Goal: Communication & Community: Answer question/provide support

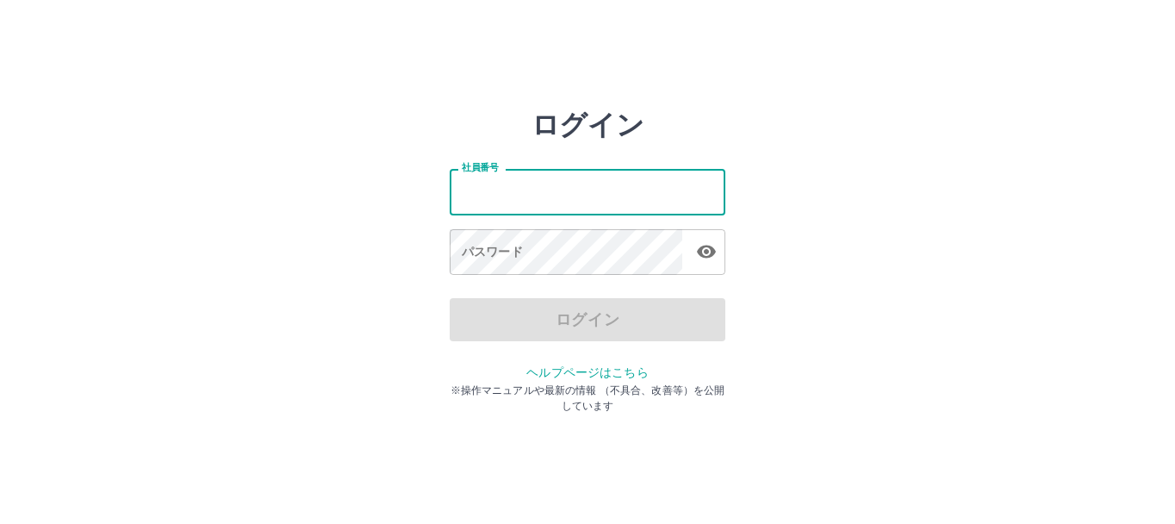
click at [605, 174] on input "社員番号" at bounding box center [588, 192] width 276 height 46
type input "*******"
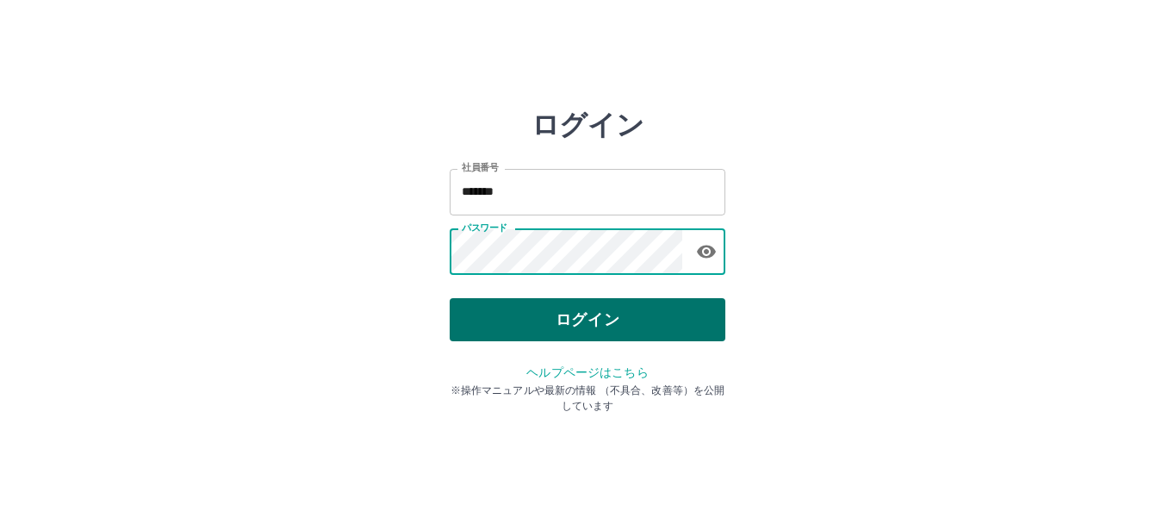
click at [628, 318] on button "ログイン" at bounding box center [588, 319] width 276 height 43
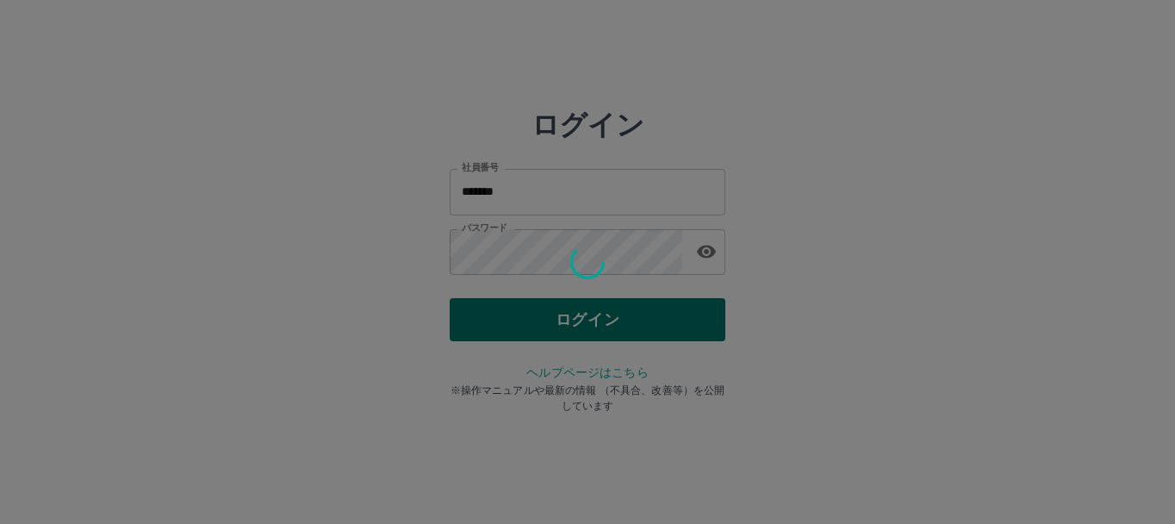
click at [628, 318] on div "ログイン 社員番号 ******* 社員番号 パスワード パスワード ログイン ヘルプページはこちら ※操作マニュアルや最新の情報 （不具合、改善等）を公開し…" at bounding box center [588, 247] width 276 height 276
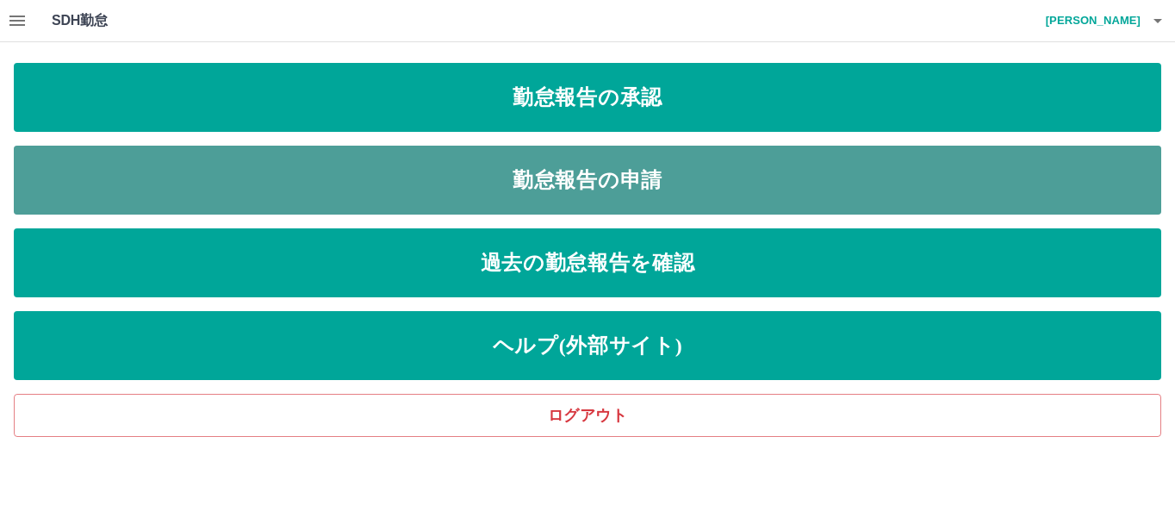
click at [628, 185] on link "勤怠報告の申請" at bounding box center [588, 180] width 1148 height 69
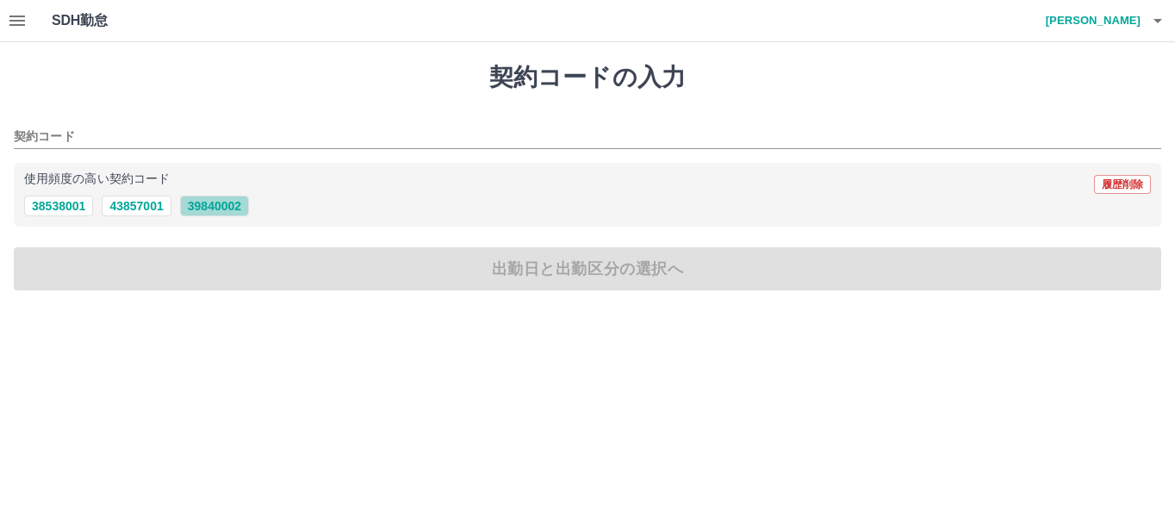
click at [208, 213] on button "39840002" at bounding box center [214, 206] width 69 height 21
type input "********"
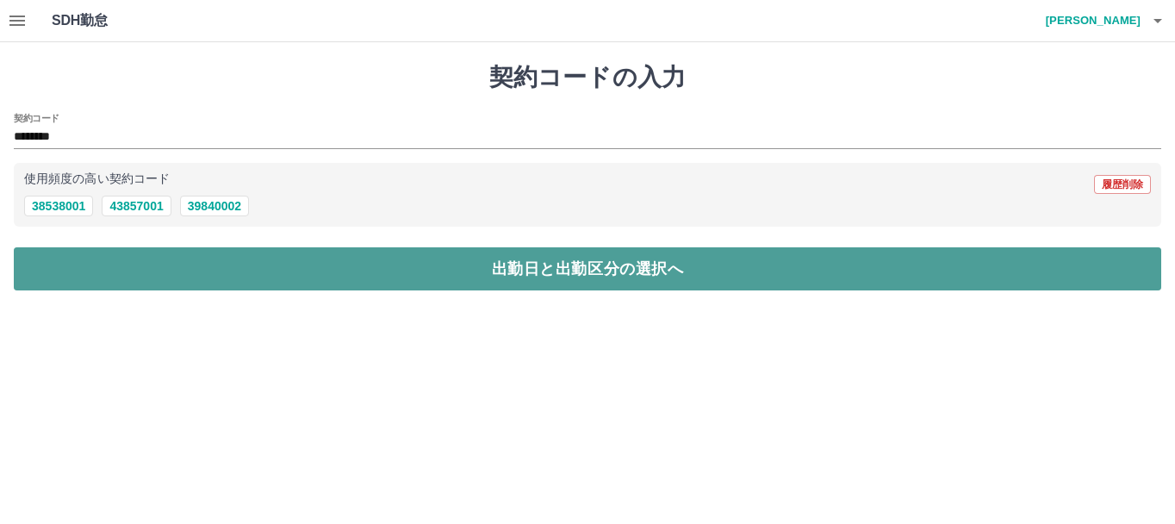
click at [235, 259] on button "出勤日と出勤区分の選択へ" at bounding box center [588, 268] width 1148 height 43
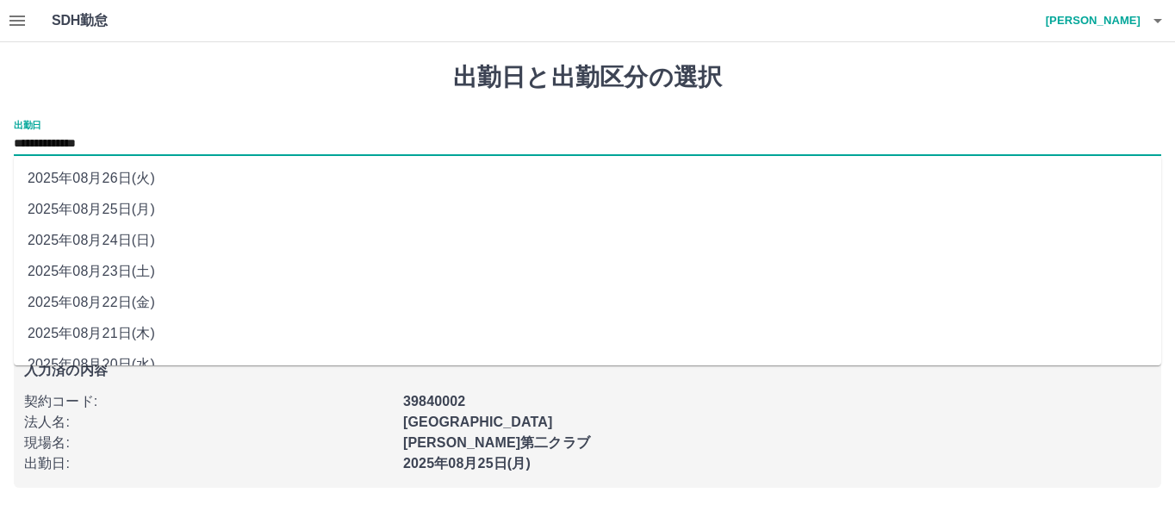
click at [141, 144] on input "**********" at bounding box center [588, 145] width 1148 height 22
click at [143, 331] on li "2025年08月21日(木)" at bounding box center [588, 333] width 1148 height 31
type input "**********"
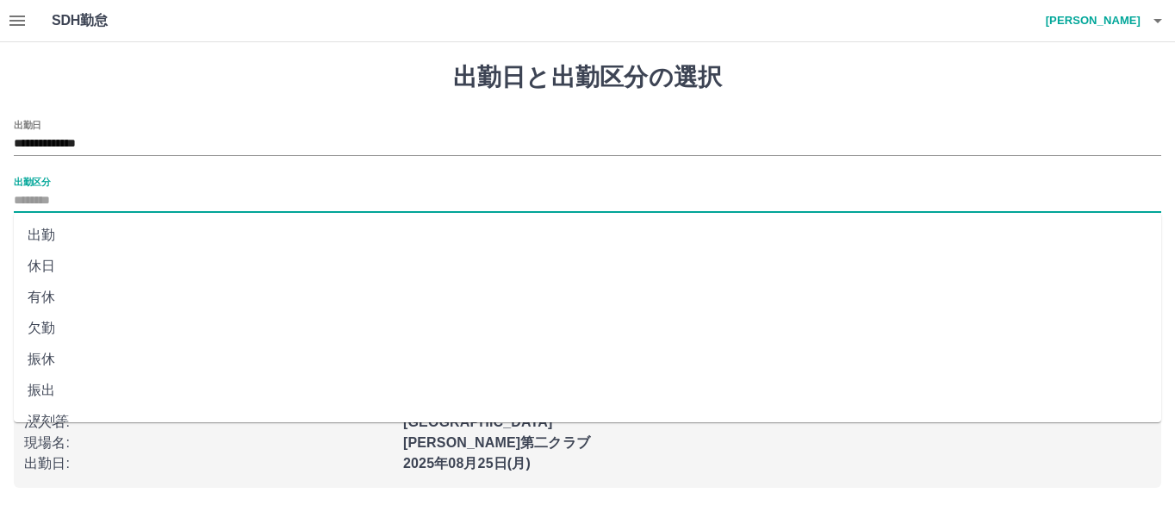
click at [91, 192] on input "出勤区分" at bounding box center [588, 201] width 1148 height 22
click at [59, 241] on li "出勤" at bounding box center [588, 235] width 1148 height 31
type input "**"
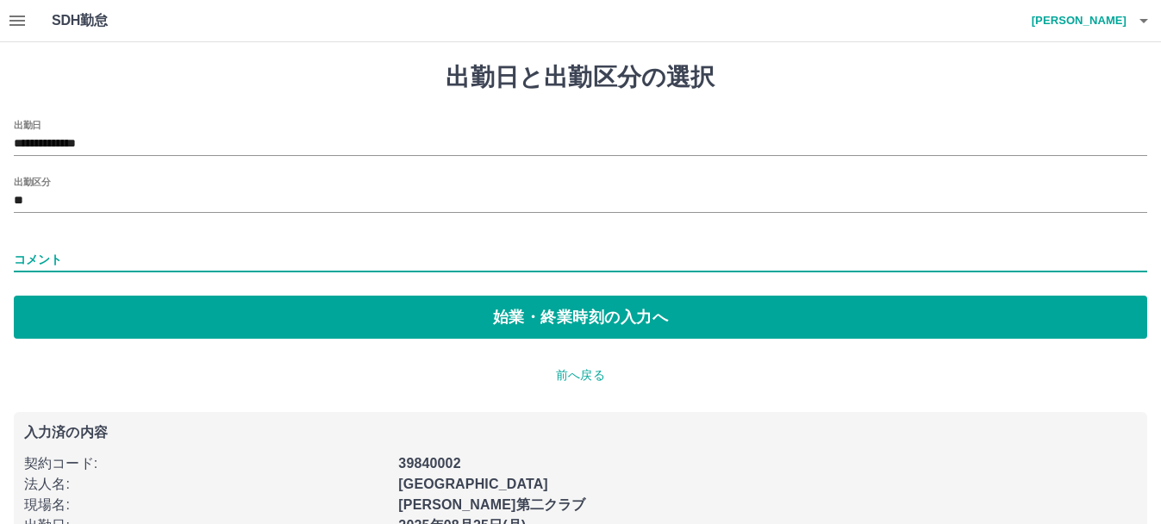
click at [71, 256] on input "コメント" at bounding box center [580, 259] width 1133 height 25
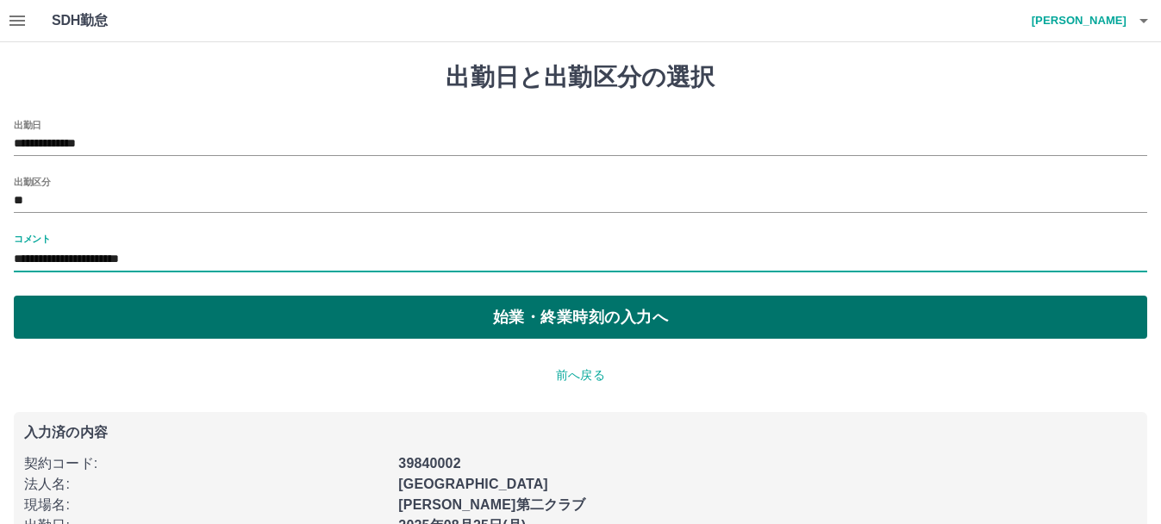
type input "**********"
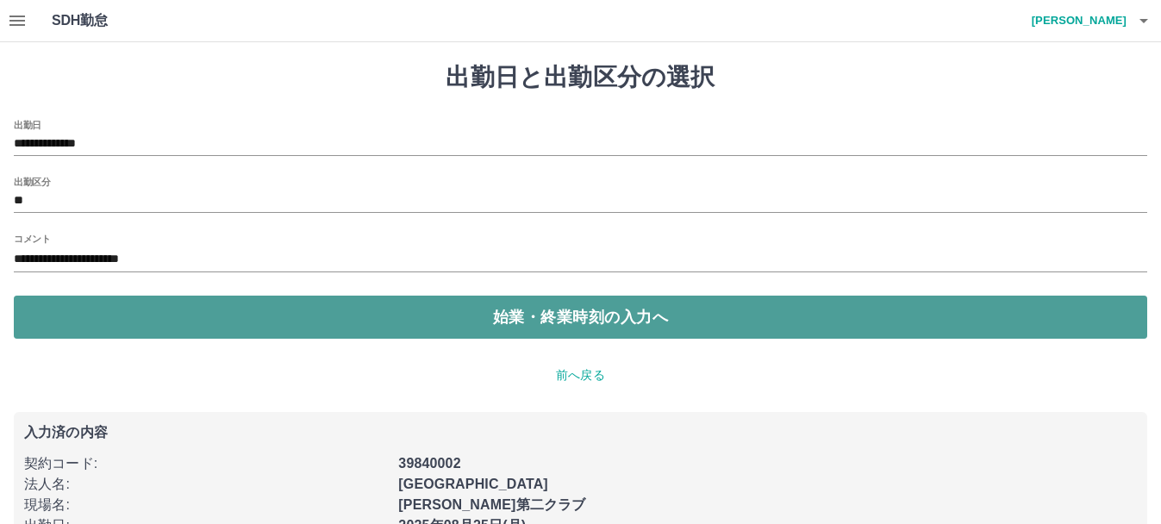
click at [283, 320] on button "始業・終業時刻の入力へ" at bounding box center [580, 317] width 1133 height 43
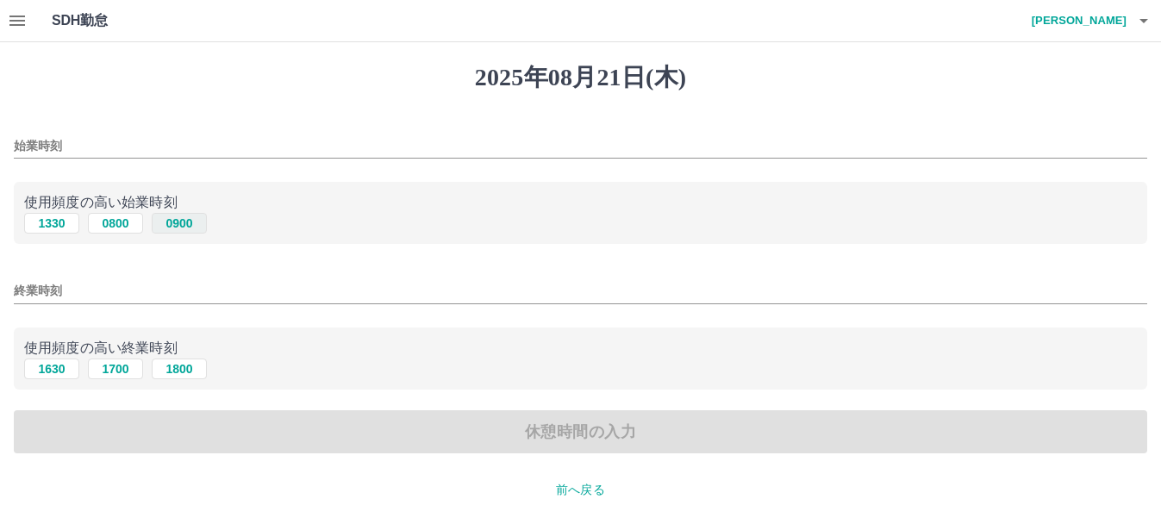
click at [176, 226] on button "0900" at bounding box center [179, 223] width 55 height 21
type input "****"
click at [181, 373] on button "1800" at bounding box center [179, 369] width 55 height 21
type input "****"
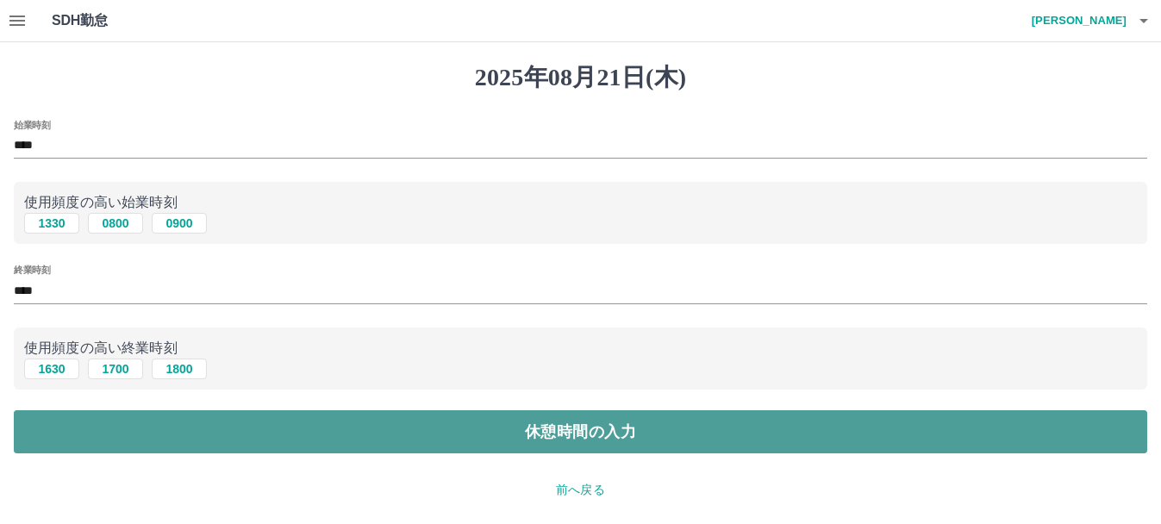
click at [209, 431] on button "休憩時間の入力" at bounding box center [580, 431] width 1133 height 43
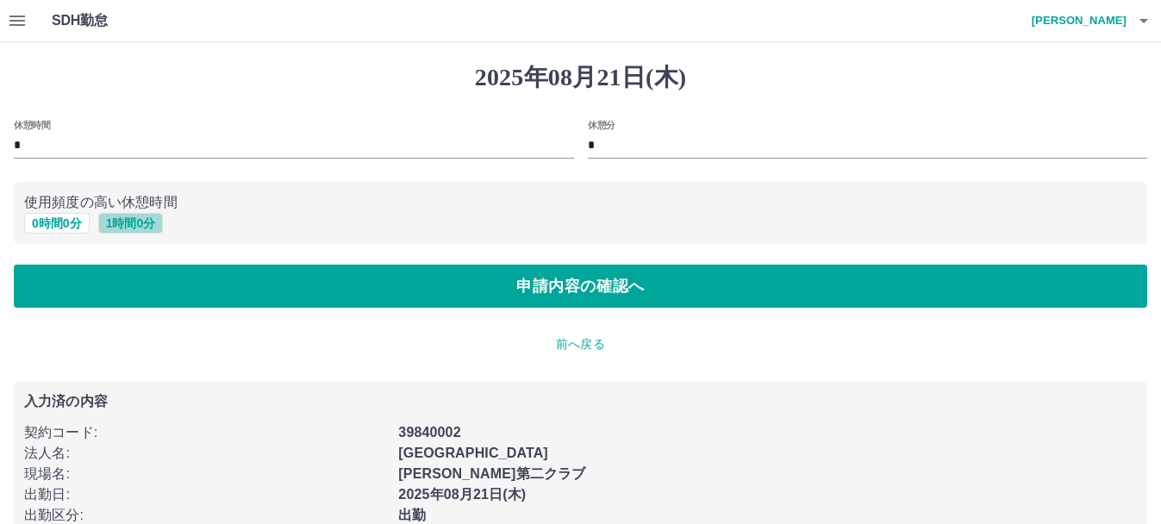
click at [128, 230] on button "1 時間 0 分" at bounding box center [130, 223] width 65 height 21
type input "*"
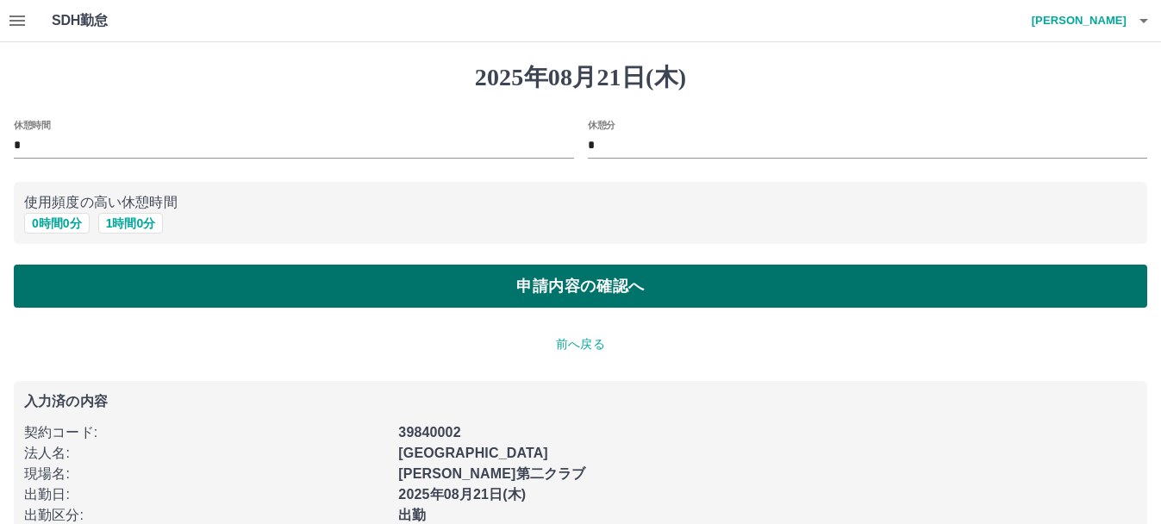
click at [160, 305] on button "申請内容の確認へ" at bounding box center [580, 286] width 1133 height 43
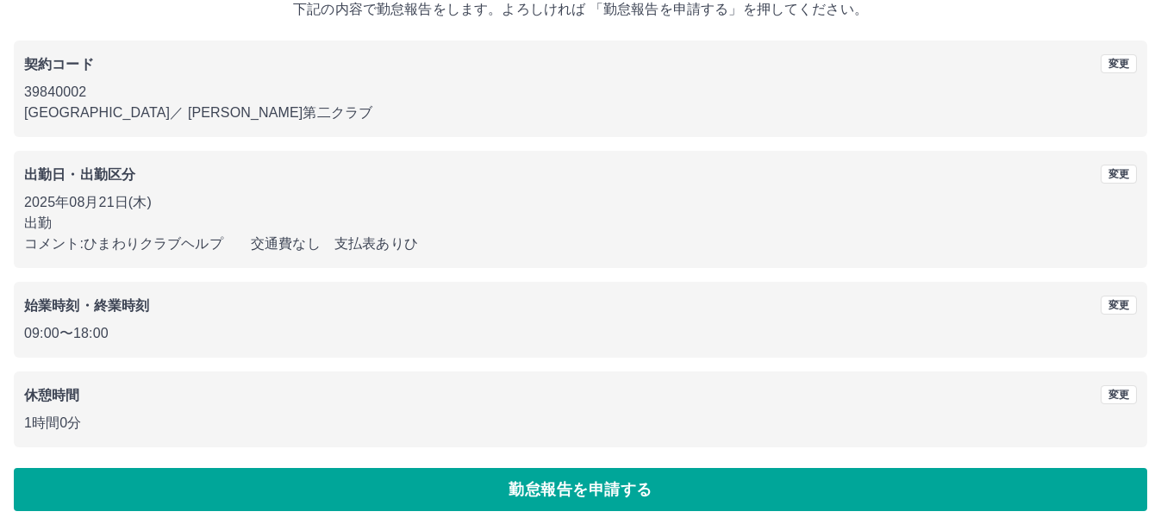
scroll to position [122, 0]
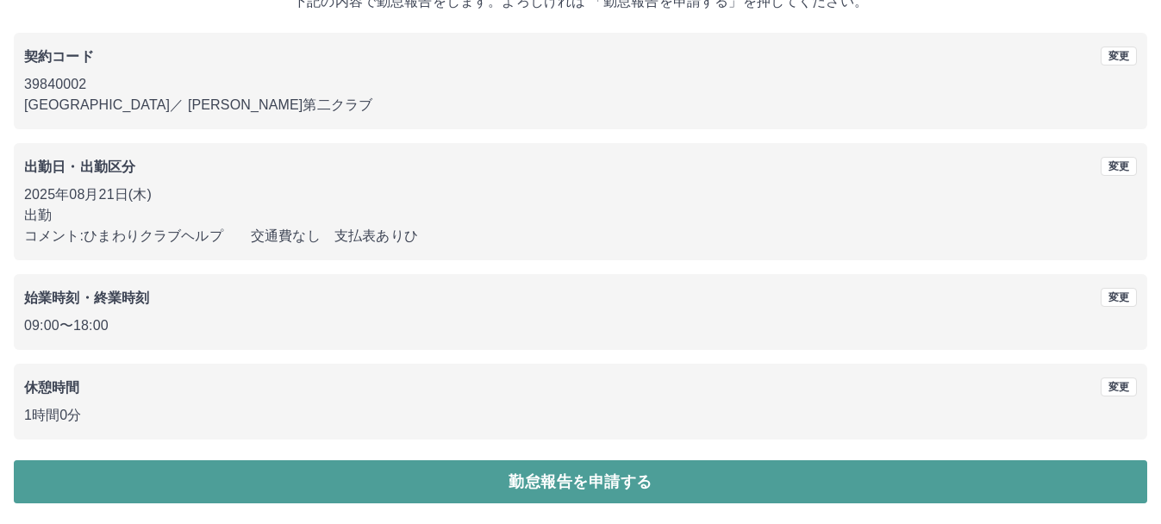
click at [344, 490] on button "勤怠報告を申請する" at bounding box center [580, 481] width 1133 height 43
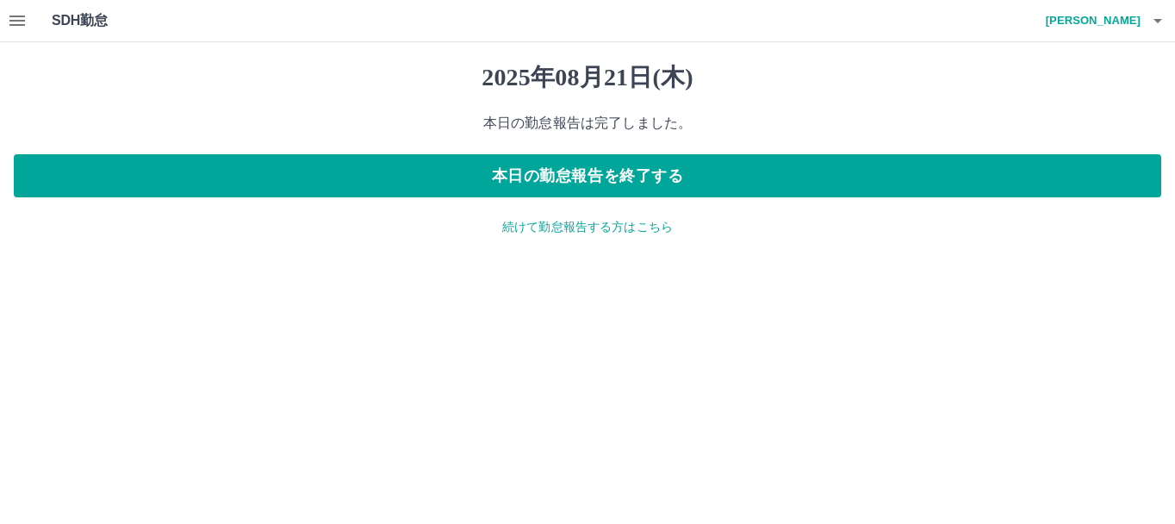
click at [548, 228] on p "続けて勤怠報告する方はこちら" at bounding box center [588, 227] width 1148 height 18
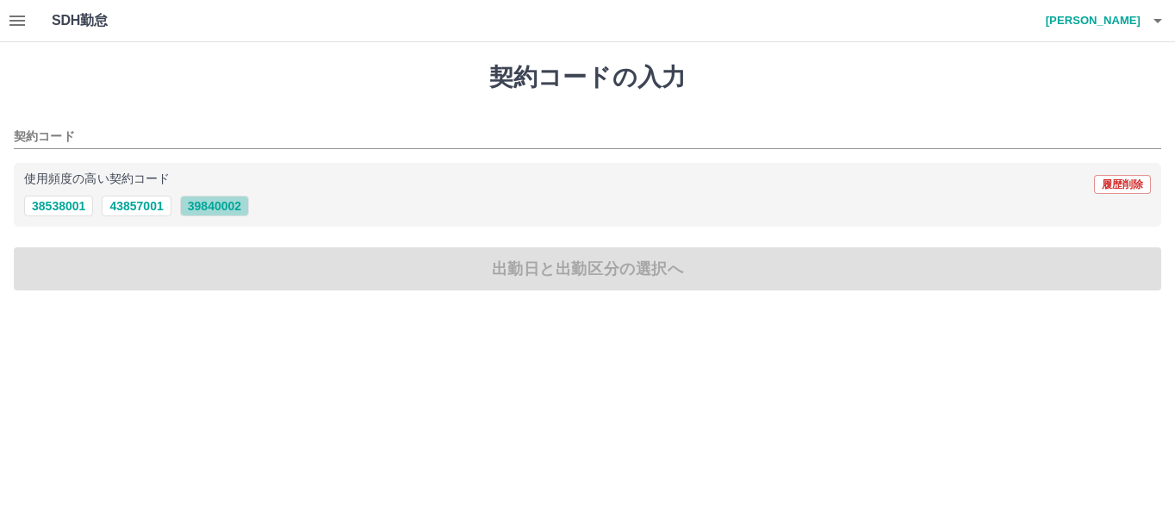
click at [200, 210] on button "39840002" at bounding box center [214, 206] width 69 height 21
type input "********"
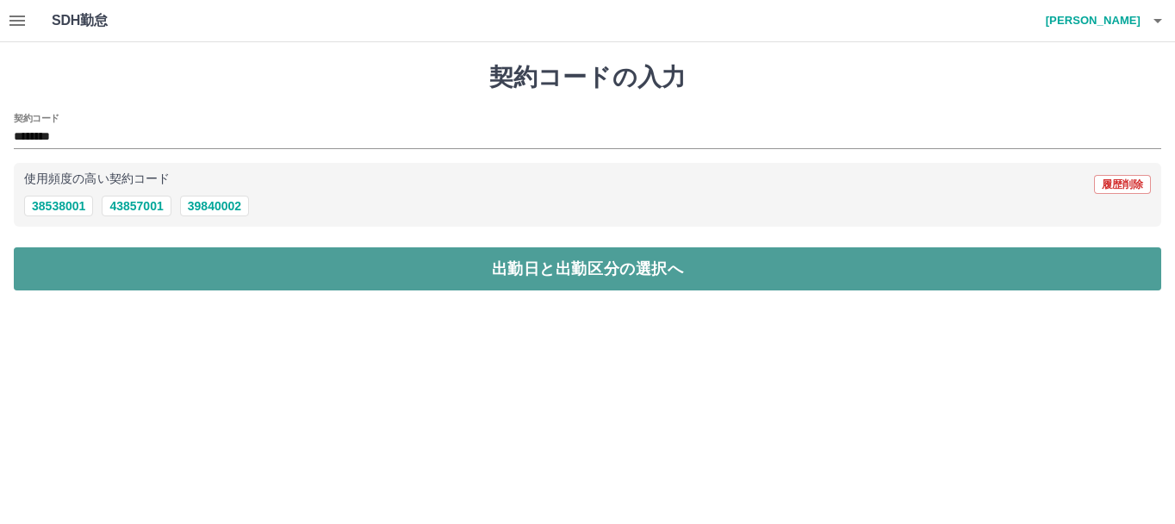
click at [207, 262] on button "出勤日と出勤区分の選択へ" at bounding box center [588, 268] width 1148 height 43
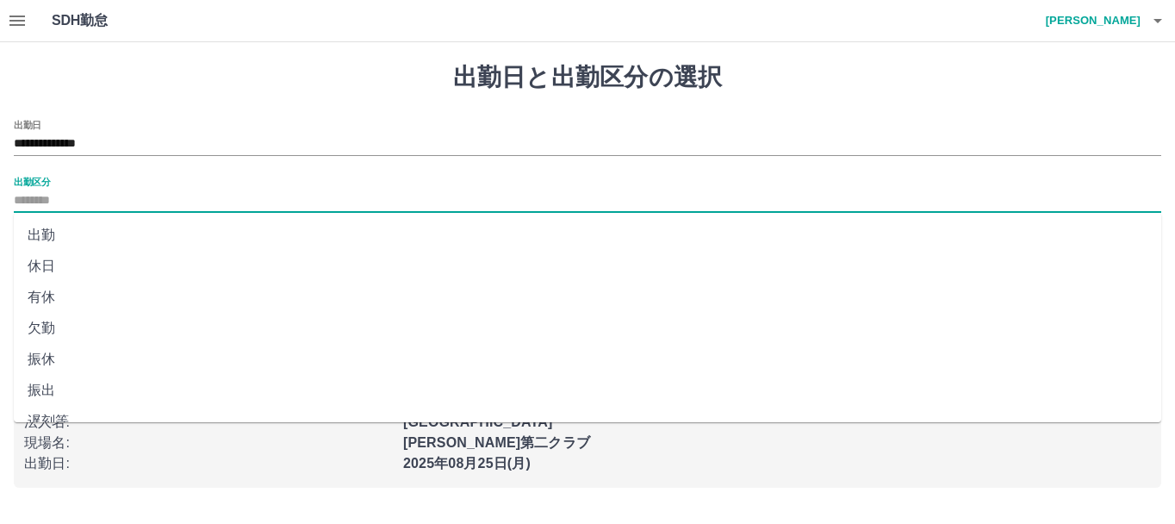
click at [104, 199] on input "出勤区分" at bounding box center [588, 201] width 1148 height 22
click at [64, 242] on li "出勤" at bounding box center [588, 235] width 1148 height 31
type input "**"
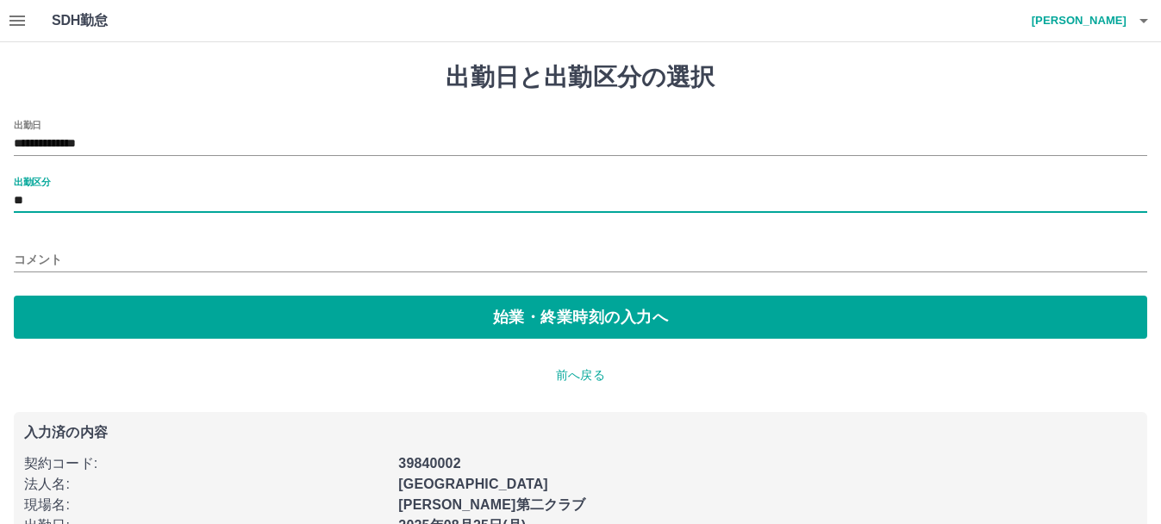
click at [74, 257] on input "コメント" at bounding box center [580, 259] width 1133 height 25
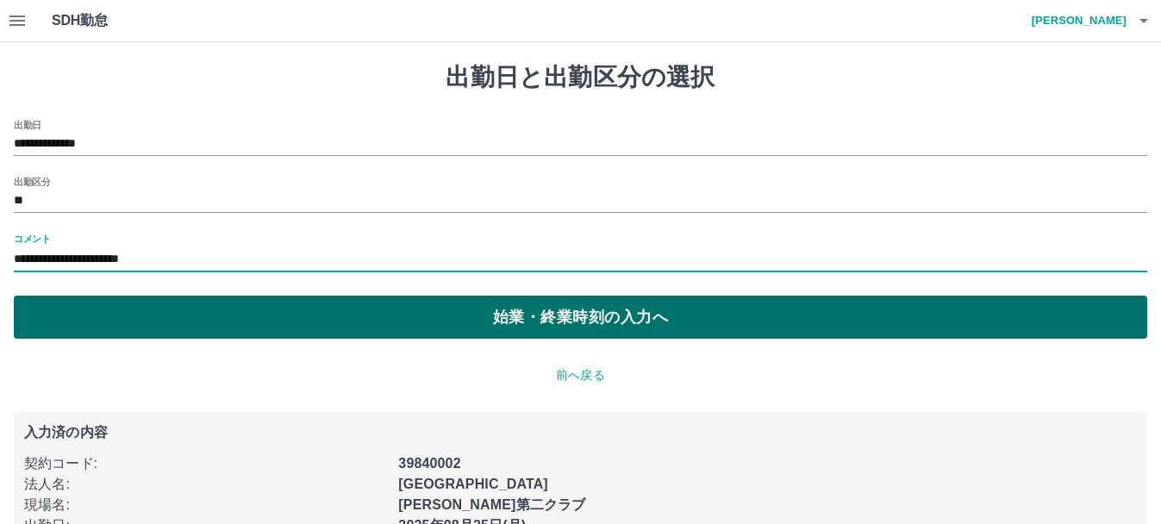
type input "**********"
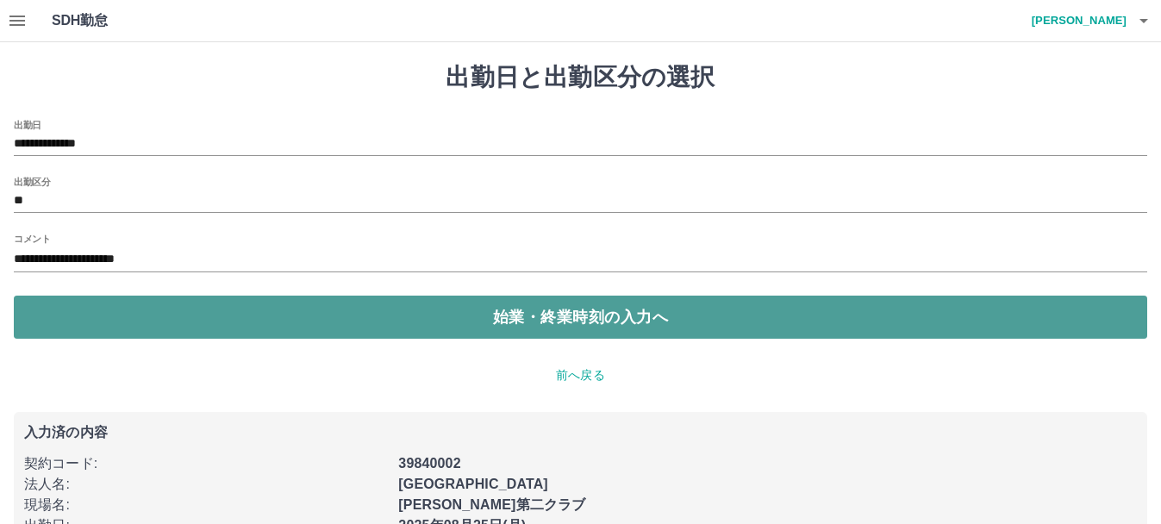
click at [258, 324] on button "始業・終業時刻の入力へ" at bounding box center [580, 317] width 1133 height 43
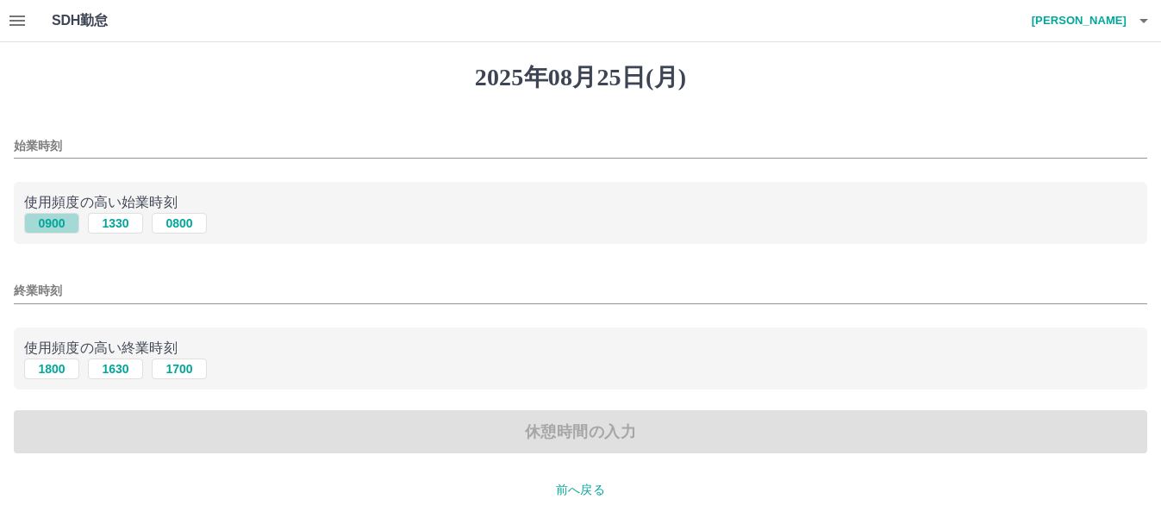
click at [51, 222] on button "0900" at bounding box center [51, 223] width 55 height 21
type input "****"
click at [47, 375] on button "1800" at bounding box center [51, 369] width 55 height 21
type input "****"
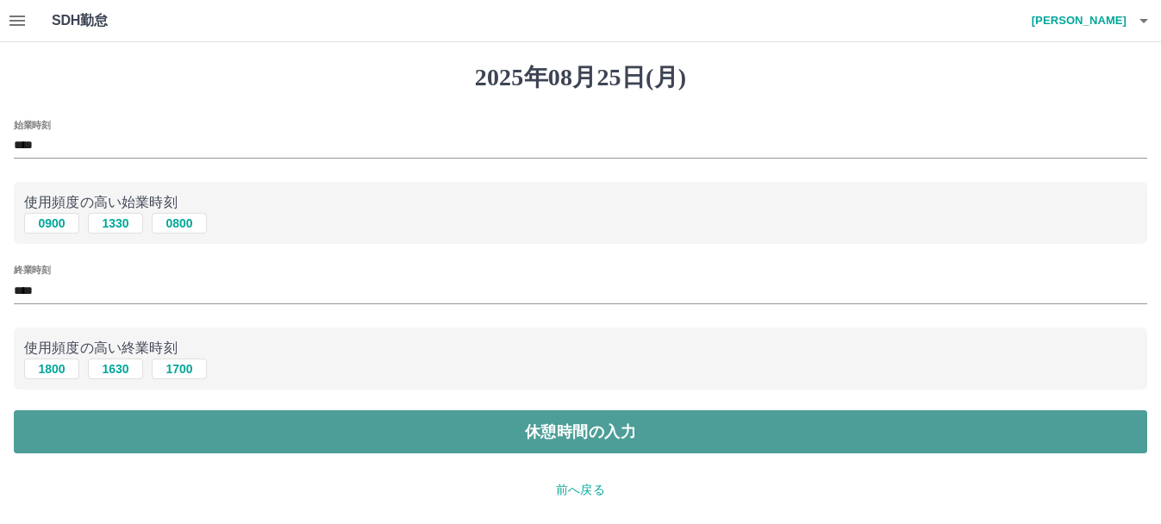
click at [176, 429] on button "休憩時間の入力" at bounding box center [580, 431] width 1133 height 43
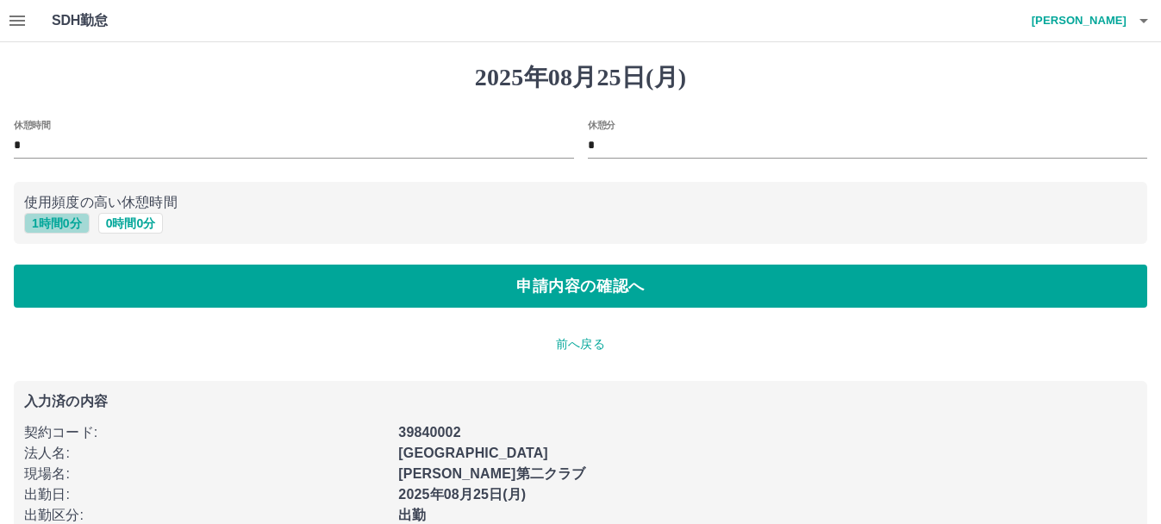
click at [59, 218] on button "1 時間 0 分" at bounding box center [56, 223] width 65 height 21
type input "*"
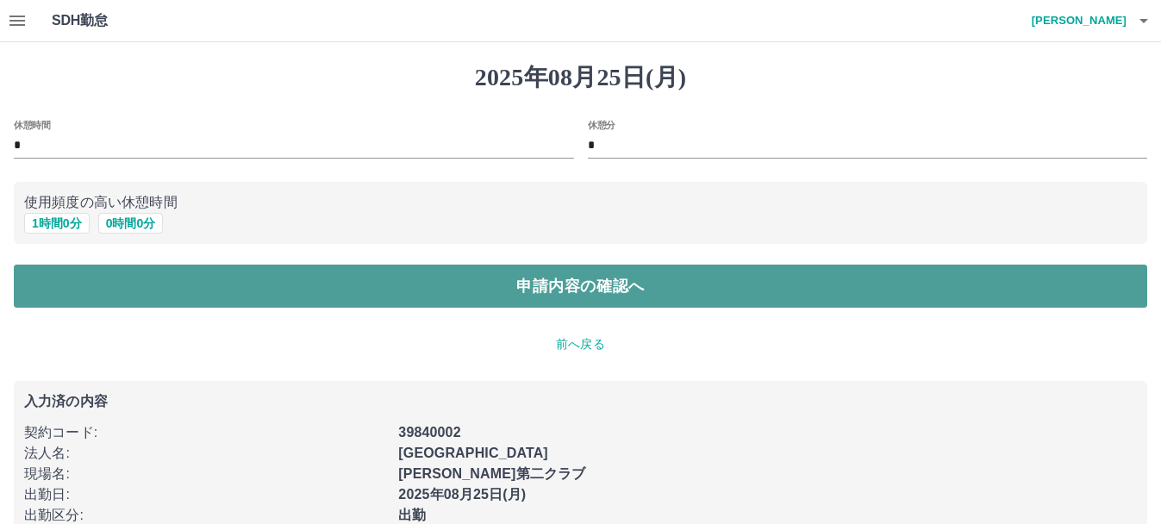
click at [201, 300] on button "申請内容の確認へ" at bounding box center [580, 286] width 1133 height 43
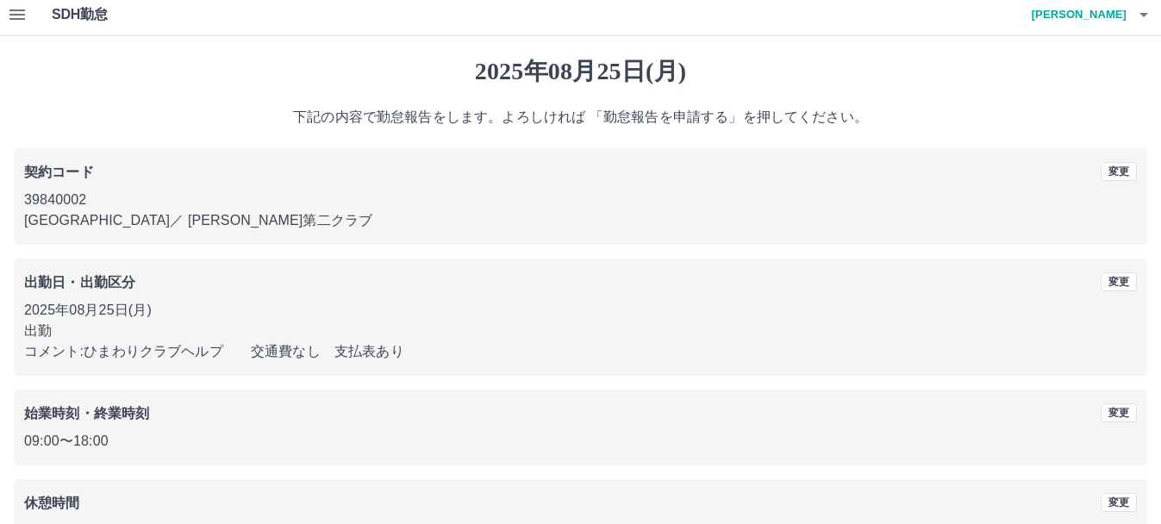
scroll to position [7, 0]
click at [1118, 284] on button "変更" at bounding box center [1119, 280] width 36 height 19
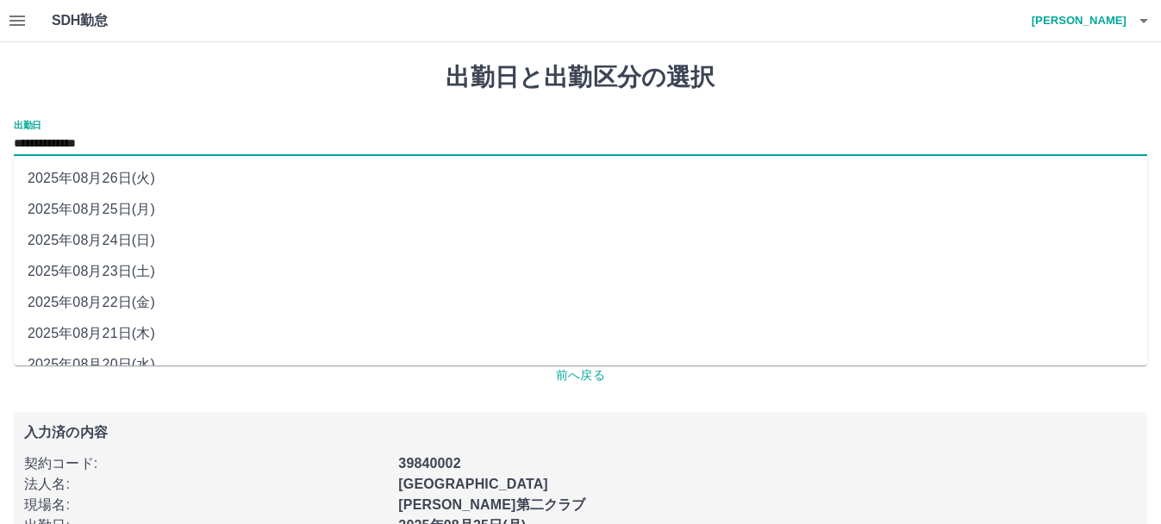
click at [159, 140] on input "**********" at bounding box center [580, 145] width 1133 height 22
click at [143, 301] on li "2025年08月22日(金)" at bounding box center [580, 302] width 1133 height 31
type input "**********"
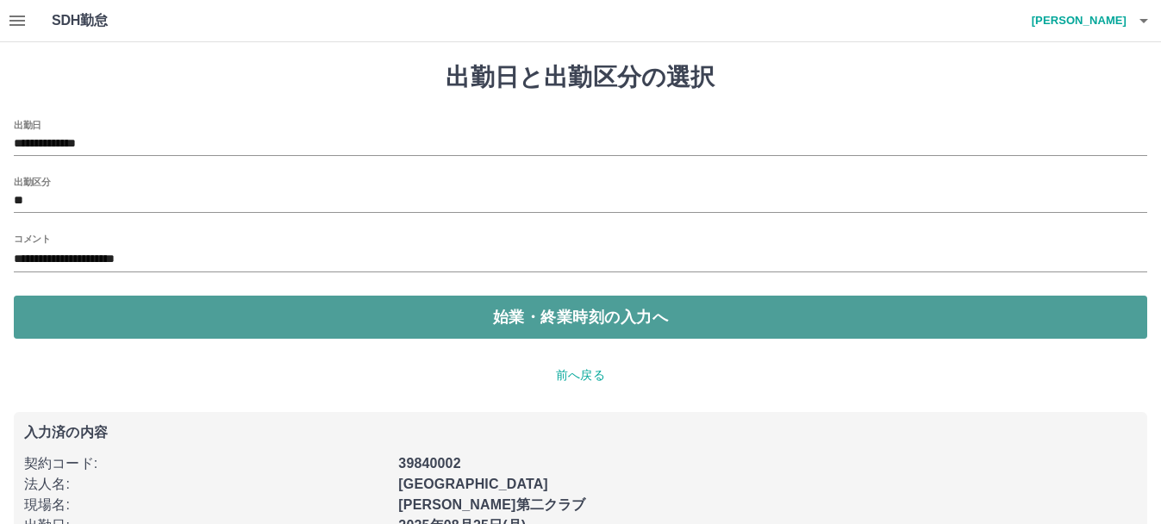
click at [178, 304] on button "始業・終業時刻の入力へ" at bounding box center [580, 317] width 1133 height 43
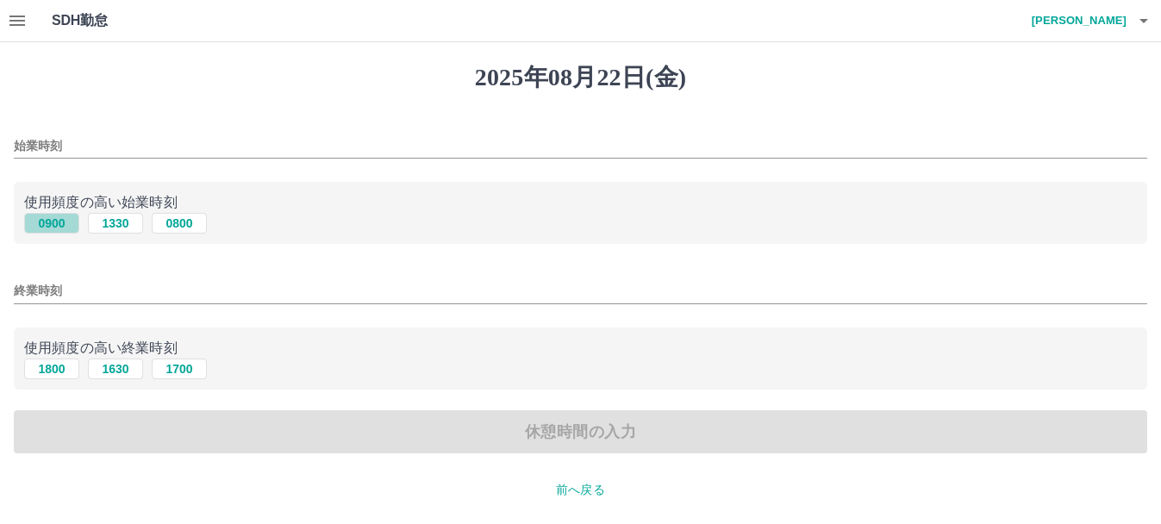
click at [67, 221] on button "0900" at bounding box center [51, 223] width 55 height 21
type input "****"
click at [47, 374] on button "1800" at bounding box center [51, 369] width 55 height 21
type input "****"
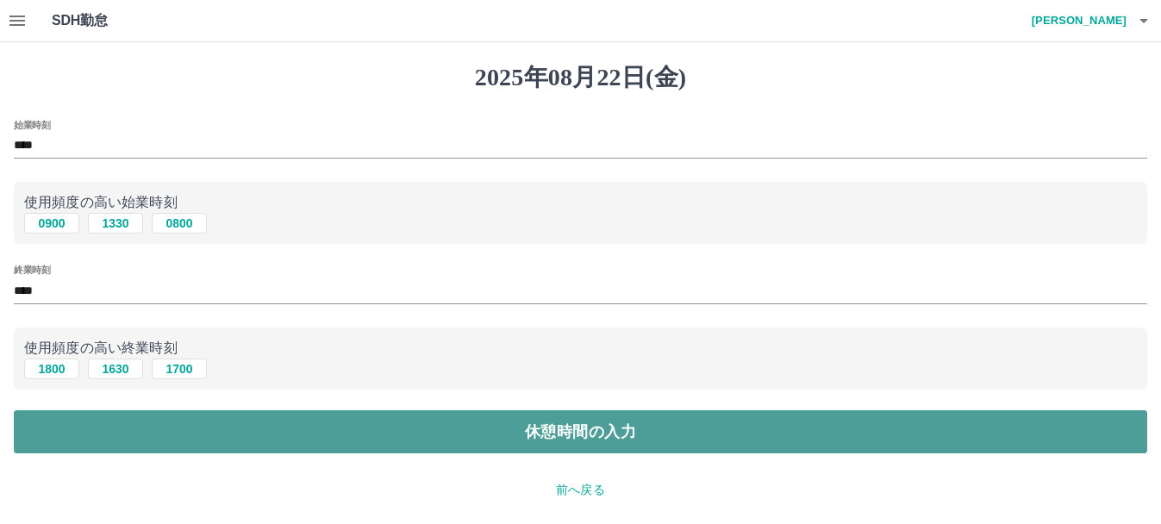
click at [90, 427] on button "休憩時間の入力" at bounding box center [580, 431] width 1133 height 43
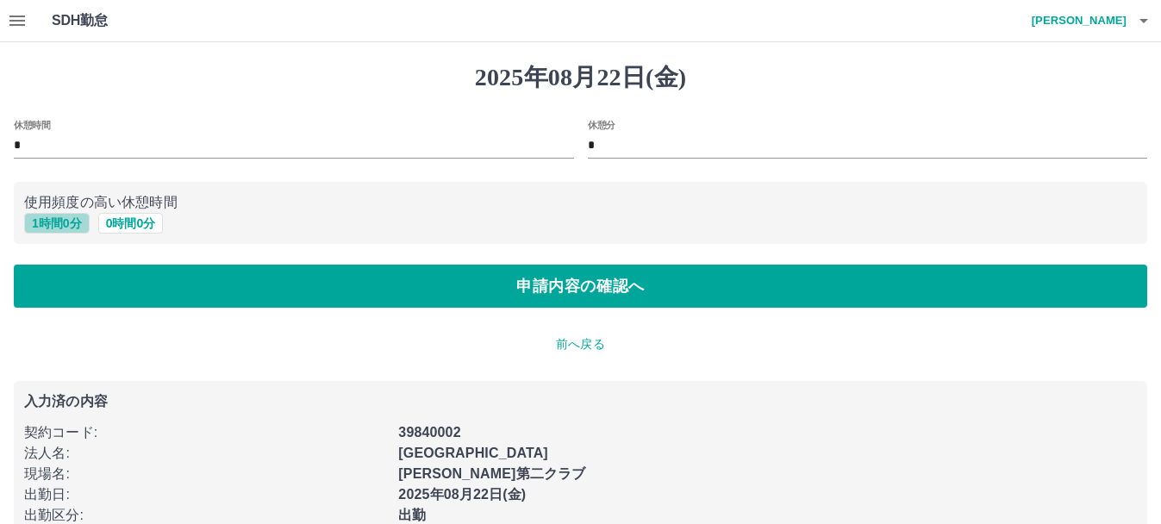
click at [53, 231] on button "1 時間 0 分" at bounding box center [56, 223] width 65 height 21
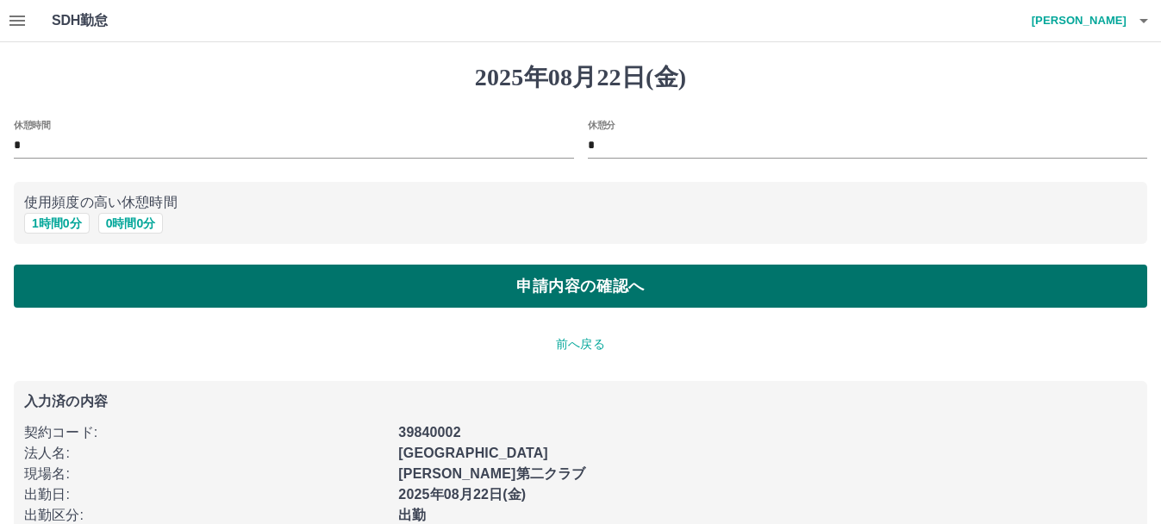
click at [95, 291] on button "申請内容の確認へ" at bounding box center [580, 286] width 1133 height 43
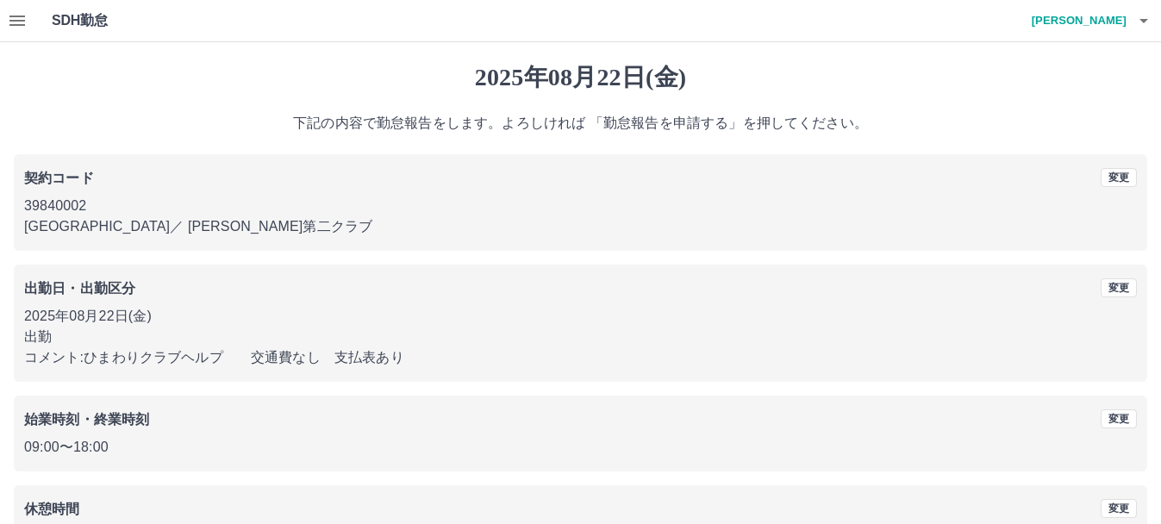
scroll to position [122, 0]
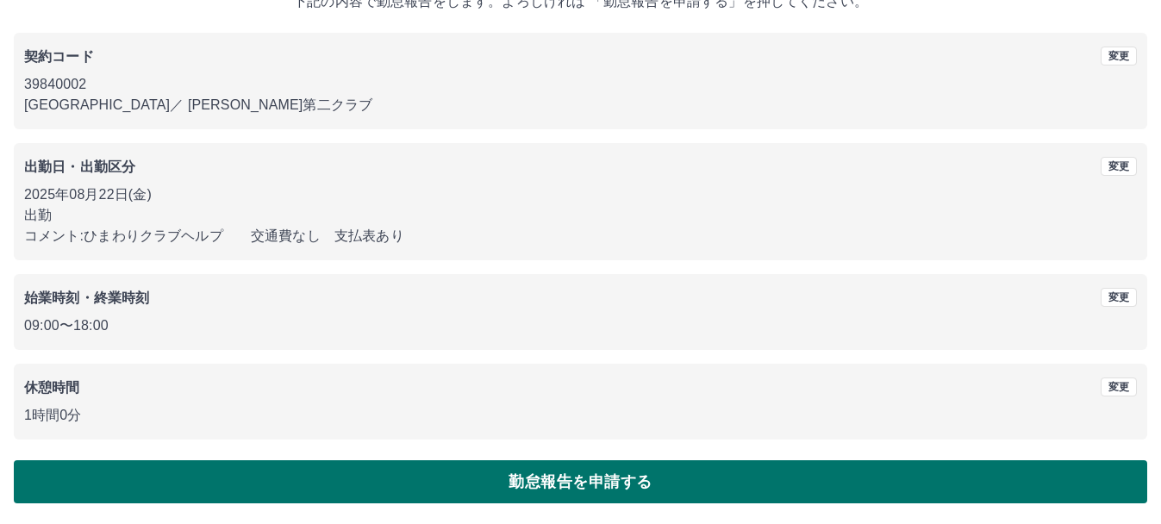
click at [383, 480] on button "勤怠報告を申請する" at bounding box center [580, 481] width 1133 height 43
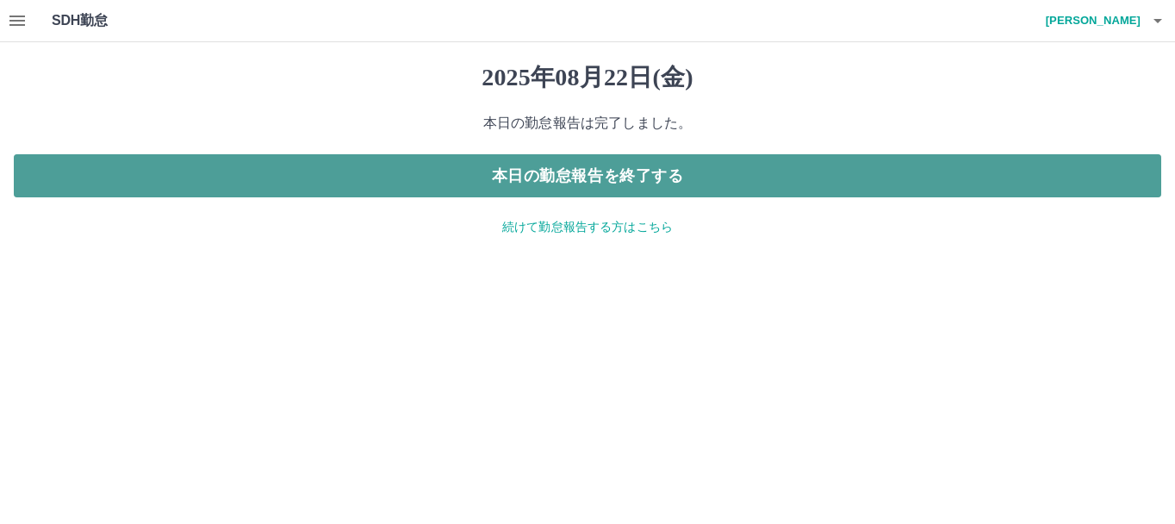
click at [670, 178] on button "本日の勤怠報告を終了する" at bounding box center [588, 175] width 1148 height 43
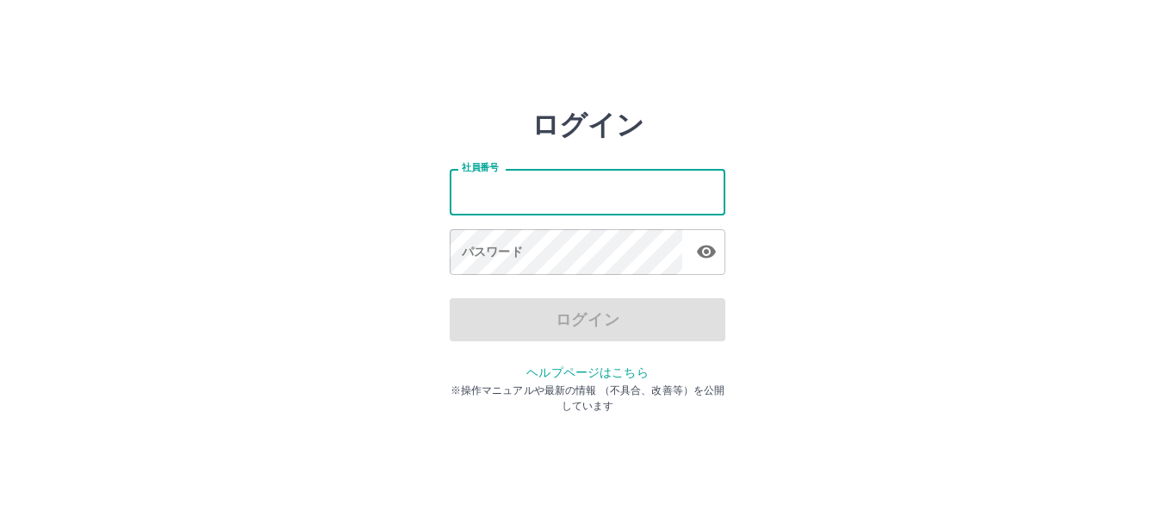
click at [641, 198] on input "社員番号" at bounding box center [588, 192] width 276 height 46
type input "*******"
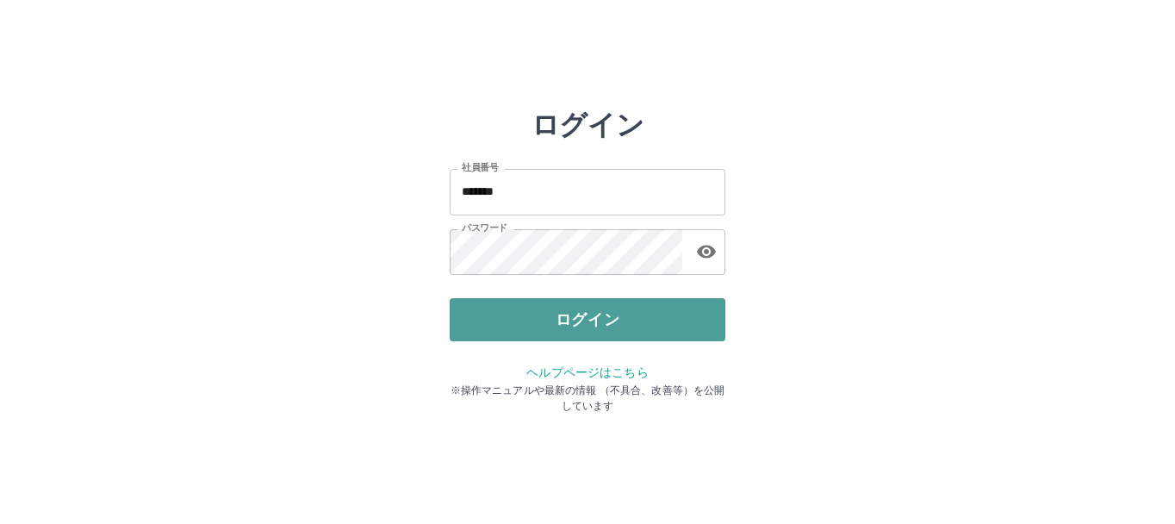
click at [597, 324] on button "ログイン" at bounding box center [588, 319] width 276 height 43
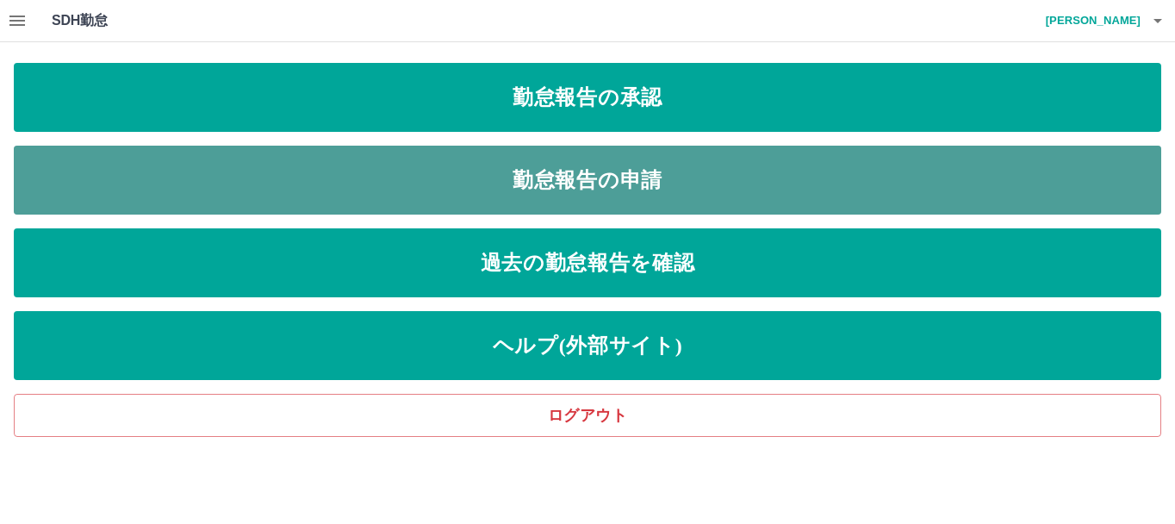
click at [267, 168] on link "勤怠報告の申請" at bounding box center [588, 180] width 1148 height 69
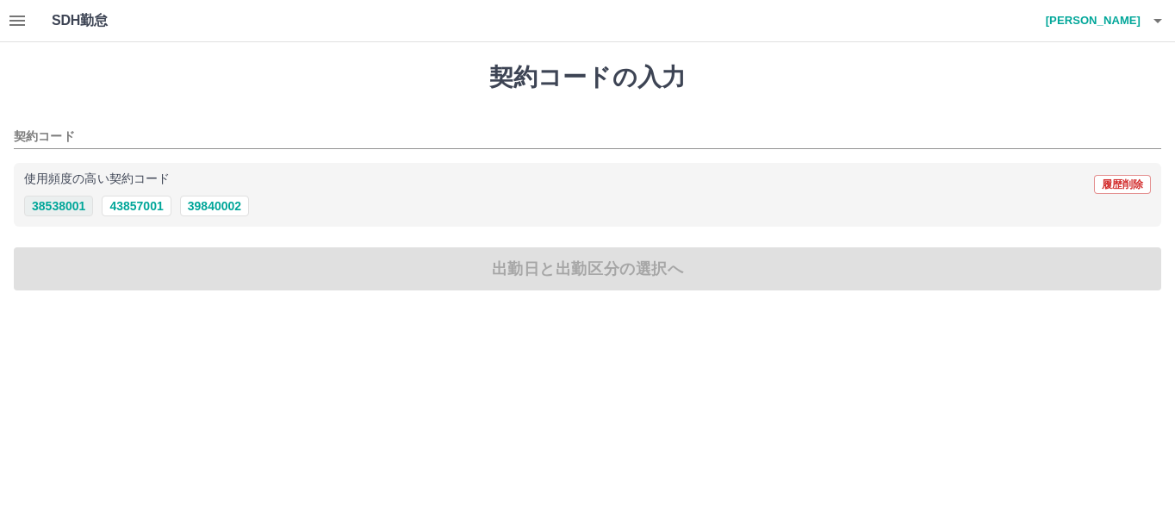
click at [85, 201] on button "38538001" at bounding box center [58, 206] width 69 height 21
type input "********"
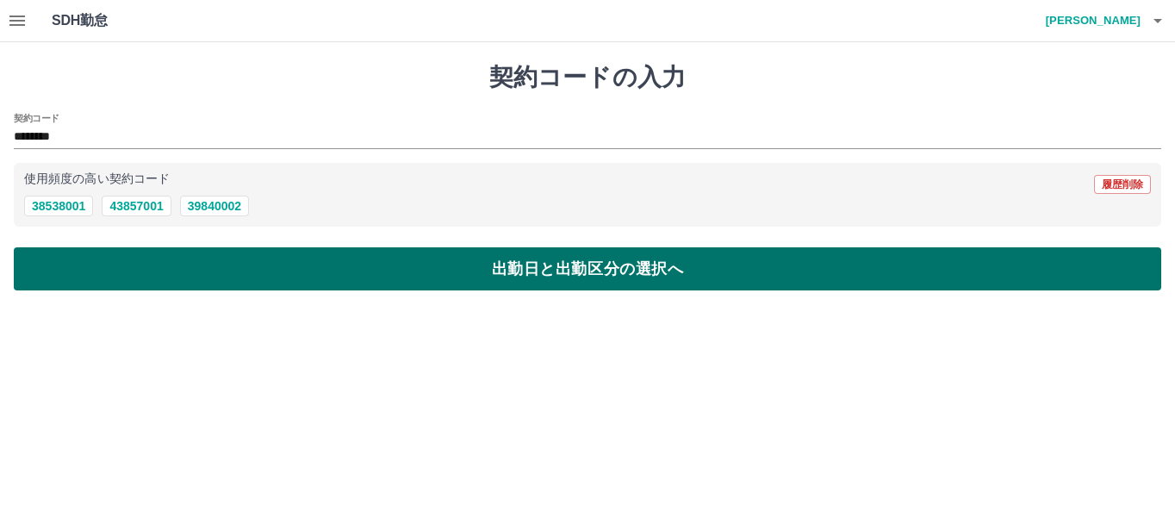
click at [157, 260] on button "出勤日と出勤区分の選択へ" at bounding box center [588, 268] width 1148 height 43
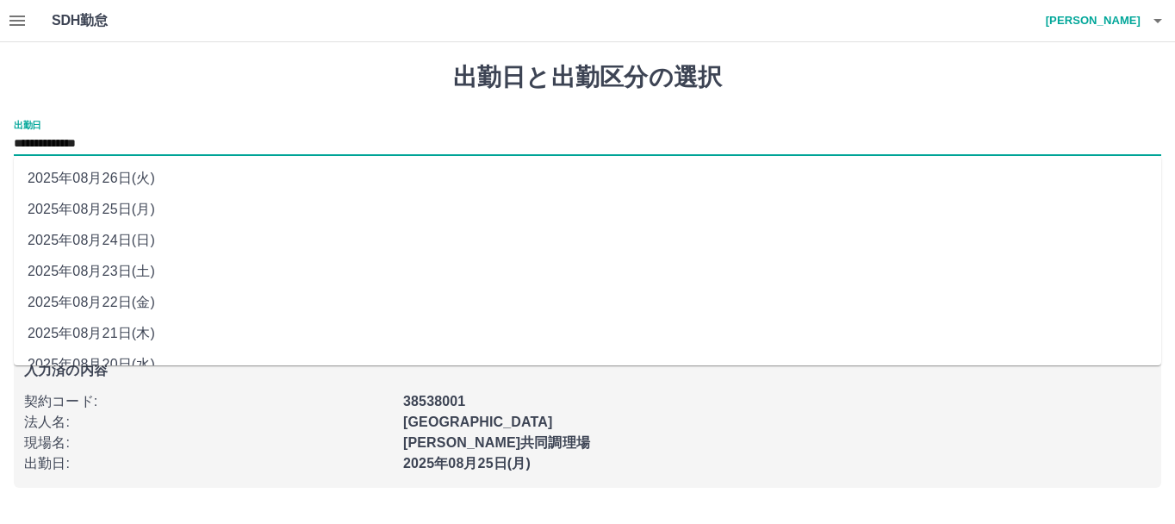
click at [127, 146] on input "**********" at bounding box center [588, 145] width 1148 height 22
click at [135, 361] on li "2025年08月20日(水)" at bounding box center [588, 364] width 1148 height 31
type input "**********"
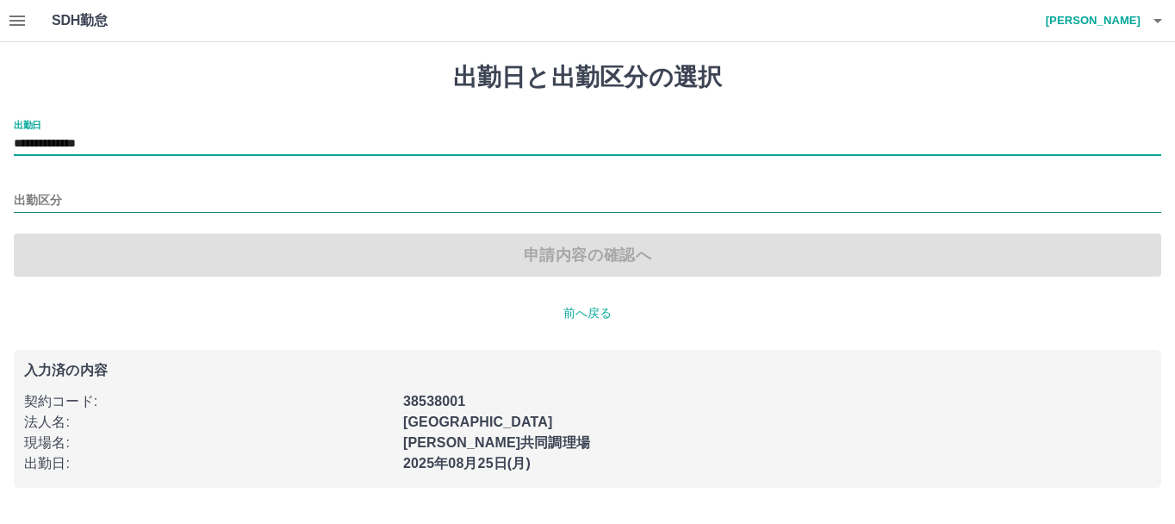
click at [78, 206] on input "出勤区分" at bounding box center [588, 201] width 1148 height 22
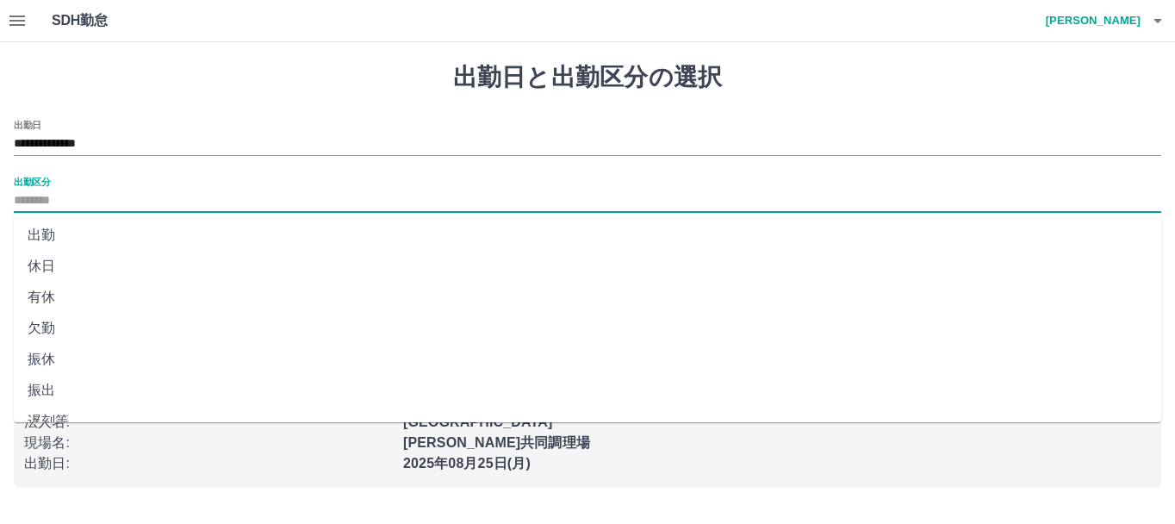
click at [78, 230] on li "出勤" at bounding box center [588, 235] width 1148 height 31
type input "**"
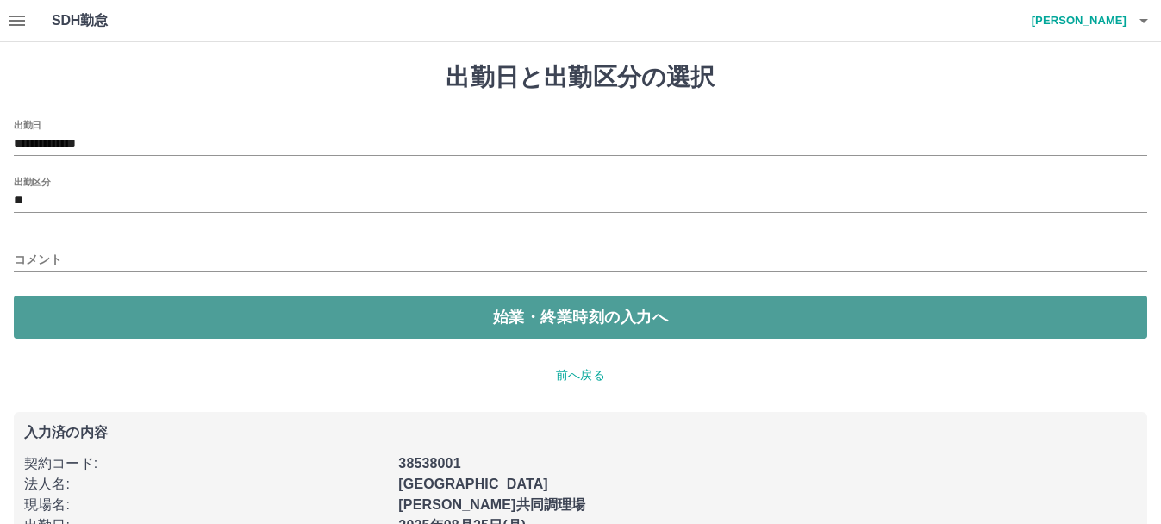
click at [103, 313] on button "始業・終業時刻の入力へ" at bounding box center [580, 317] width 1133 height 43
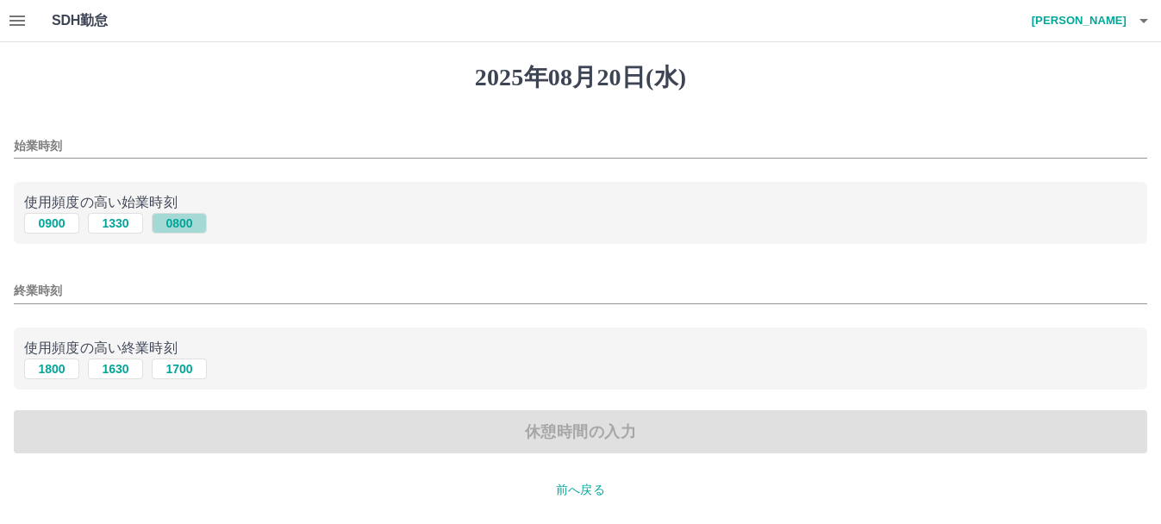
click at [181, 227] on button "0800" at bounding box center [179, 223] width 55 height 21
type input "****"
click at [186, 380] on div "使用頻度の高い終業時刻 1800 1630 1700" at bounding box center [580, 358] width 1133 height 63
click at [193, 362] on button "1700" at bounding box center [179, 369] width 55 height 21
type input "****"
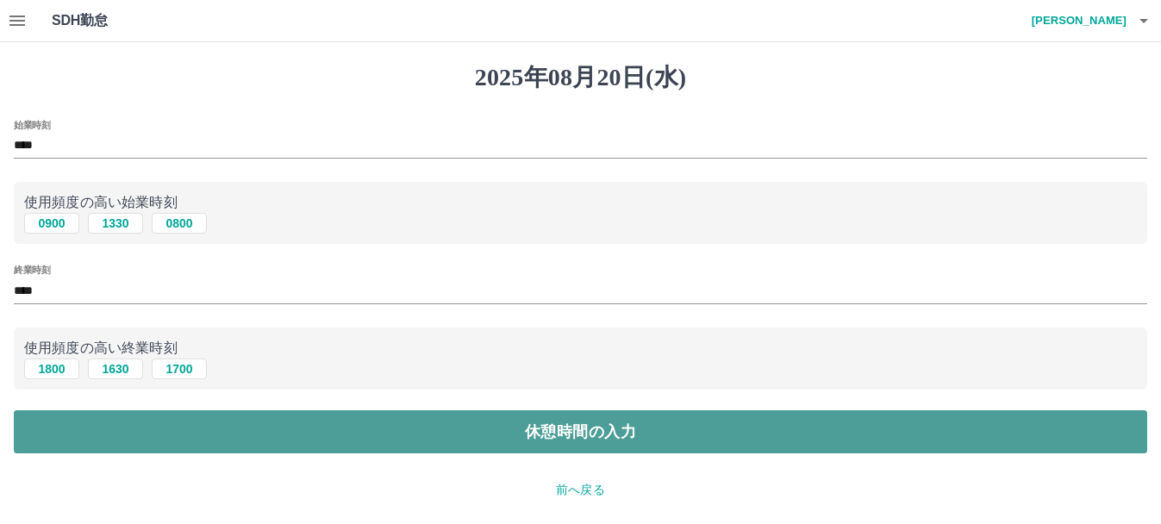
click at [196, 441] on button "休憩時間の入力" at bounding box center [580, 431] width 1133 height 43
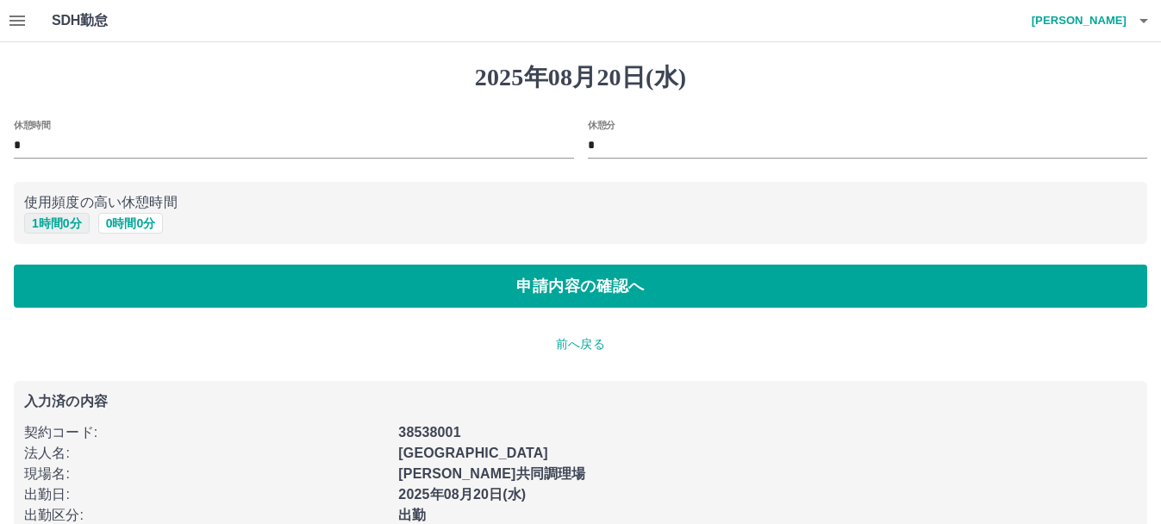
click at [38, 228] on button "1 時間 0 分" at bounding box center [56, 223] width 65 height 21
type input "*"
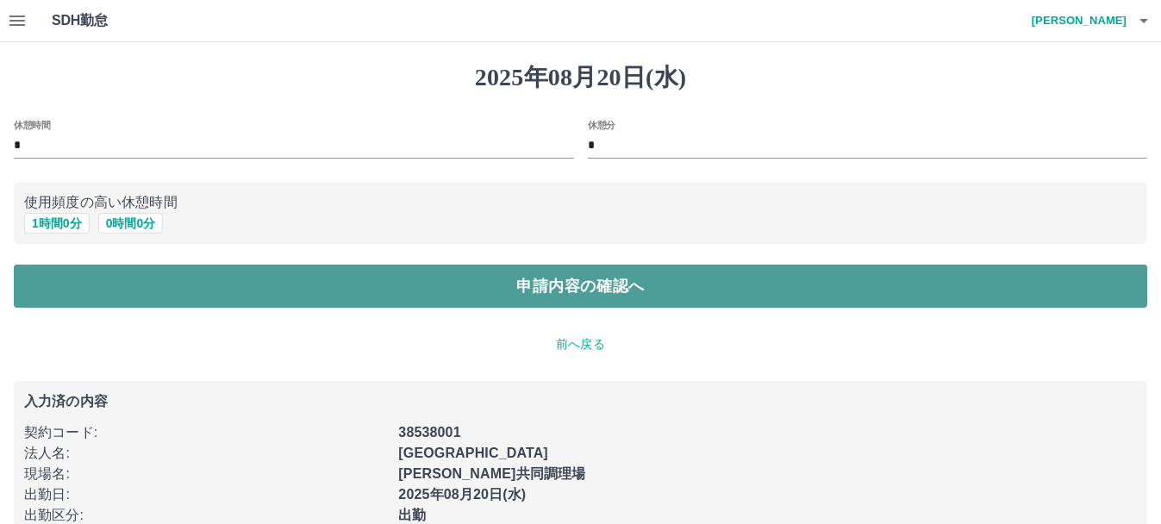
click at [57, 274] on button "申請内容の確認へ" at bounding box center [580, 286] width 1133 height 43
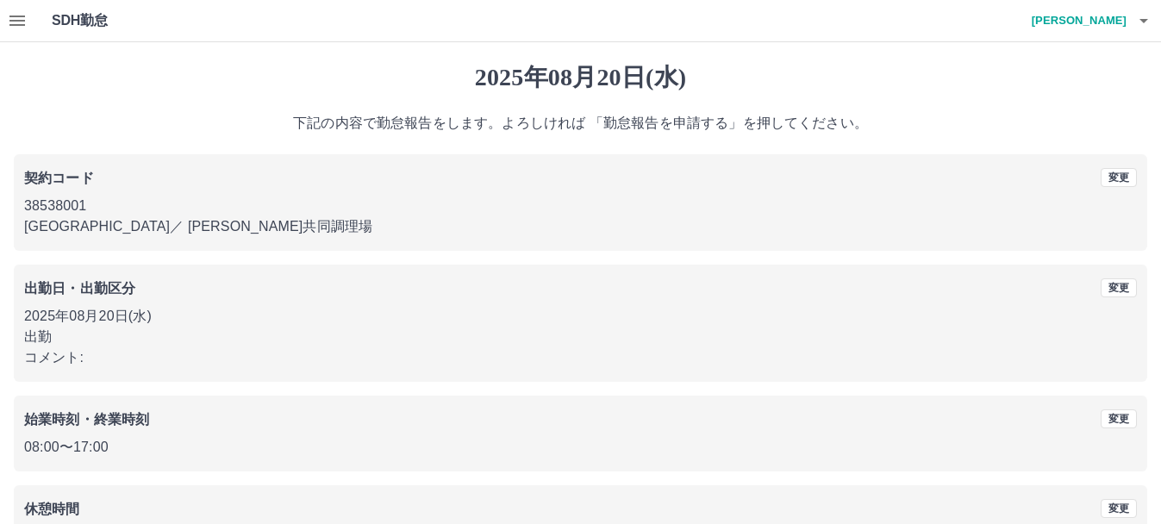
scroll to position [122, 0]
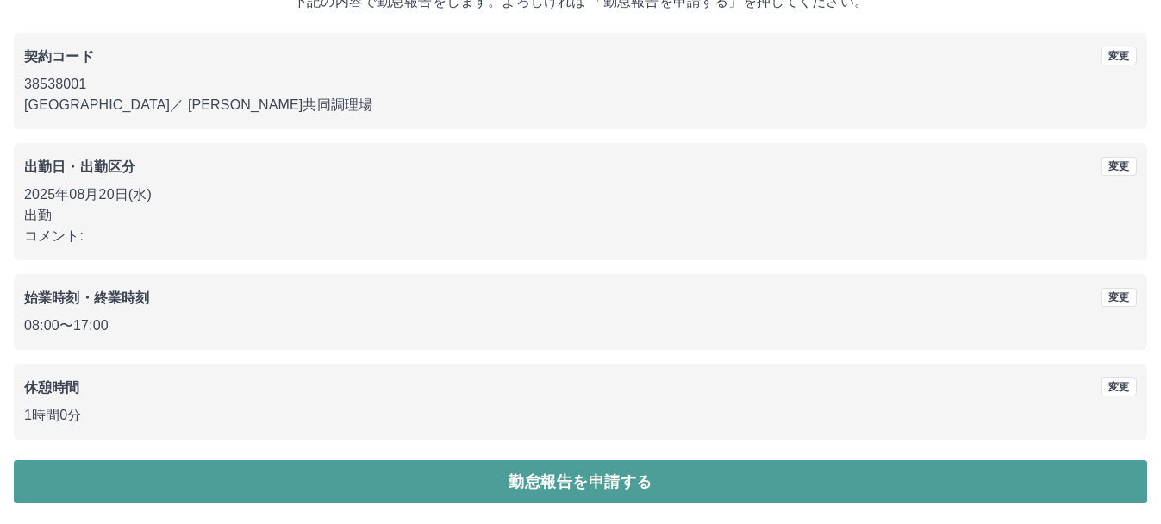
click at [250, 480] on button "勤怠報告を申請する" at bounding box center [580, 481] width 1133 height 43
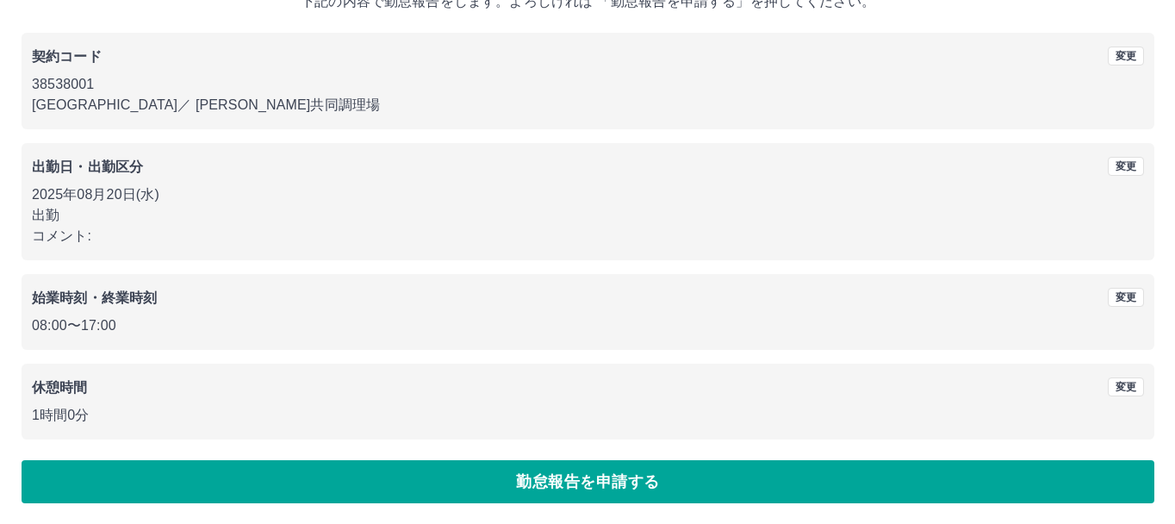
scroll to position [0, 0]
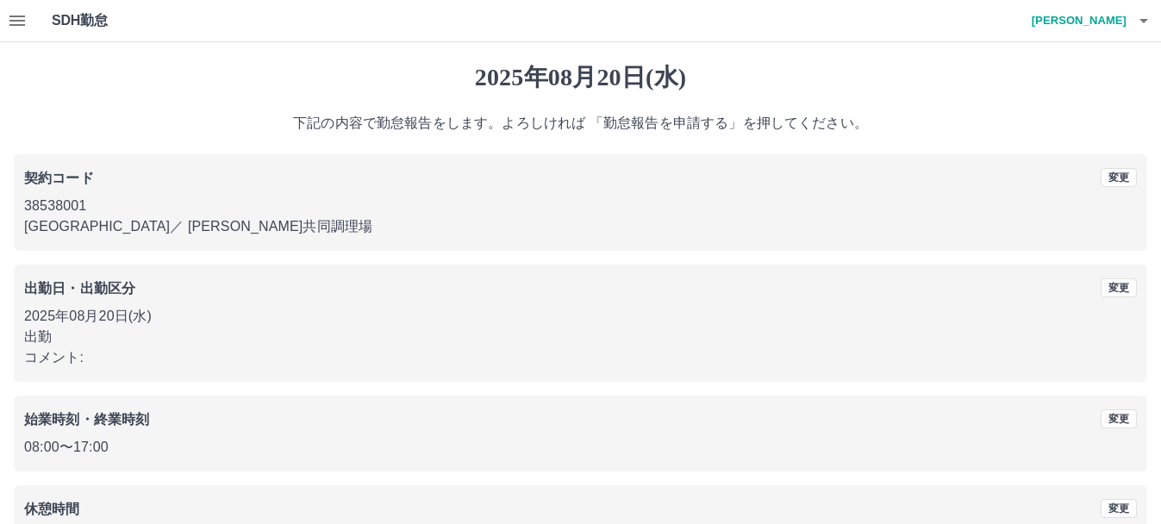
click at [1074, 22] on h4 "渡邉　香奈" at bounding box center [1074, 20] width 103 height 41
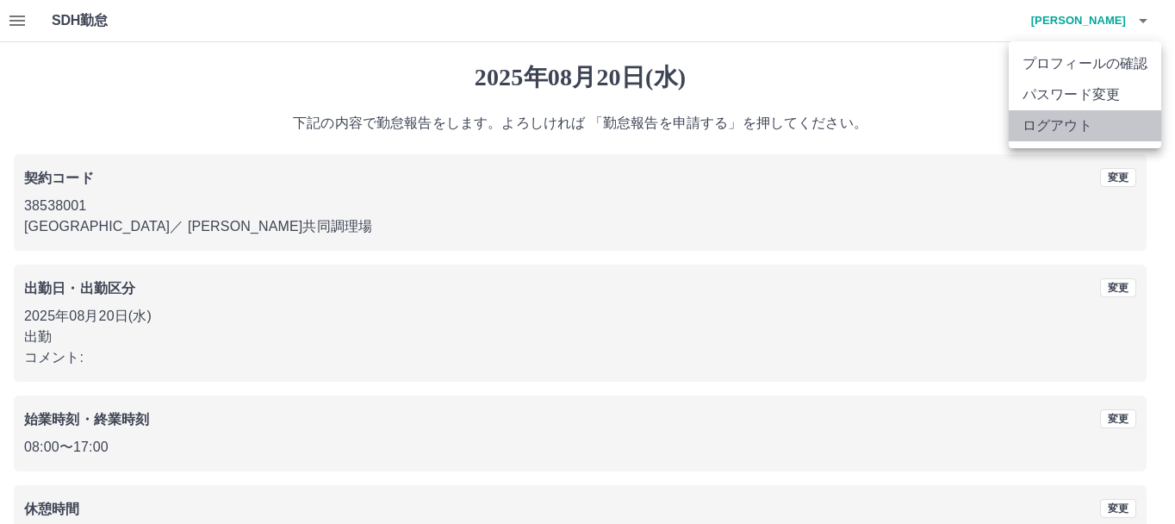
click at [1051, 128] on li "ログアウト" at bounding box center [1085, 125] width 153 height 31
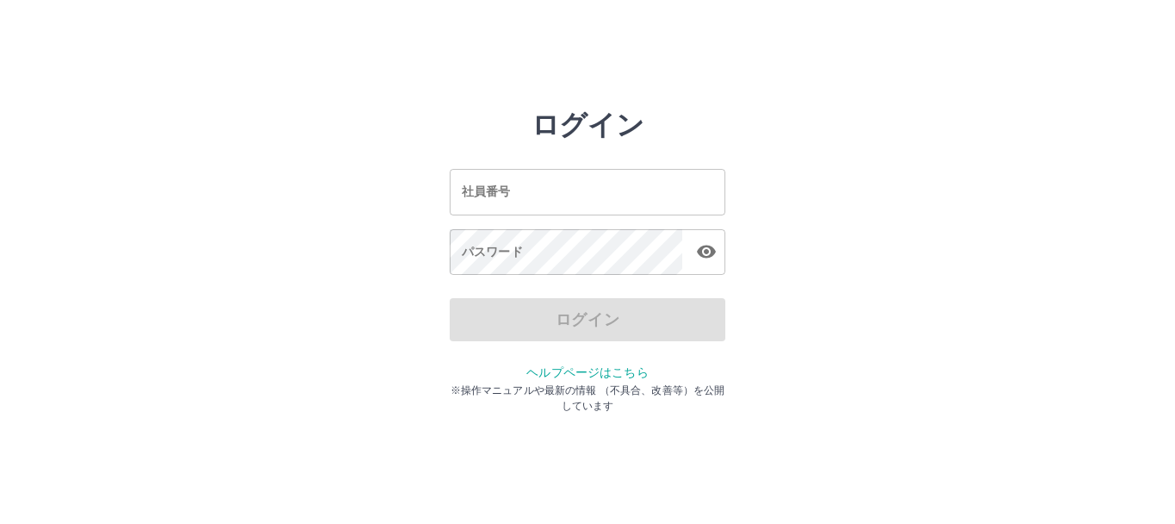
click at [543, 201] on input "社員番号" at bounding box center [588, 192] width 276 height 46
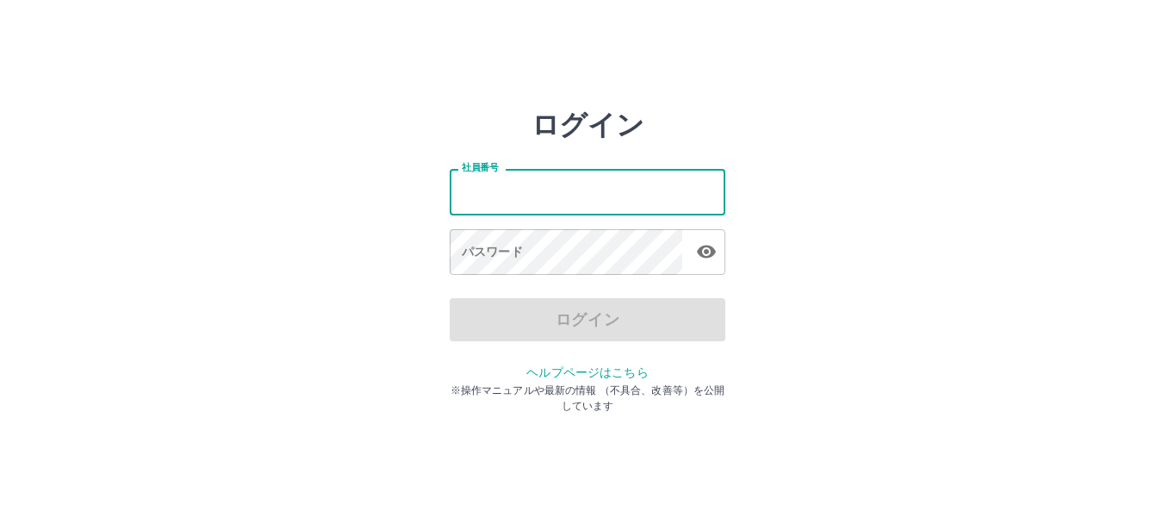
type input "*******"
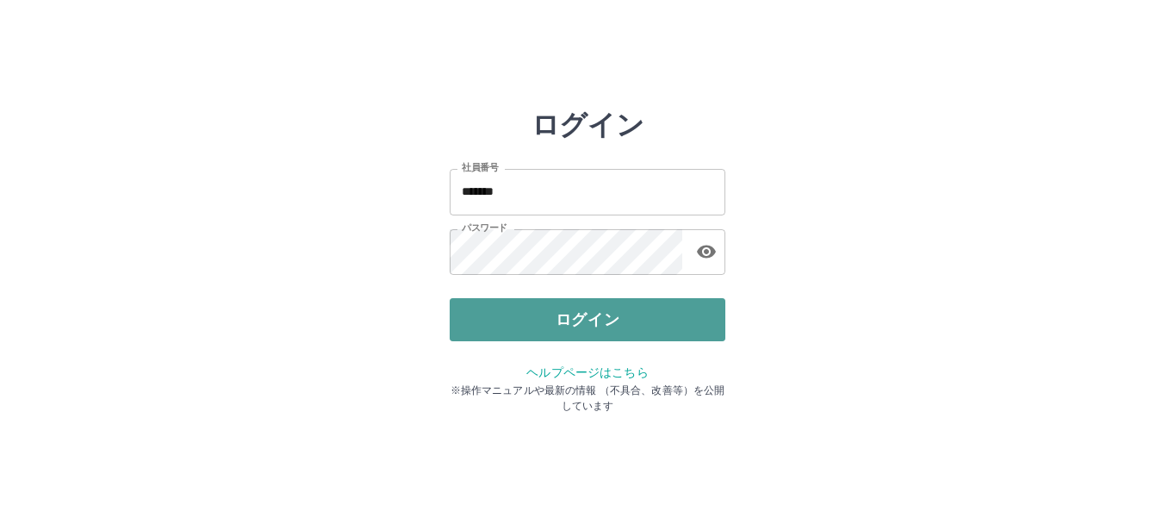
click at [601, 320] on button "ログイン" at bounding box center [588, 319] width 276 height 43
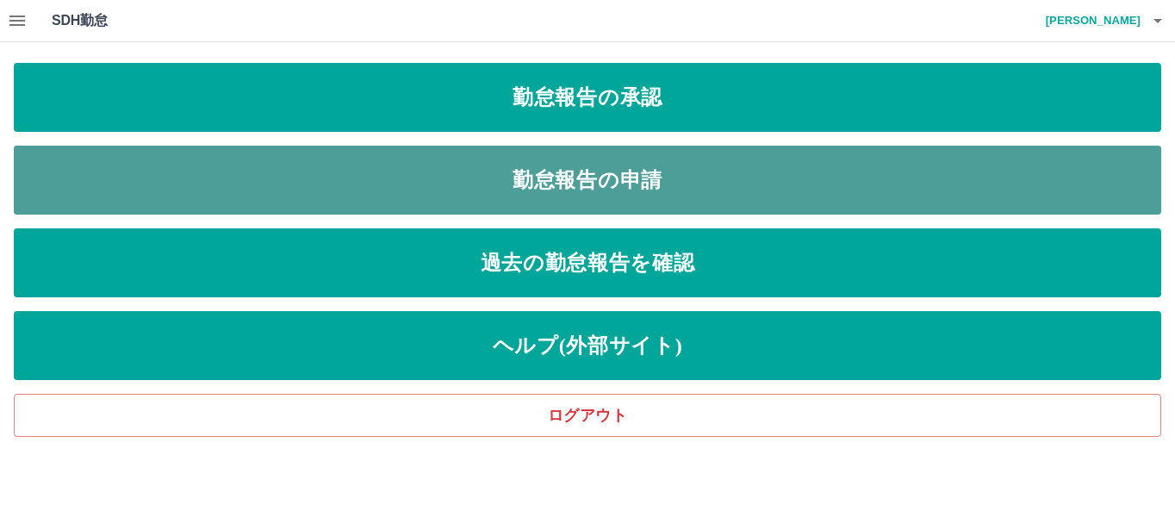
click at [614, 166] on link "勤怠報告の申請" at bounding box center [588, 180] width 1148 height 69
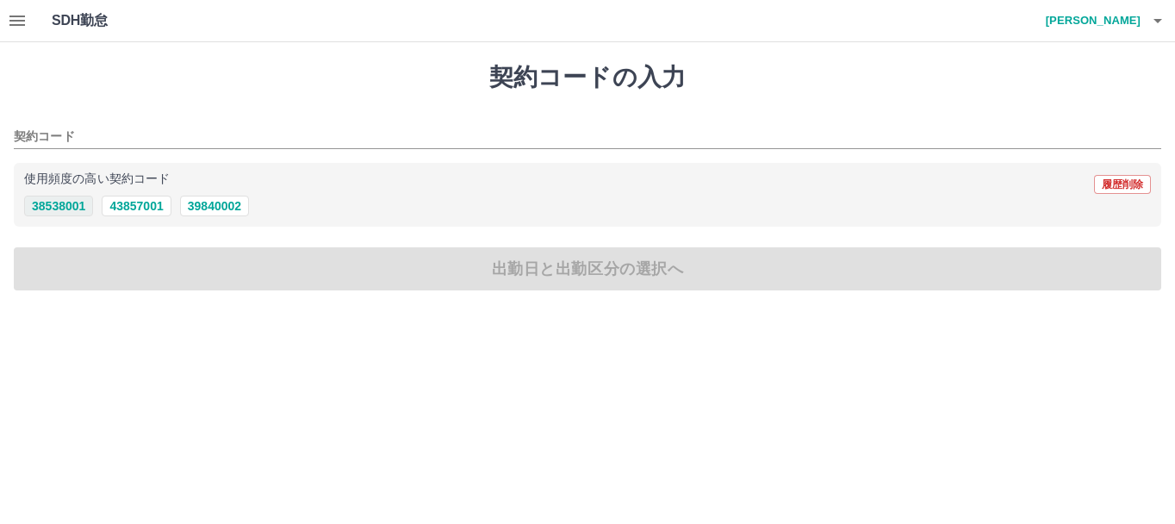
click at [75, 206] on button "38538001" at bounding box center [58, 206] width 69 height 21
type input "********"
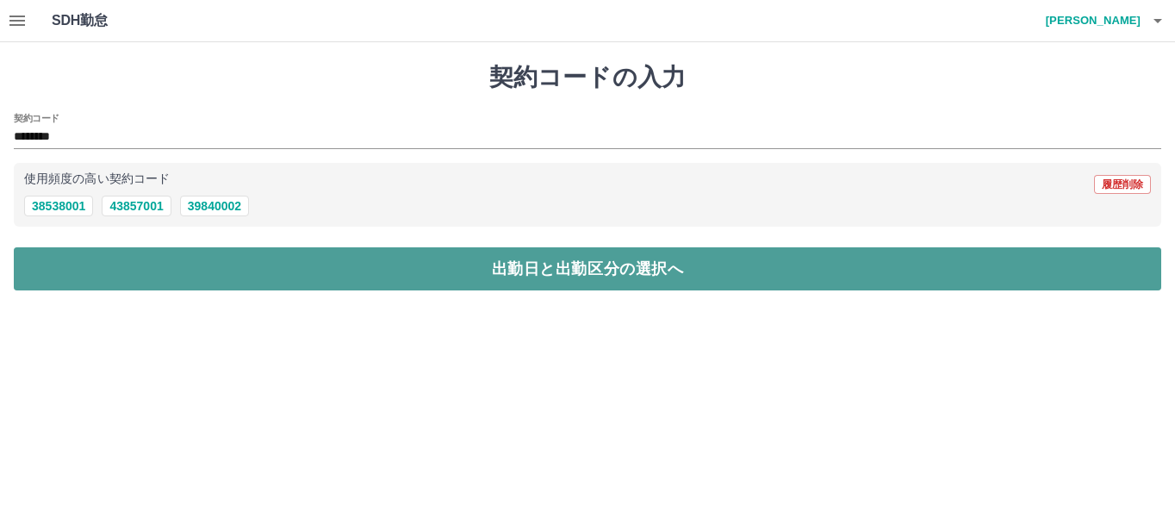
click at [109, 268] on button "出勤日と出勤区分の選択へ" at bounding box center [588, 268] width 1148 height 43
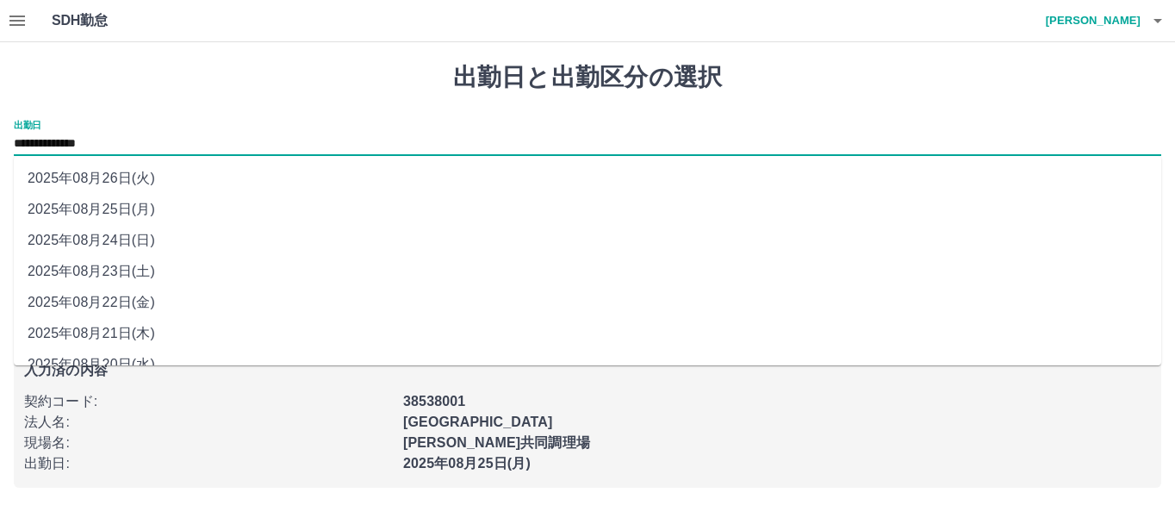
click at [160, 140] on input "**********" at bounding box center [588, 145] width 1148 height 22
click at [125, 274] on li "2025年08月23日(土)" at bounding box center [588, 271] width 1148 height 31
type input "**********"
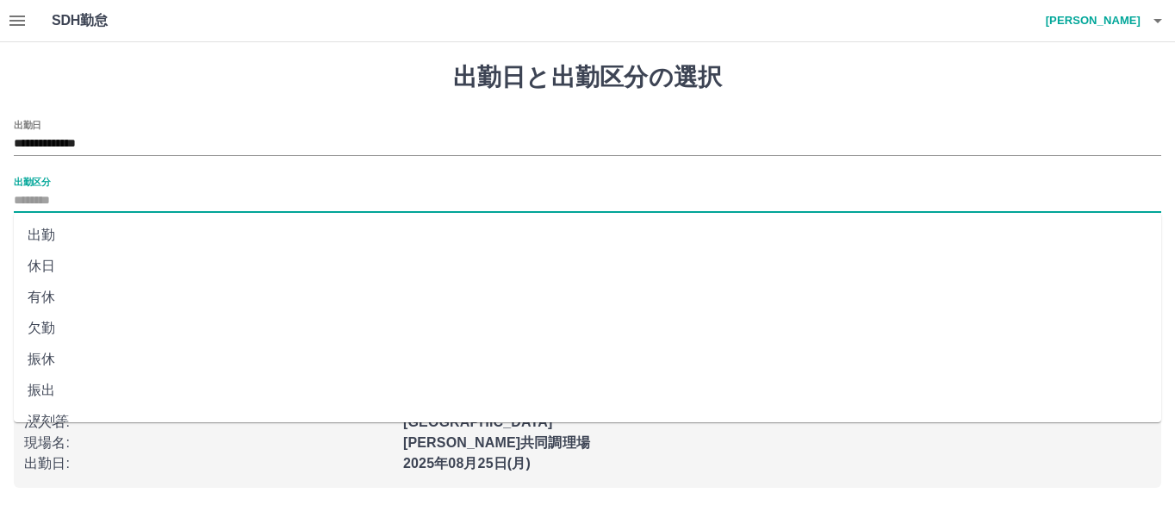
click at [78, 204] on input "出勤区分" at bounding box center [588, 201] width 1148 height 22
click at [56, 265] on li "休日" at bounding box center [588, 266] width 1148 height 31
type input "**"
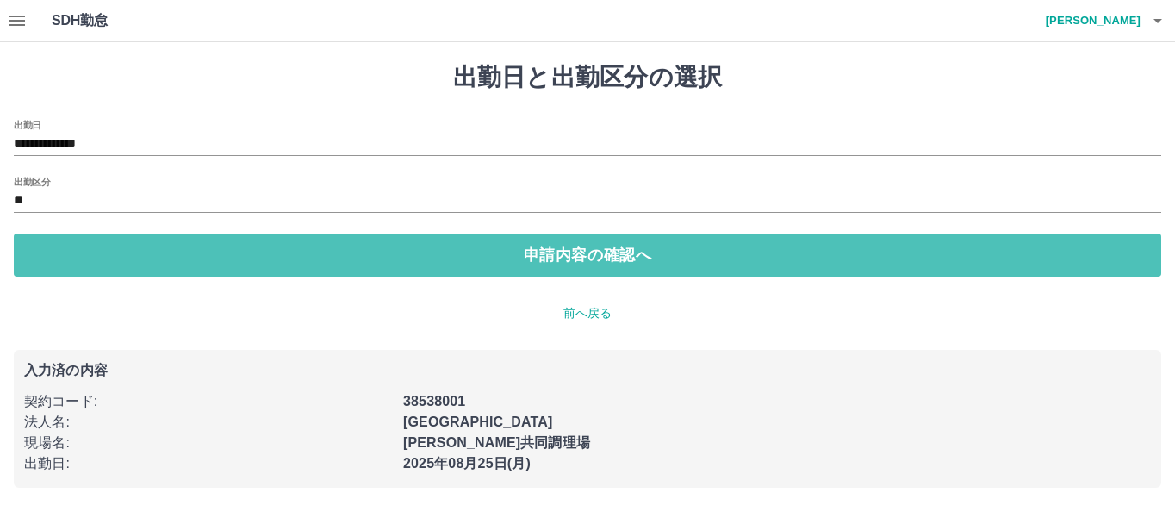
click at [56, 265] on button "申請内容の確認へ" at bounding box center [588, 255] width 1148 height 43
click at [56, 265] on button "申請内容の確認へ" at bounding box center [580, 255] width 1133 height 43
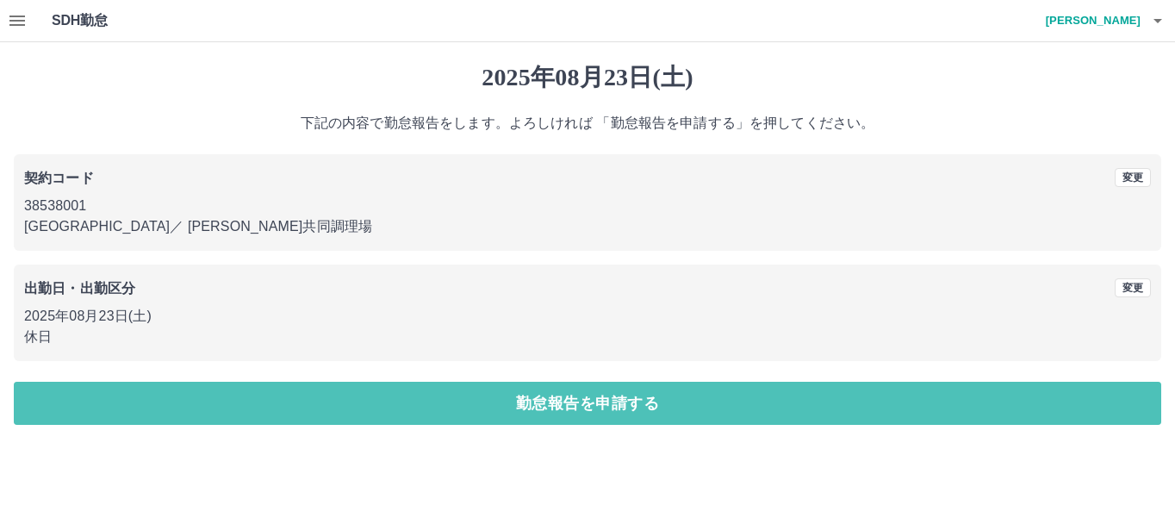
click at [371, 413] on button "勤怠報告を申請する" at bounding box center [588, 403] width 1148 height 43
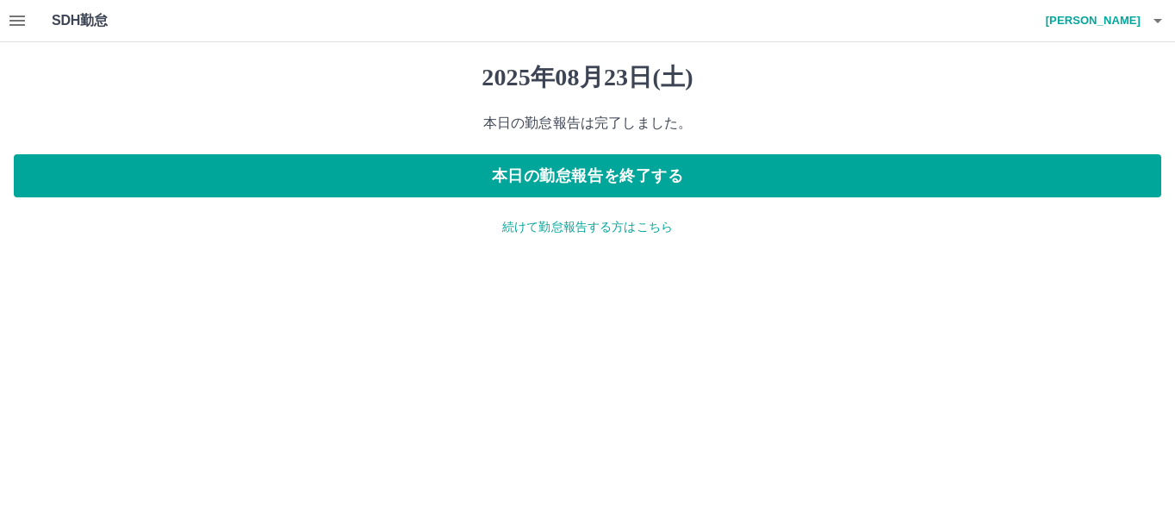
click at [540, 224] on p "続けて勤怠報告する方はこちら" at bounding box center [588, 227] width 1148 height 18
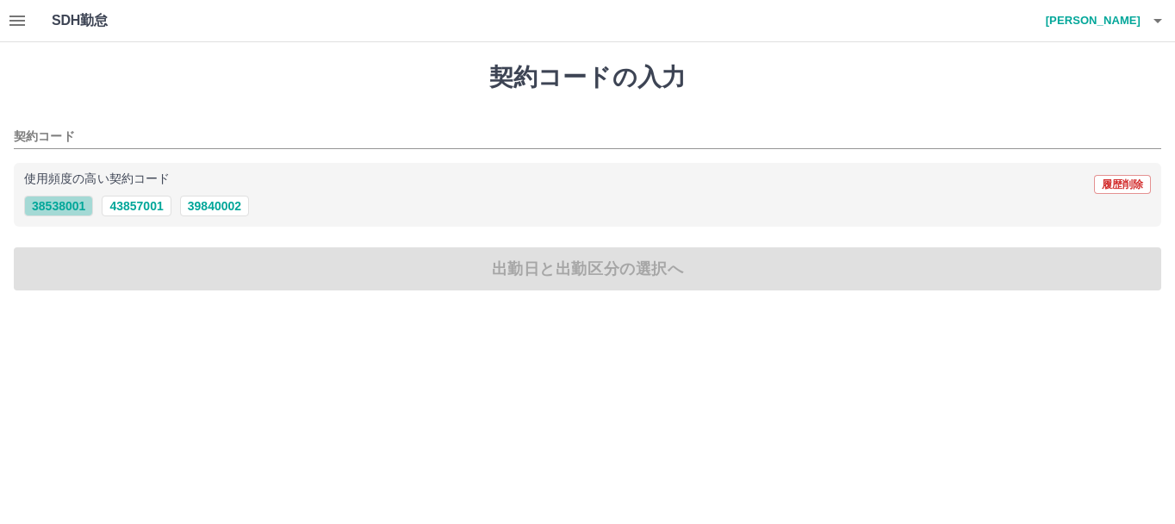
click at [75, 196] on button "38538001" at bounding box center [58, 206] width 69 height 21
type input "********"
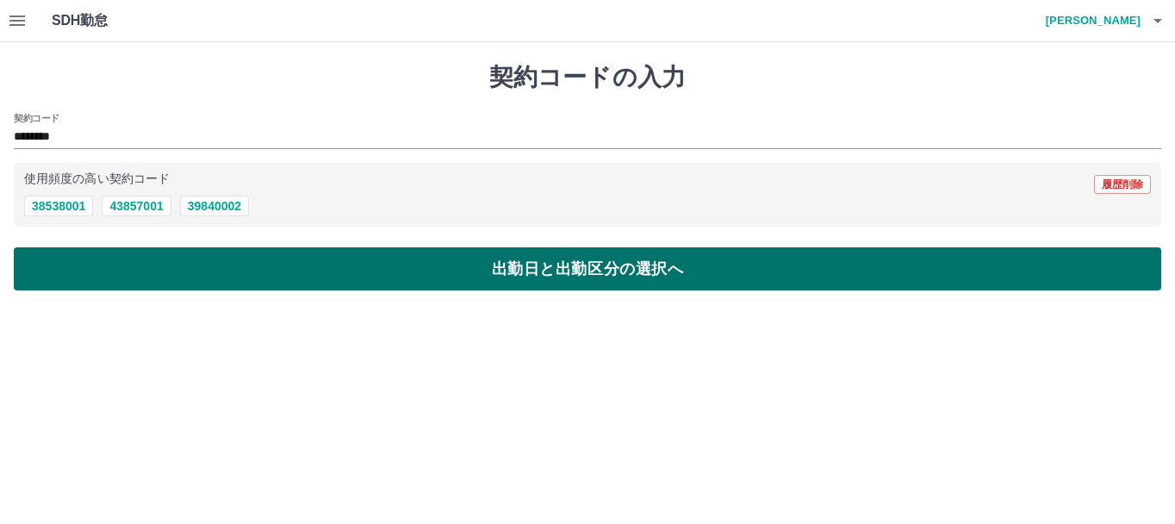
click at [143, 276] on button "出勤日と出勤区分の選択へ" at bounding box center [588, 268] width 1148 height 43
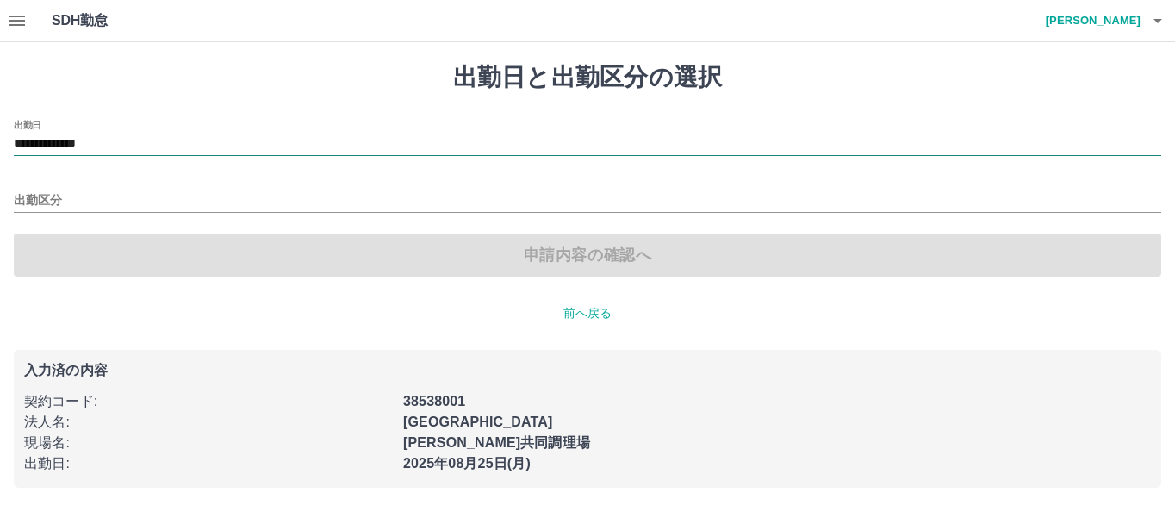
click at [153, 150] on input "**********" at bounding box center [588, 145] width 1148 height 22
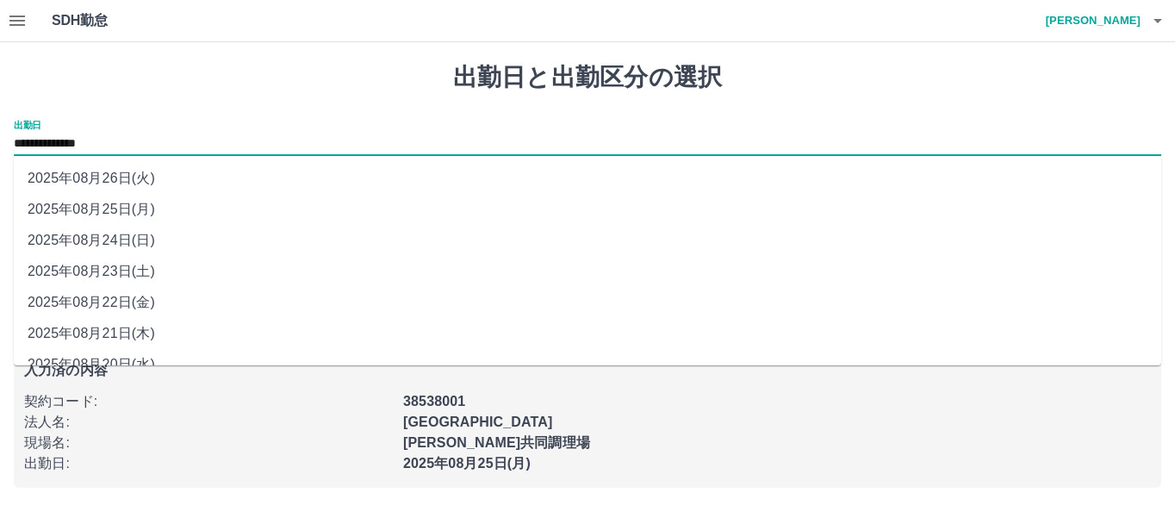
click at [135, 243] on li "2025年08月24日(日)" at bounding box center [588, 240] width 1148 height 31
type input "**********"
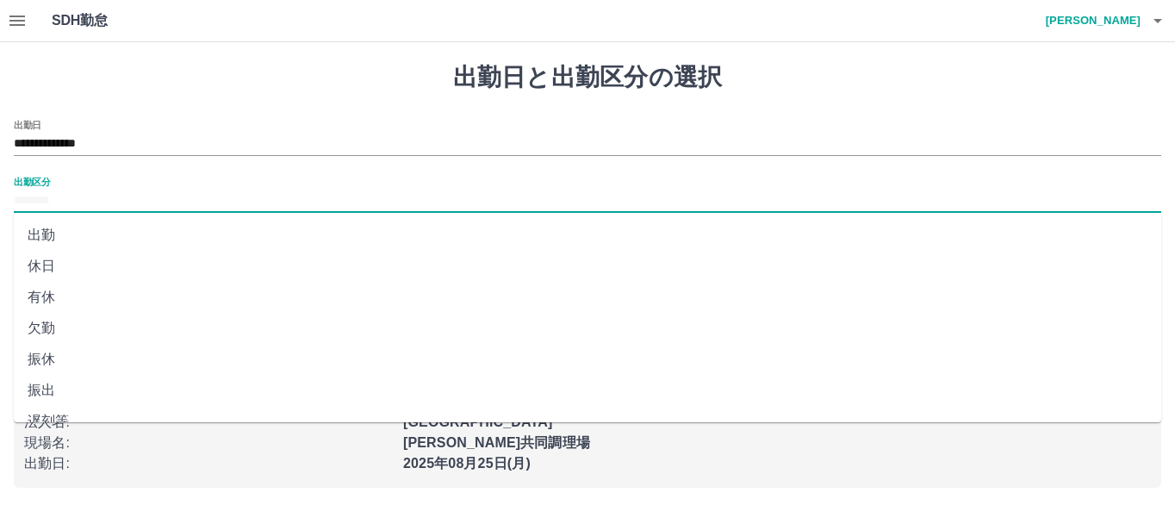
click at [131, 197] on input "出勤区分" at bounding box center [588, 201] width 1148 height 22
click at [48, 372] on li "法定休" at bounding box center [588, 368] width 1148 height 31
type input "***"
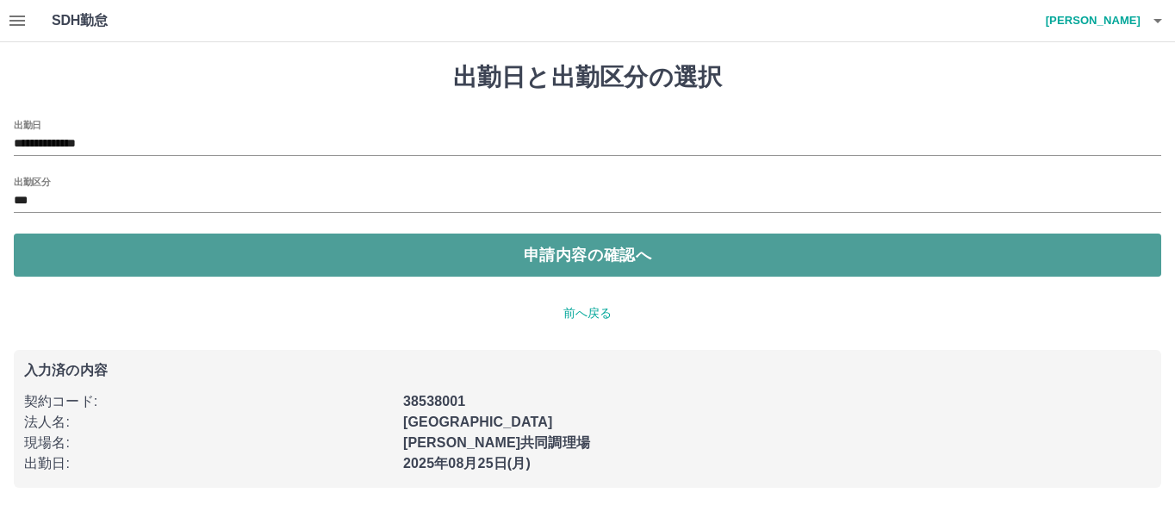
click at [483, 258] on button "申請内容の確認へ" at bounding box center [588, 255] width 1148 height 43
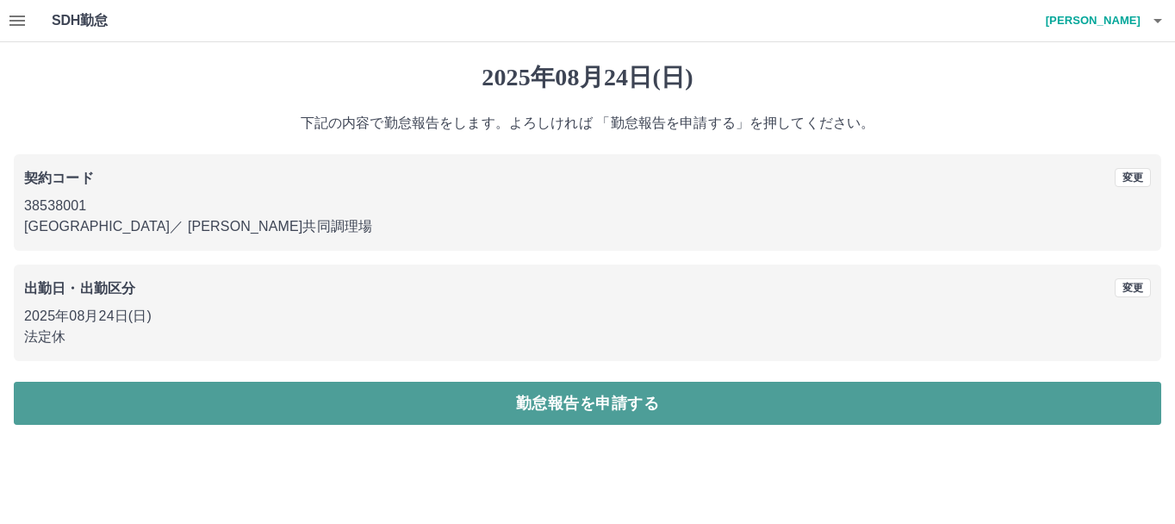
click at [464, 409] on button "勤怠報告を申請する" at bounding box center [588, 403] width 1148 height 43
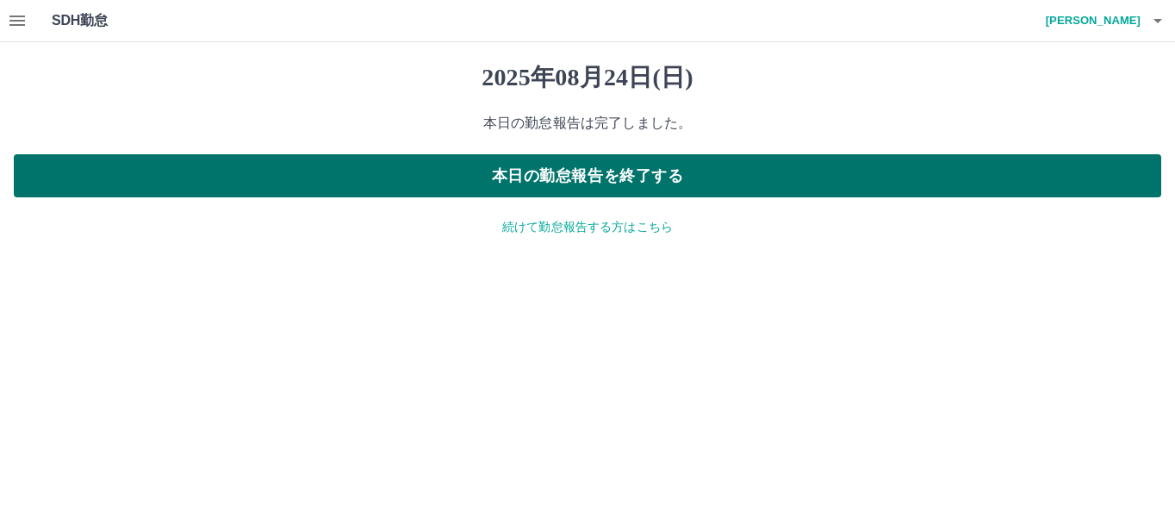
click at [507, 188] on button "本日の勤怠報告を終了する" at bounding box center [588, 175] width 1148 height 43
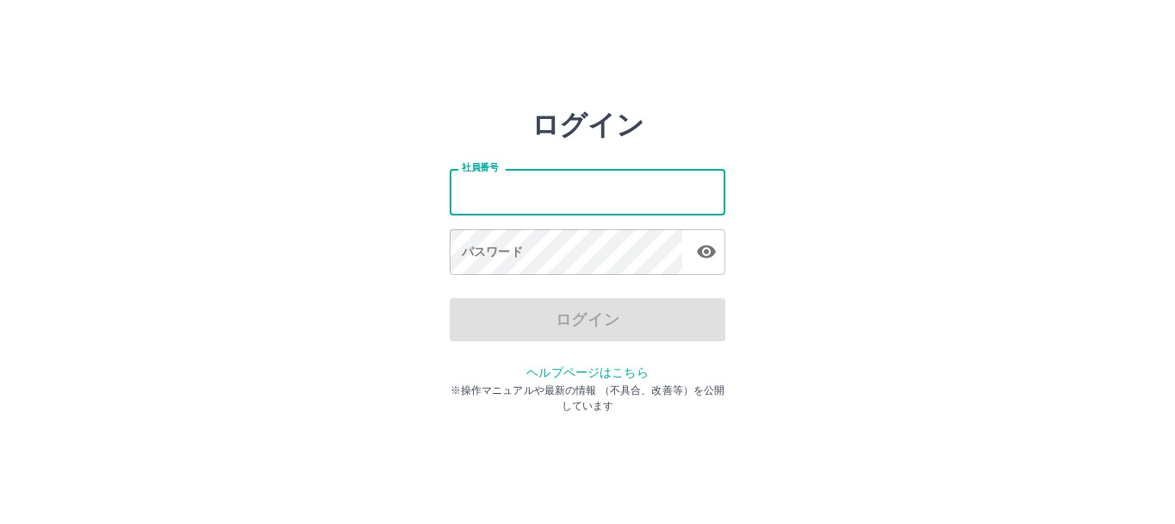
drag, startPoint x: 0, startPoint y: 0, endPoint x: 507, endPoint y: 188, distance: 540.4
click at [507, 188] on input "社員番号" at bounding box center [588, 192] width 276 height 46
type input "*******"
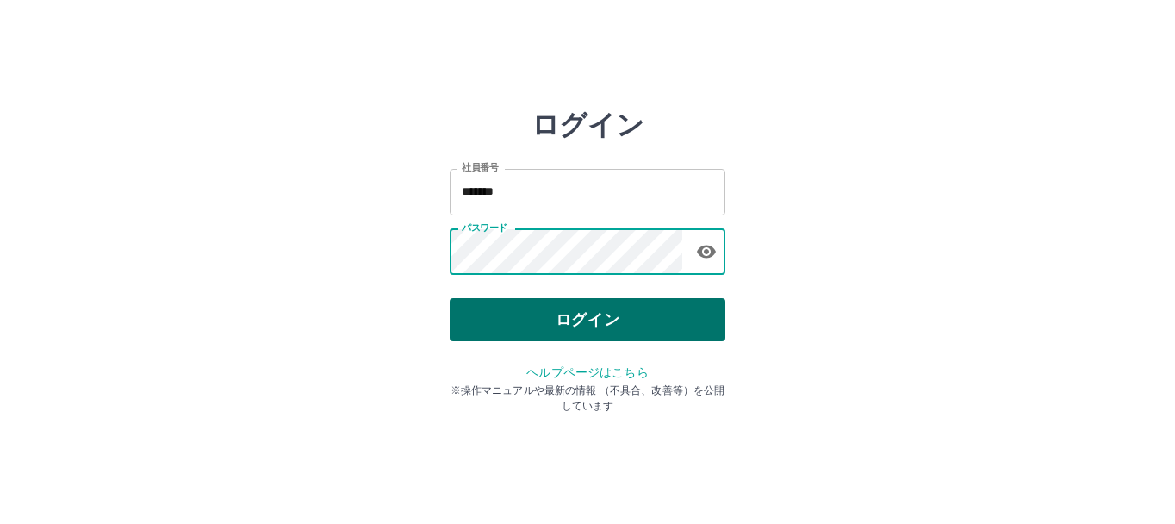
click at [568, 322] on button "ログイン" at bounding box center [588, 319] width 276 height 43
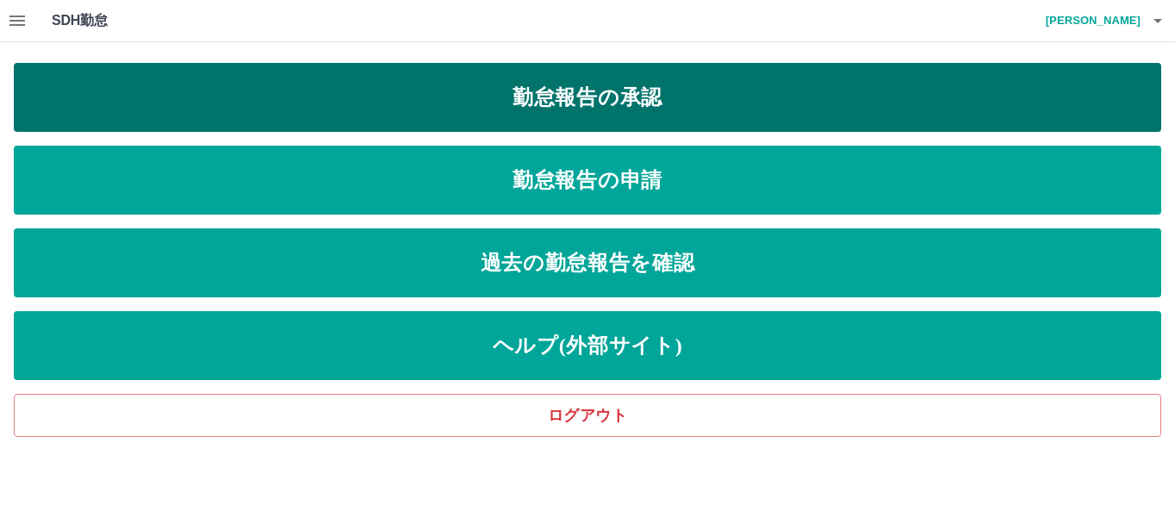
click at [627, 97] on link "勤怠報告の承認" at bounding box center [588, 97] width 1148 height 69
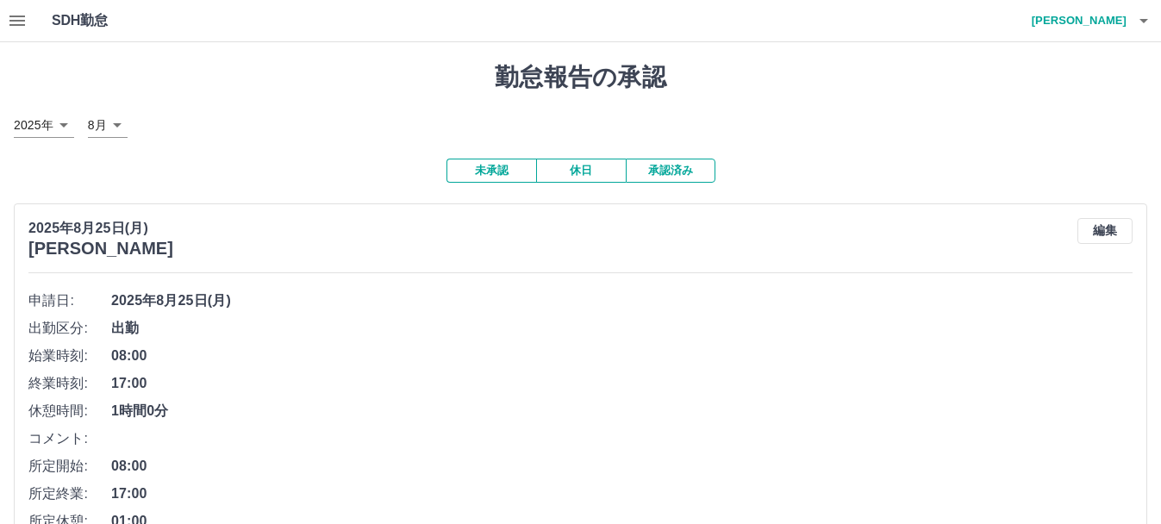
click at [677, 171] on button "承認済み" at bounding box center [671, 171] width 90 height 24
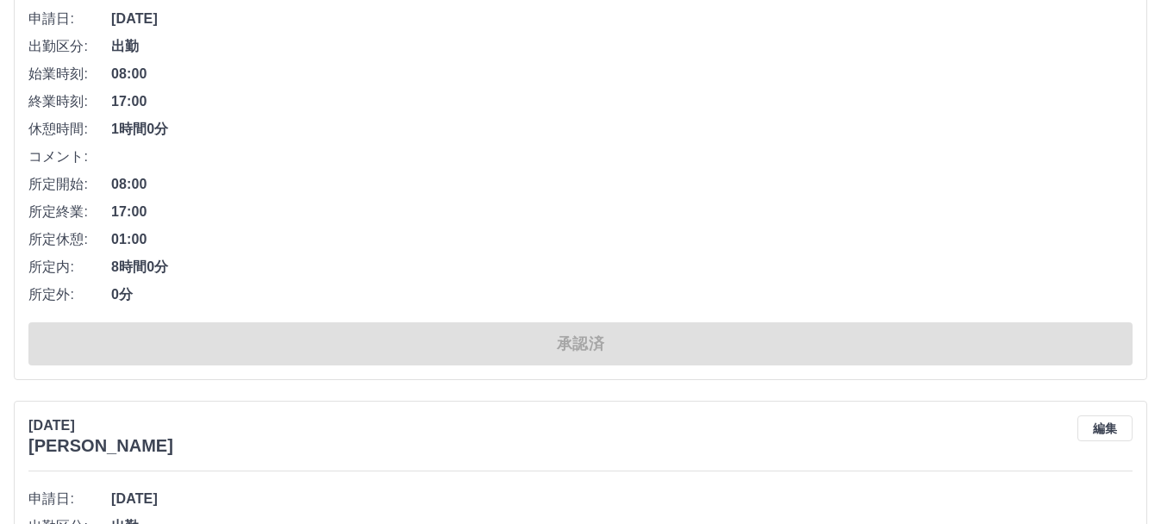
scroll to position [509, 0]
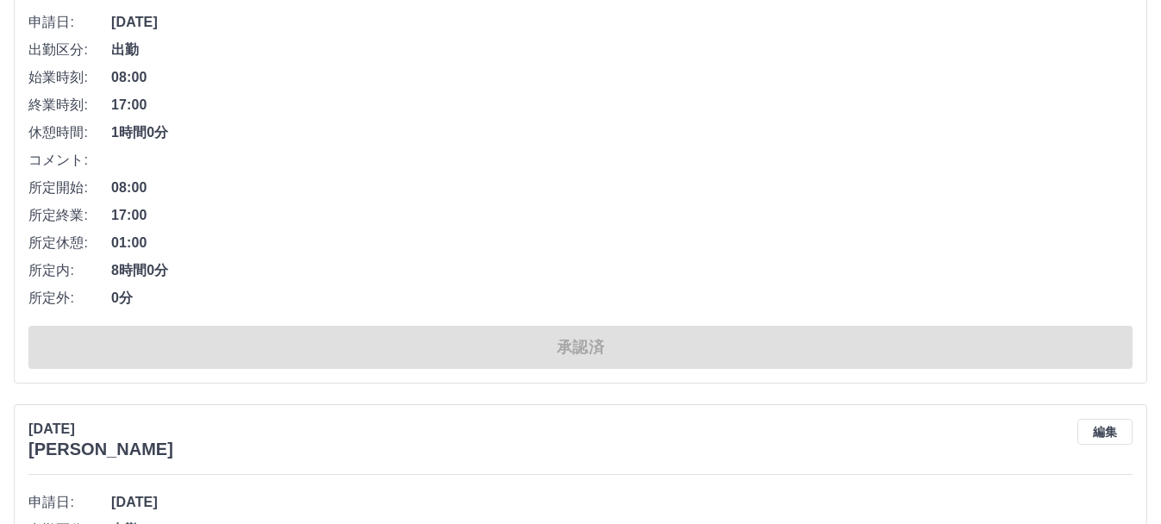
drag, startPoint x: 692, startPoint y: 303, endPoint x: 556, endPoint y: 284, distance: 137.6
click at [556, 284] on li "所定内: 8時間0分" at bounding box center [580, 271] width 1104 height 28
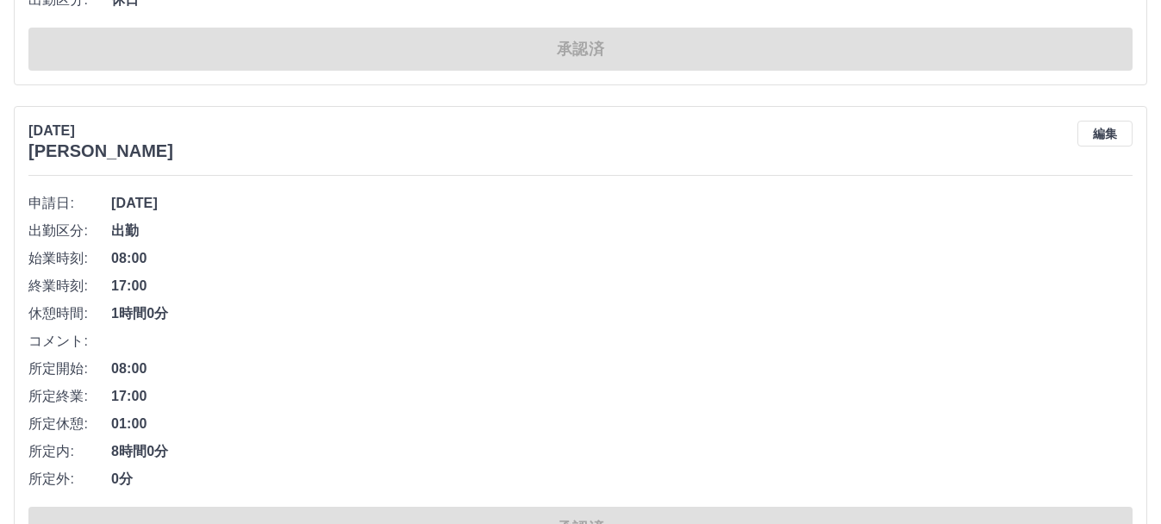
scroll to position [329, 0]
drag, startPoint x: 556, startPoint y: 284, endPoint x: 496, endPoint y: 271, distance: 61.5
click at [496, 271] on li "始業時刻: 08:00" at bounding box center [580, 258] width 1104 height 28
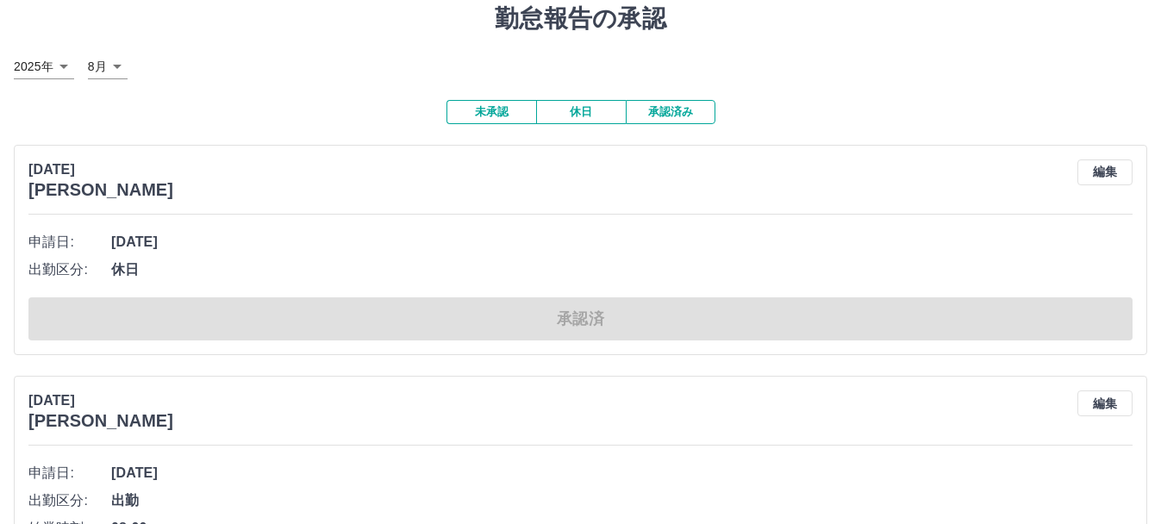
scroll to position [0, 0]
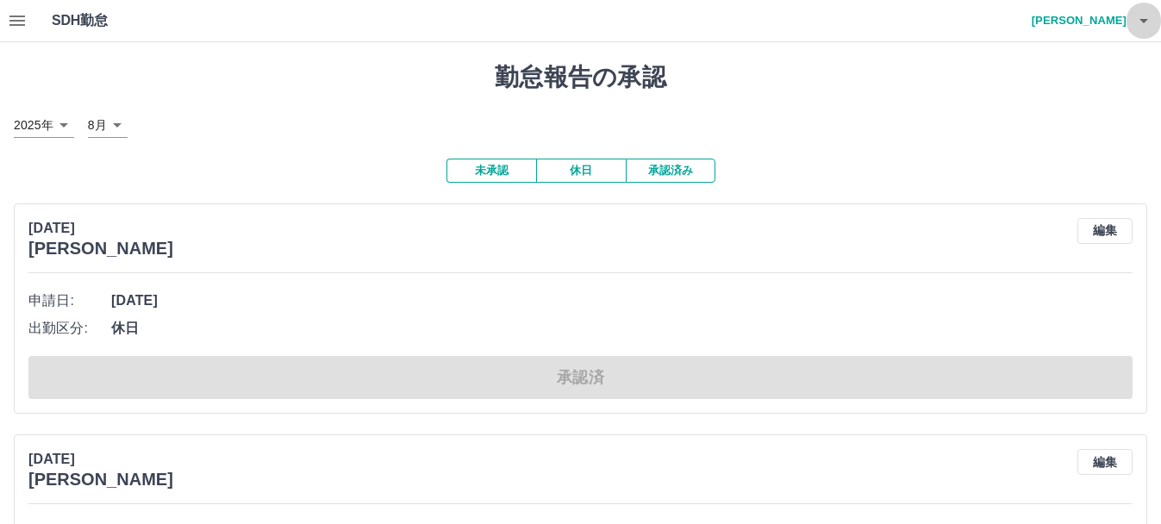
click at [1139, 22] on icon "button" at bounding box center [1143, 20] width 21 height 21
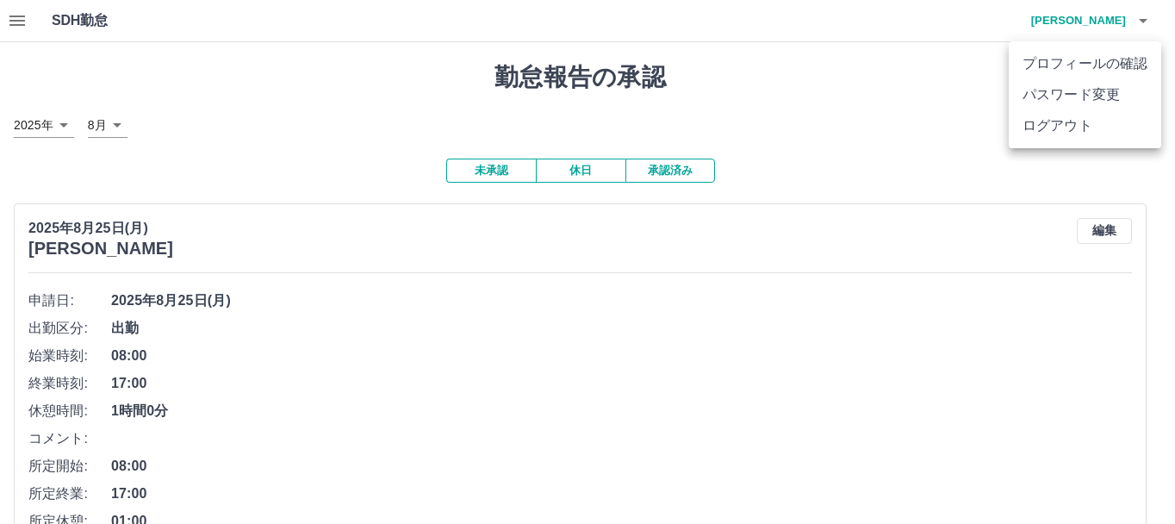
click at [876, 152] on div at bounding box center [587, 262] width 1175 height 524
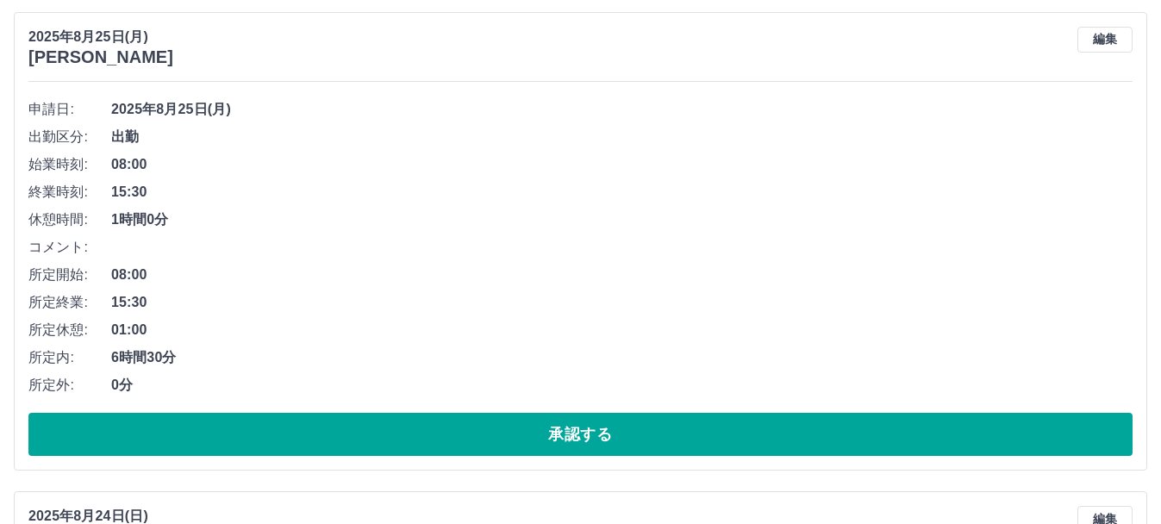
scroll to position [8284, 0]
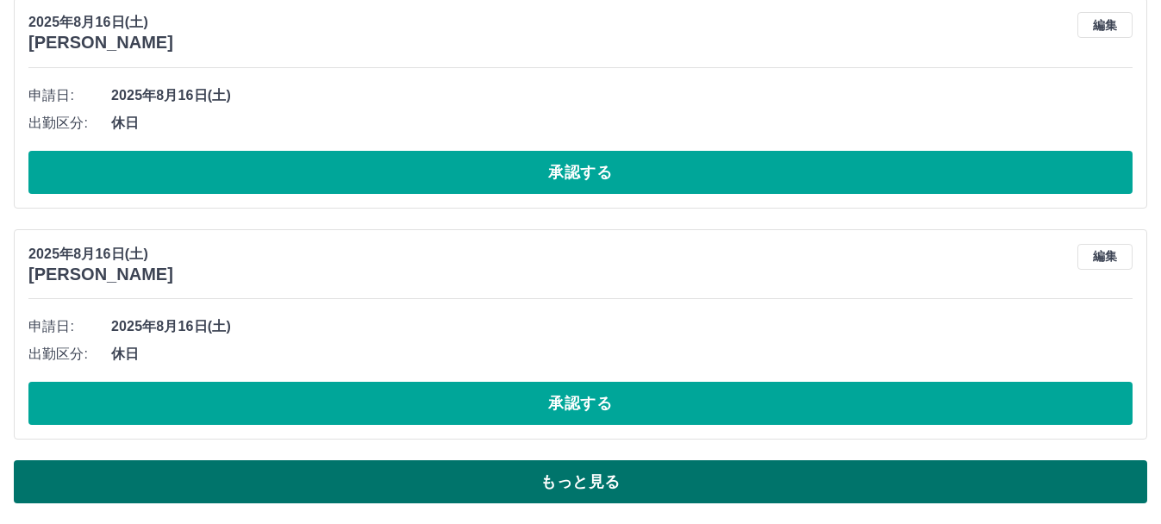
click at [948, 485] on button "もっと見る" at bounding box center [580, 481] width 1133 height 43
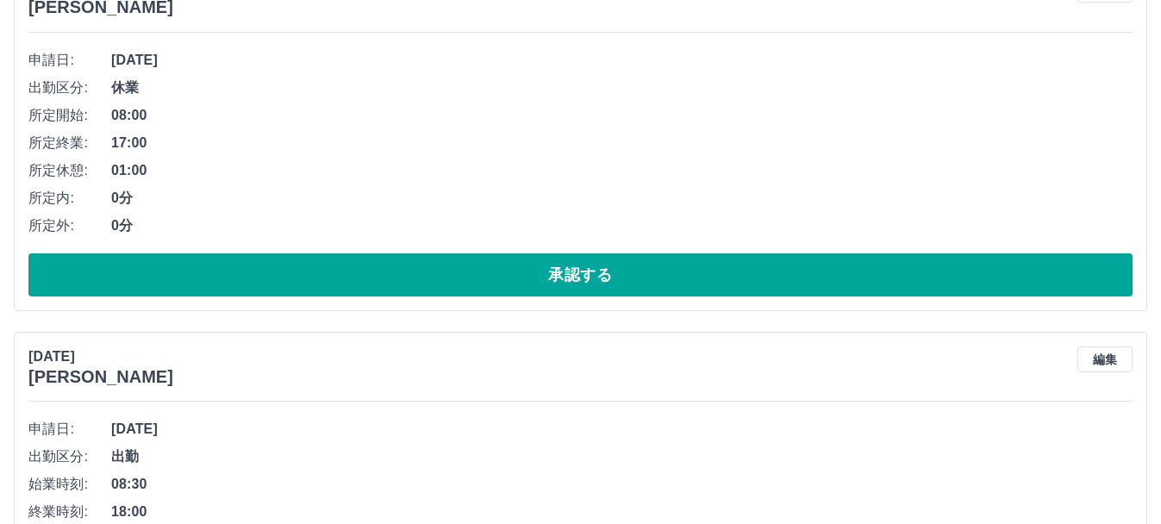
scroll to position [15747, 0]
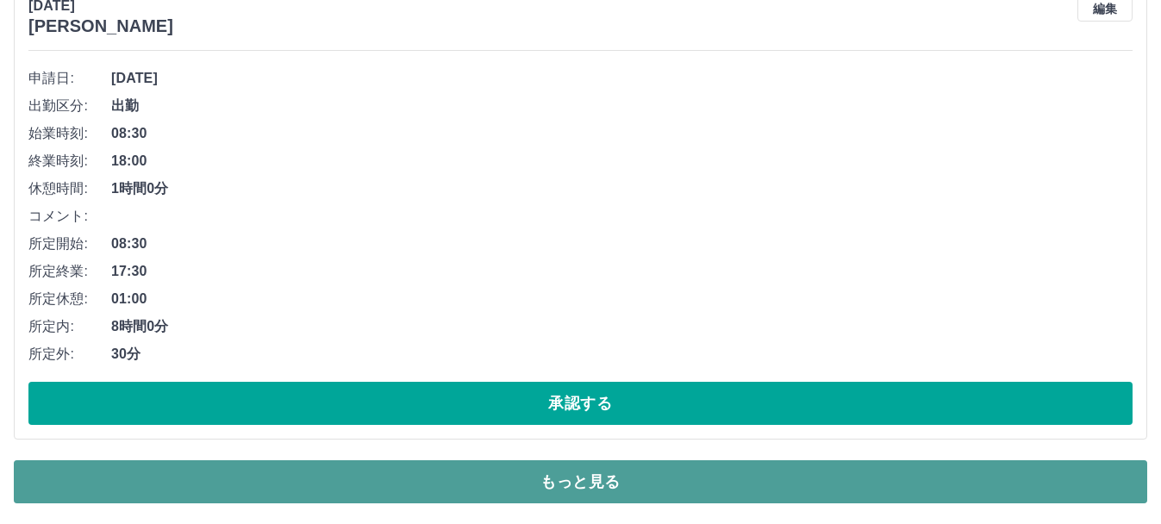
click at [855, 484] on button "もっと見る" at bounding box center [580, 481] width 1133 height 43
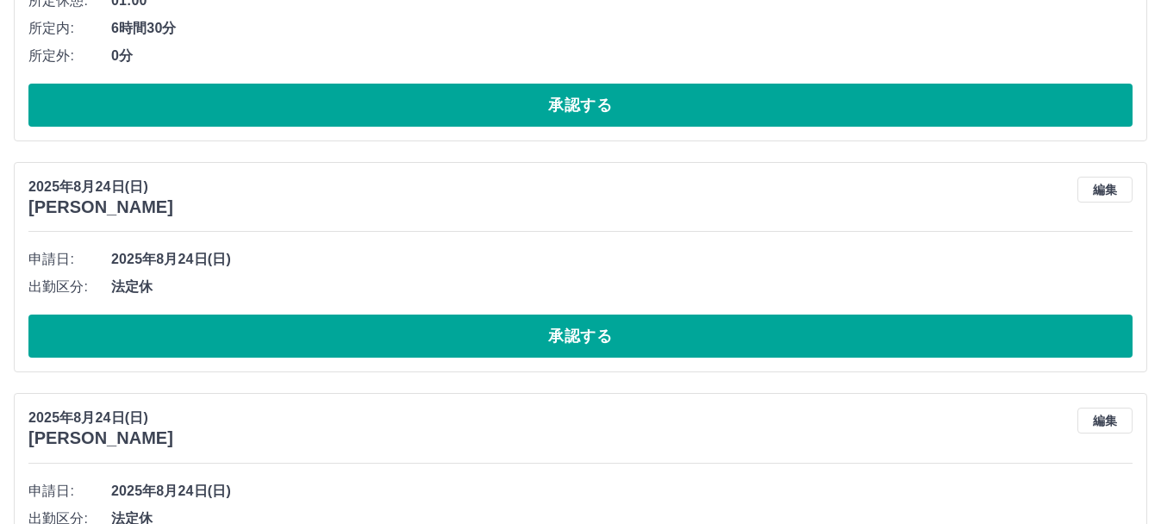
scroll to position [1958, 0]
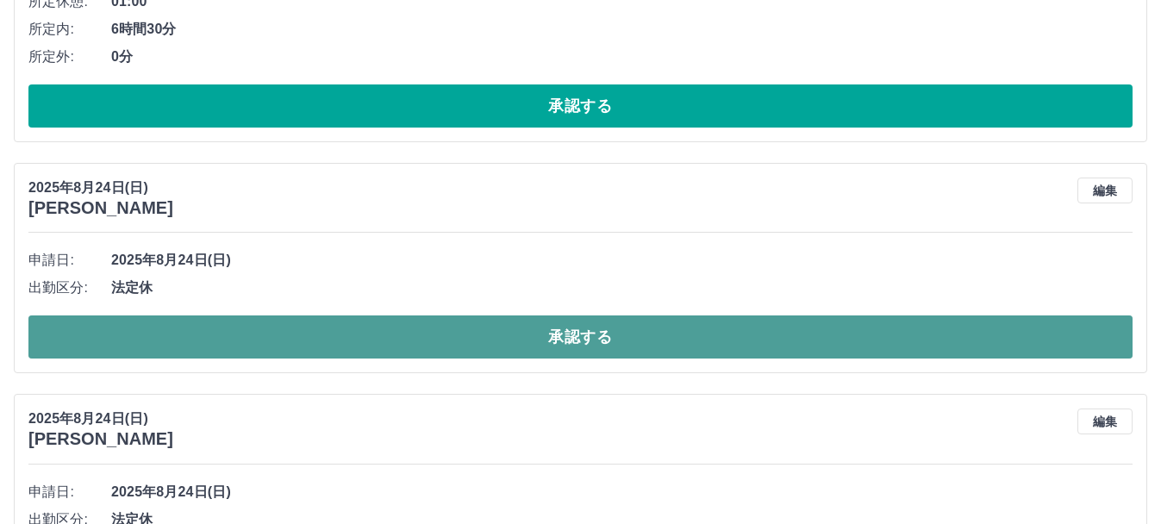
click at [595, 342] on button "承認する" at bounding box center [580, 336] width 1104 height 43
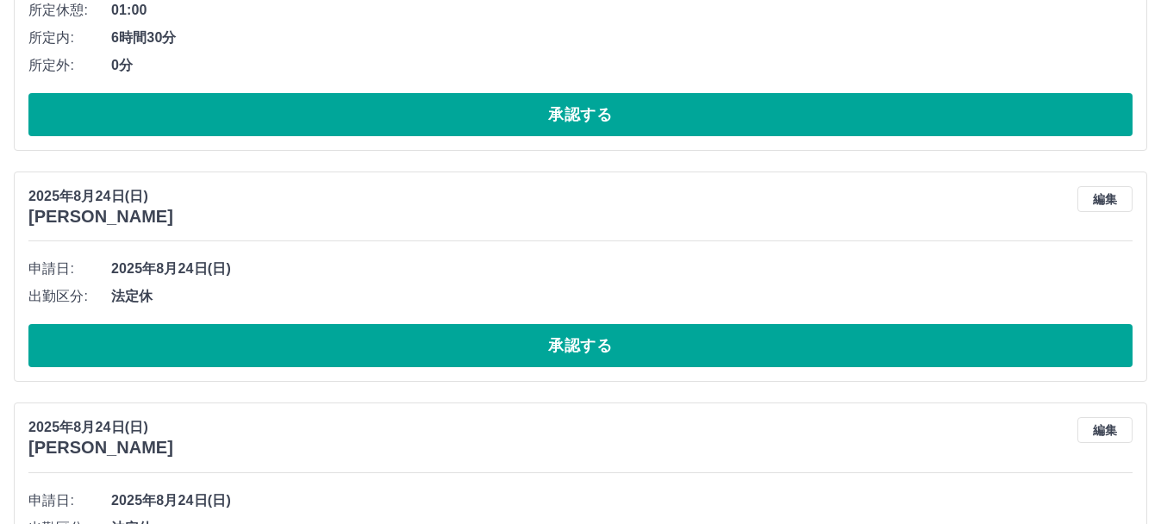
scroll to position [1951, 0]
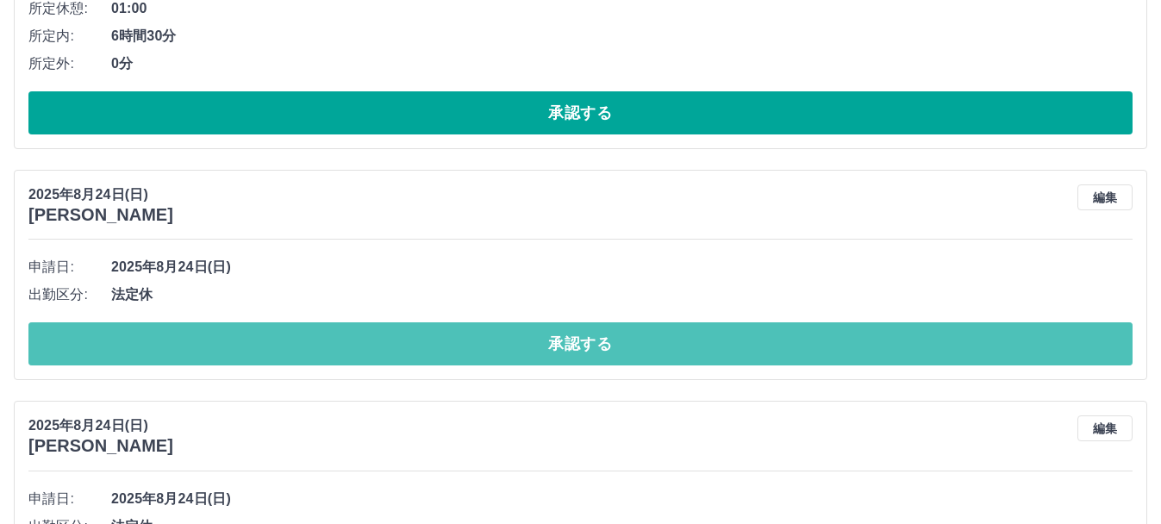
click at [595, 342] on button "承認する" at bounding box center [580, 343] width 1104 height 43
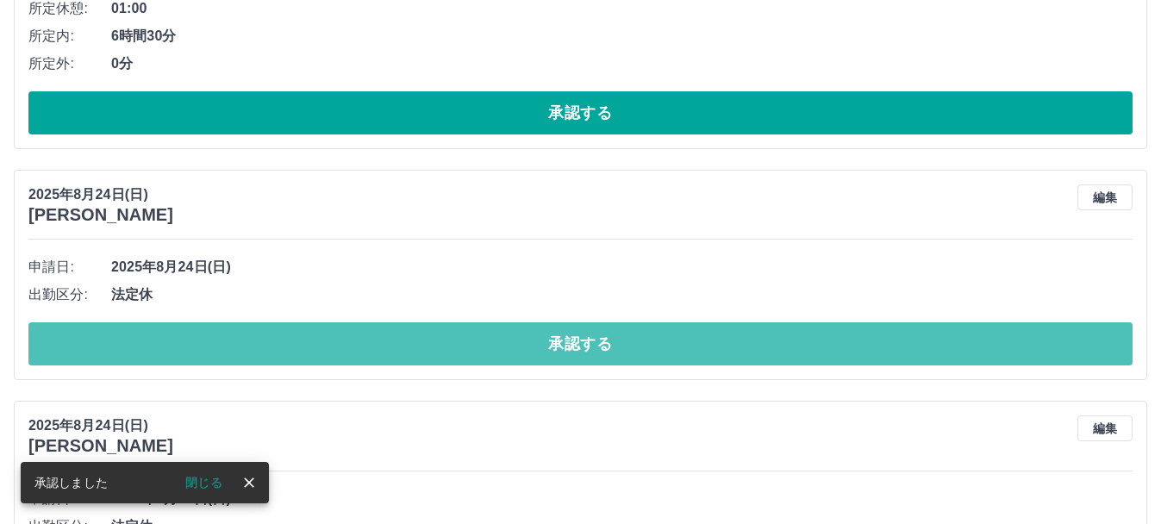
click at [595, 342] on button "承認する" at bounding box center [580, 343] width 1104 height 43
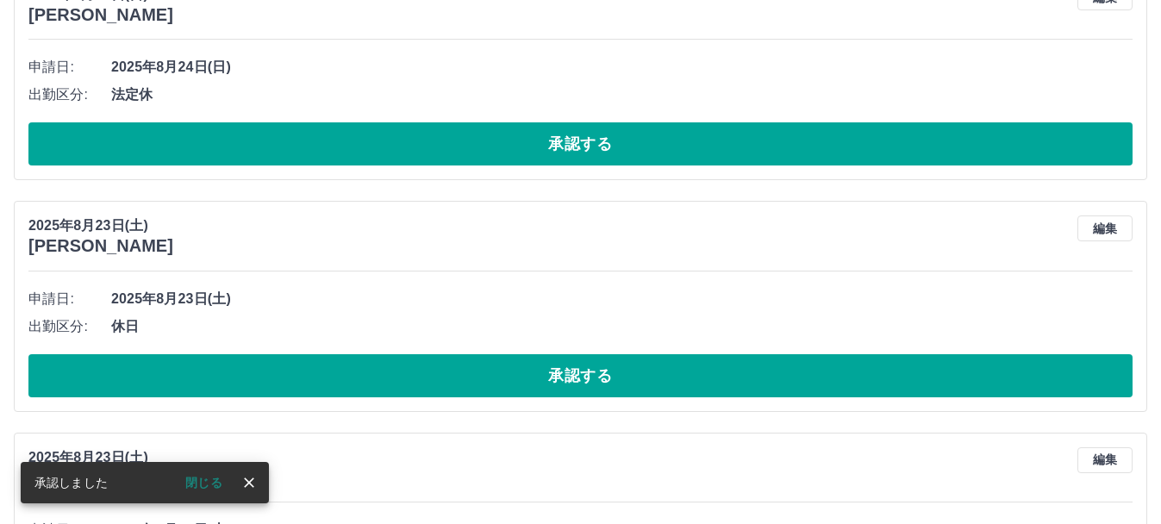
scroll to position [1920, 0]
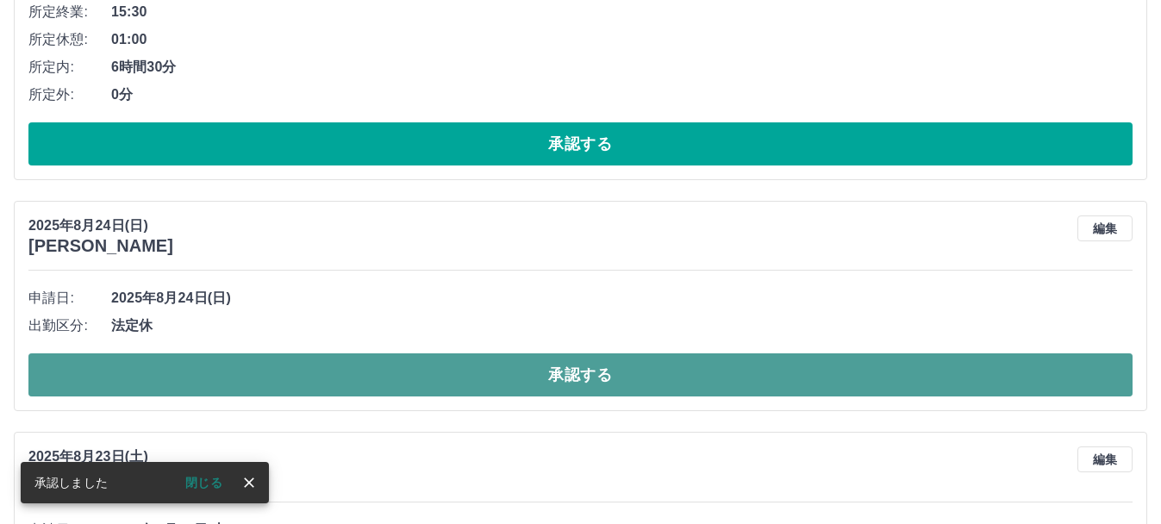
click at [597, 388] on button "承認する" at bounding box center [580, 374] width 1104 height 43
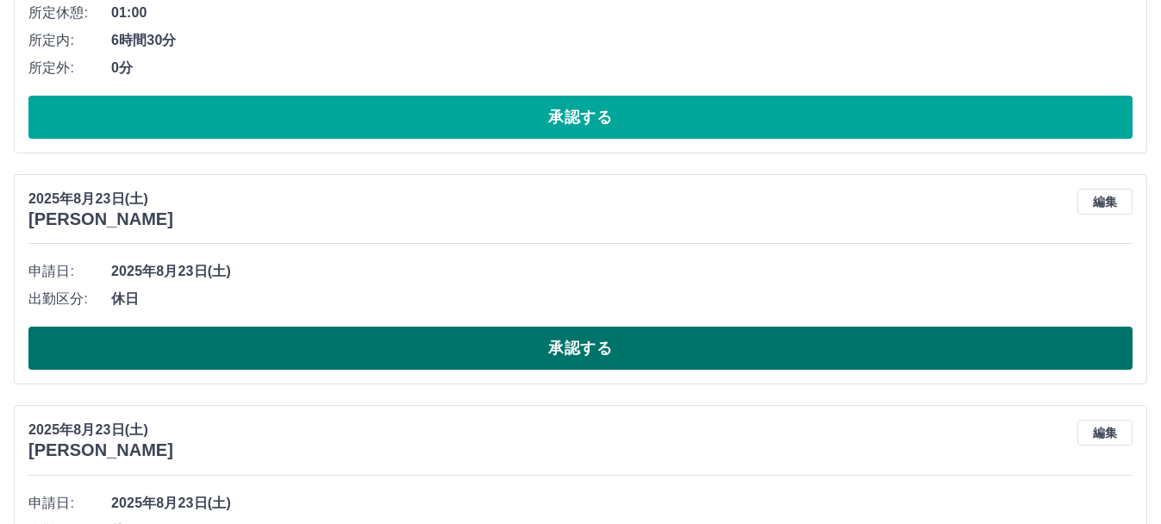
scroll to position [1952, 0]
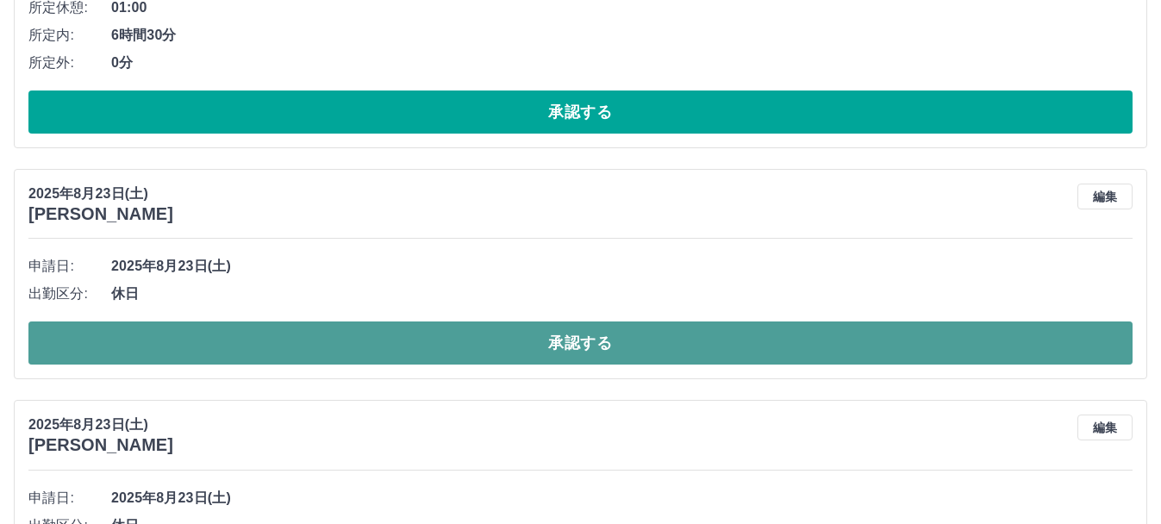
click at [660, 340] on button "承認する" at bounding box center [580, 342] width 1104 height 43
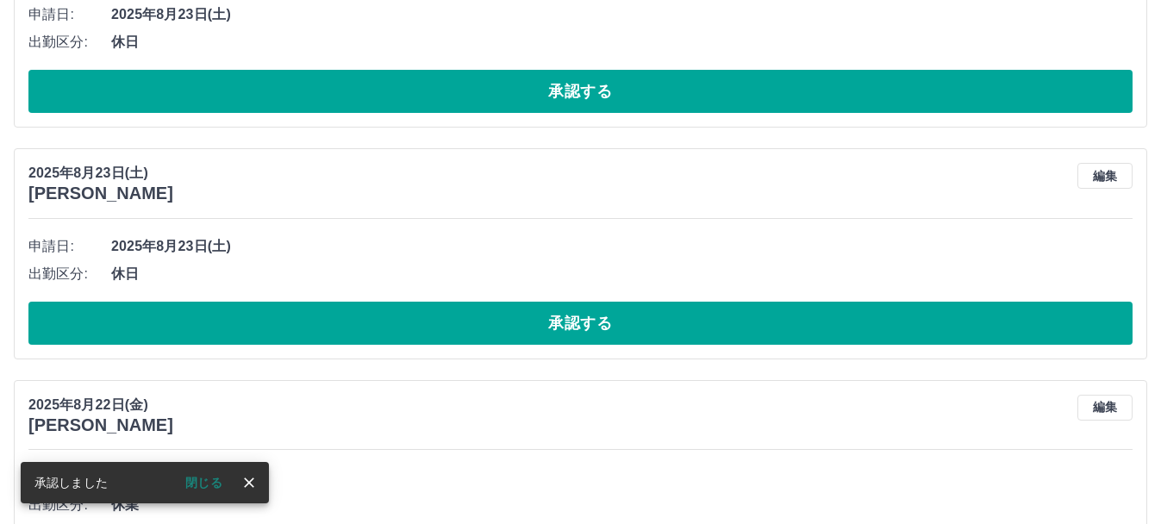
scroll to position [1973, 0]
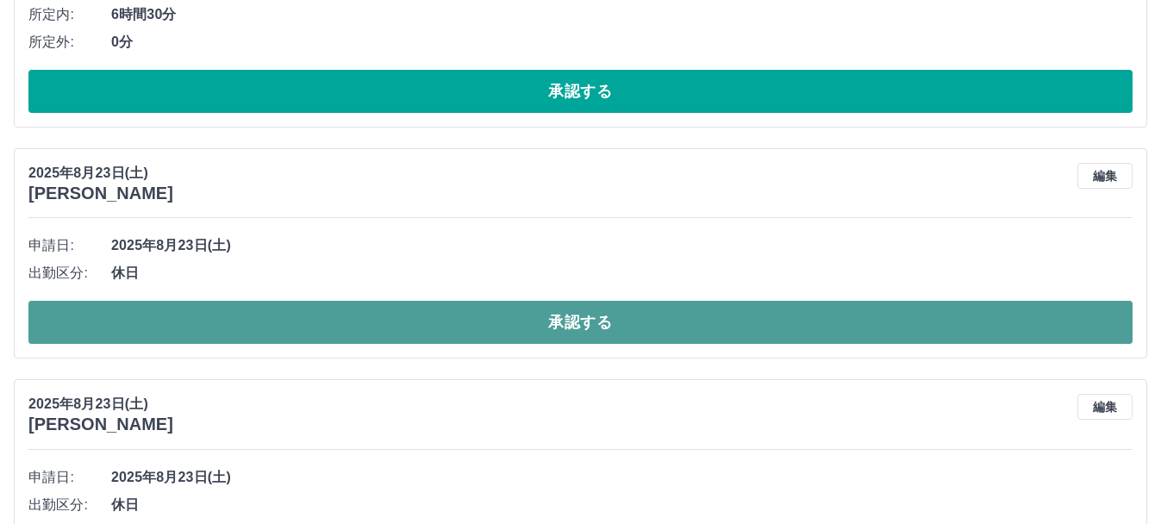
click at [663, 331] on button "承認する" at bounding box center [580, 322] width 1104 height 43
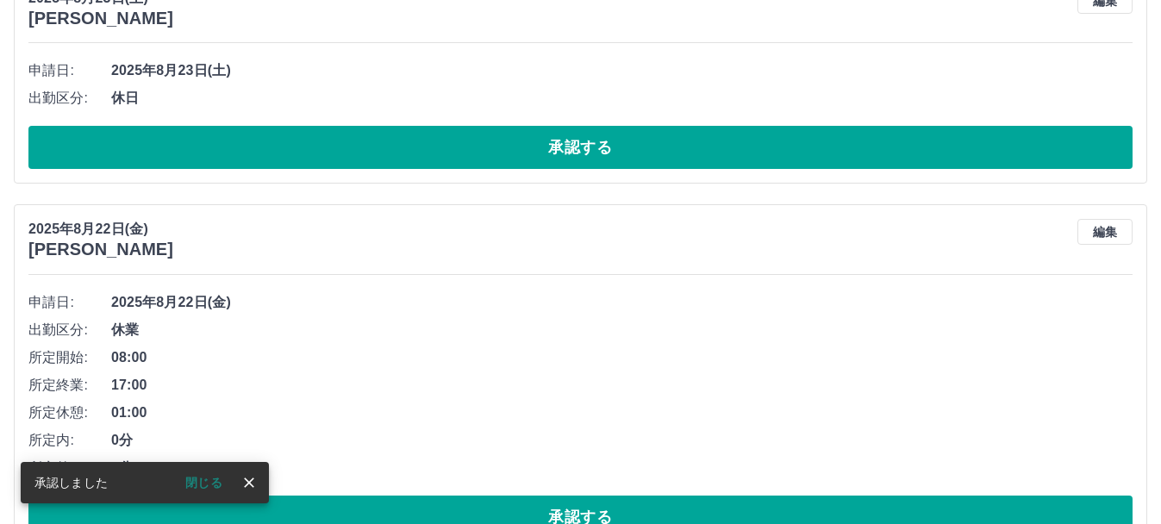
scroll to position [1917, 0]
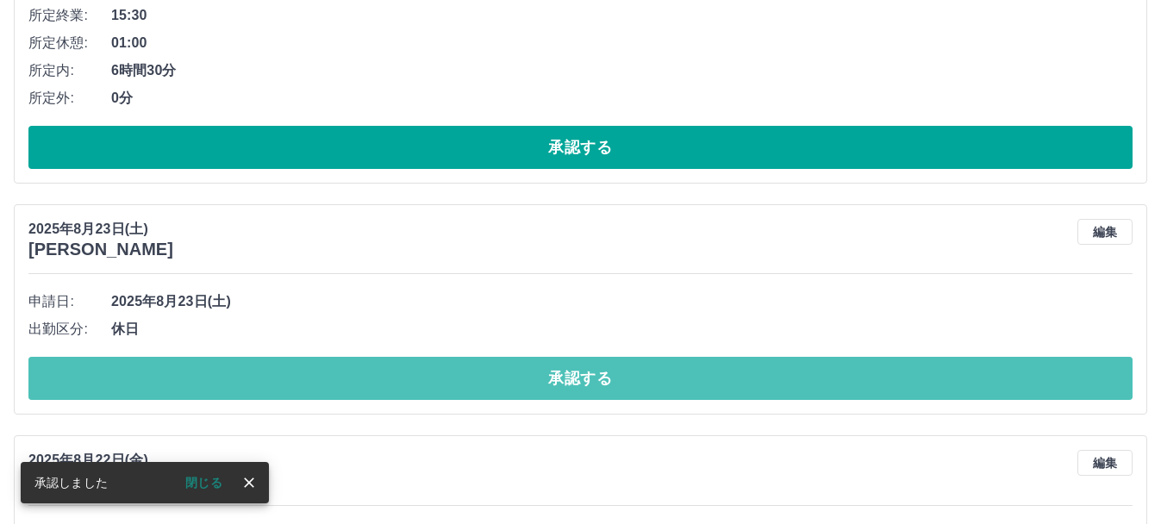
click at [663, 372] on button "承認する" at bounding box center [580, 378] width 1104 height 43
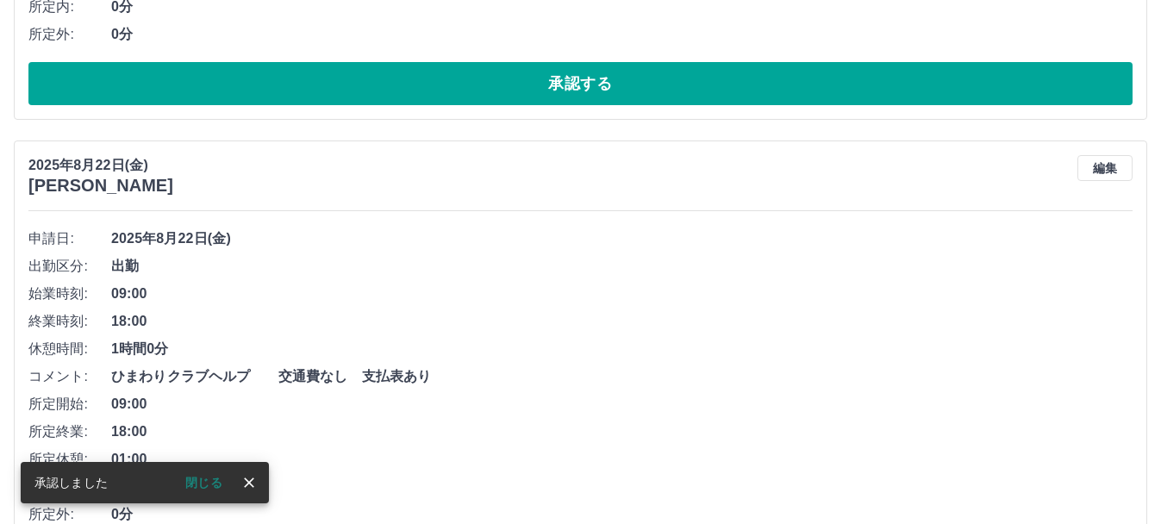
scroll to position [2118, 0]
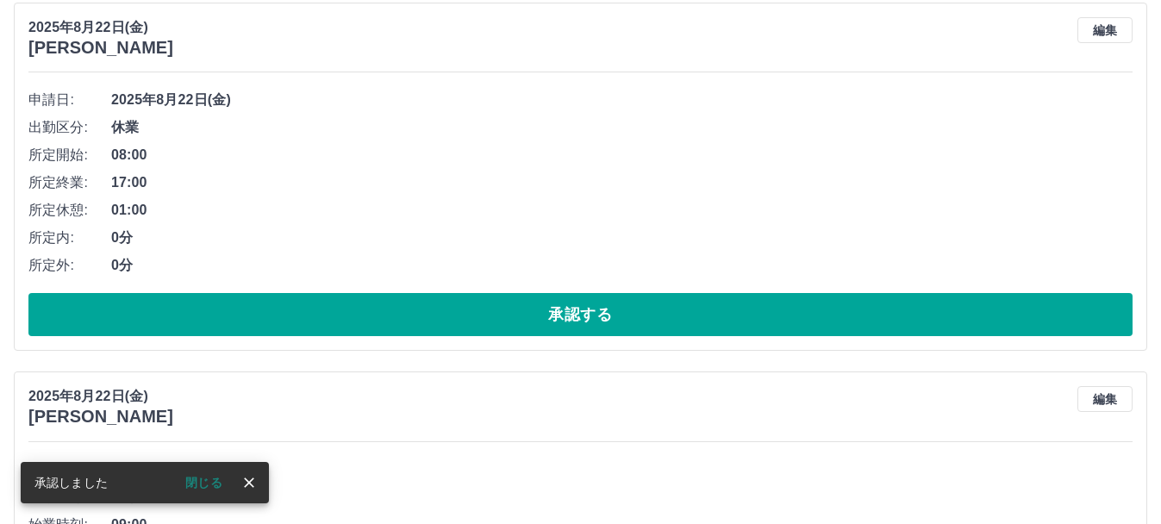
click at [614, 320] on button "承認する" at bounding box center [580, 314] width 1104 height 43
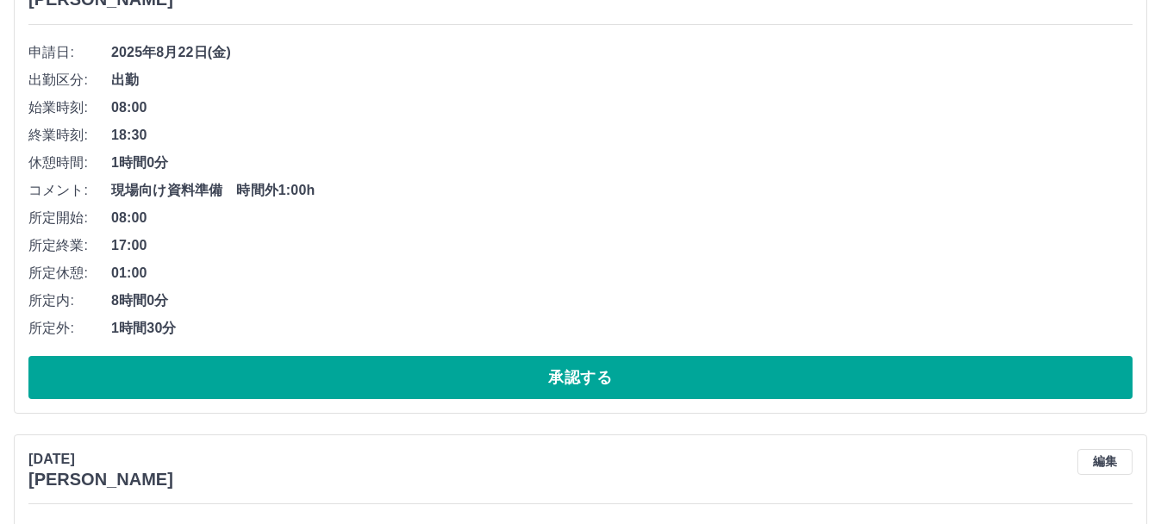
scroll to position [2647, 0]
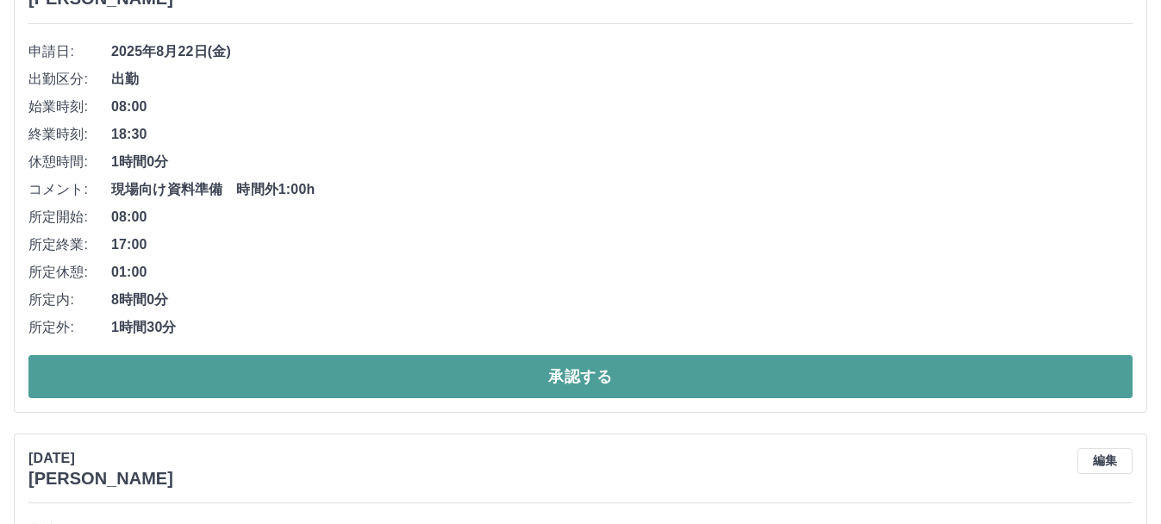
click at [629, 381] on button "承認する" at bounding box center [580, 376] width 1104 height 43
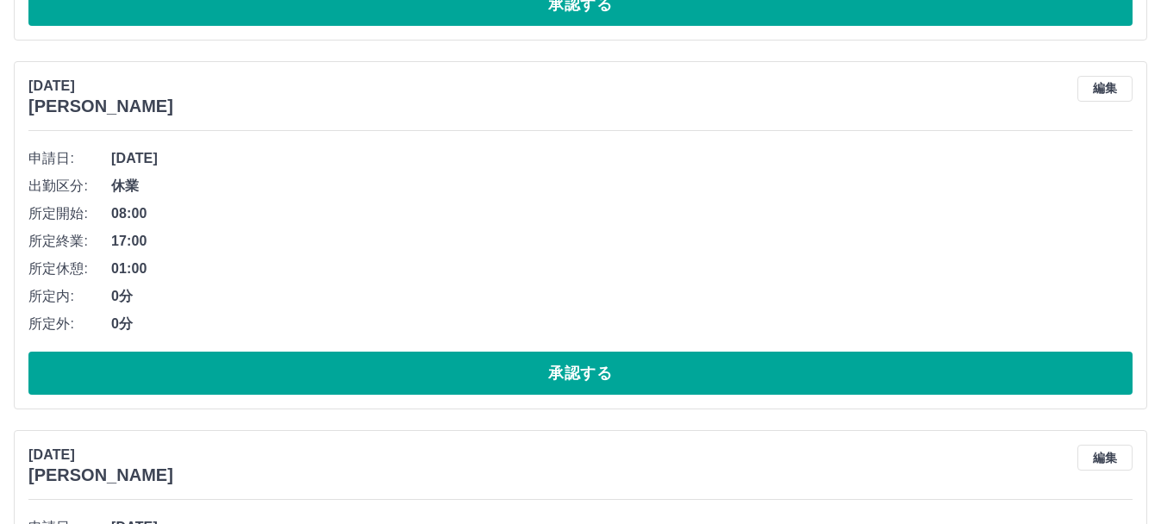
scroll to position [3020, 0]
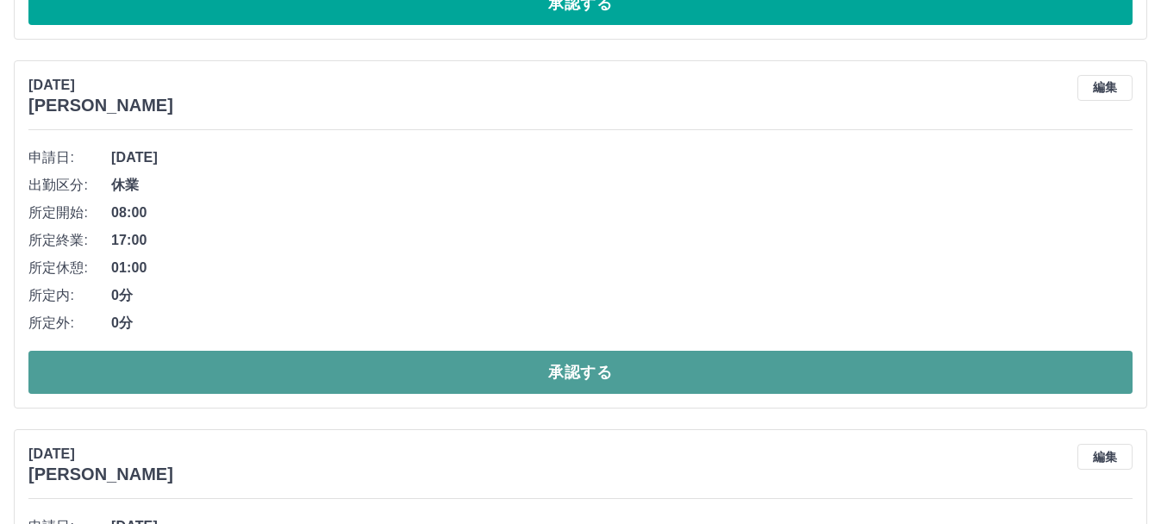
click at [629, 382] on button "承認する" at bounding box center [580, 372] width 1104 height 43
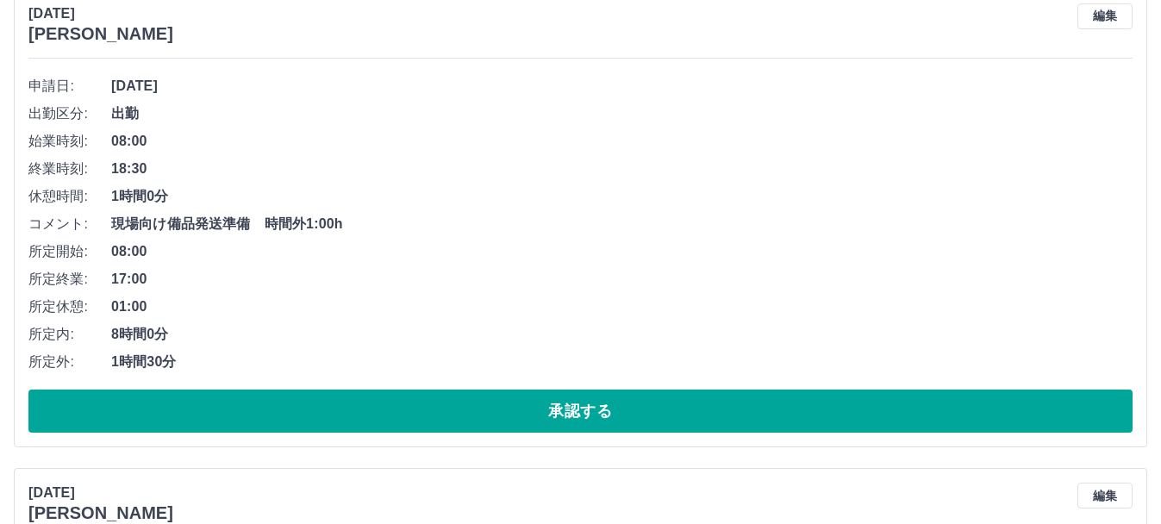
scroll to position [3090, 0]
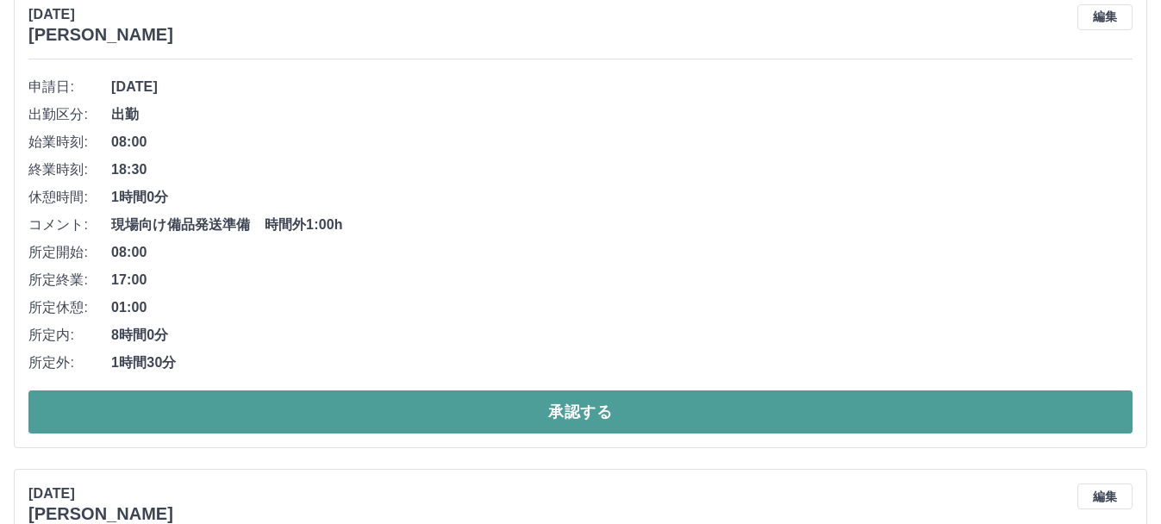
click at [636, 402] on button "承認する" at bounding box center [580, 411] width 1104 height 43
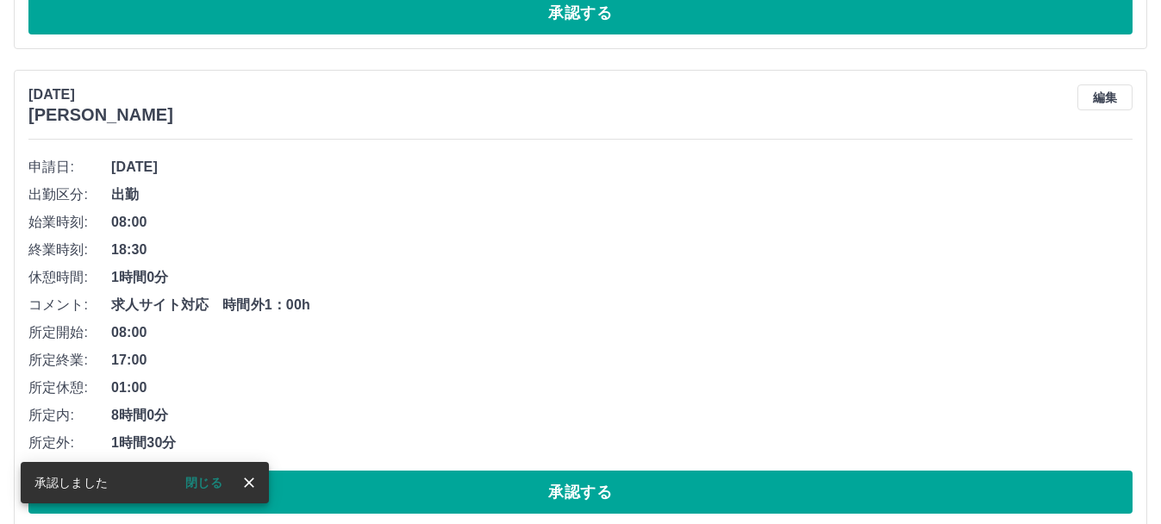
scroll to position [3010, 0]
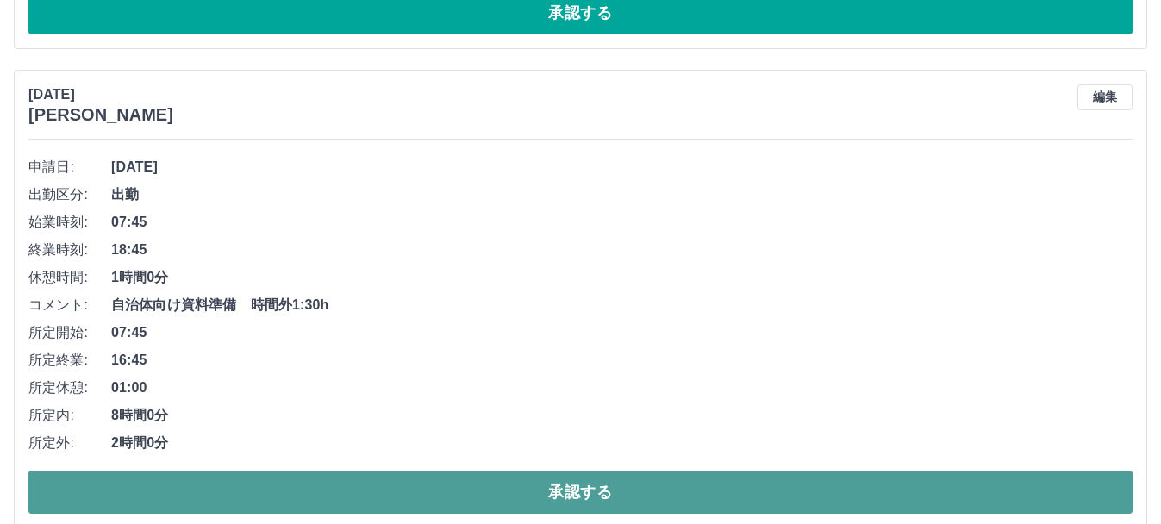
click at [661, 485] on button "承認する" at bounding box center [580, 492] width 1104 height 43
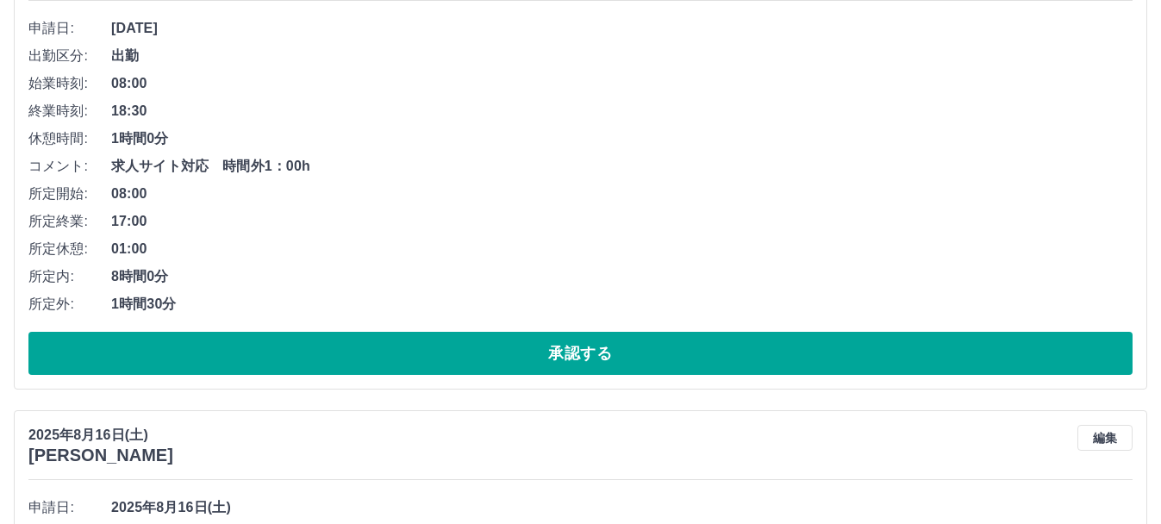
scroll to position [3150, 0]
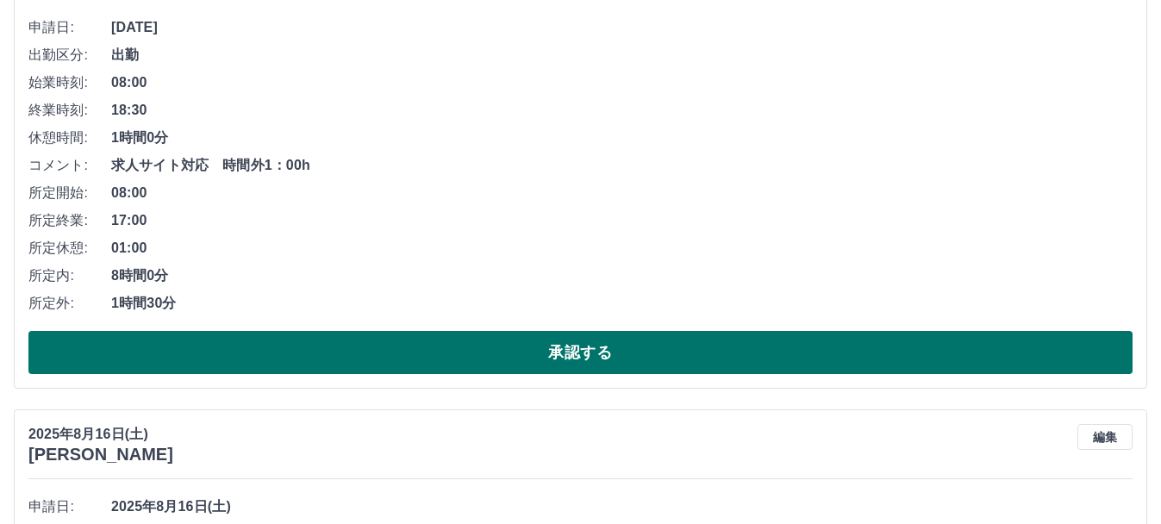
click at [690, 364] on button "承認する" at bounding box center [580, 352] width 1104 height 43
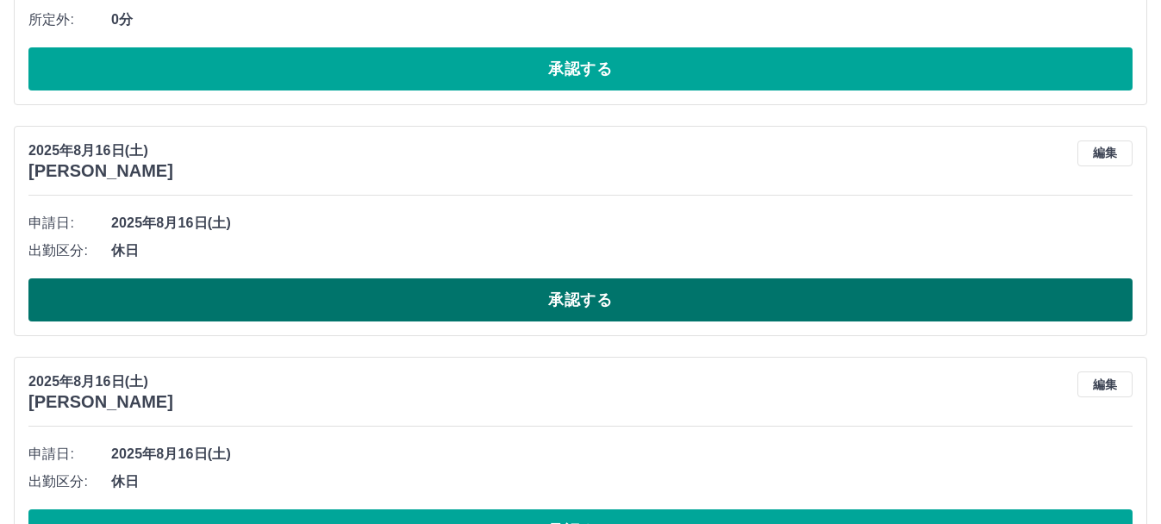
scroll to position [2959, 0]
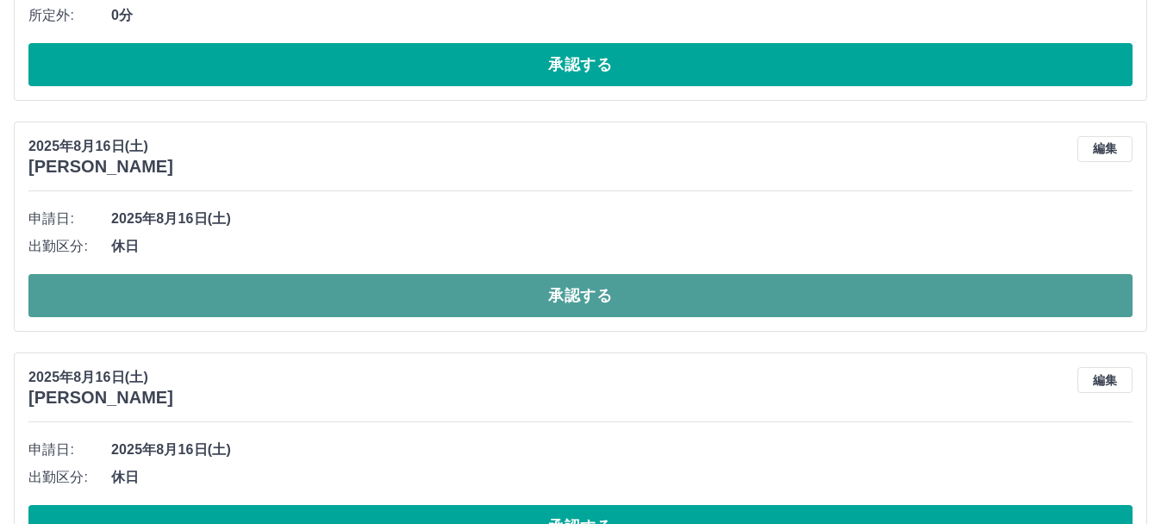
click at [602, 301] on button "承認する" at bounding box center [580, 295] width 1104 height 43
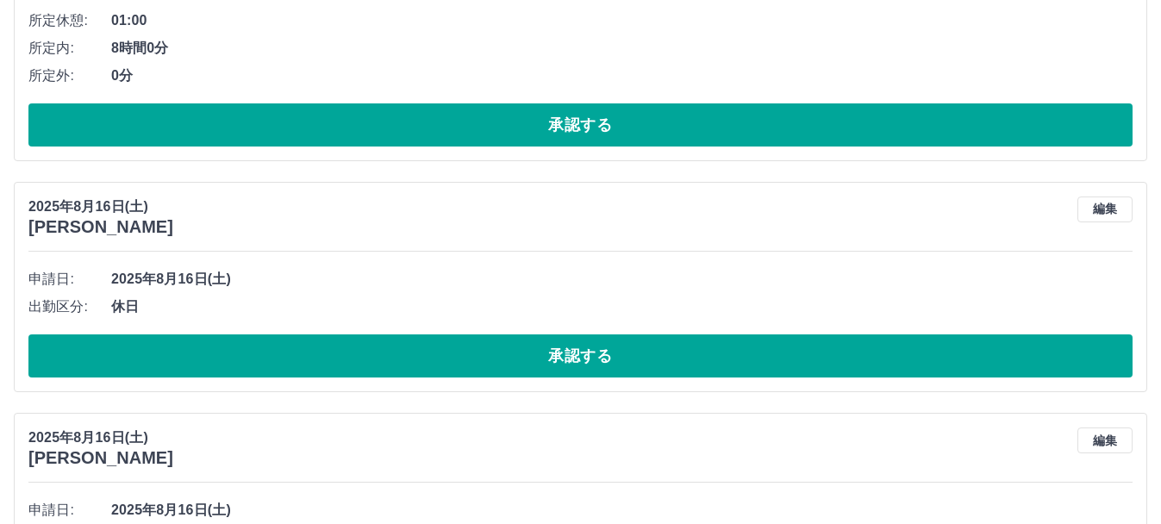
scroll to position [2896, 0]
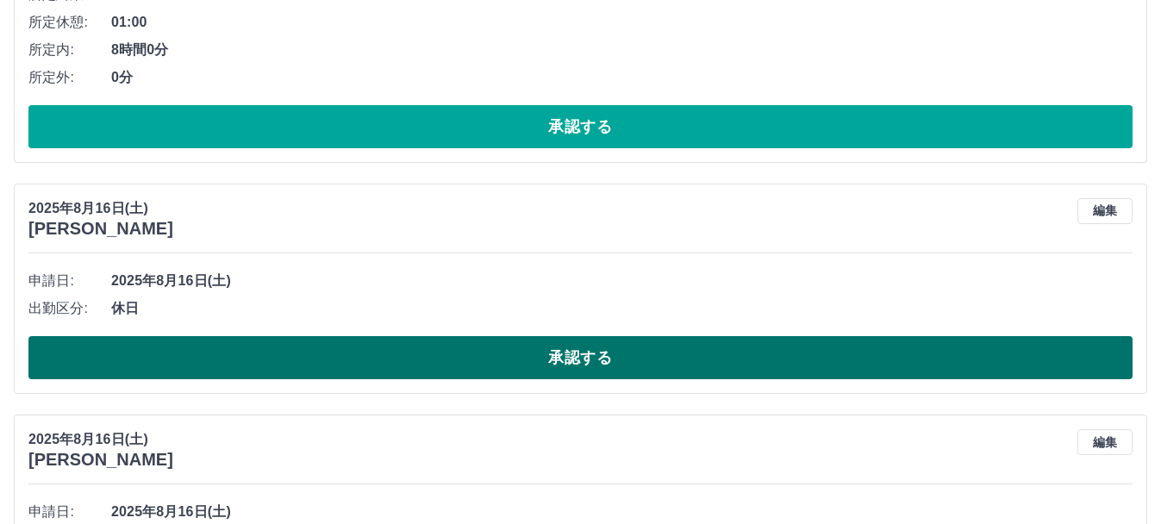
click at [617, 364] on button "承認する" at bounding box center [580, 357] width 1104 height 43
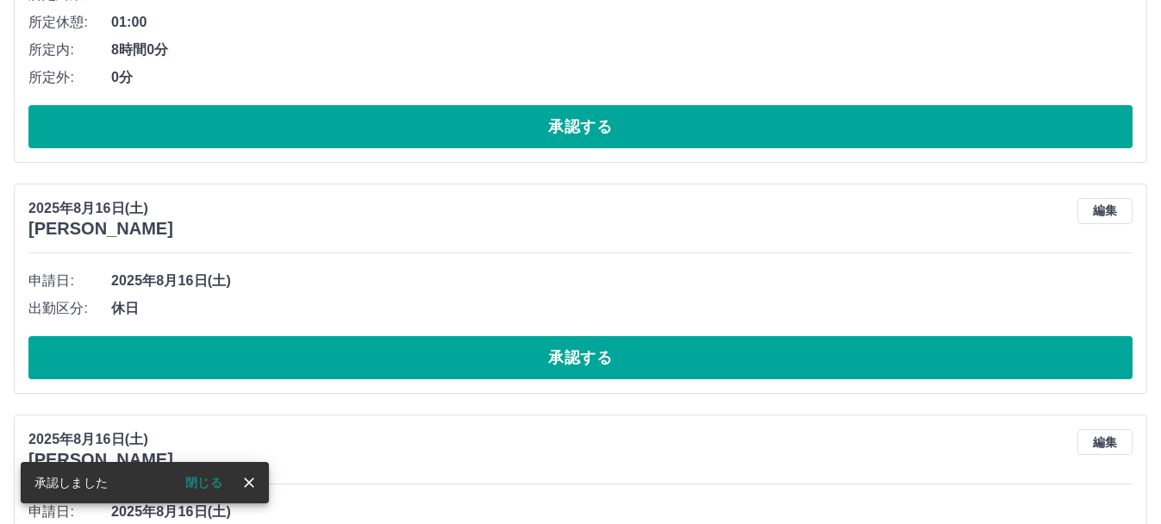
click at [541, 294] on li "申請日: 2025年8月16日(土)" at bounding box center [580, 281] width 1104 height 28
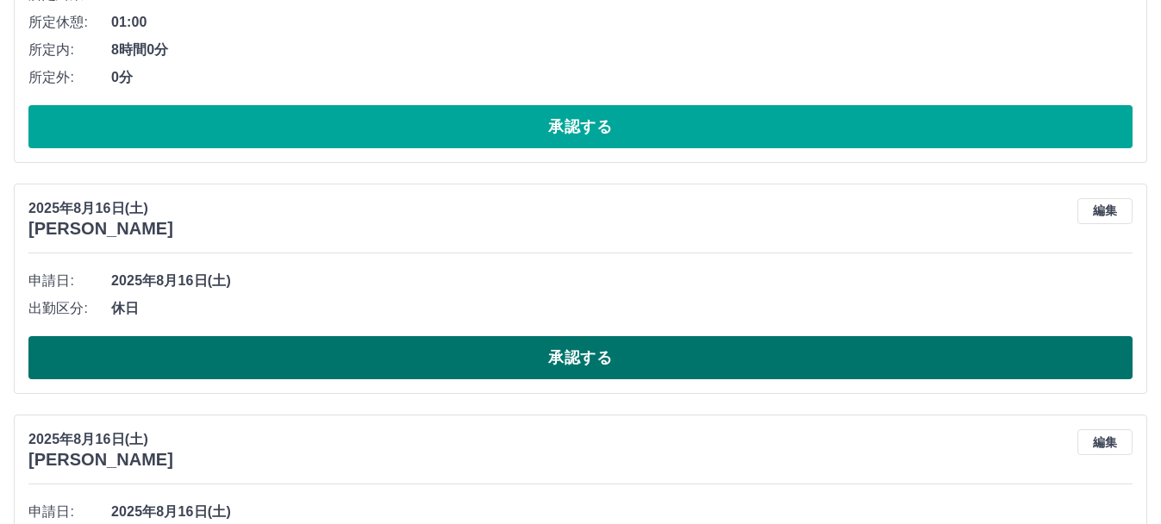
click at [527, 352] on button "承認する" at bounding box center [580, 357] width 1104 height 43
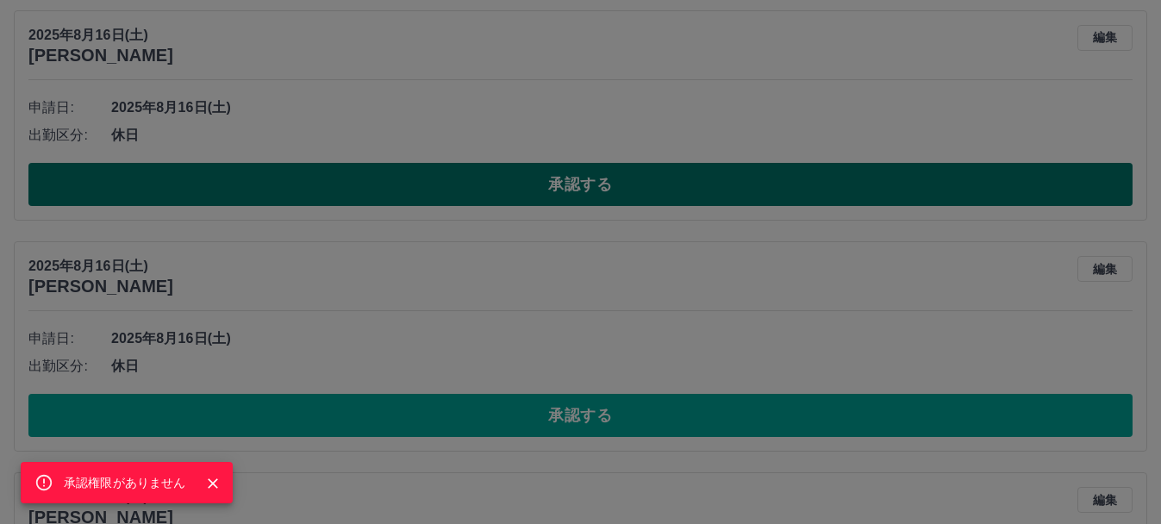
scroll to position [3073, 0]
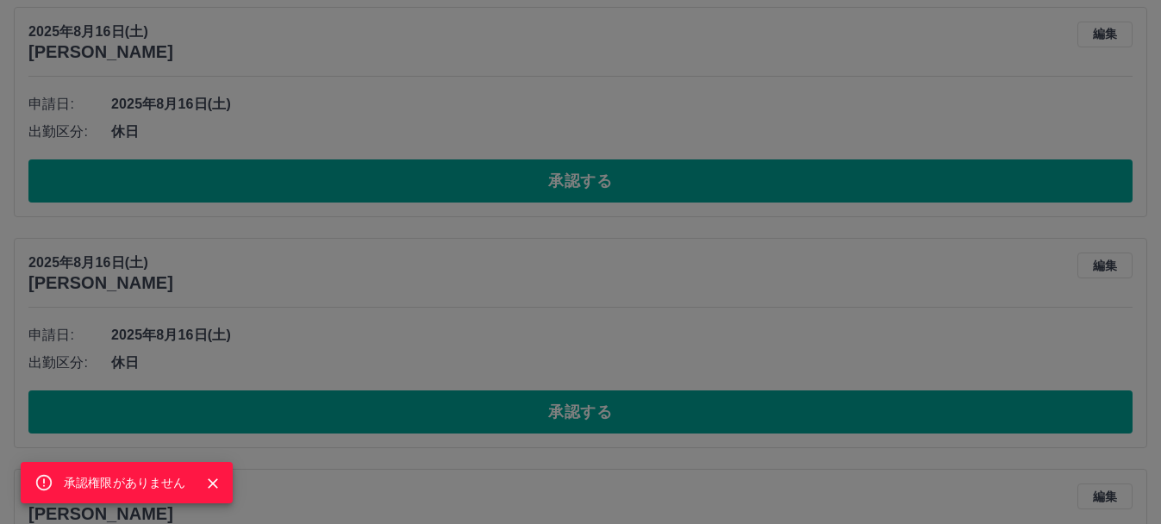
click at [538, 408] on div "承認権限がありません" at bounding box center [580, 262] width 1161 height 524
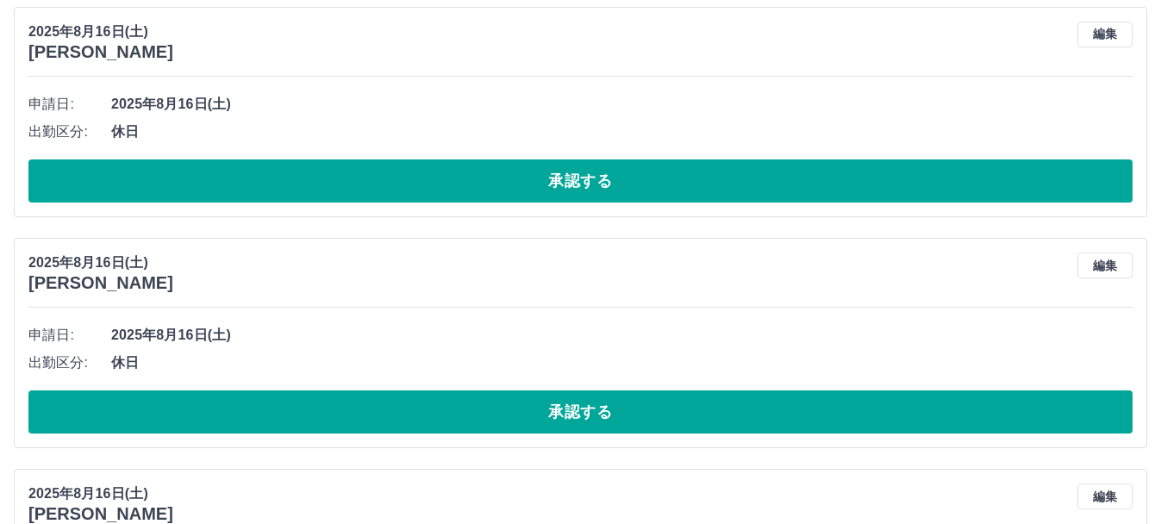
click at [538, 408] on button "承認する" at bounding box center [580, 411] width 1104 height 43
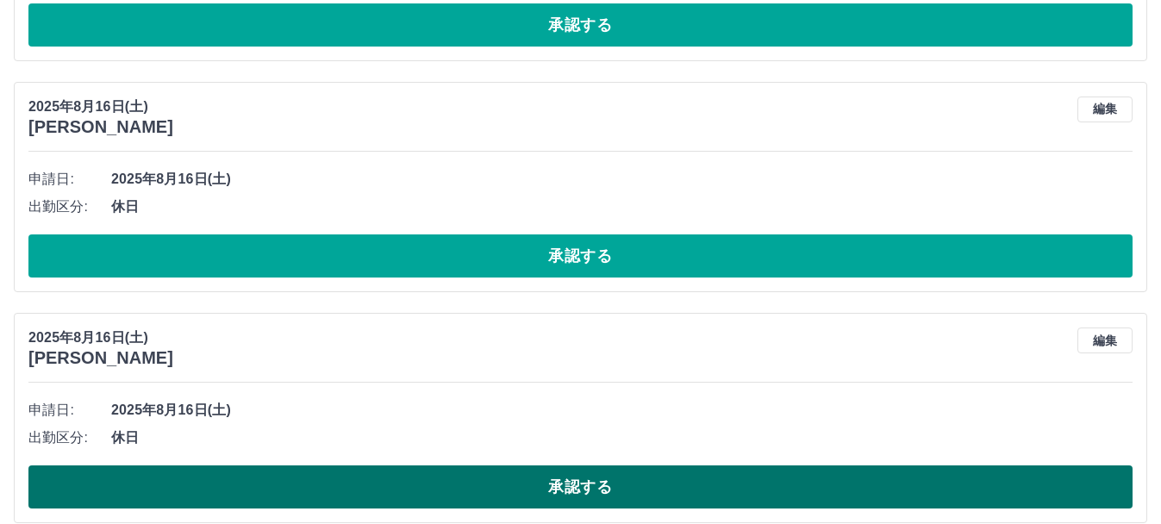
scroll to position [2999, 0]
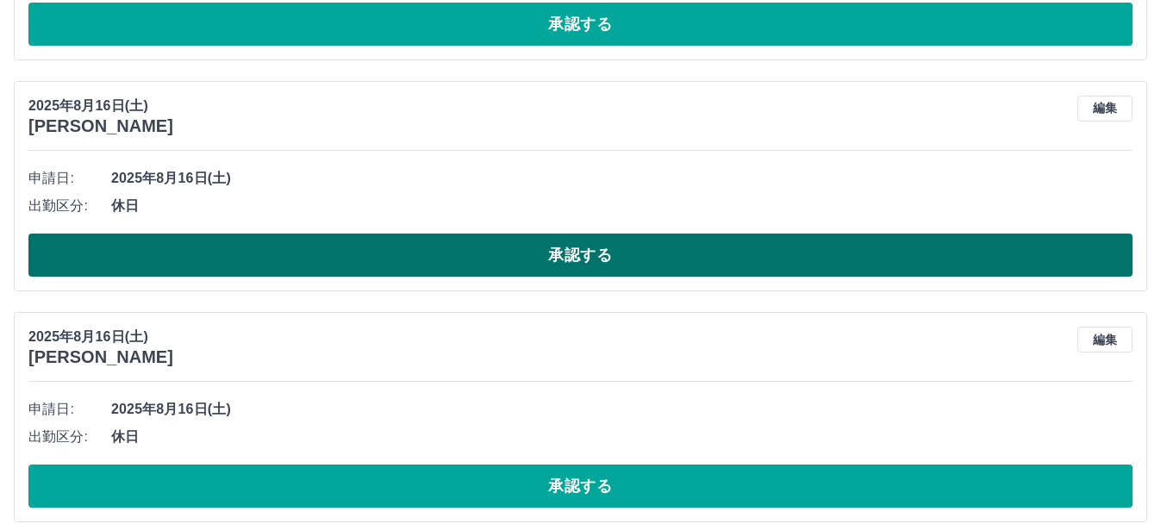
click at [528, 266] on button "承認する" at bounding box center [580, 255] width 1104 height 43
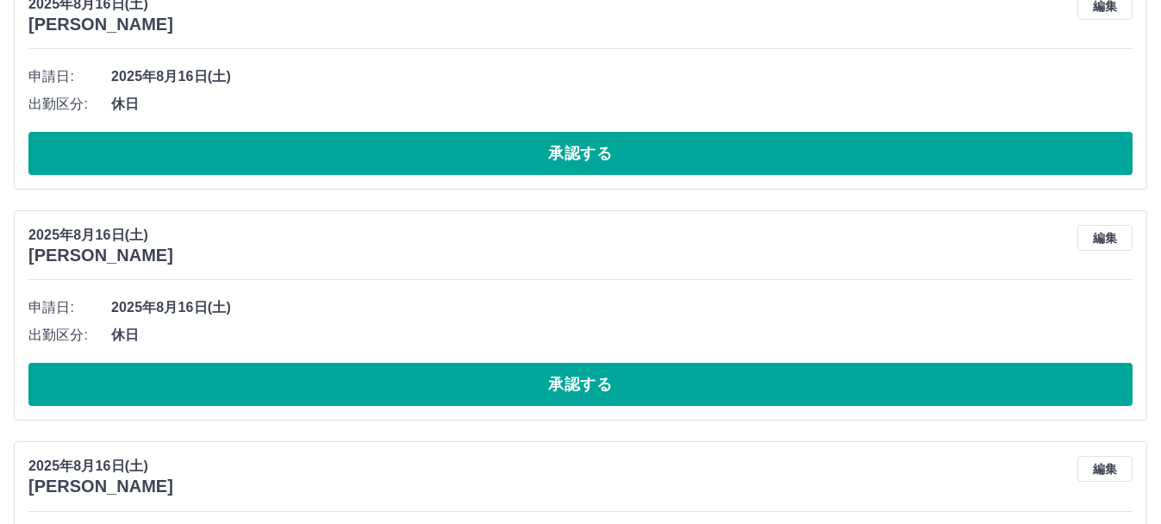
scroll to position [3102, 0]
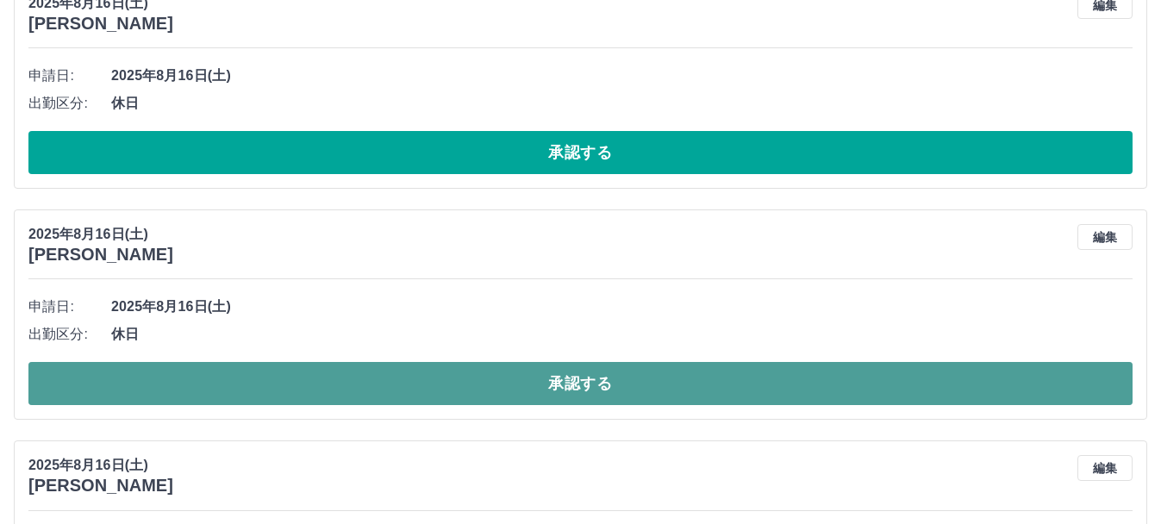
click at [526, 375] on button "承認する" at bounding box center [580, 383] width 1104 height 43
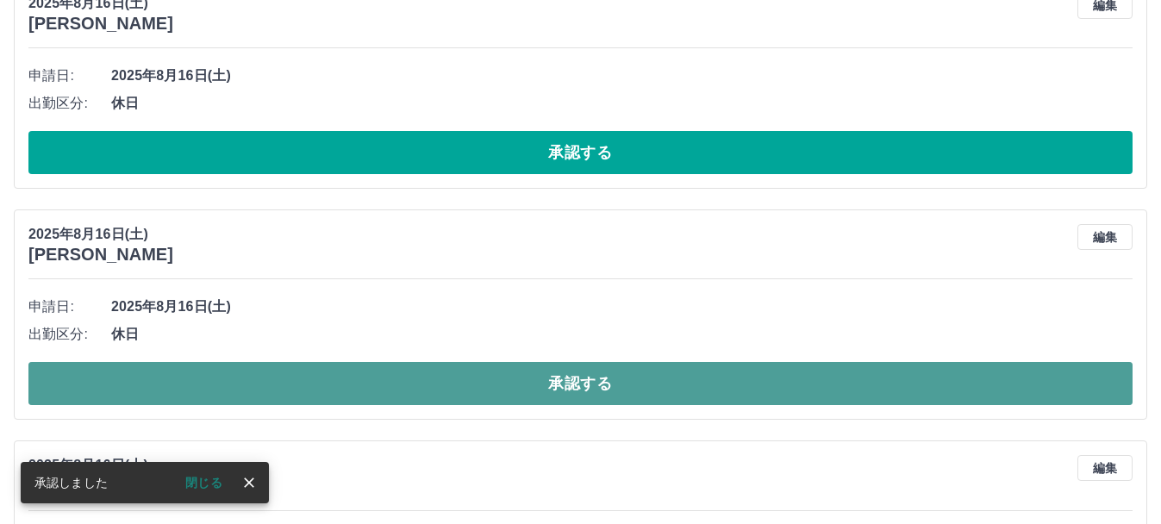
click at [535, 387] on button "承認する" at bounding box center [580, 383] width 1104 height 43
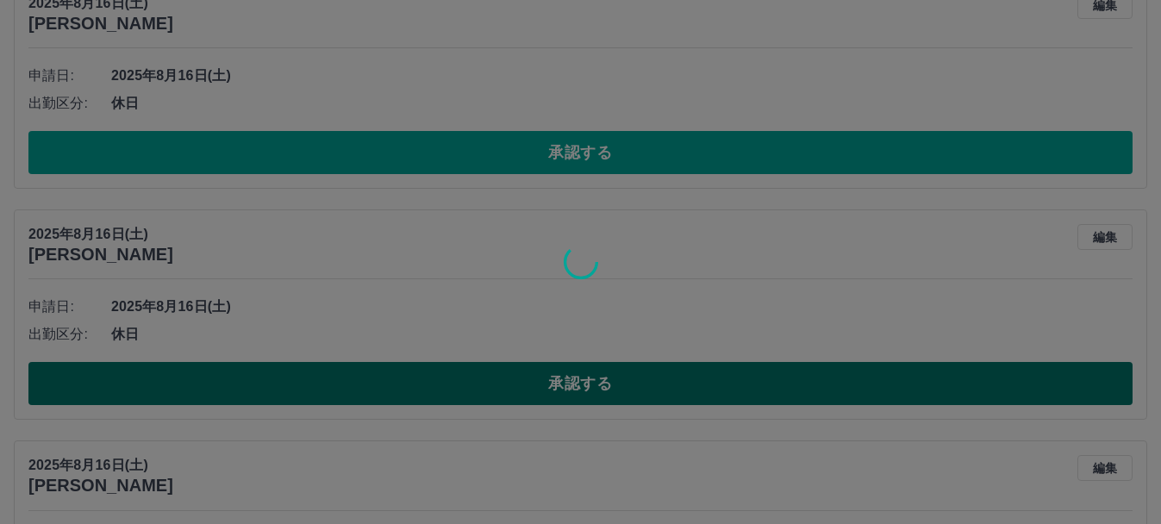
scroll to position [3261, 0]
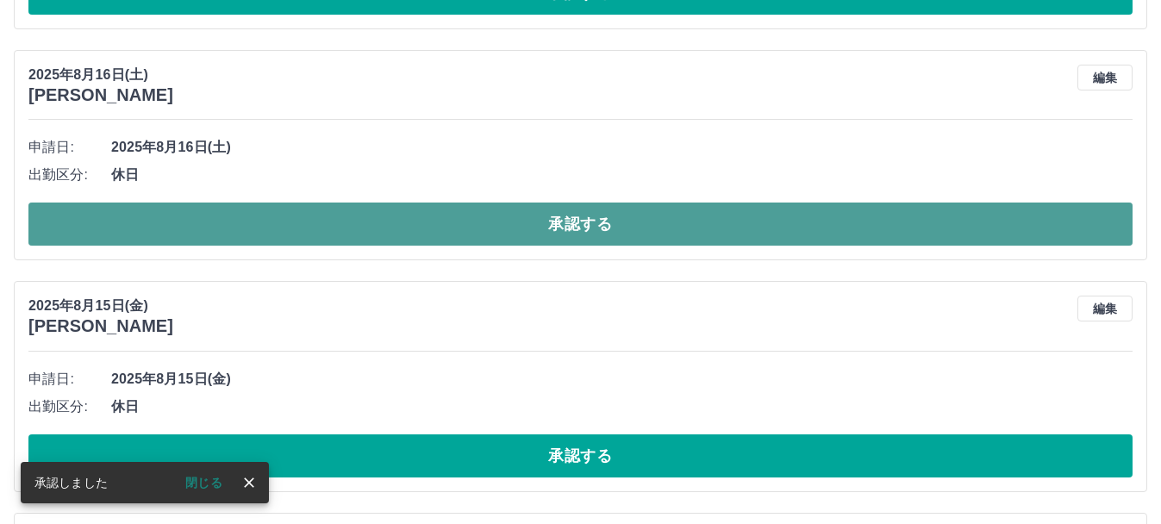
click at [522, 224] on button "承認する" at bounding box center [580, 224] width 1104 height 43
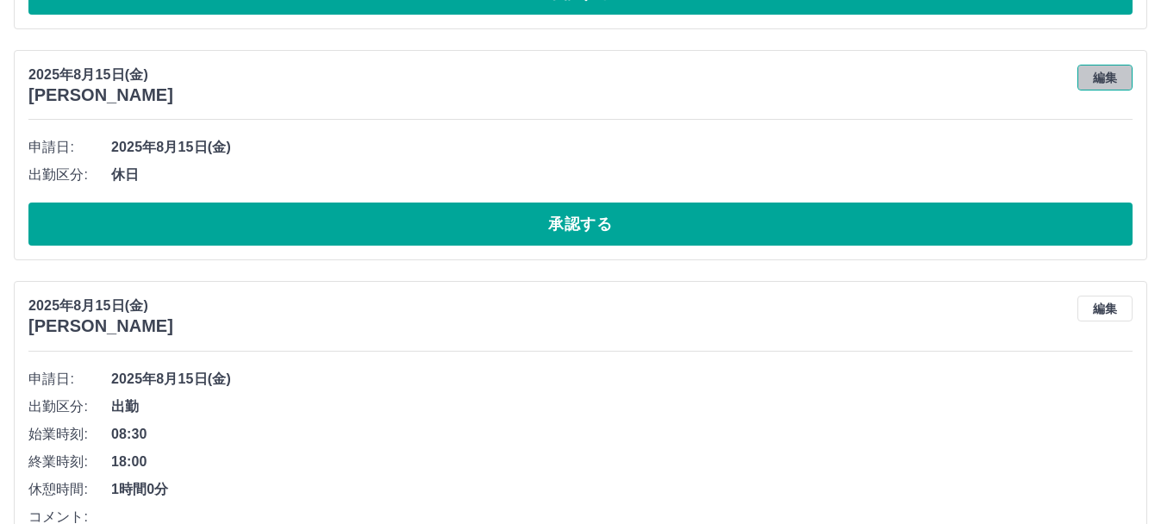
click at [1123, 81] on button "編集" at bounding box center [1104, 78] width 55 height 26
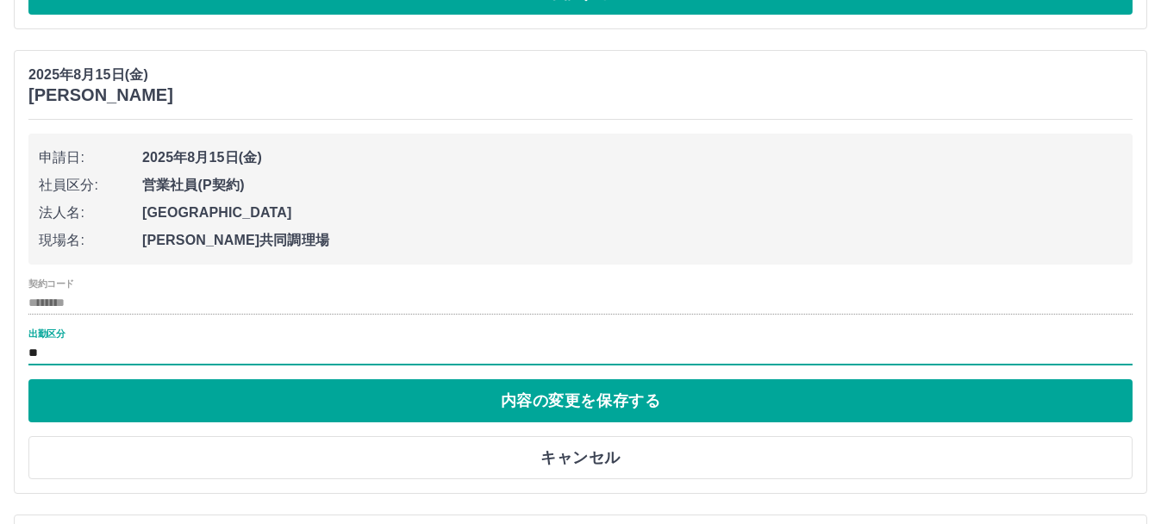
click at [67, 356] on input "**" at bounding box center [580, 353] width 1104 height 22
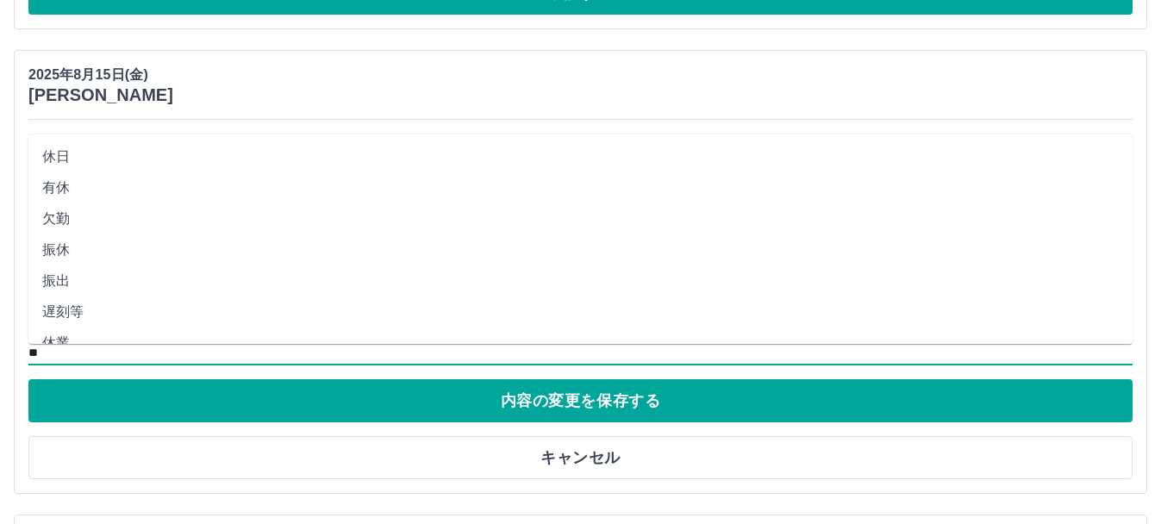
scroll to position [32, 0]
click at [76, 189] on li "有休" at bounding box center [580, 186] width 1104 height 31
type input "**"
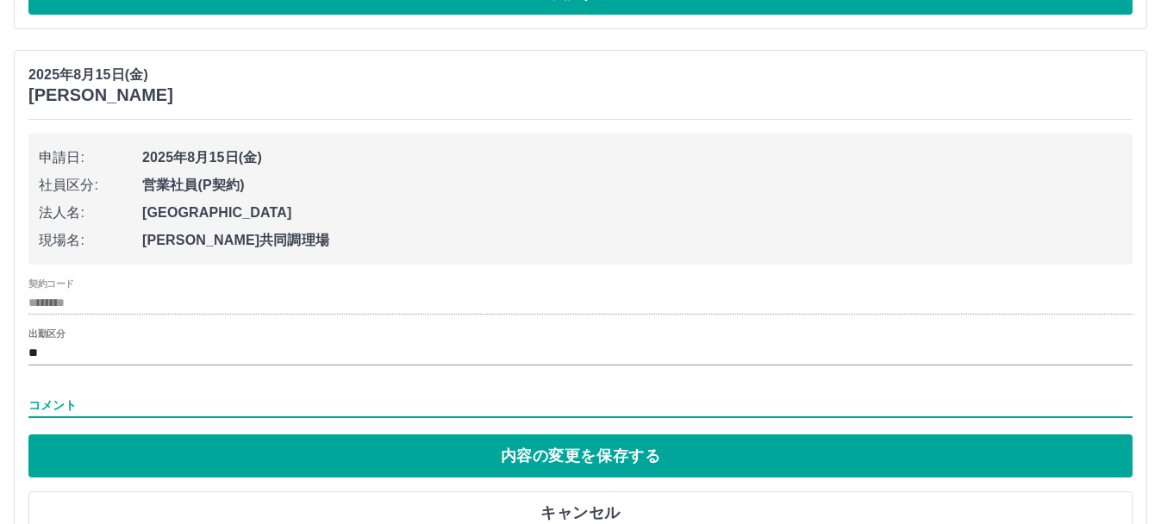
click at [158, 402] on input "コメント" at bounding box center [580, 405] width 1104 height 25
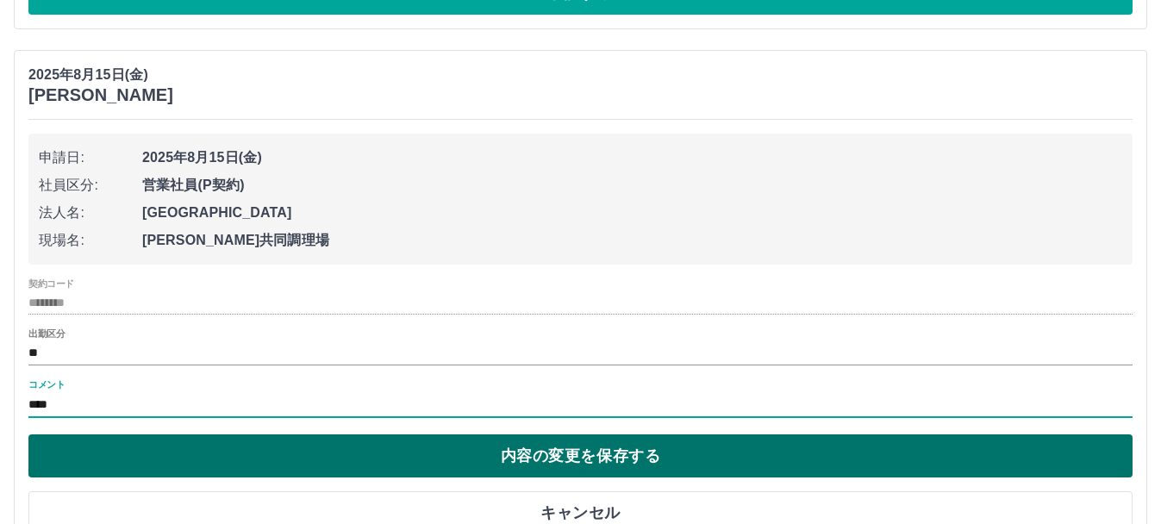
type input "****"
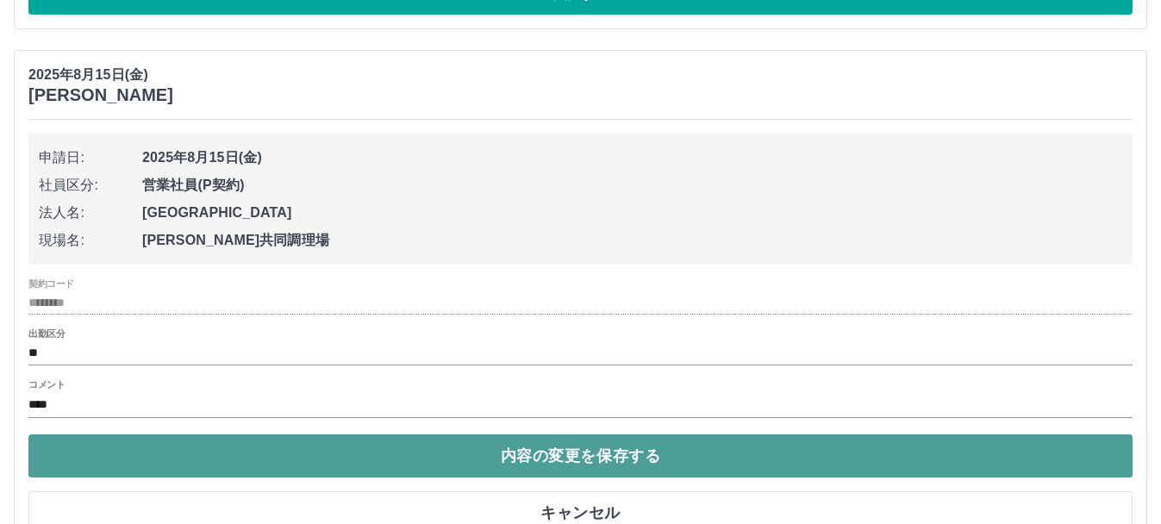
click at [316, 457] on button "内容の変更を保存する" at bounding box center [580, 455] width 1104 height 43
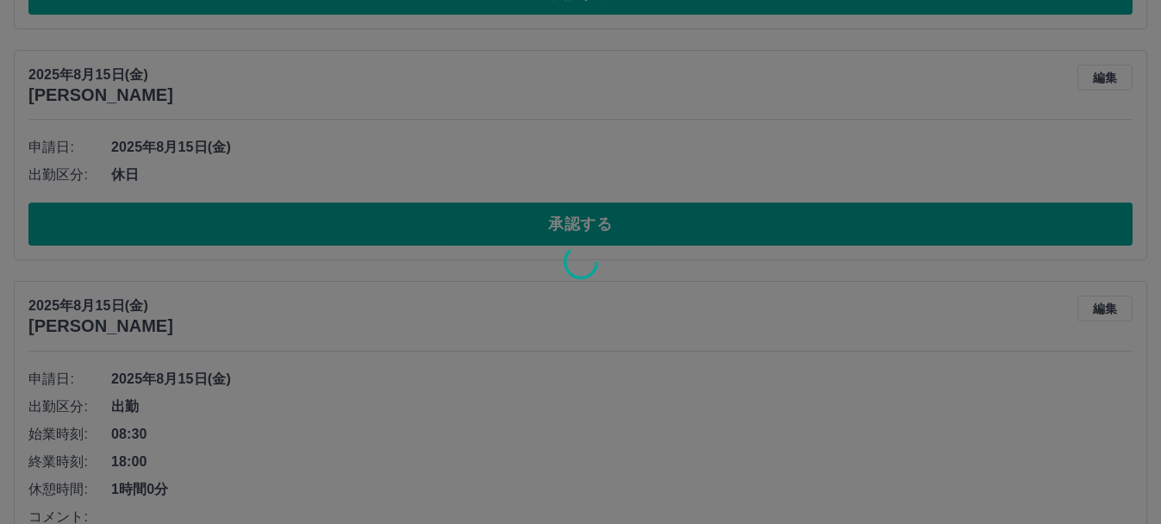
click at [316, 457] on div at bounding box center [580, 262] width 1161 height 524
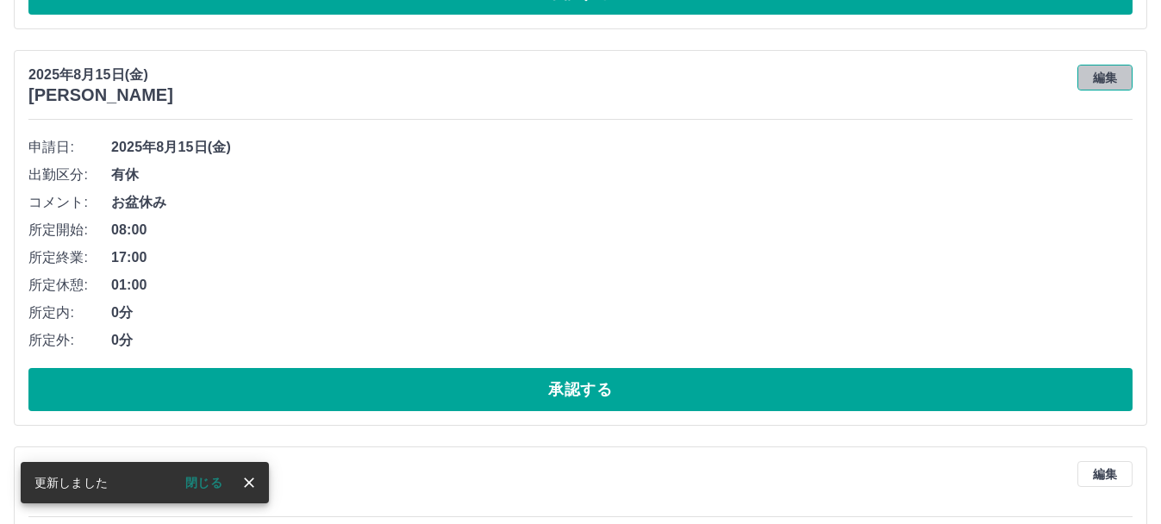
click at [1117, 78] on button "編集" at bounding box center [1104, 78] width 55 height 26
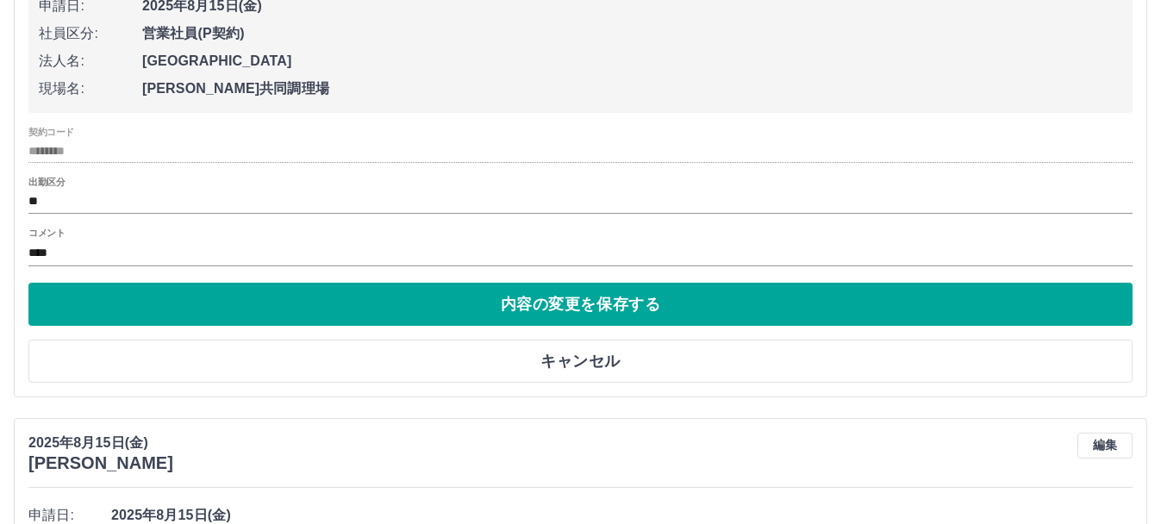
scroll to position [3448, 0]
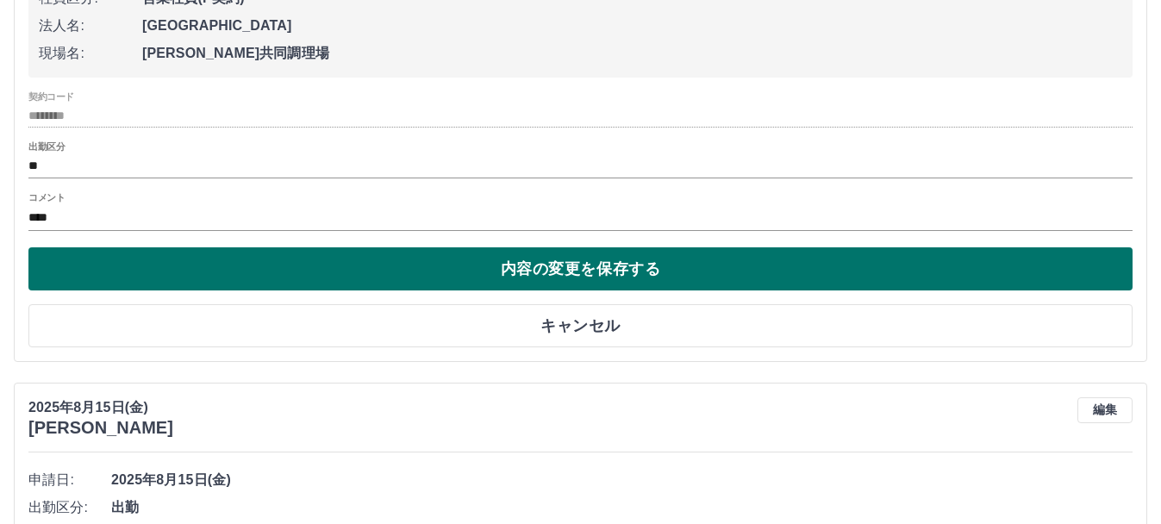
click at [603, 268] on button "内容の変更を保存する" at bounding box center [580, 268] width 1104 height 43
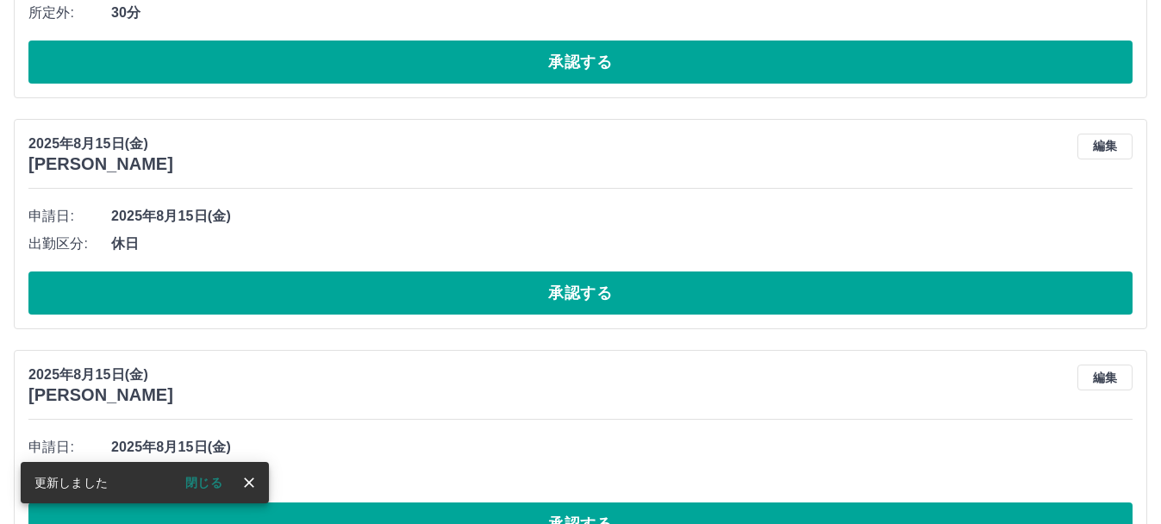
scroll to position [4069, 0]
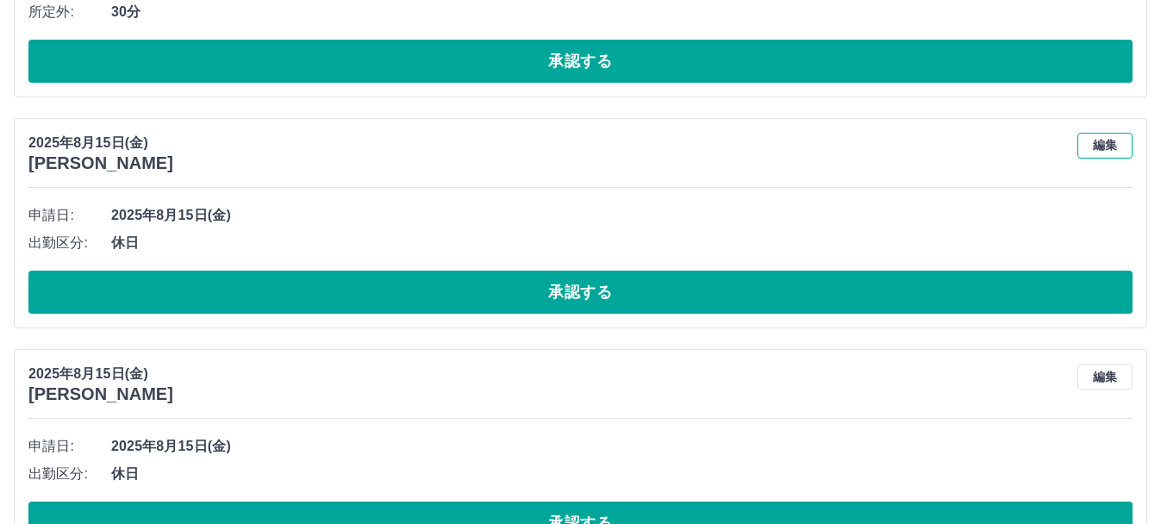
click at [1114, 146] on button "編集" at bounding box center [1104, 146] width 55 height 26
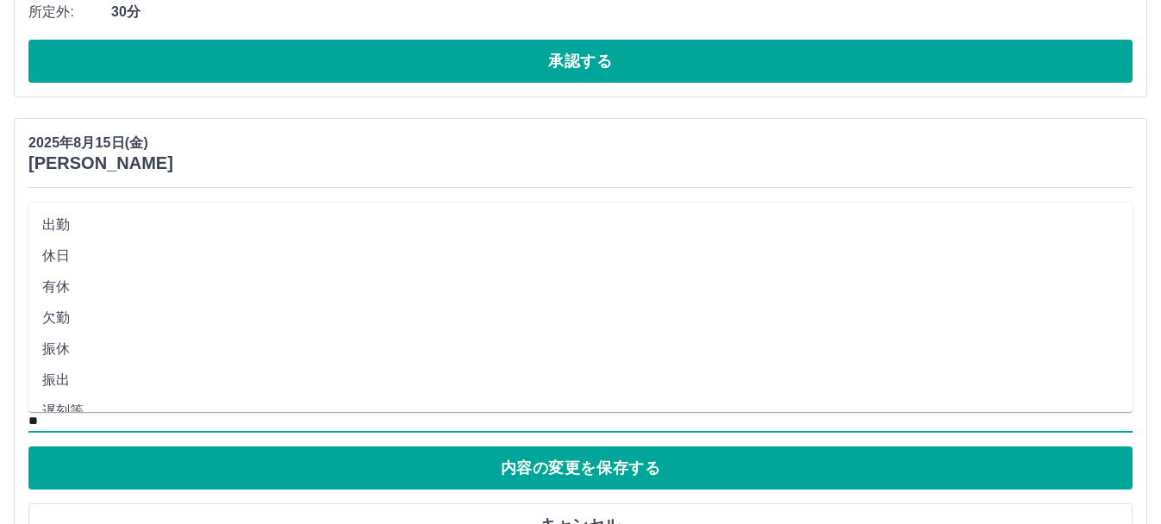
click at [107, 422] on input "**" at bounding box center [580, 421] width 1104 height 22
click at [69, 281] on li "有休" at bounding box center [580, 286] width 1104 height 31
type input "**"
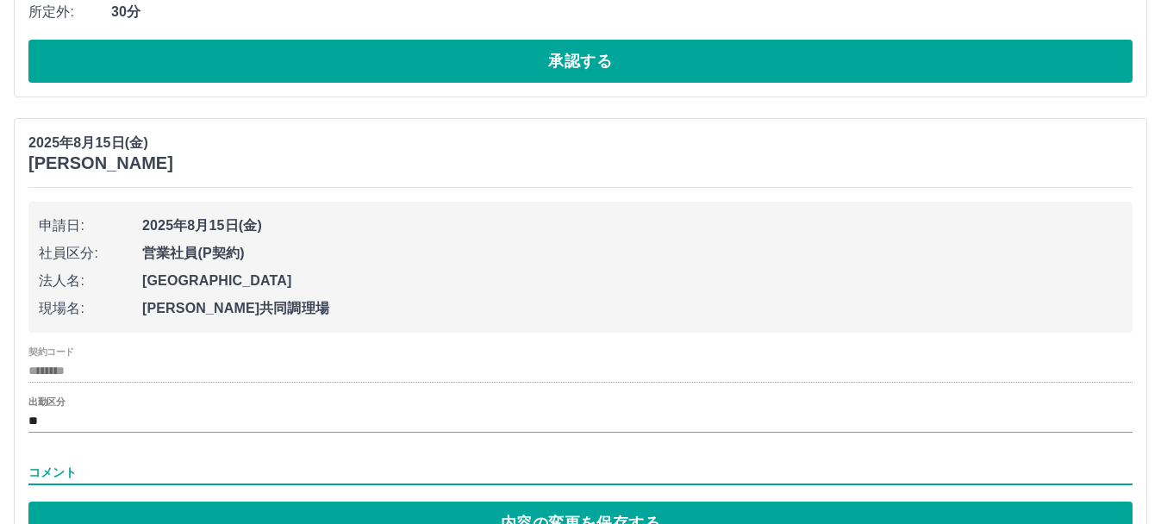
click at [121, 475] on input "コメント" at bounding box center [580, 472] width 1104 height 25
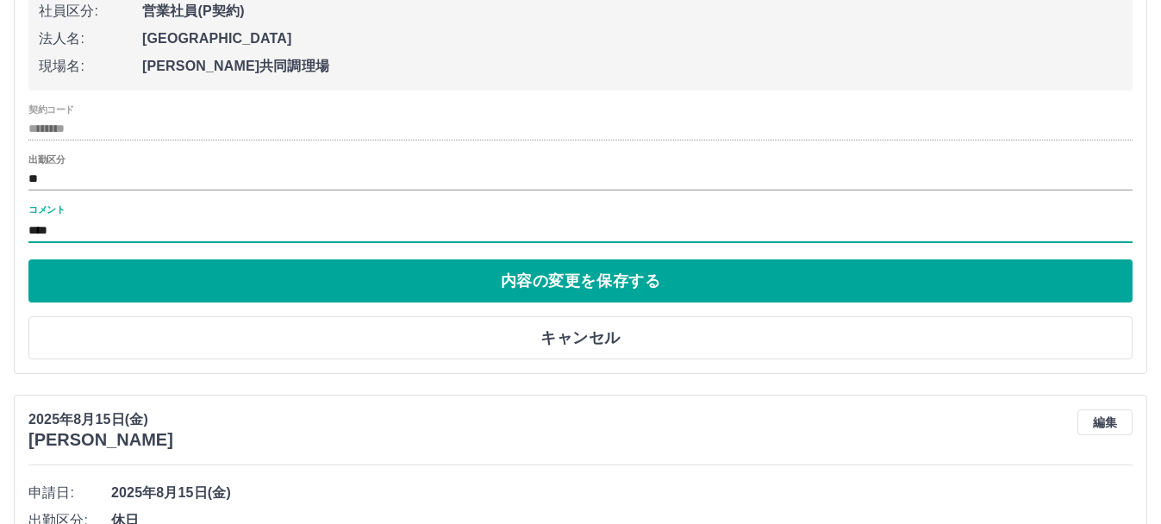
scroll to position [4314, 0]
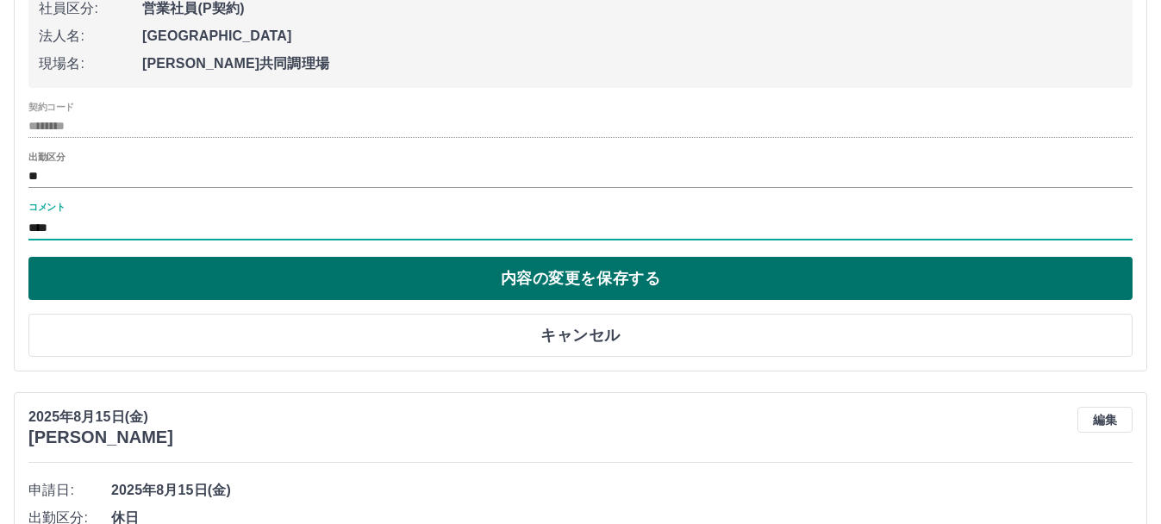
type input "****"
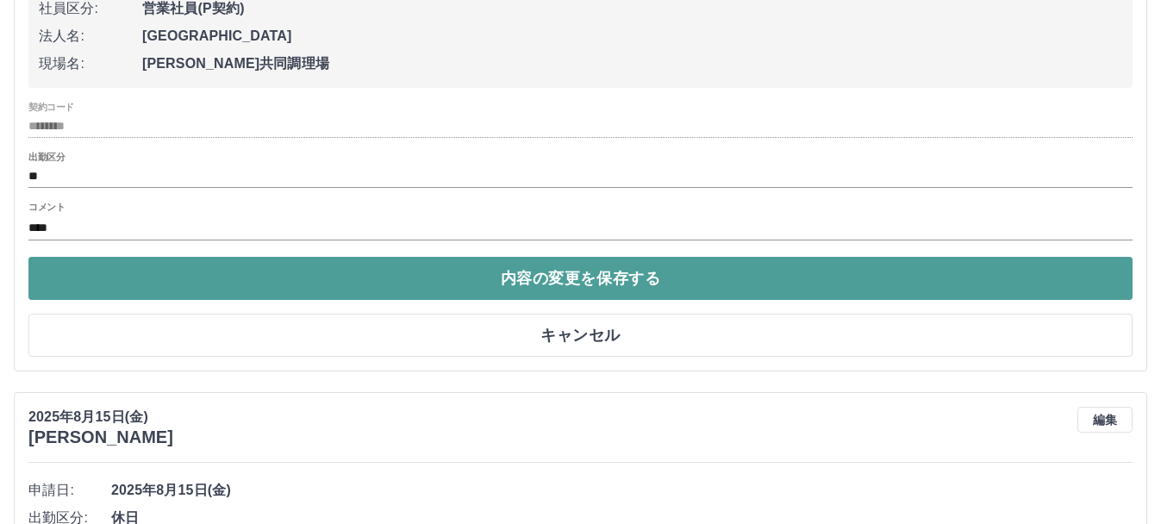
click at [346, 295] on button "内容の変更を保存する" at bounding box center [580, 278] width 1104 height 43
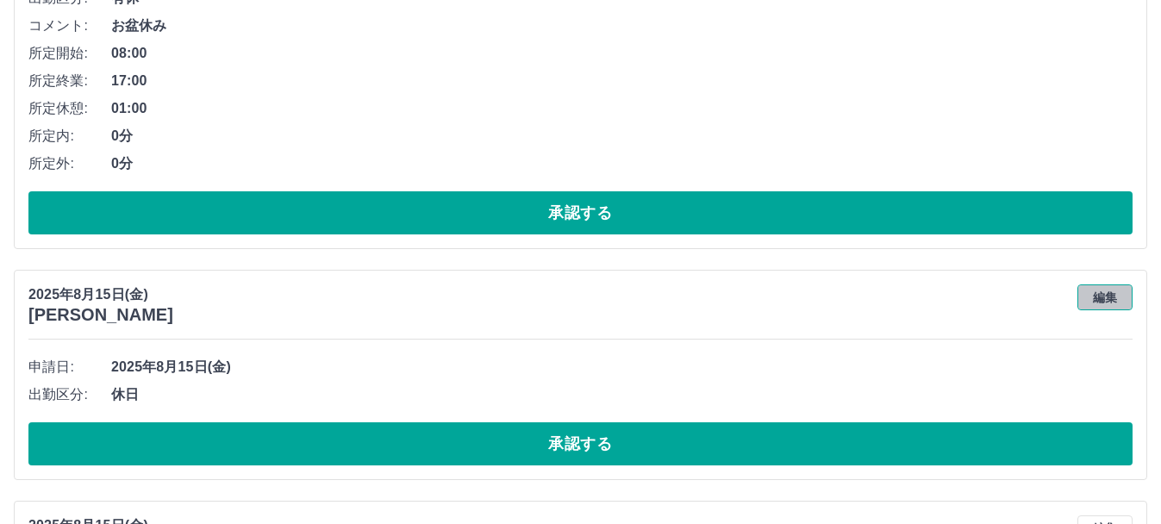
click at [1077, 305] on button "編集" at bounding box center [1104, 297] width 55 height 26
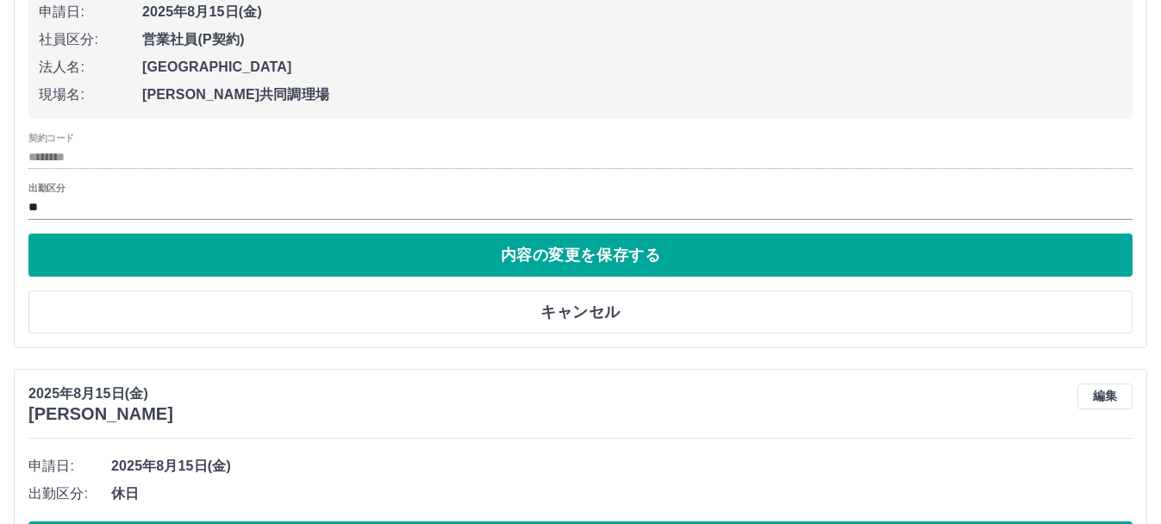
scroll to position [4697, 0]
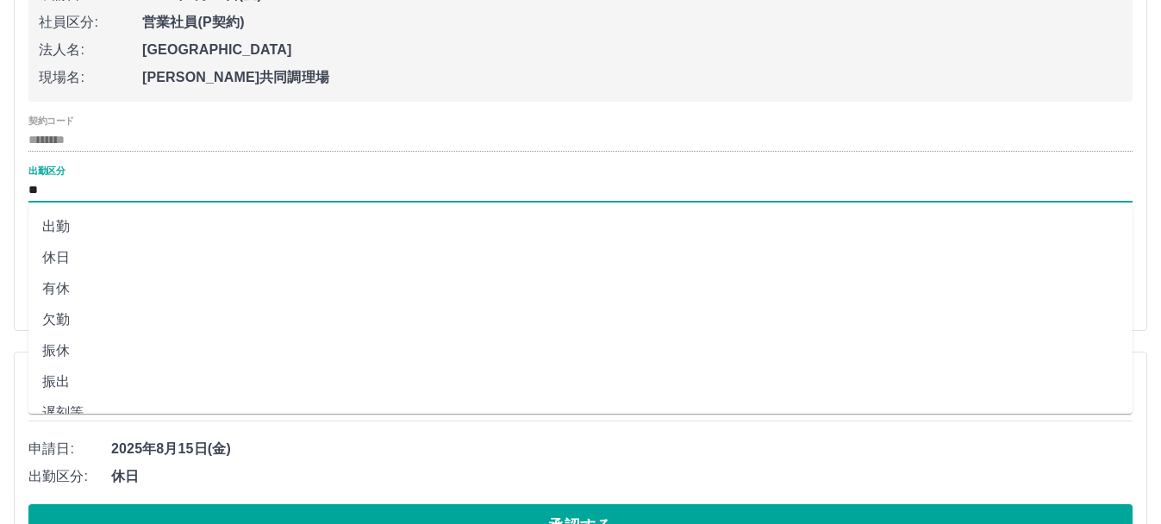
click at [172, 193] on input "**" at bounding box center [580, 190] width 1104 height 22
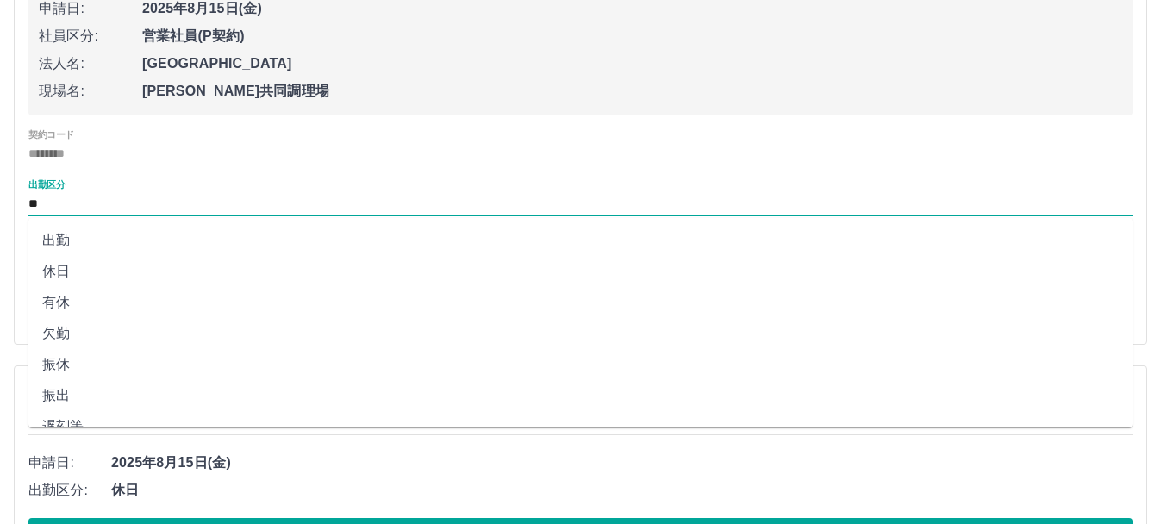
scroll to position [4684, 0]
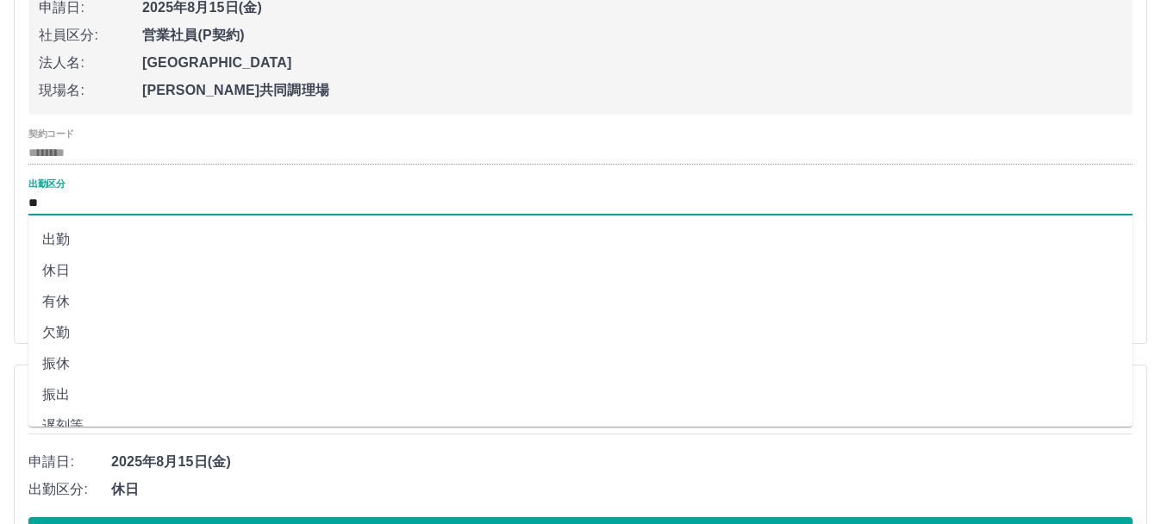
click at [92, 299] on li "有休" at bounding box center [580, 301] width 1104 height 31
type input "**"
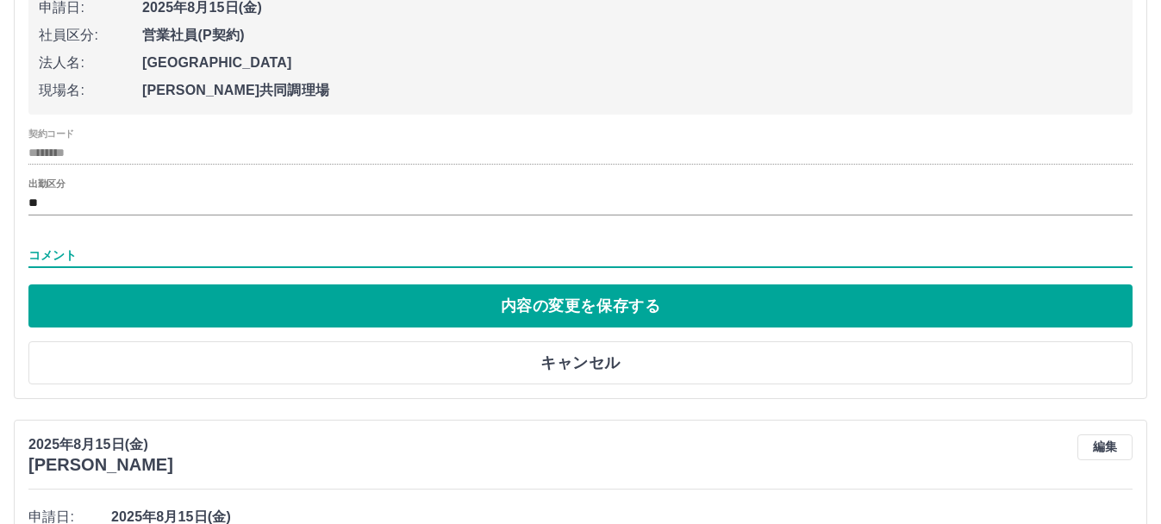
click at [84, 263] on input "コメント" at bounding box center [580, 255] width 1104 height 25
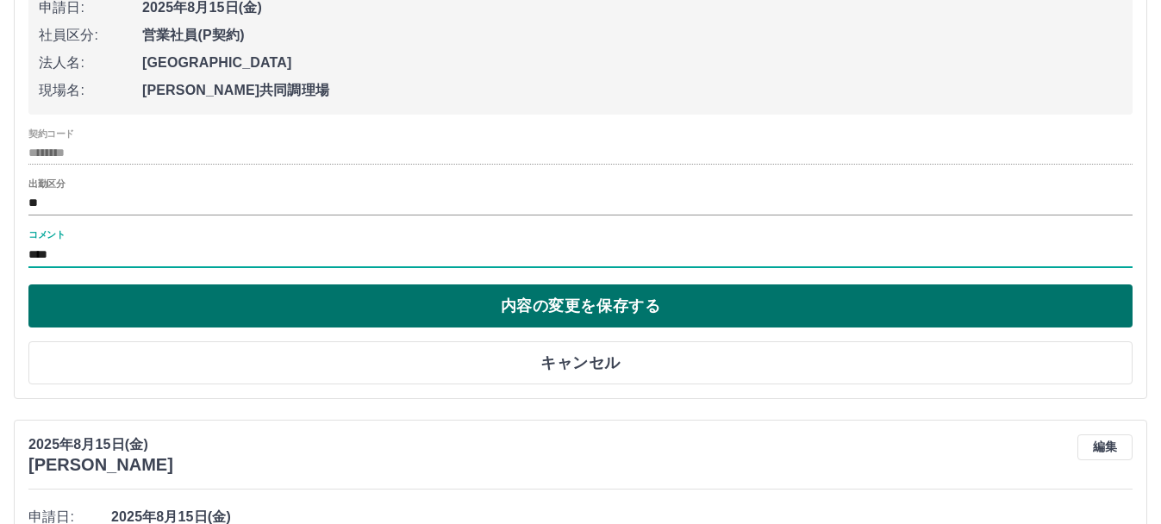
type input "****"
click at [165, 292] on button "内容の変更を保存する" at bounding box center [580, 305] width 1104 height 43
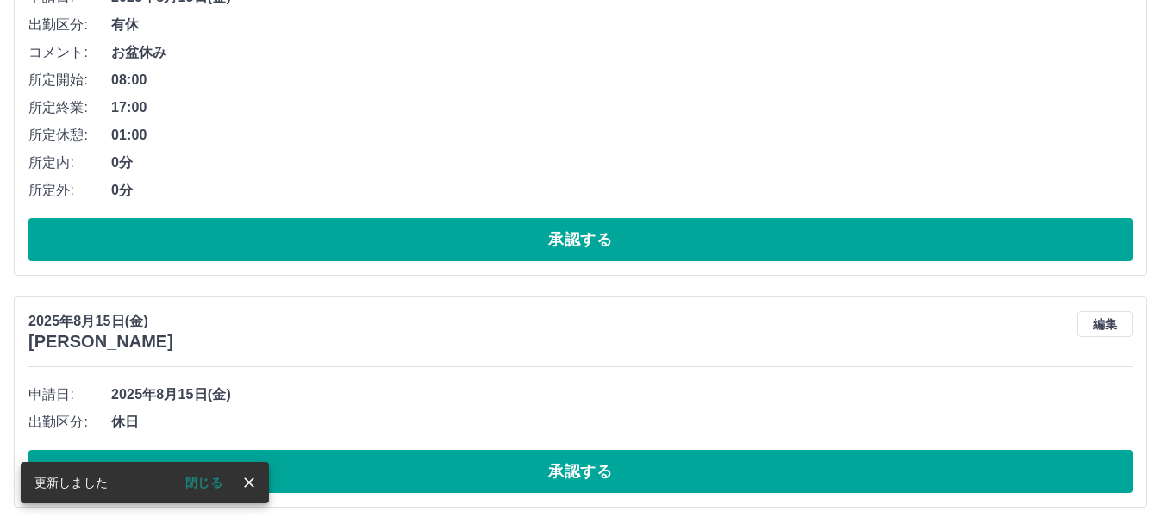
scroll to position [4687, 0]
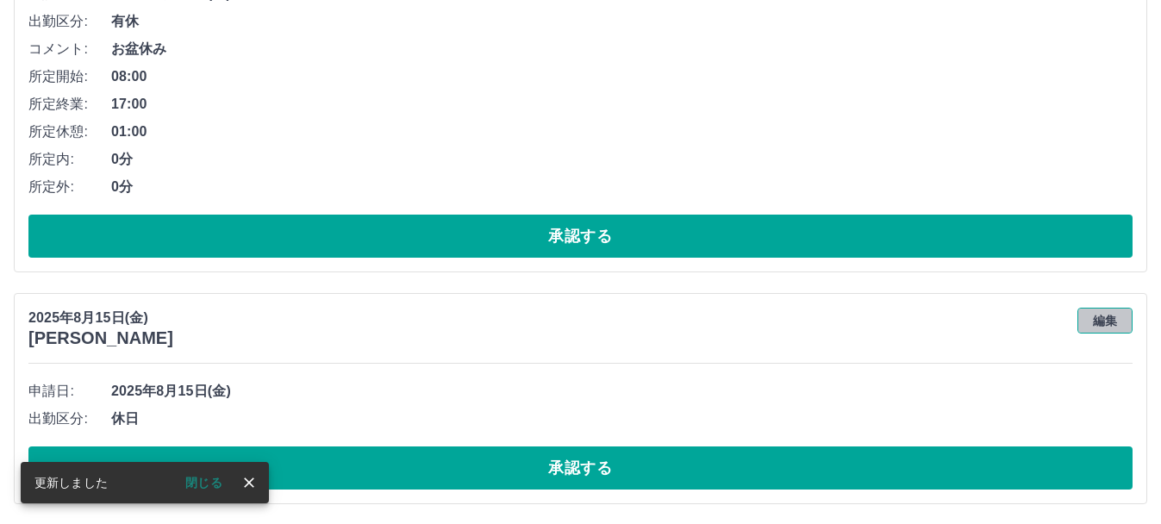
click at [1089, 327] on button "編集" at bounding box center [1104, 321] width 55 height 26
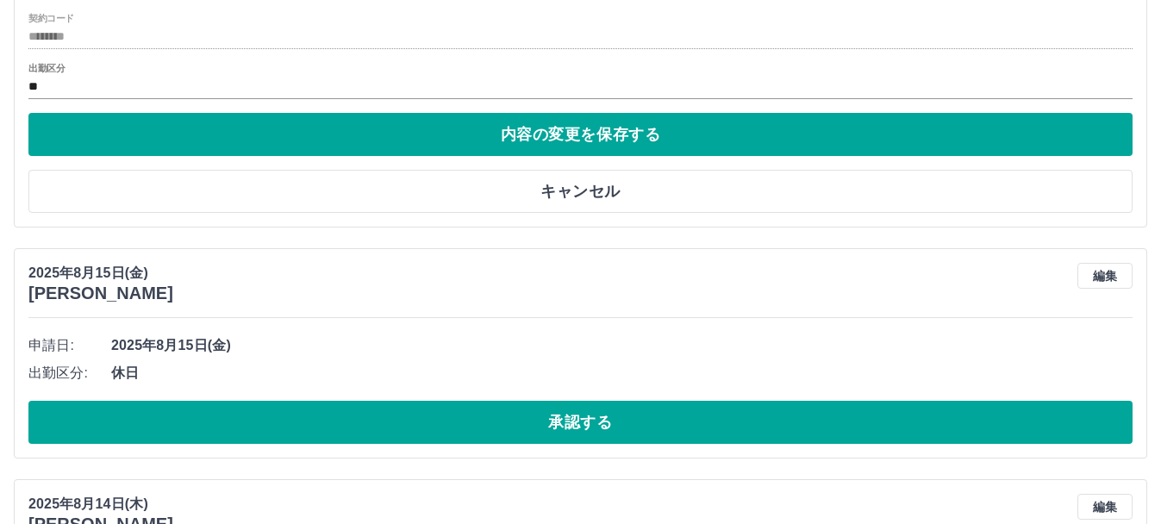
scroll to position [5217, 0]
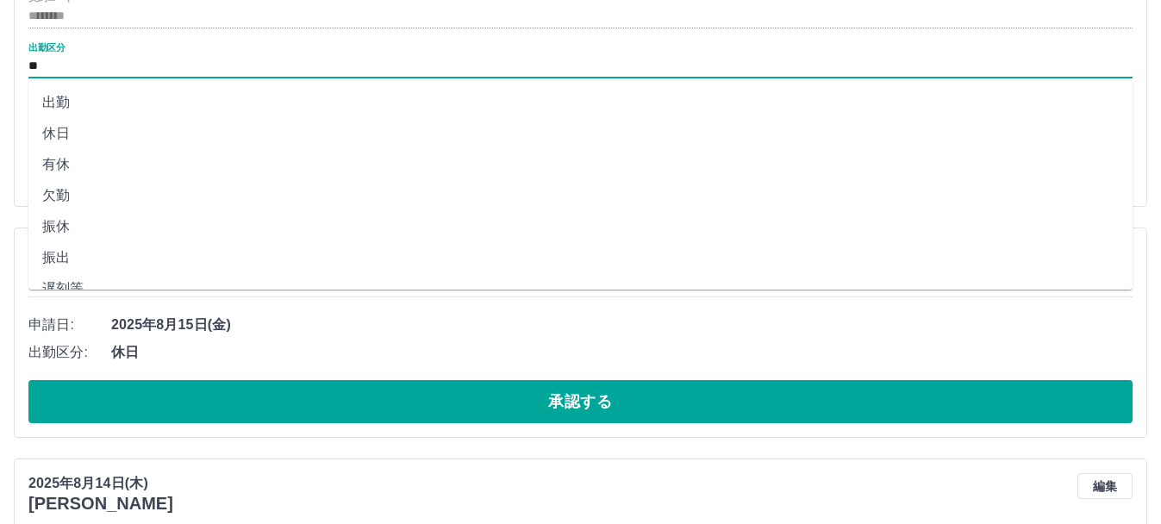
click at [121, 67] on input "**" at bounding box center [580, 67] width 1104 height 22
click at [63, 165] on li "有休" at bounding box center [580, 164] width 1104 height 31
type input "**"
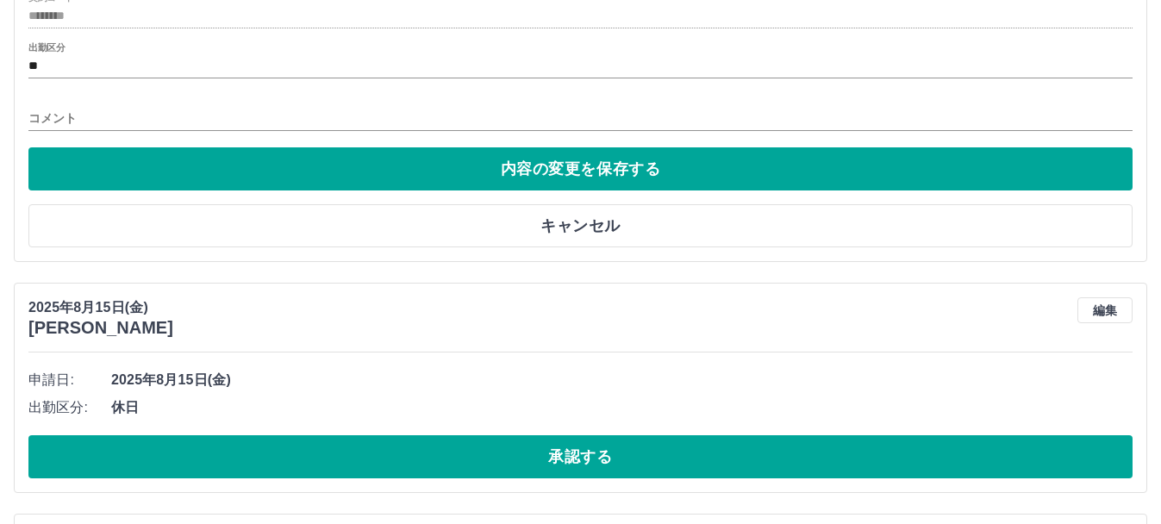
click at [129, 134] on div "コメント" at bounding box center [580, 112] width 1104 height 41
click at [118, 122] on input "コメント" at bounding box center [580, 118] width 1104 height 25
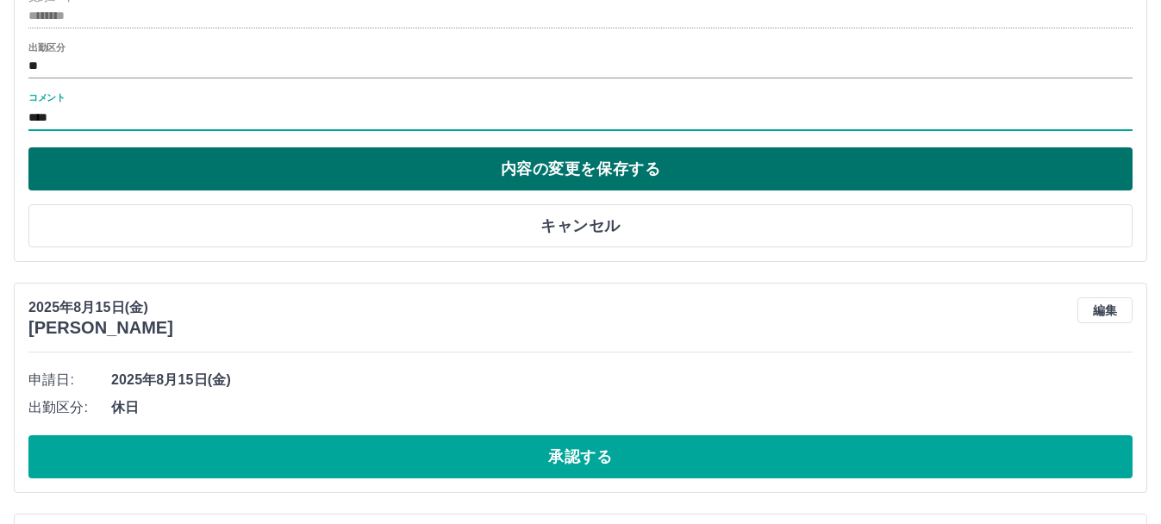
type input "****"
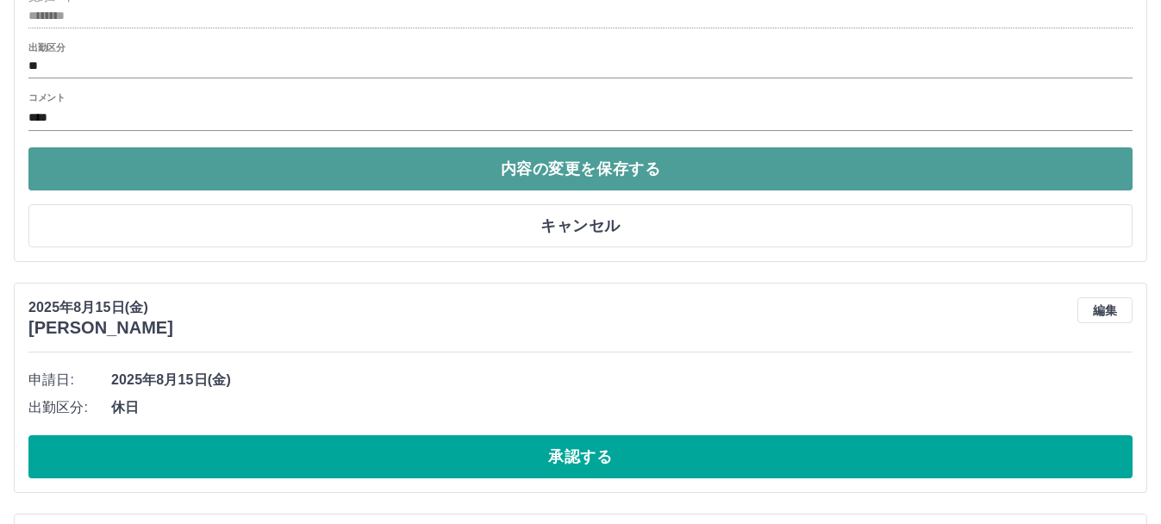
click at [181, 171] on button "内容の変更を保存する" at bounding box center [580, 168] width 1104 height 43
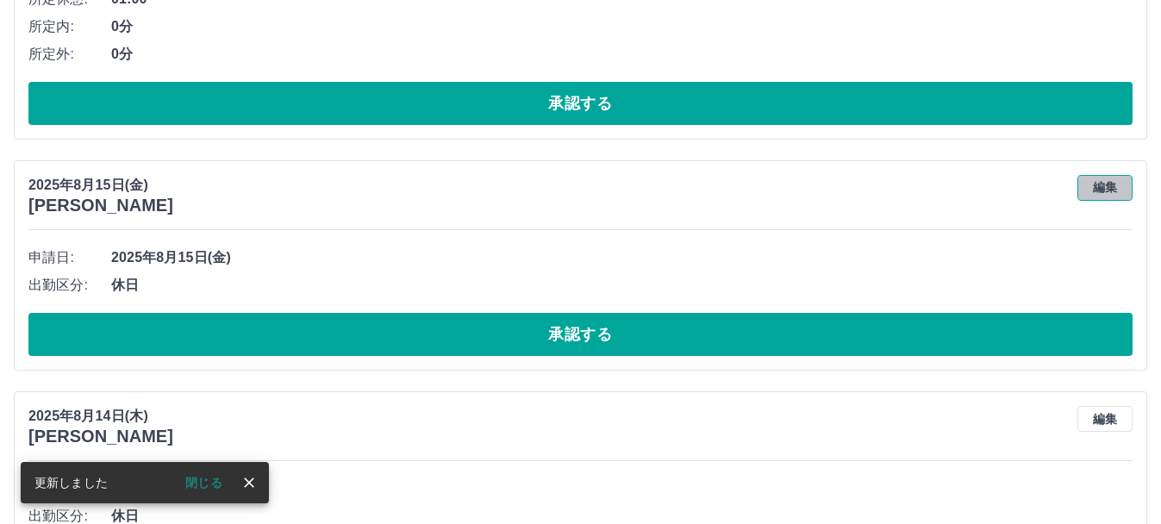
click at [1119, 194] on button "編集" at bounding box center [1104, 188] width 55 height 26
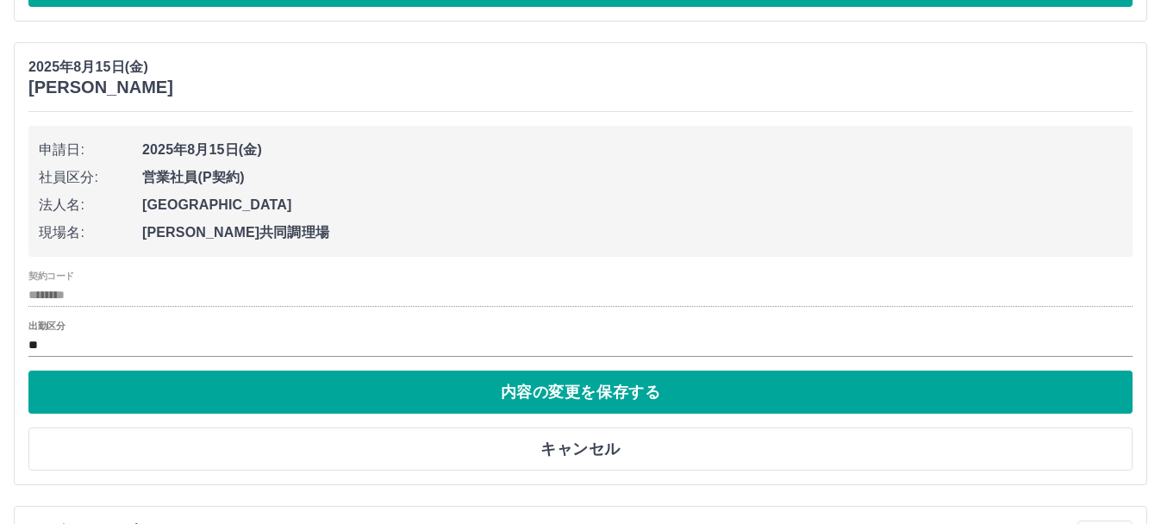
scroll to position [5336, 0]
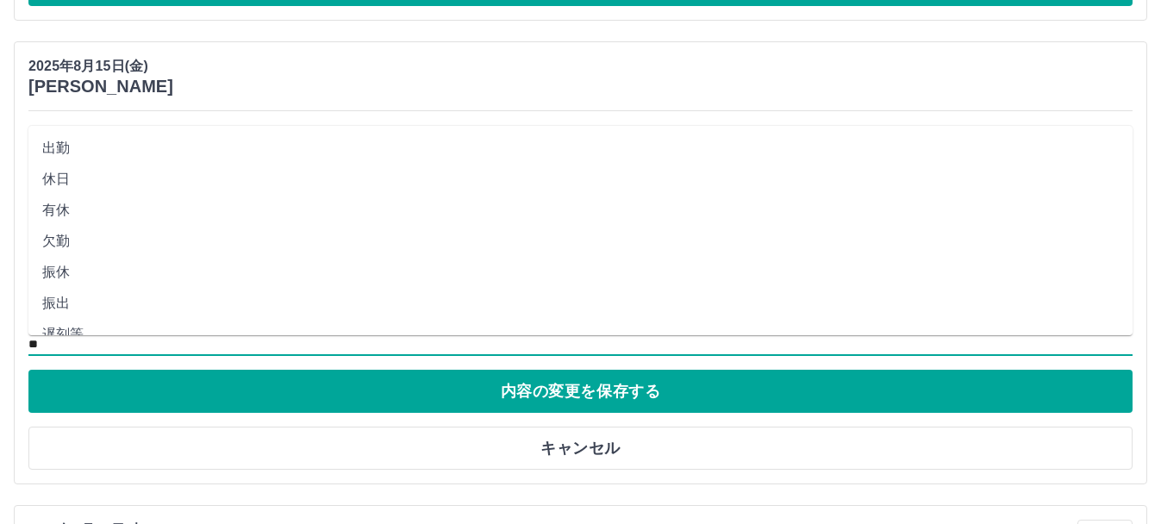
click at [97, 339] on input "**" at bounding box center [580, 345] width 1104 height 22
click at [65, 190] on li "休業" at bounding box center [580, 192] width 1104 height 31
type input "**"
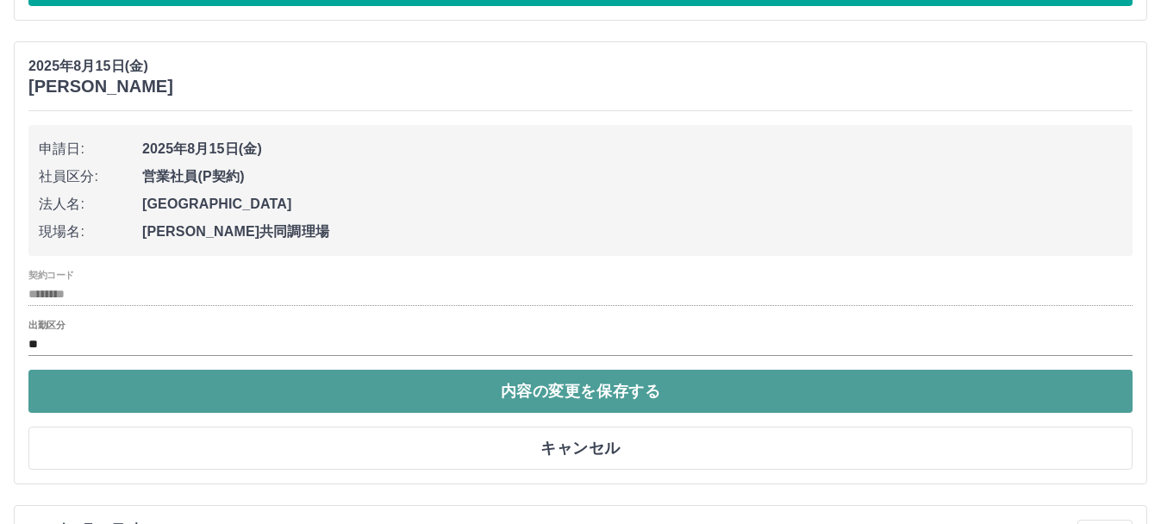
click at [371, 388] on button "内容の変更を保存する" at bounding box center [580, 391] width 1104 height 43
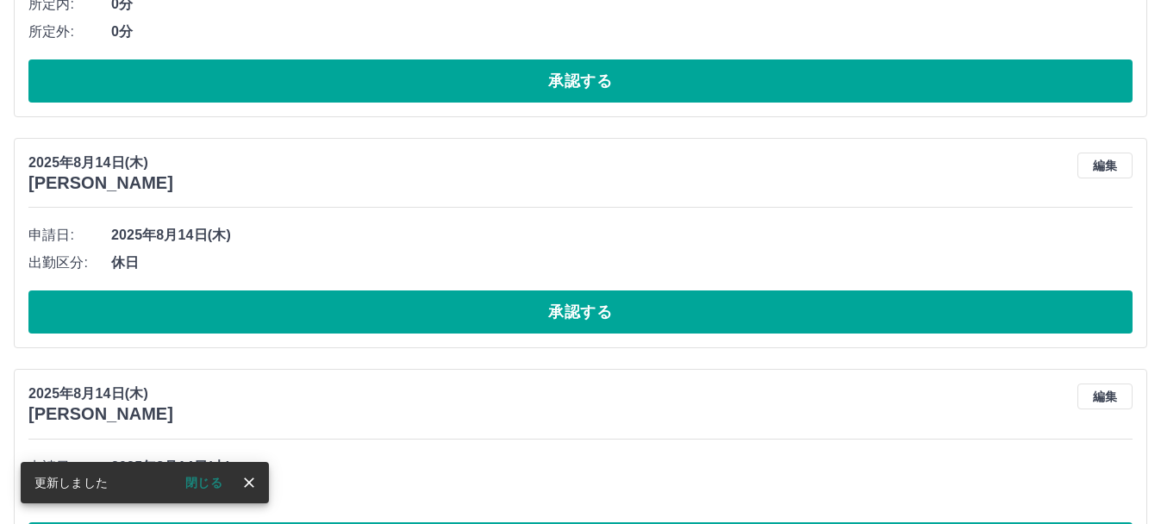
scroll to position [5609, 0]
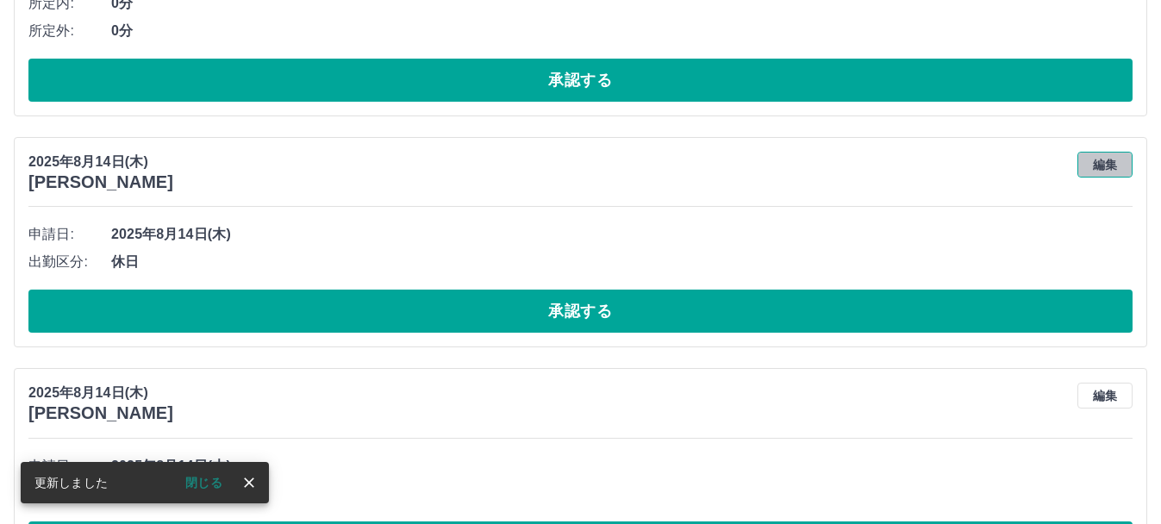
click at [1102, 172] on button "編集" at bounding box center [1104, 165] width 55 height 26
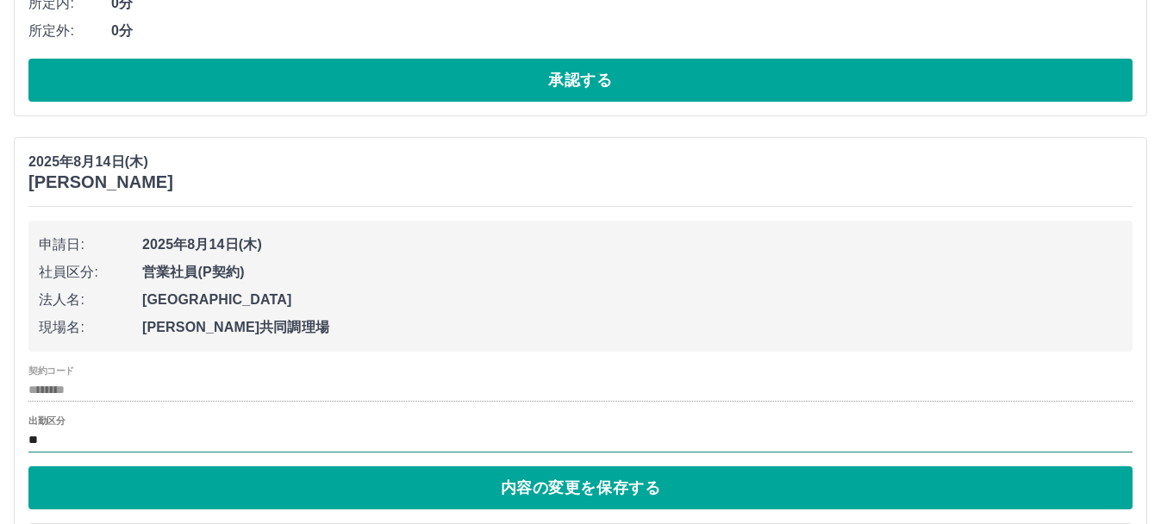
click at [145, 437] on input "**" at bounding box center [580, 440] width 1104 height 22
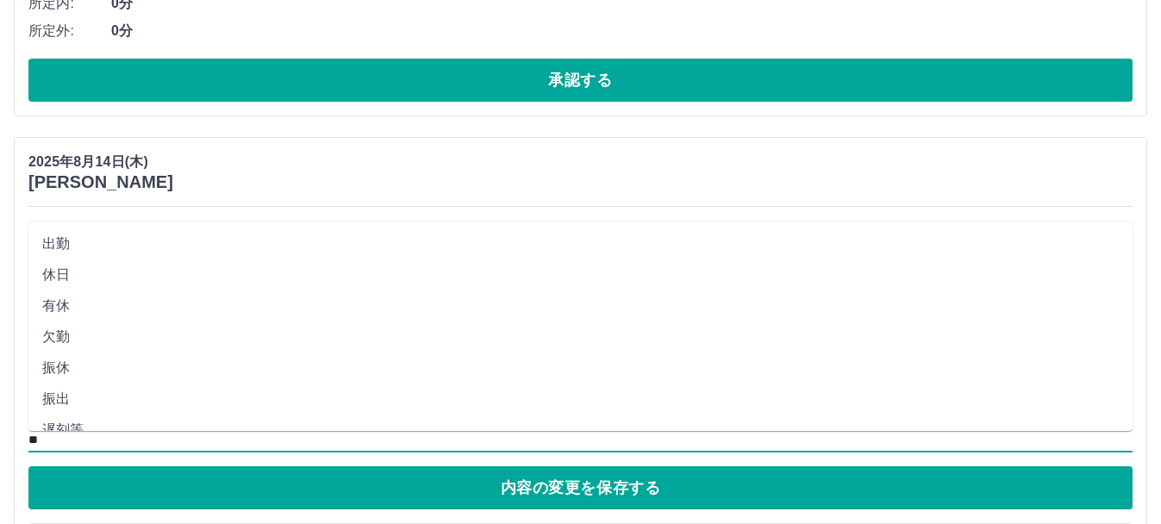
click at [63, 294] on li "有休" at bounding box center [580, 305] width 1104 height 31
type input "**"
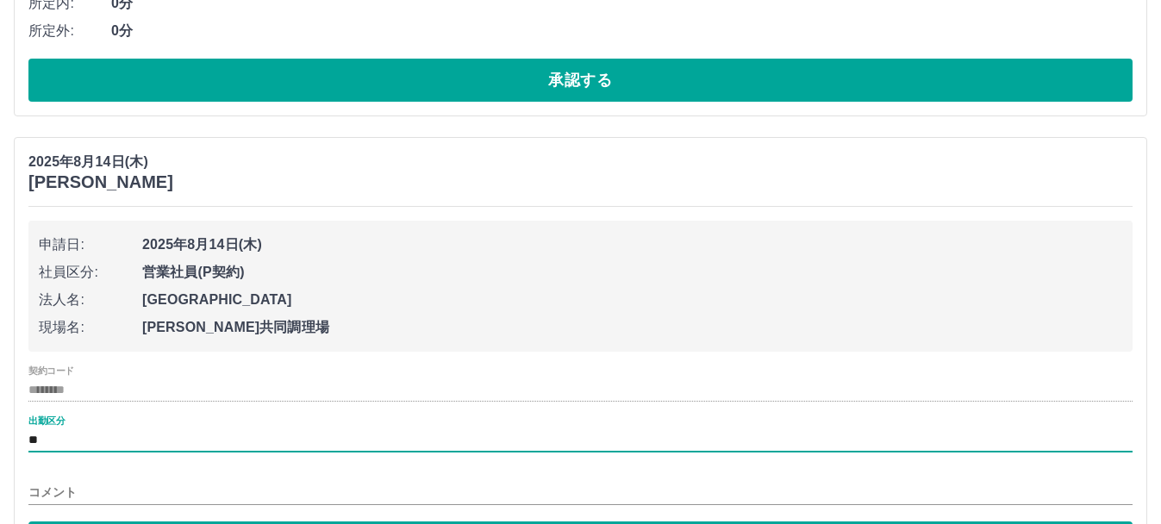
click at [124, 489] on input "コメント" at bounding box center [580, 492] width 1104 height 25
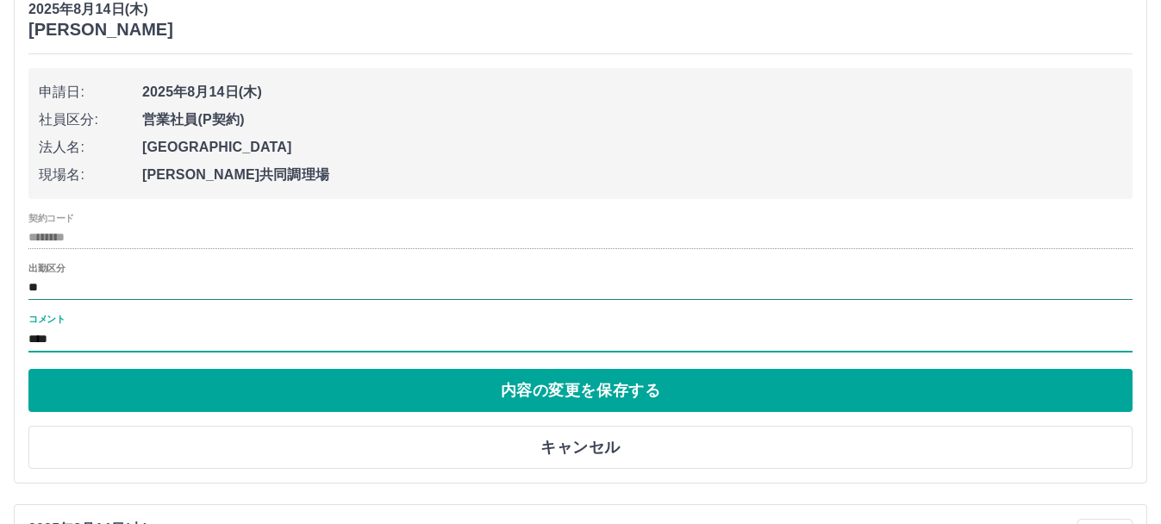
scroll to position [5763, 0]
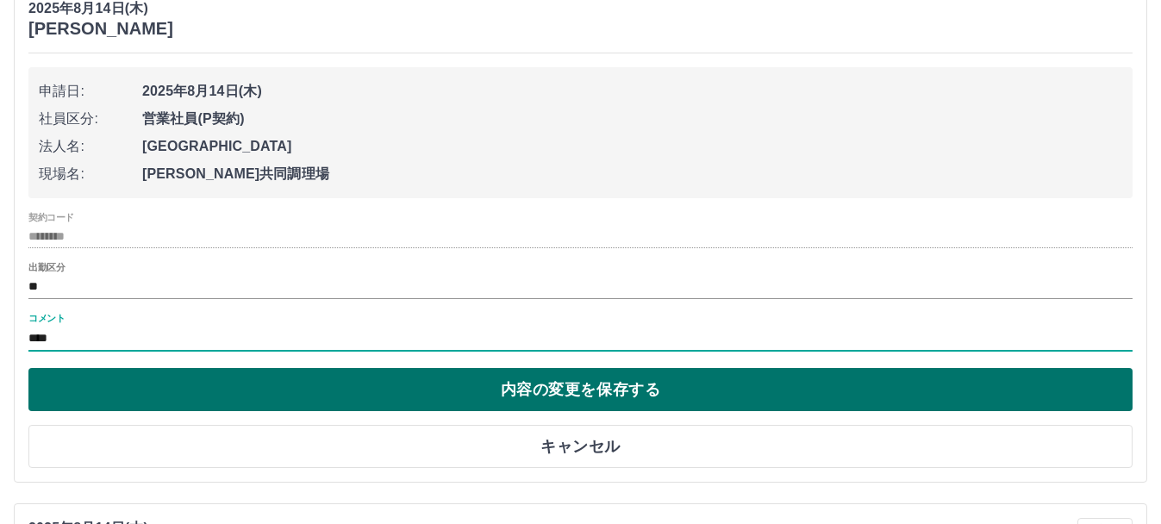
type input "****"
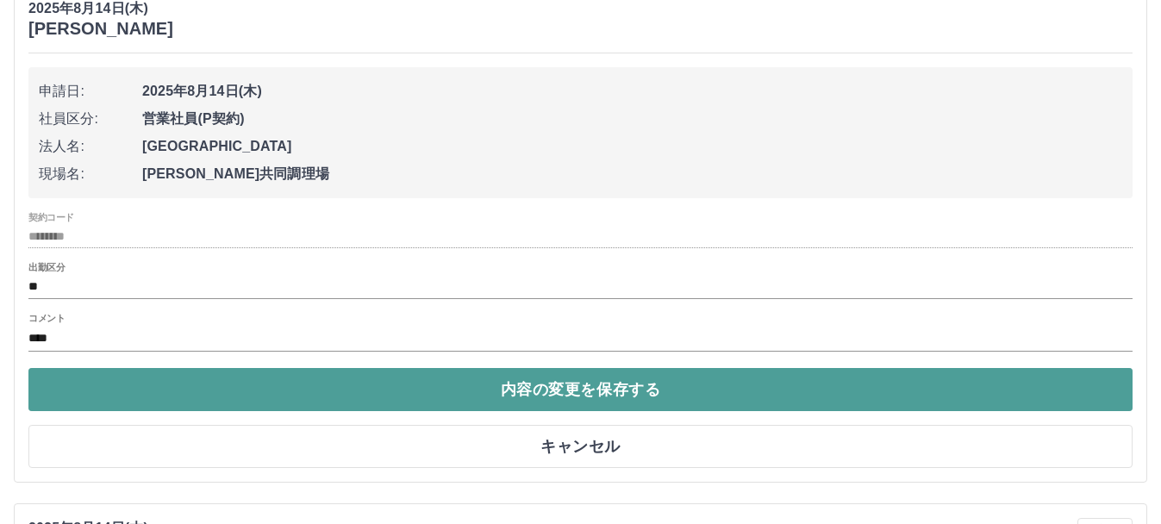
click at [380, 402] on button "内容の変更を保存する" at bounding box center [580, 389] width 1104 height 43
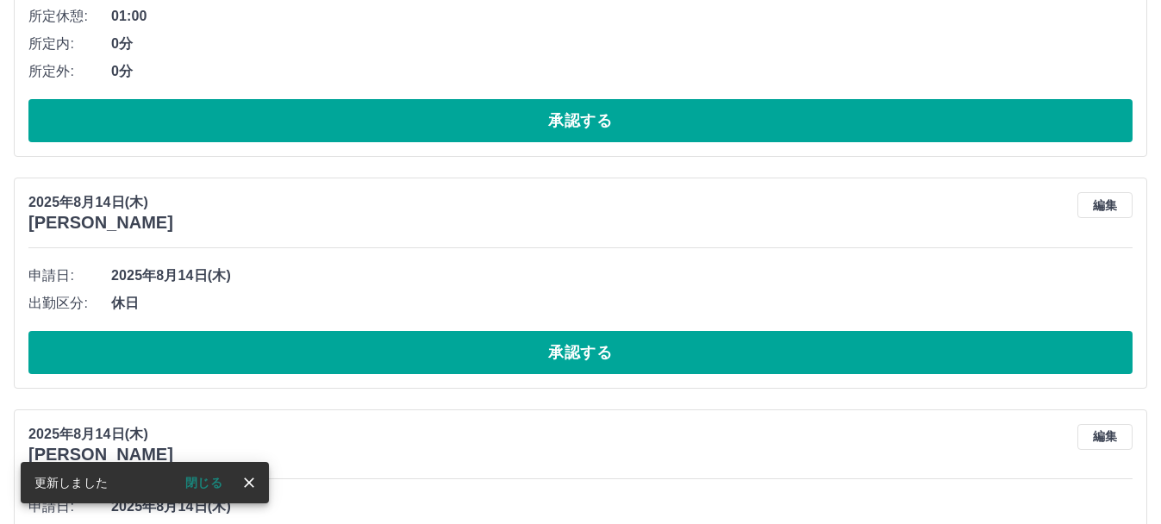
scroll to position [5971, 0]
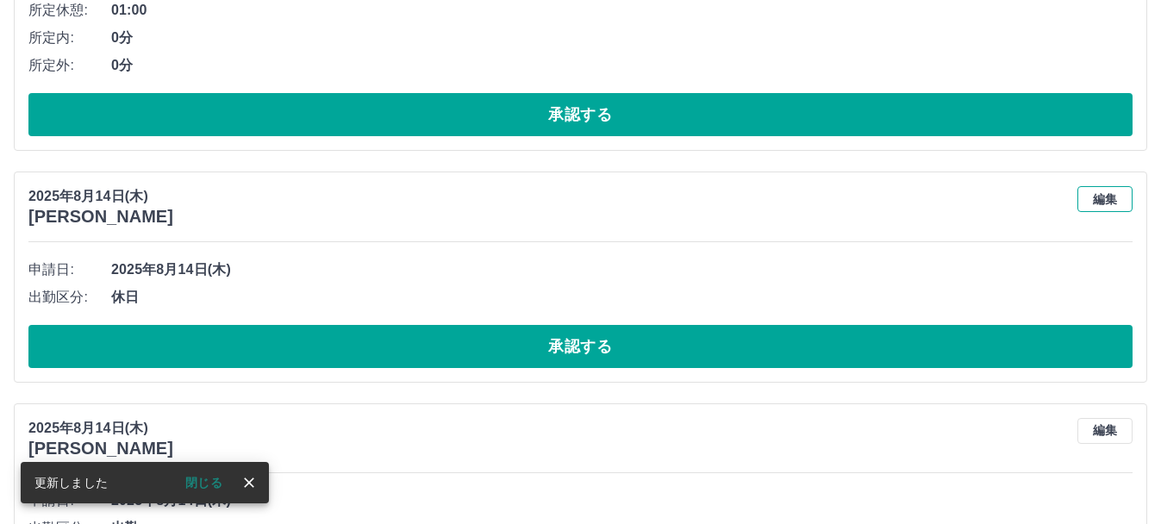
click at [1094, 199] on button "編集" at bounding box center [1104, 199] width 55 height 26
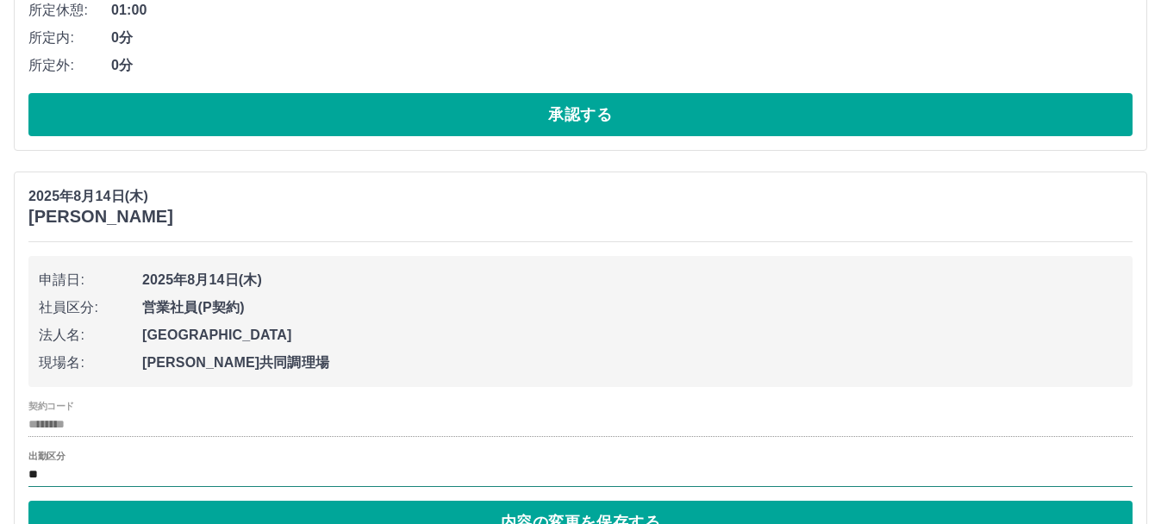
click at [48, 486] on input "**" at bounding box center [580, 476] width 1104 height 22
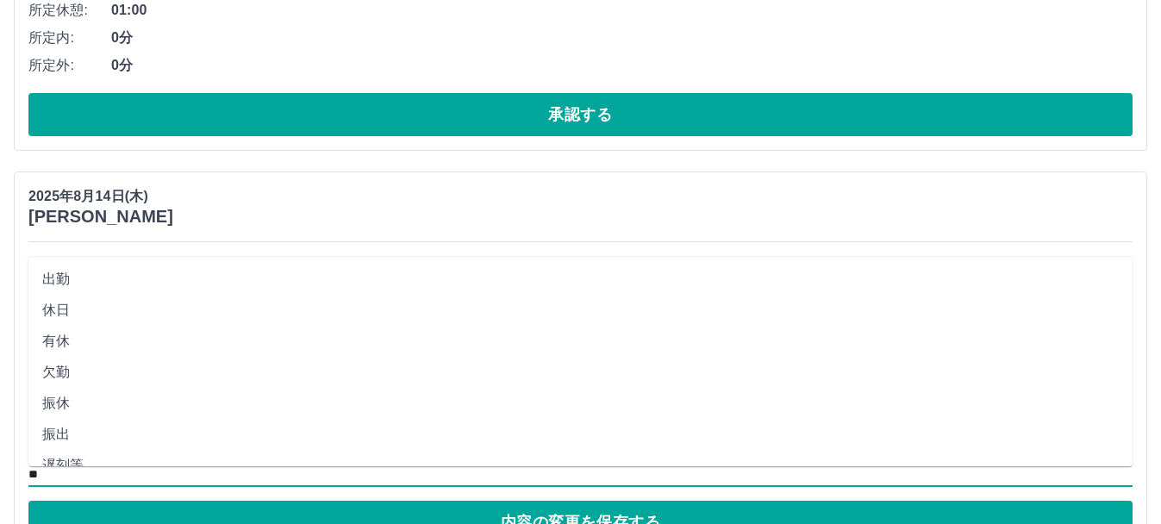
click at [78, 332] on li "有休" at bounding box center [580, 341] width 1104 height 31
type input "**"
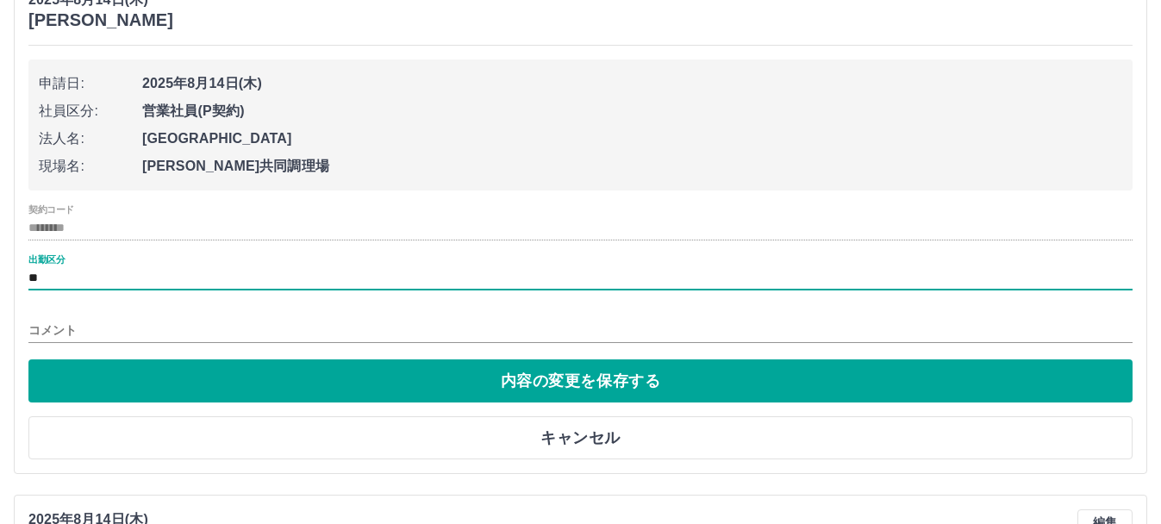
scroll to position [6169, 0]
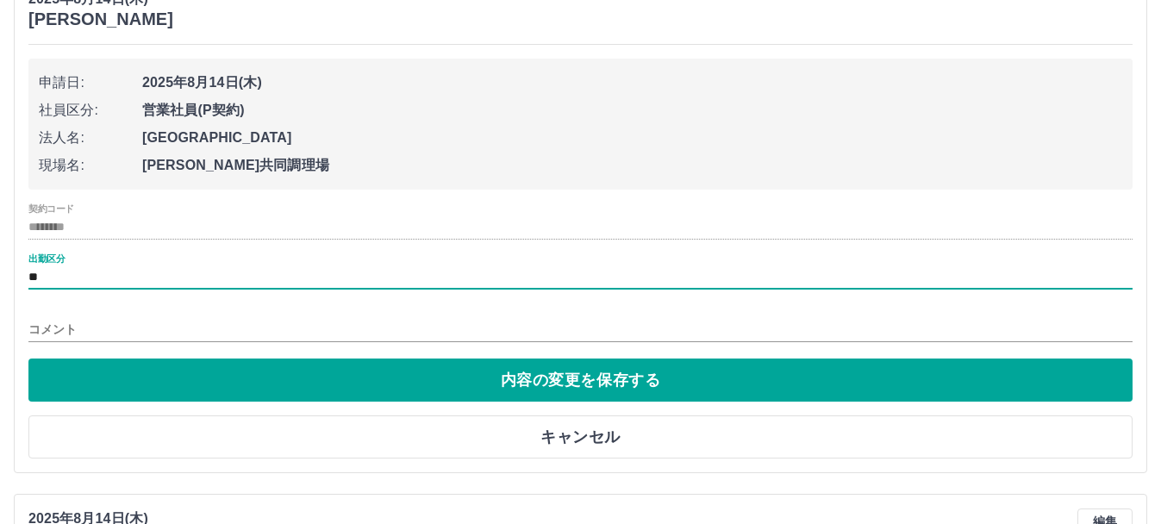
click at [171, 328] on input "コメント" at bounding box center [580, 329] width 1104 height 25
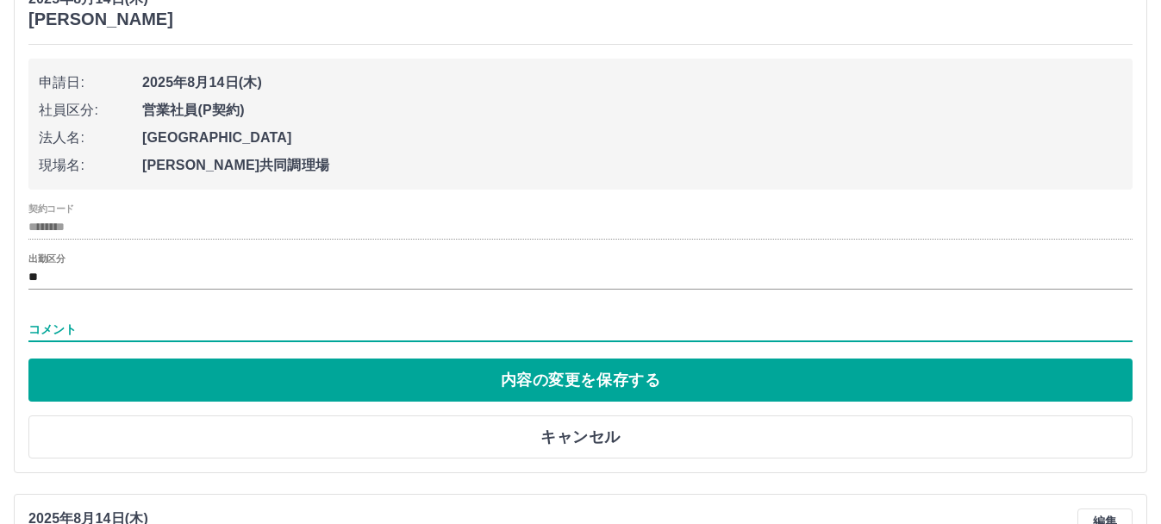
type input "*"
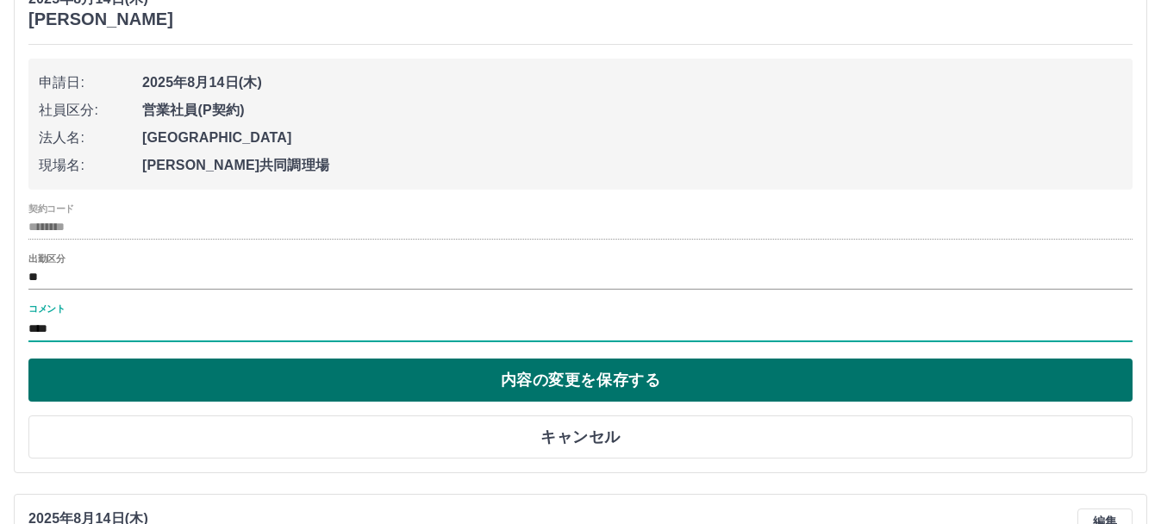
type input "****"
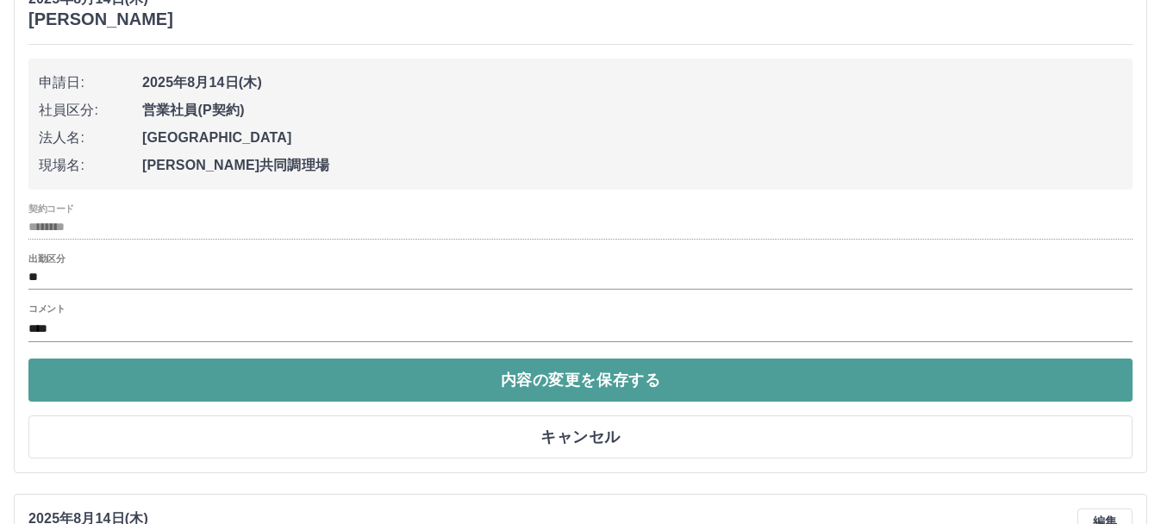
click at [128, 388] on button "内容の変更を保存する" at bounding box center [580, 380] width 1104 height 43
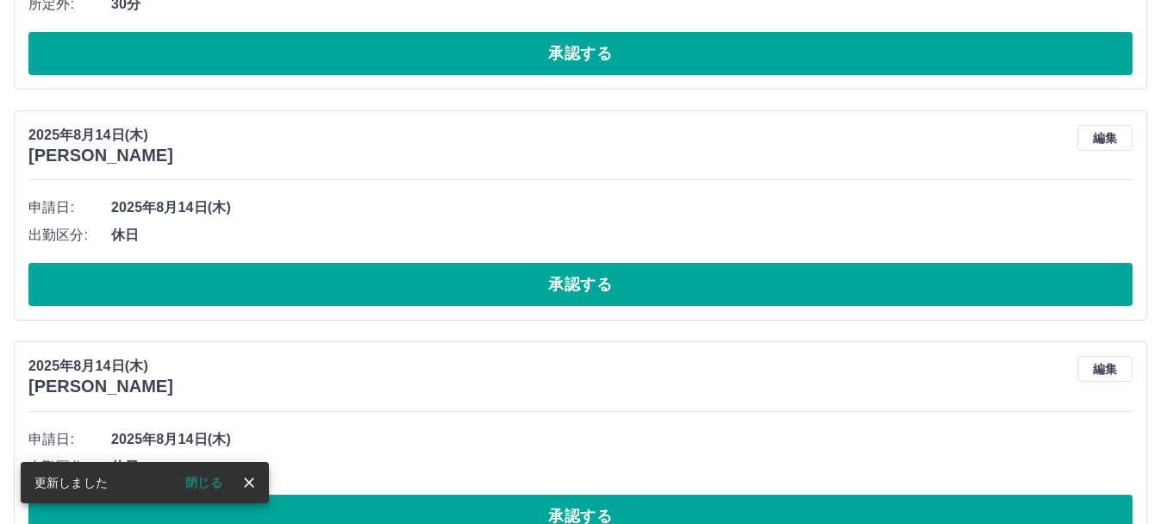
scroll to position [6910, 0]
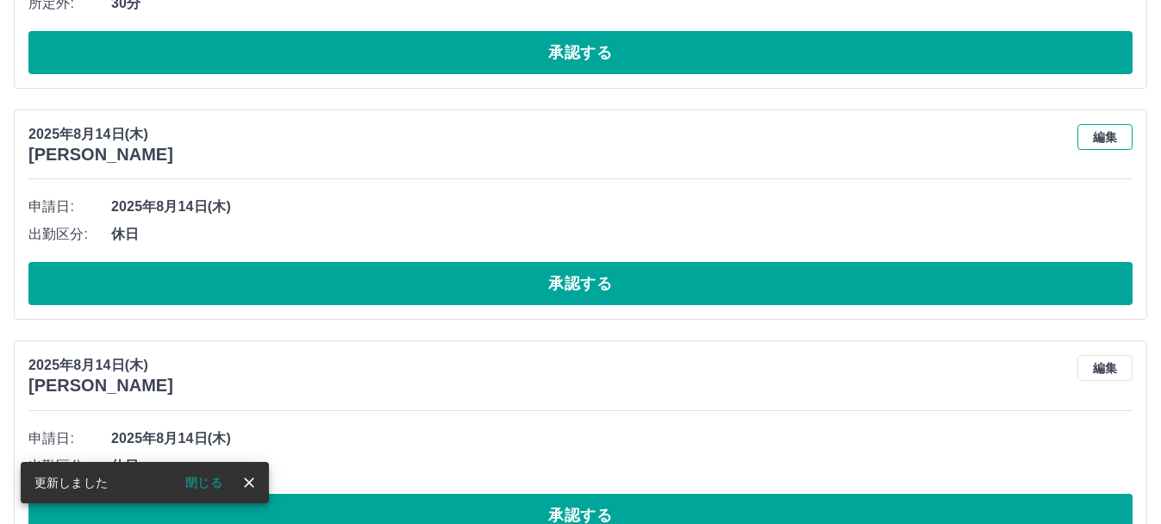
click at [1111, 141] on button "編集" at bounding box center [1104, 137] width 55 height 26
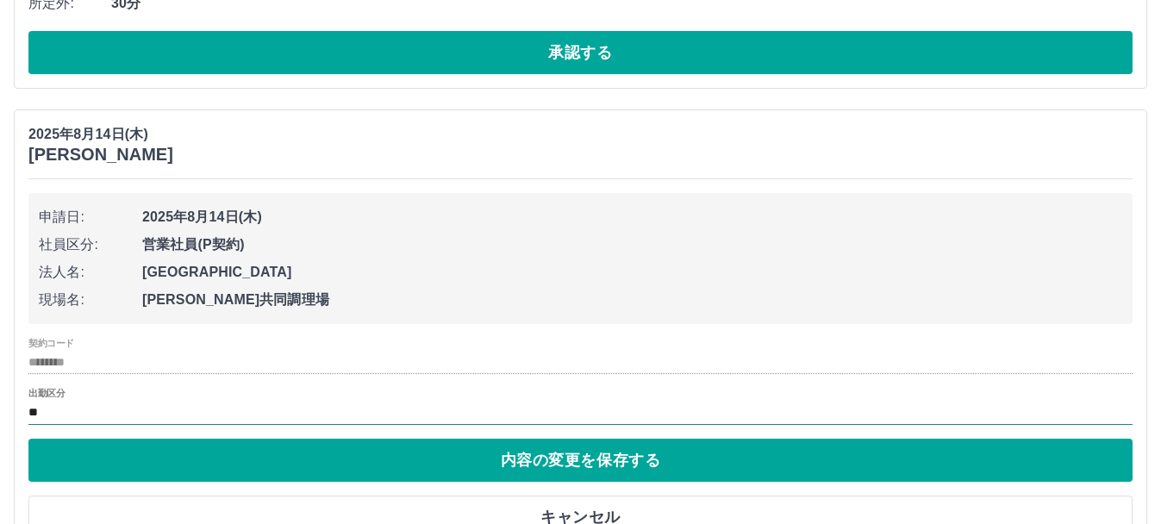
click at [81, 414] on input "**" at bounding box center [580, 413] width 1104 height 22
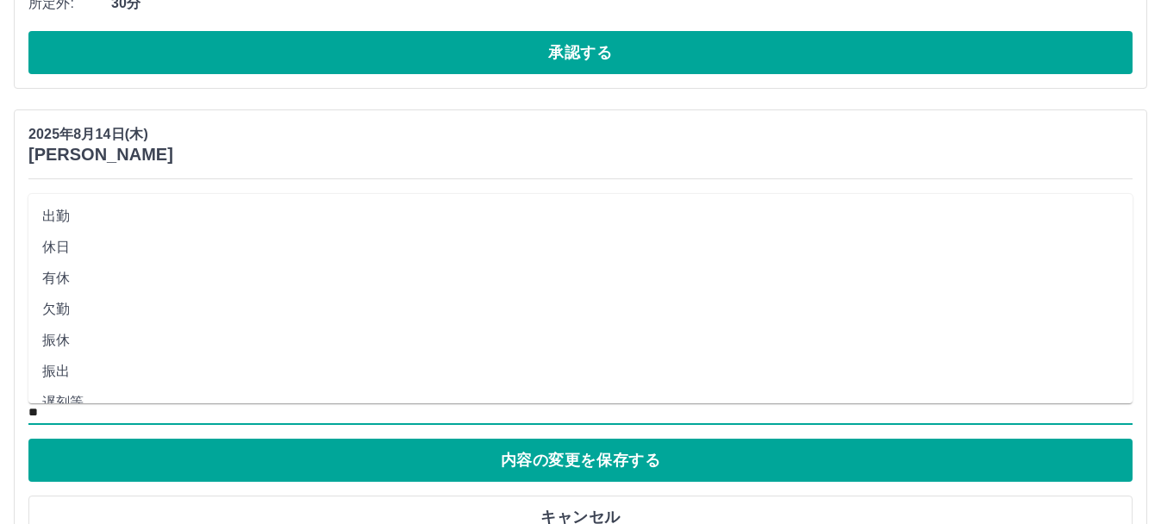
click at [61, 287] on li "有休" at bounding box center [580, 278] width 1104 height 31
type input "**"
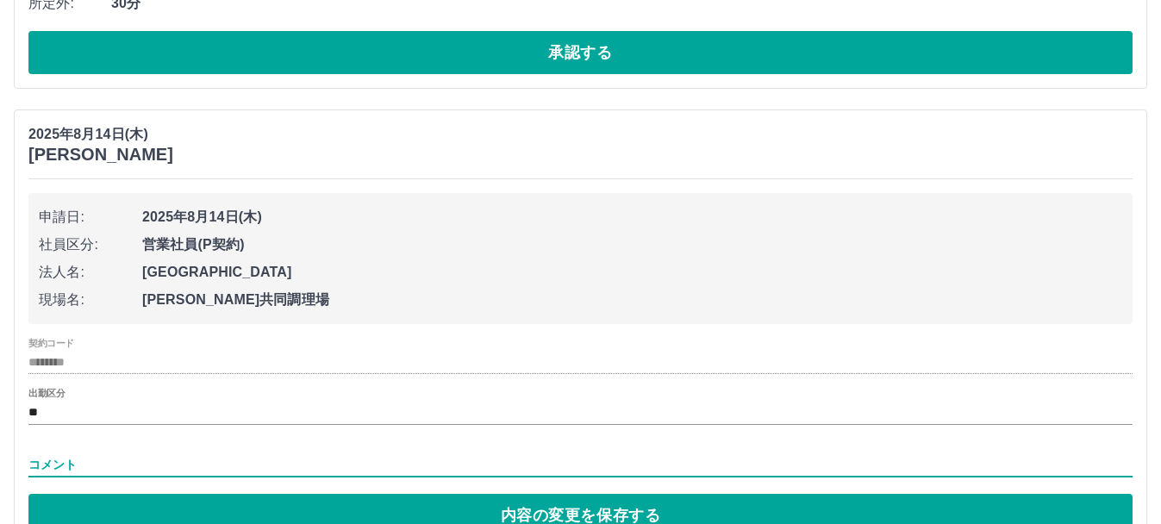
click at [109, 475] on input "コメント" at bounding box center [580, 464] width 1104 height 25
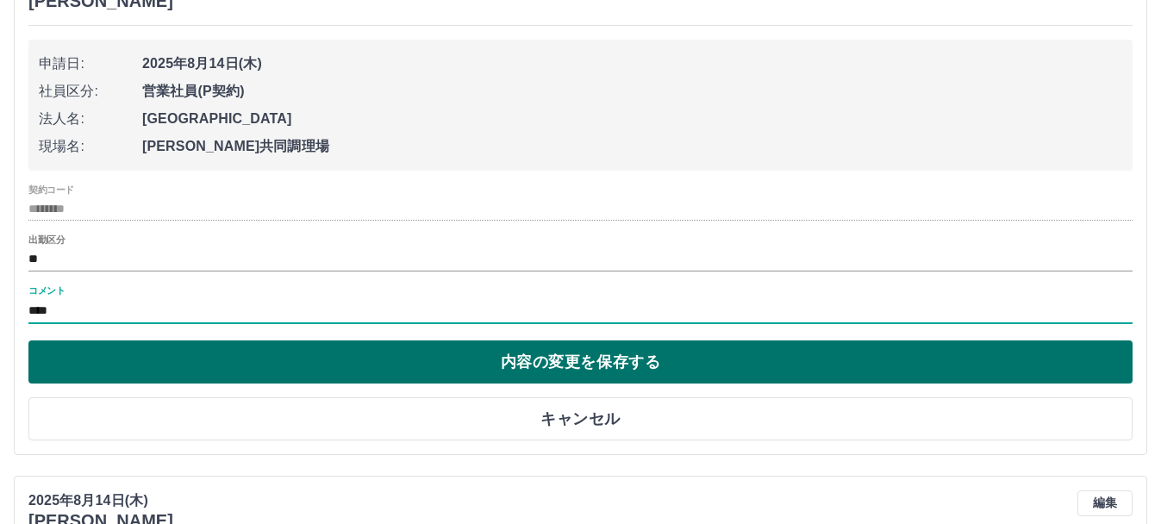
type input "****"
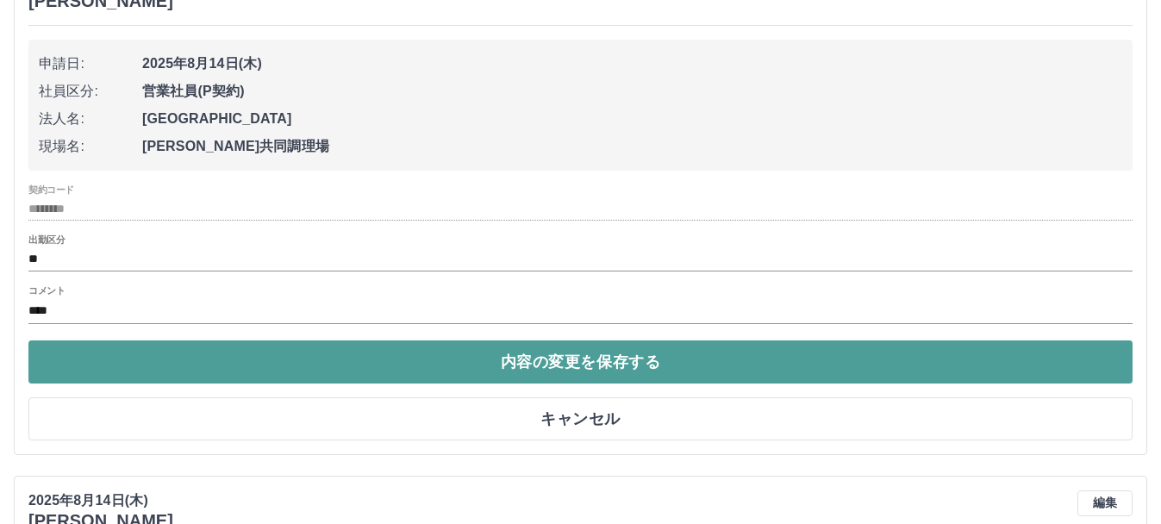
click at [443, 371] on button "内容の変更を保存する" at bounding box center [580, 361] width 1104 height 43
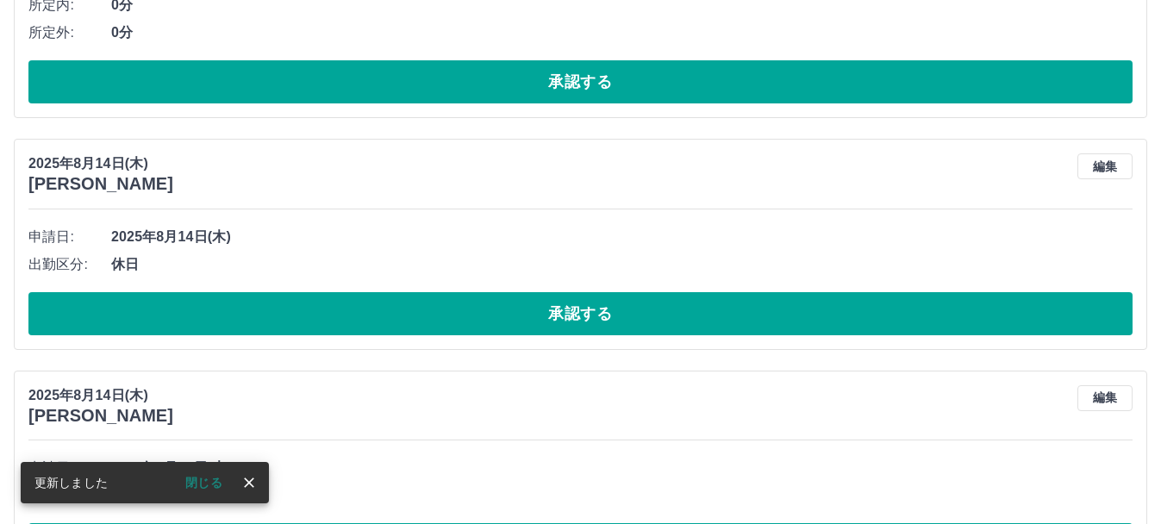
scroll to position [7278, 0]
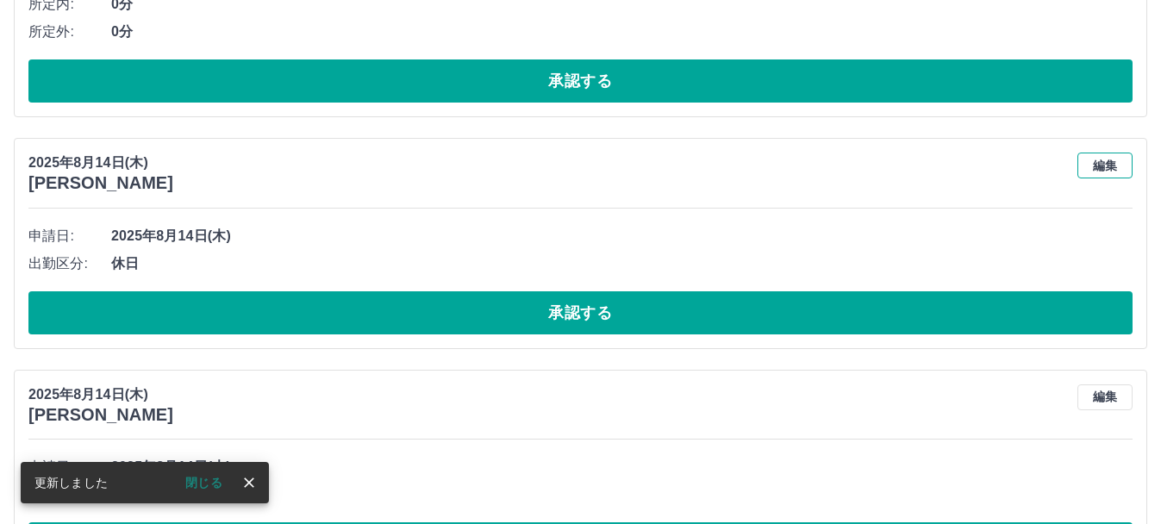
click at [1089, 166] on button "編集" at bounding box center [1104, 166] width 55 height 26
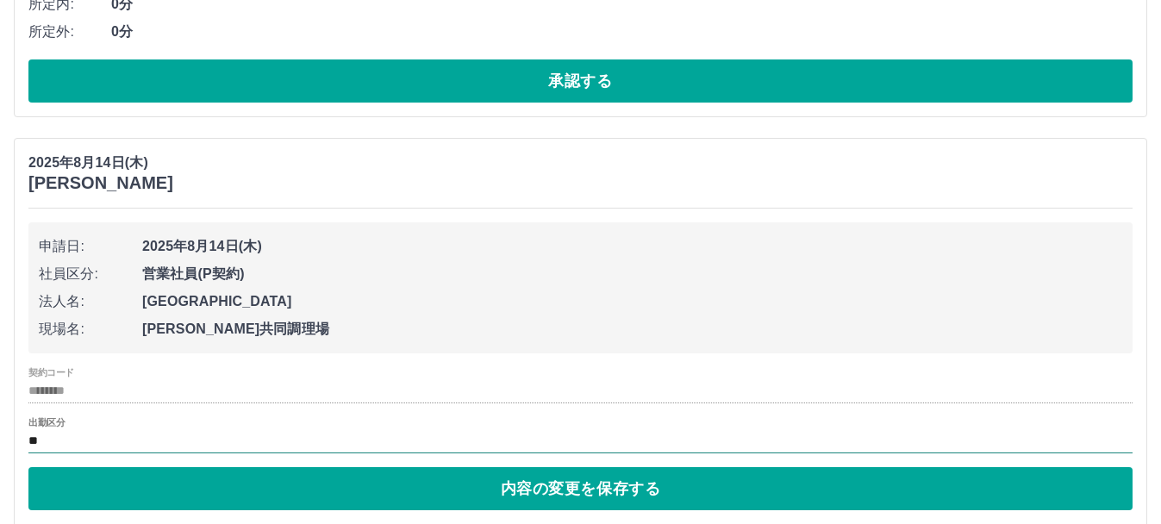
click at [76, 438] on input "**" at bounding box center [580, 442] width 1104 height 22
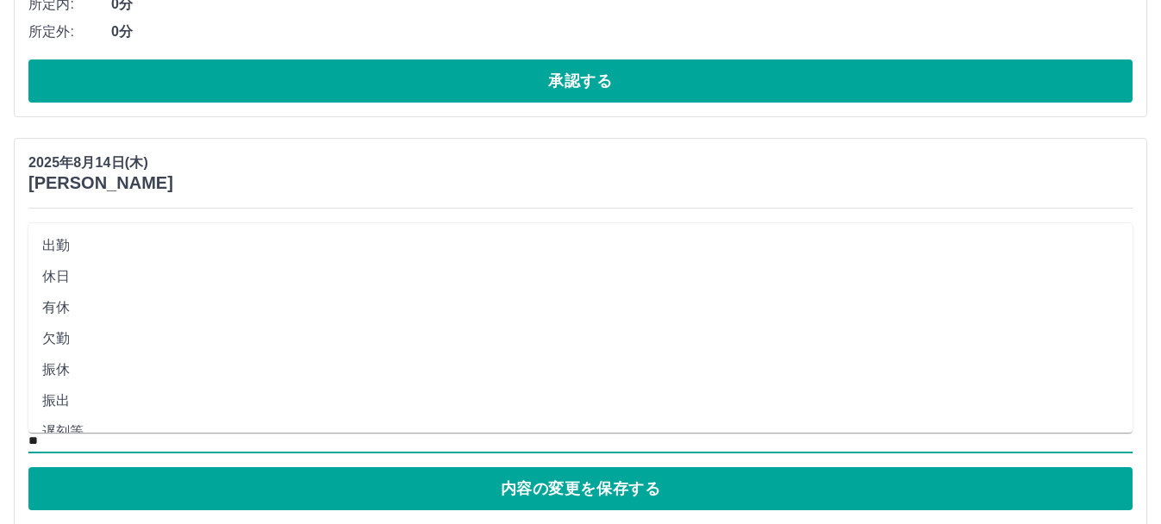
click at [68, 307] on li "有休" at bounding box center [580, 307] width 1104 height 31
type input "**"
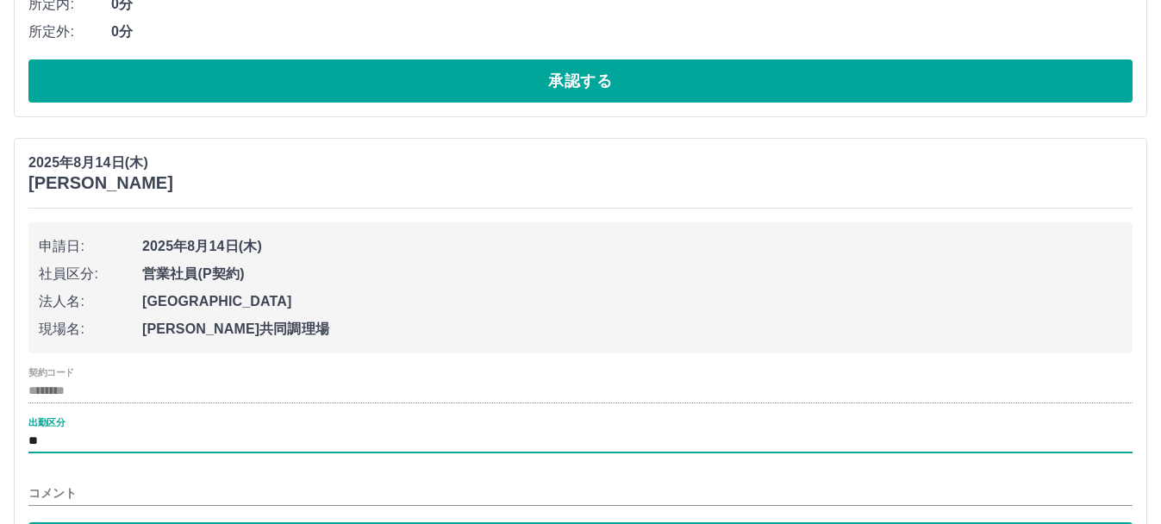
click at [138, 496] on input "コメント" at bounding box center [580, 493] width 1104 height 25
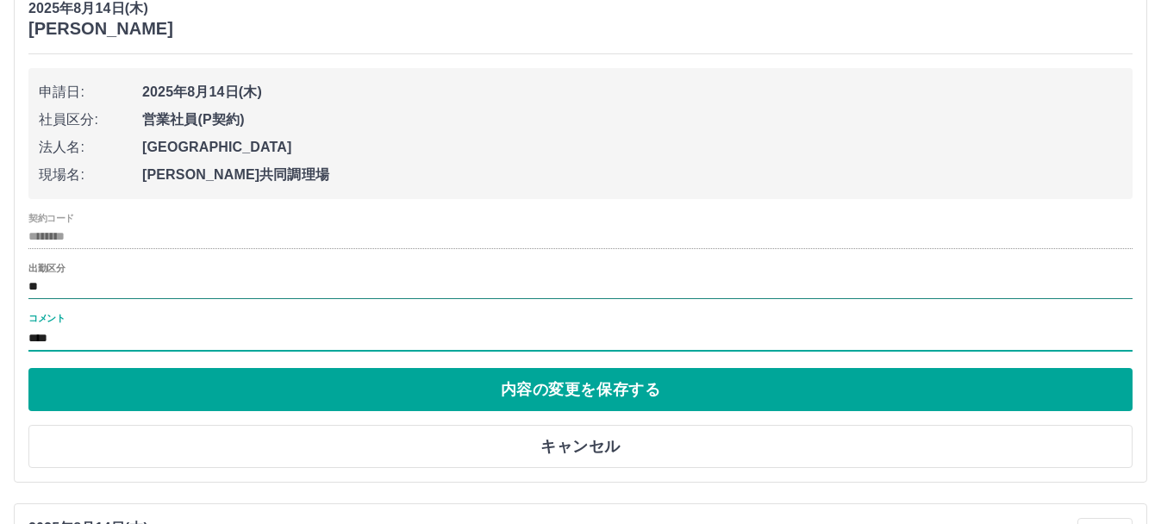
scroll to position [7433, 0]
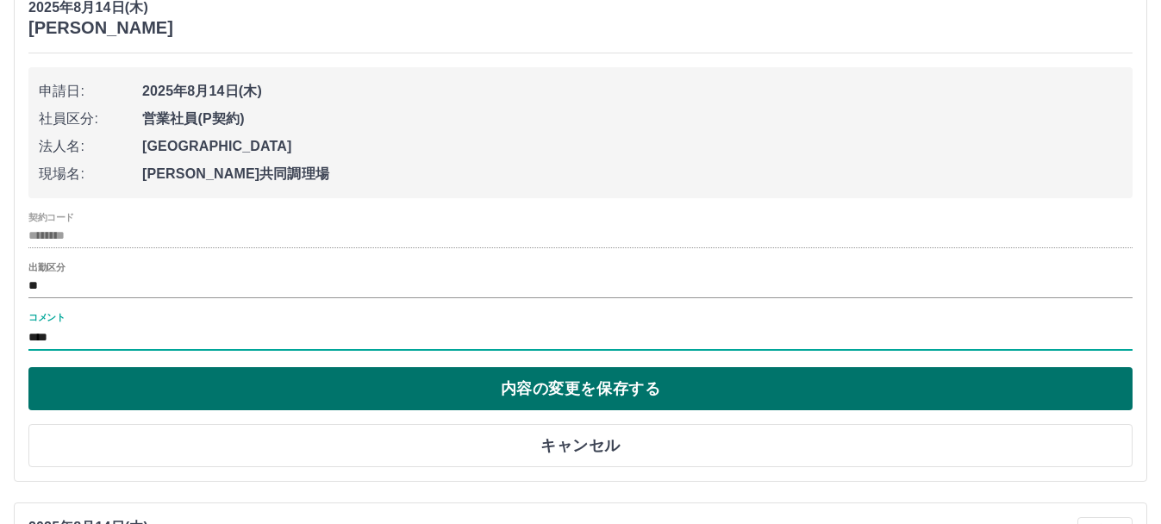
type input "****"
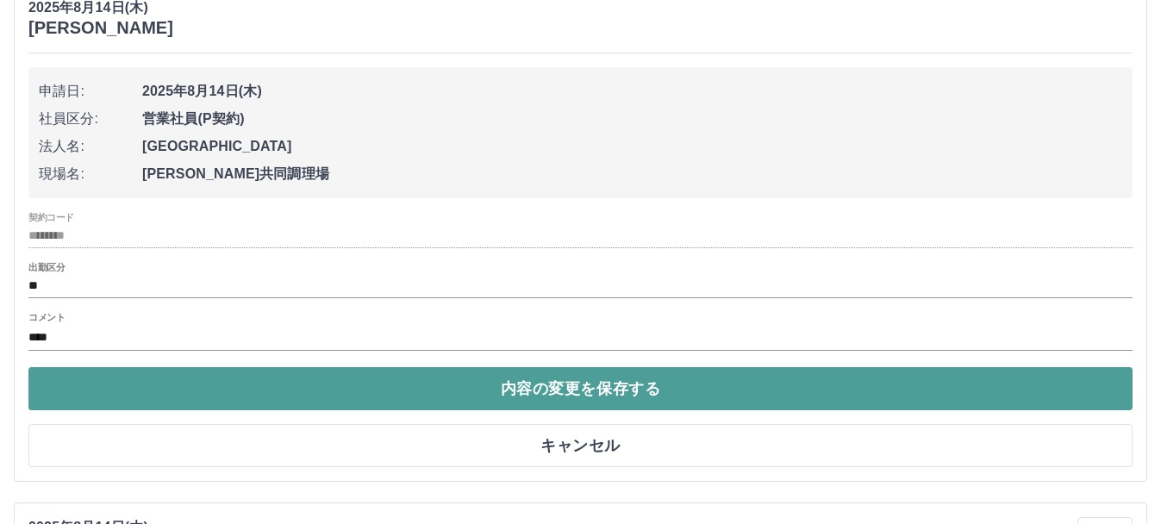
click at [346, 397] on button "内容の変更を保存する" at bounding box center [580, 388] width 1104 height 43
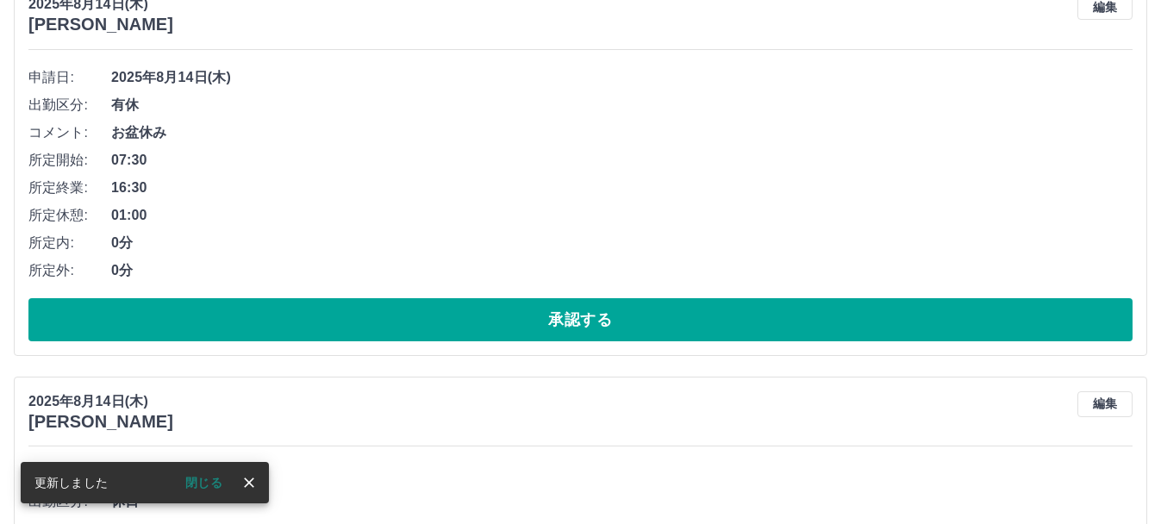
scroll to position [7626, 0]
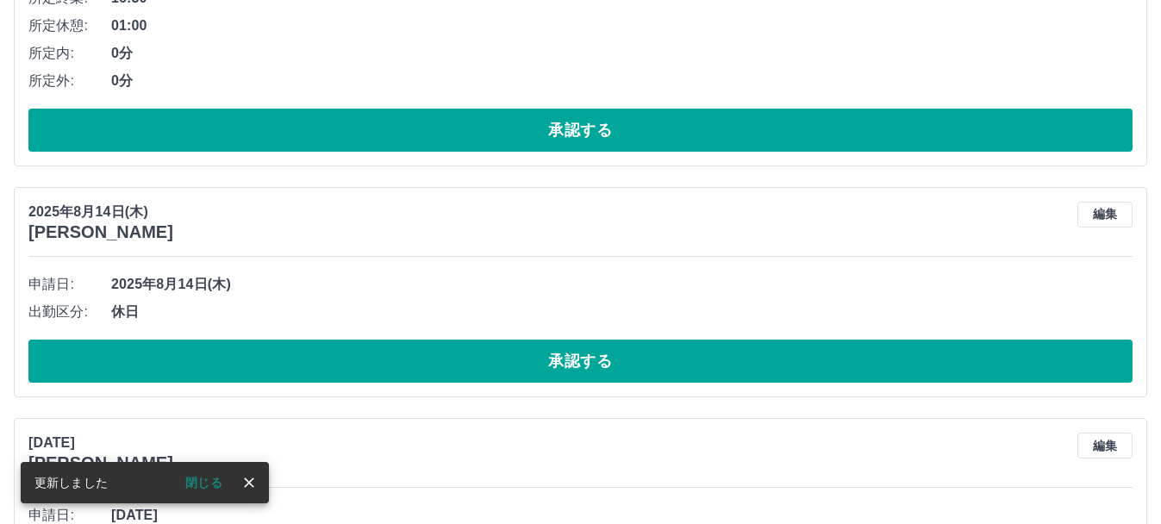
click at [932, 277] on span "2025年8月14日(木)" at bounding box center [621, 284] width 1021 height 21
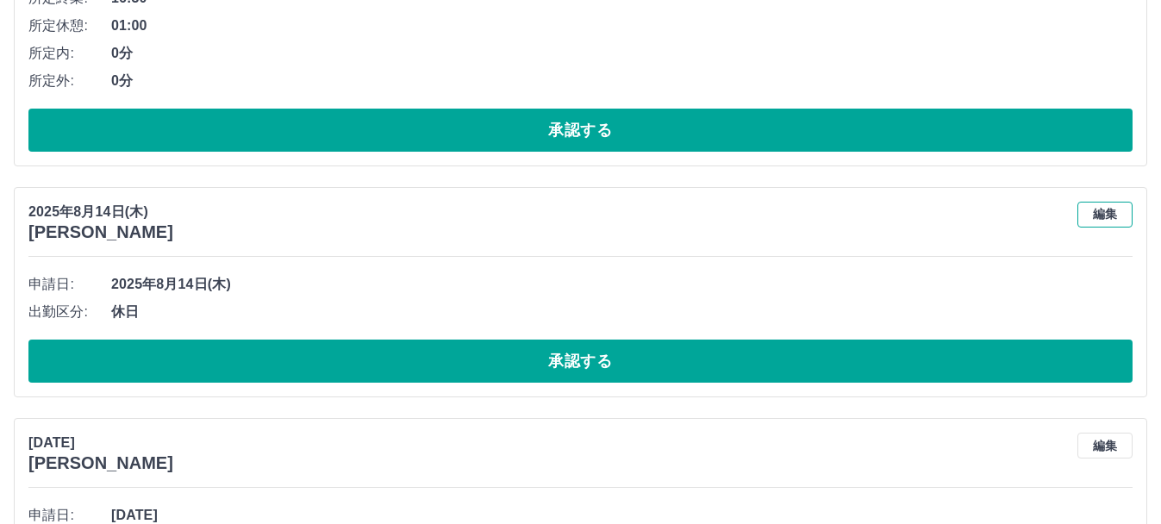
click at [1082, 216] on button "編集" at bounding box center [1104, 215] width 55 height 26
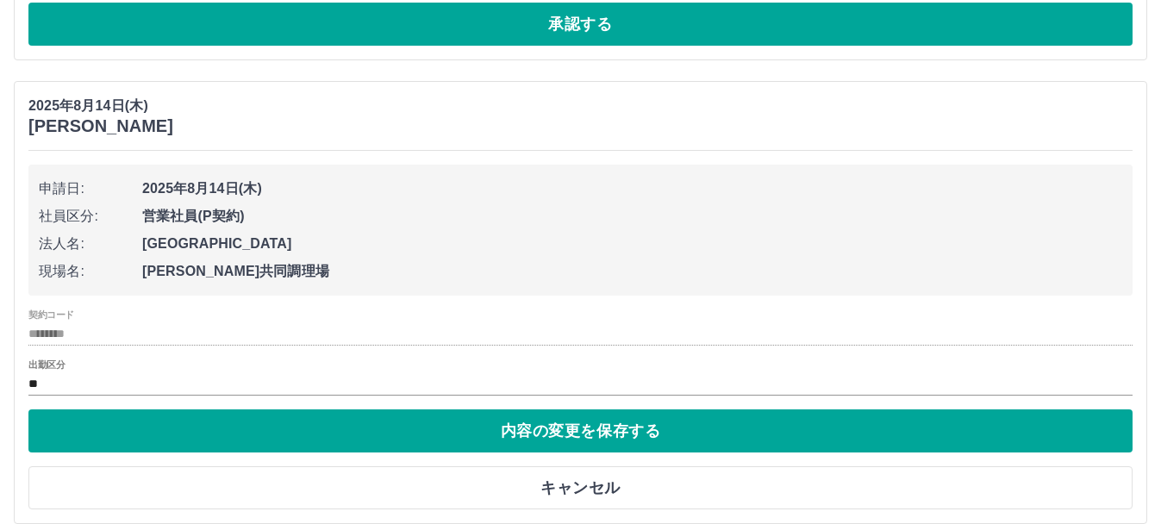
scroll to position [7736, 0]
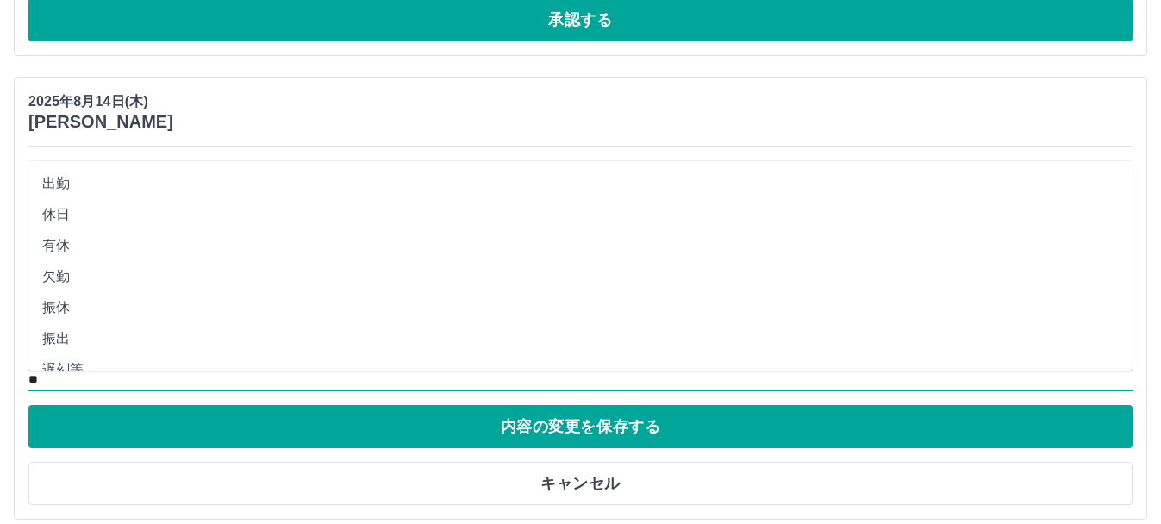
click at [165, 387] on input "**" at bounding box center [580, 380] width 1104 height 22
click at [69, 330] on li "休業" at bounding box center [580, 331] width 1104 height 31
type input "**"
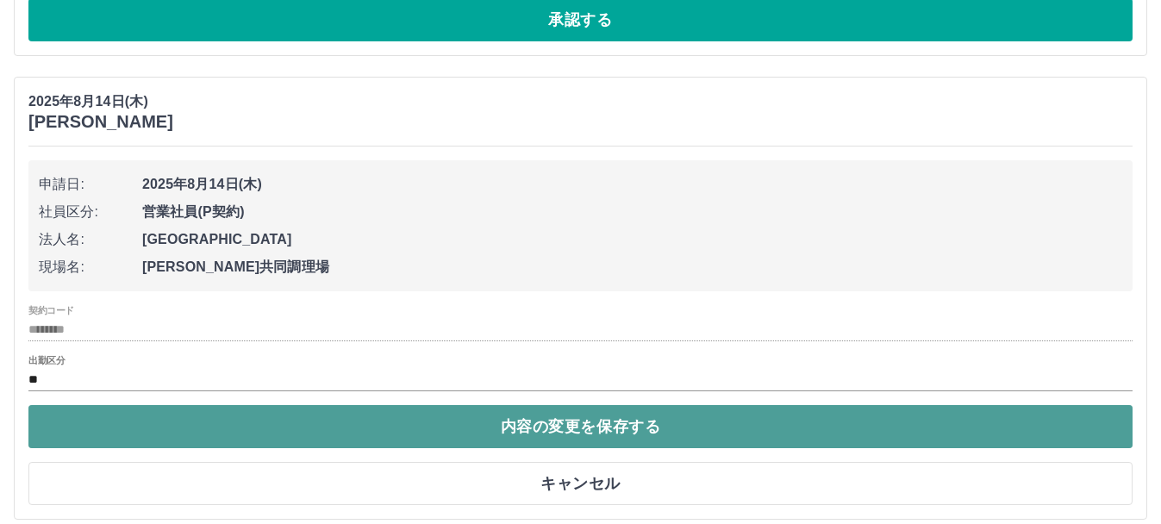
click at [489, 421] on button "内容の変更を保存する" at bounding box center [580, 426] width 1104 height 43
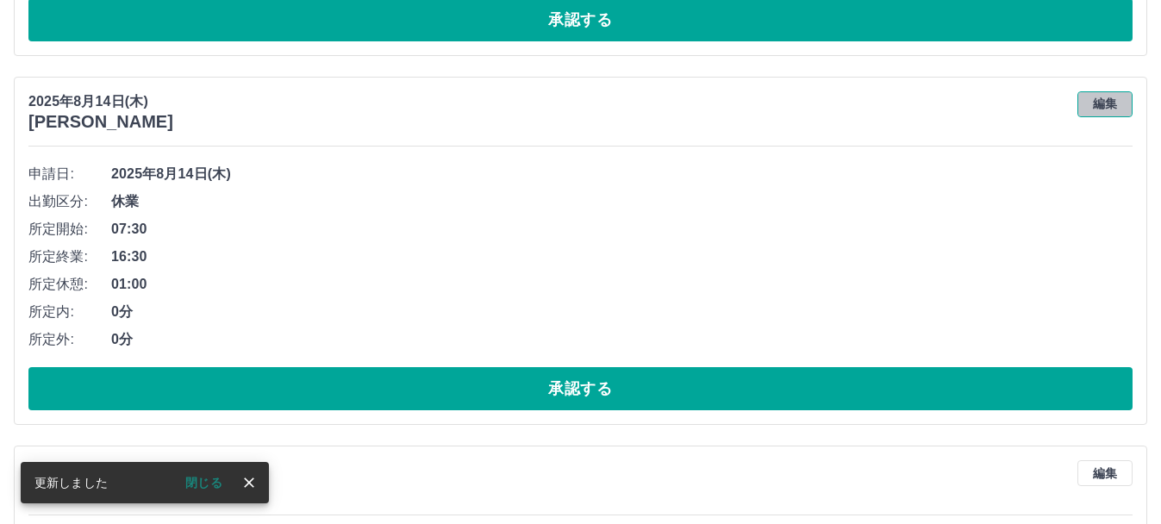
click at [1114, 101] on button "編集" at bounding box center [1104, 104] width 55 height 26
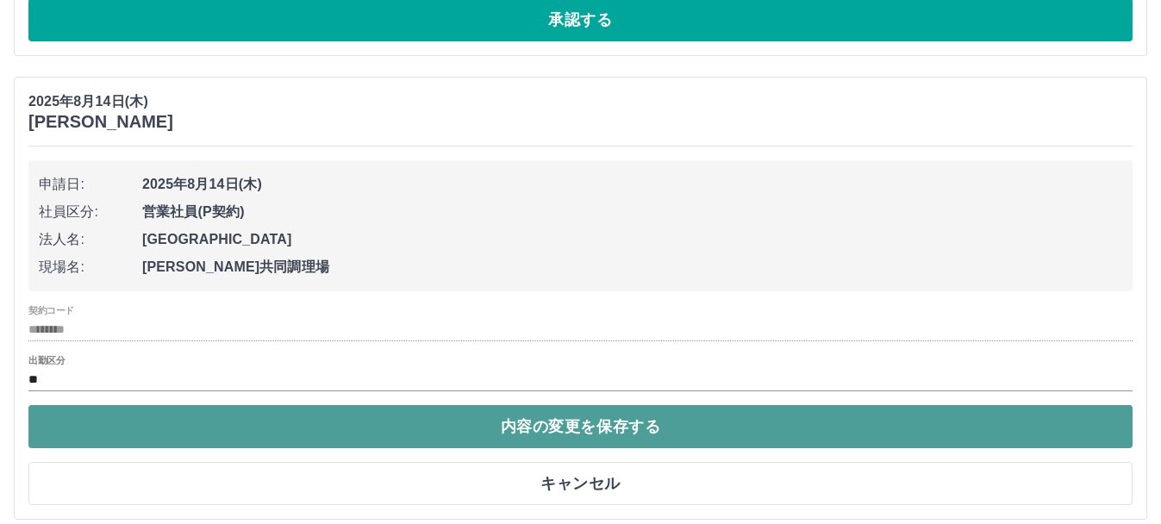
click at [681, 433] on button "内容の変更を保存する" at bounding box center [580, 426] width 1104 height 43
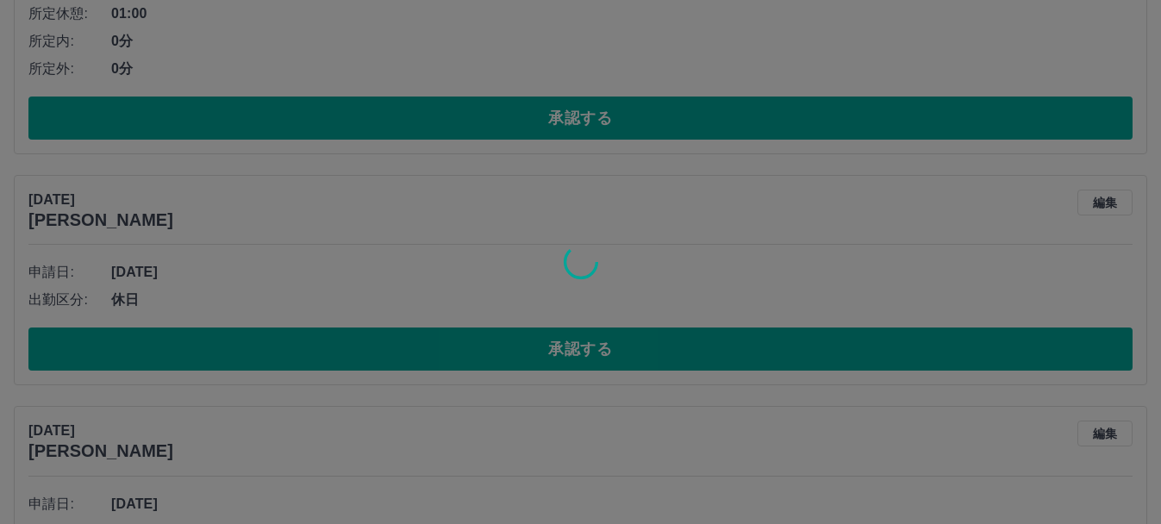
scroll to position [8008, 0]
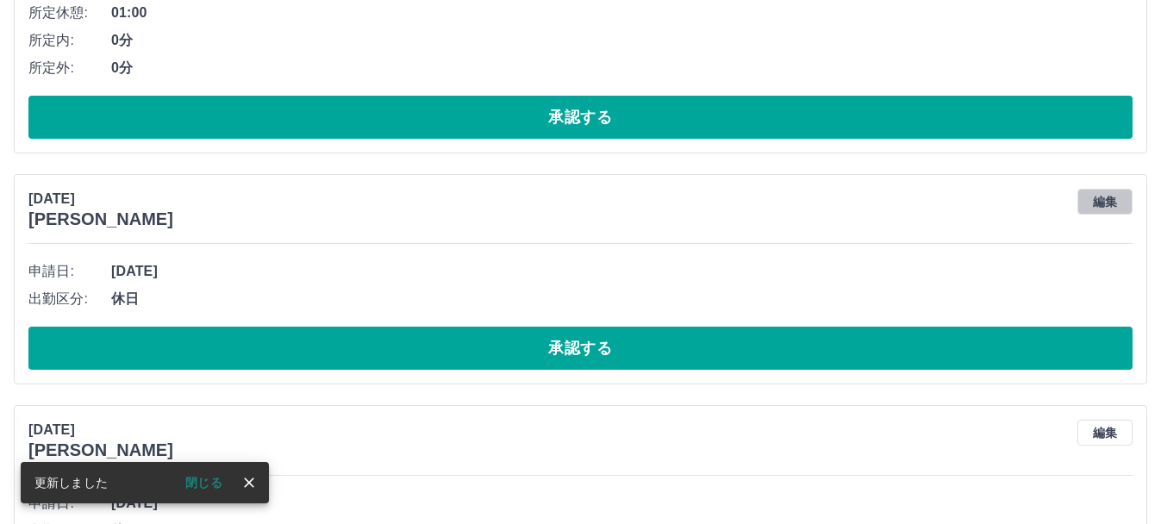
click at [1111, 199] on button "編集" at bounding box center [1104, 202] width 55 height 26
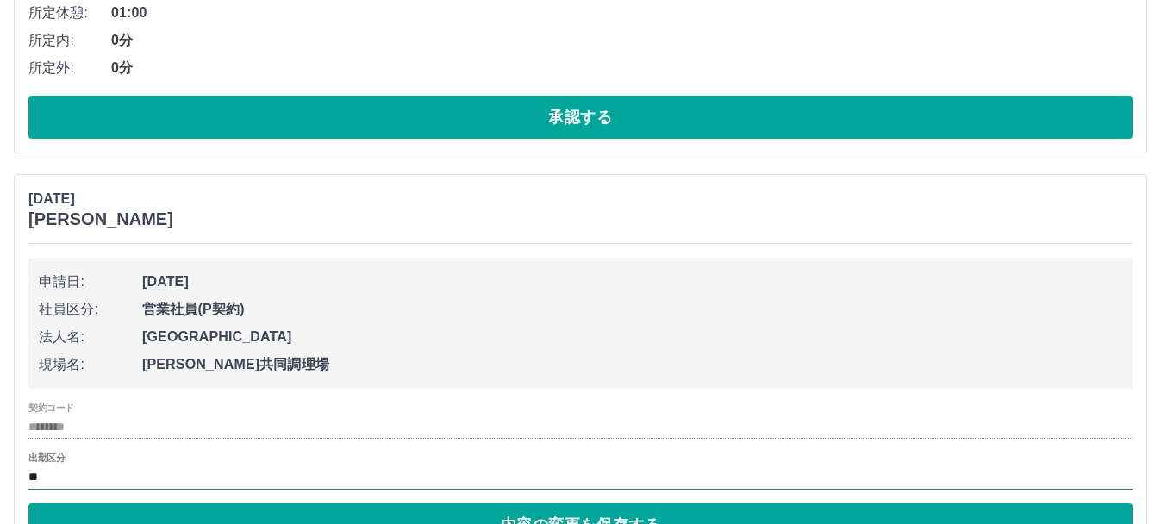
click at [96, 471] on input "**" at bounding box center [580, 477] width 1104 height 22
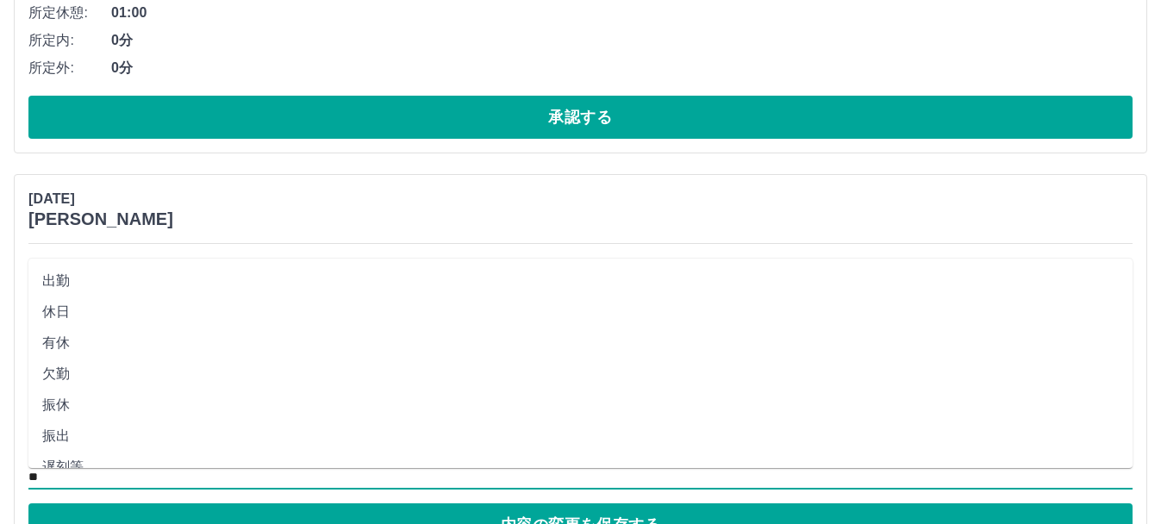
click at [55, 348] on li "有休" at bounding box center [580, 342] width 1104 height 31
type input "**"
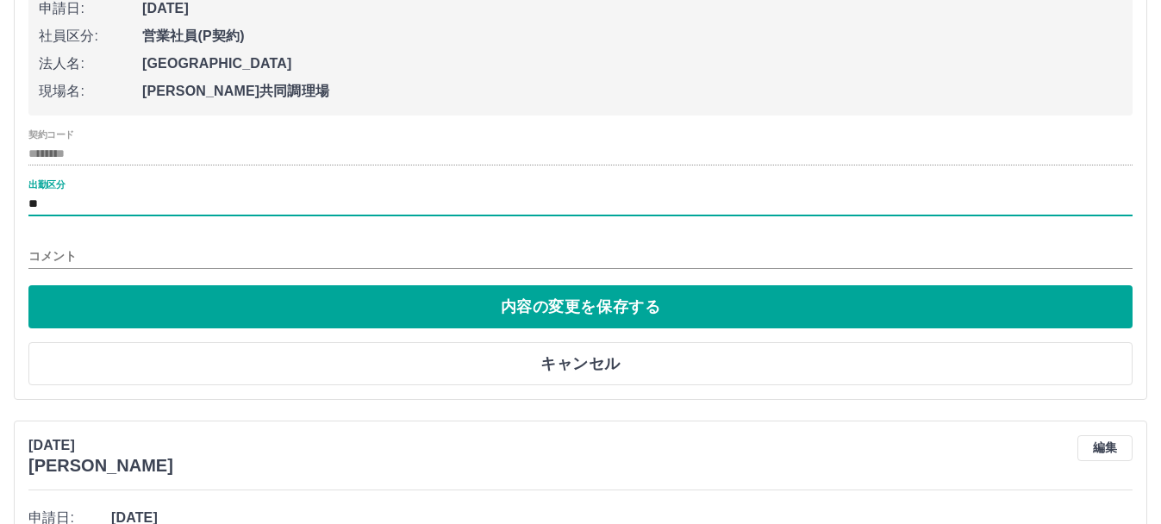
scroll to position [8282, 0]
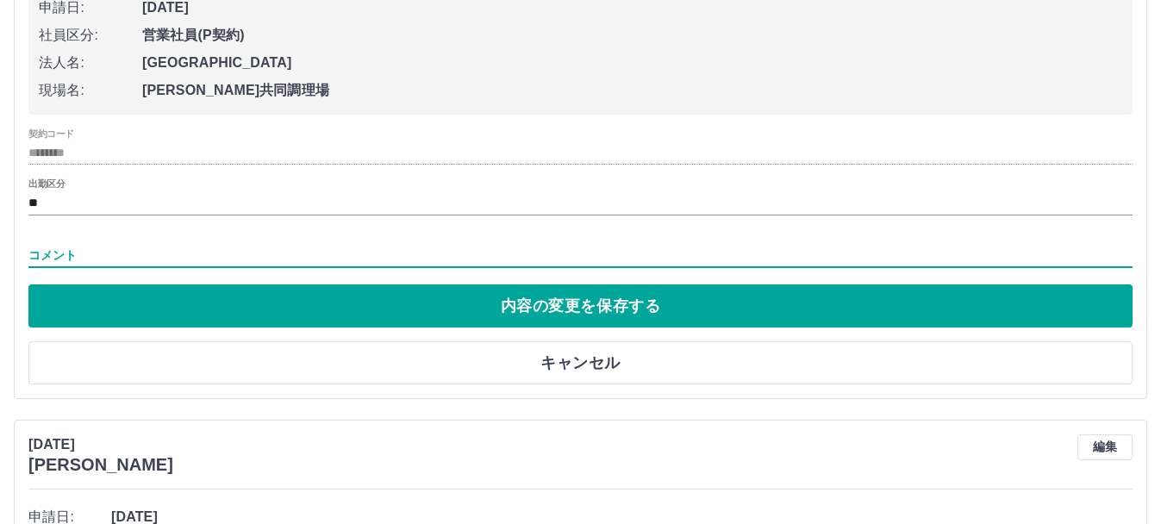
click at [167, 257] on input "コメント" at bounding box center [580, 255] width 1104 height 25
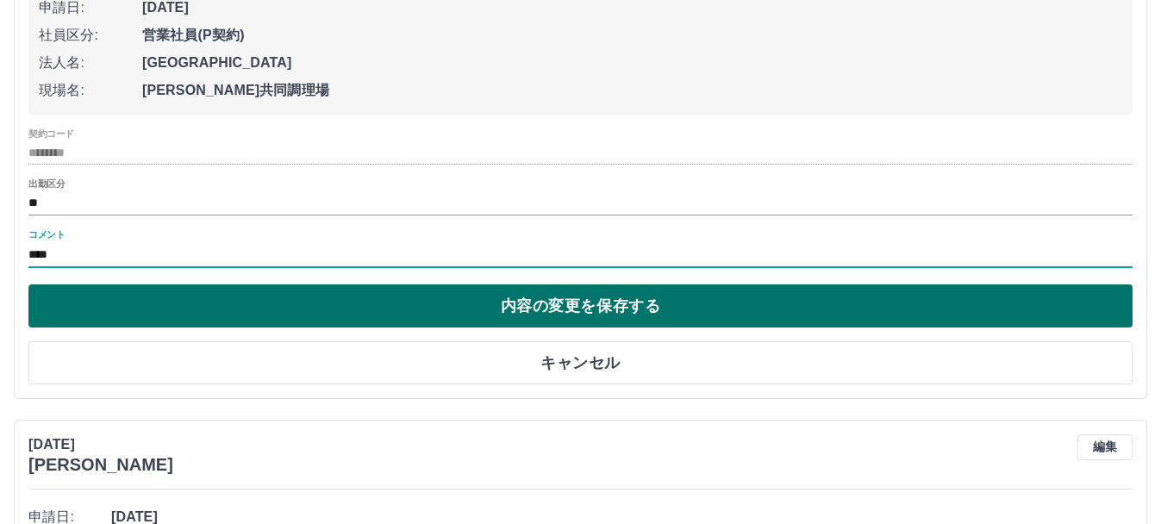
type input "****"
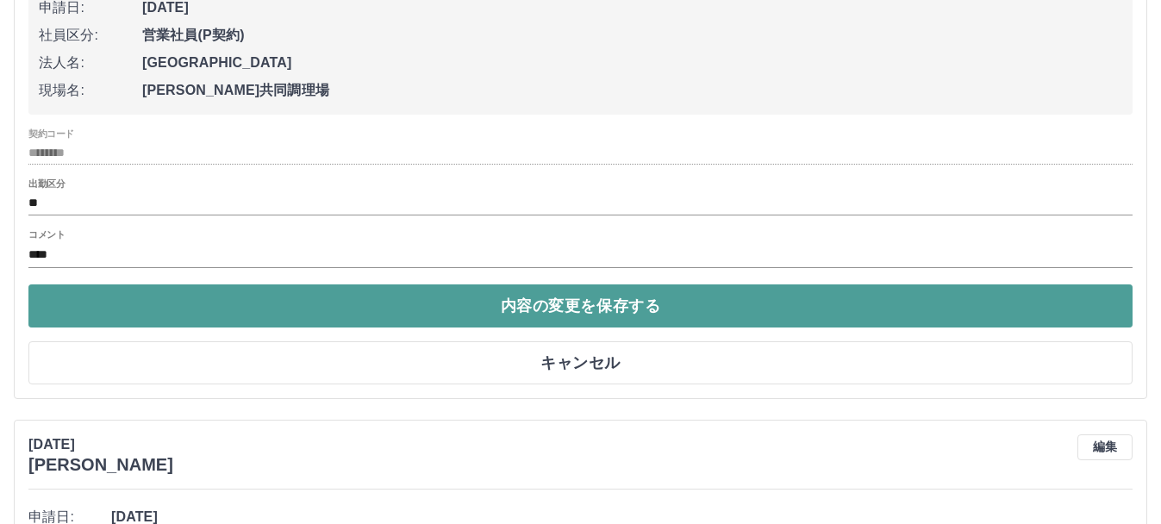
click at [104, 300] on button "内容の変更を保存する" at bounding box center [580, 305] width 1104 height 43
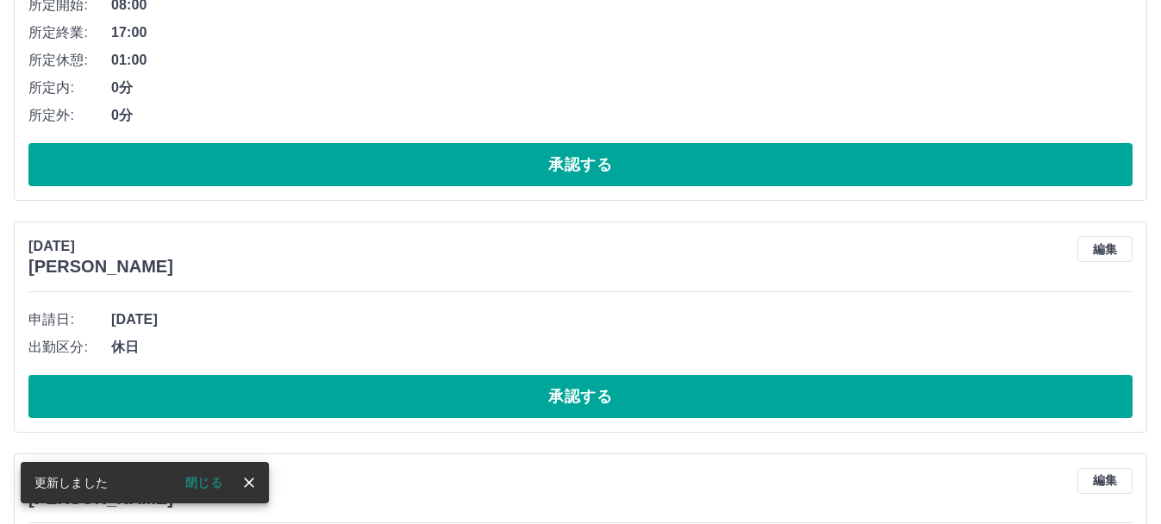
scroll to position [8358, 0]
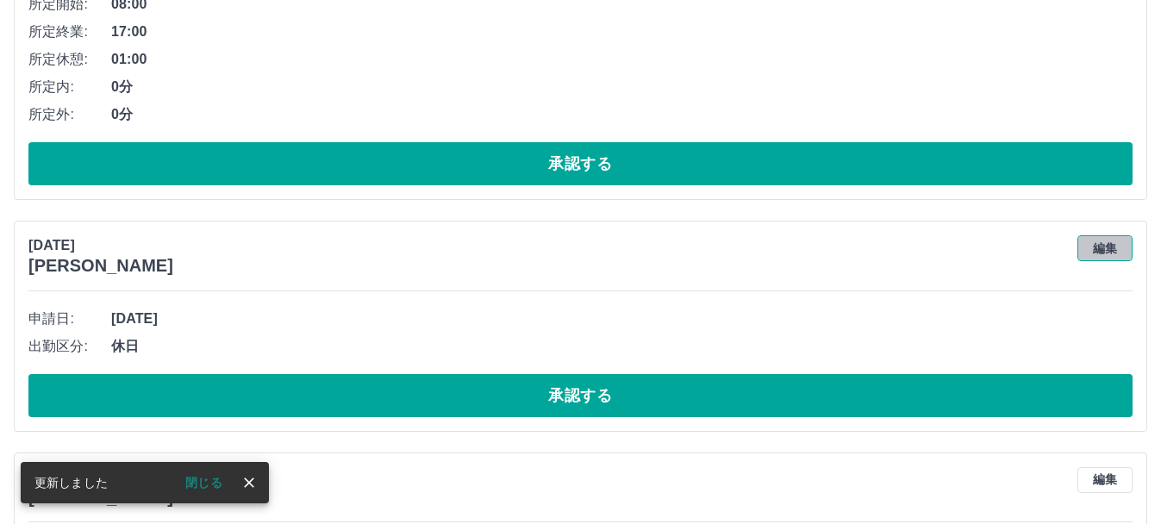
click at [1111, 253] on button "編集" at bounding box center [1104, 248] width 55 height 26
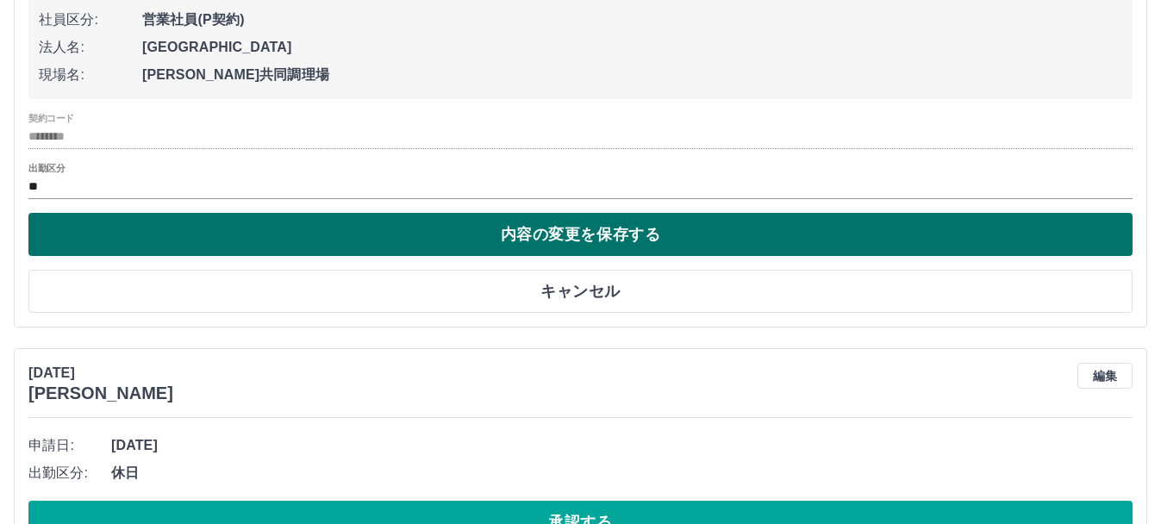
scroll to position [8697, 0]
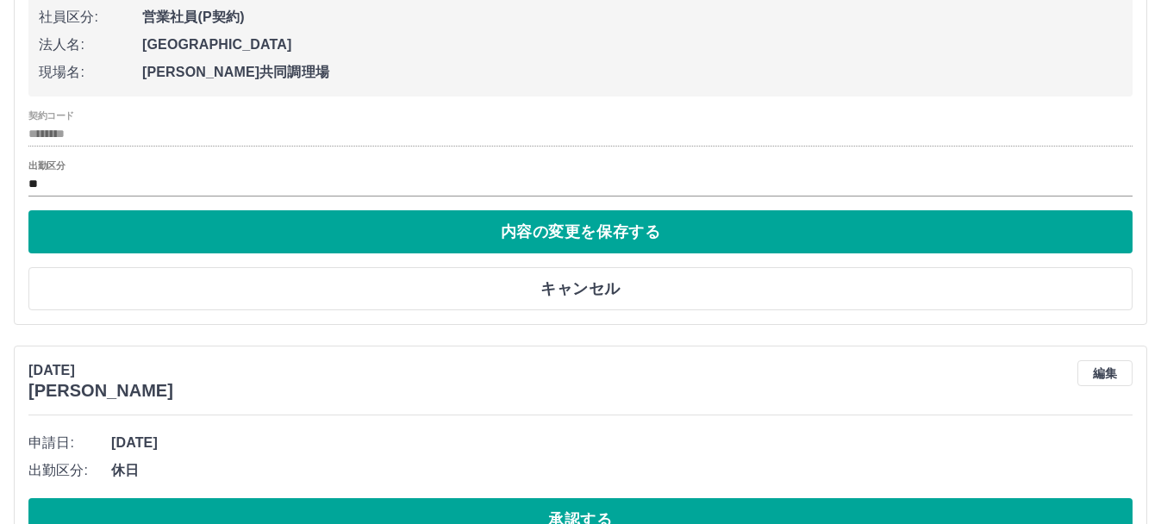
click at [107, 171] on div "出勤区分 **" at bounding box center [580, 178] width 1104 height 36
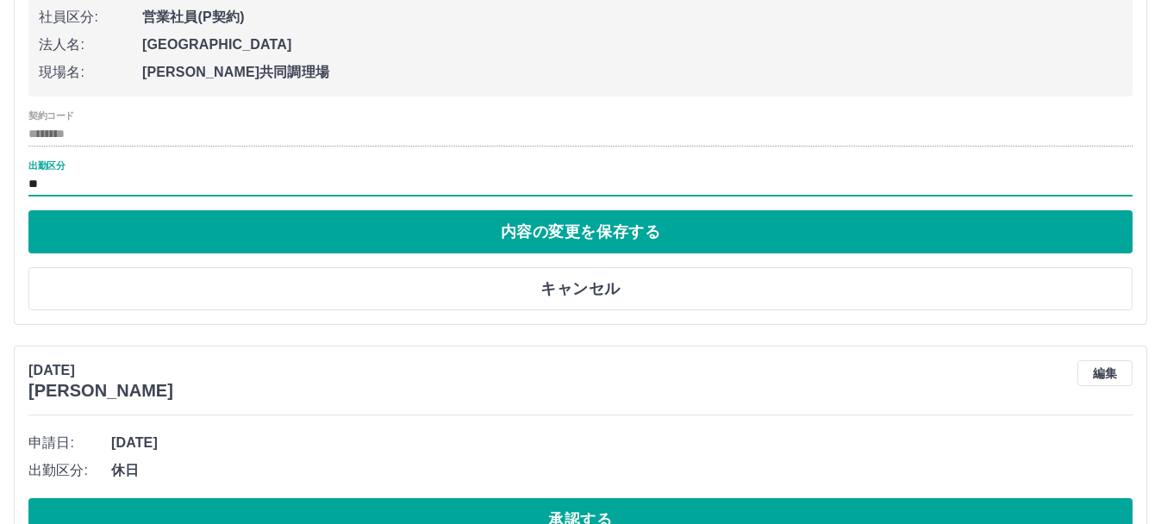
click at [108, 185] on input "**" at bounding box center [580, 185] width 1104 height 22
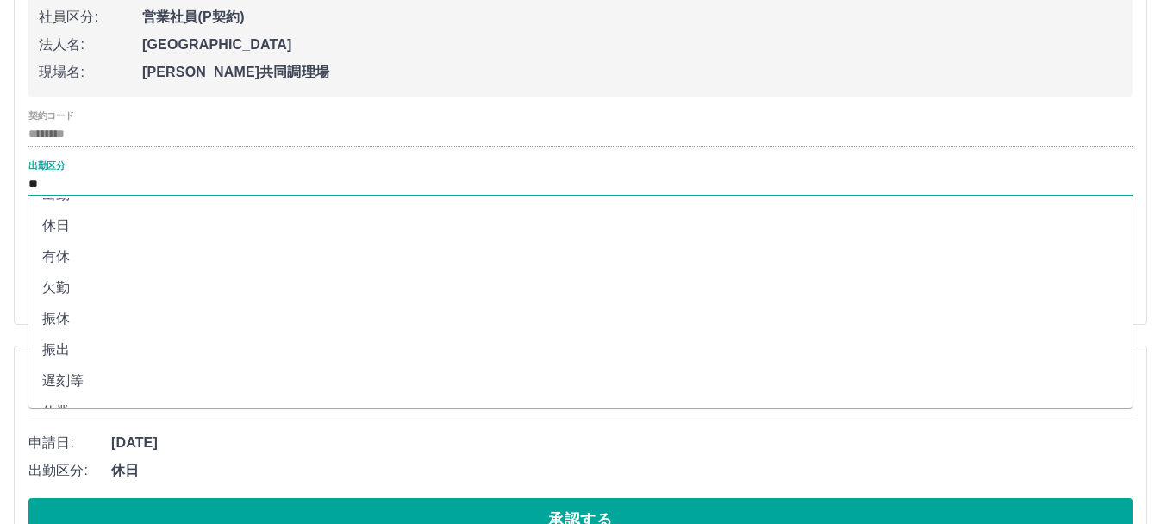
scroll to position [25, 0]
click at [78, 261] on li "有休" at bounding box center [580, 257] width 1104 height 31
type input "**"
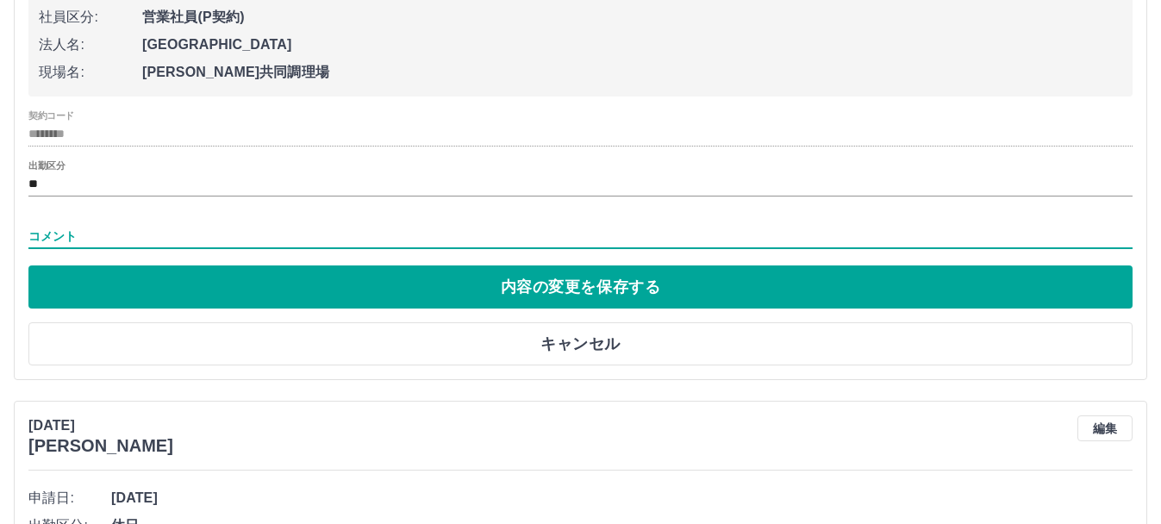
click at [127, 241] on input "コメント" at bounding box center [580, 236] width 1104 height 25
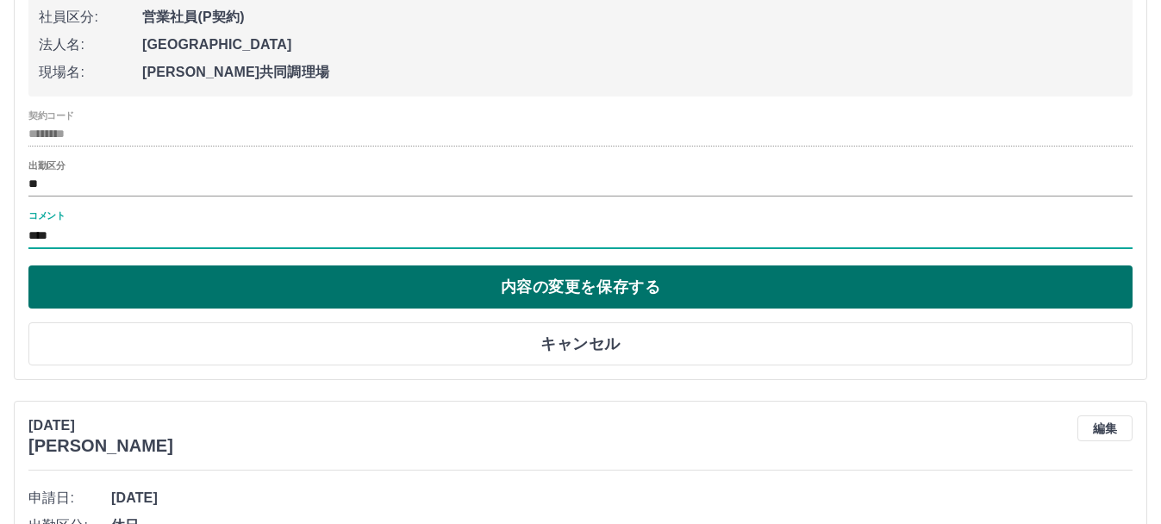
type input "****"
click at [133, 289] on button "内容の変更を保存する" at bounding box center [580, 286] width 1104 height 43
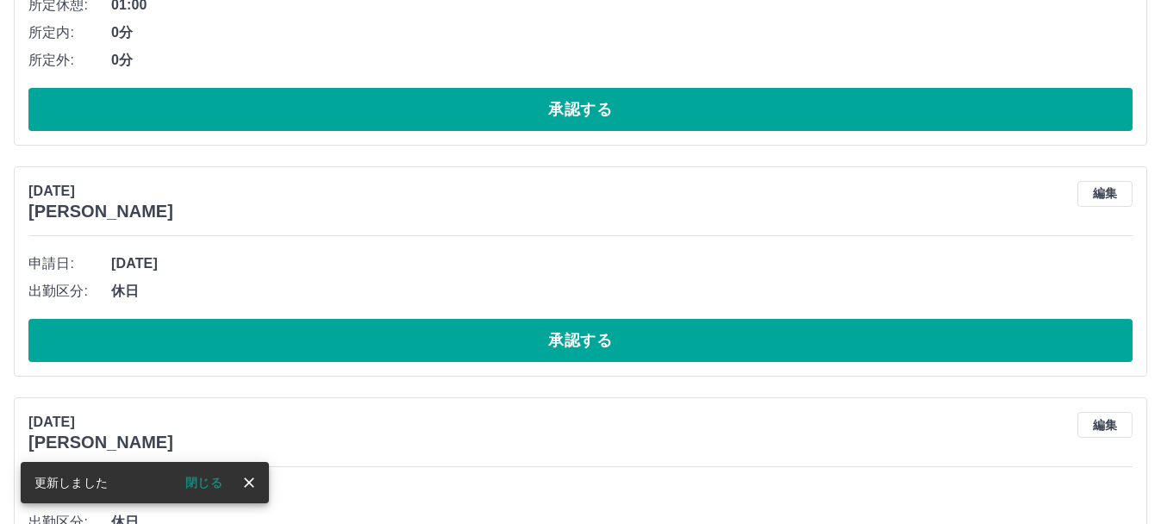
scroll to position [8810, 0]
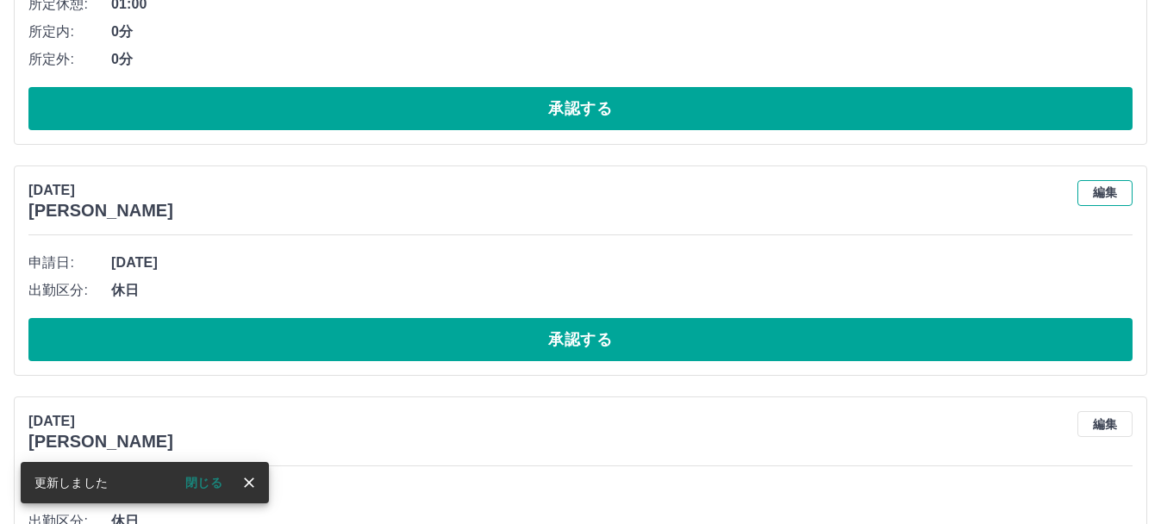
click at [1104, 189] on button "編集" at bounding box center [1104, 193] width 55 height 26
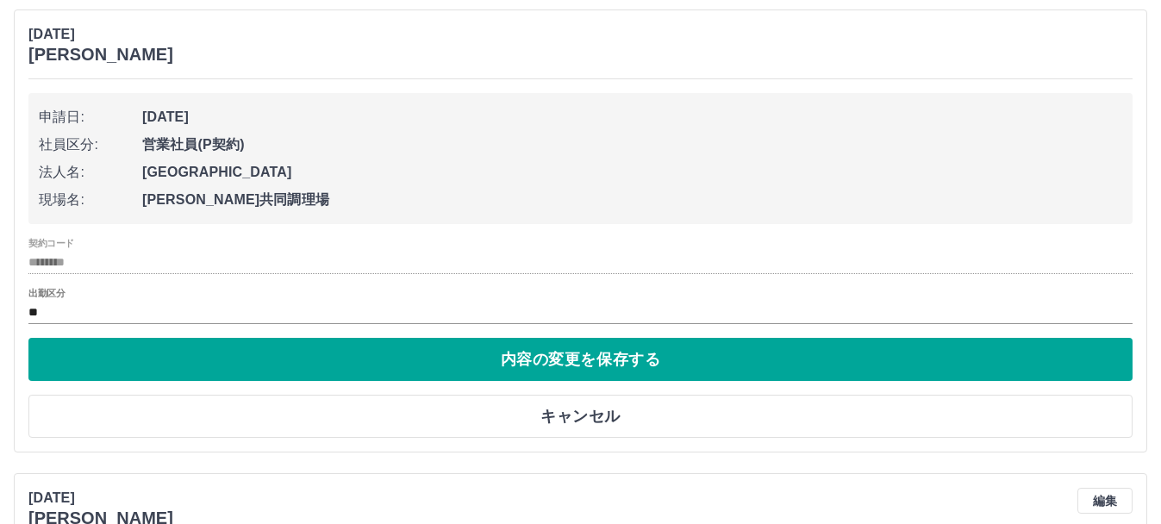
scroll to position [8968, 0]
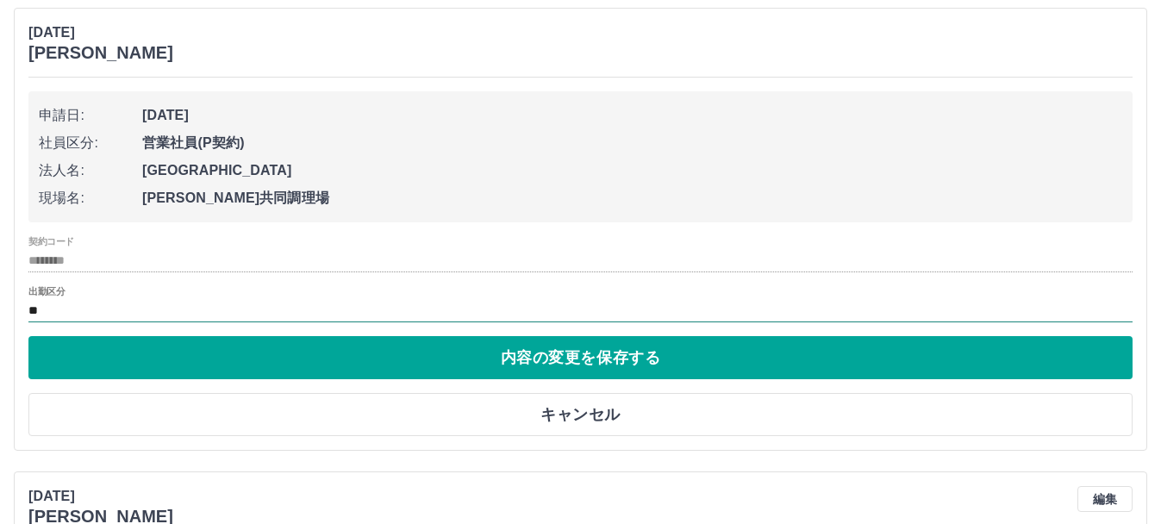
click at [109, 321] on input "**" at bounding box center [580, 311] width 1104 height 22
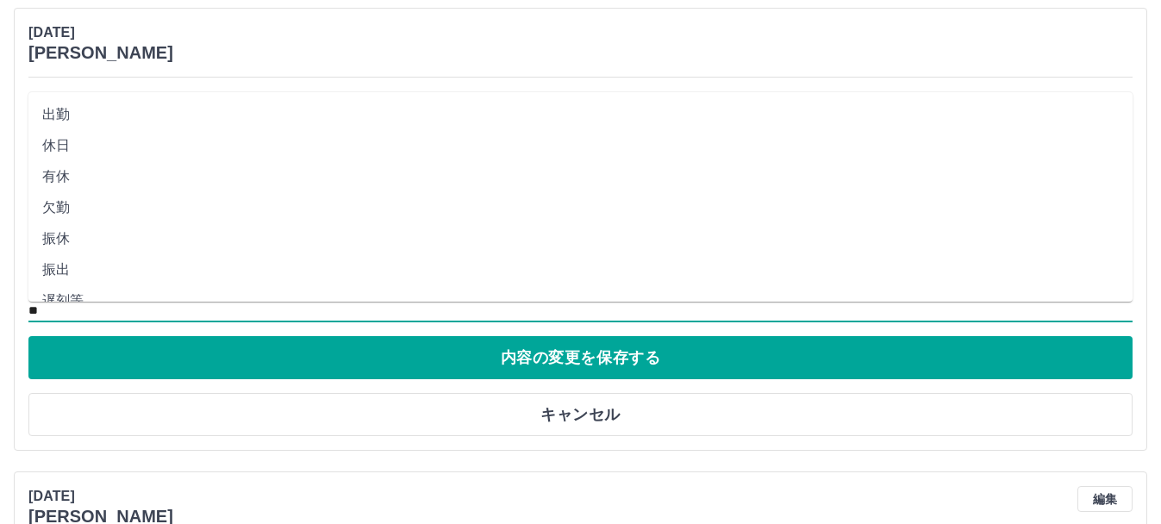
click at [100, 180] on li "有休" at bounding box center [580, 176] width 1104 height 31
type input "**"
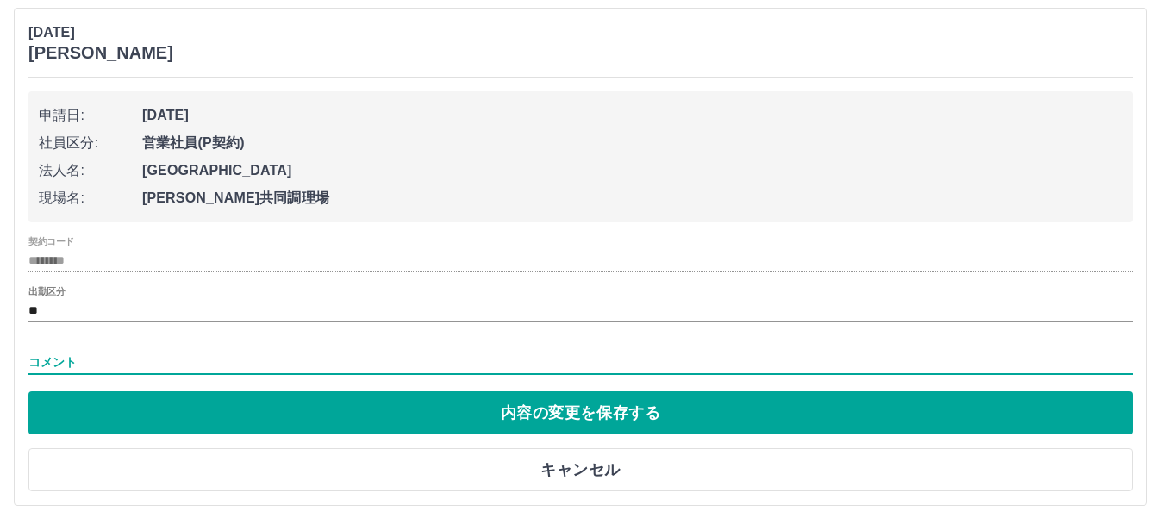
click at [142, 360] on input "コメント" at bounding box center [580, 362] width 1104 height 25
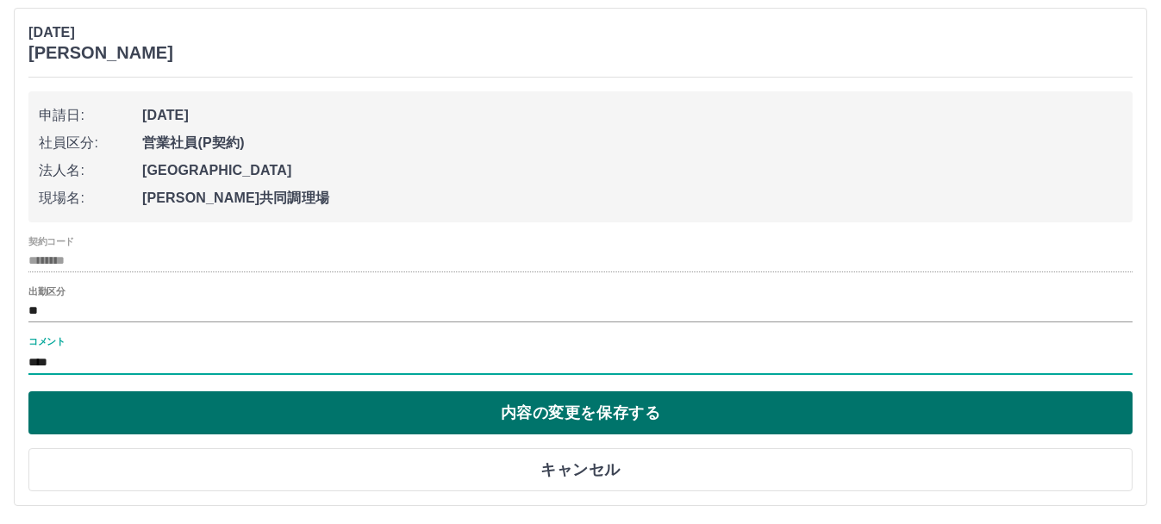
type input "****"
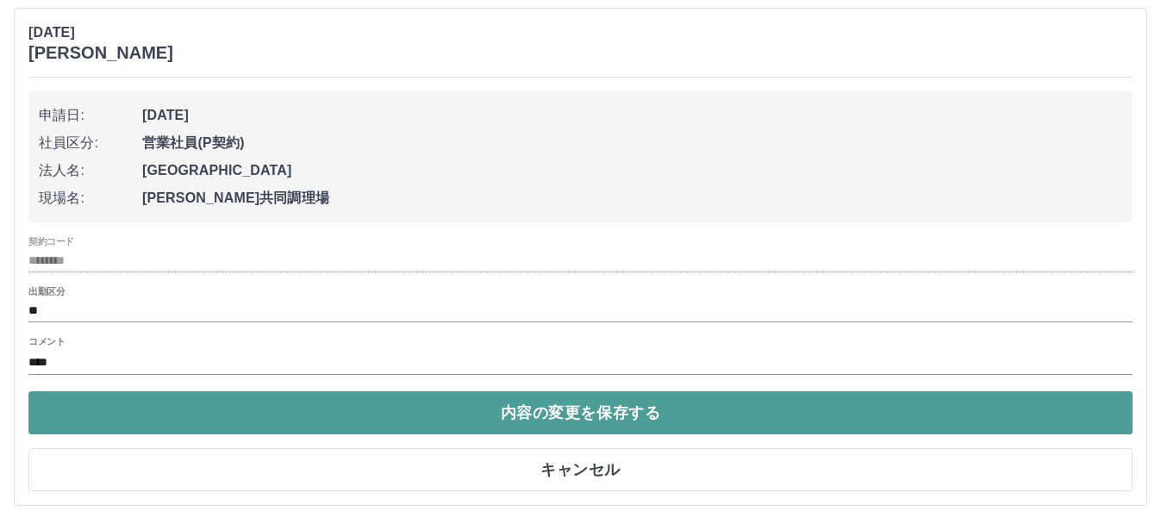
click at [343, 407] on button "内容の変更を保存する" at bounding box center [580, 412] width 1104 height 43
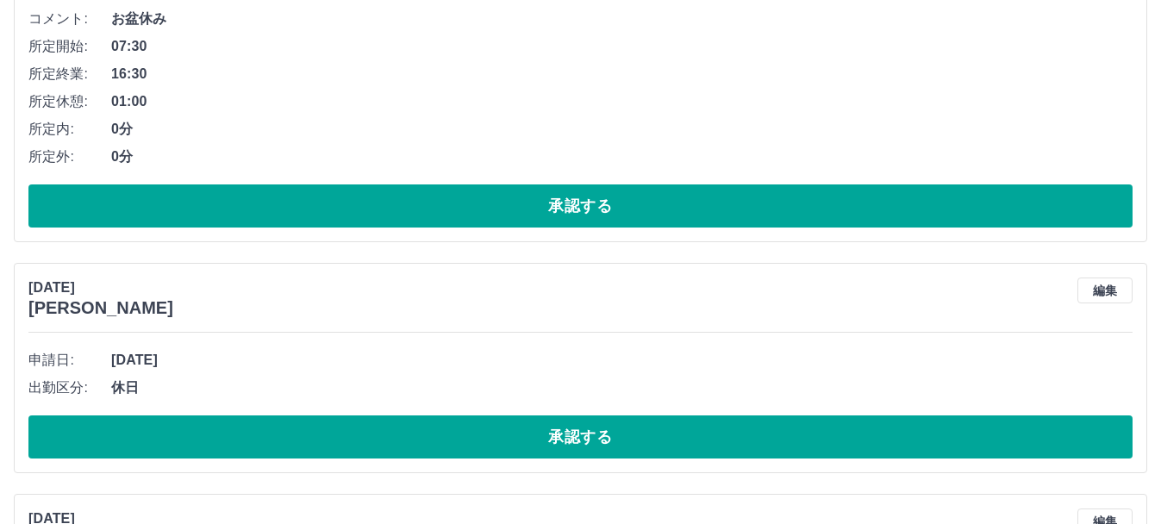
scroll to position [9113, 0]
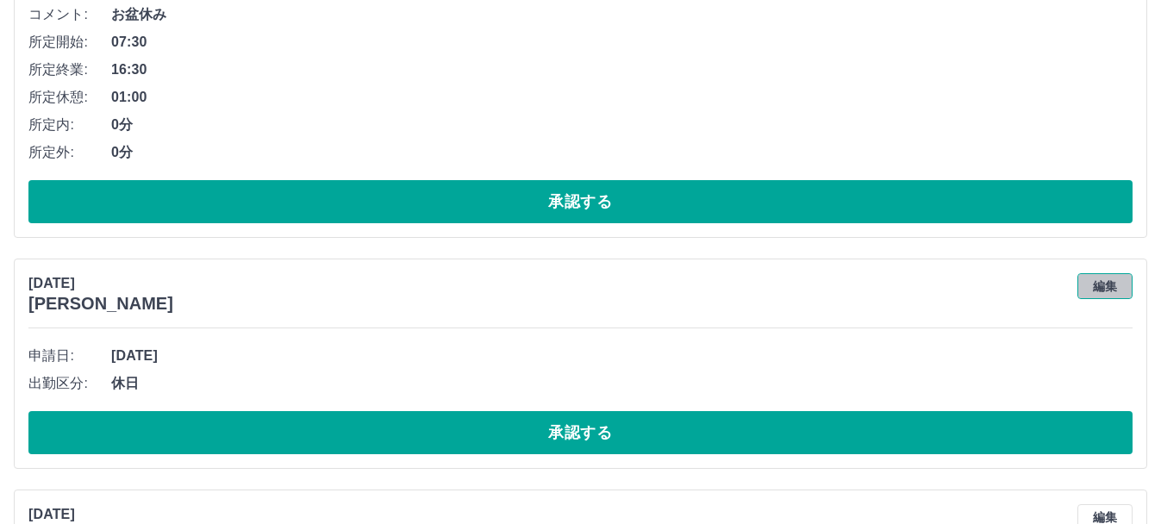
click at [1109, 292] on button "編集" at bounding box center [1104, 286] width 55 height 26
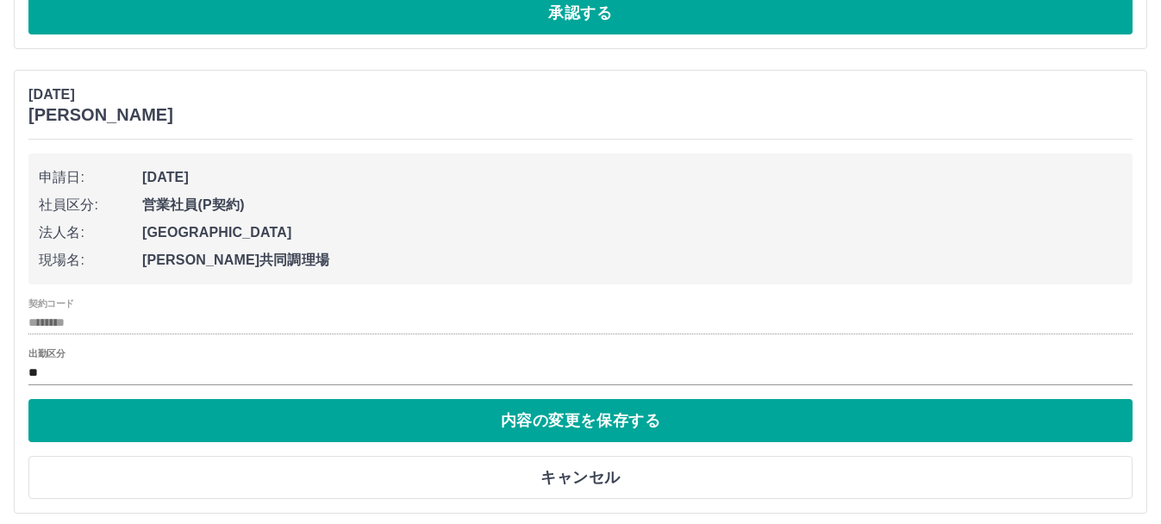
scroll to position [9303, 0]
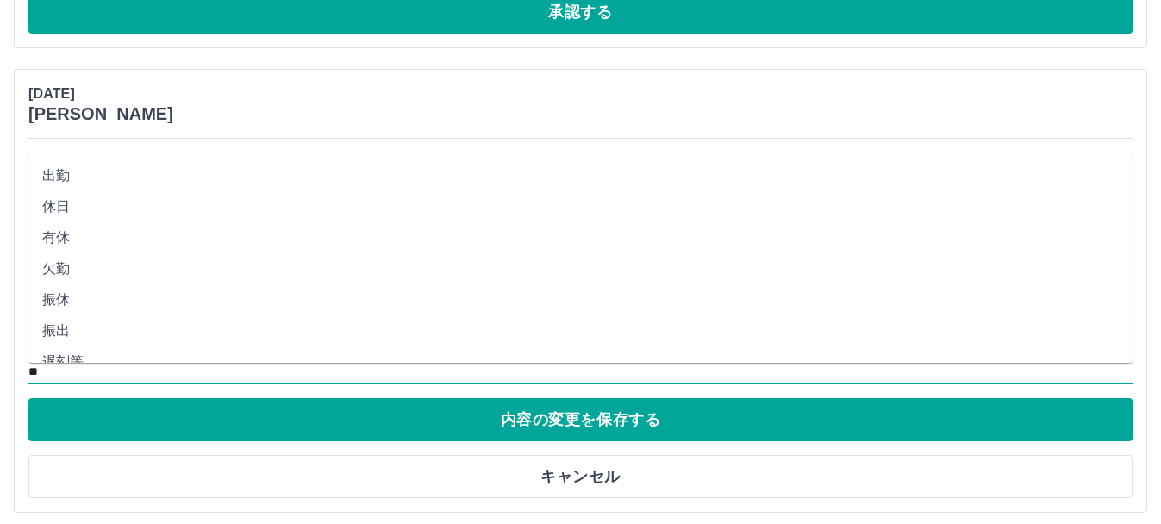
click at [153, 372] on input "**" at bounding box center [580, 372] width 1104 height 22
click at [59, 241] on li "有休" at bounding box center [580, 237] width 1104 height 31
type input "**"
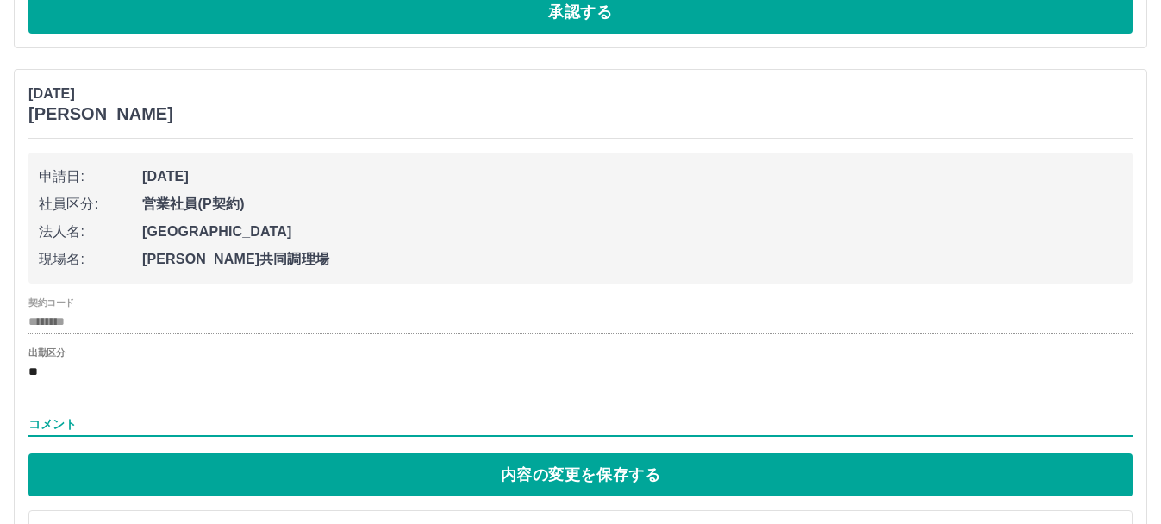
click at [122, 413] on input "コメント" at bounding box center [580, 424] width 1104 height 25
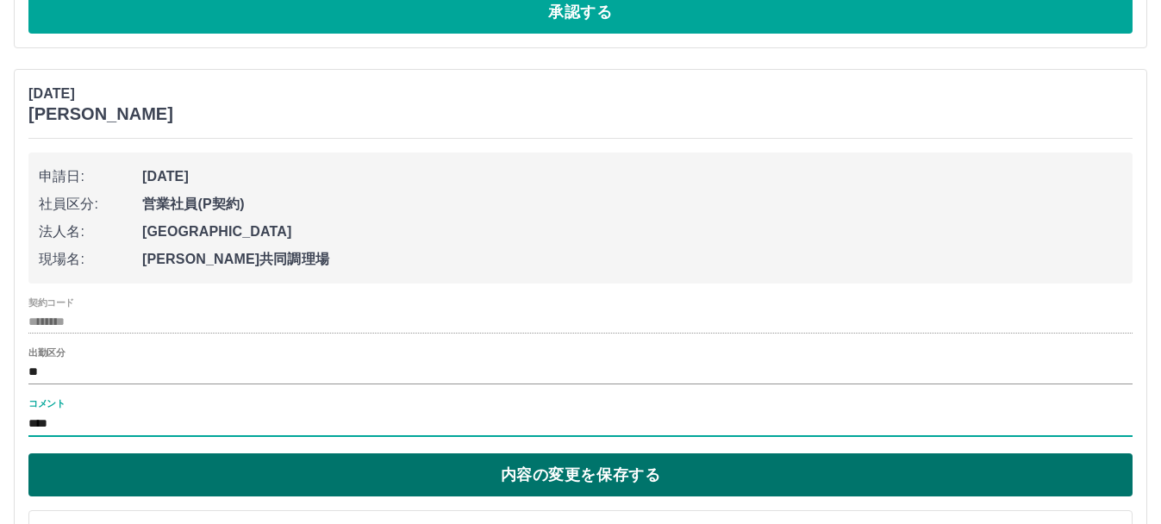
type input "****"
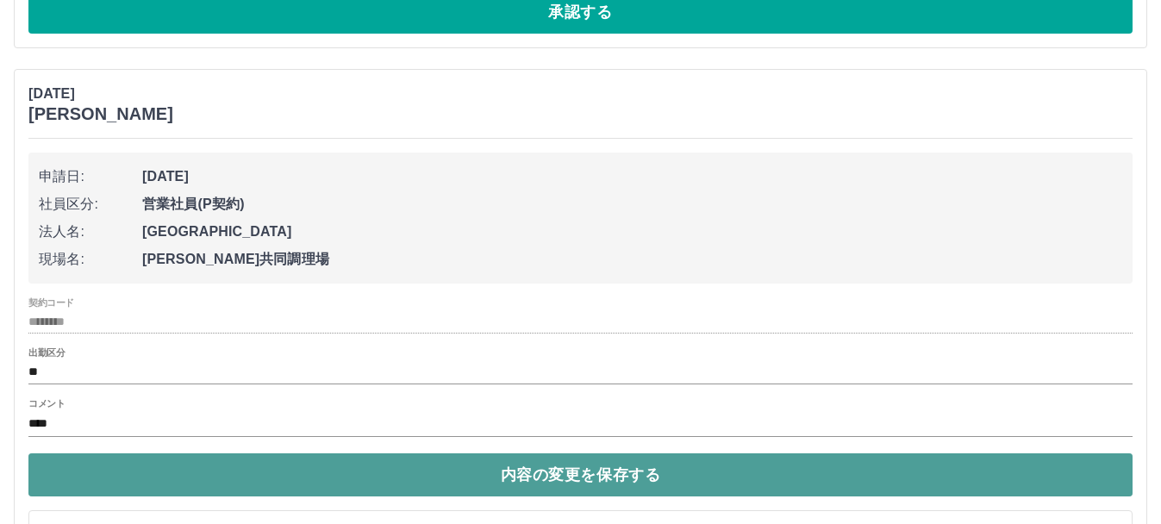
click at [193, 491] on button "内容の変更を保存する" at bounding box center [580, 474] width 1104 height 43
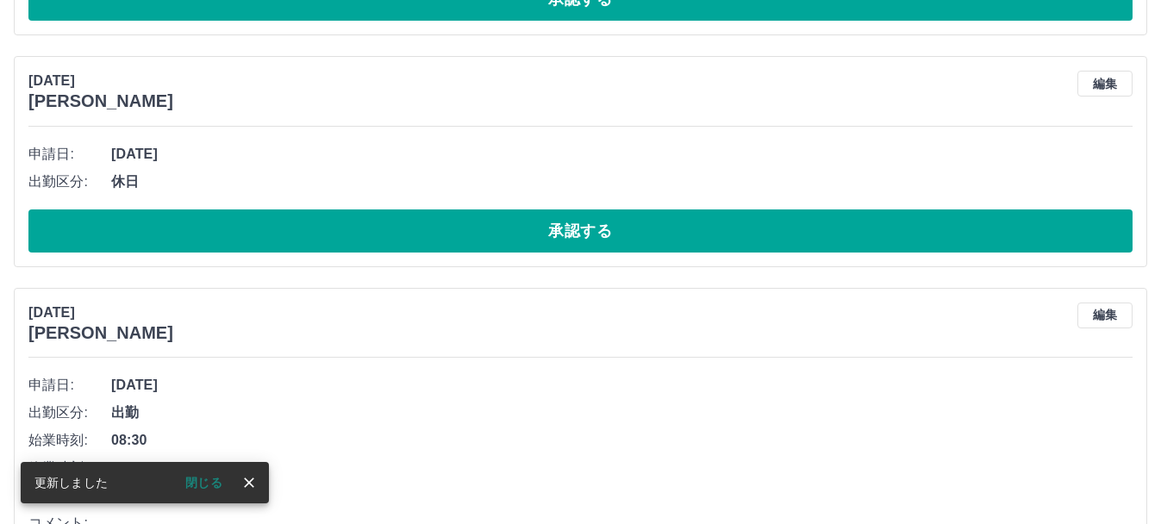
scroll to position [9712, 0]
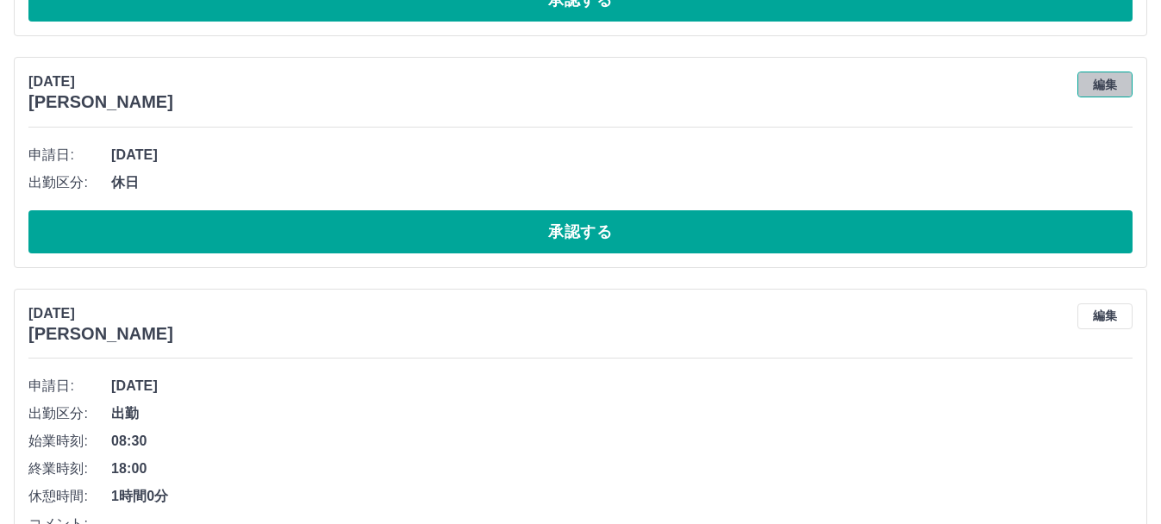
click at [1119, 83] on button "編集" at bounding box center [1104, 85] width 55 height 26
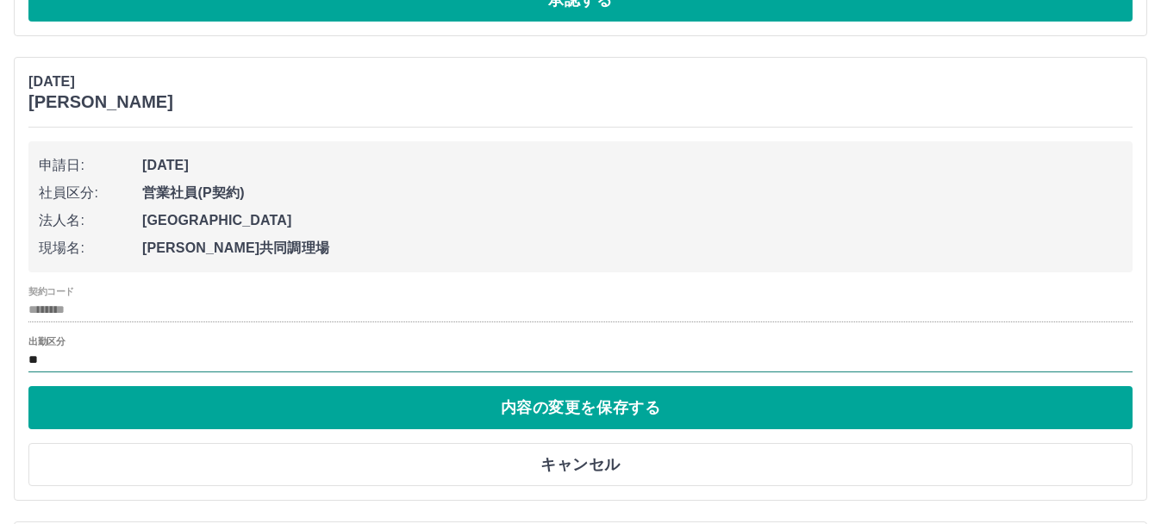
click at [65, 371] on input "**" at bounding box center [580, 361] width 1104 height 22
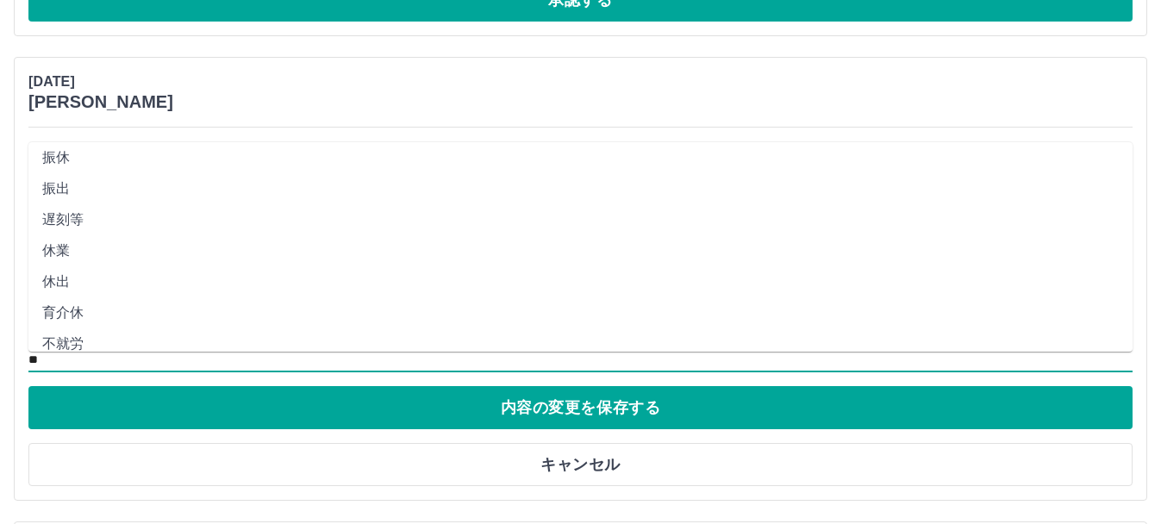
scroll to position [132, 0]
click at [59, 240] on li "休業" at bounding box center [580, 249] width 1104 height 31
type input "**"
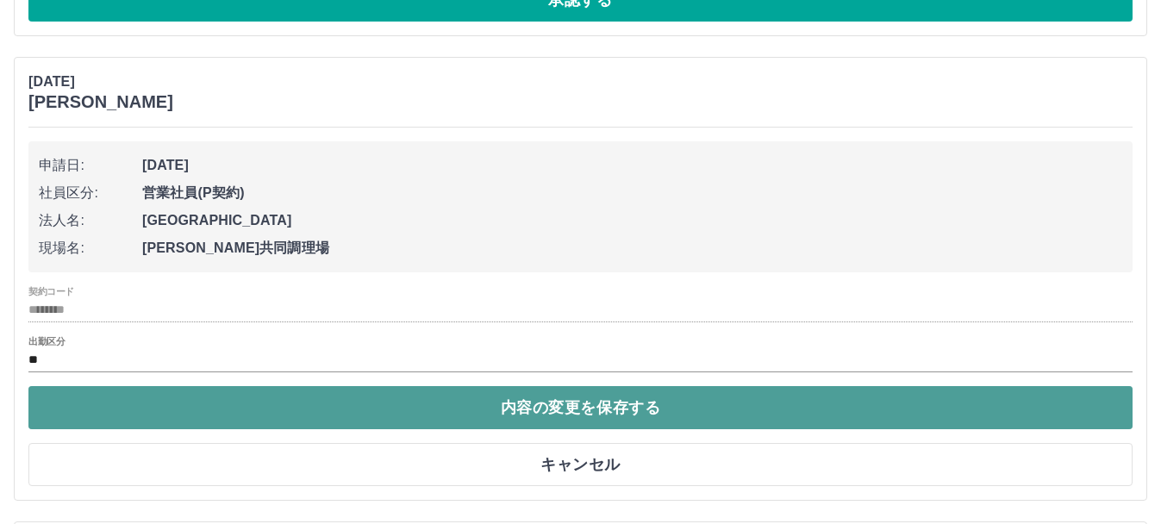
click at [386, 405] on button "内容の変更を保存する" at bounding box center [580, 407] width 1104 height 43
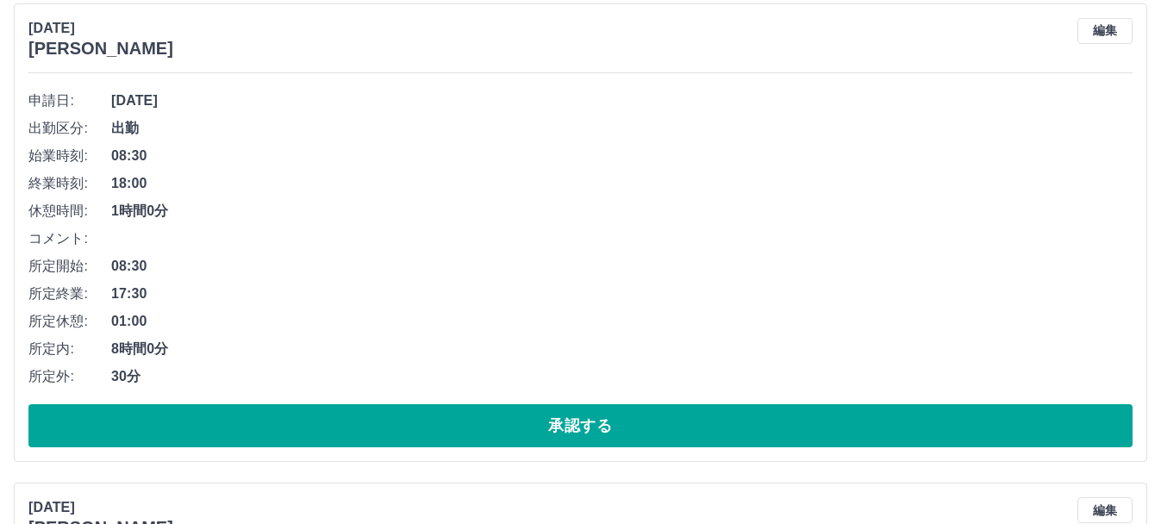
scroll to position [10136, 0]
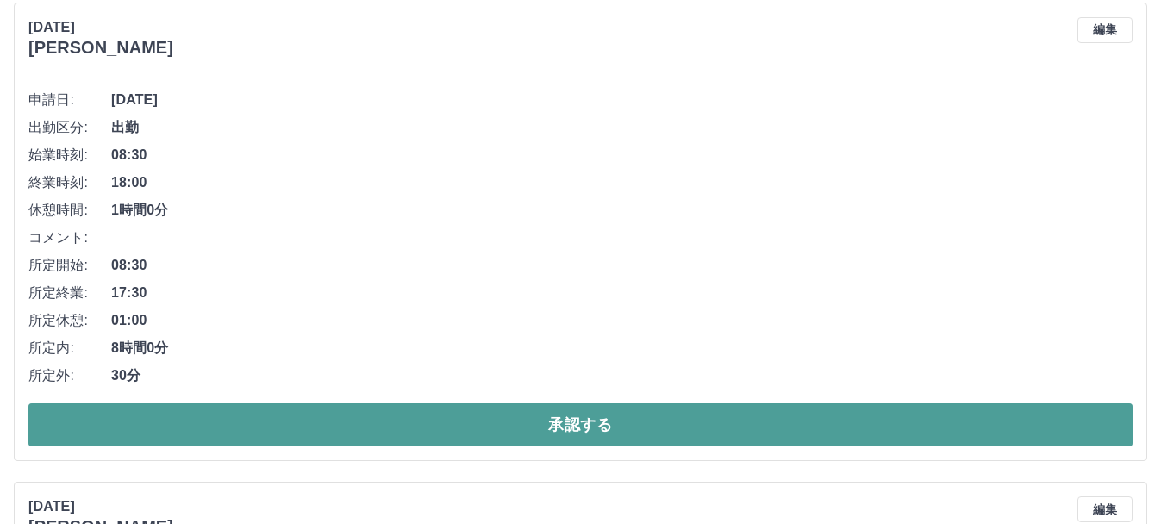
click at [385, 414] on button "承認する" at bounding box center [580, 424] width 1104 height 43
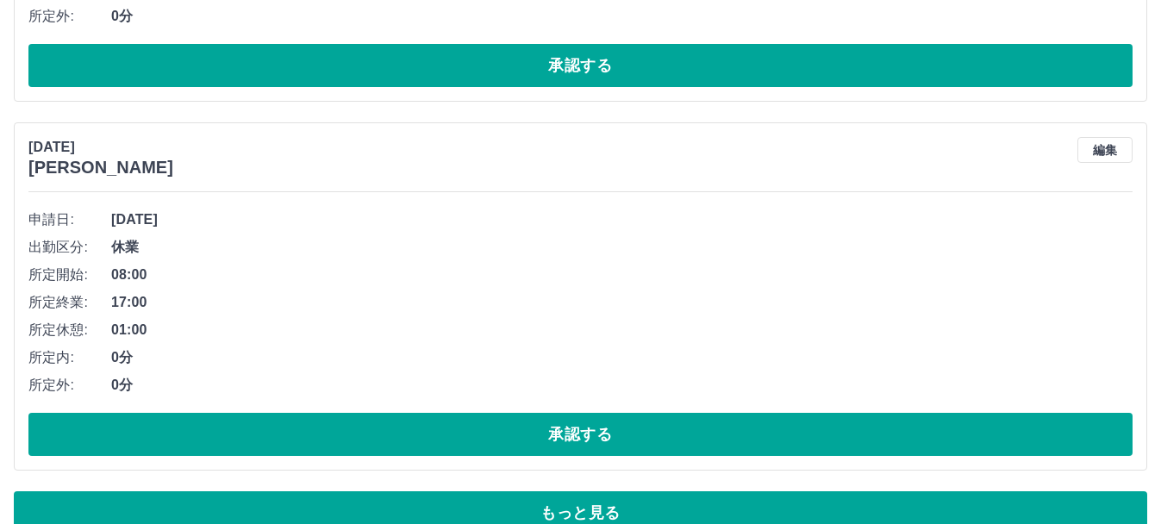
scroll to position [10417, 0]
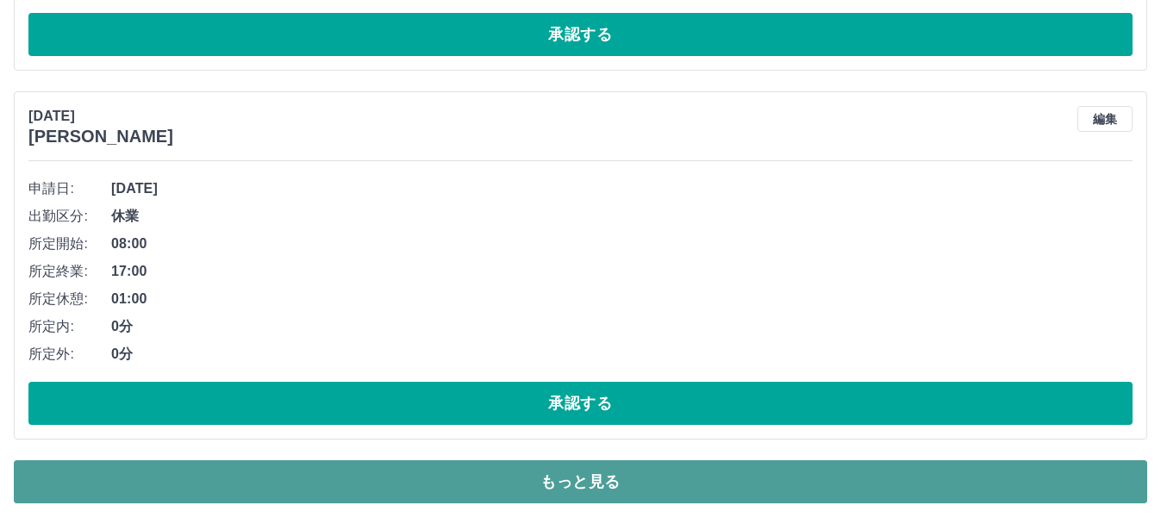
click at [565, 482] on button "もっと見る" at bounding box center [580, 481] width 1133 height 43
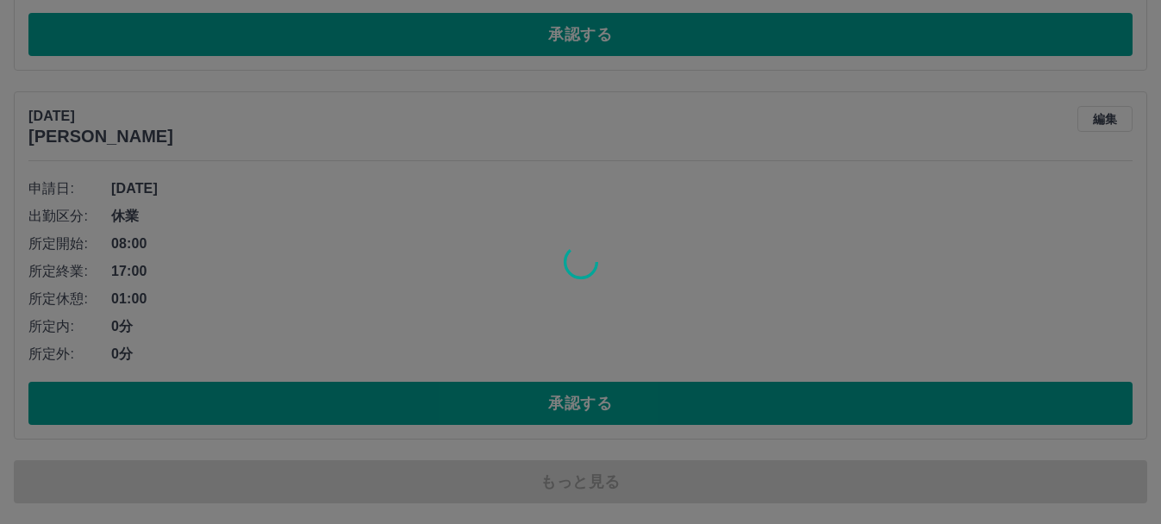
click at [565, 482] on div at bounding box center [580, 262] width 1161 height 524
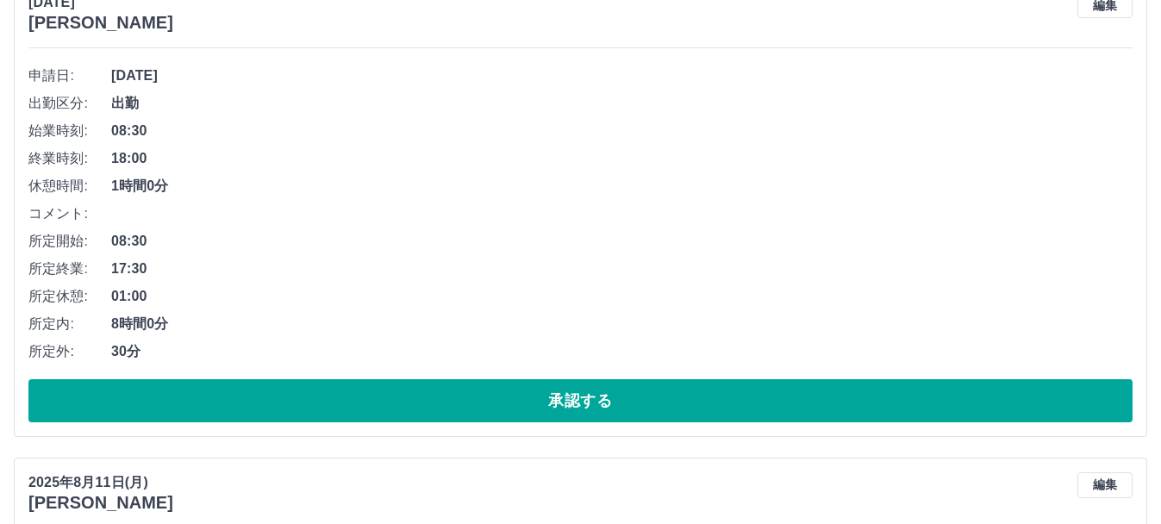
scroll to position [12008, 0]
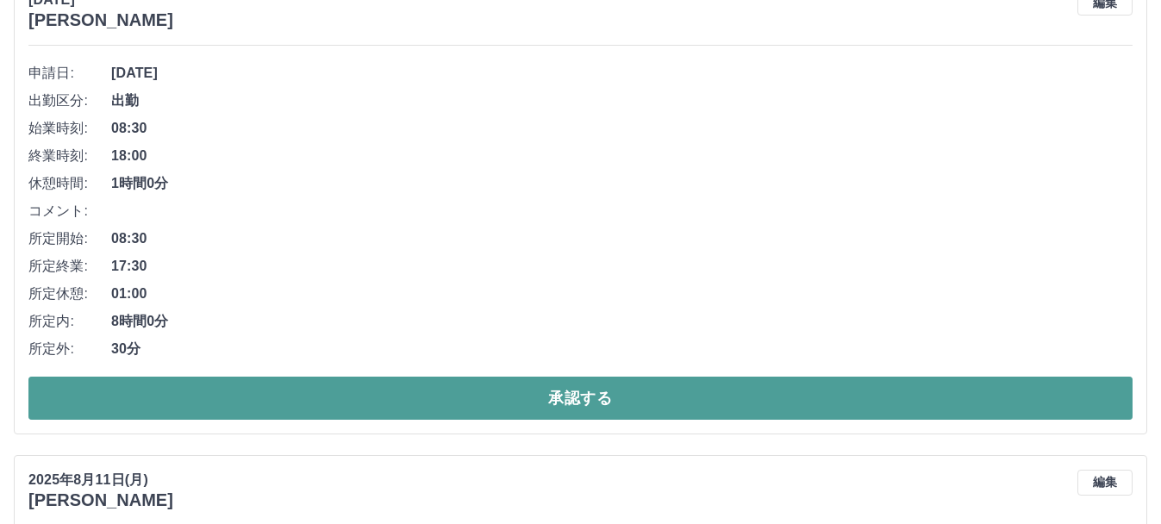
click at [566, 398] on button "承認する" at bounding box center [580, 398] width 1104 height 43
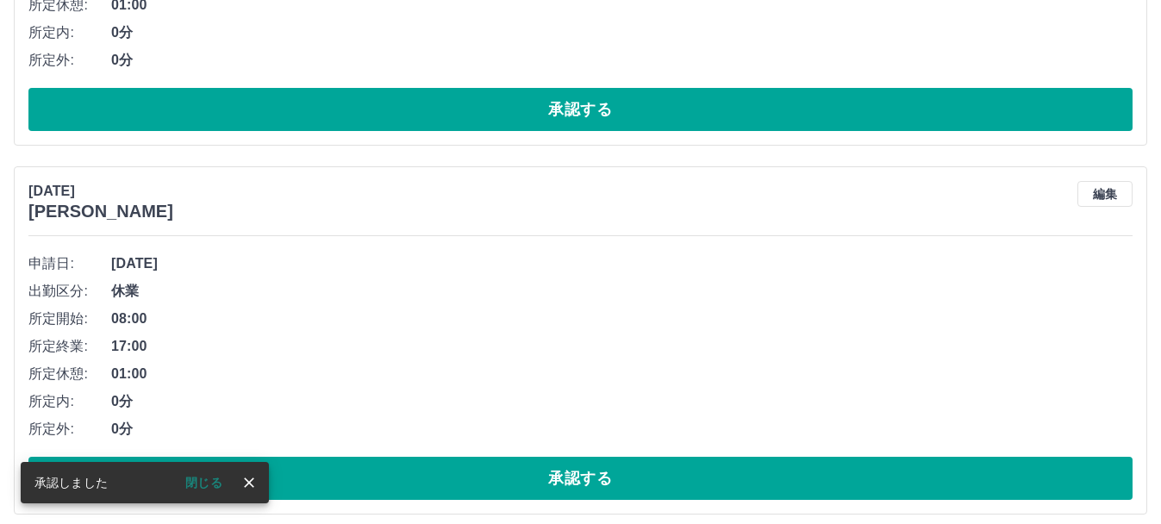
scroll to position [10417, 0]
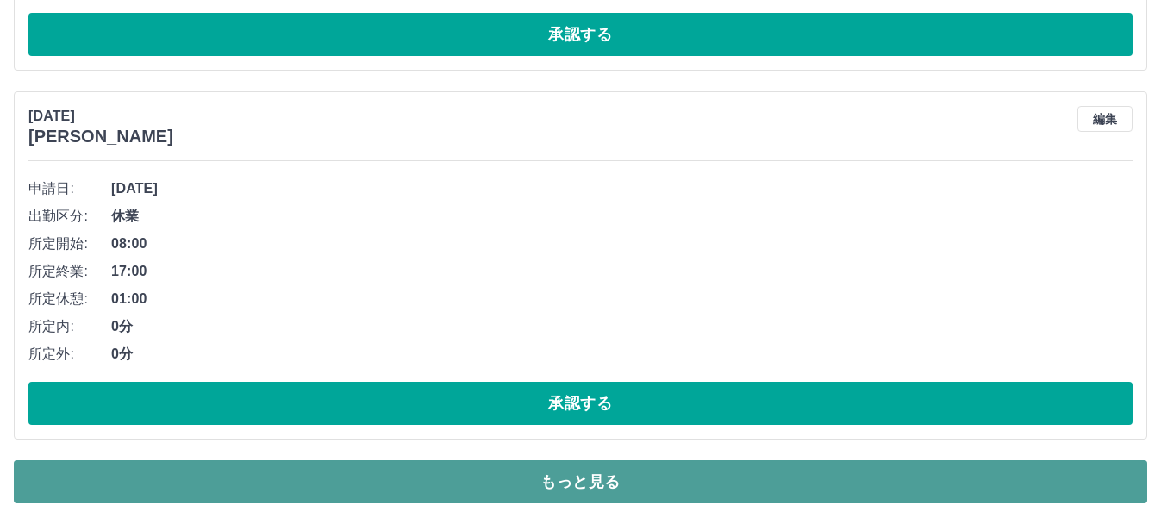
click at [571, 489] on button "もっと見る" at bounding box center [580, 481] width 1133 height 43
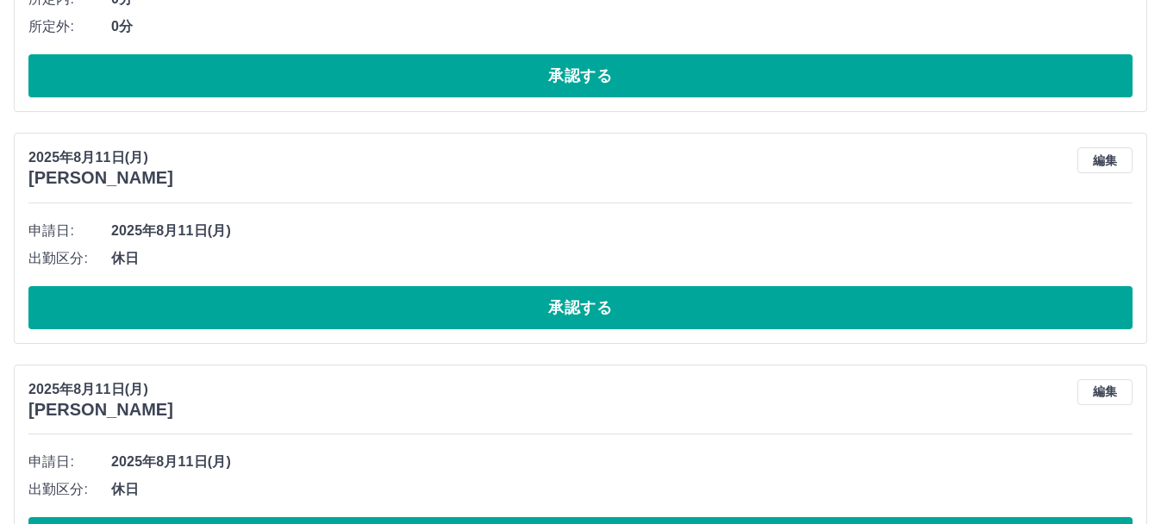
scroll to position [11851, 0]
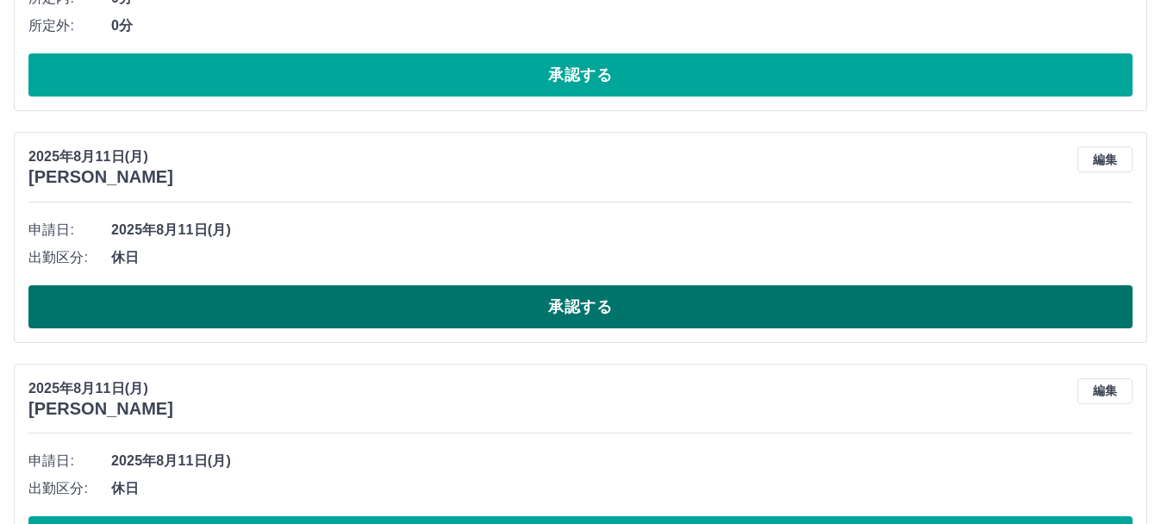
click at [503, 318] on button "承認する" at bounding box center [580, 306] width 1104 height 43
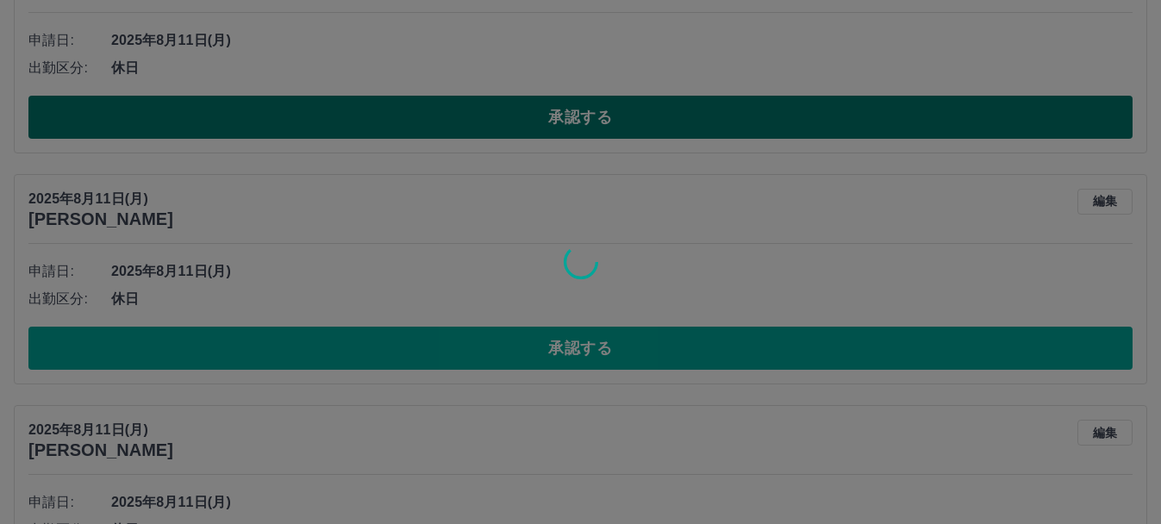
scroll to position [10417, 0]
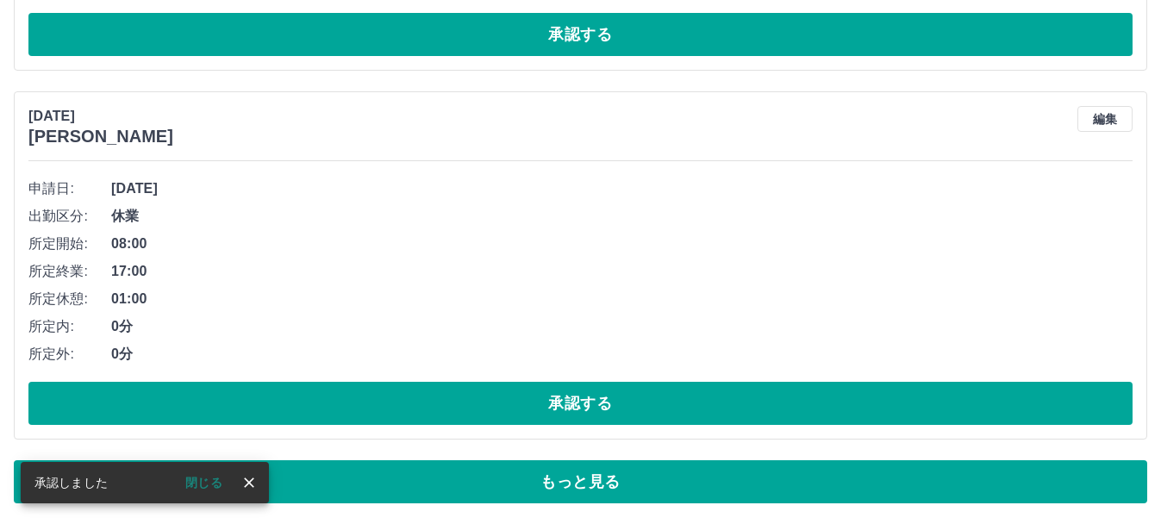
click at [571, 294] on span "01:00" at bounding box center [621, 299] width 1021 height 21
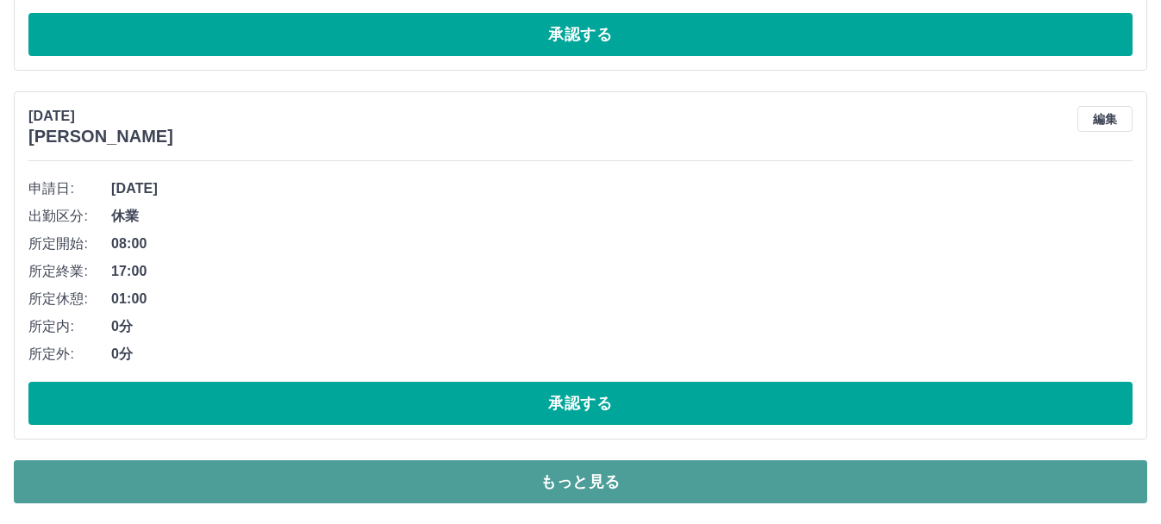
click at [631, 478] on button "もっと見る" at bounding box center [580, 481] width 1133 height 43
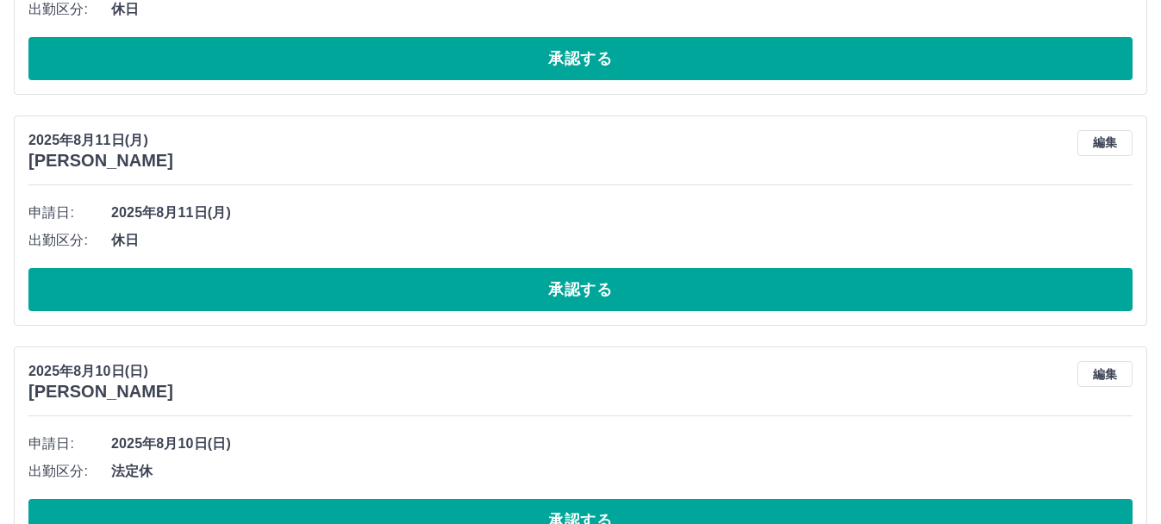
scroll to position [12792, 0]
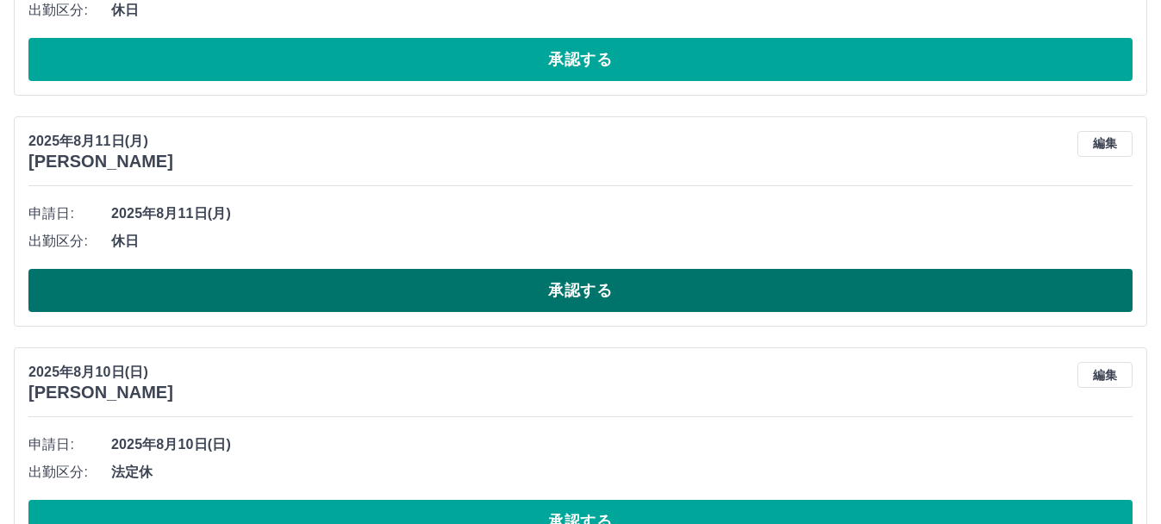
click at [589, 293] on button "承認する" at bounding box center [580, 290] width 1104 height 43
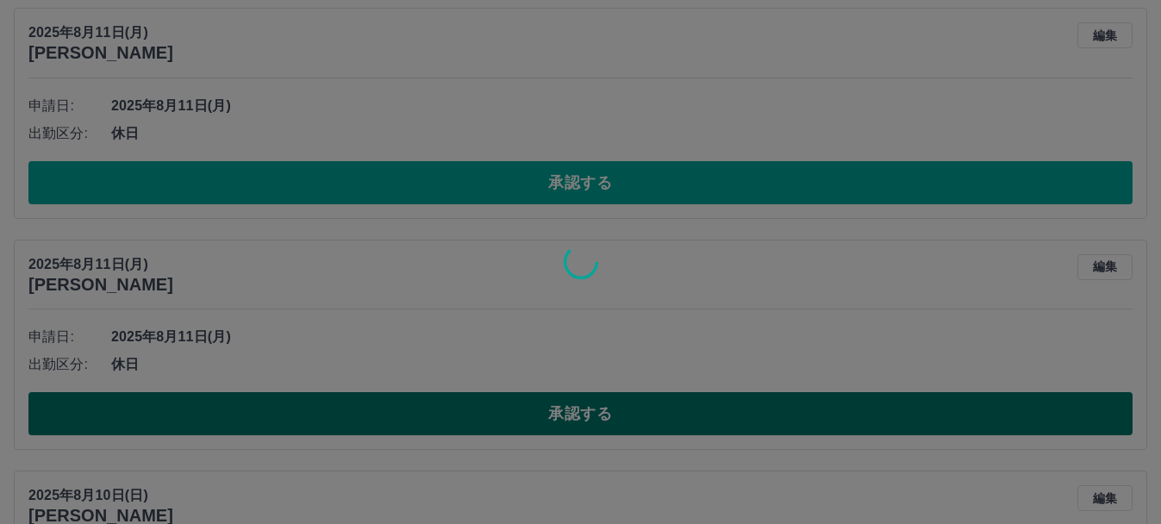
scroll to position [10417, 0]
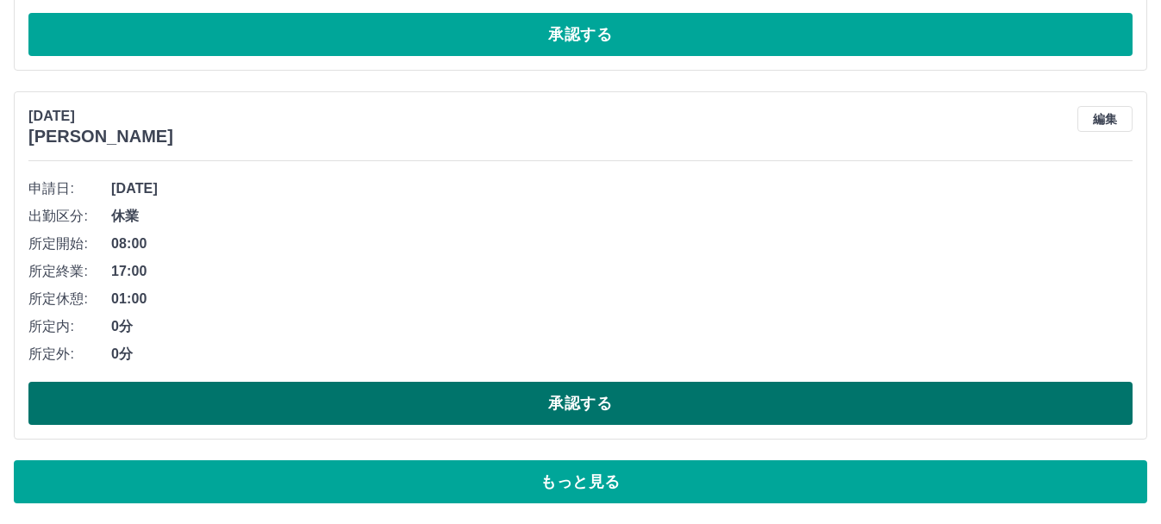
click at [698, 402] on button "承認する" at bounding box center [580, 403] width 1104 height 43
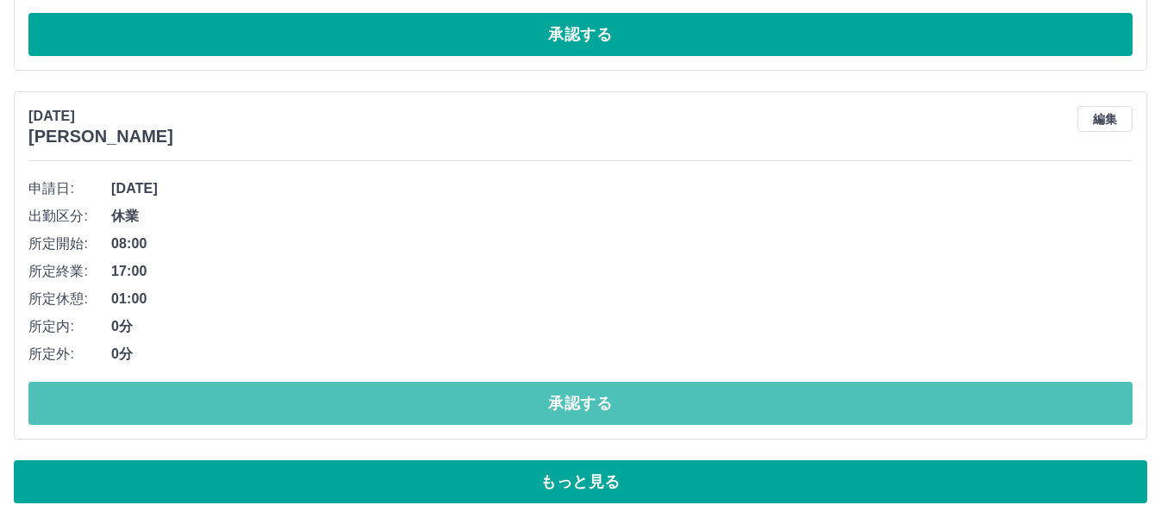
click at [698, 402] on button "承認する" at bounding box center [580, 403] width 1104 height 43
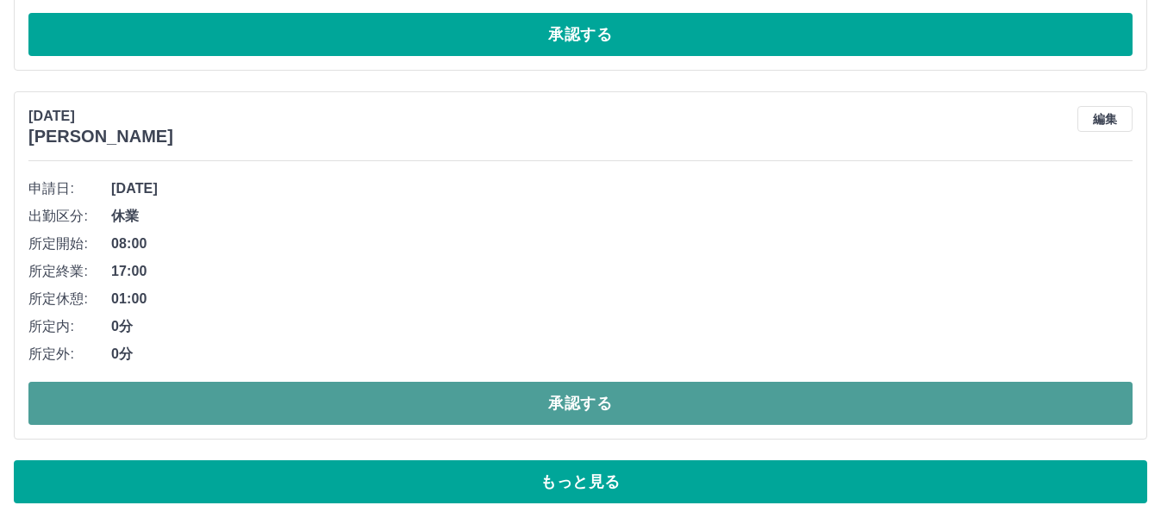
drag, startPoint x: 698, startPoint y: 402, endPoint x: 649, endPoint y: 395, distance: 49.7
click at [649, 395] on button "承認する" at bounding box center [580, 403] width 1104 height 43
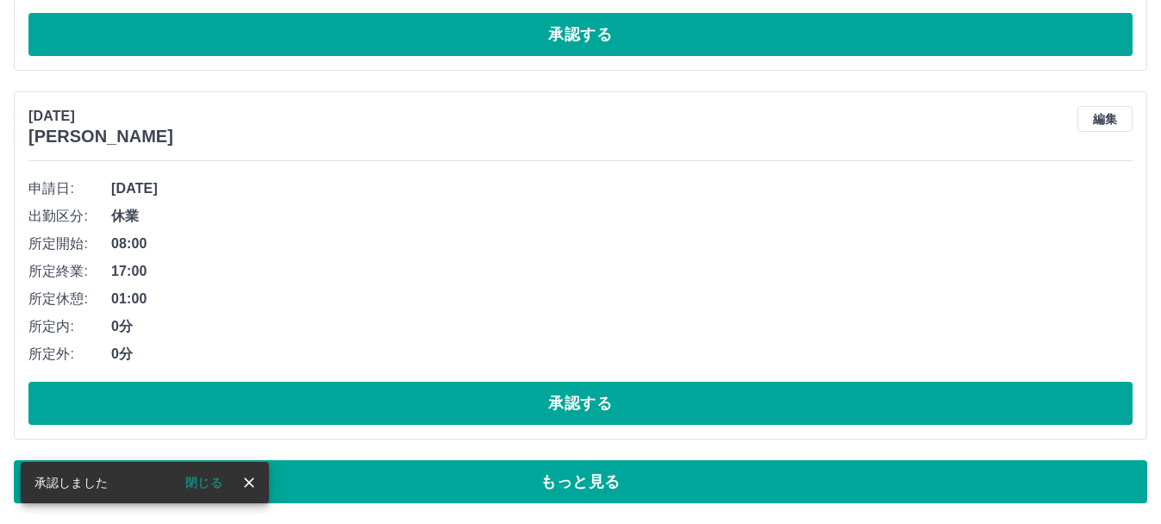
click at [649, 395] on button "承認する" at bounding box center [580, 403] width 1104 height 43
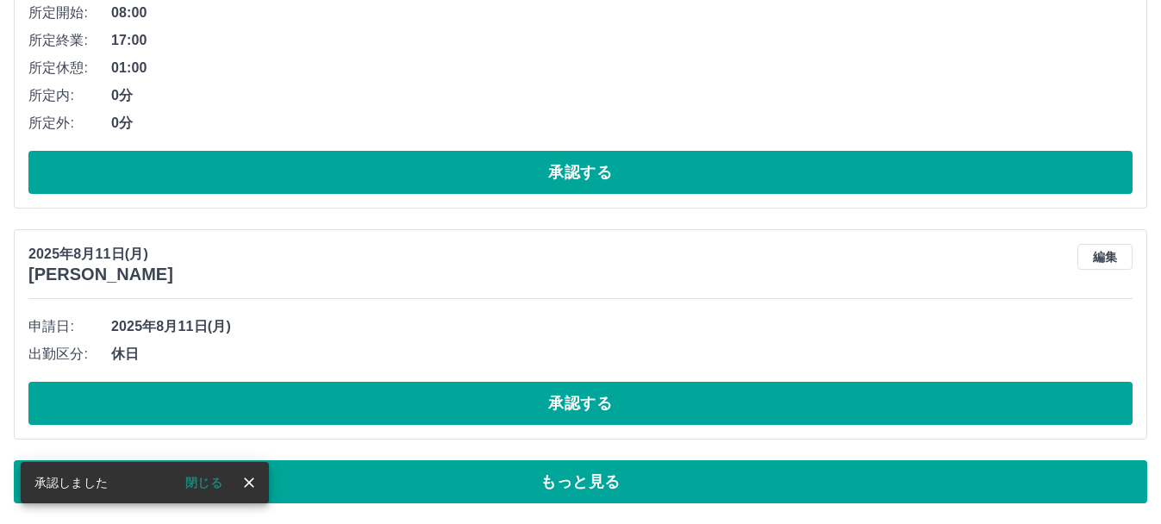
scroll to position [10279, 0]
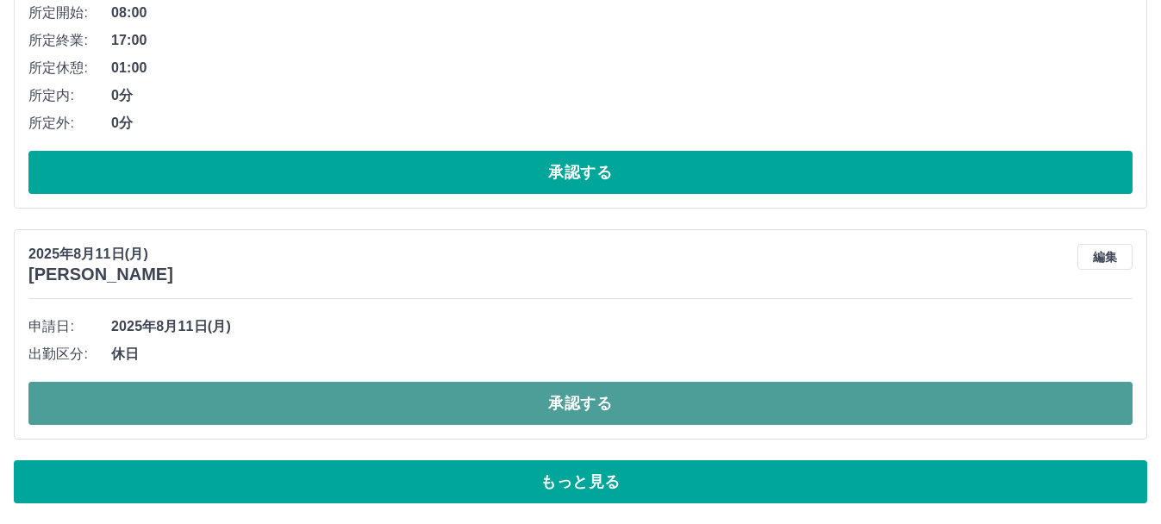
click at [642, 396] on button "承認する" at bounding box center [580, 403] width 1104 height 43
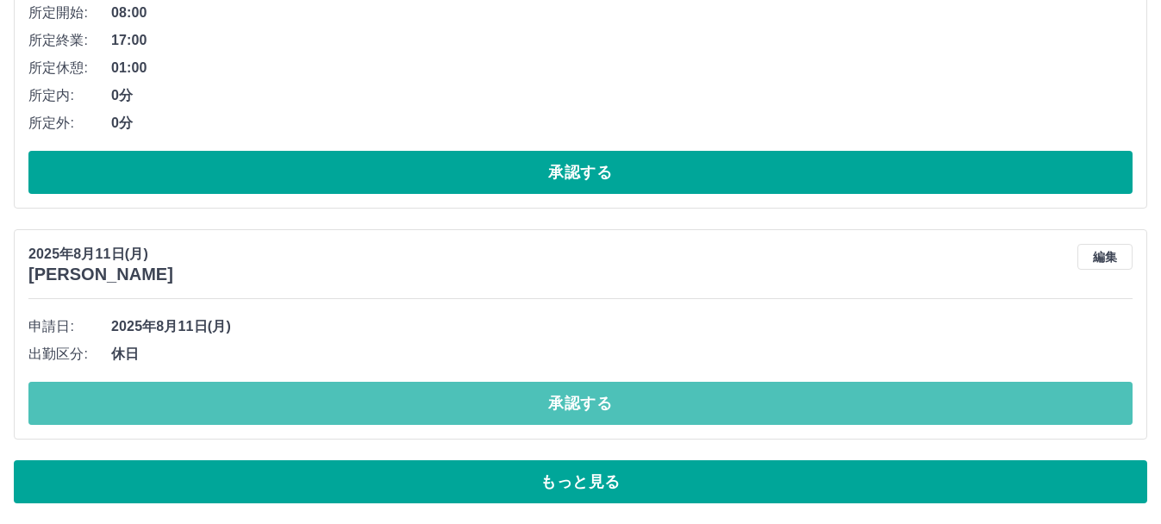
click at [642, 396] on button "承認する" at bounding box center [580, 403] width 1104 height 43
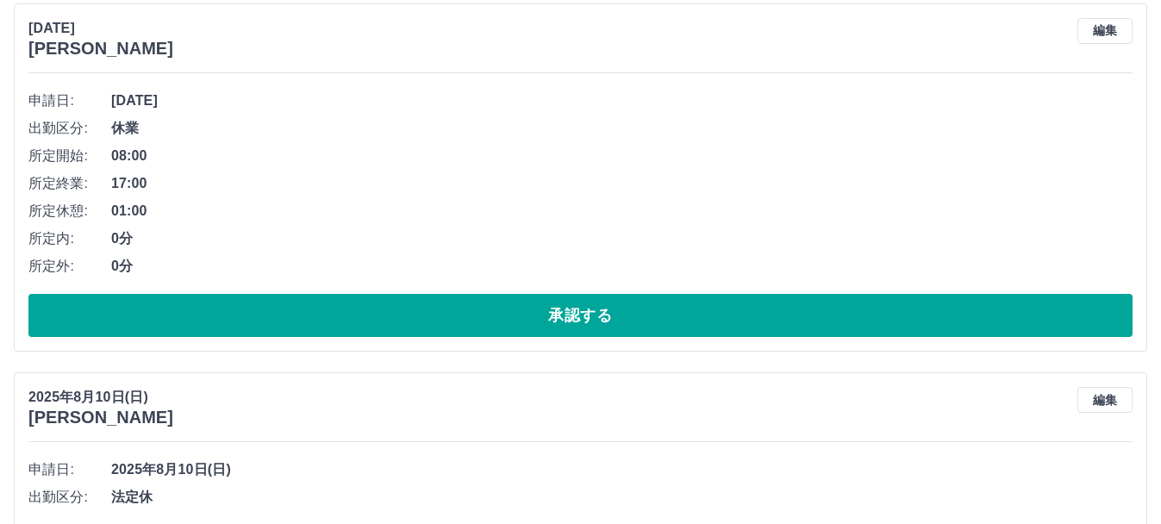
scroll to position [10136, 0]
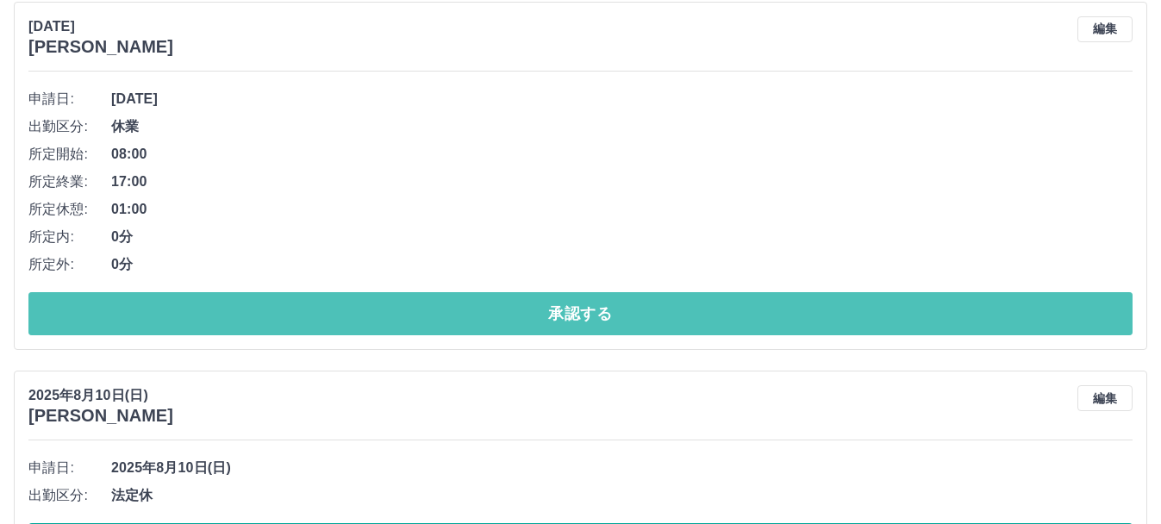
click at [622, 329] on button "承認する" at bounding box center [580, 313] width 1104 height 43
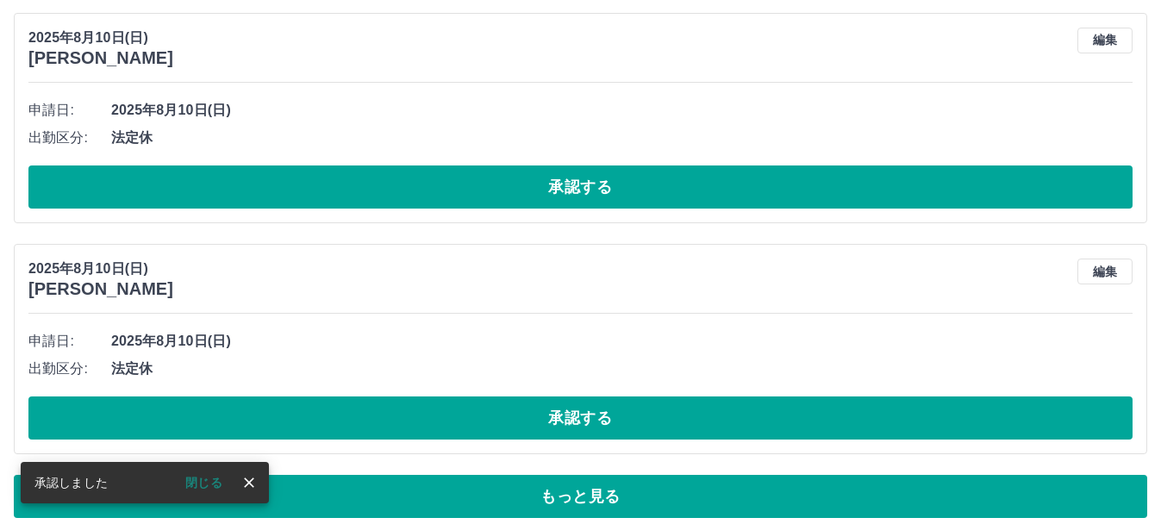
scroll to position [10142, 0]
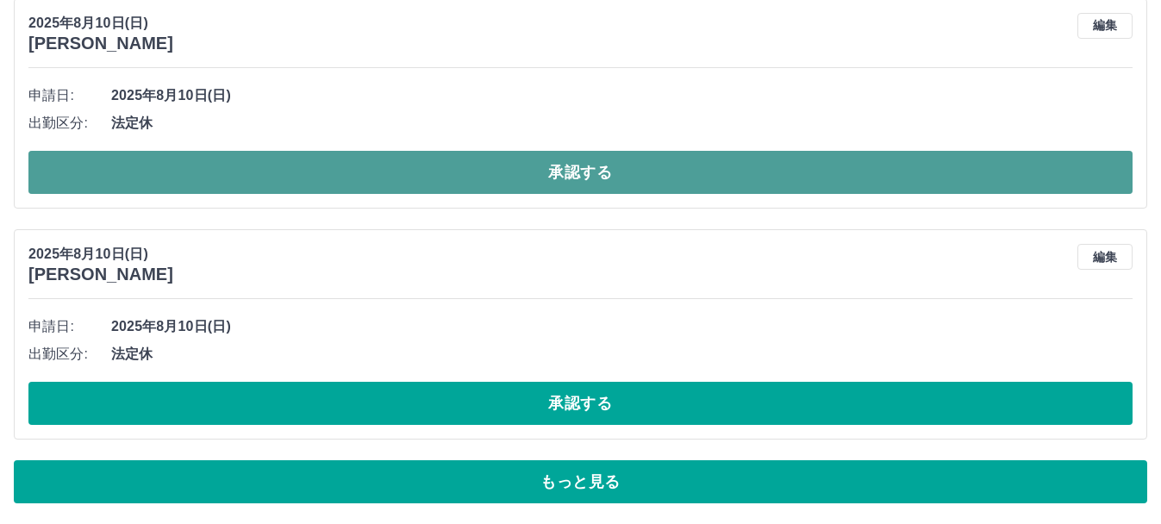
click at [523, 189] on button "承認する" at bounding box center [580, 172] width 1104 height 43
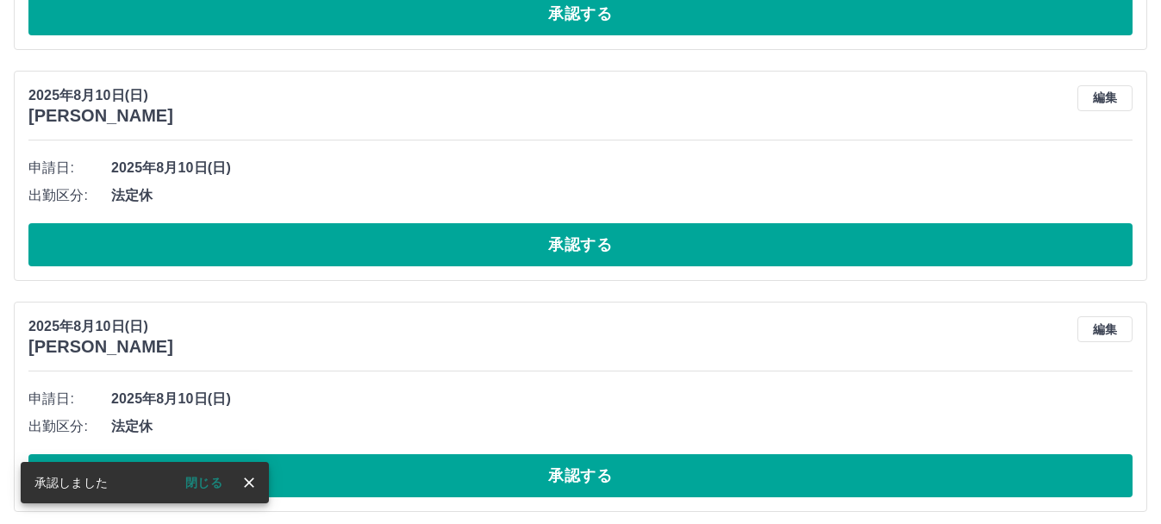
scroll to position [10068, 0]
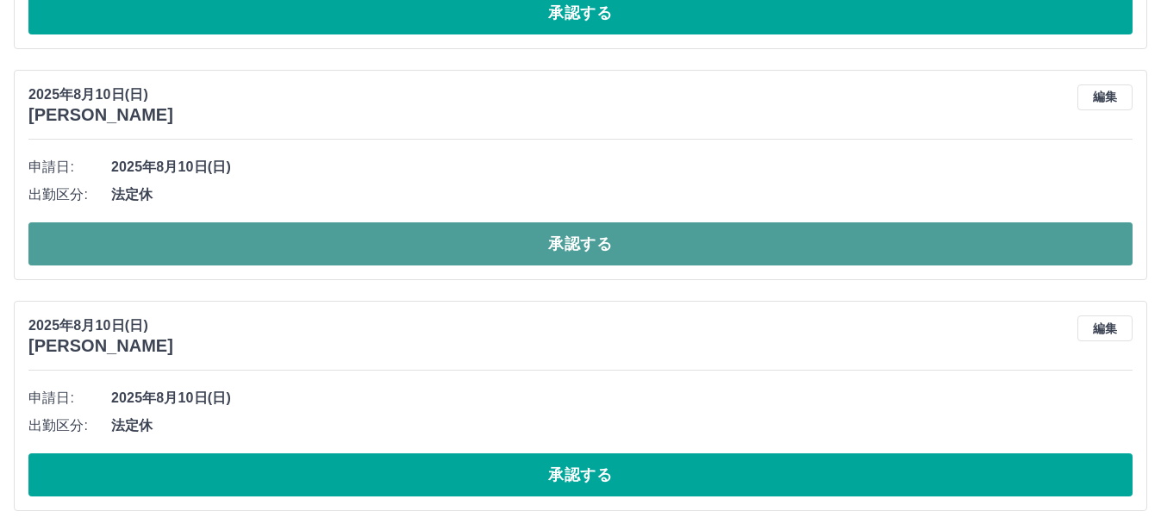
click at [523, 252] on button "承認する" at bounding box center [580, 243] width 1104 height 43
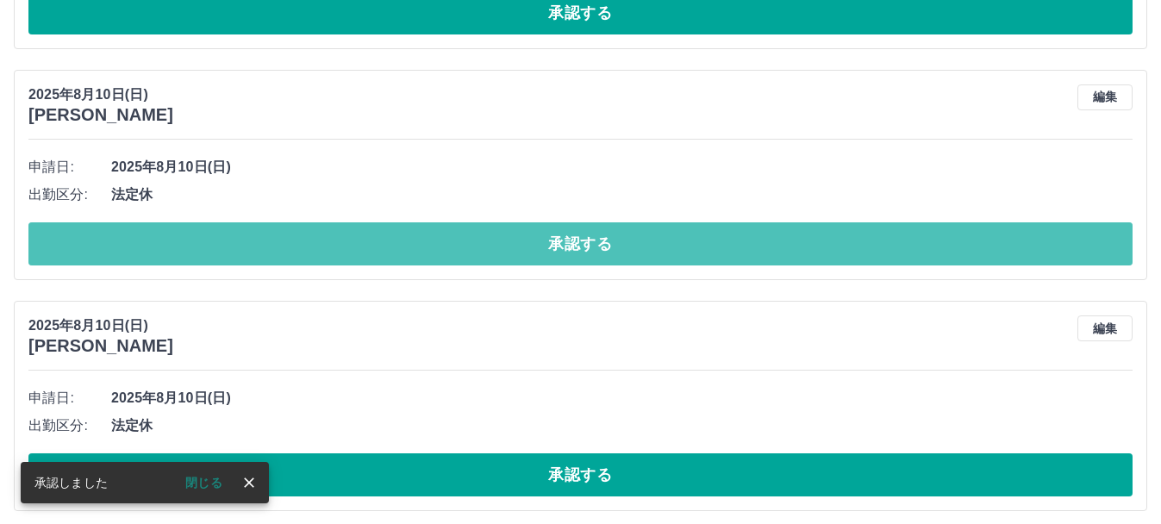
click at [523, 252] on button "承認する" at bounding box center [580, 243] width 1104 height 43
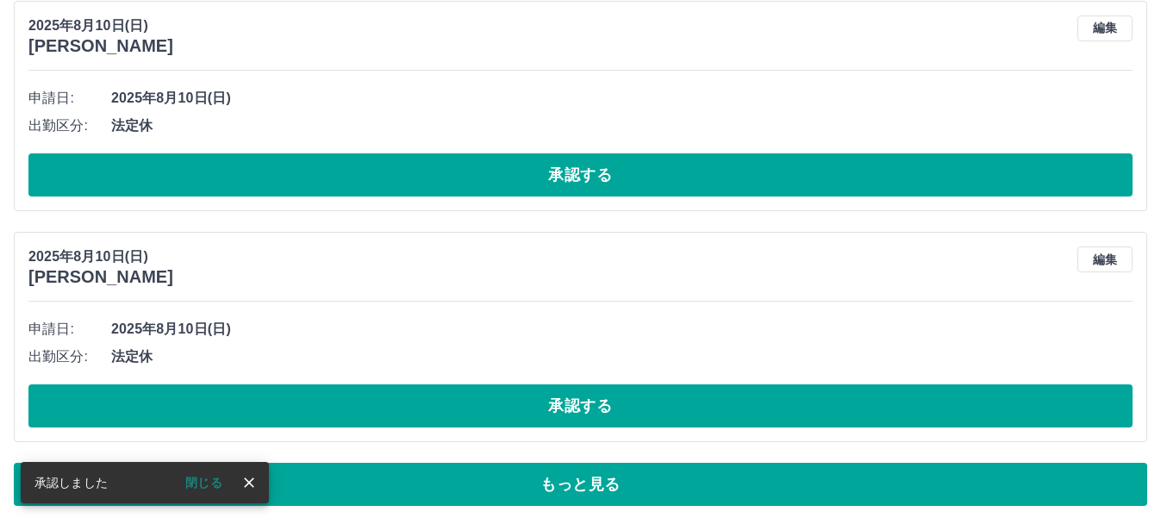
scroll to position [9906, 0]
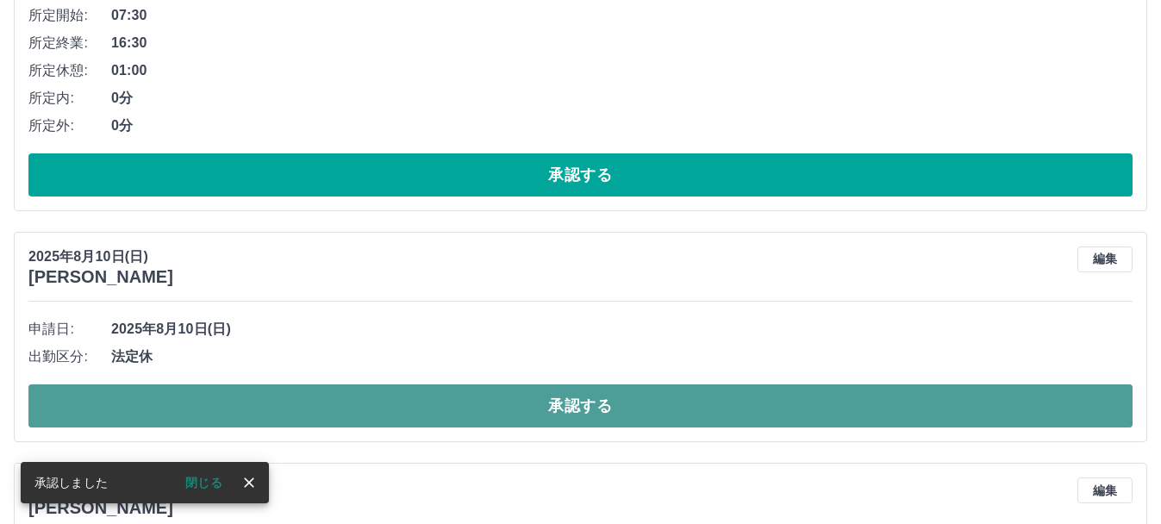
click at [545, 414] on button "承認する" at bounding box center [580, 405] width 1104 height 43
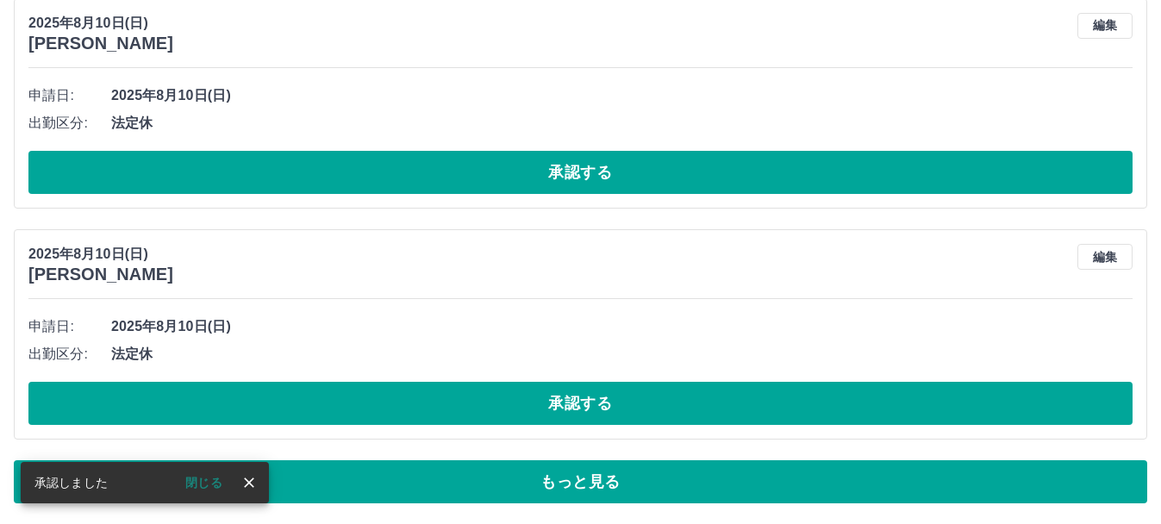
scroll to position [9911, 0]
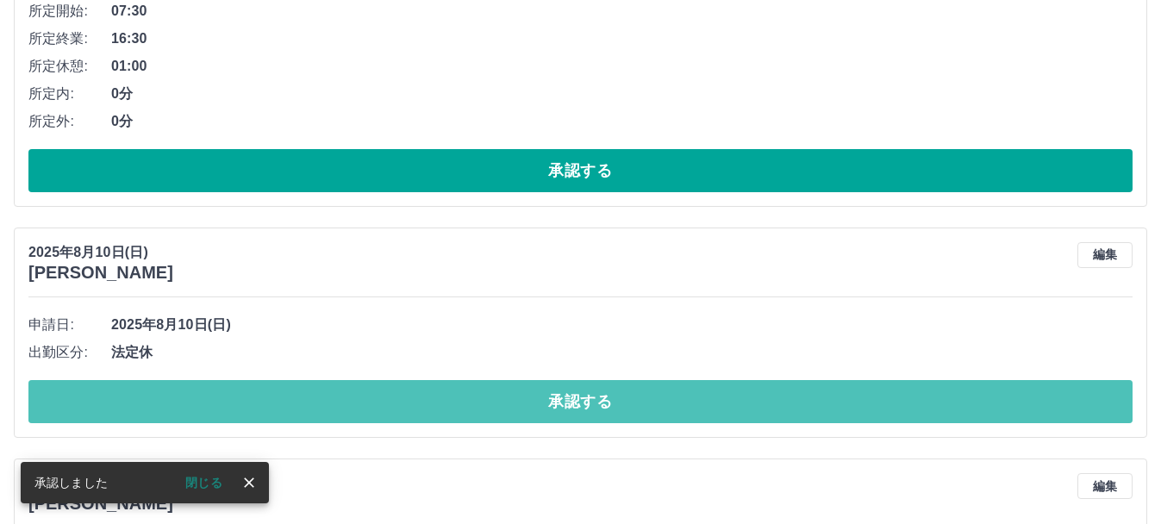
click at [545, 414] on button "承認する" at bounding box center [580, 401] width 1104 height 43
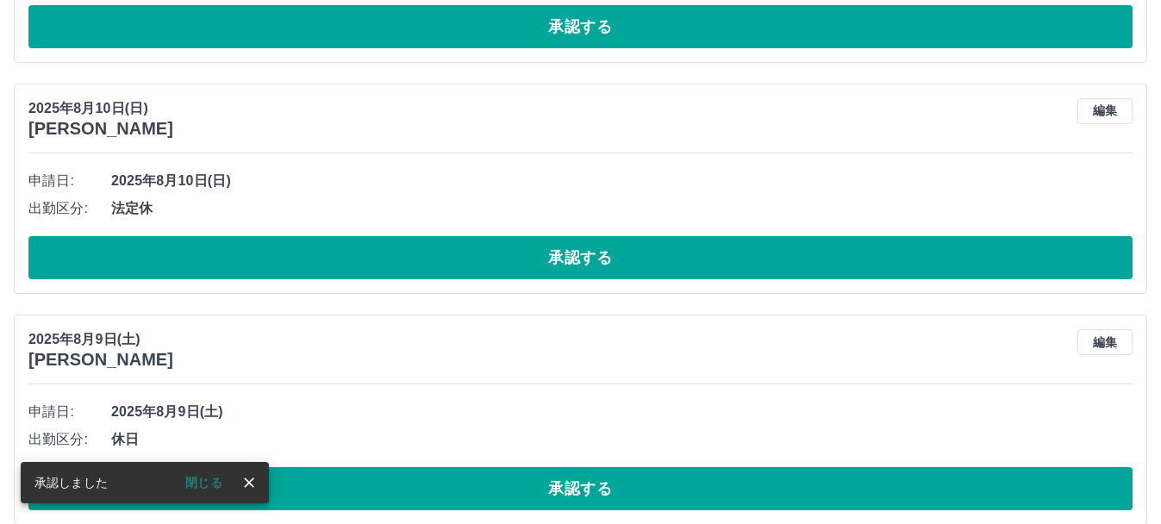
scroll to position [10055, 0]
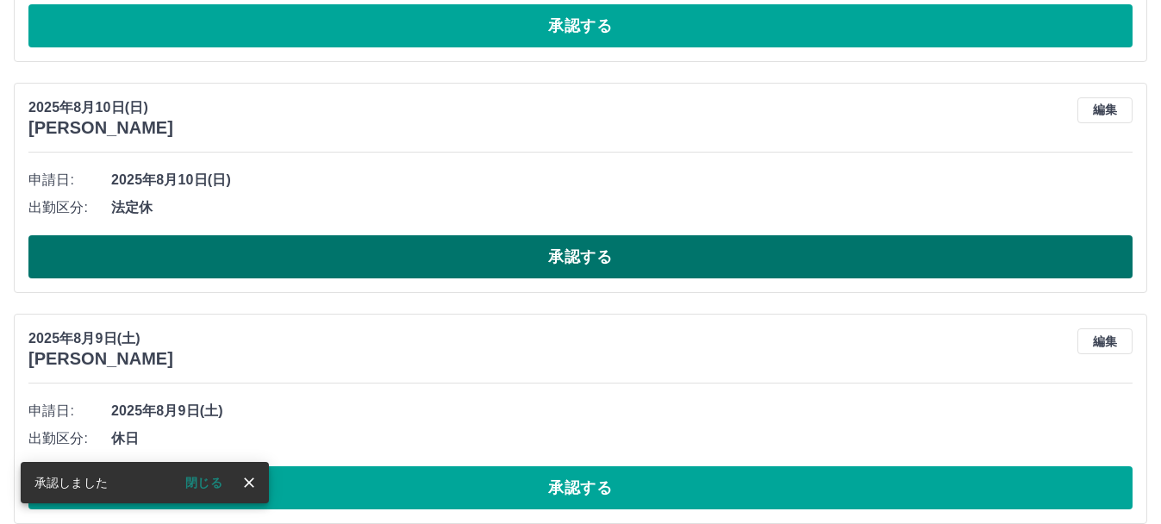
click at [511, 258] on button "承認する" at bounding box center [580, 256] width 1104 height 43
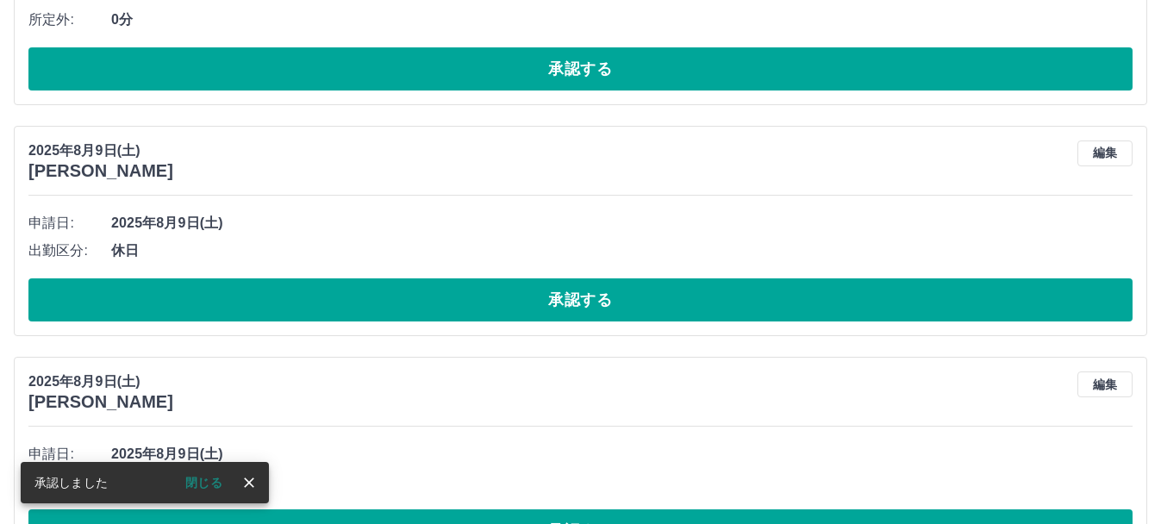
scroll to position [10014, 0]
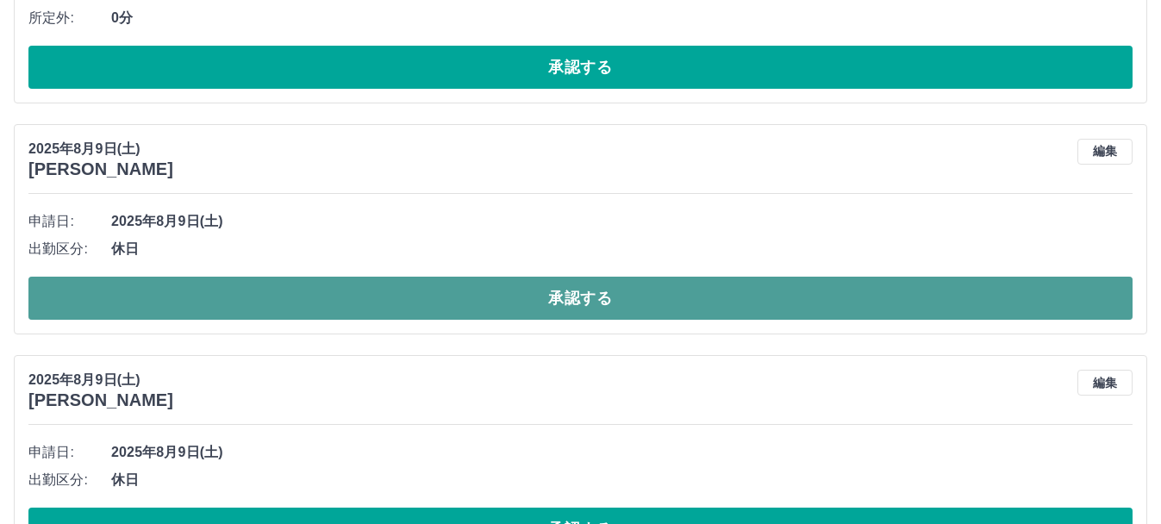
click at [513, 303] on button "承認する" at bounding box center [580, 298] width 1104 height 43
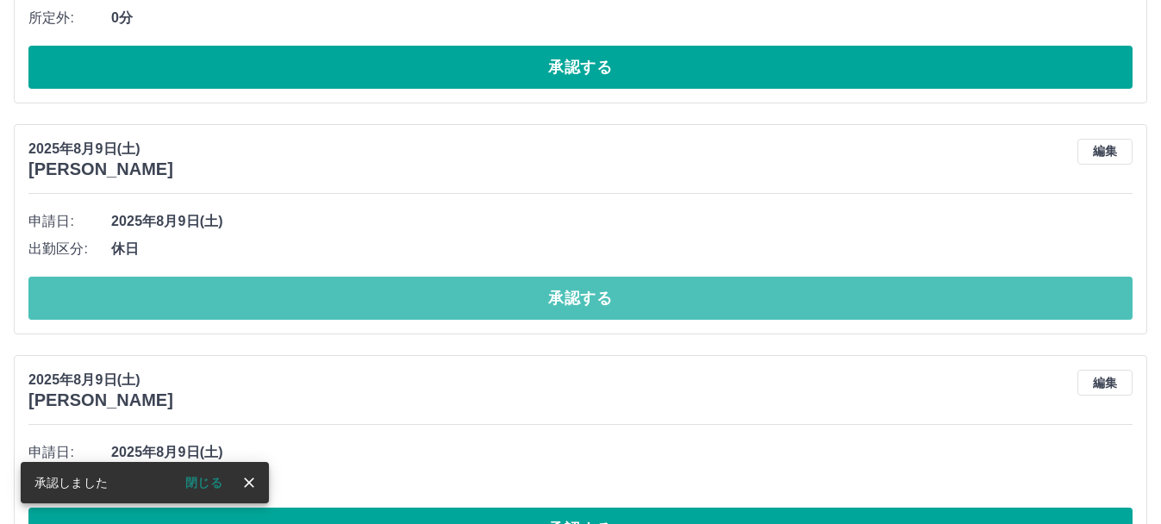
click at [513, 303] on button "承認する" at bounding box center [580, 298] width 1104 height 43
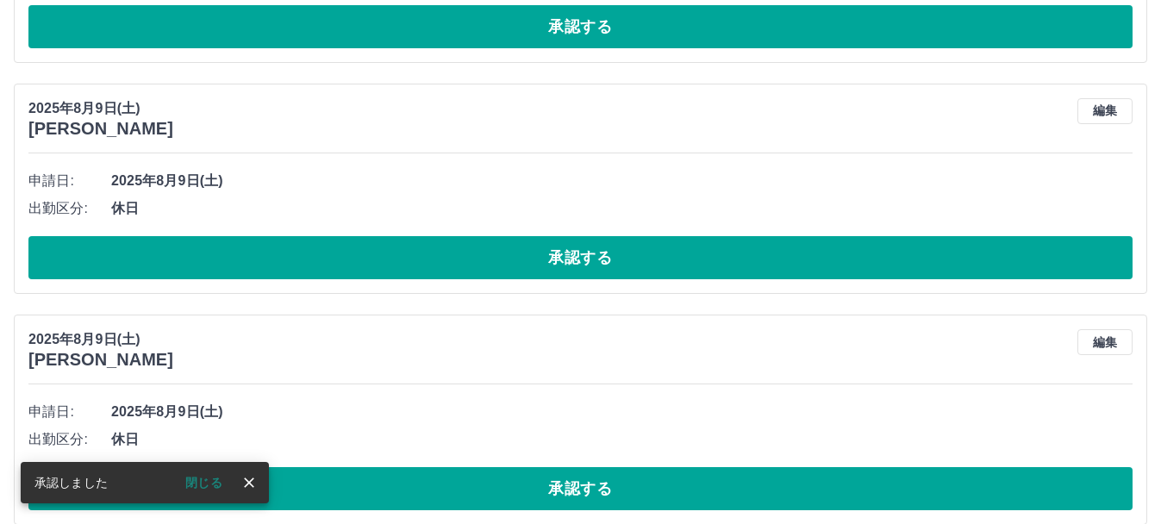
scroll to position [10055, 0]
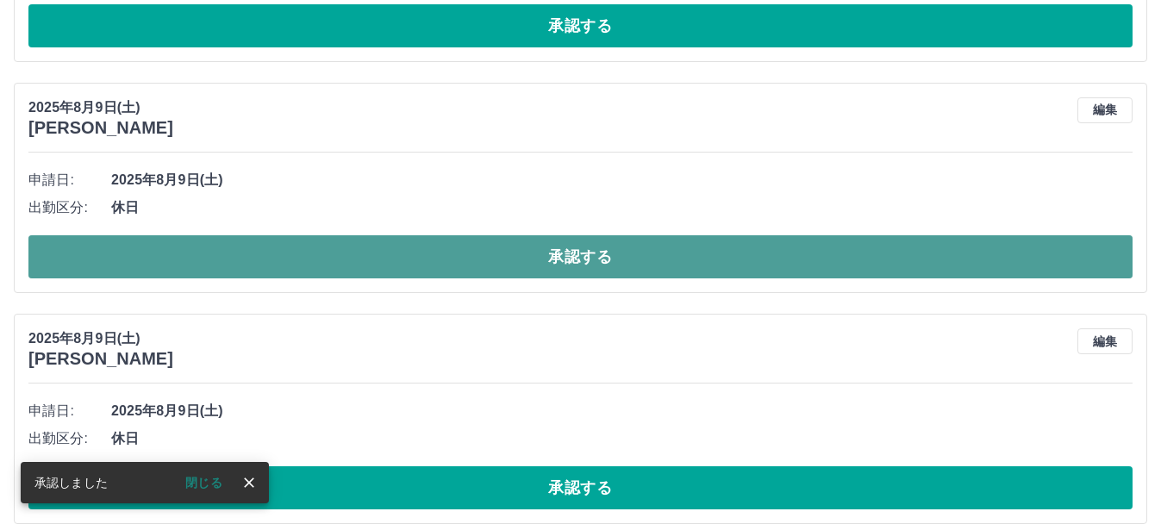
click at [529, 259] on button "承認する" at bounding box center [580, 256] width 1104 height 43
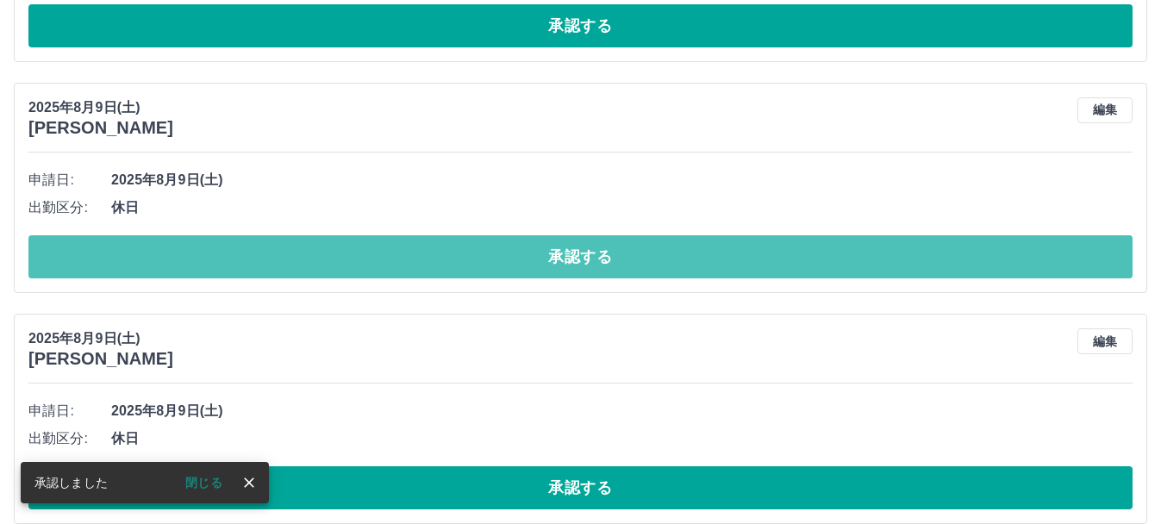
click at [529, 259] on button "承認する" at bounding box center [580, 256] width 1104 height 43
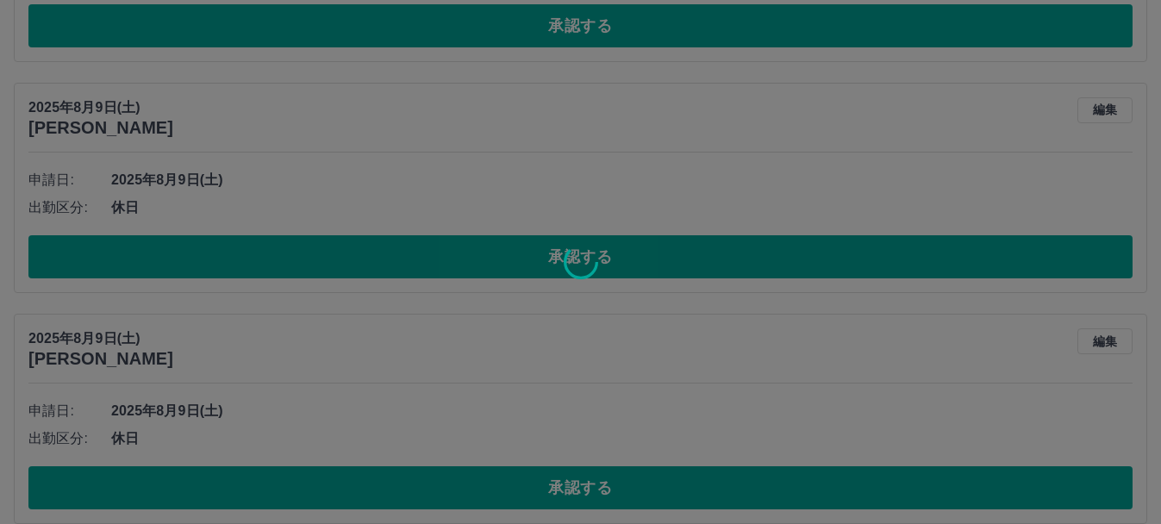
scroll to position [10142, 0]
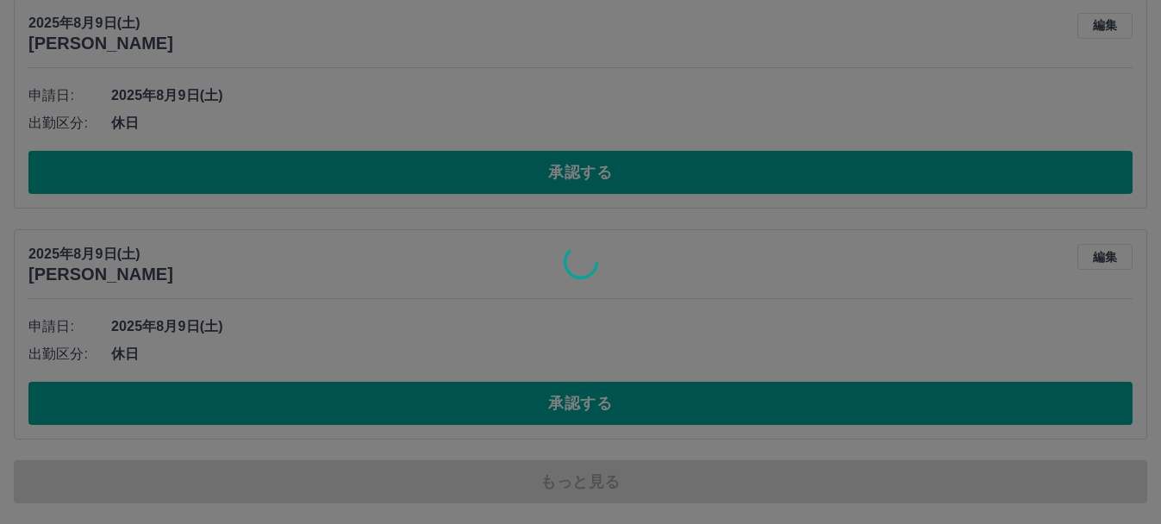
click at [553, 395] on div at bounding box center [580, 262] width 1161 height 524
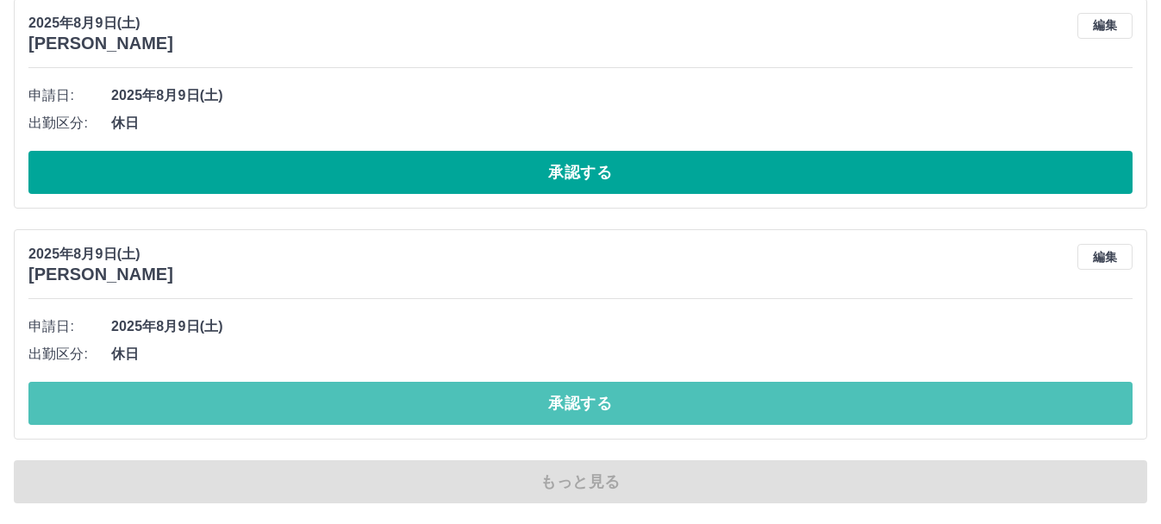
click at [553, 395] on button "承認する" at bounding box center [580, 403] width 1104 height 43
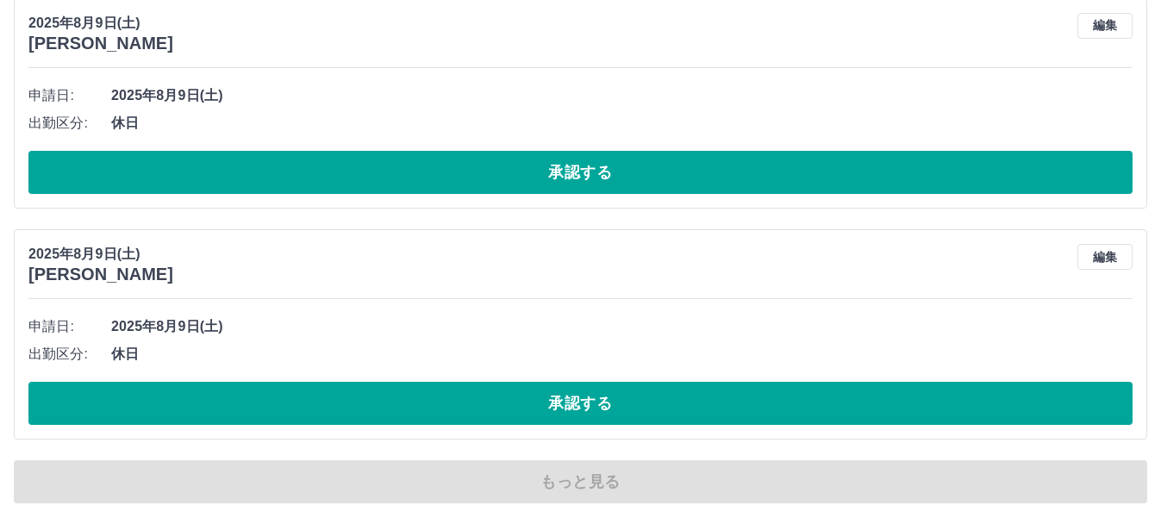
scroll to position [9911, 0]
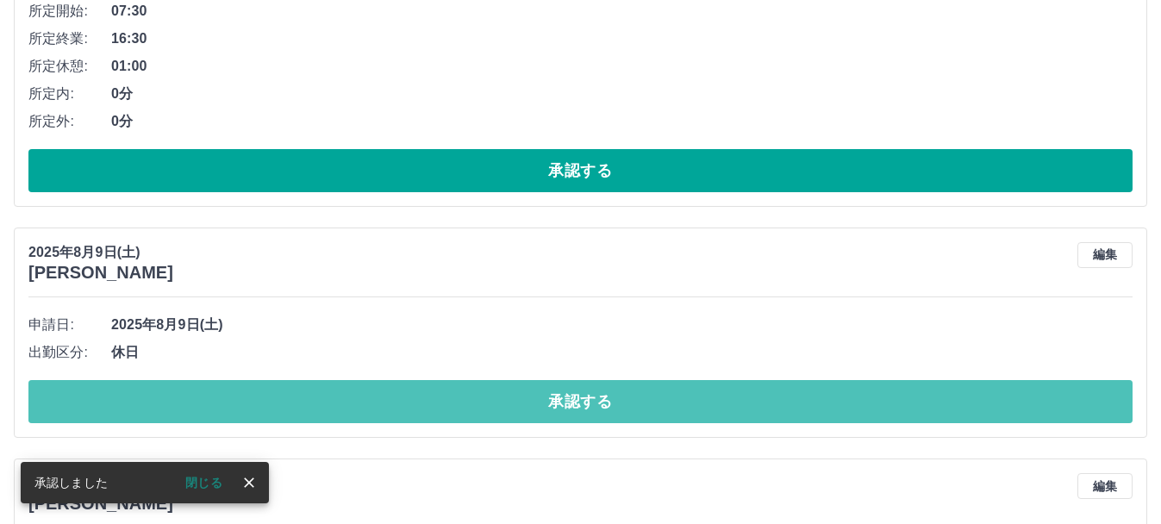
click at [553, 395] on button "承認する" at bounding box center [580, 401] width 1104 height 43
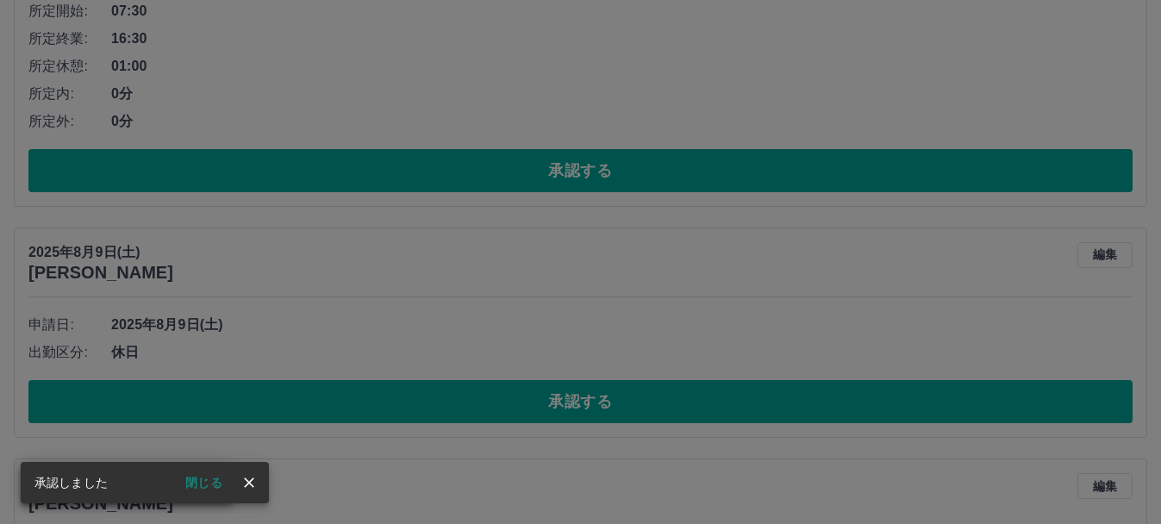
click at [553, 395] on div "承認権限がありません" at bounding box center [580, 262] width 1161 height 524
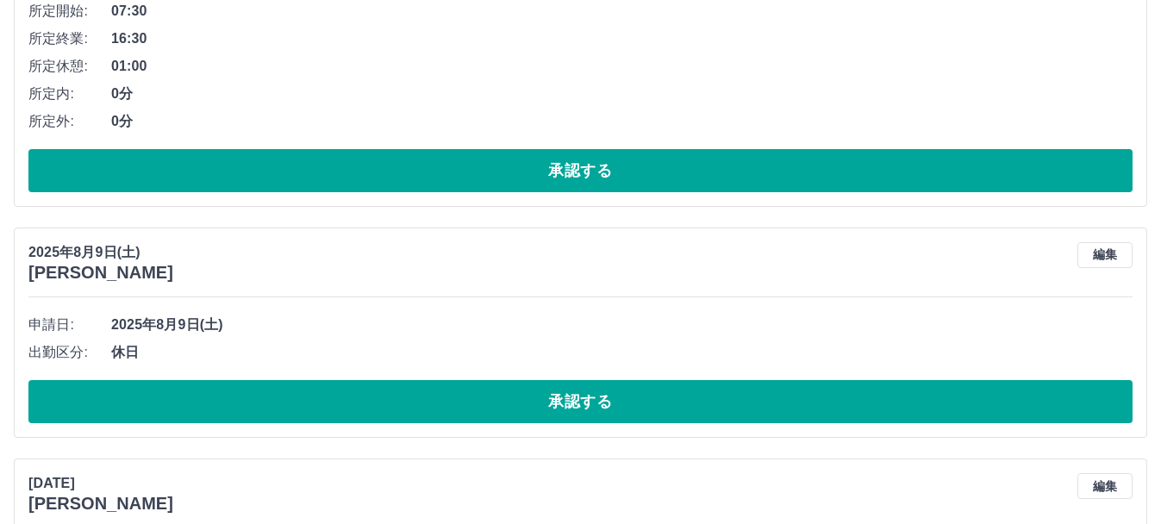
click at [553, 395] on div "承認権限がありません" at bounding box center [580, 262] width 1161 height 524
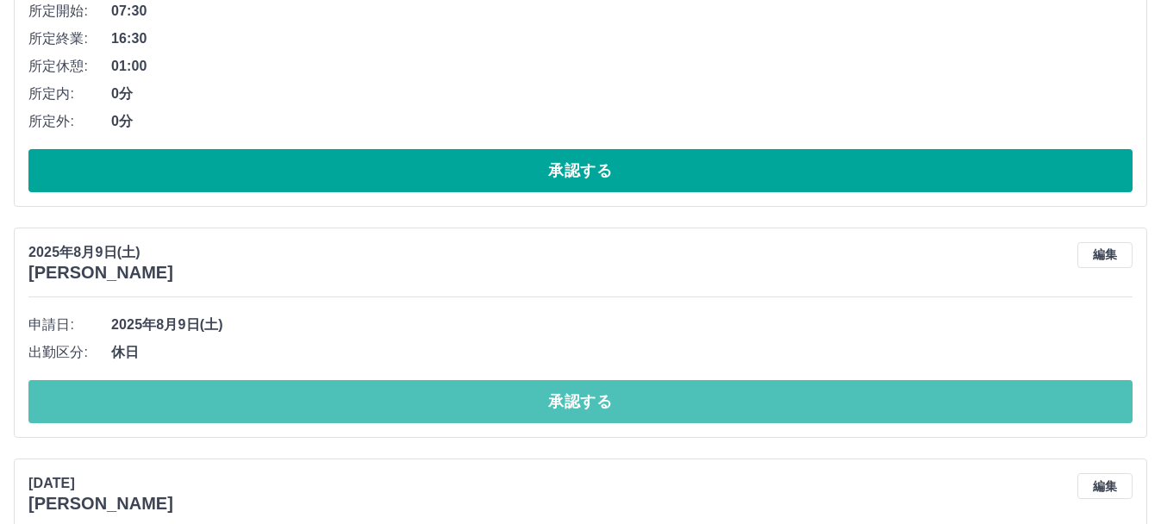
click at [553, 395] on button "承認する" at bounding box center [580, 401] width 1104 height 43
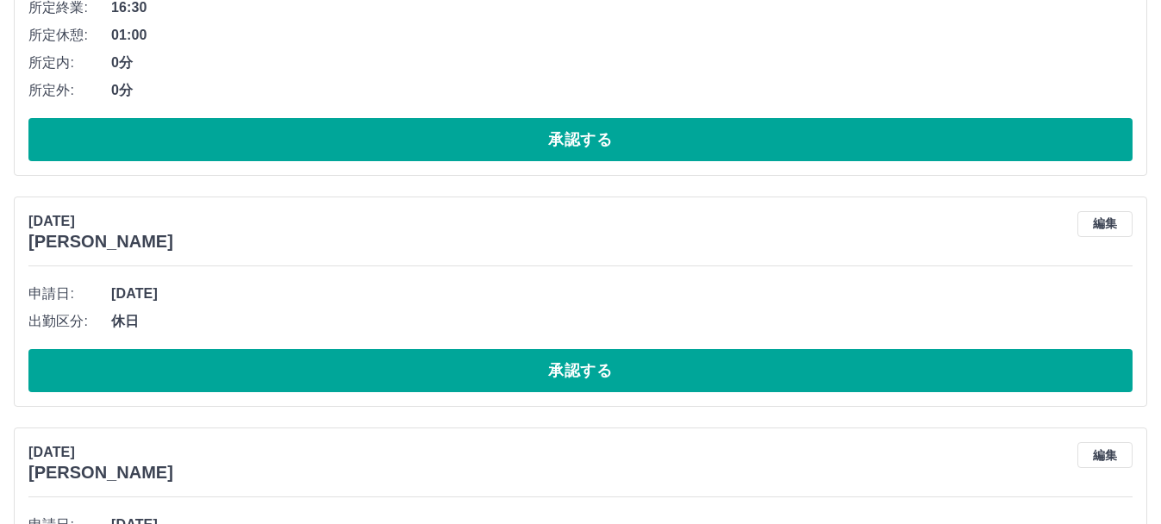
scroll to position [9941, 0]
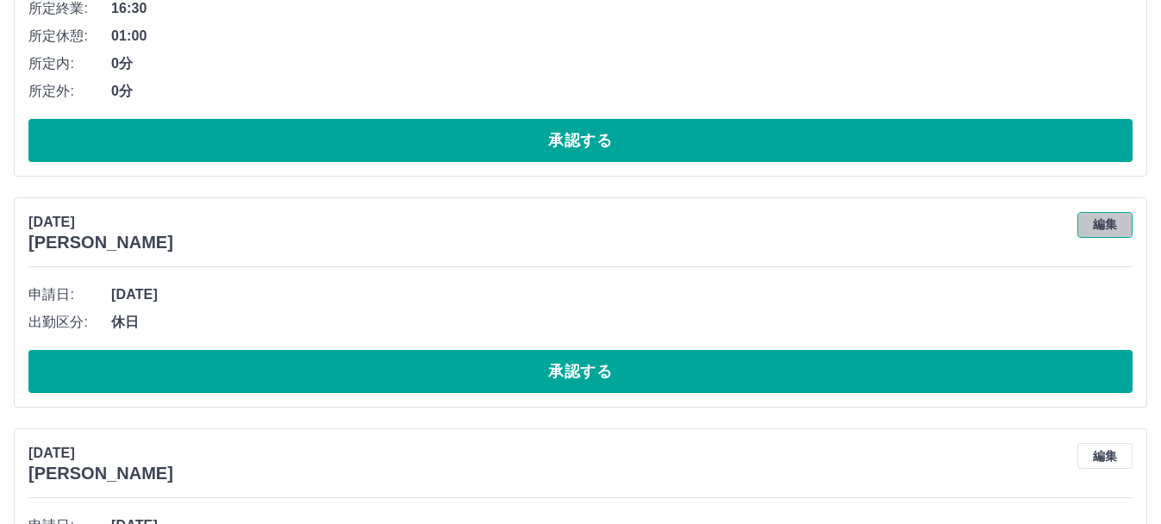
click at [1120, 228] on button "編集" at bounding box center [1104, 225] width 55 height 26
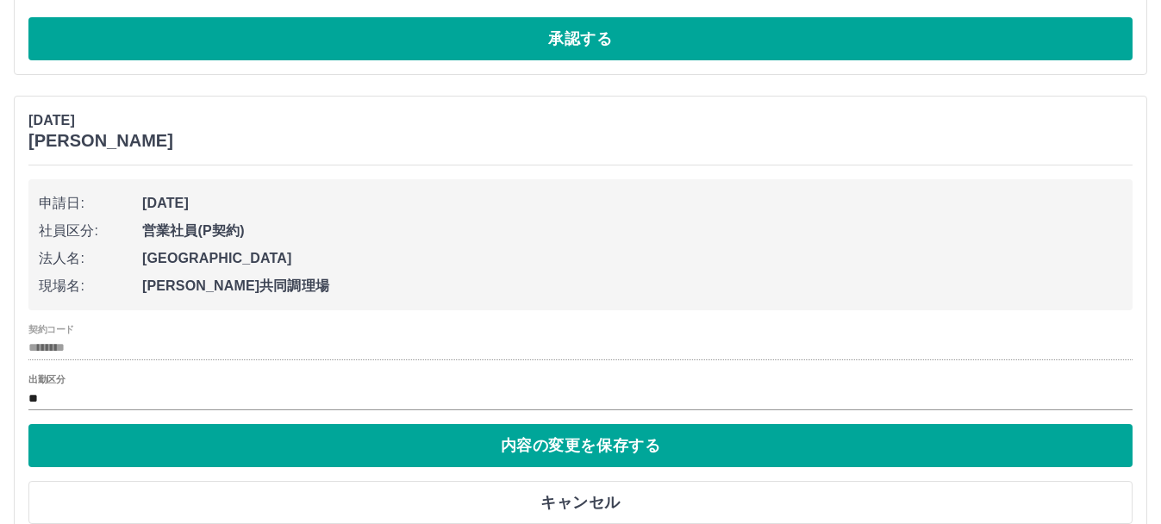
scroll to position [10043, 0]
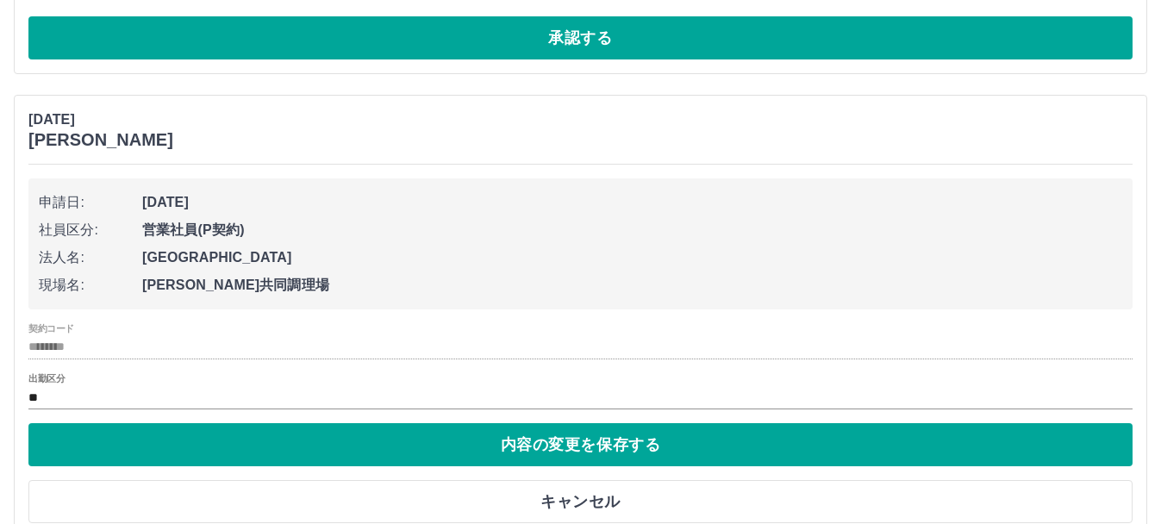
click at [302, 385] on div "出勤区分 **" at bounding box center [580, 391] width 1104 height 36
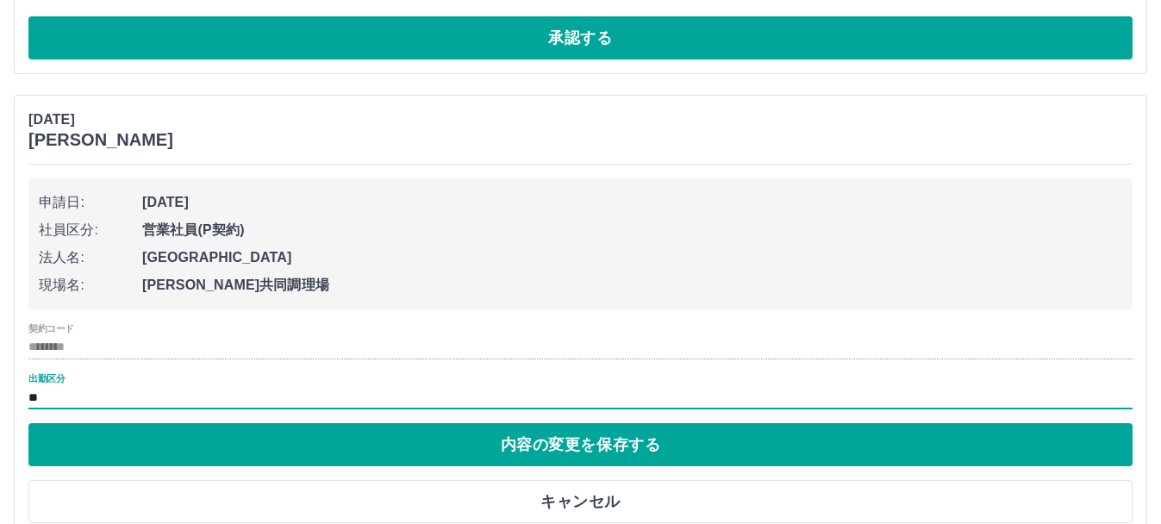
click at [171, 399] on input "**" at bounding box center [580, 398] width 1104 height 22
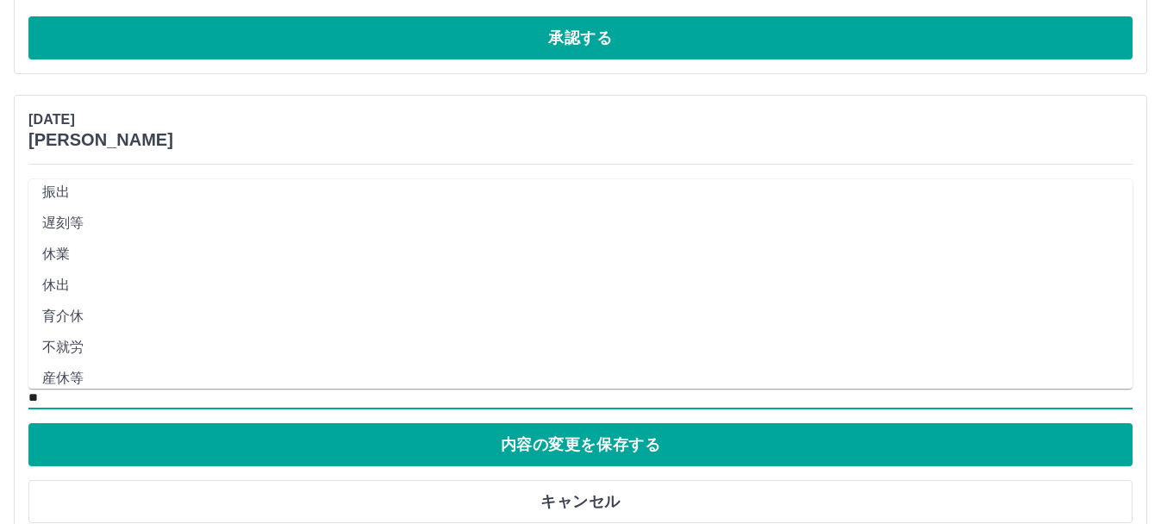
scroll to position [165, 0]
click at [66, 256] on li "休業" at bounding box center [580, 253] width 1104 height 31
type input "**"
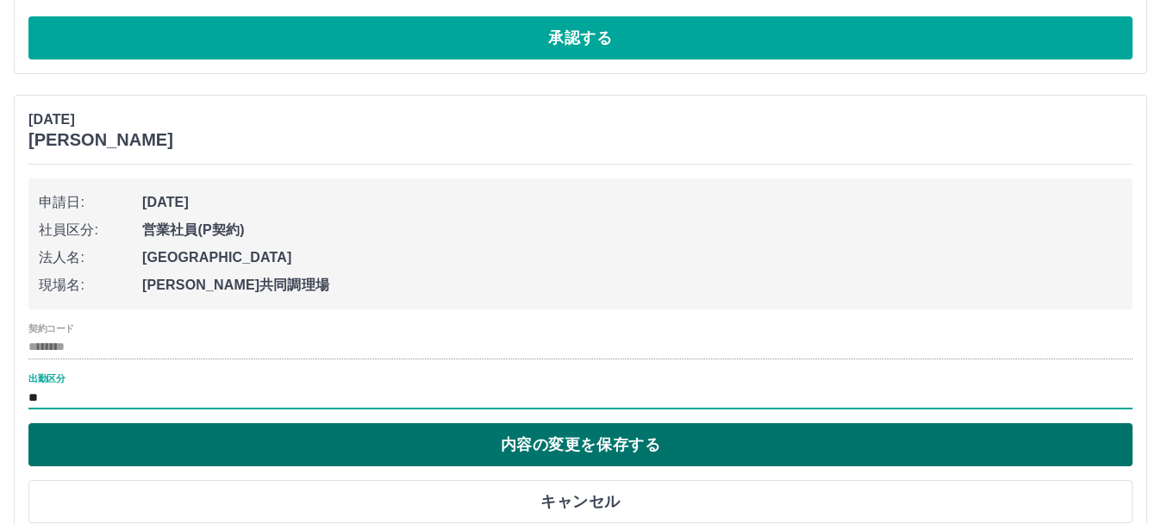
click at [524, 444] on button "内容の変更を保存する" at bounding box center [580, 444] width 1104 height 43
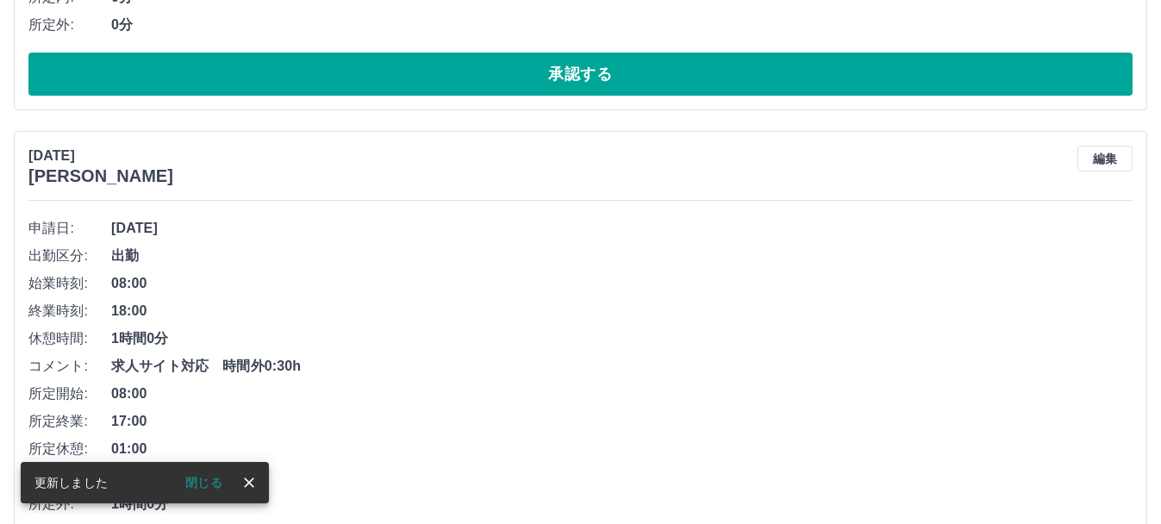
scroll to position [10514, 0]
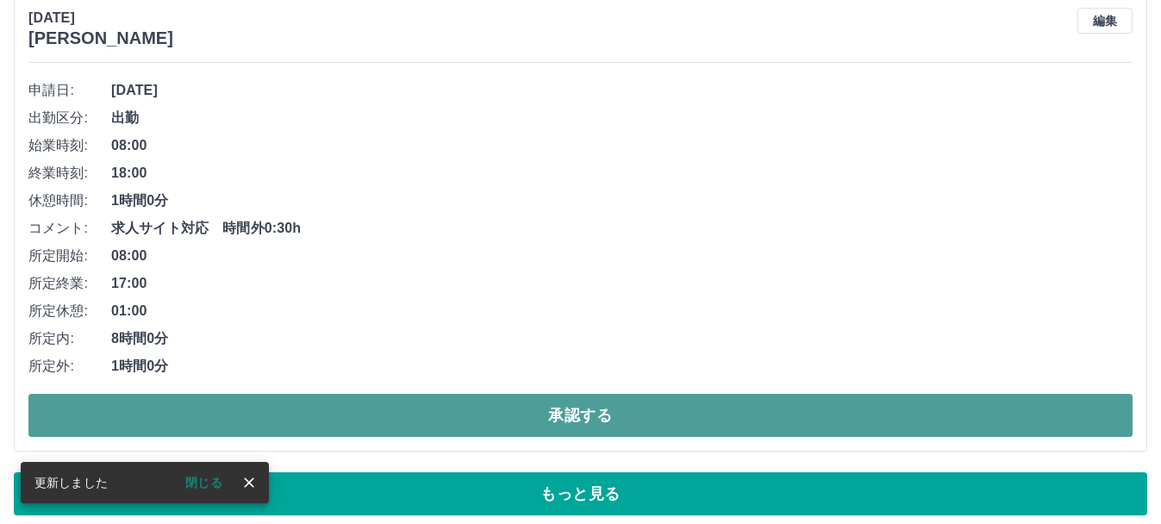
click at [527, 422] on button "承認する" at bounding box center [580, 415] width 1104 height 43
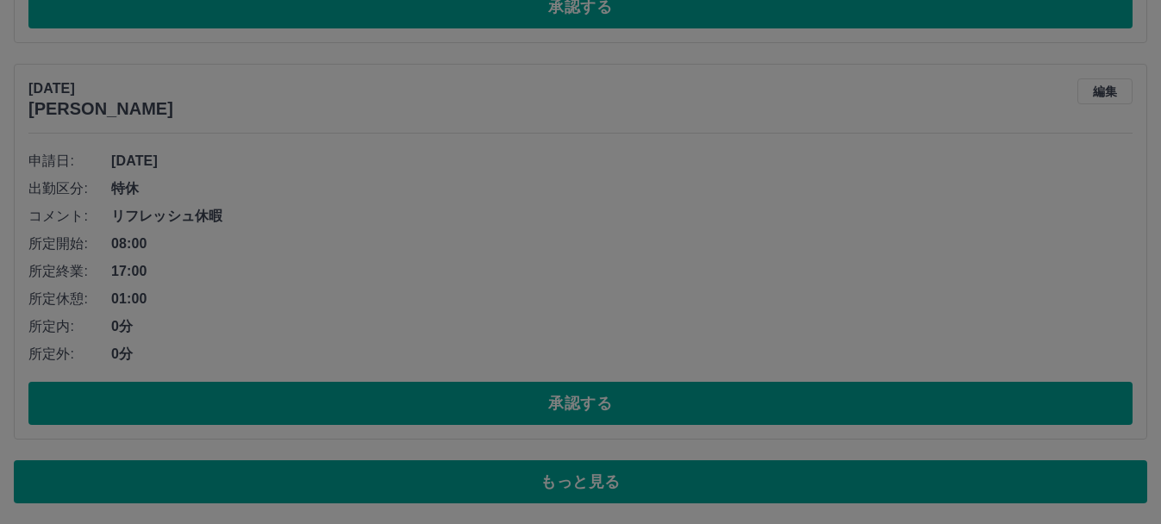
scroll to position [10431, 0]
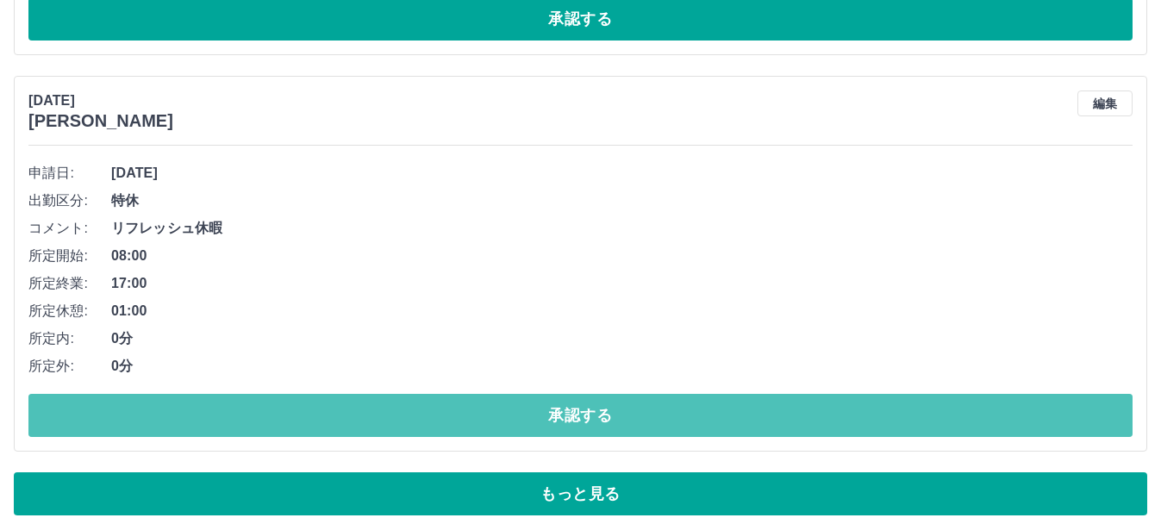
click at [527, 422] on button "承認する" at bounding box center [580, 415] width 1104 height 43
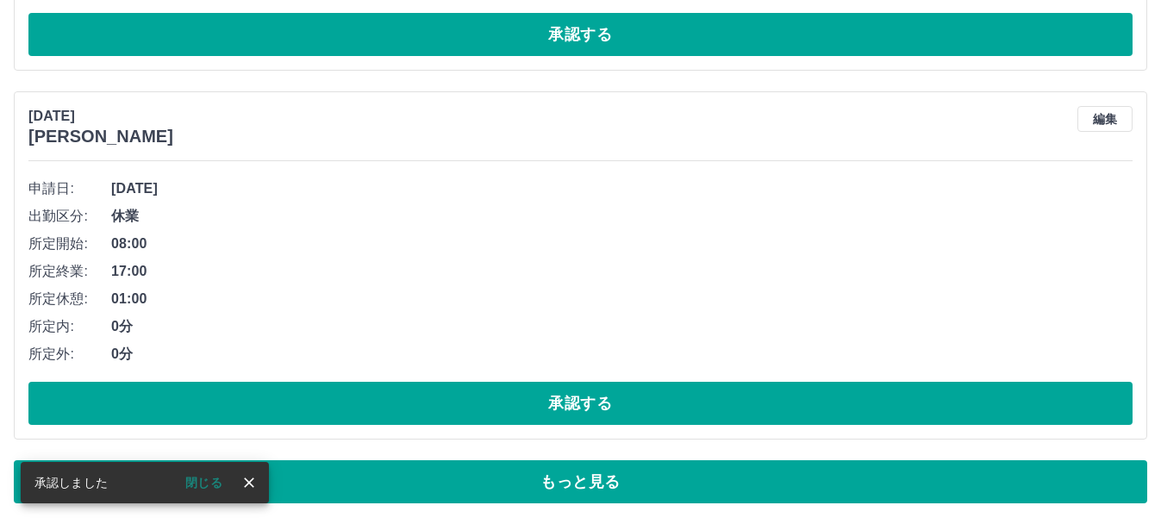
scroll to position [10417, 0]
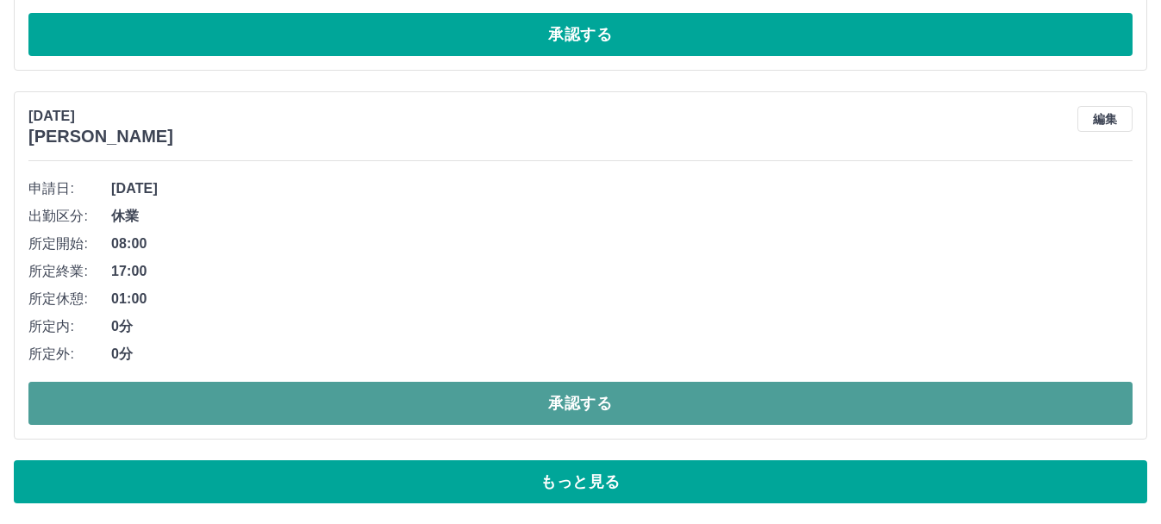
click at [529, 410] on button "承認する" at bounding box center [580, 403] width 1104 height 43
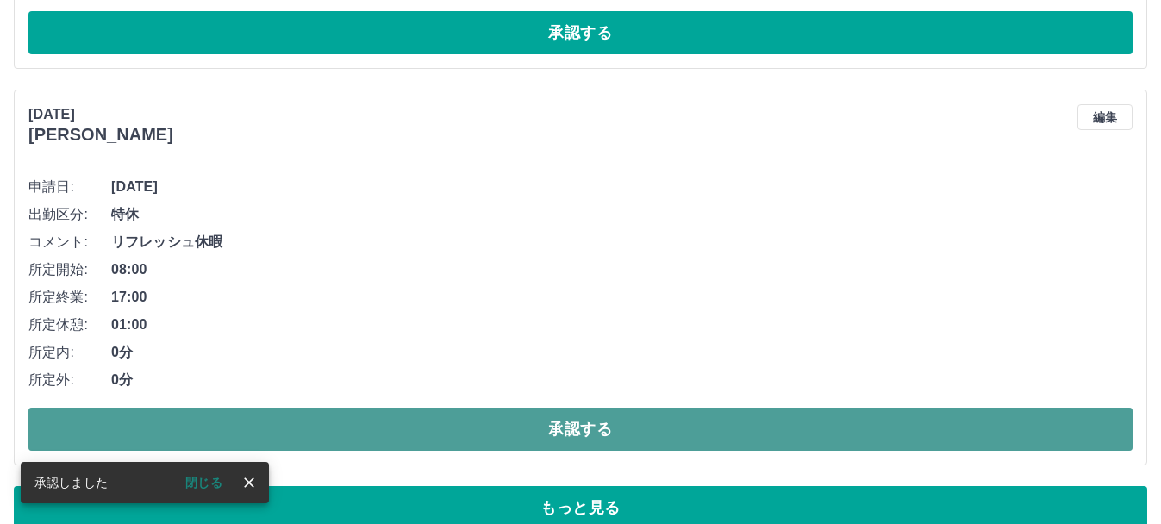
click at [532, 435] on button "承認する" at bounding box center [580, 429] width 1104 height 43
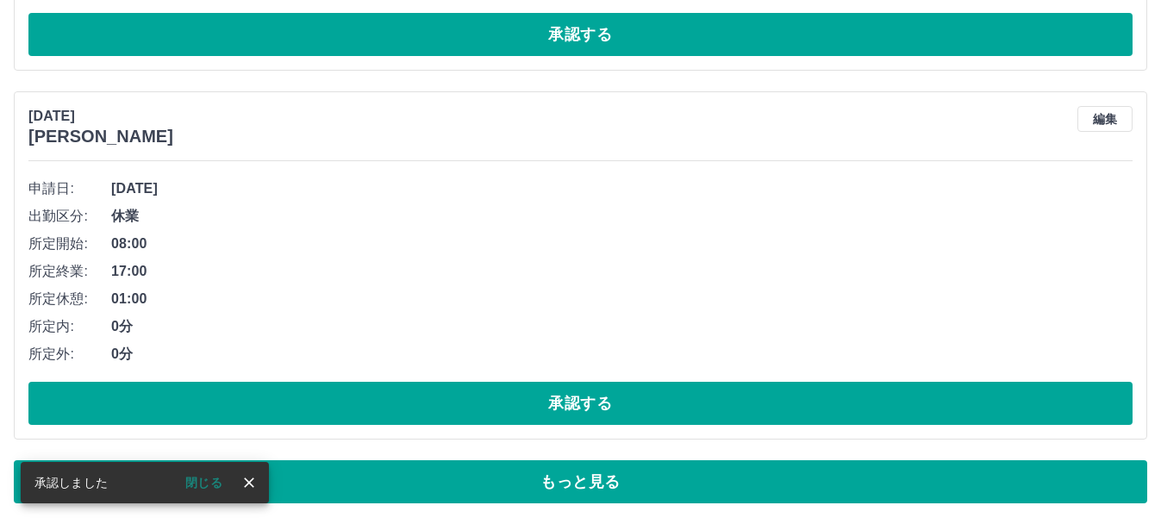
click at [532, 435] on div "2025年8月8日(金) 田中　良房 編集 申請日: 2025年8月8日(金) 出勤区分: 休業 所定開始: 08:00 所定終業: 17:00 所定休憩: …" at bounding box center [580, 265] width 1133 height 348
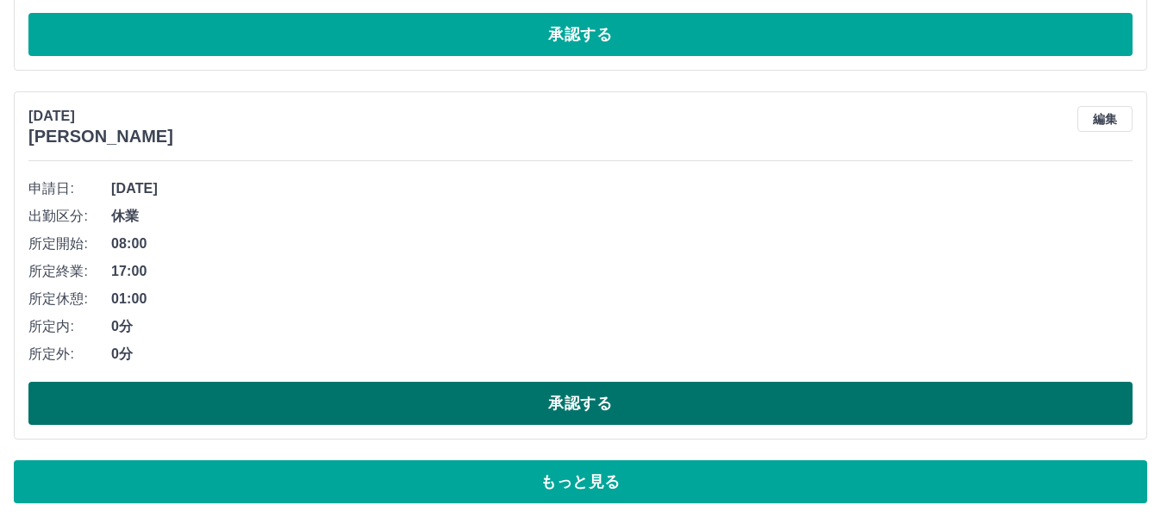
click at [518, 398] on button "承認する" at bounding box center [580, 403] width 1104 height 43
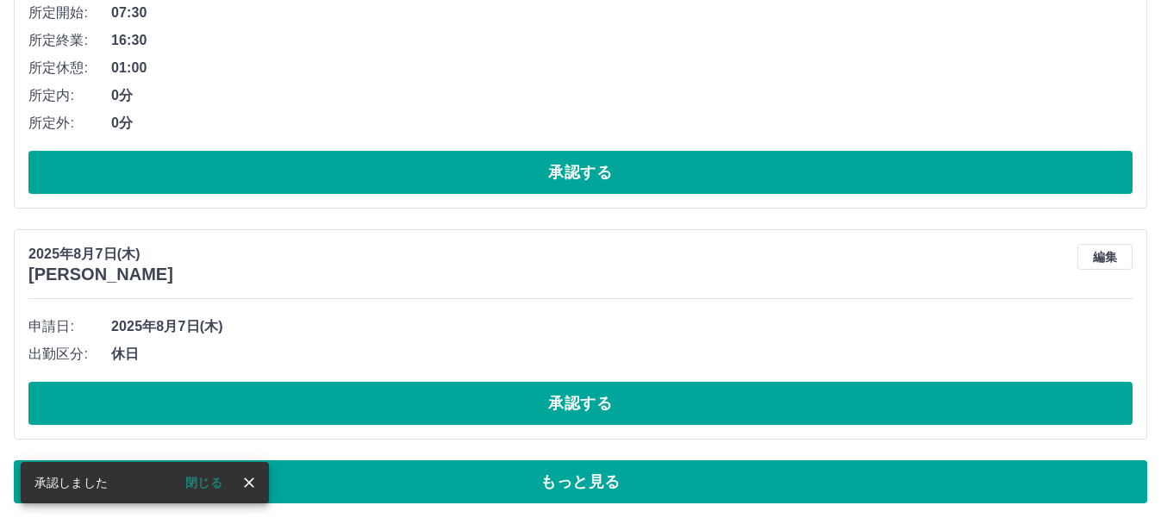
scroll to position [10279, 0]
click at [1115, 253] on button "編集" at bounding box center [1104, 257] width 55 height 26
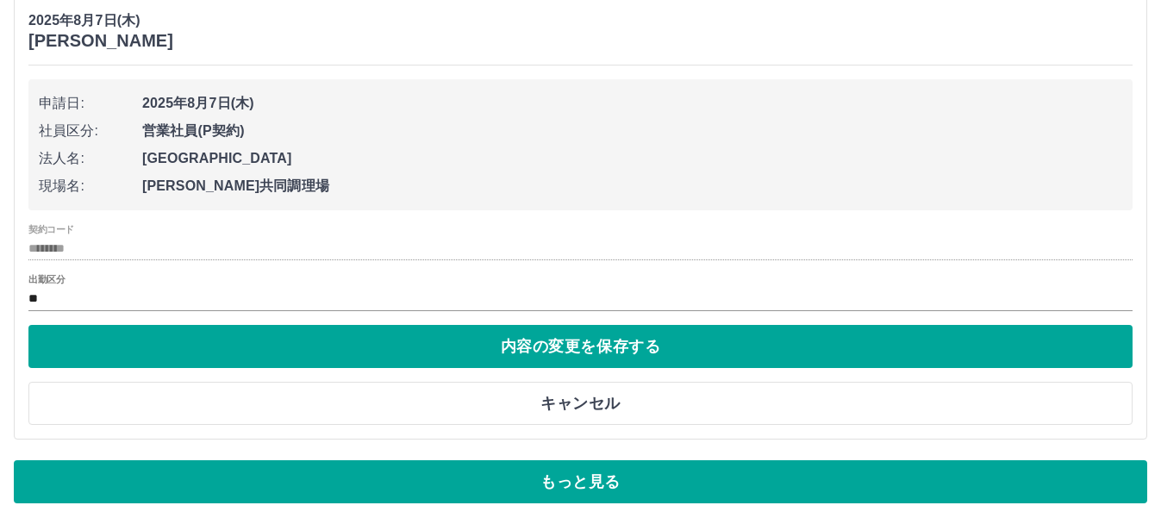
scroll to position [10513, 0]
click at [153, 304] on input "**" at bounding box center [580, 299] width 1104 height 22
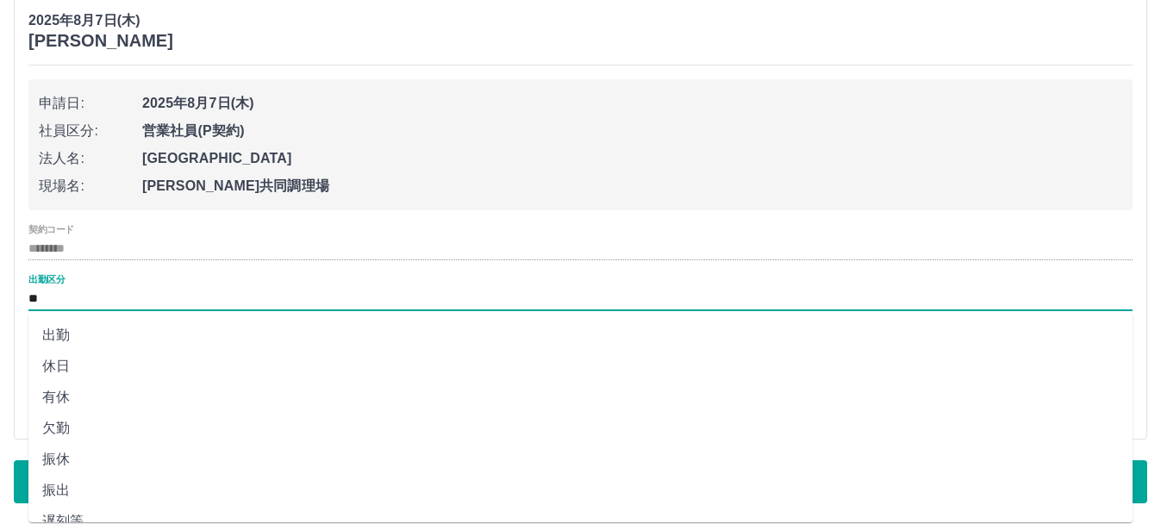
scroll to position [74, 0]
click at [70, 474] on li "休業" at bounding box center [580, 478] width 1104 height 31
type input "**"
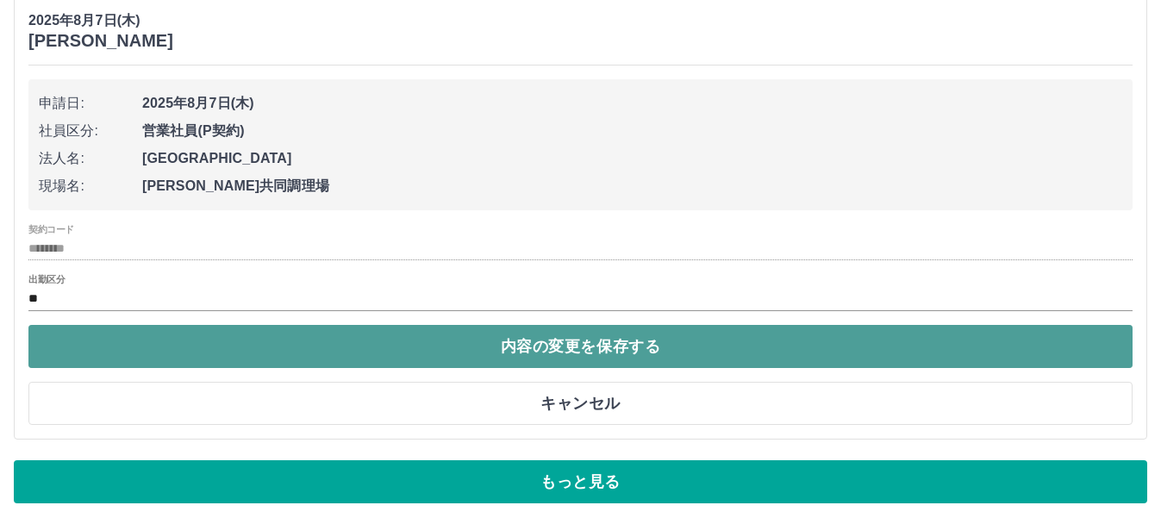
click at [553, 340] on button "内容の変更を保存する" at bounding box center [580, 346] width 1104 height 43
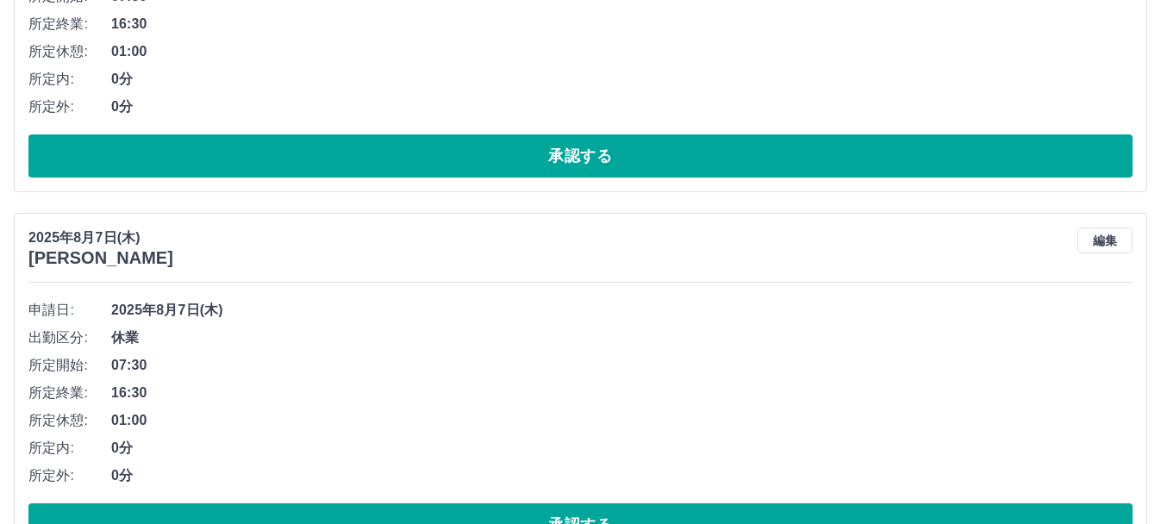
scroll to position [10417, 0]
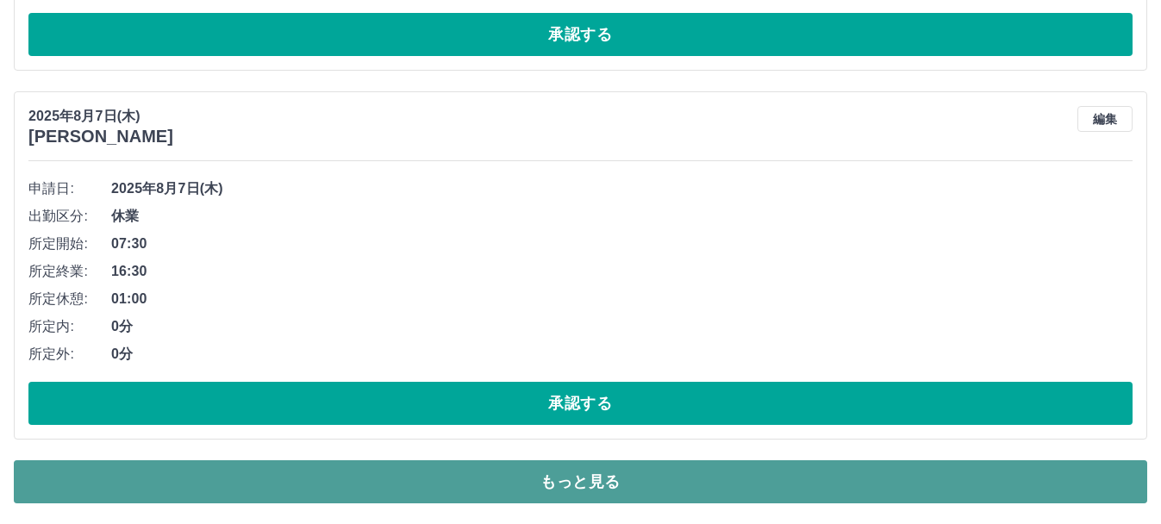
click at [552, 487] on button "もっと見る" at bounding box center [580, 481] width 1133 height 43
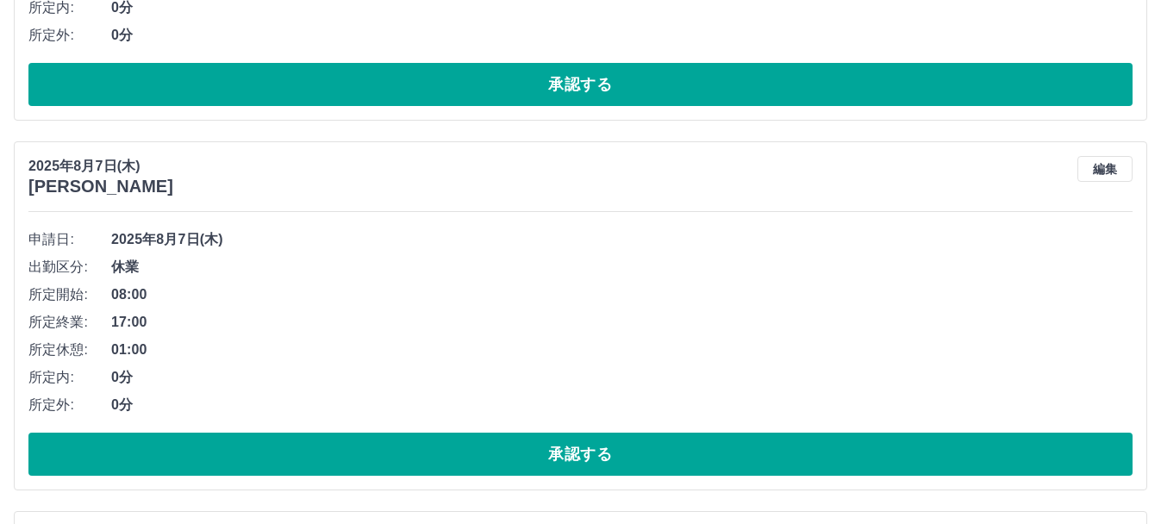
scroll to position [10737, 0]
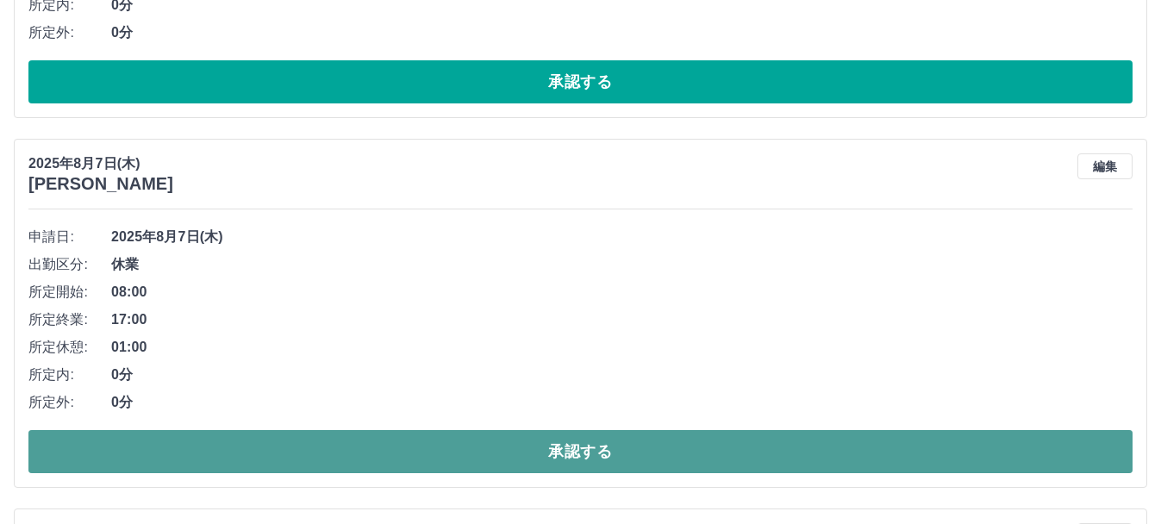
click at [555, 449] on button "承認する" at bounding box center [580, 451] width 1104 height 43
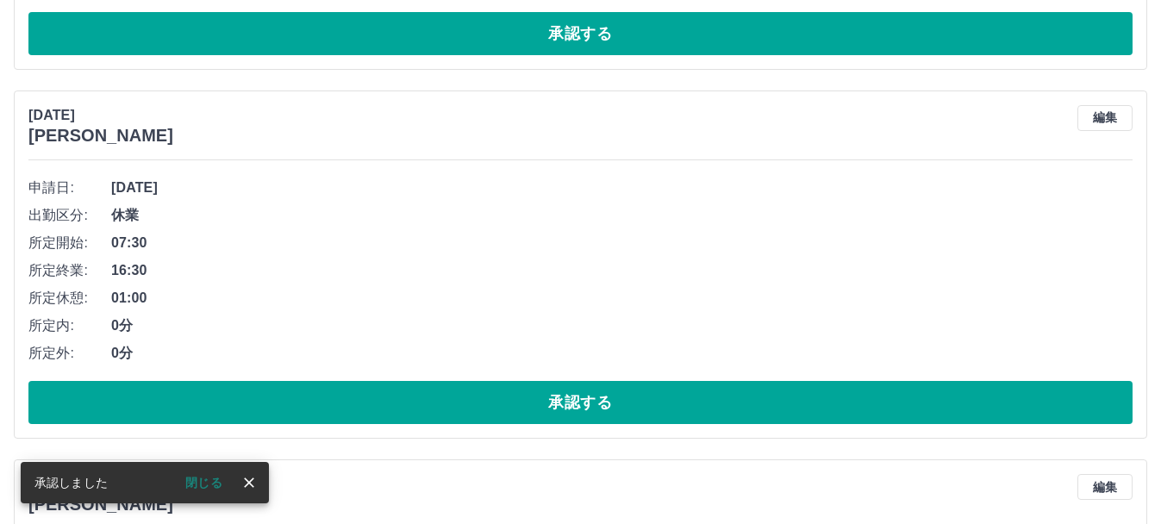
scroll to position [10417, 0]
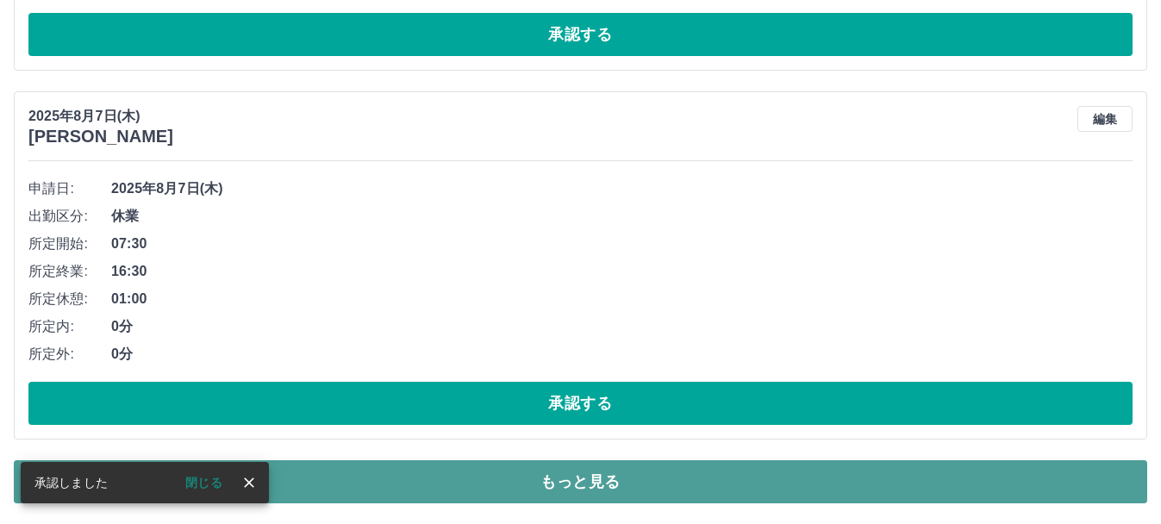
click at [556, 483] on button "もっと見る" at bounding box center [580, 481] width 1133 height 43
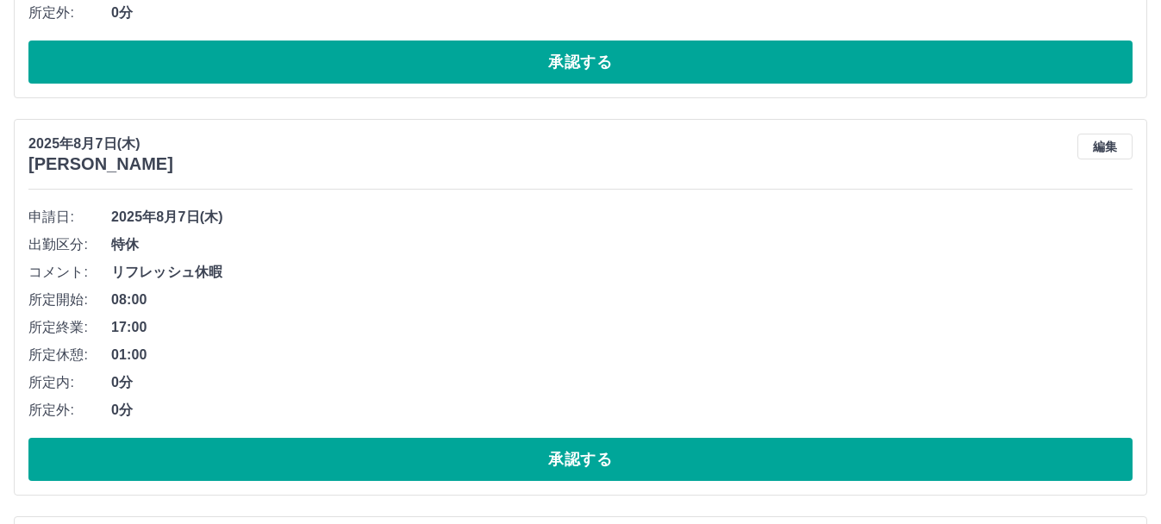
scroll to position [10755, 0]
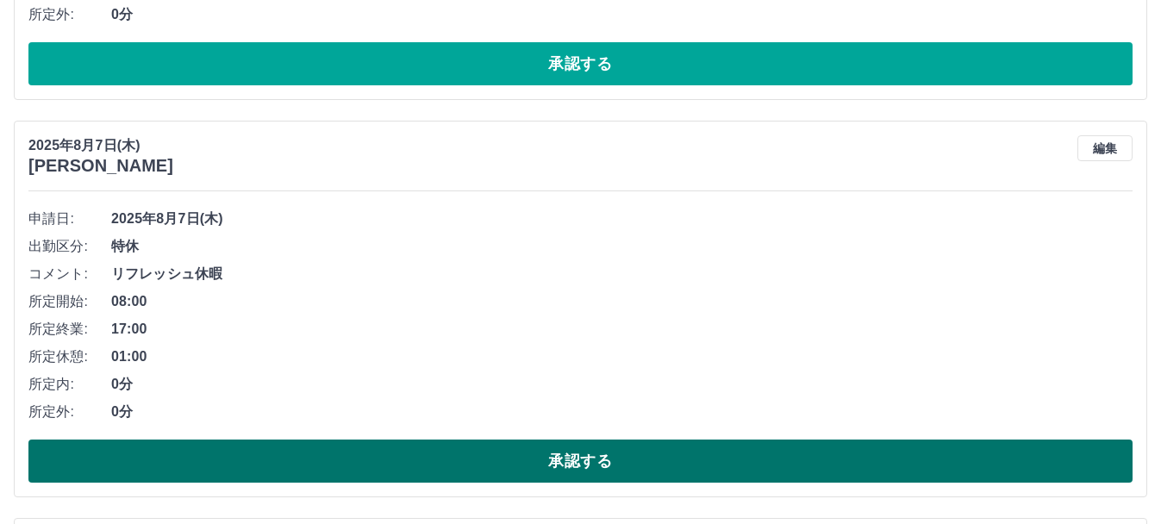
click at [554, 465] on button "承認する" at bounding box center [580, 461] width 1104 height 43
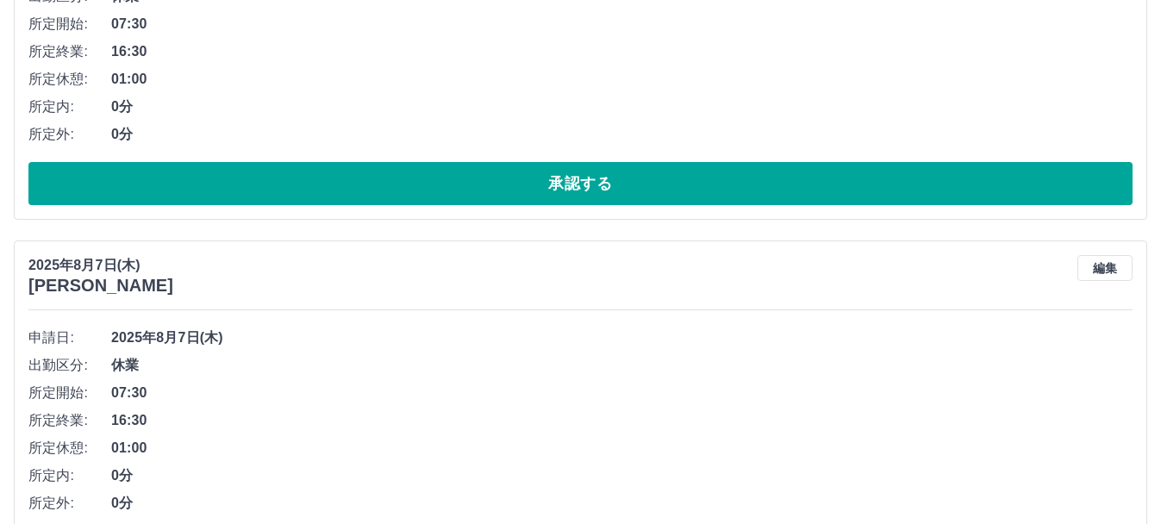
scroll to position [10417, 0]
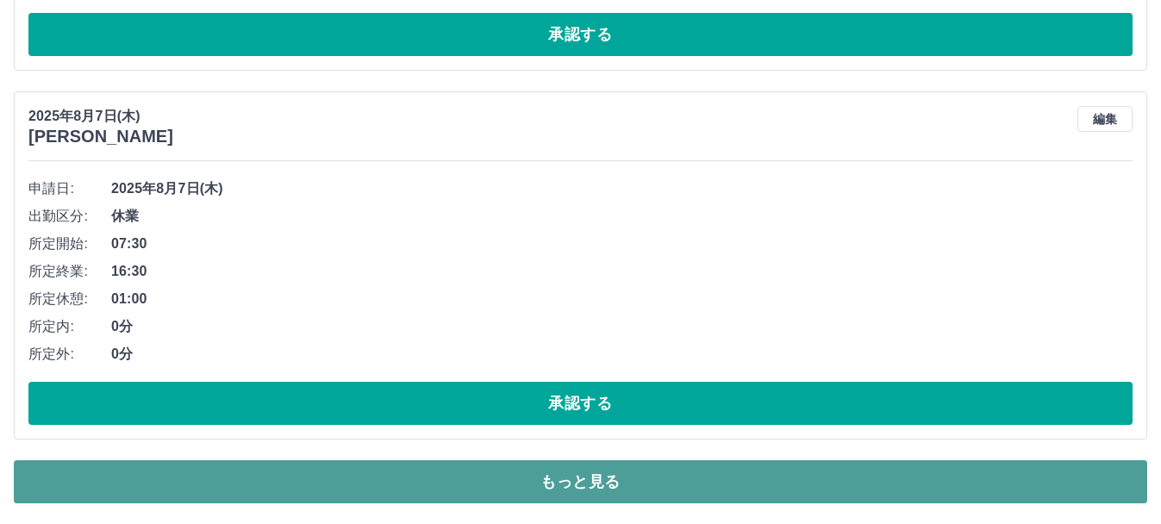
click at [525, 480] on button "もっと見る" at bounding box center [580, 481] width 1133 height 43
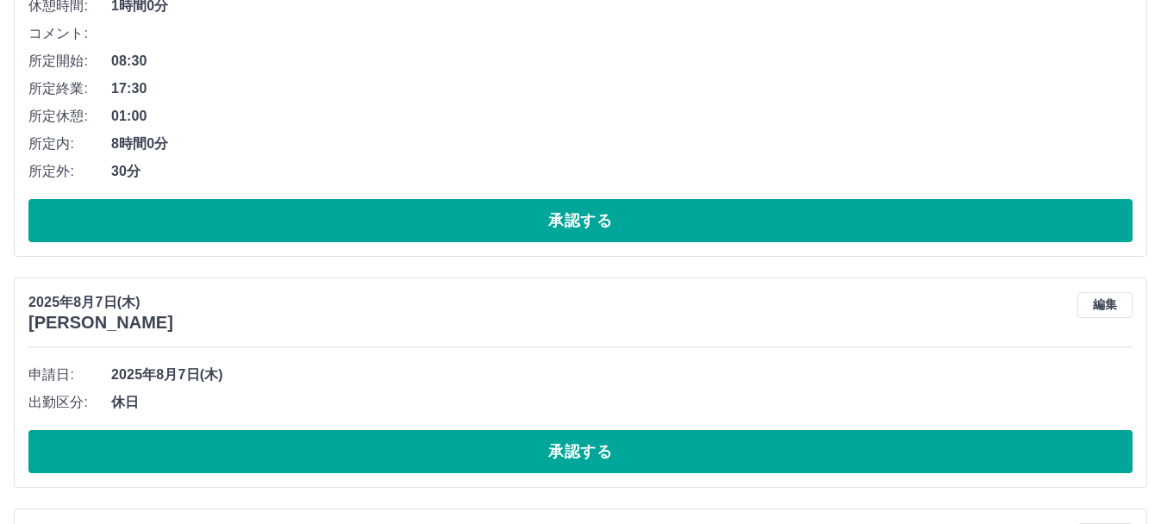
scroll to position [11077, 0]
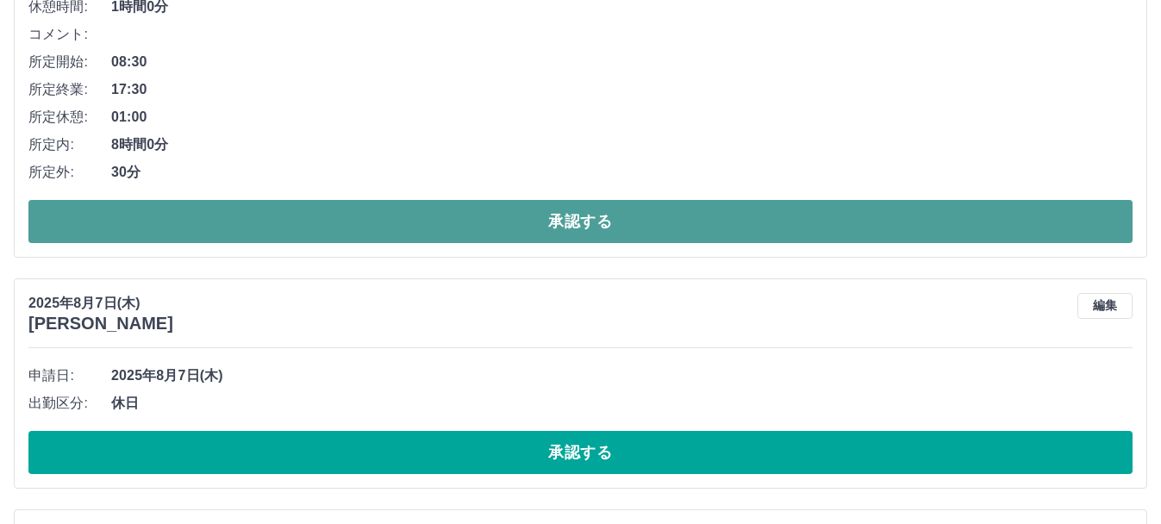
click at [524, 236] on button "承認する" at bounding box center [580, 221] width 1104 height 43
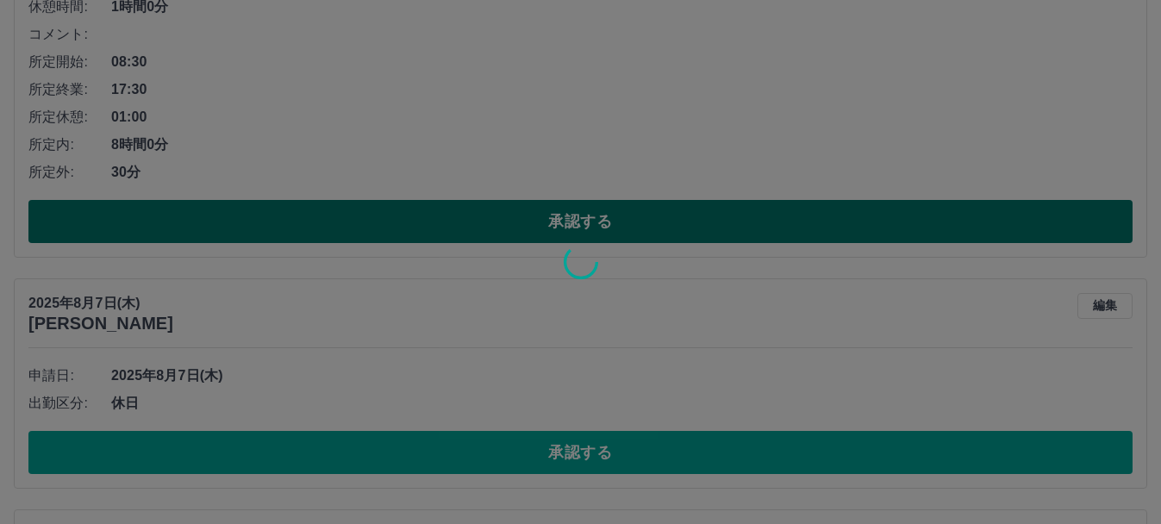
click at [524, 236] on div at bounding box center [580, 262] width 1161 height 524
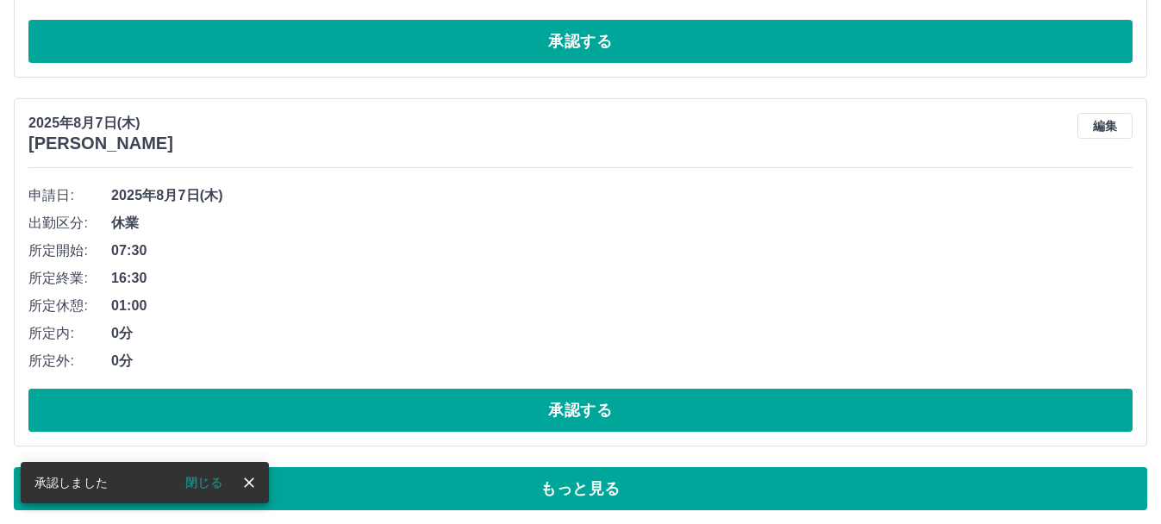
scroll to position [10417, 0]
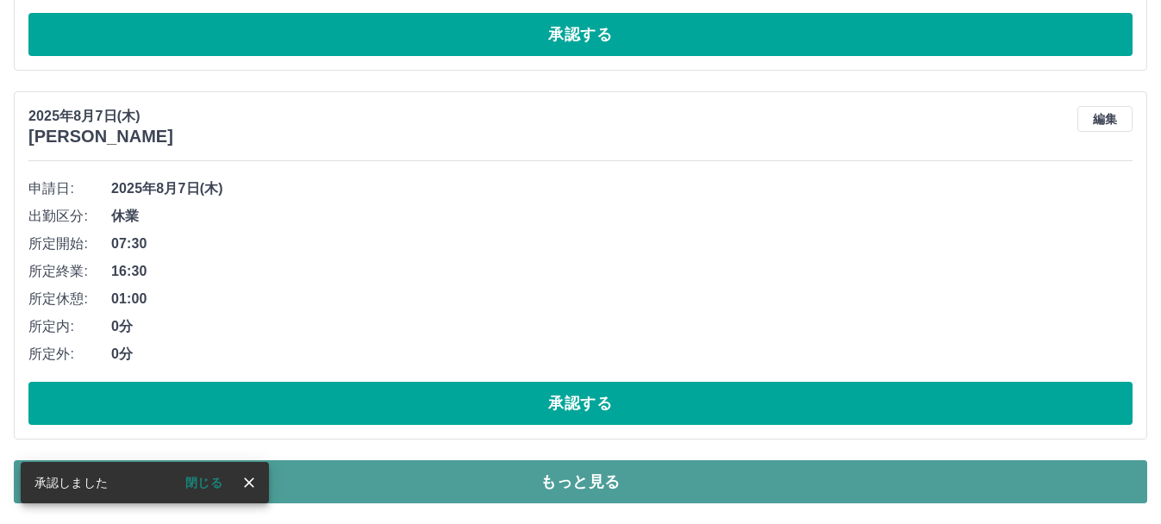
click at [548, 501] on button "もっと見る" at bounding box center [580, 481] width 1133 height 43
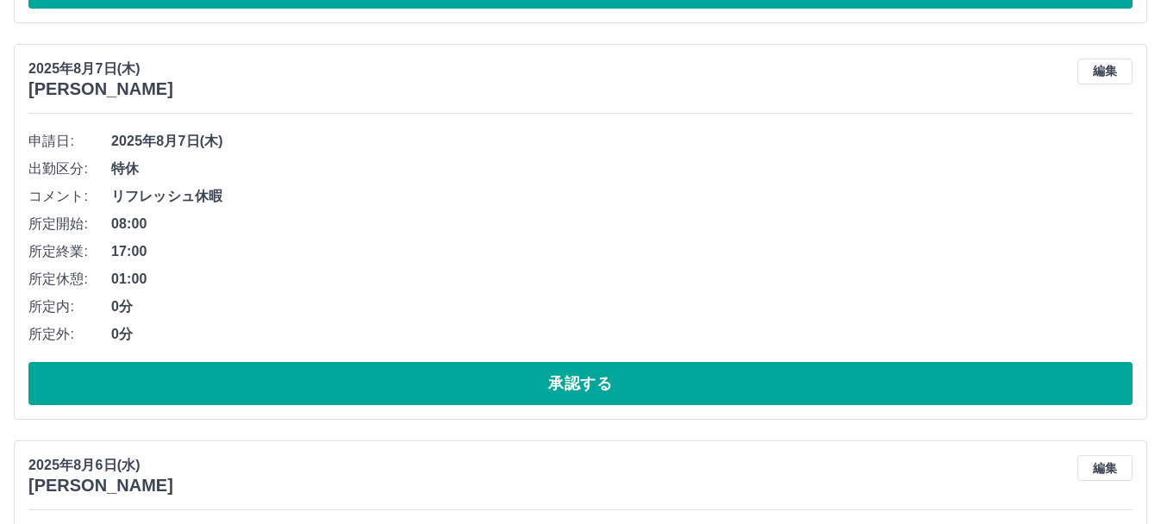
scroll to position [11065, 0]
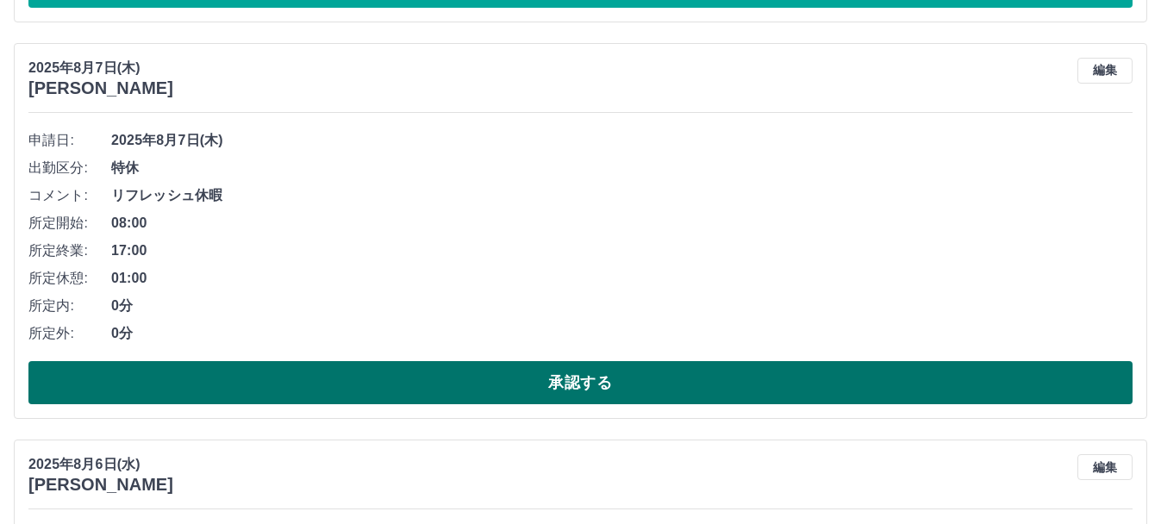
click at [516, 389] on button "承認する" at bounding box center [580, 382] width 1104 height 43
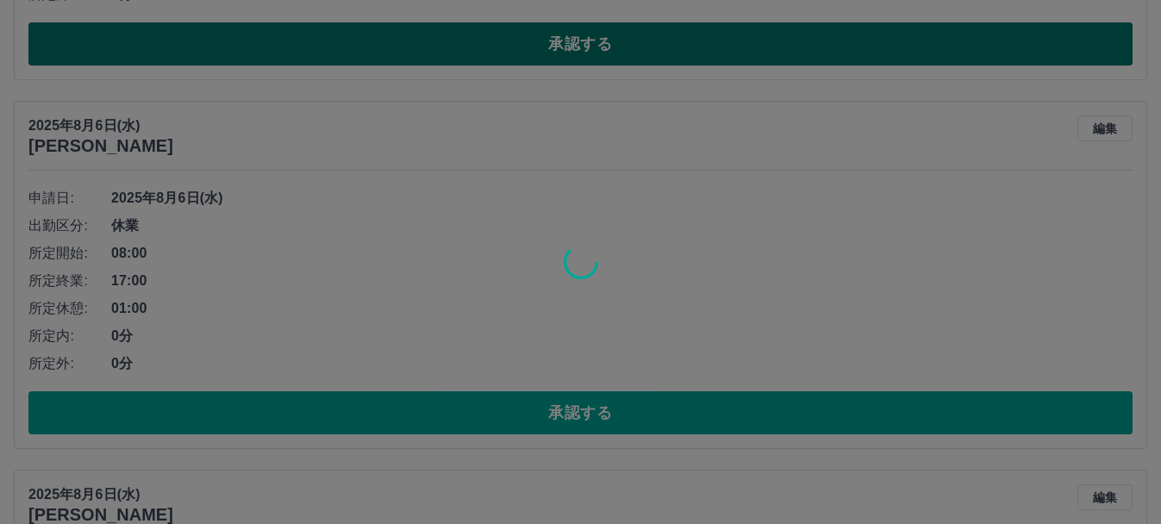
scroll to position [10417, 0]
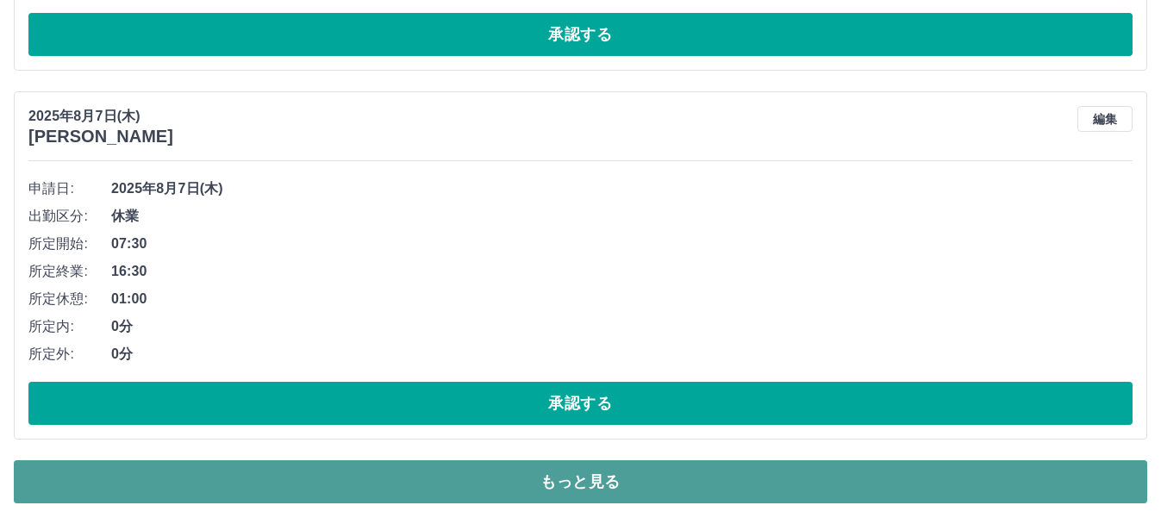
click at [520, 475] on button "もっと見る" at bounding box center [580, 481] width 1133 height 43
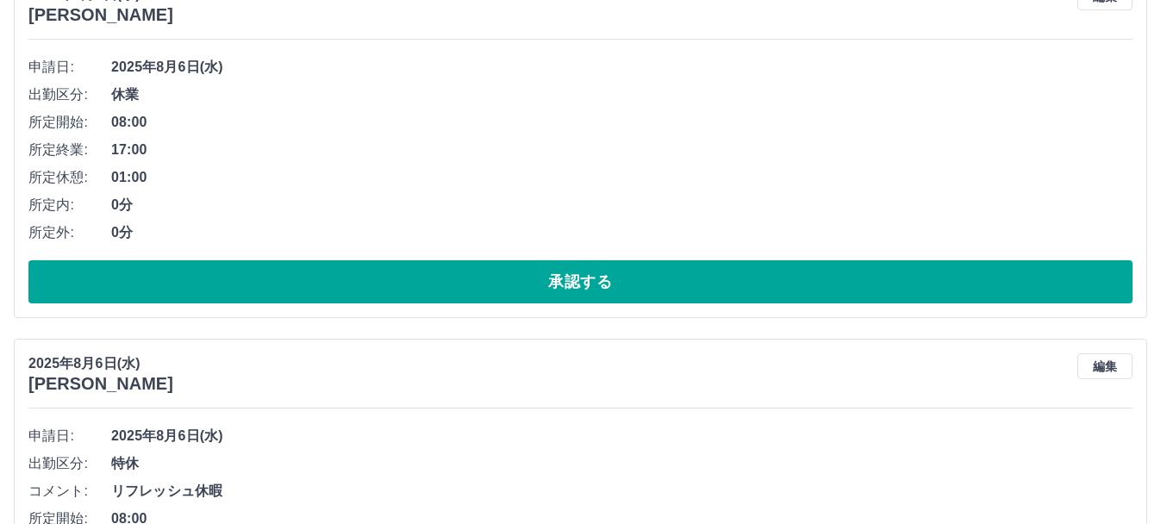
scroll to position [11140, 0]
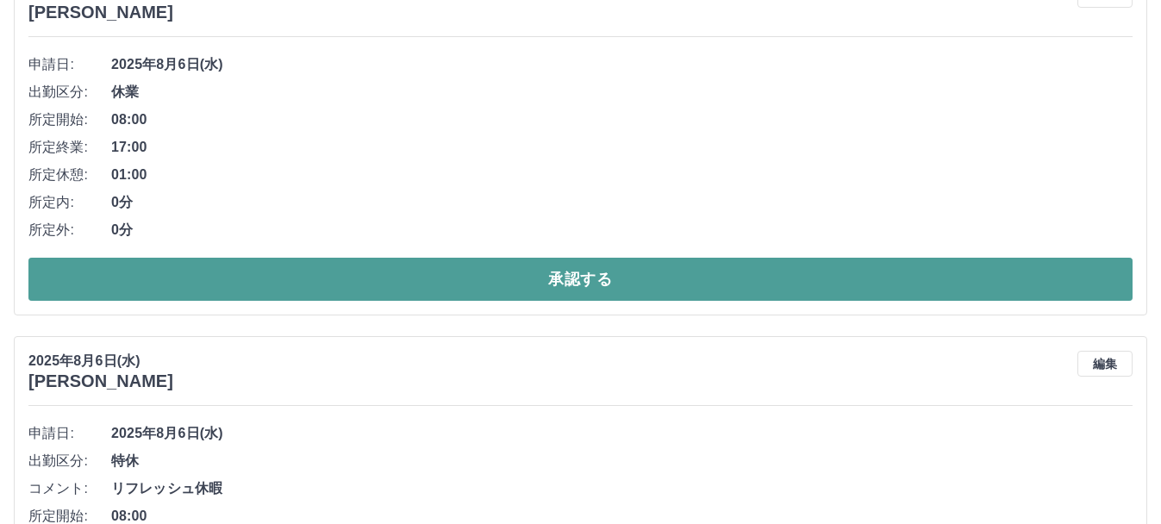
click at [391, 268] on button "承認する" at bounding box center [580, 279] width 1104 height 43
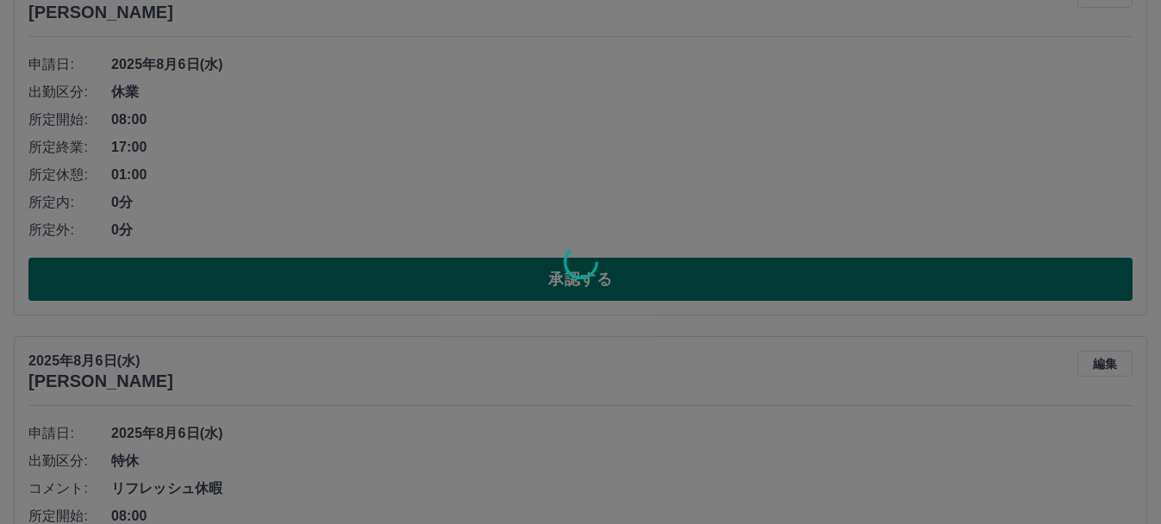
click at [391, 268] on div at bounding box center [580, 262] width 1161 height 524
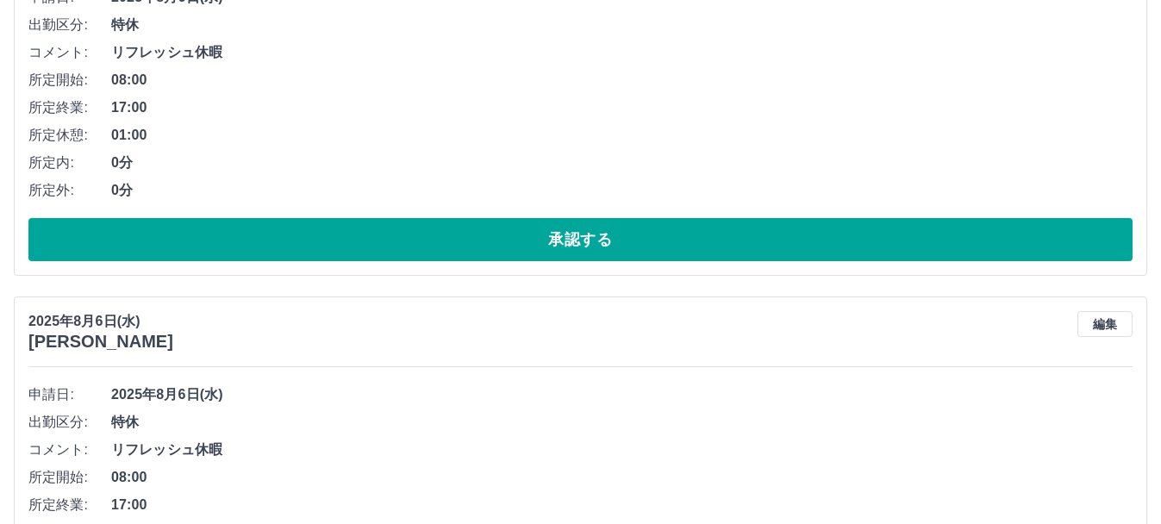
scroll to position [11599, 0]
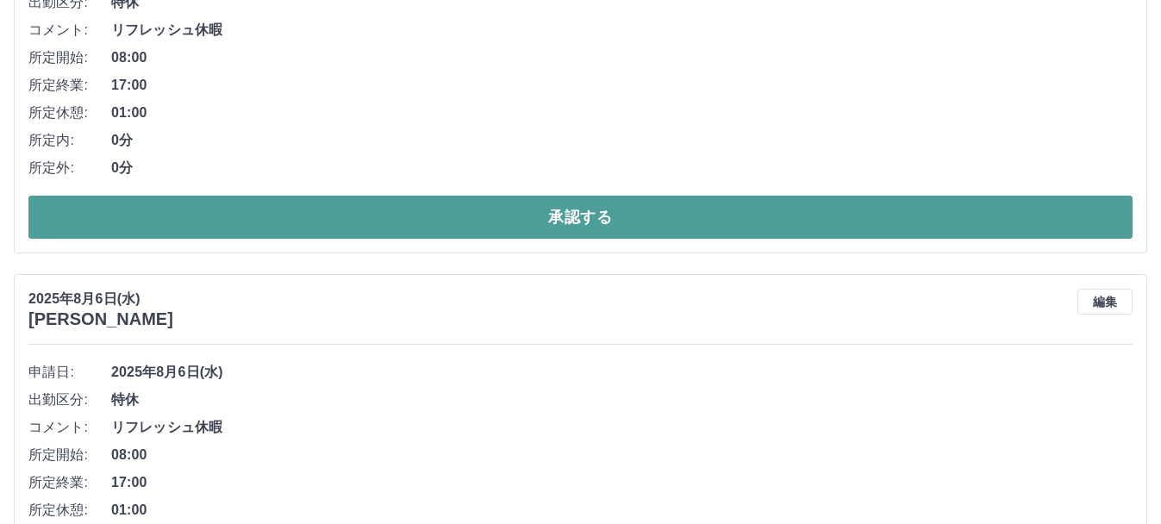
click at [393, 234] on button "承認する" at bounding box center [580, 217] width 1104 height 43
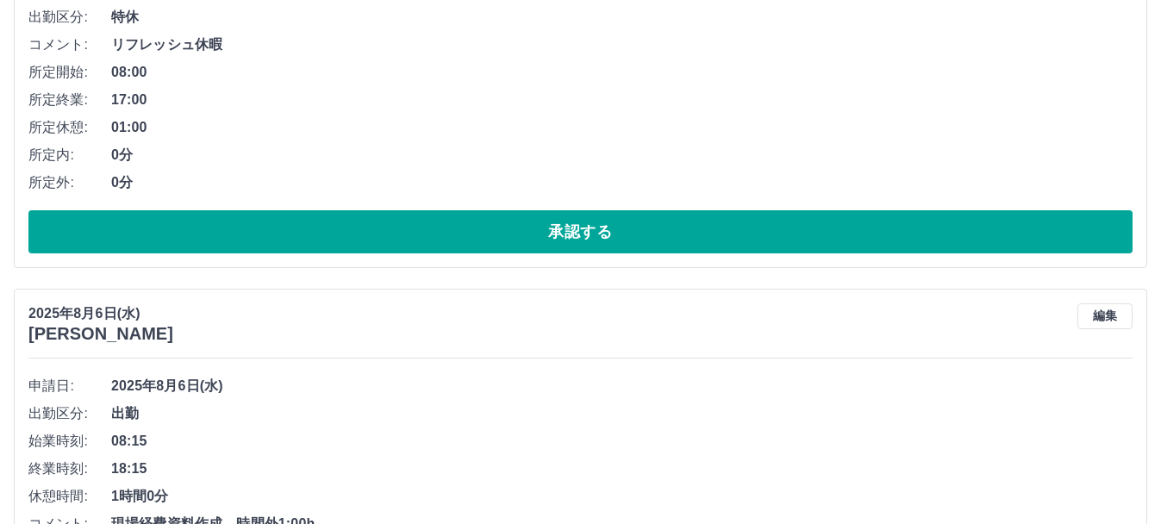
scroll to position [11982, 0]
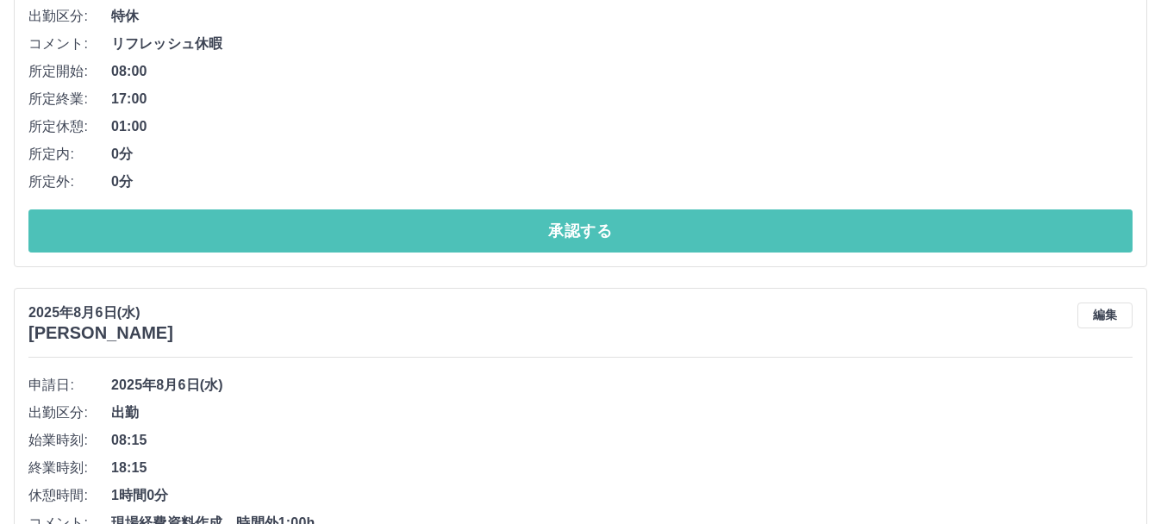
click at [393, 234] on button "承認する" at bounding box center [580, 230] width 1104 height 43
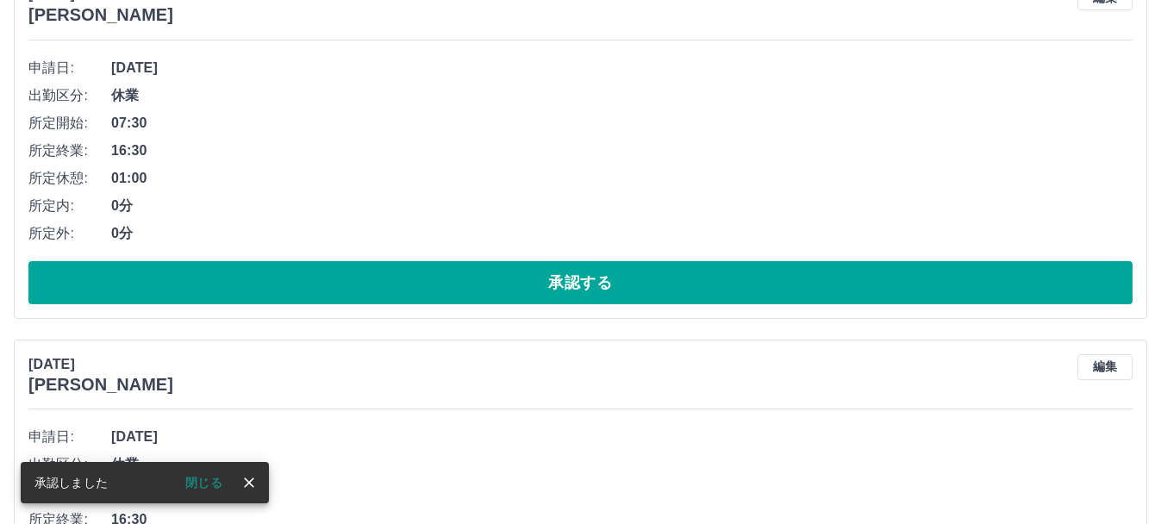
scroll to position [10417, 0]
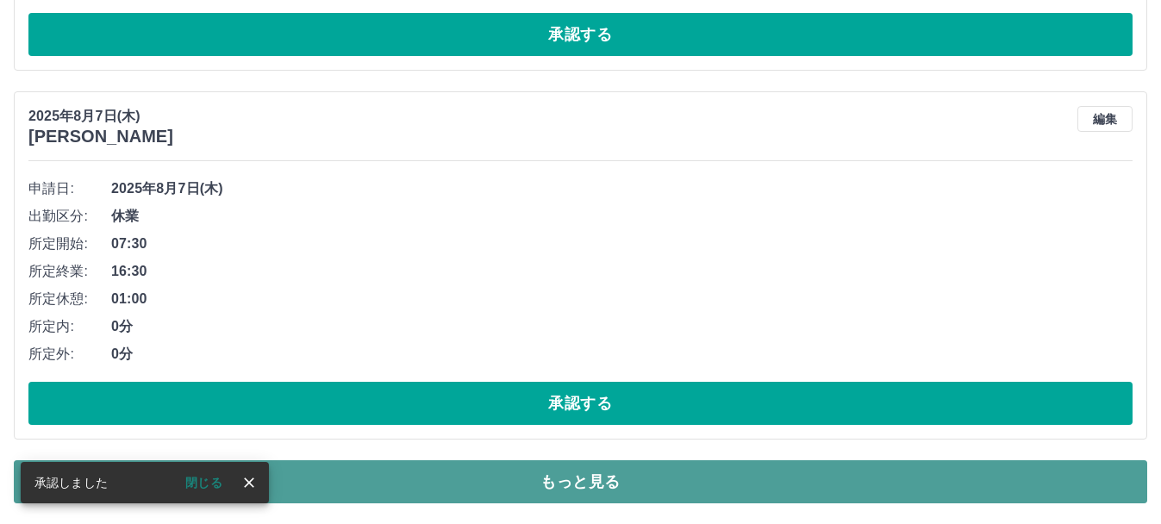
click at [464, 478] on button "もっと見る" at bounding box center [580, 481] width 1133 height 43
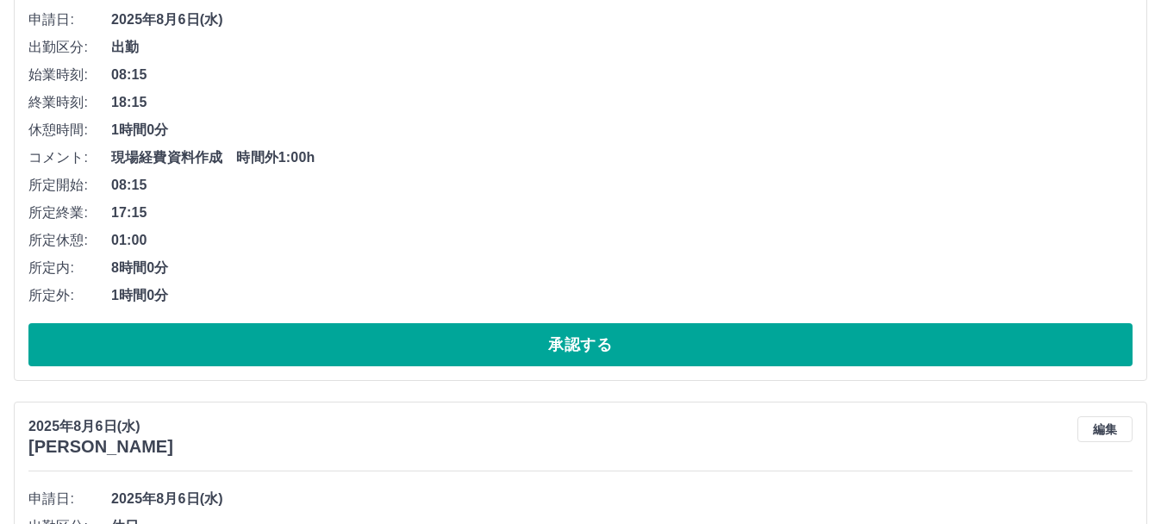
scroll to position [11189, 0]
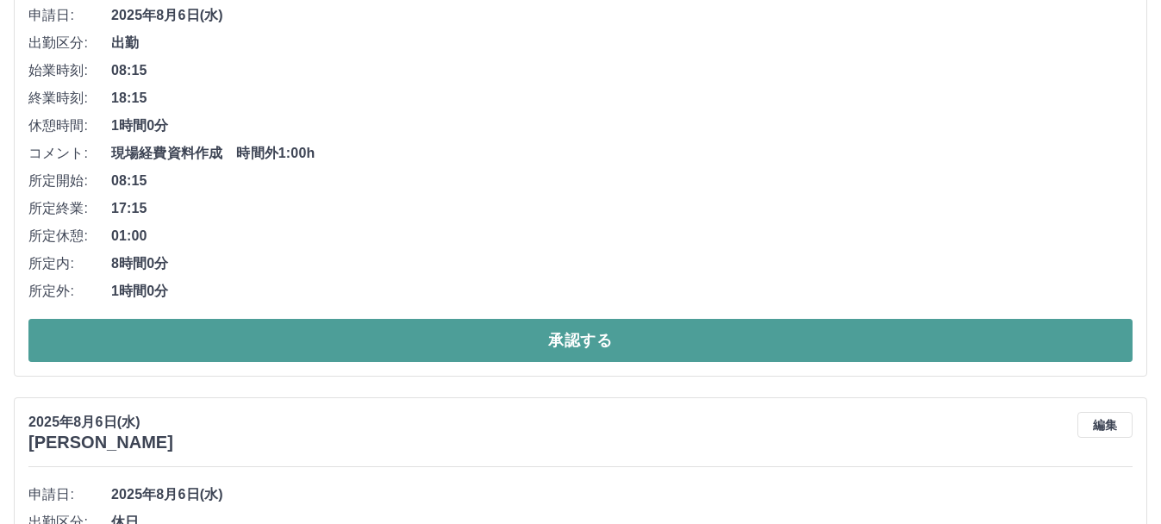
click at [497, 334] on button "承認する" at bounding box center [580, 340] width 1104 height 43
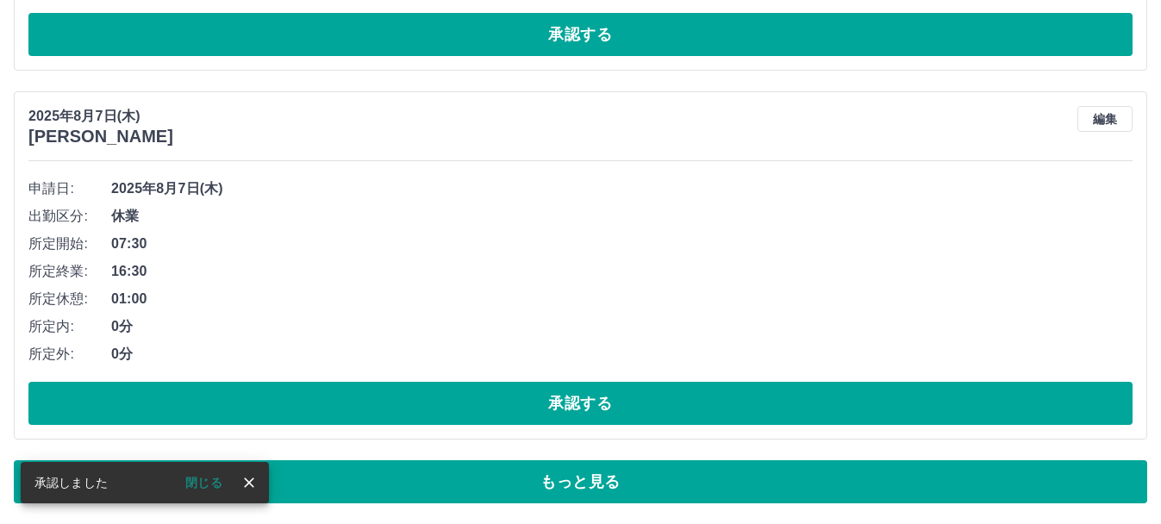
scroll to position [10417, 0]
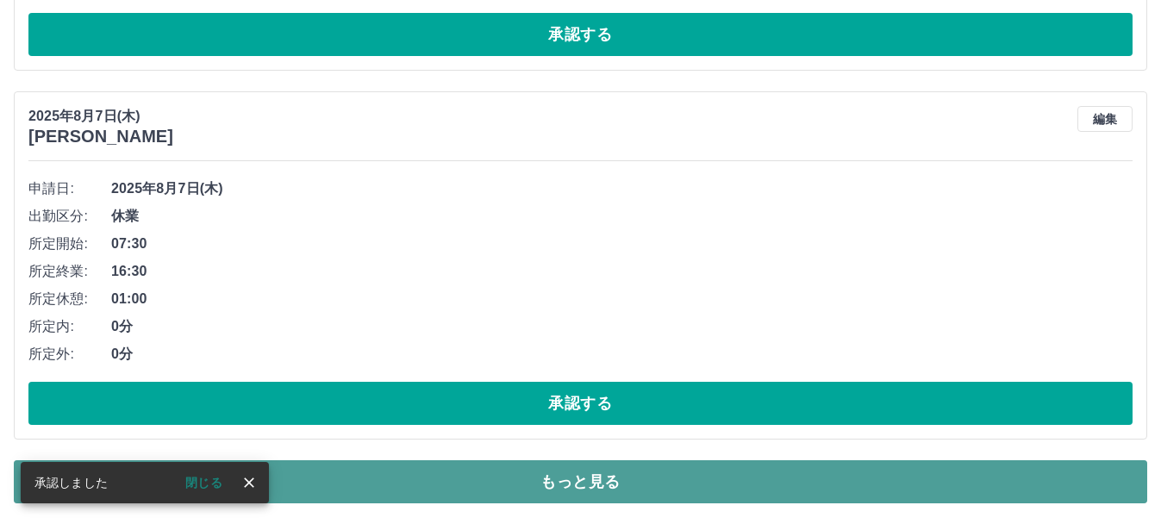
click at [581, 484] on button "もっと見る" at bounding box center [580, 481] width 1133 height 43
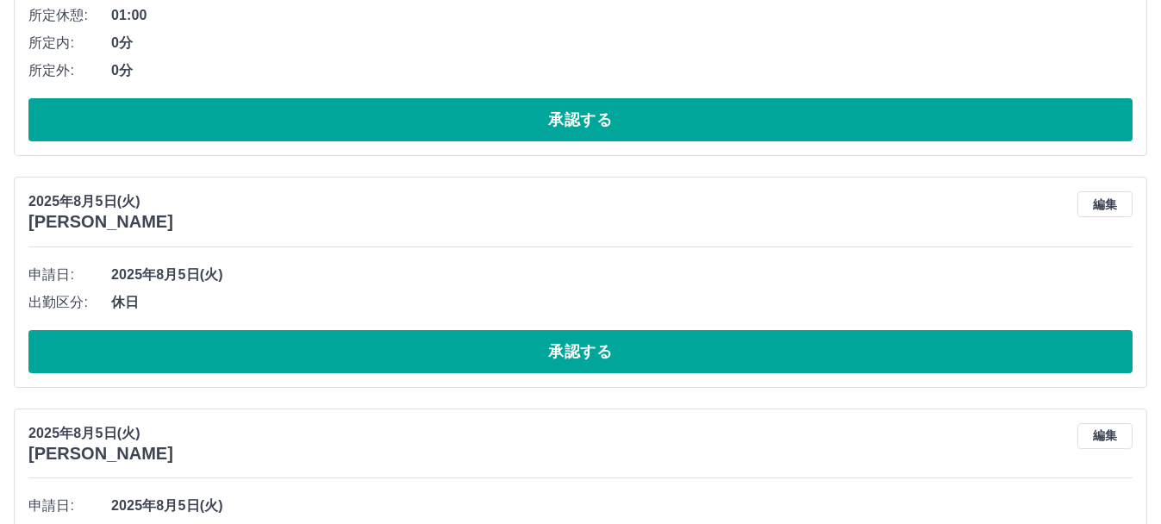
scroll to position [12670, 0]
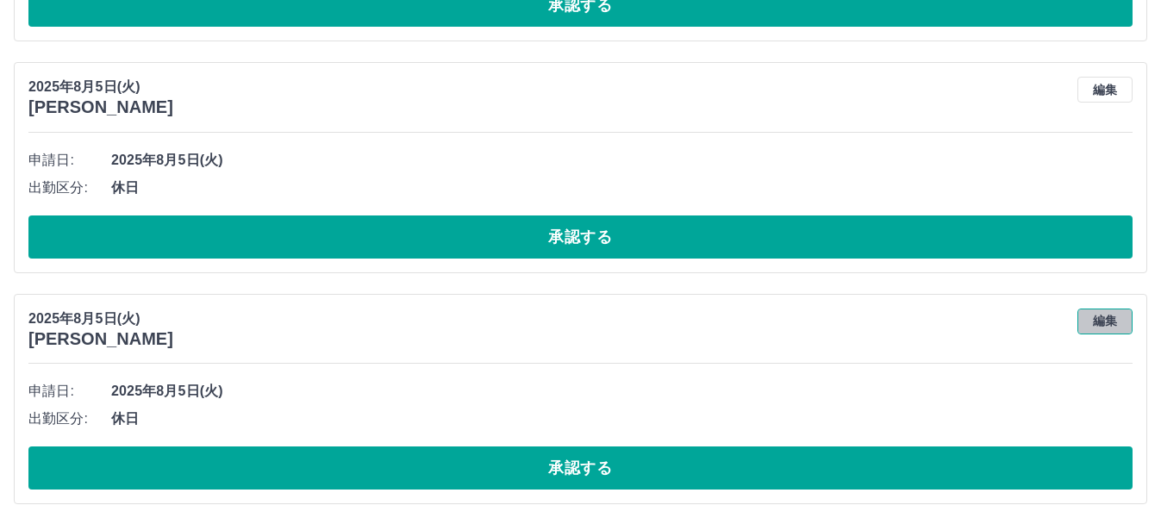
click at [1117, 328] on button "編集" at bounding box center [1104, 322] width 55 height 26
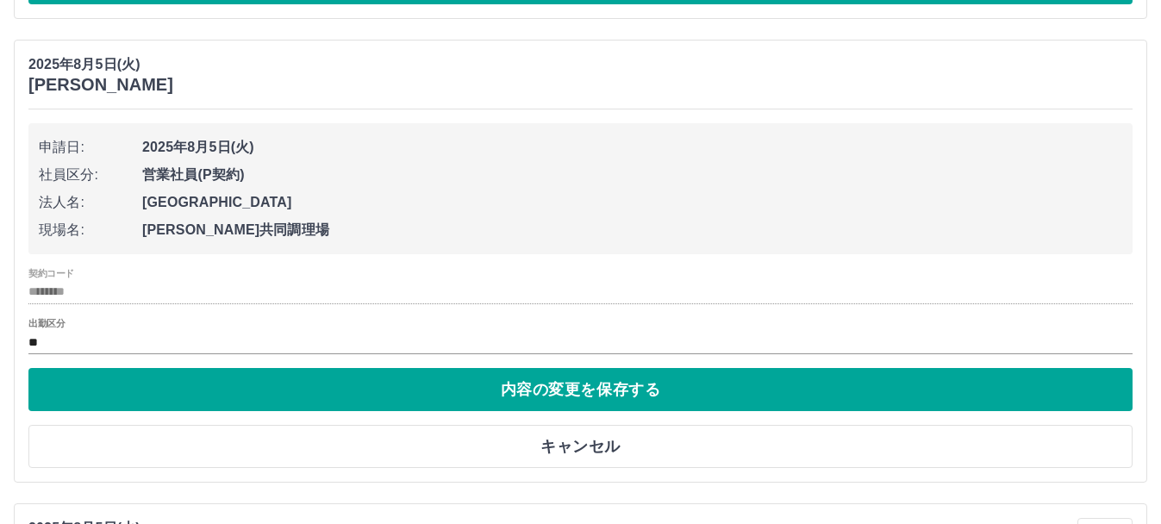
scroll to position [12928, 0]
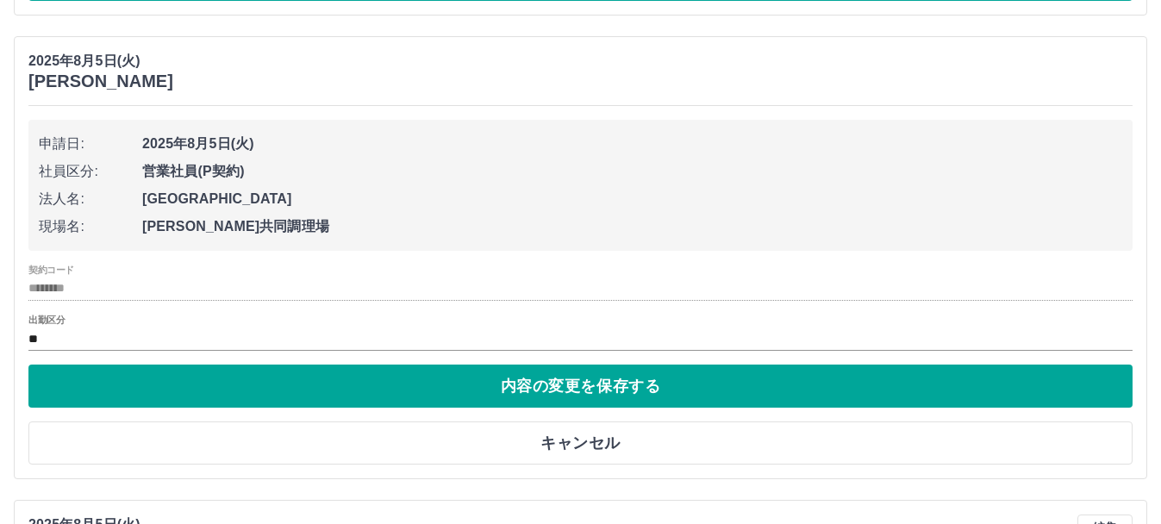
click at [170, 280] on input "********" at bounding box center [580, 289] width 1104 height 22
click at [45, 297] on input "********" at bounding box center [580, 289] width 1104 height 22
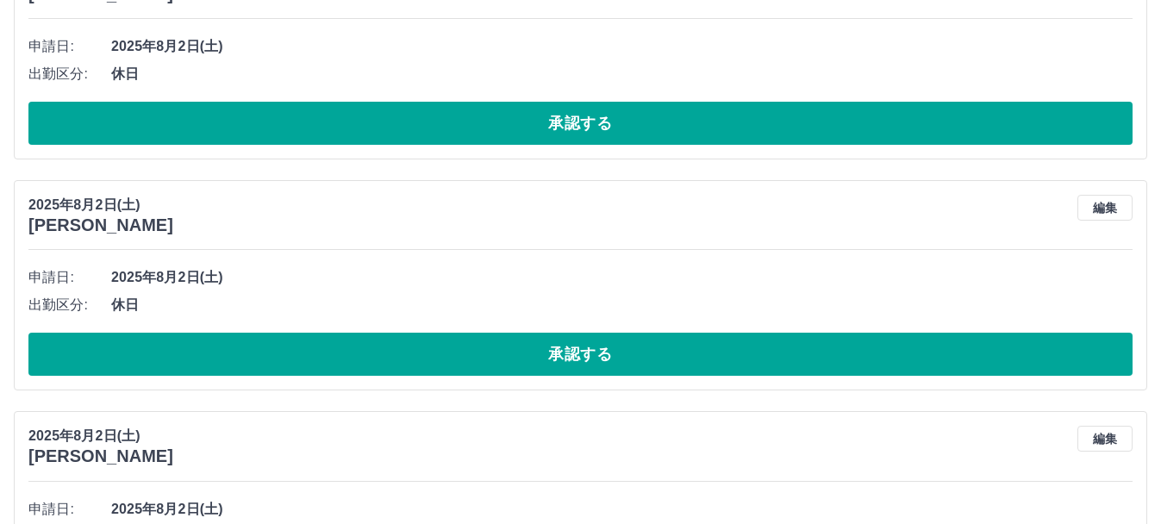
scroll to position [17866, 0]
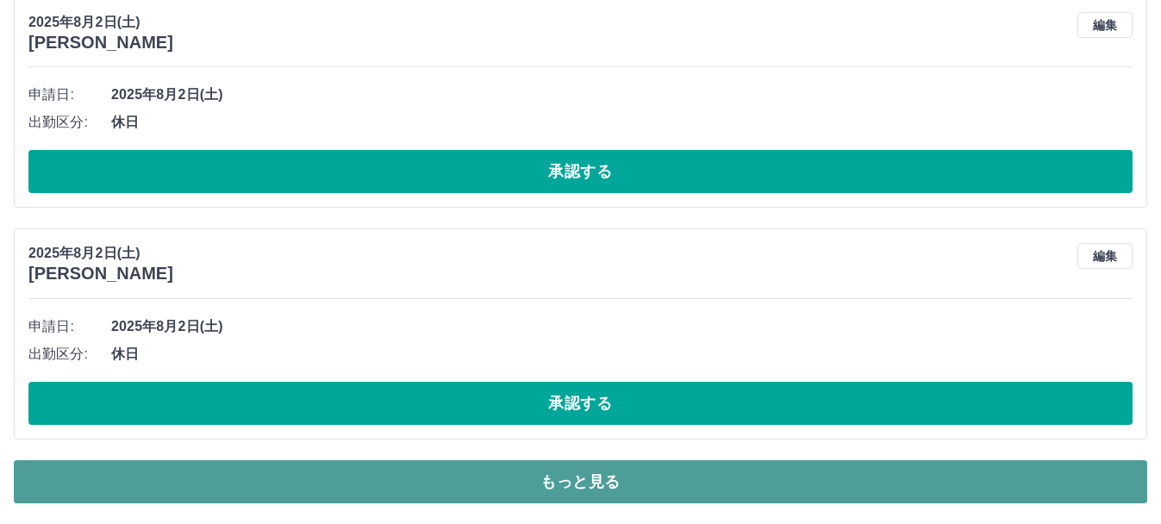
click at [670, 490] on button "もっと見る" at bounding box center [580, 481] width 1133 height 43
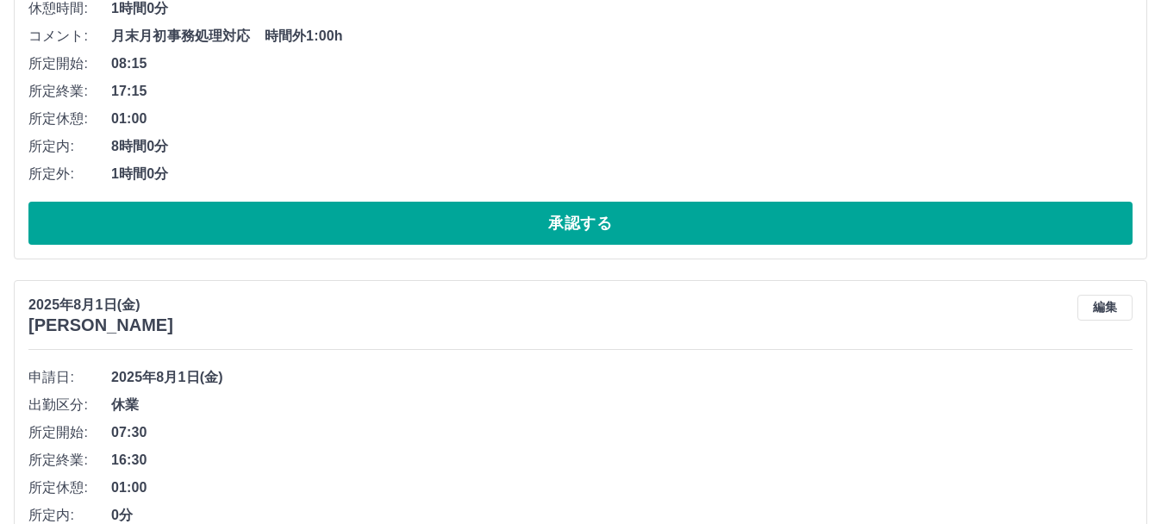
scroll to position [20220, 0]
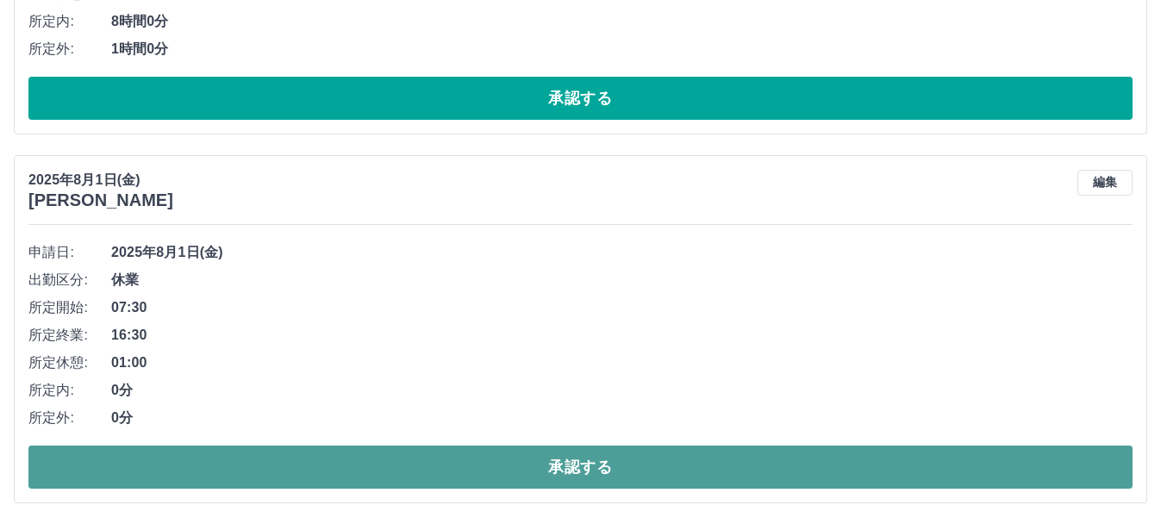
click at [781, 468] on button "承認する" at bounding box center [580, 467] width 1104 height 43
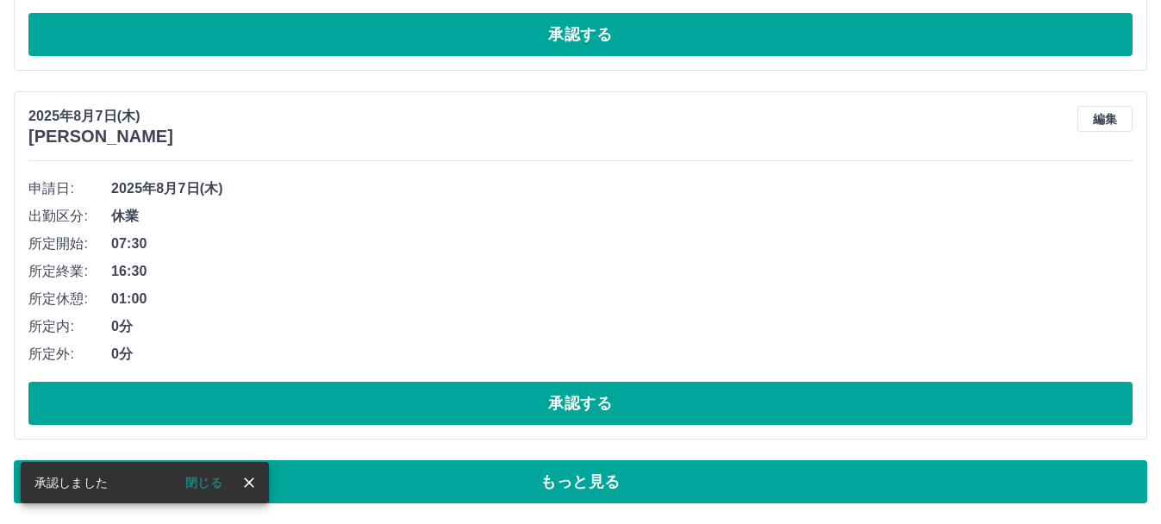
scroll to position [10417, 0]
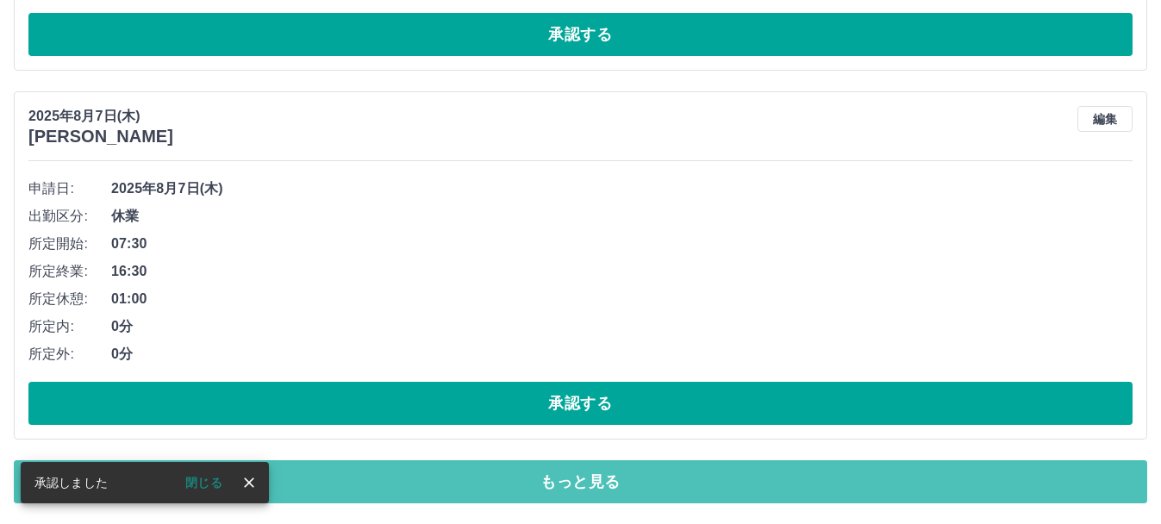
click at [781, 468] on button "もっと見る" at bounding box center [580, 481] width 1133 height 43
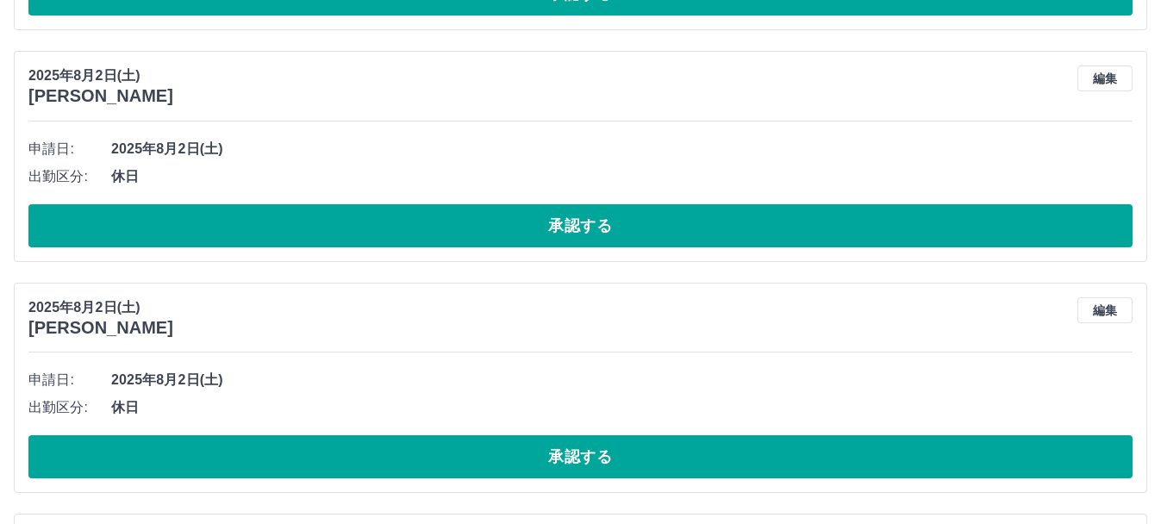
scroll to position [17632, 0]
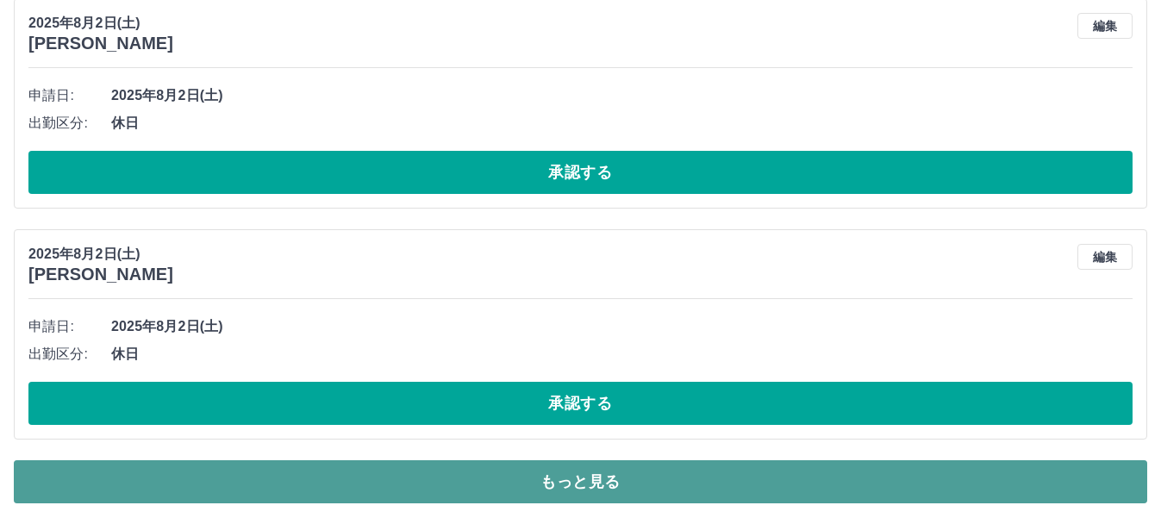
click at [532, 478] on button "もっと見る" at bounding box center [580, 481] width 1133 height 43
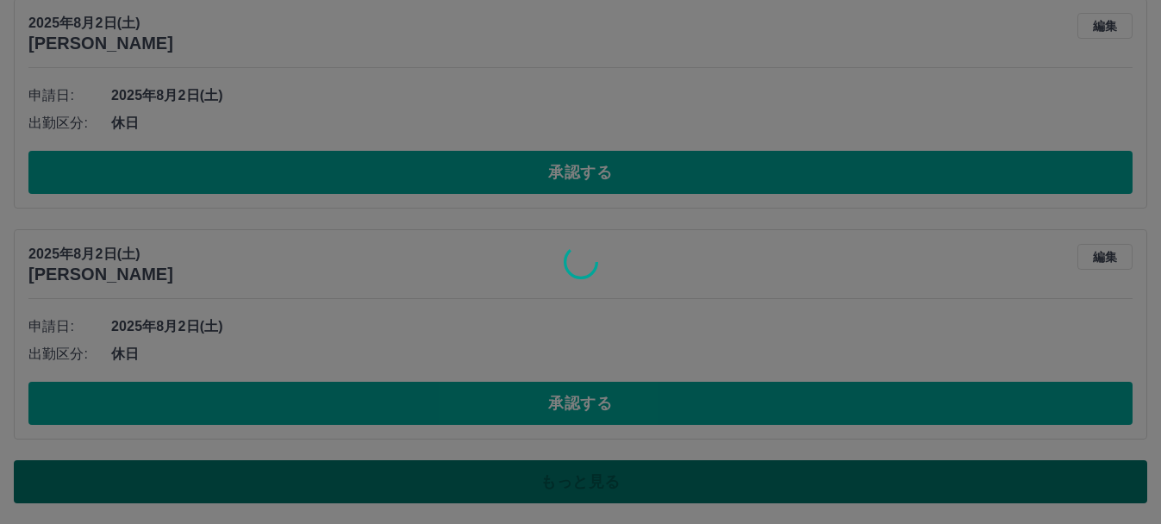
click at [532, 478] on div at bounding box center [580, 262] width 1161 height 524
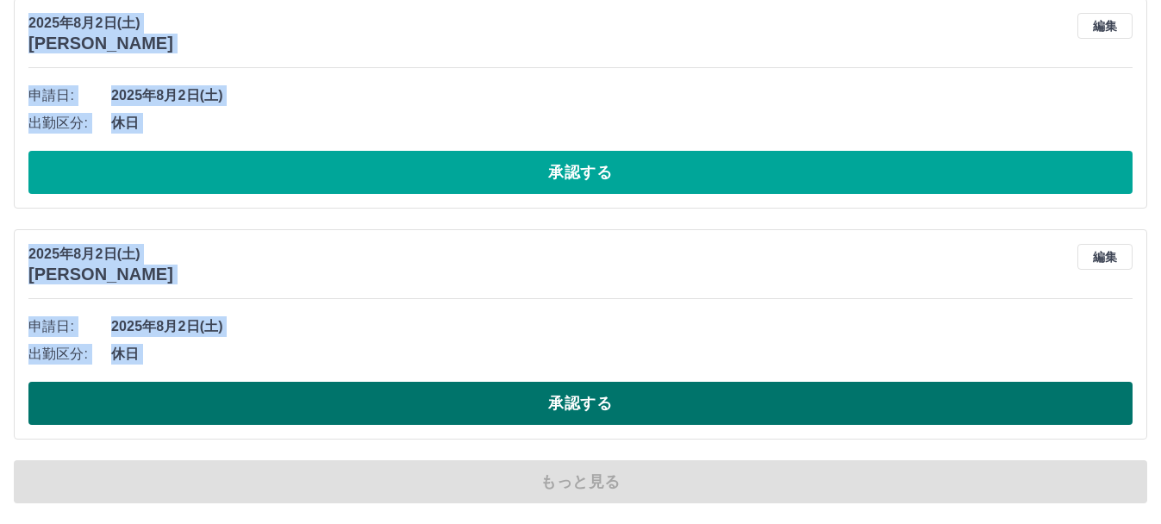
drag, startPoint x: 532, startPoint y: 478, endPoint x: 569, endPoint y: 407, distance: 80.6
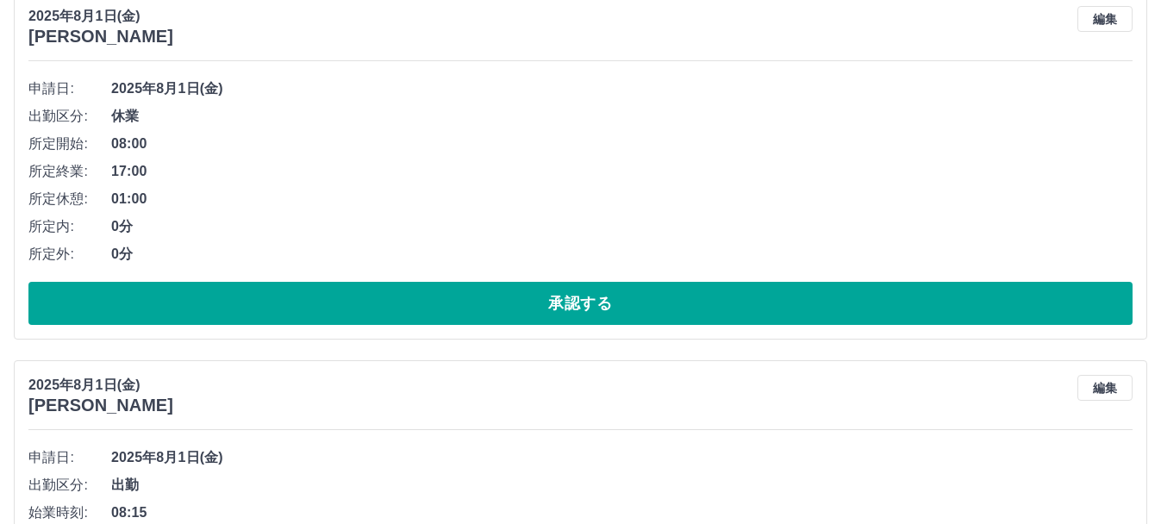
scroll to position [19618, 0]
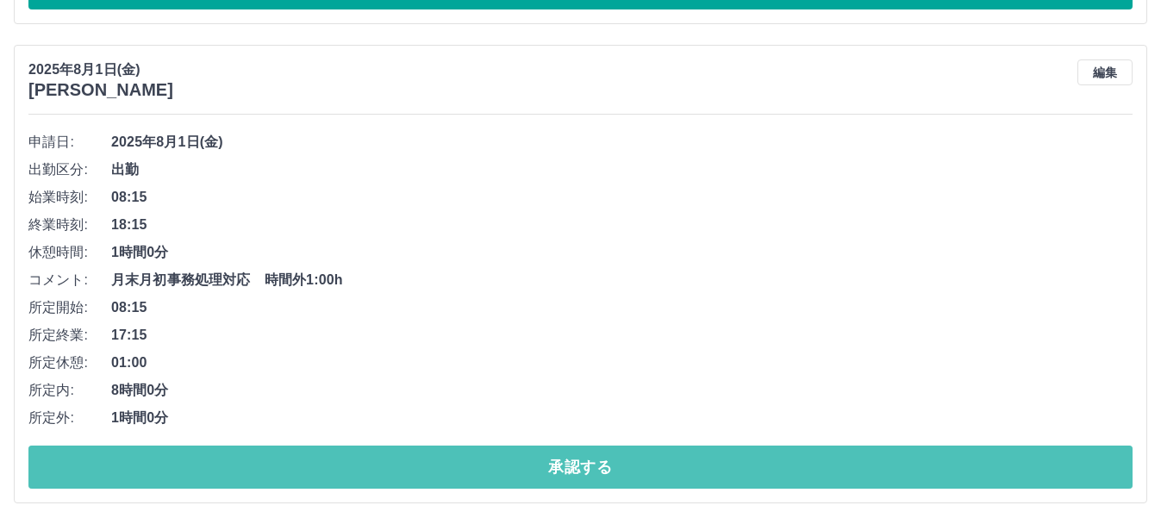
click at [545, 476] on button "承認する" at bounding box center [580, 467] width 1104 height 43
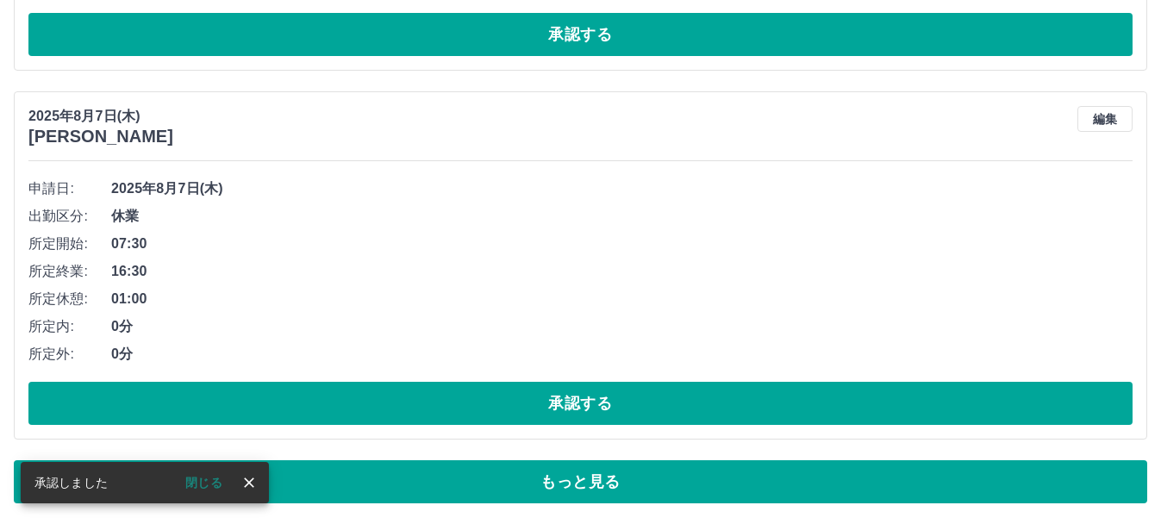
scroll to position [10417, 0]
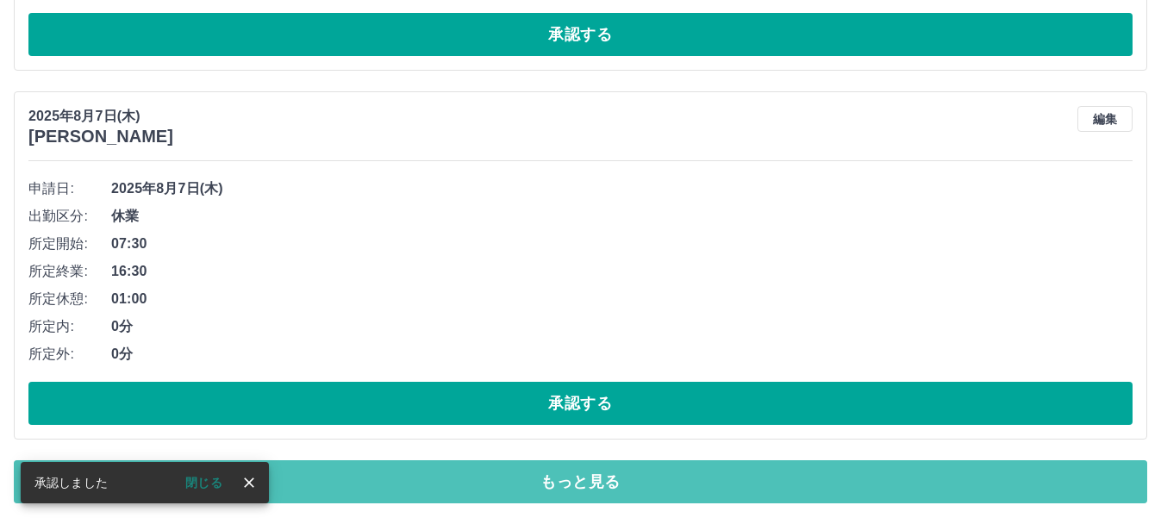
click at [545, 476] on button "もっと見る" at bounding box center [580, 481] width 1133 height 43
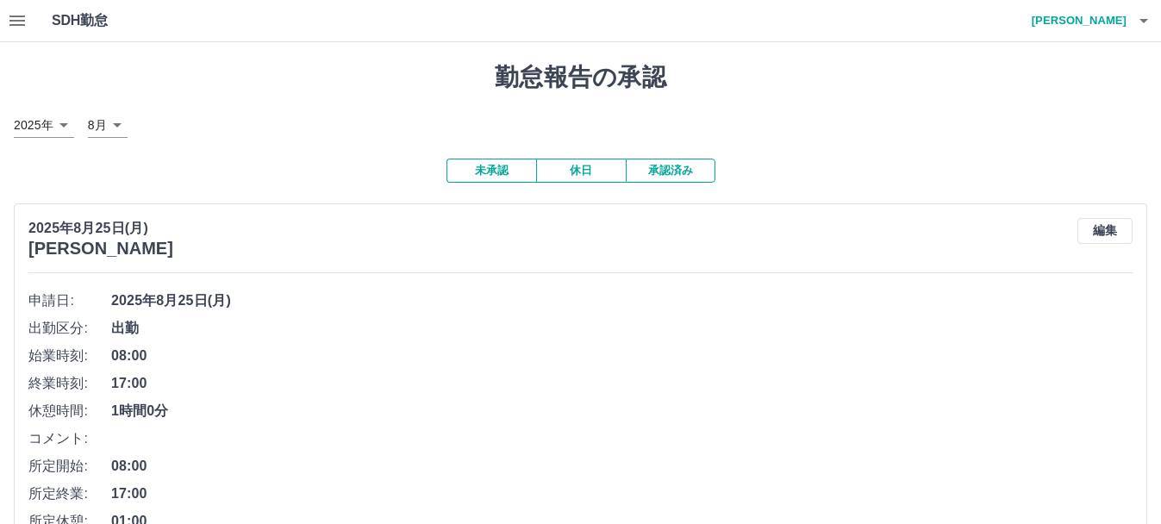
scroll to position [240, 0]
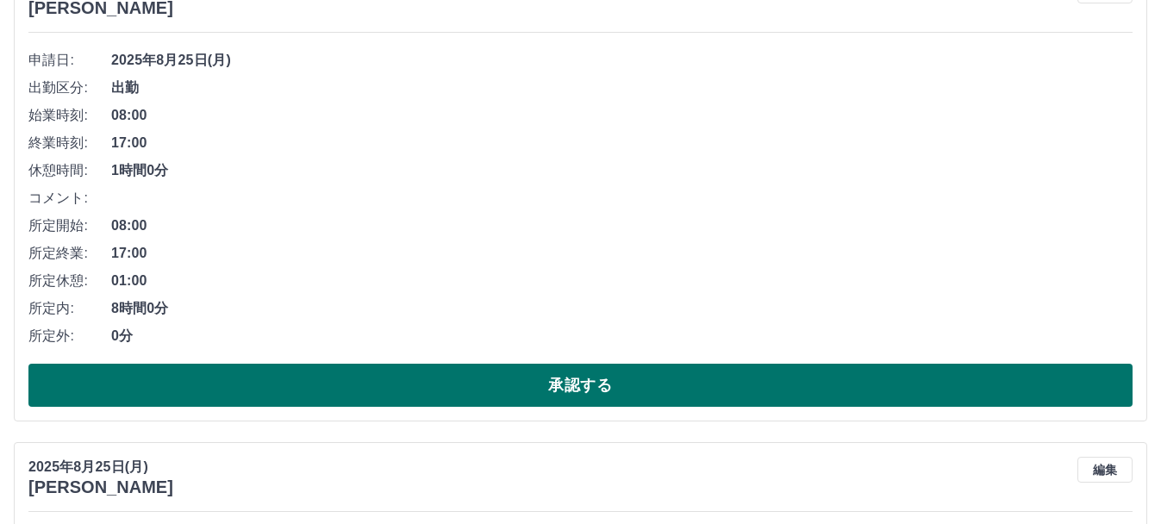
click at [639, 382] on button "承認する" at bounding box center [580, 385] width 1104 height 43
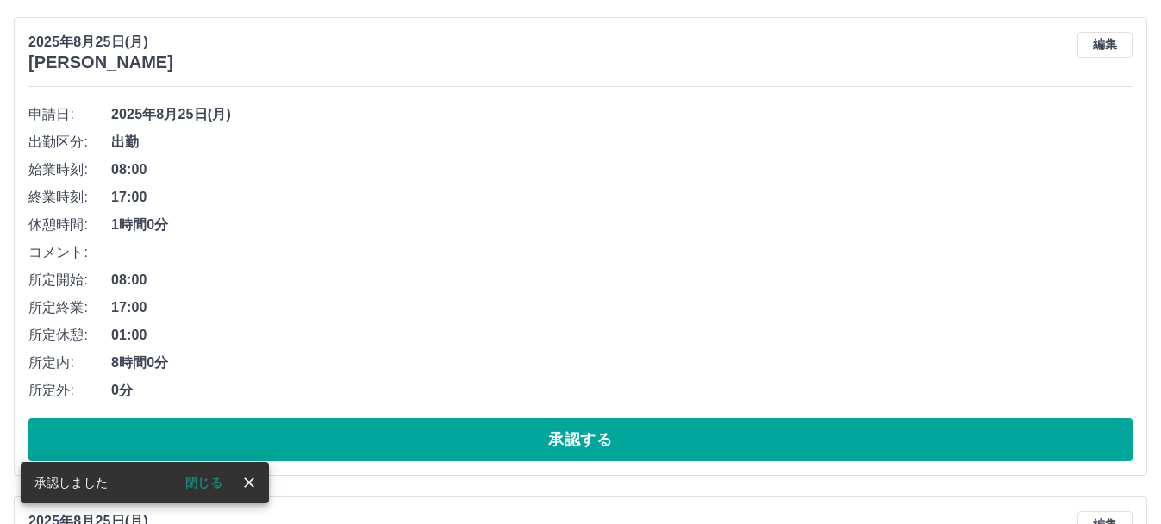
scroll to position [194, 0]
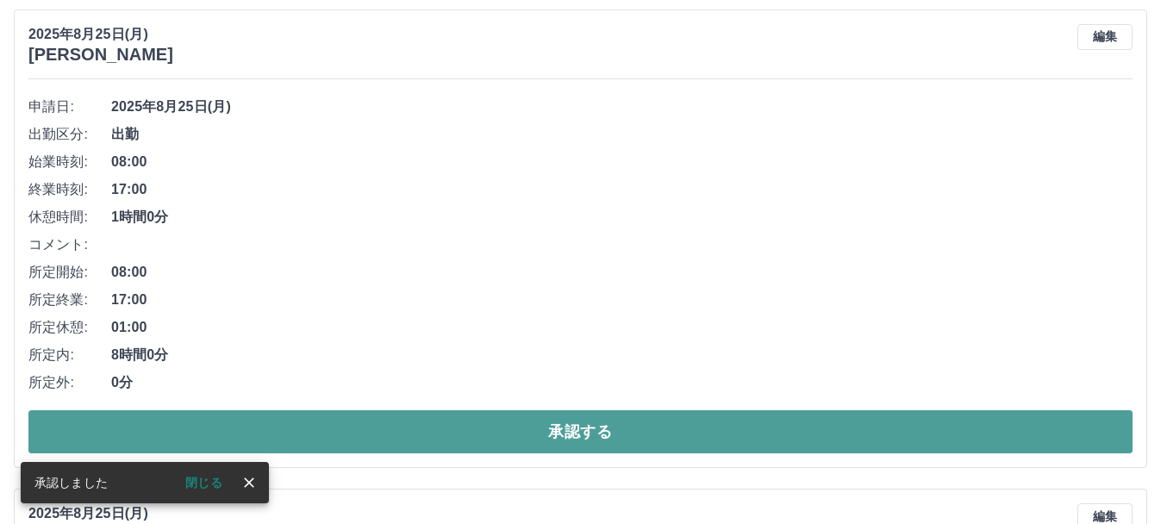
click at [646, 427] on button "承認する" at bounding box center [580, 431] width 1104 height 43
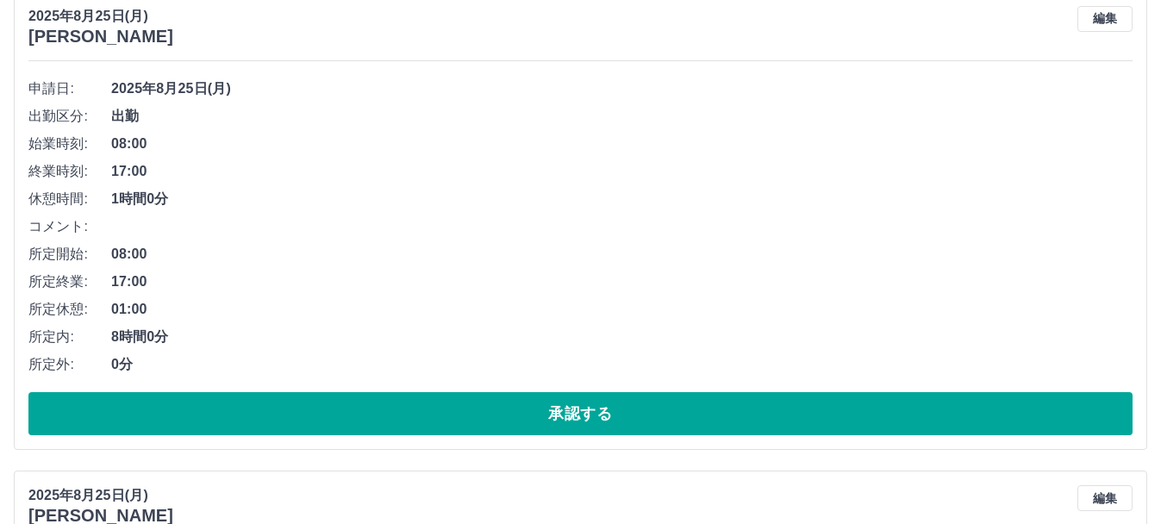
scroll to position [213, 0]
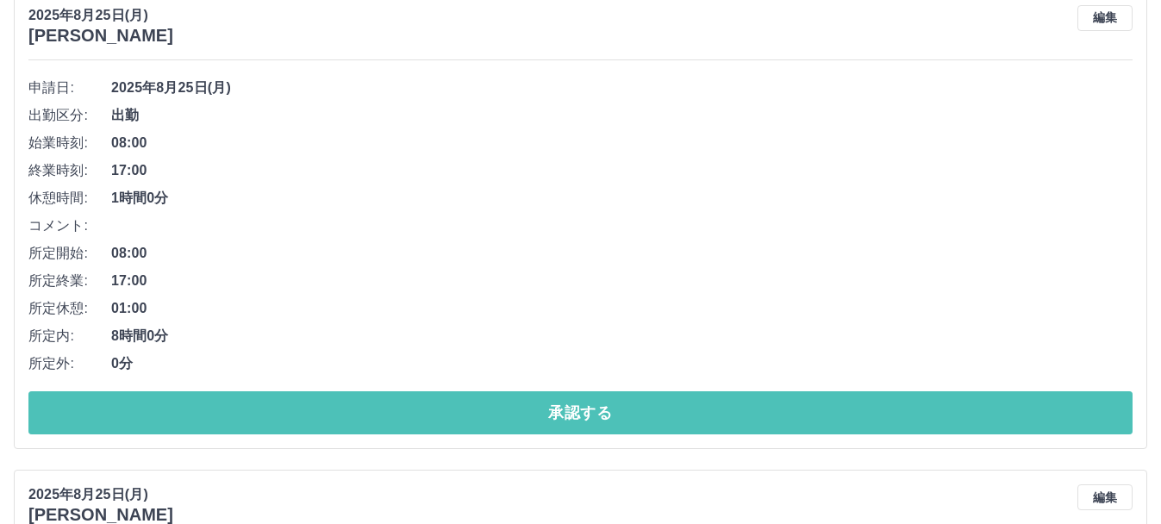
click at [646, 427] on button "承認する" at bounding box center [580, 412] width 1104 height 43
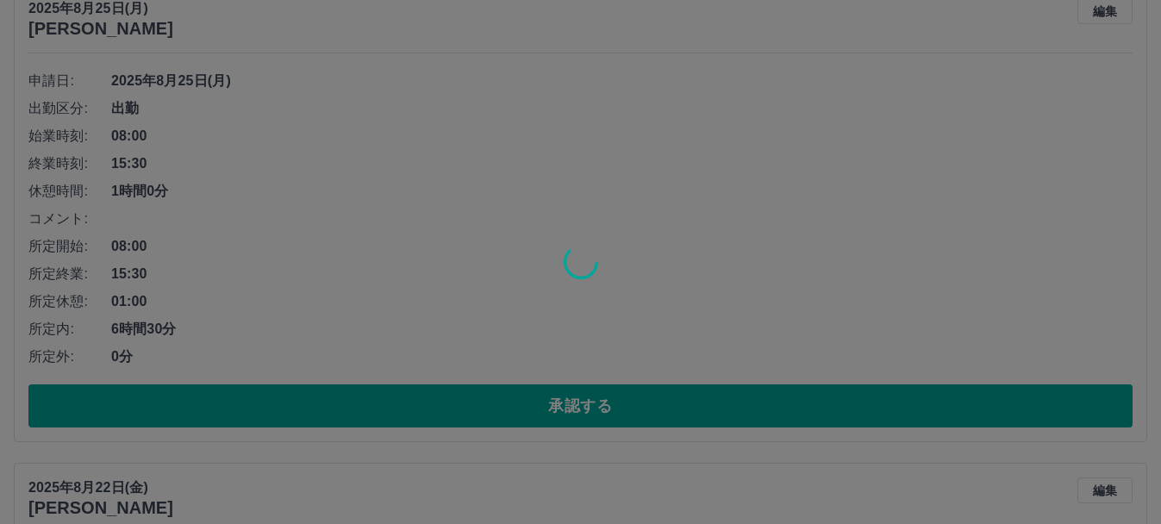
scroll to position [700, 0]
click at [647, 418] on div at bounding box center [580, 262] width 1161 height 524
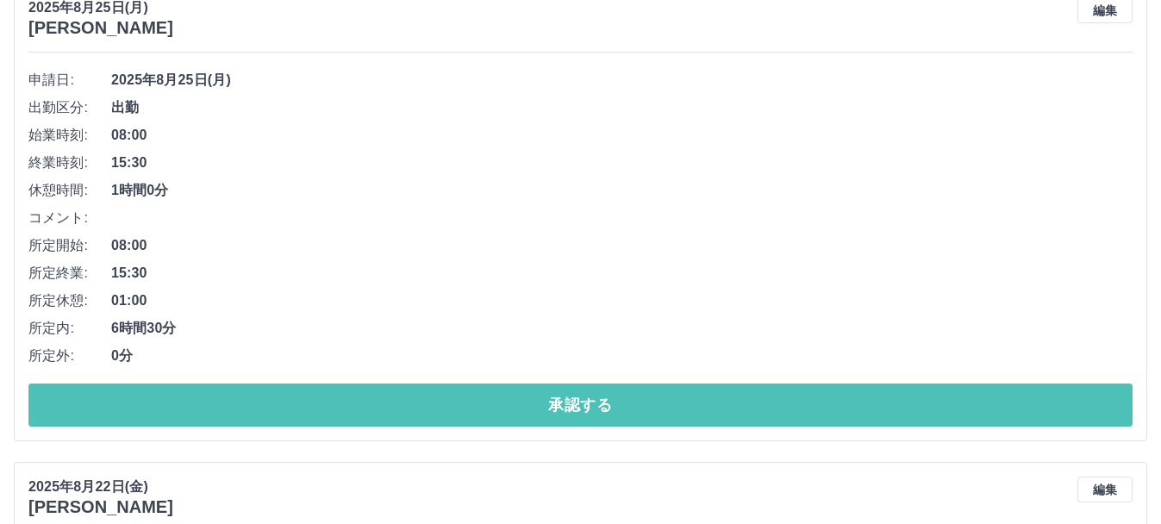
click at [647, 418] on button "承認する" at bounding box center [580, 404] width 1104 height 43
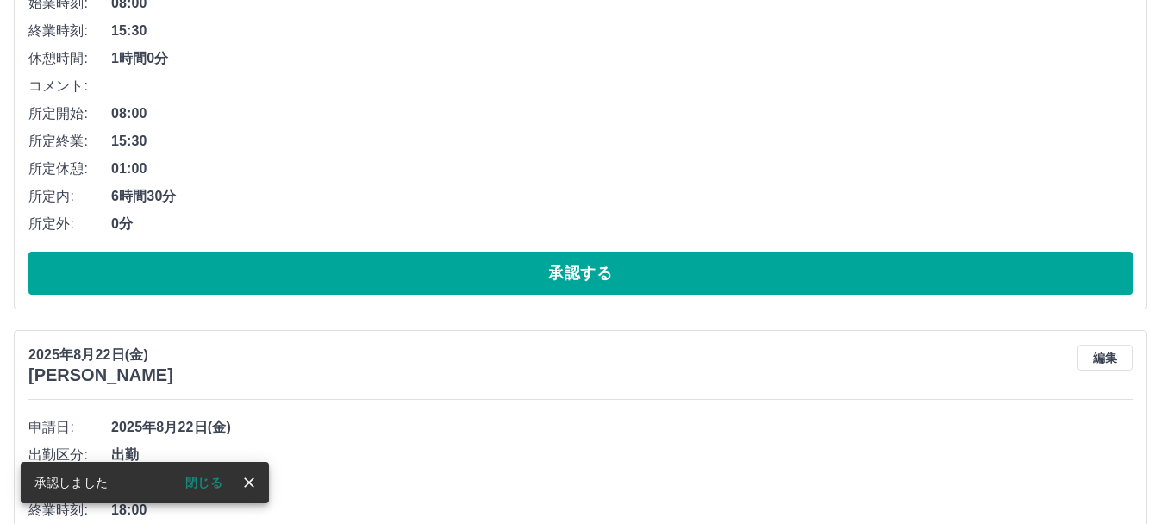
scroll to position [354, 0]
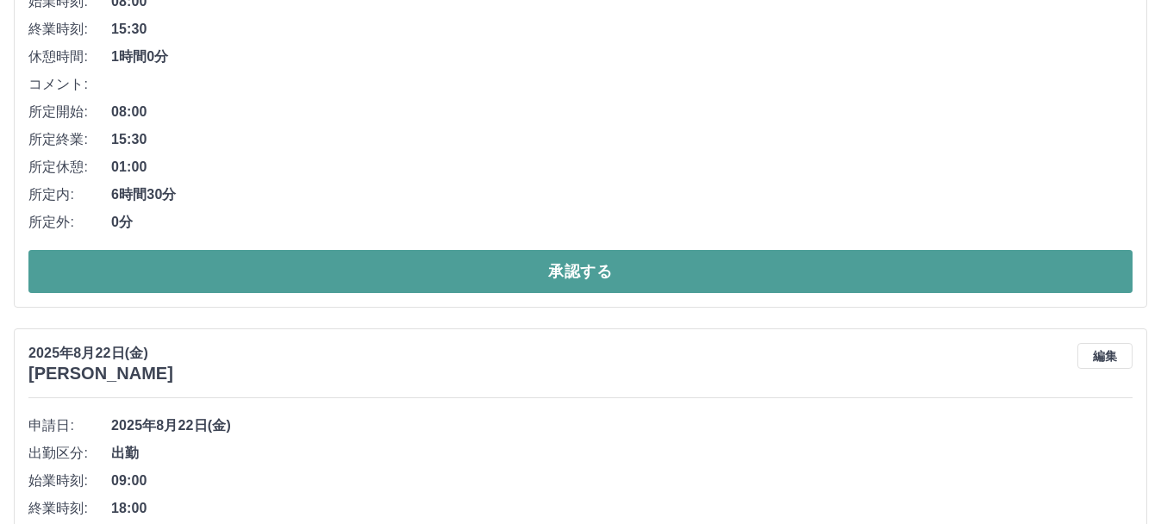
click at [645, 263] on button "承認する" at bounding box center [580, 271] width 1104 height 43
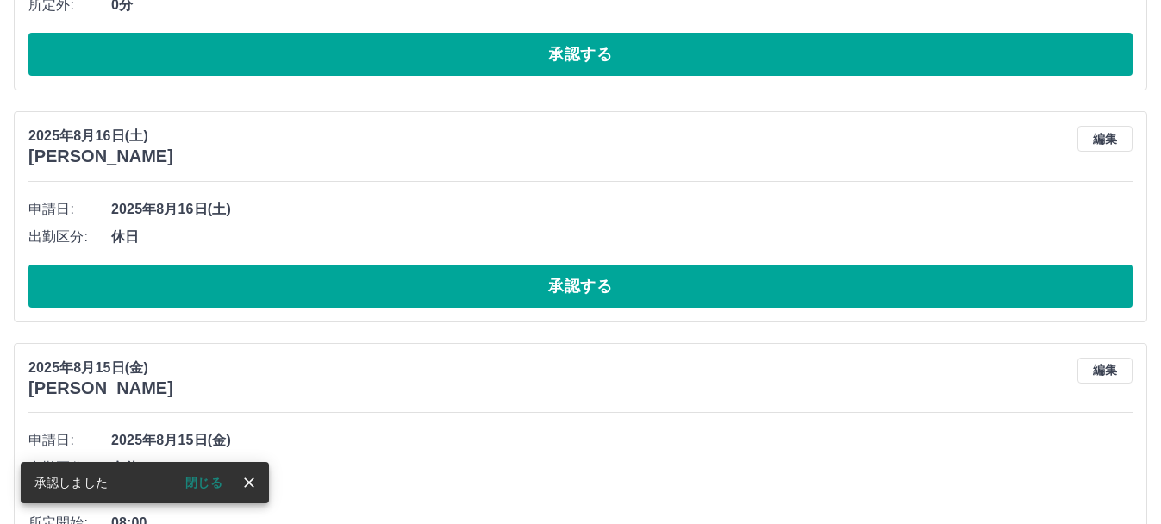
scroll to position [1052, 0]
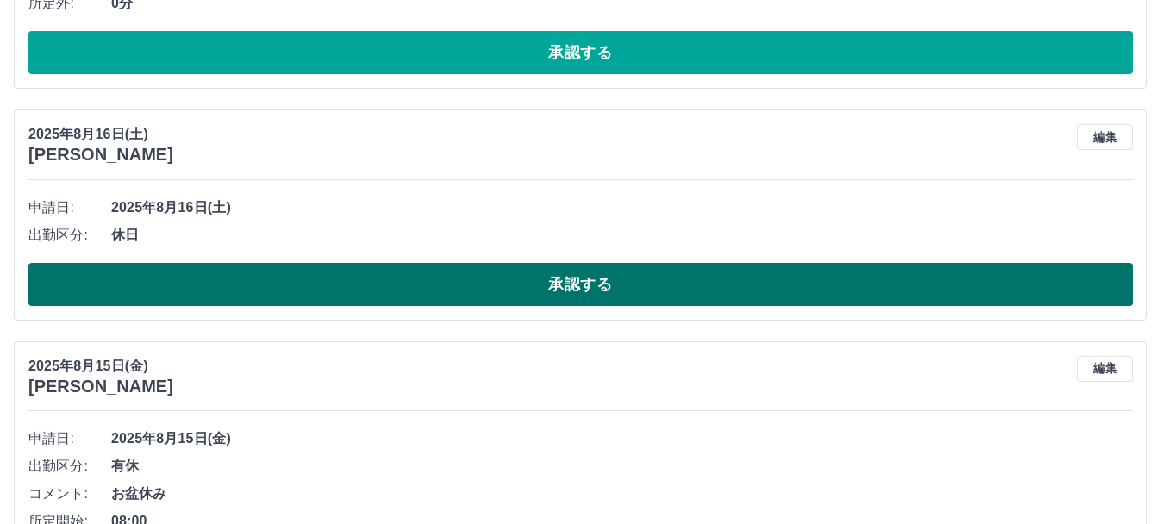
click at [650, 296] on button "承認する" at bounding box center [580, 284] width 1104 height 43
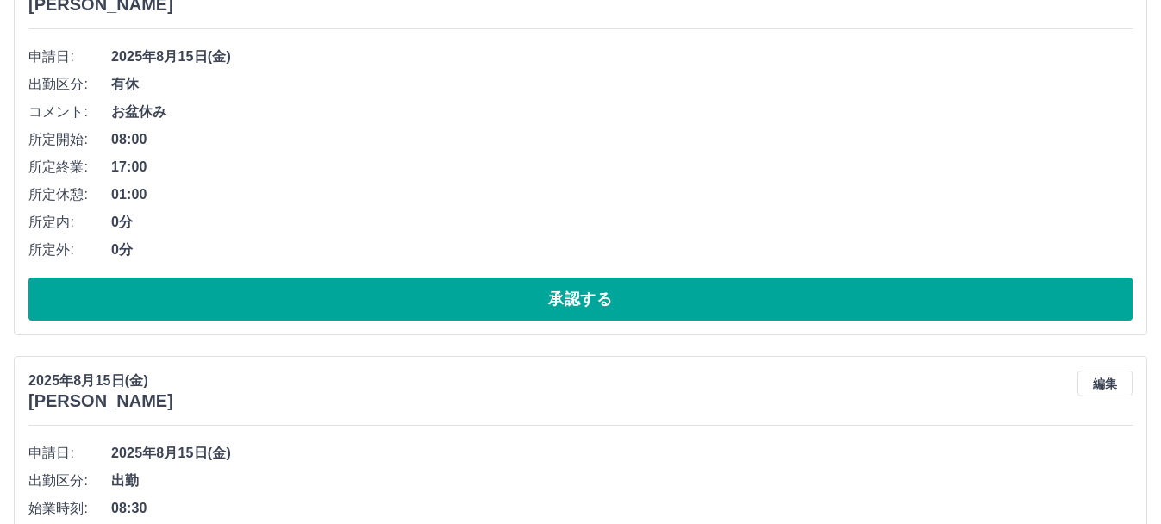
scroll to position [1437, 0]
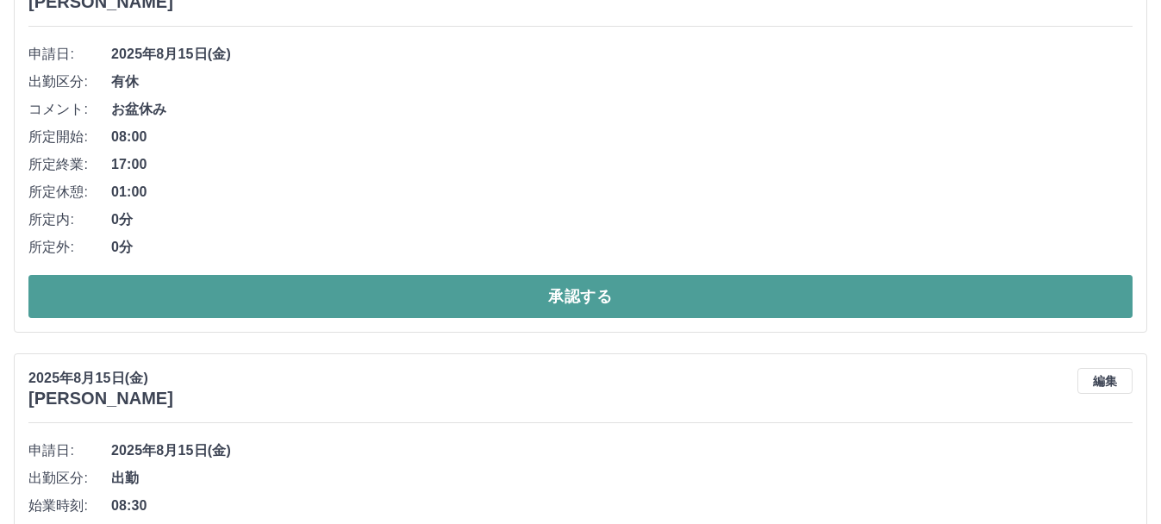
click at [636, 302] on button "承認する" at bounding box center [580, 296] width 1104 height 43
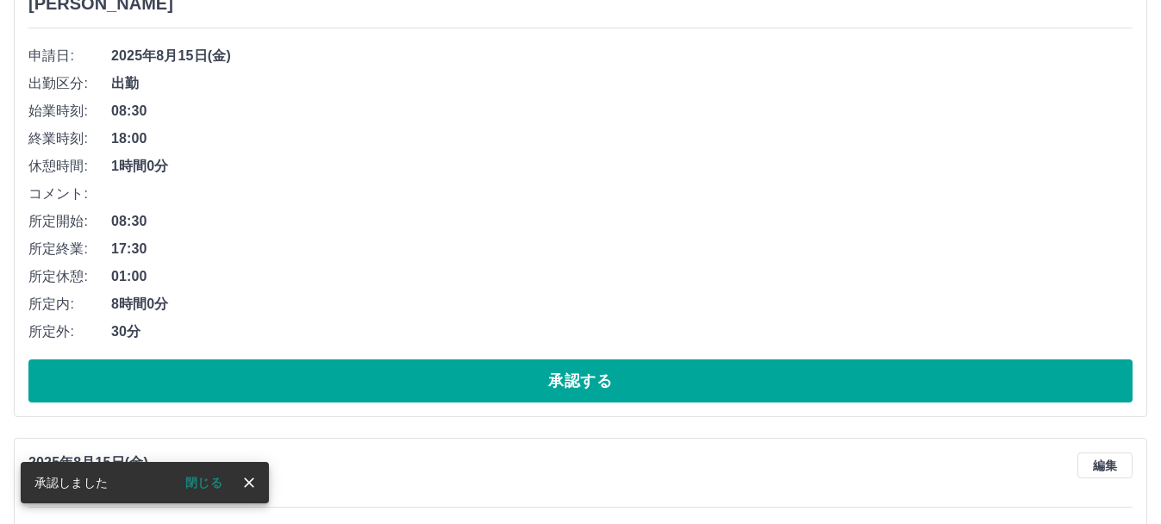
scroll to position [1443, 0]
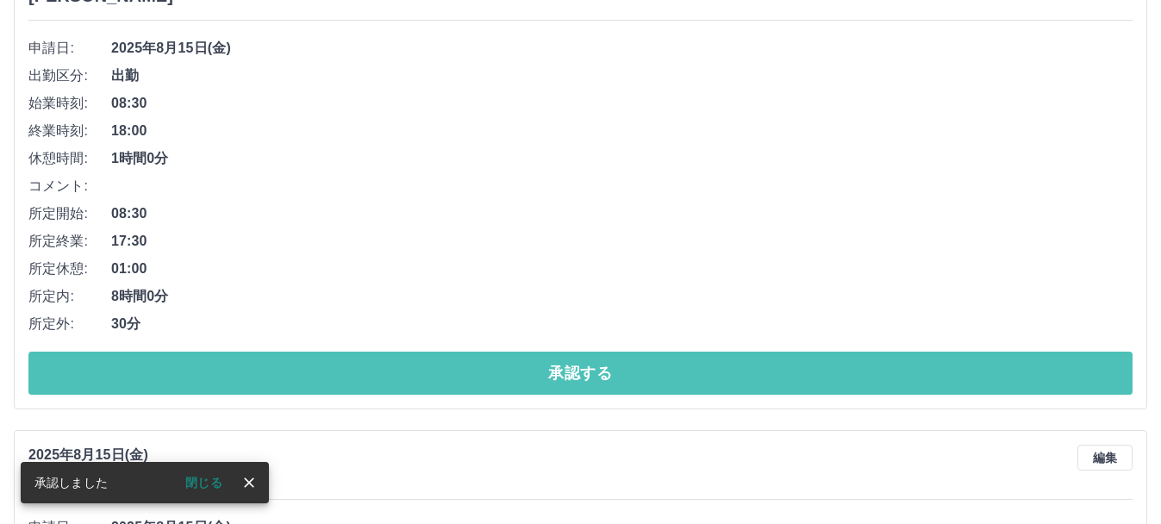
click at [617, 383] on button "承認する" at bounding box center [580, 373] width 1104 height 43
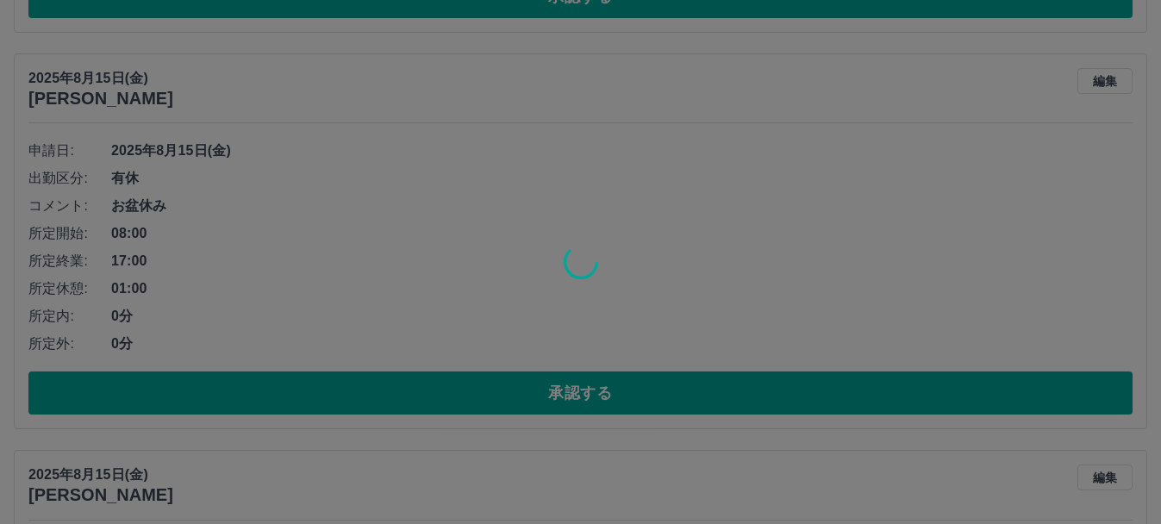
scroll to position [1836, 0]
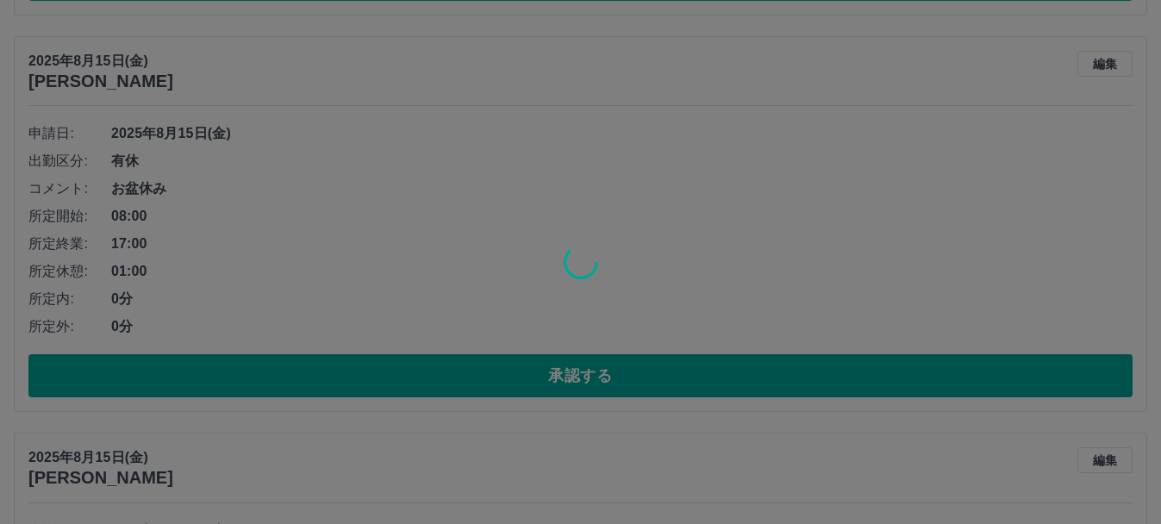
click at [613, 383] on div at bounding box center [580, 262] width 1161 height 524
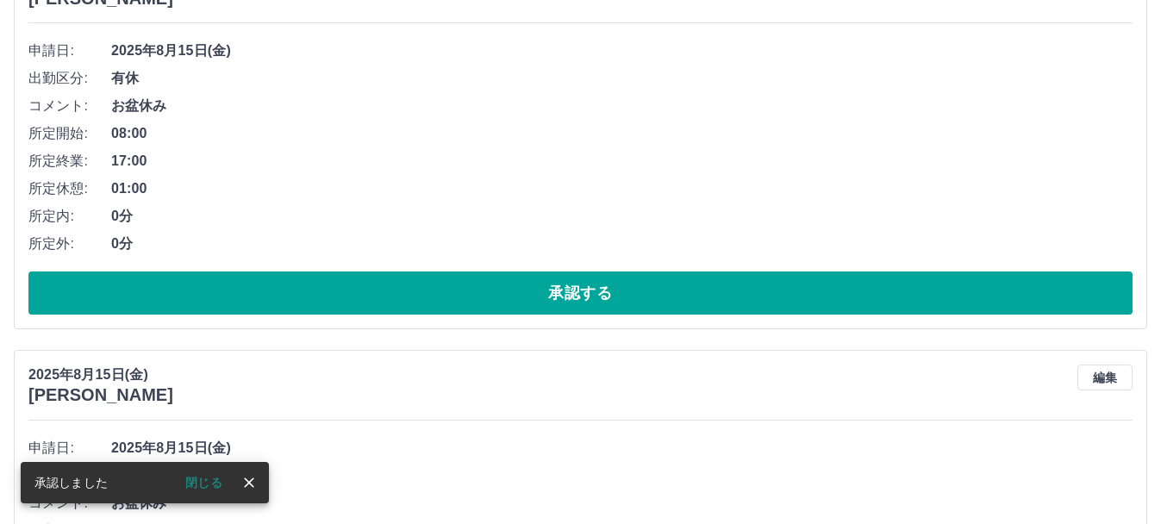
scroll to position [1357, 0]
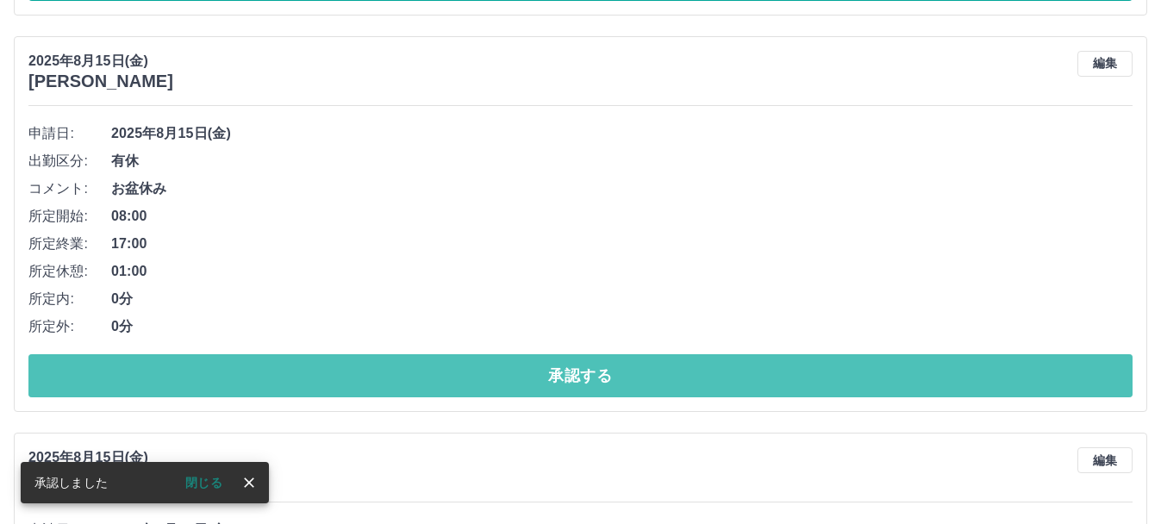
click at [613, 383] on button "承認する" at bounding box center [580, 375] width 1104 height 43
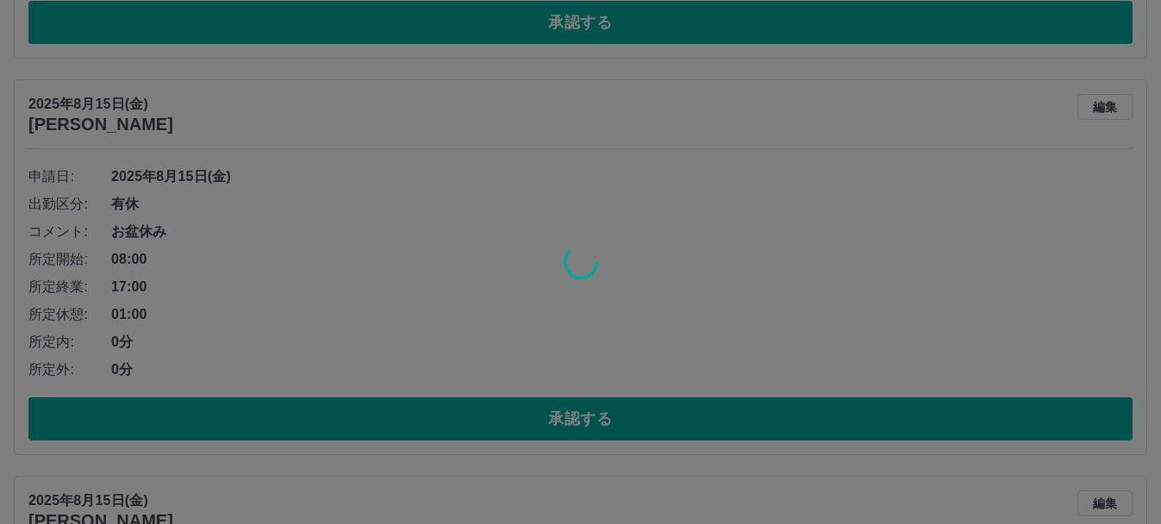
scroll to position [1314, 0]
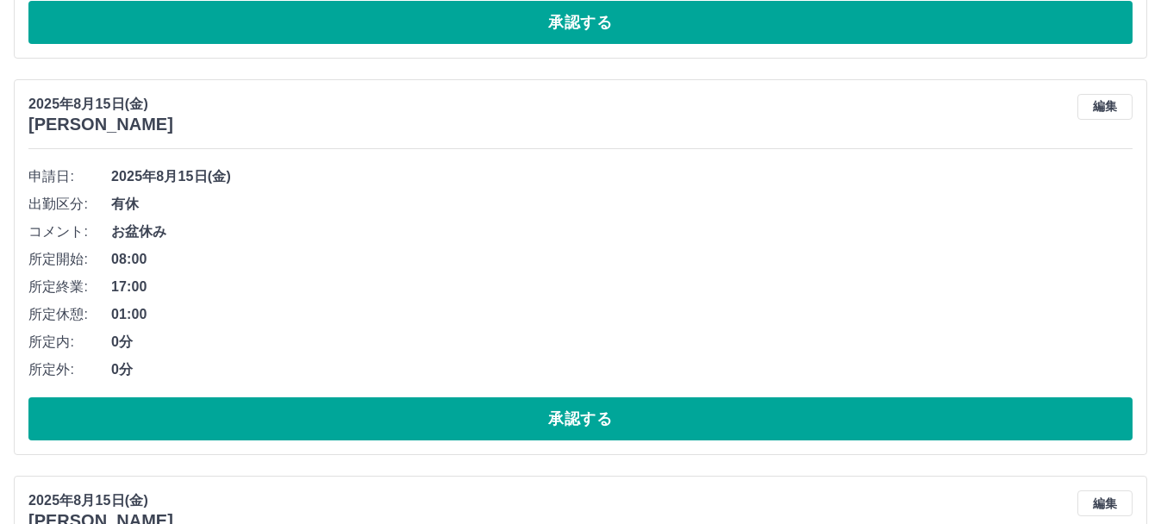
click at [624, 429] on button "承認する" at bounding box center [580, 418] width 1104 height 43
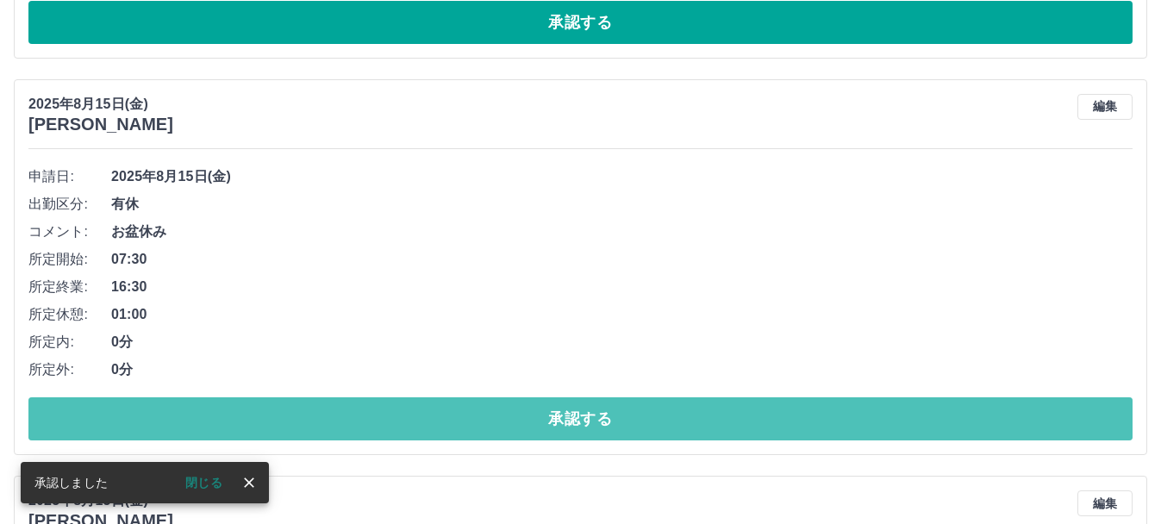
click at [624, 429] on button "承認する" at bounding box center [580, 418] width 1104 height 43
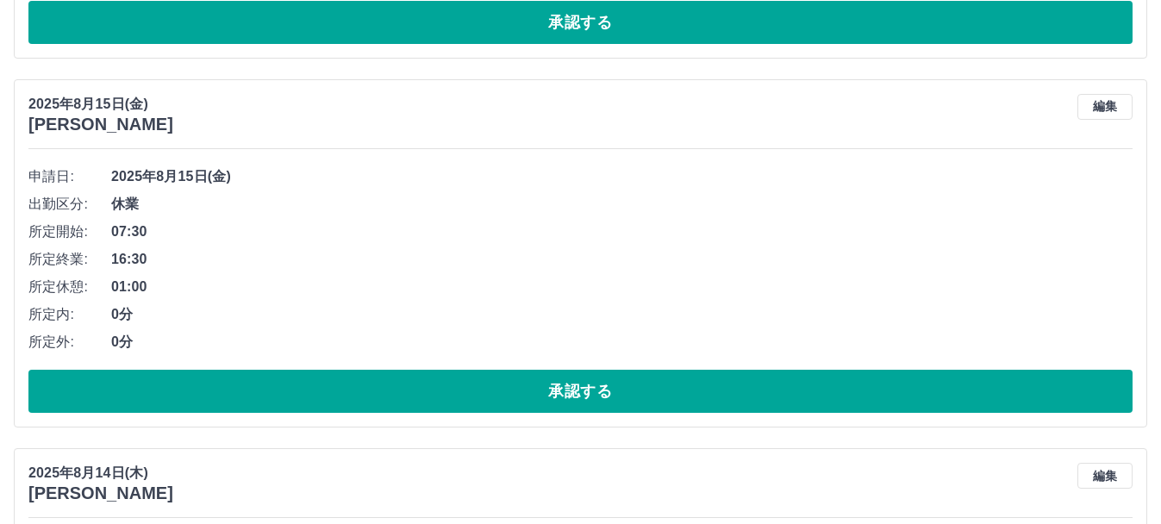
click at [624, 427] on div "2025年8月15日(金) 石井　千里 編集 申請日: 2025年8月15日(金) 出勤区分: 休業 所定開始: 07:30 所定終業: 16:30 所定休憩…" at bounding box center [580, 253] width 1133 height 348
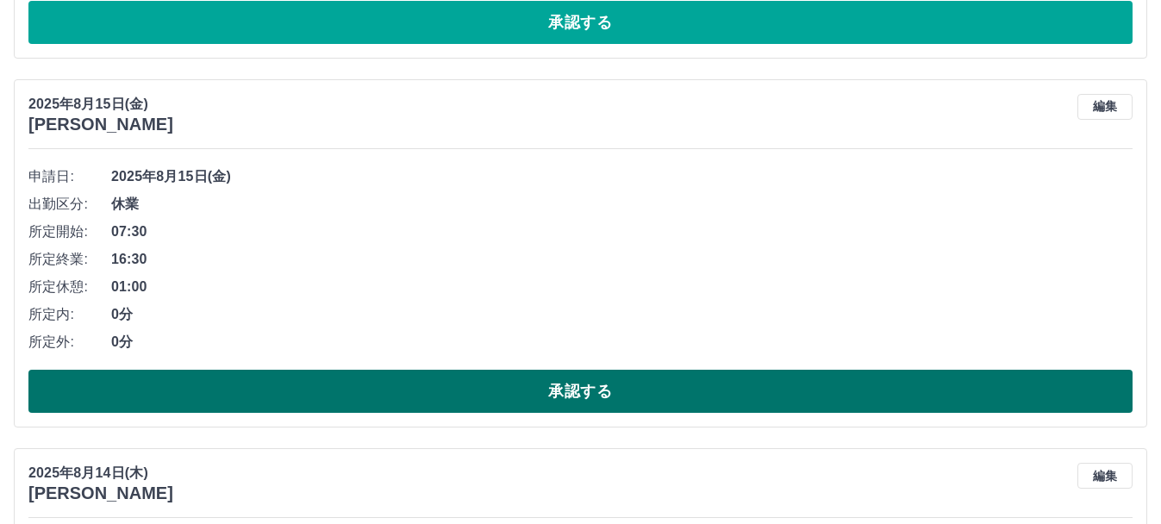
click at [623, 401] on button "承認する" at bounding box center [580, 391] width 1104 height 43
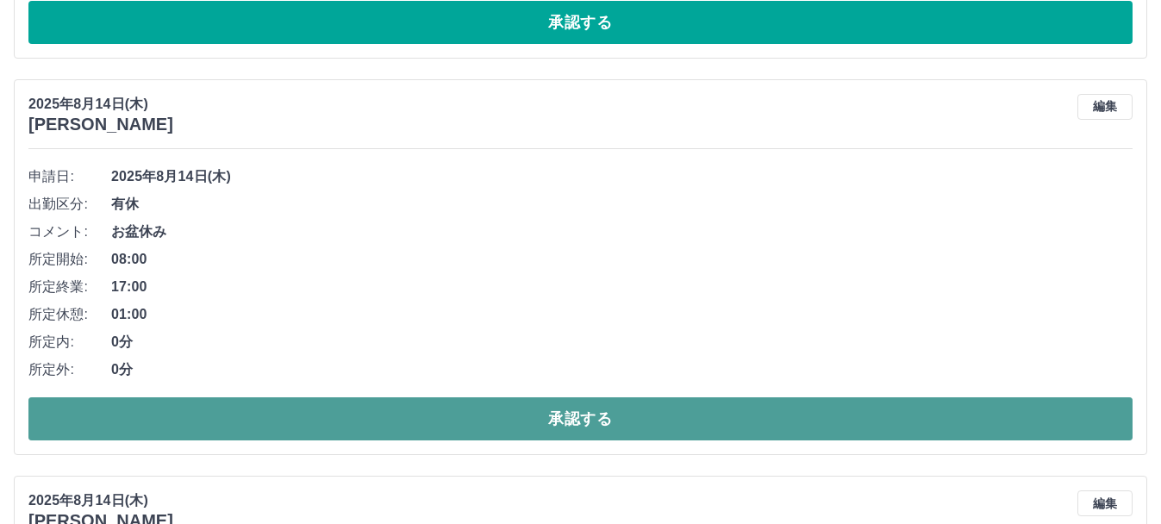
click at [628, 414] on button "承認する" at bounding box center [580, 418] width 1104 height 43
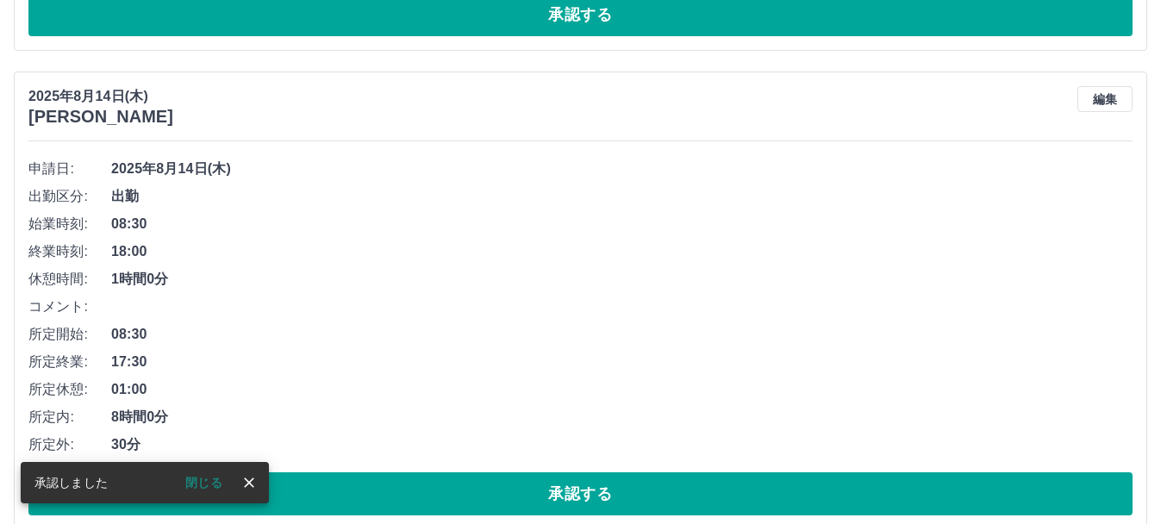
scroll to position [1322, 0]
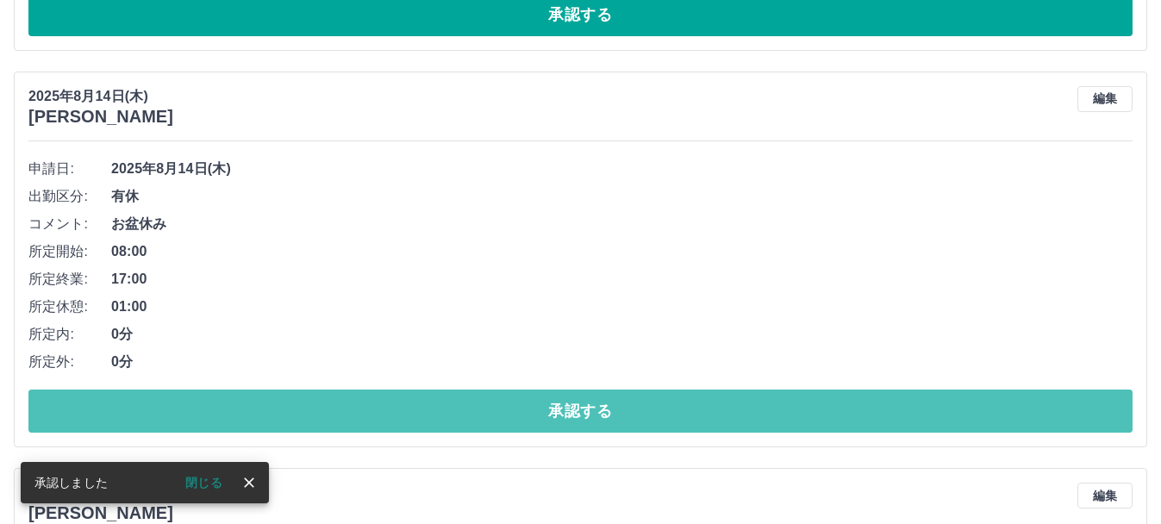
click at [653, 408] on button "承認する" at bounding box center [580, 411] width 1104 height 43
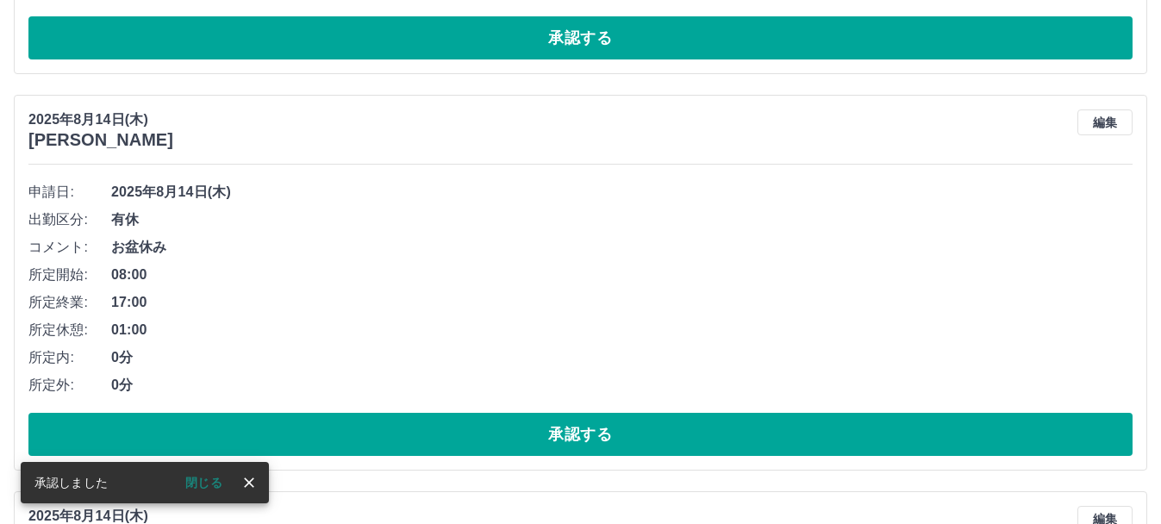
scroll to position [1381, 0]
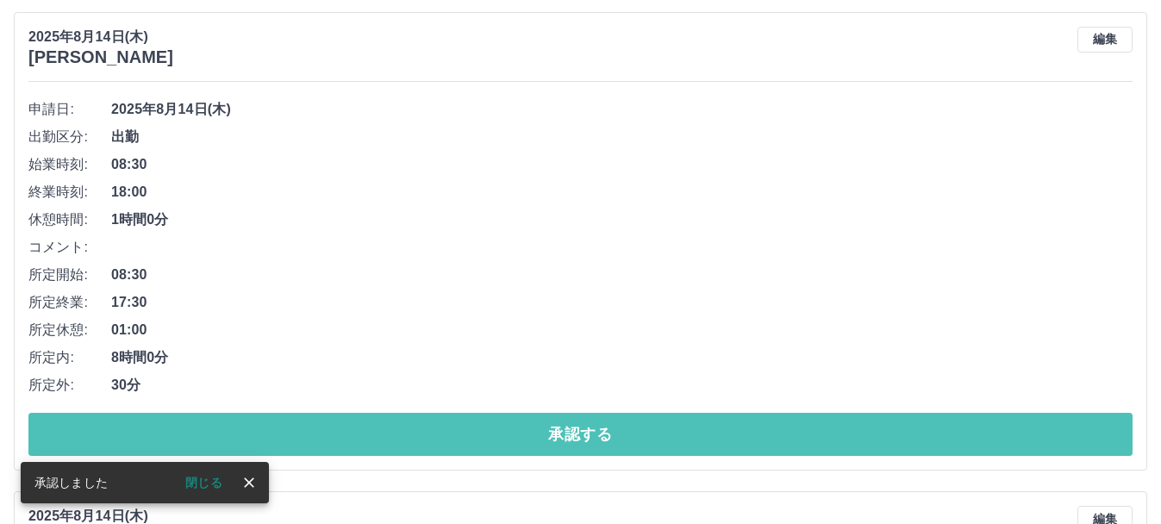
click at [653, 429] on button "承認する" at bounding box center [580, 434] width 1104 height 43
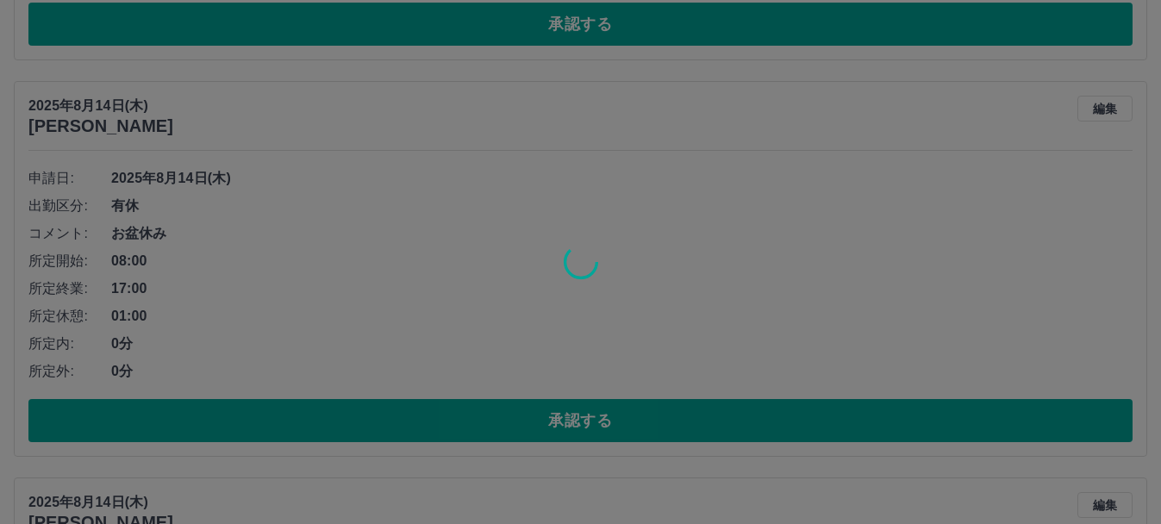
scroll to position [1793, 0]
click at [653, 429] on div at bounding box center [580, 262] width 1161 height 524
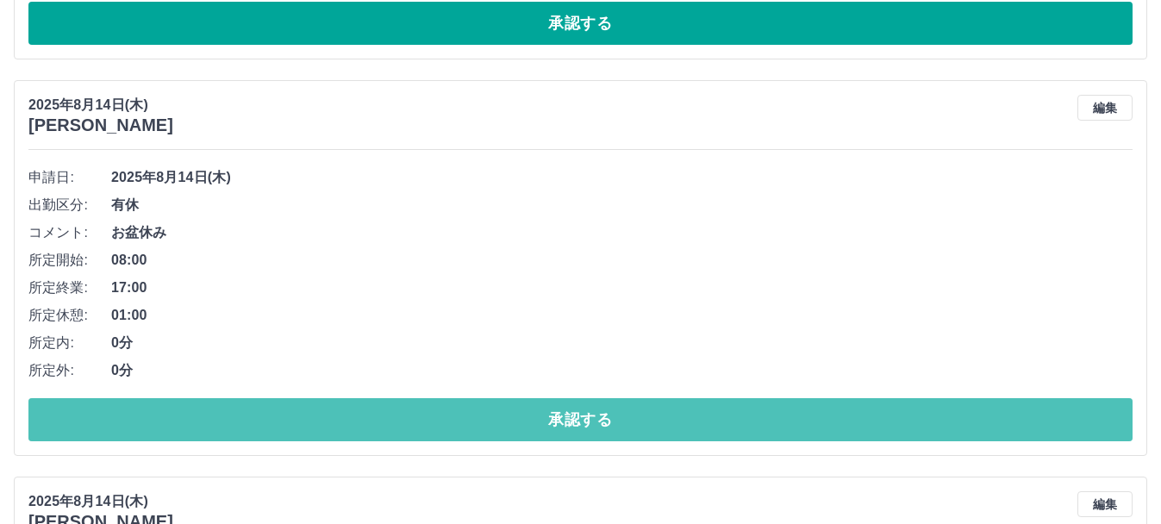
click at [653, 429] on button "承認する" at bounding box center [580, 419] width 1104 height 43
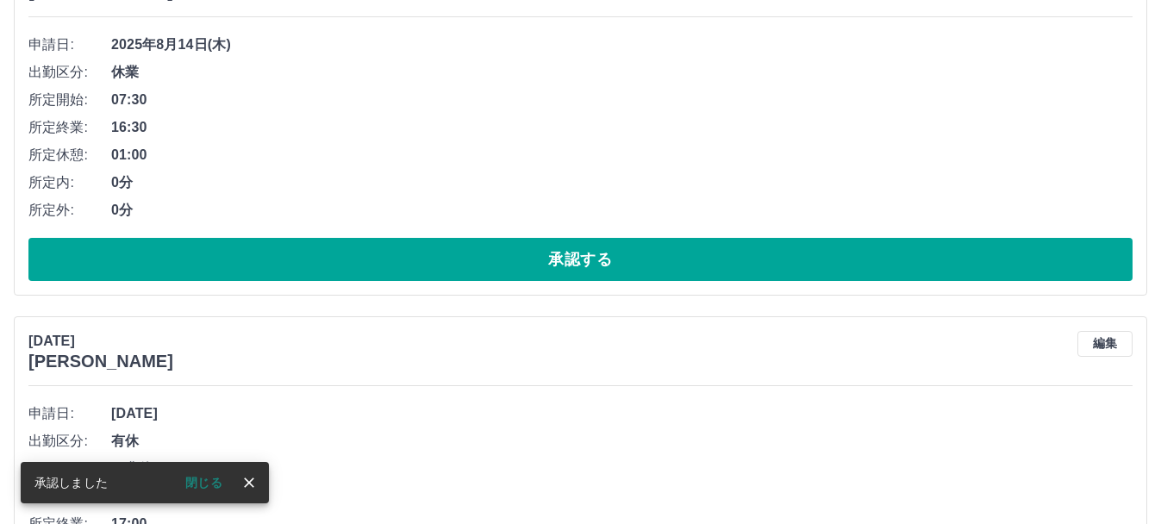
scroll to position [1761, 0]
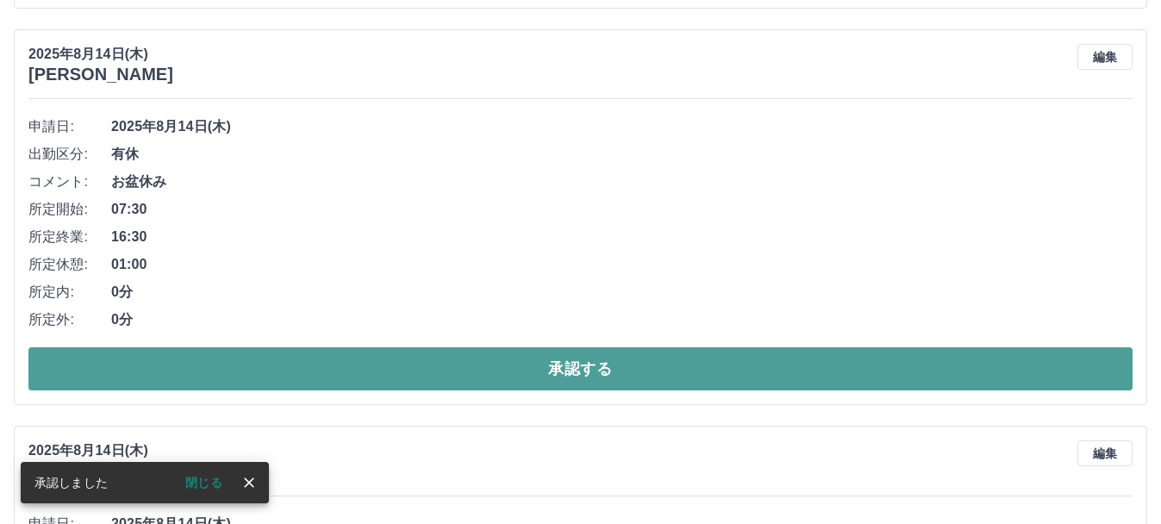
click at [650, 371] on button "承認する" at bounding box center [580, 368] width 1104 height 43
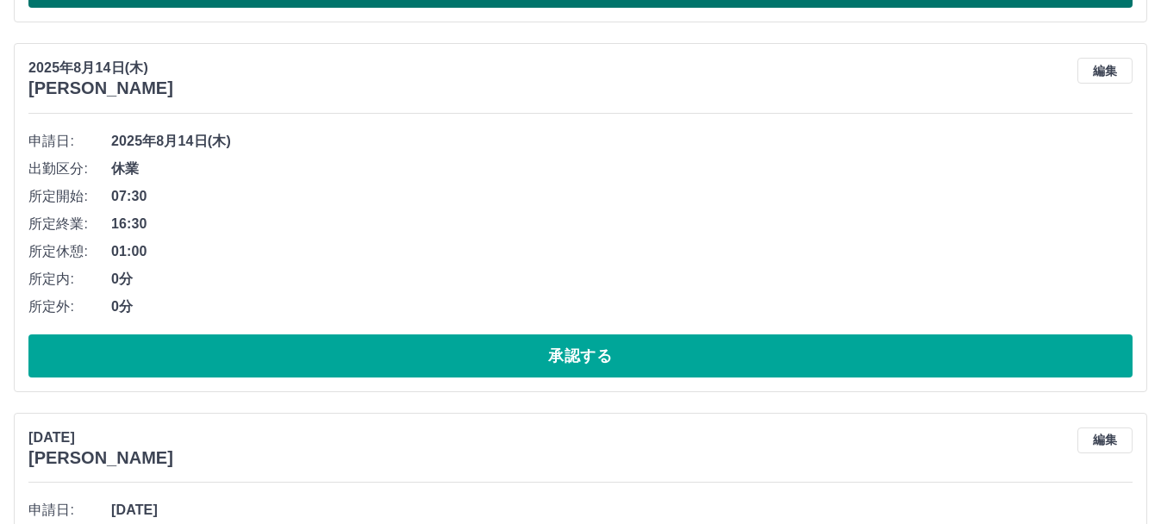
scroll to position [2150, 0]
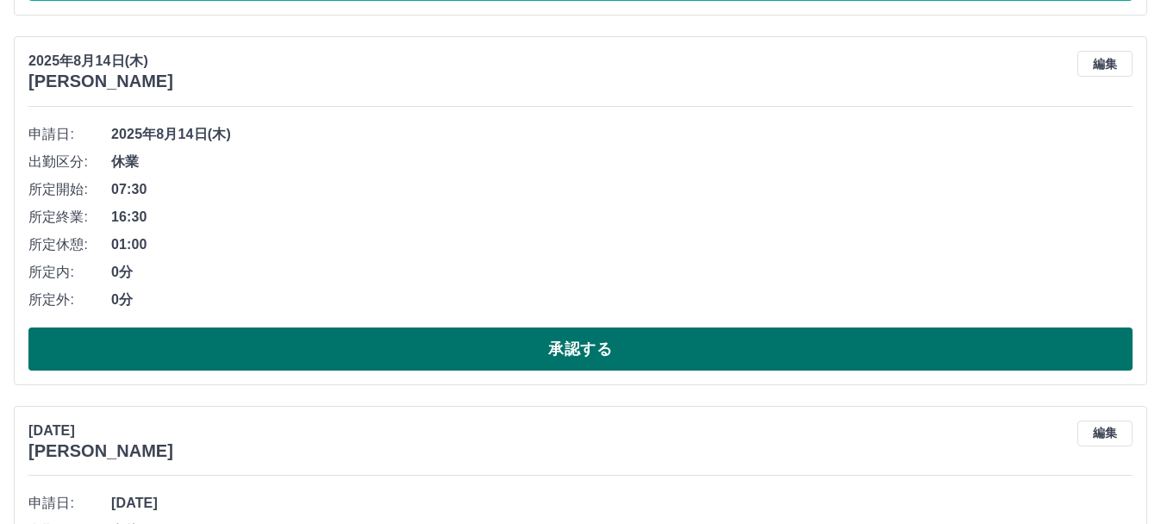
click at [645, 353] on button "承認する" at bounding box center [580, 348] width 1104 height 43
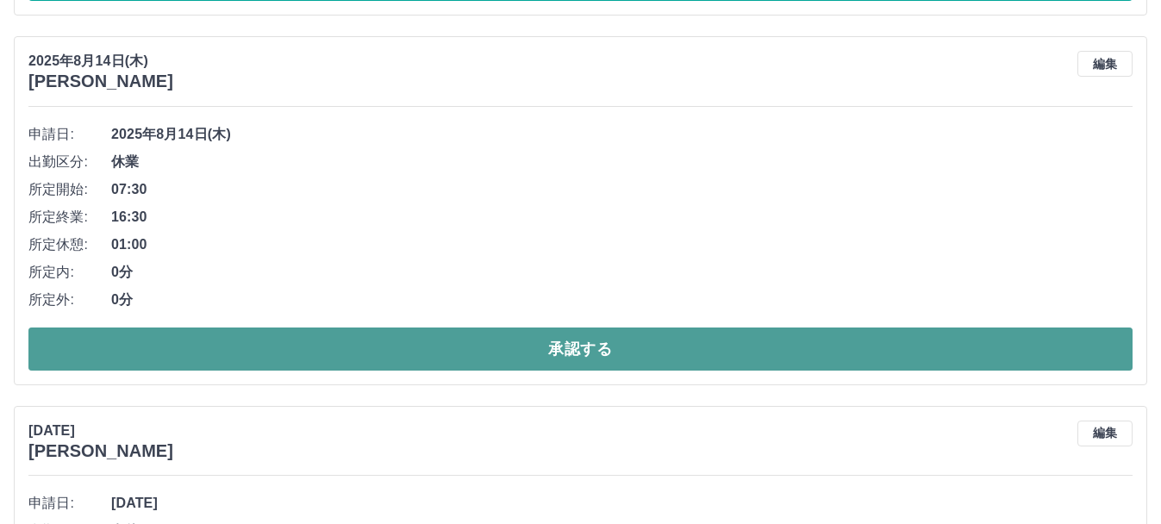
click at [645, 353] on button "承認する" at bounding box center [580, 348] width 1104 height 43
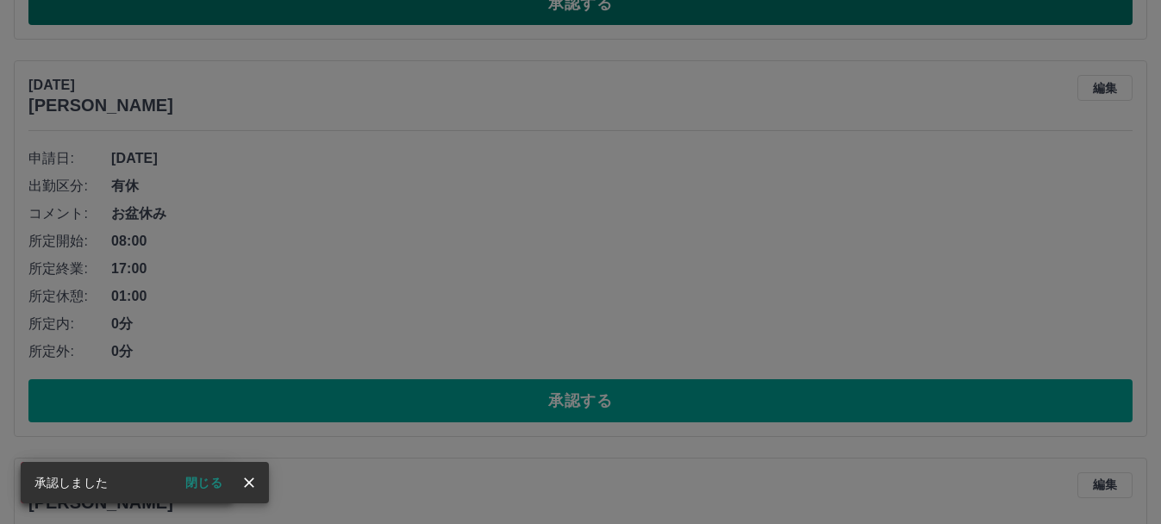
scroll to position [2099, 0]
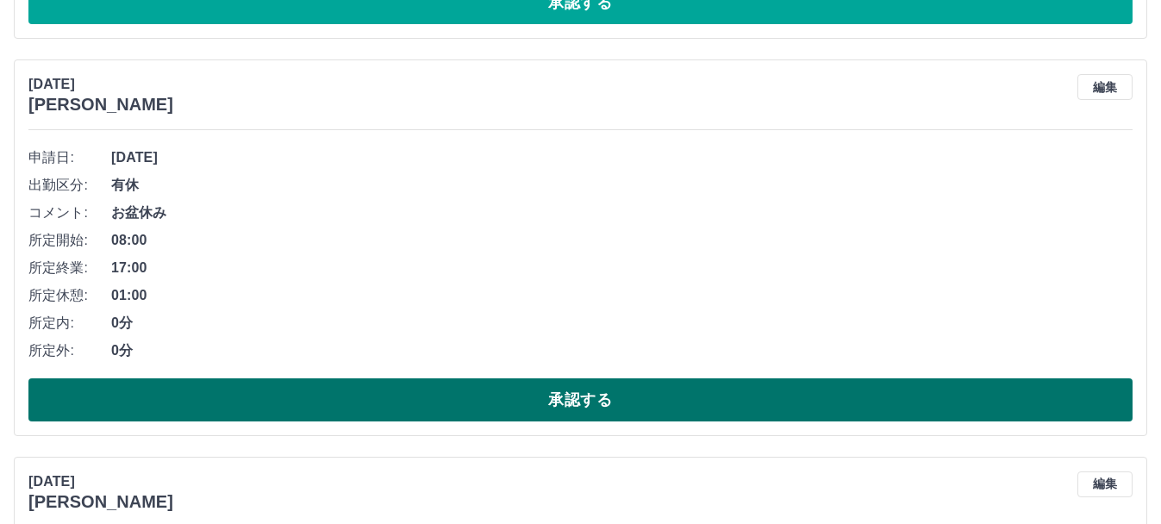
click at [616, 408] on button "承認する" at bounding box center [580, 399] width 1104 height 43
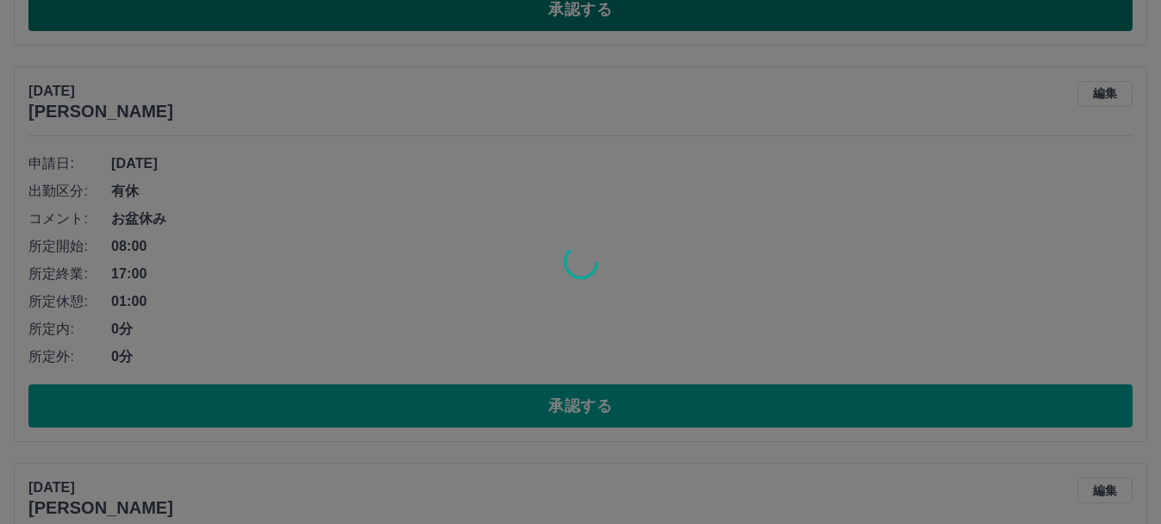
scroll to position [2491, 0]
click at [616, 408] on div at bounding box center [580, 262] width 1161 height 524
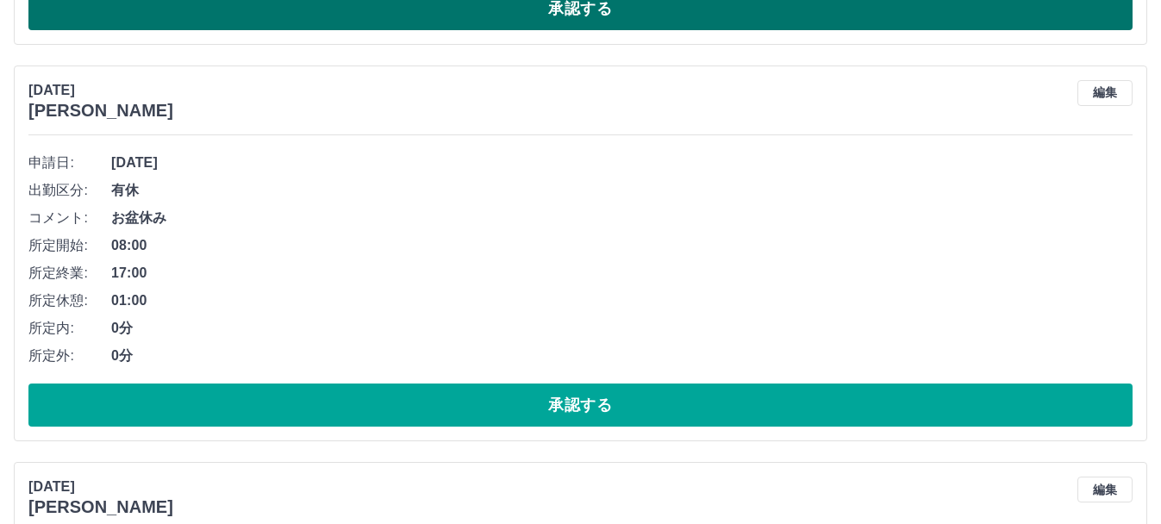
click at [616, 408] on button "承認する" at bounding box center [580, 404] width 1104 height 43
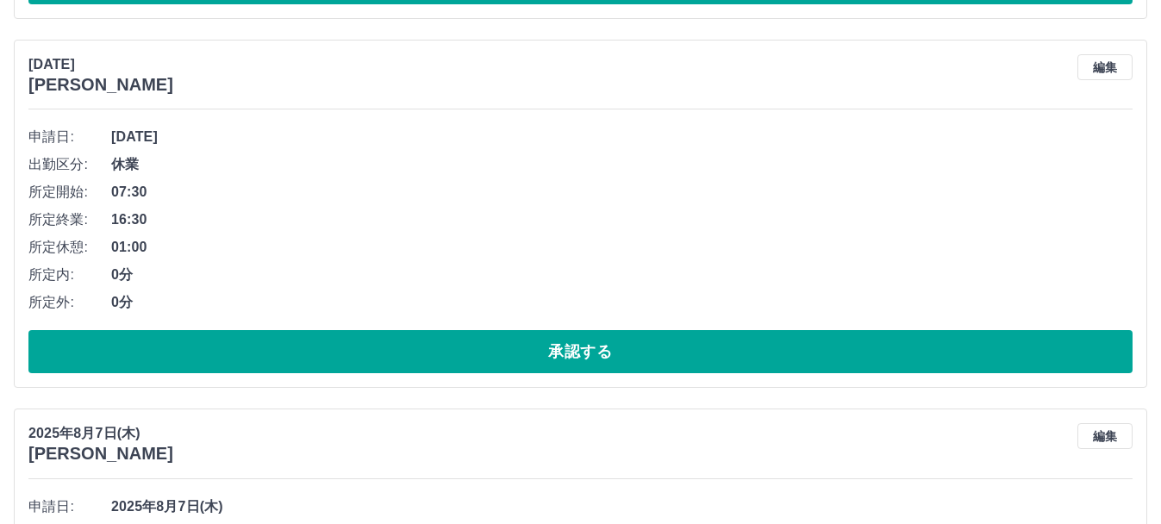
scroll to position [1750, 0]
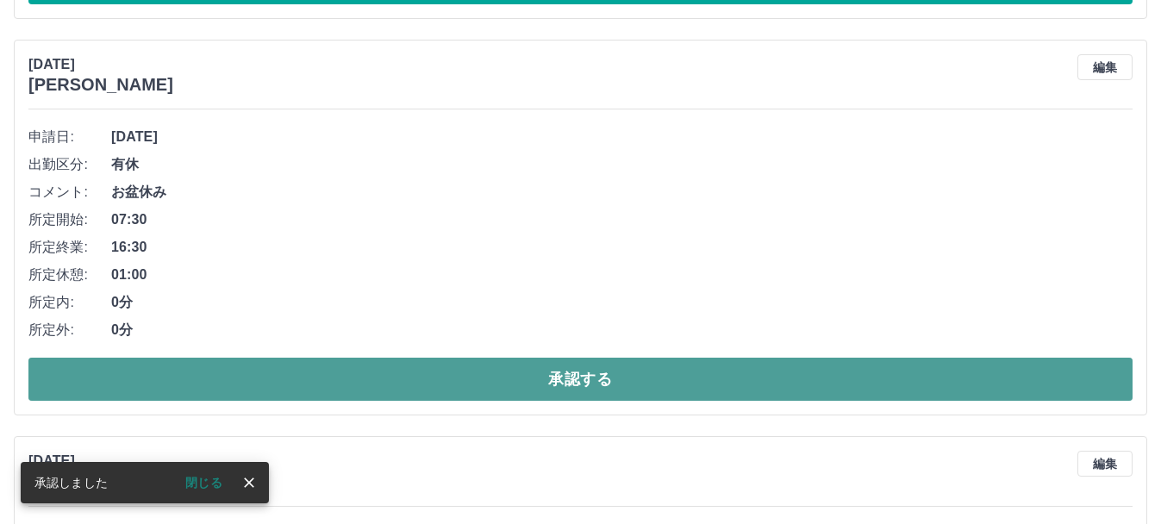
click at [579, 383] on button "承認する" at bounding box center [580, 379] width 1104 height 43
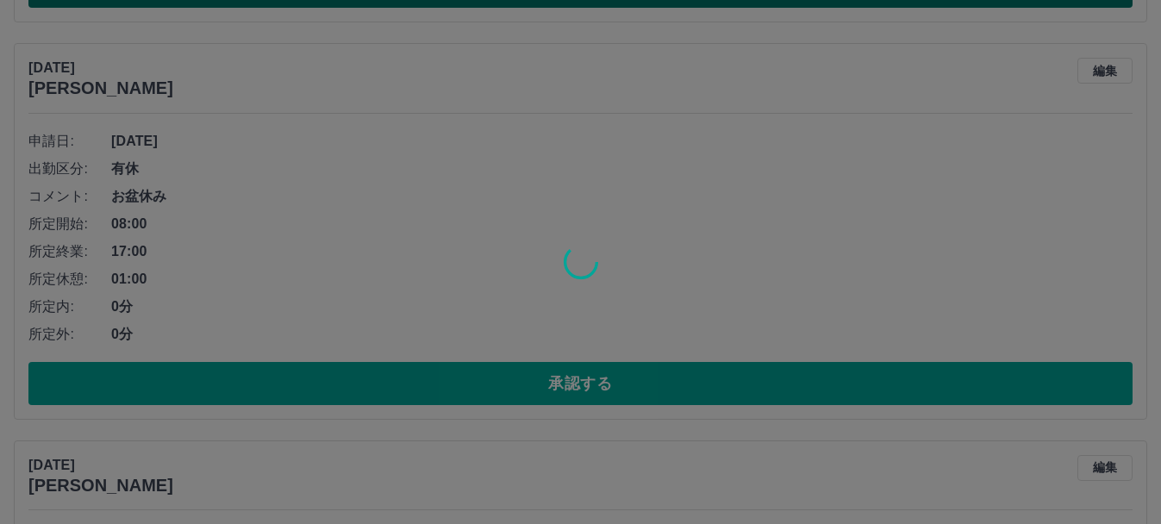
scroll to position [2144, 0]
click at [579, 383] on div at bounding box center [580, 262] width 1161 height 524
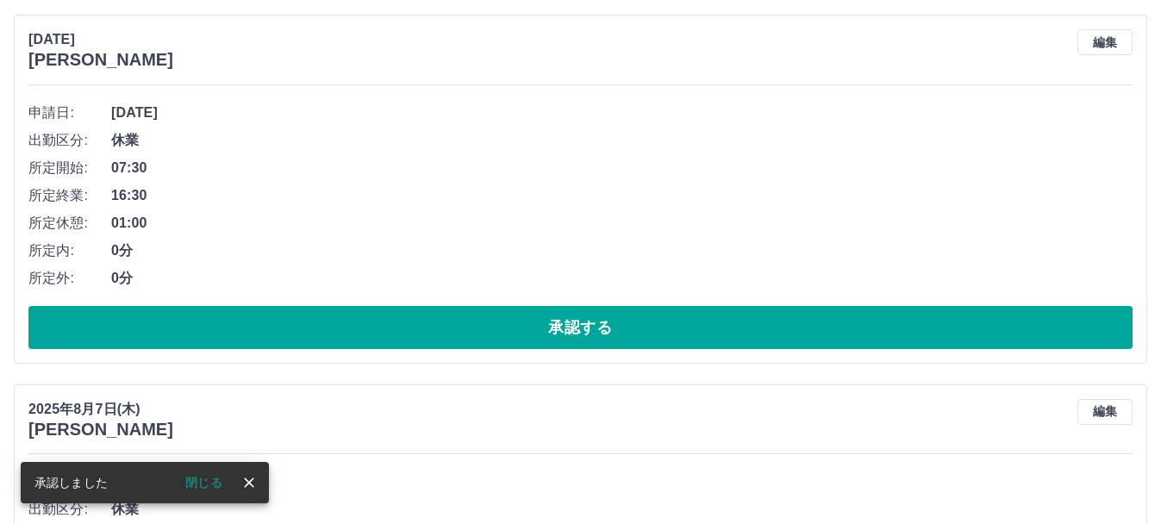
scroll to position [1351, 0]
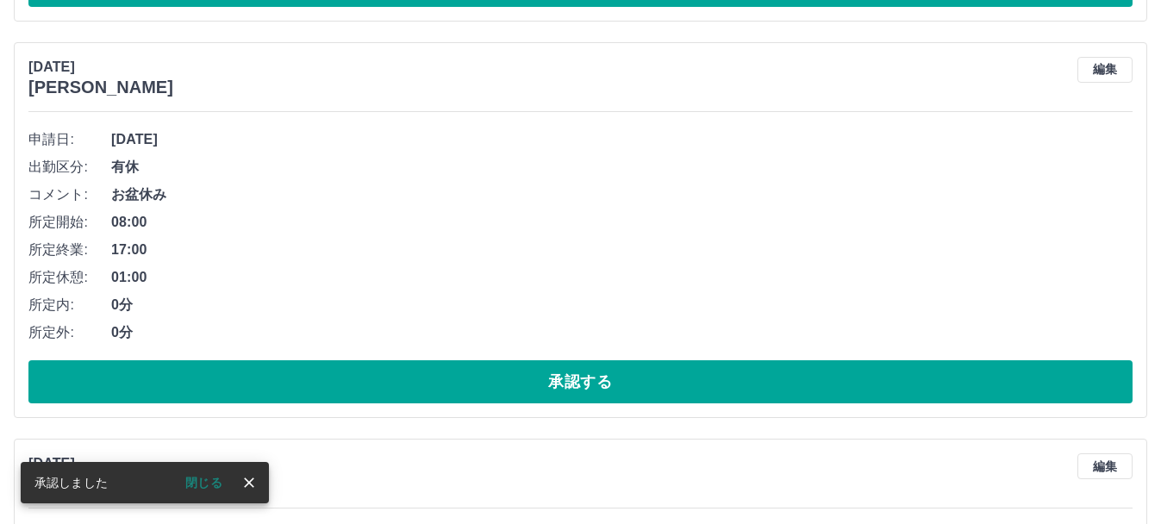
click at [579, 383] on button "承認する" at bounding box center [580, 381] width 1104 height 43
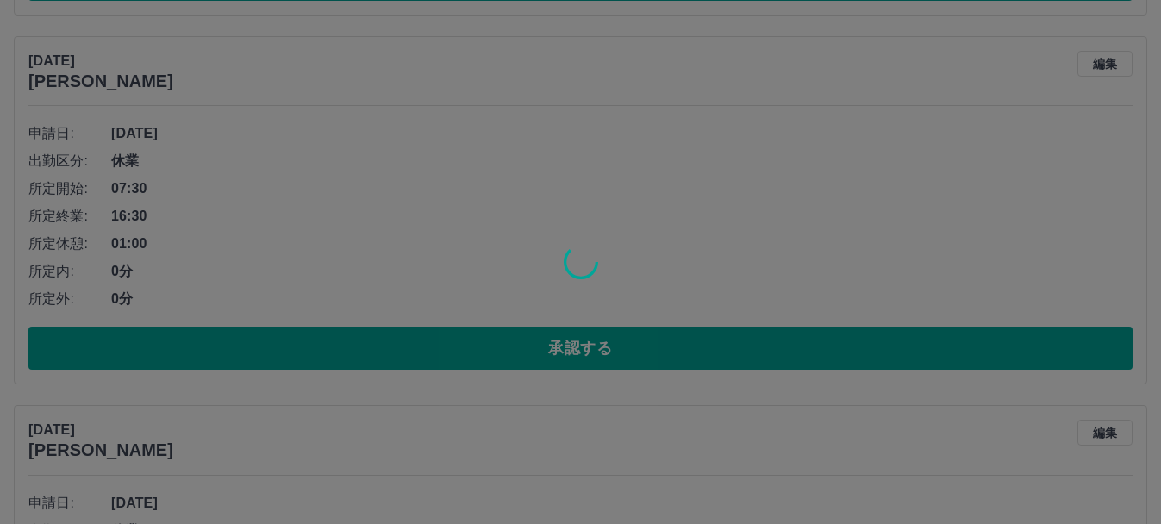
scroll to position [1755, 0]
click at [576, 356] on div at bounding box center [580, 262] width 1161 height 524
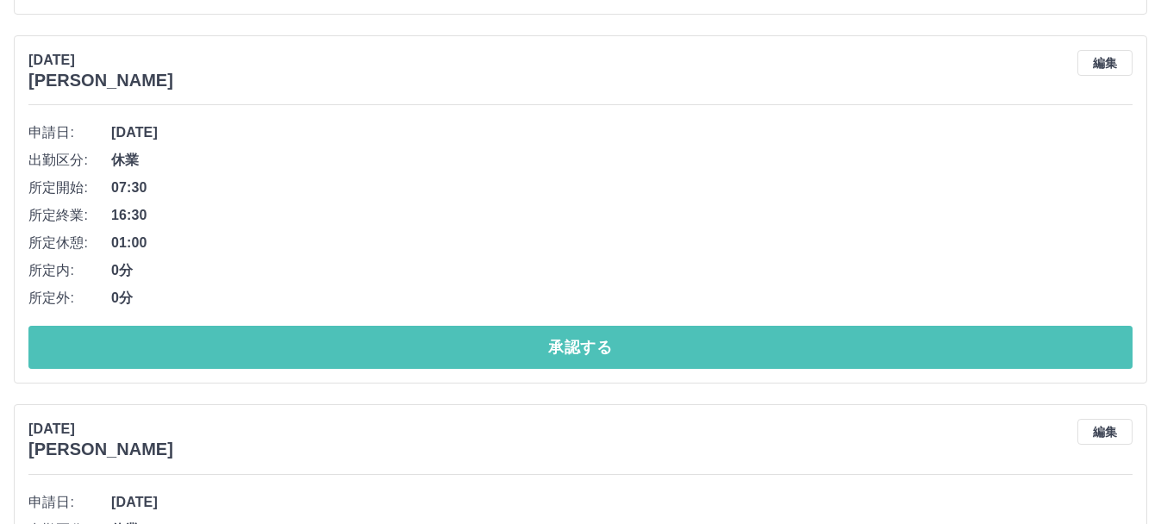
click at [576, 356] on button "承認する" at bounding box center [580, 347] width 1104 height 43
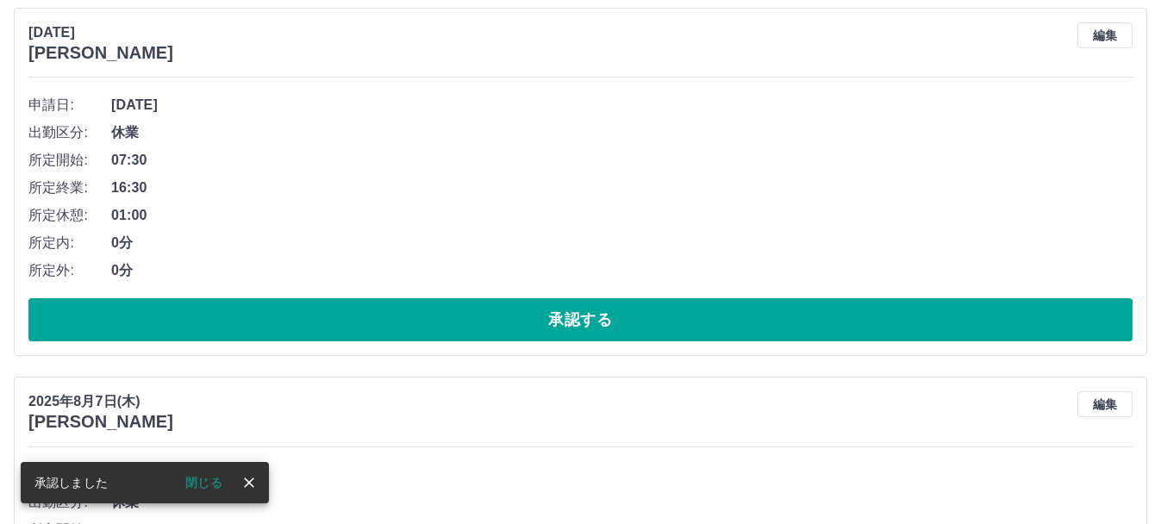
scroll to position [1358, 0]
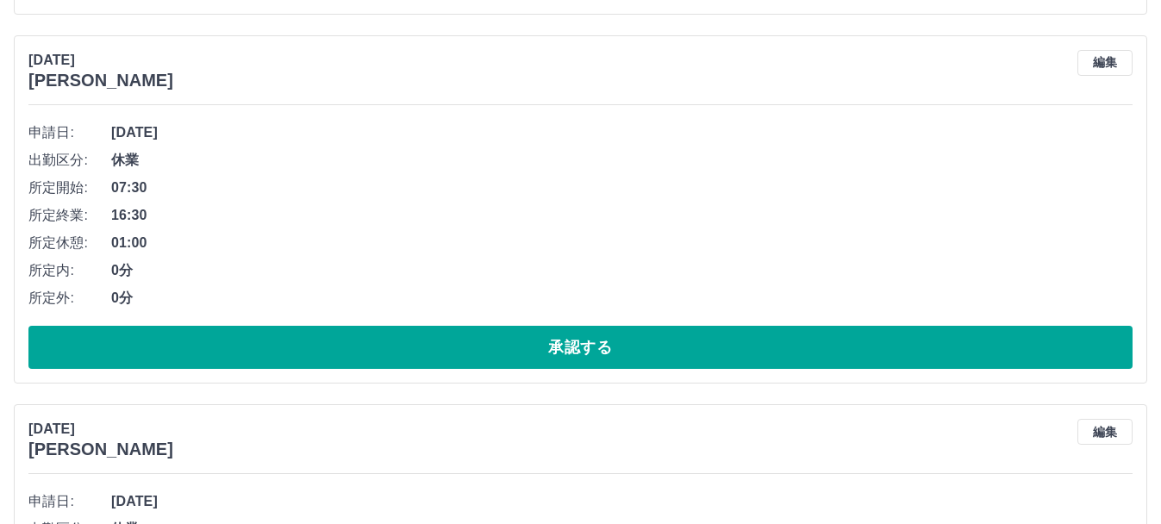
click at [576, 356] on button "承認する" at bounding box center [580, 347] width 1104 height 43
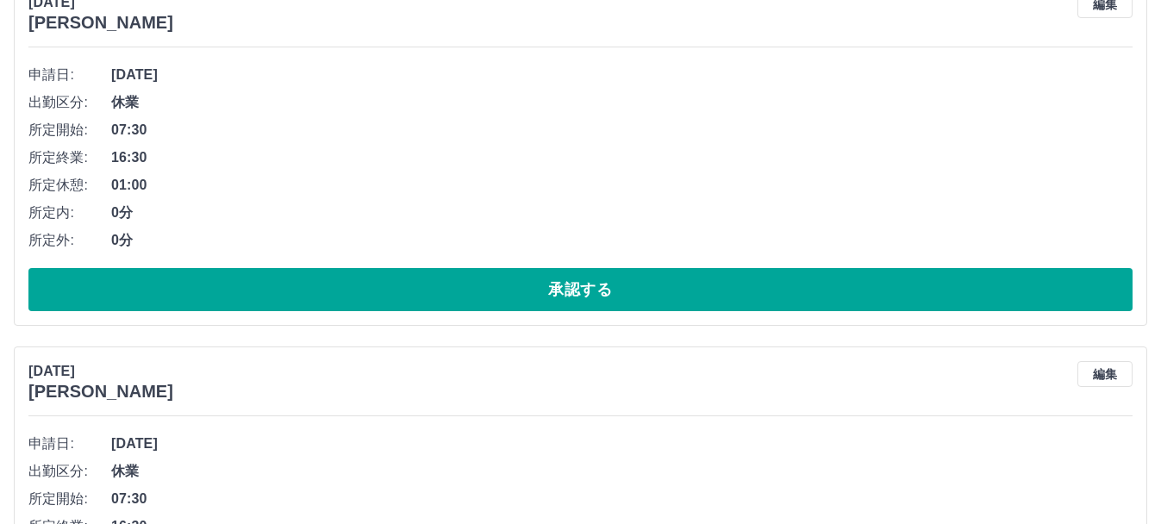
scroll to position [1351, 0]
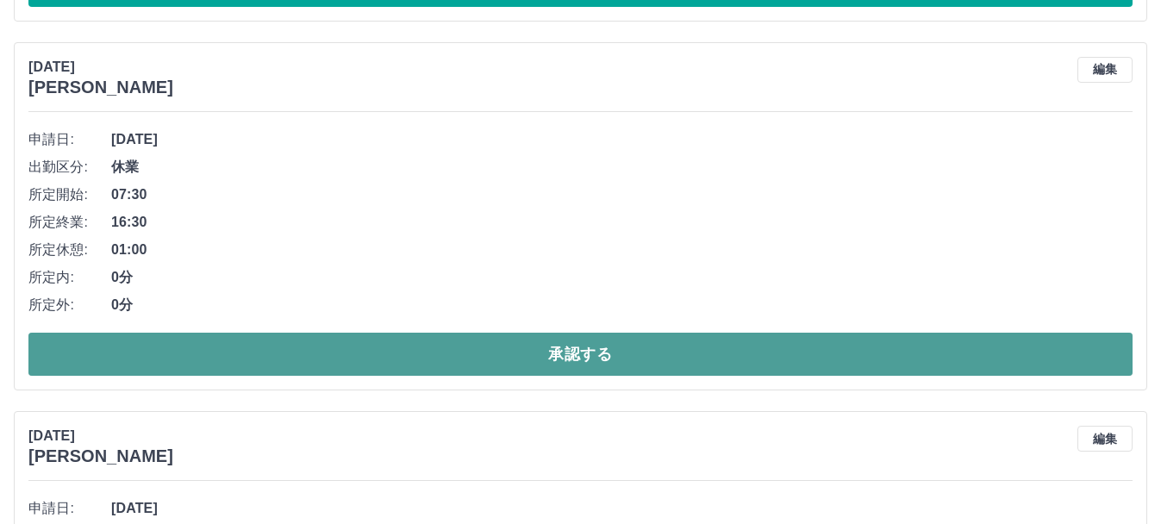
click at [458, 356] on button "承認する" at bounding box center [580, 354] width 1104 height 43
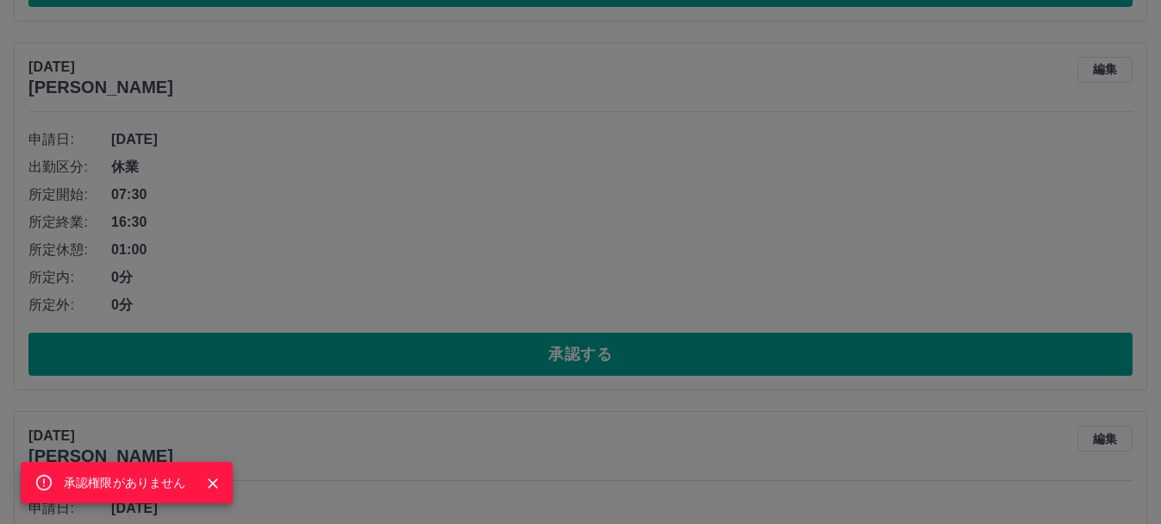
click at [491, 201] on div "承認権限がありません" at bounding box center [580, 262] width 1161 height 524
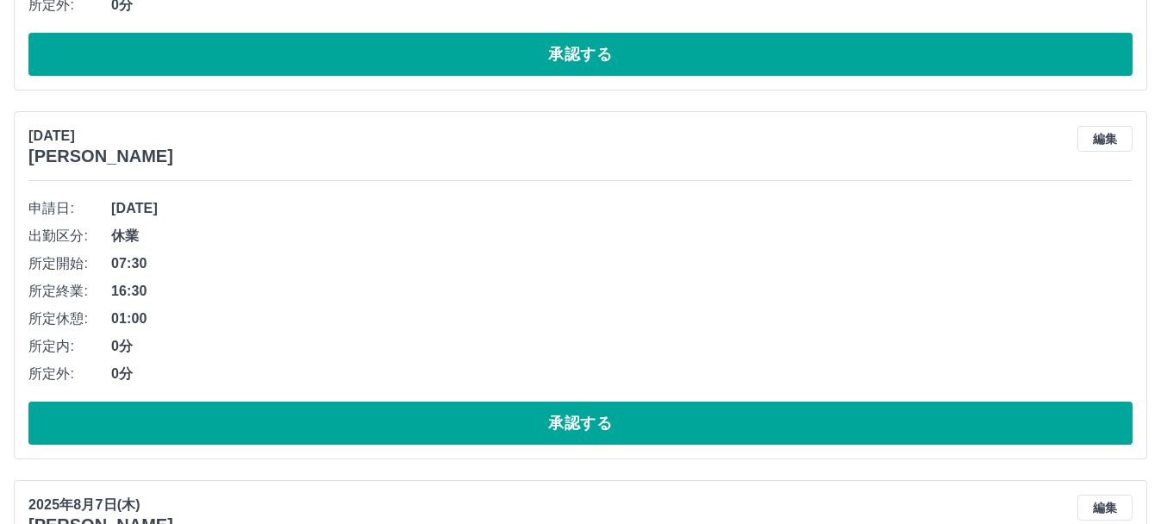
scroll to position [1652, 0]
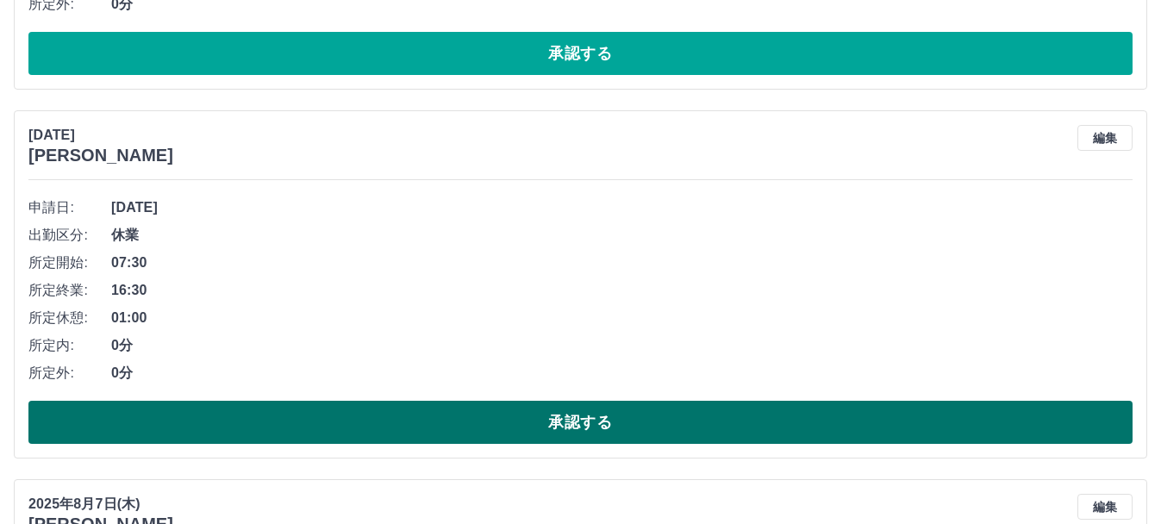
click at [439, 426] on button "承認する" at bounding box center [580, 422] width 1104 height 43
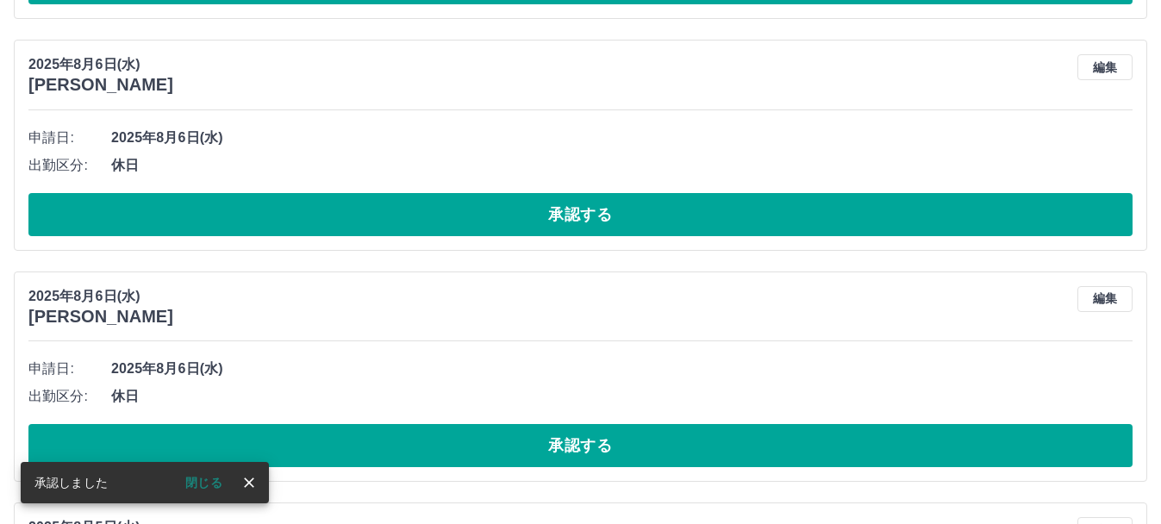
scroll to position [1216, 0]
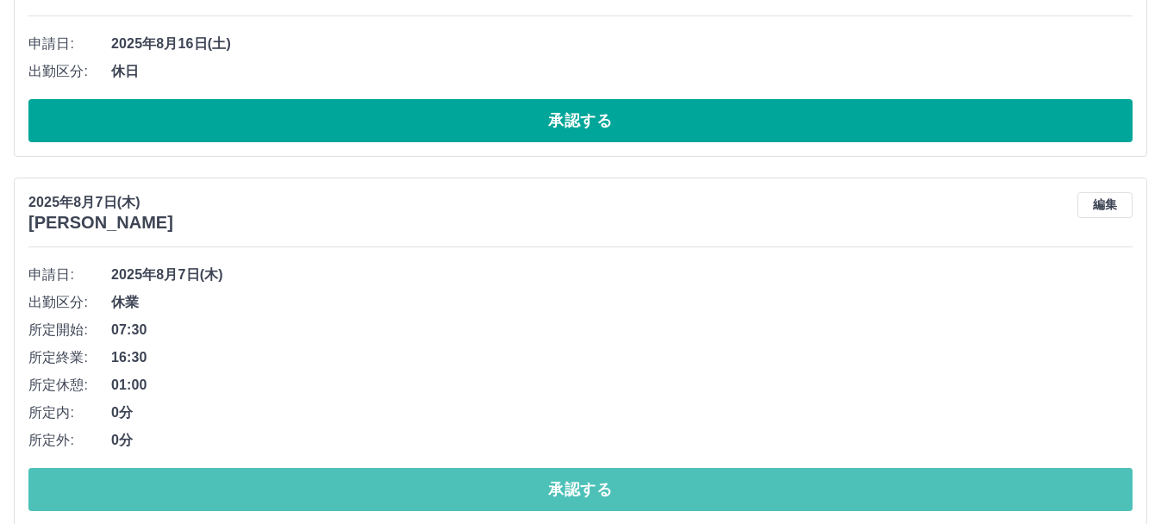
click at [485, 495] on button "承認する" at bounding box center [580, 489] width 1104 height 43
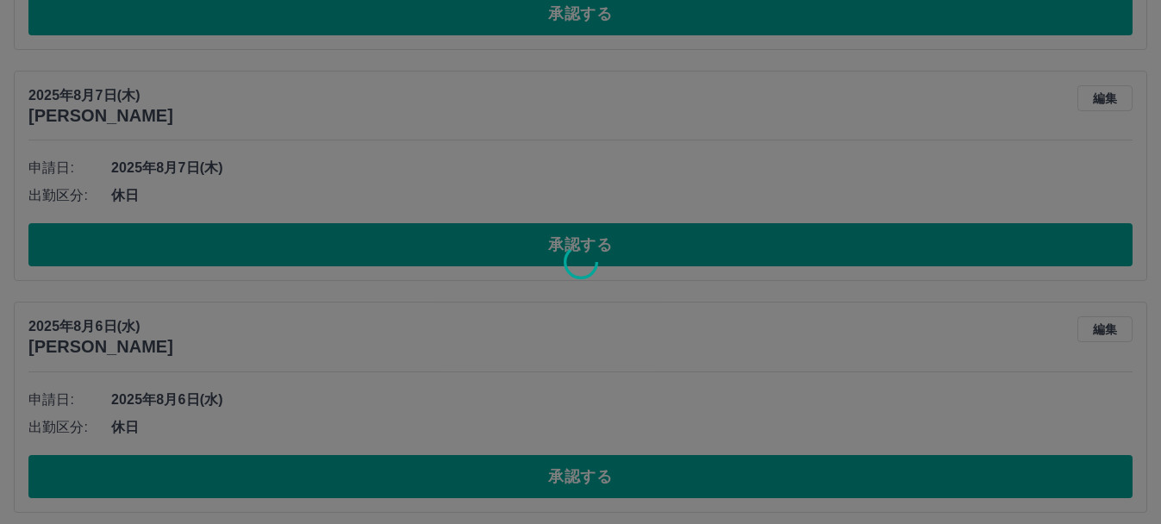
scroll to position [1693, 0]
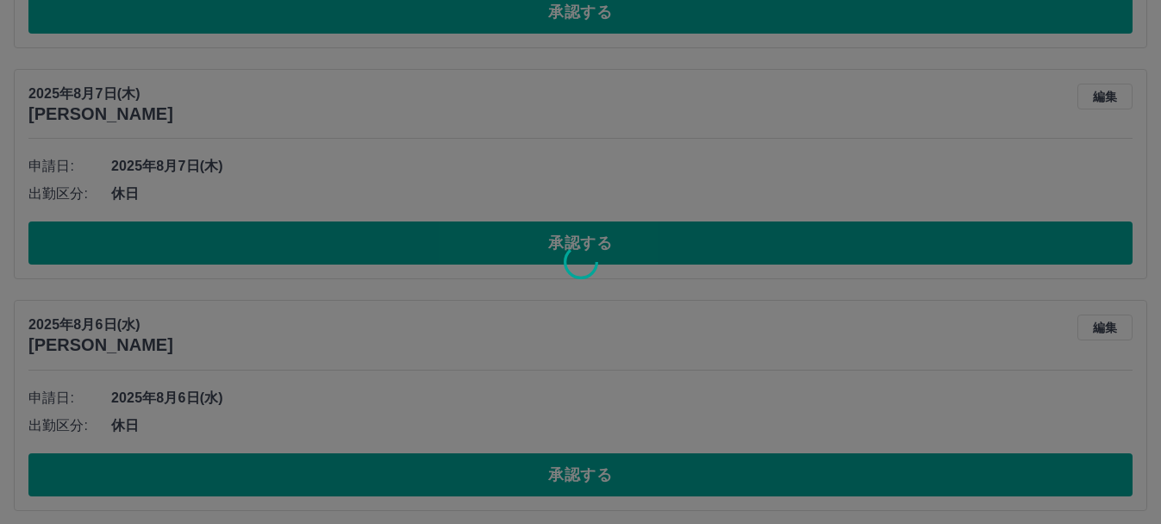
click at [1109, 97] on div at bounding box center [580, 262] width 1161 height 524
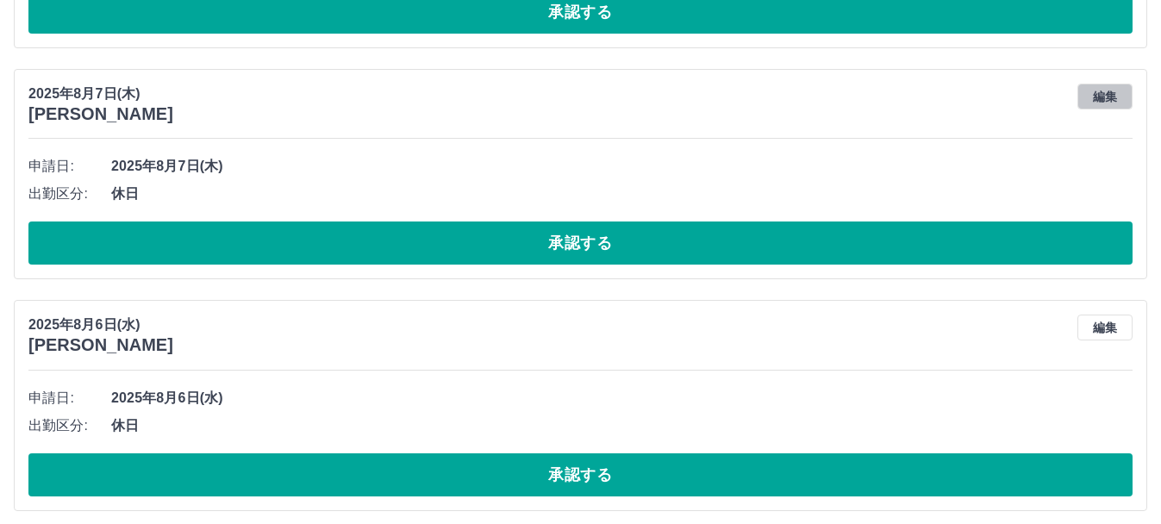
click at [1109, 97] on button "編集" at bounding box center [1104, 97] width 55 height 26
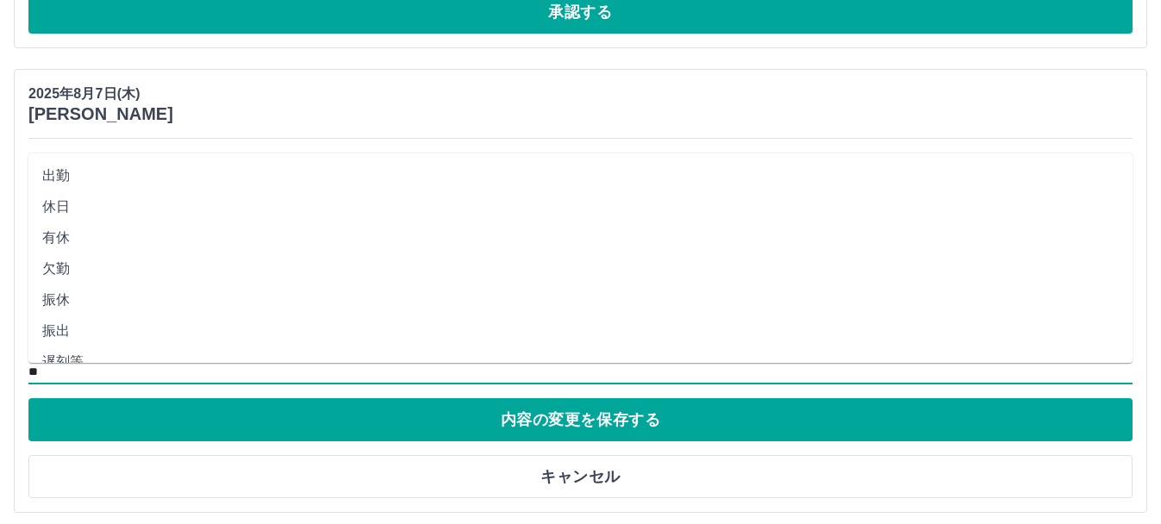
click at [113, 367] on input "**" at bounding box center [580, 372] width 1104 height 22
click at [55, 303] on li "休業" at bounding box center [580, 303] width 1104 height 31
type input "**"
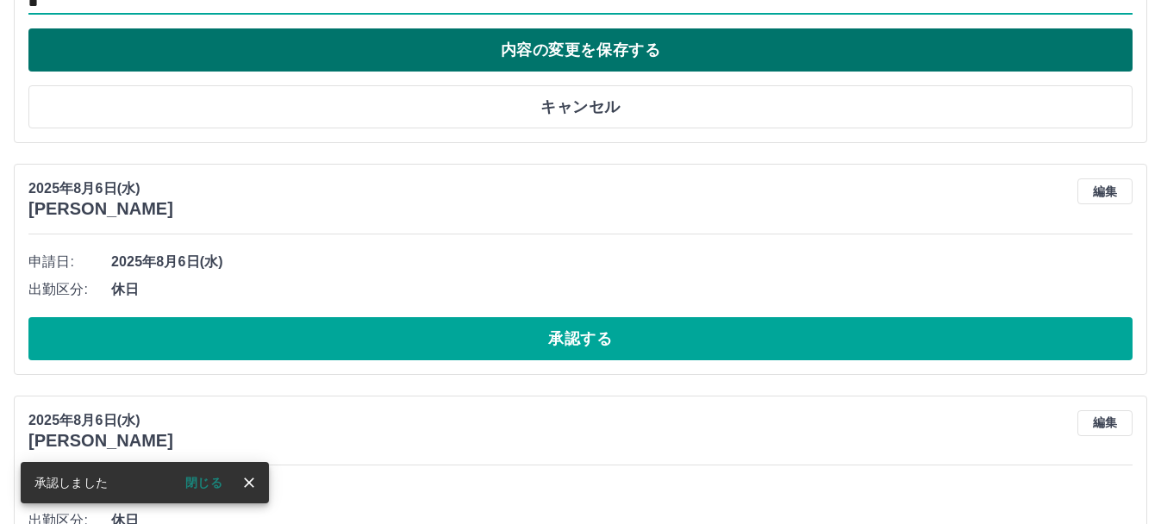
scroll to position [1325, 0]
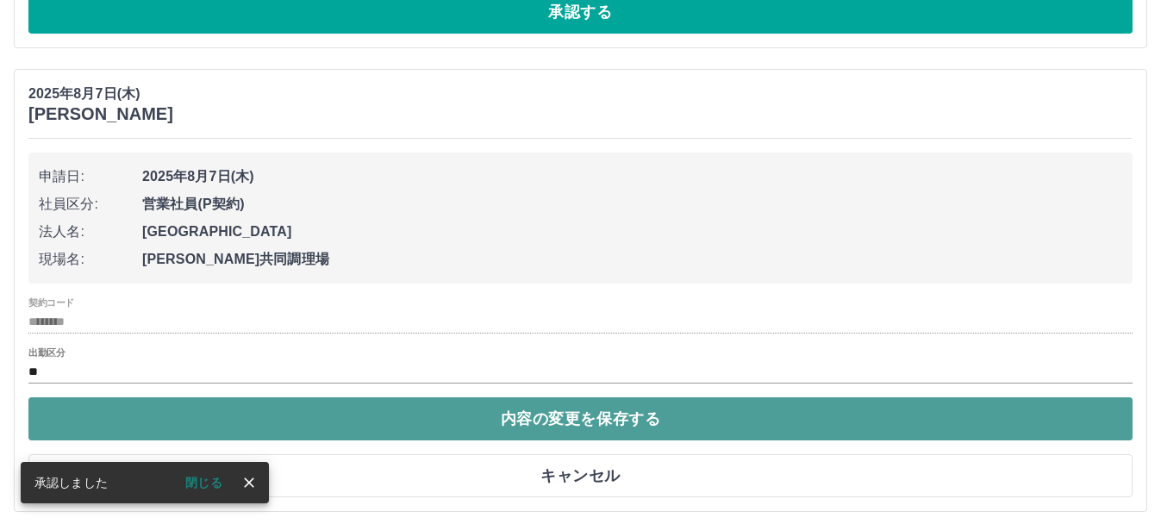
click at [355, 432] on button "内容の変更を保存する" at bounding box center [580, 418] width 1104 height 43
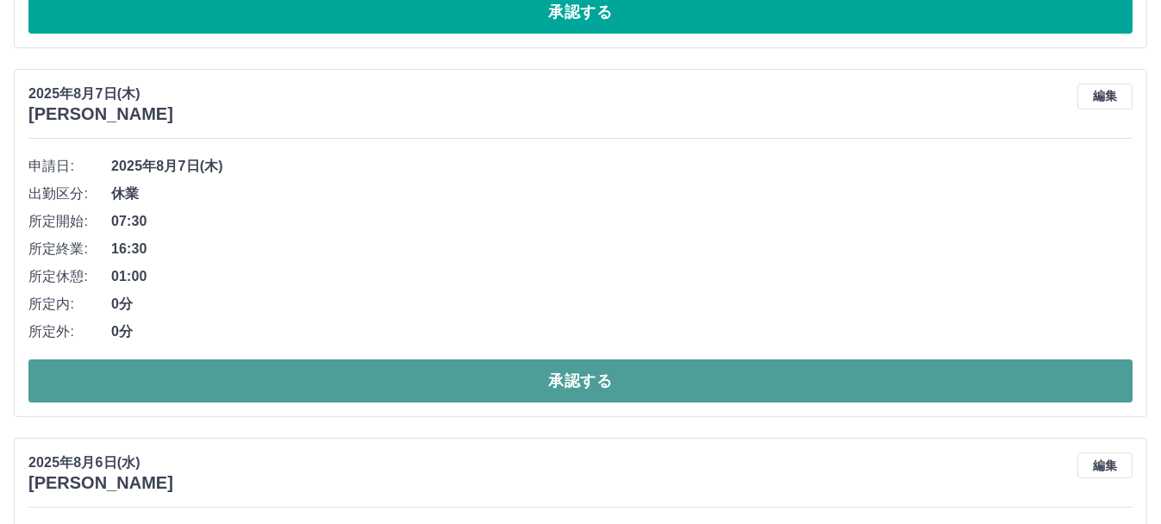
click at [507, 377] on button "承認する" at bounding box center [580, 380] width 1104 height 43
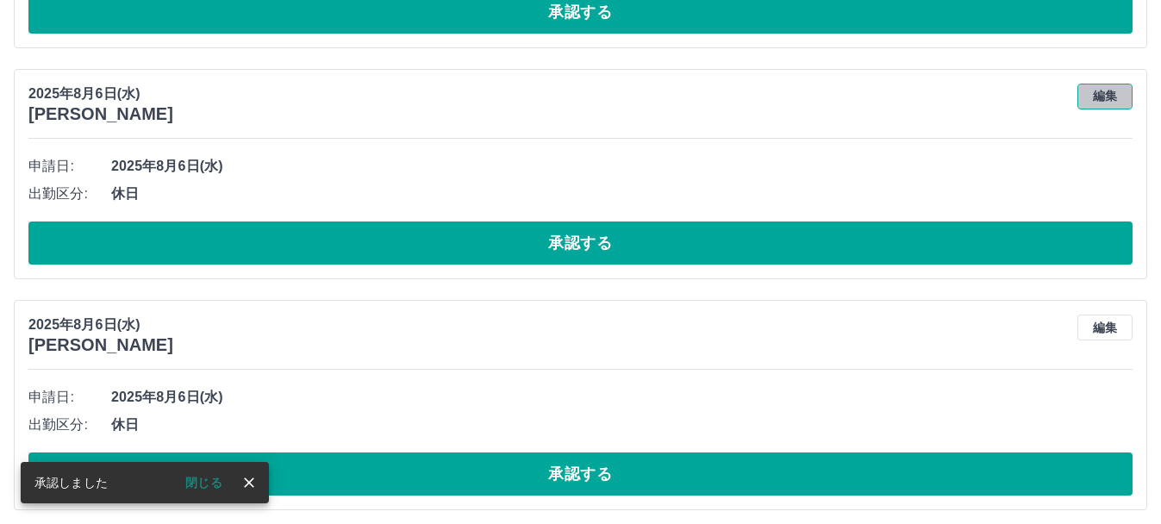
click at [1105, 91] on button "編集" at bounding box center [1104, 97] width 55 height 26
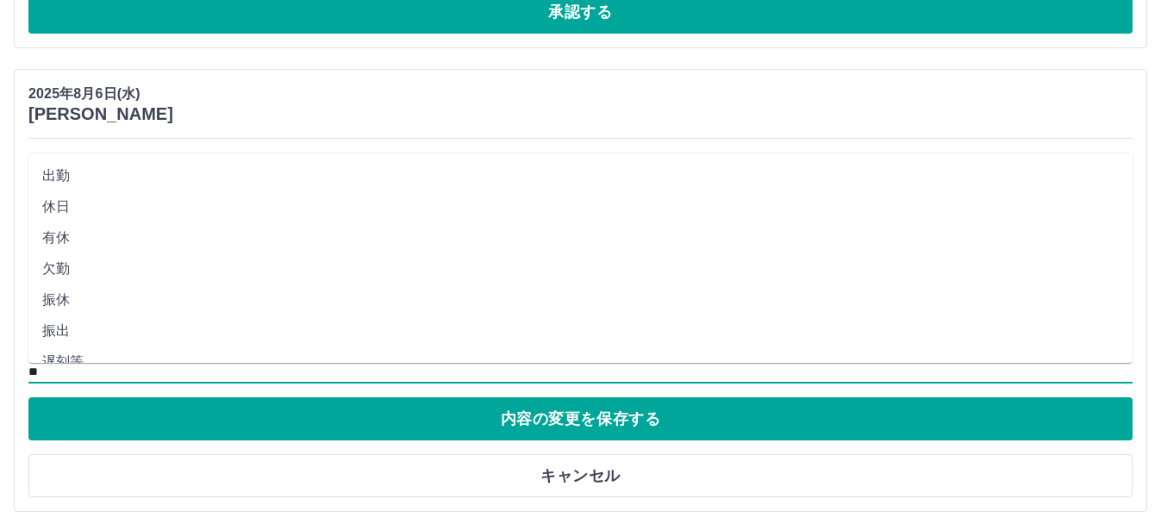
click at [320, 364] on input "**" at bounding box center [580, 372] width 1104 height 22
click at [76, 184] on li "休業" at bounding box center [580, 183] width 1104 height 31
type input "**"
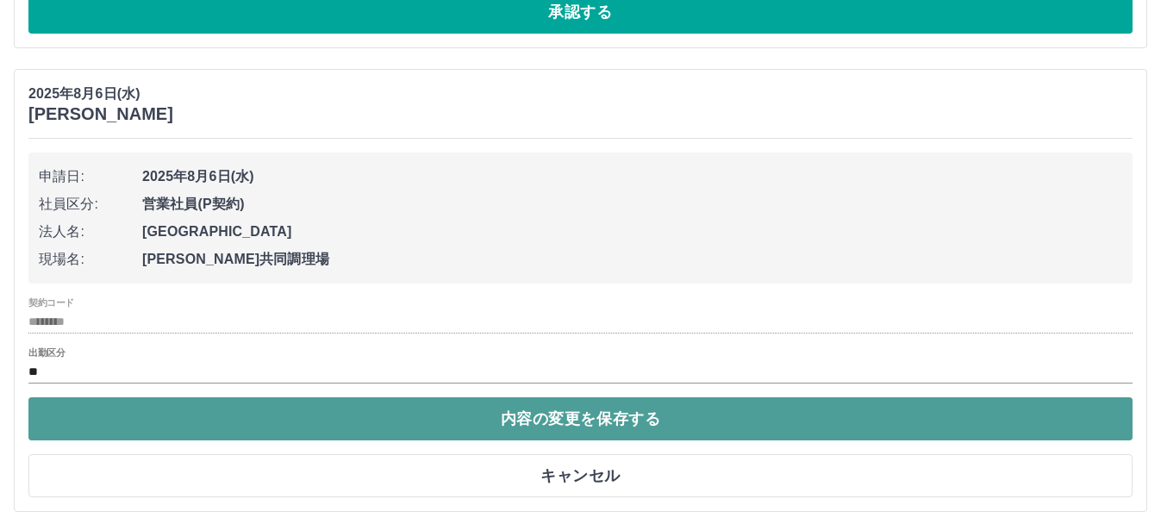
click at [198, 419] on button "内容の変更を保存する" at bounding box center [580, 418] width 1104 height 43
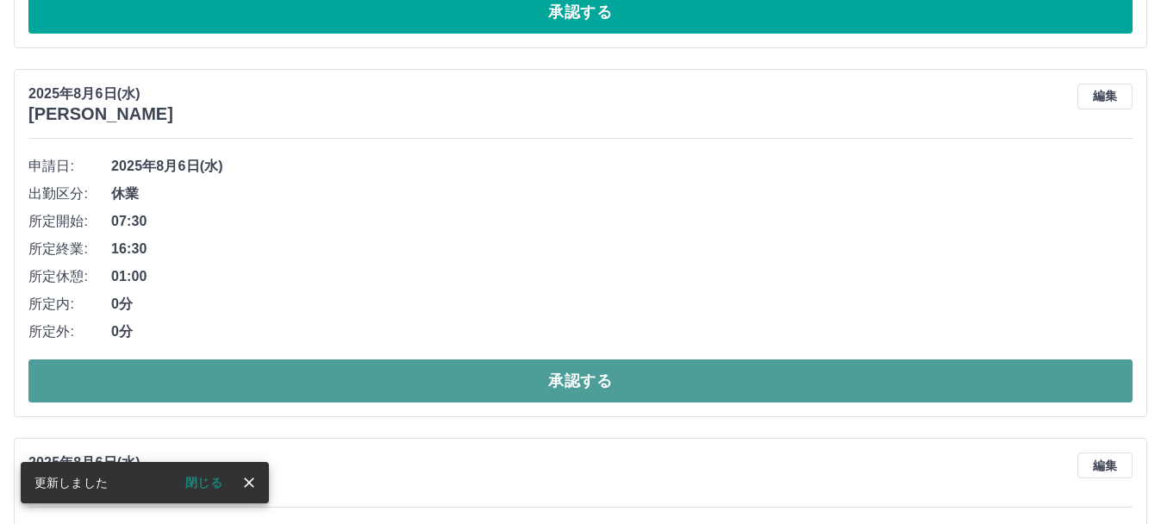
click at [851, 386] on button "承認する" at bounding box center [580, 380] width 1104 height 43
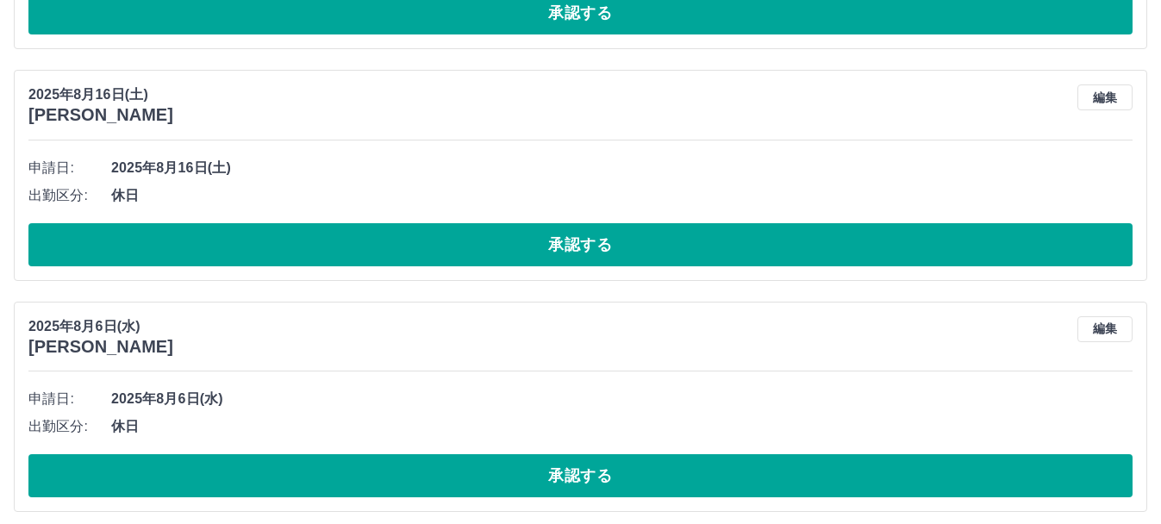
scroll to position [1093, 0]
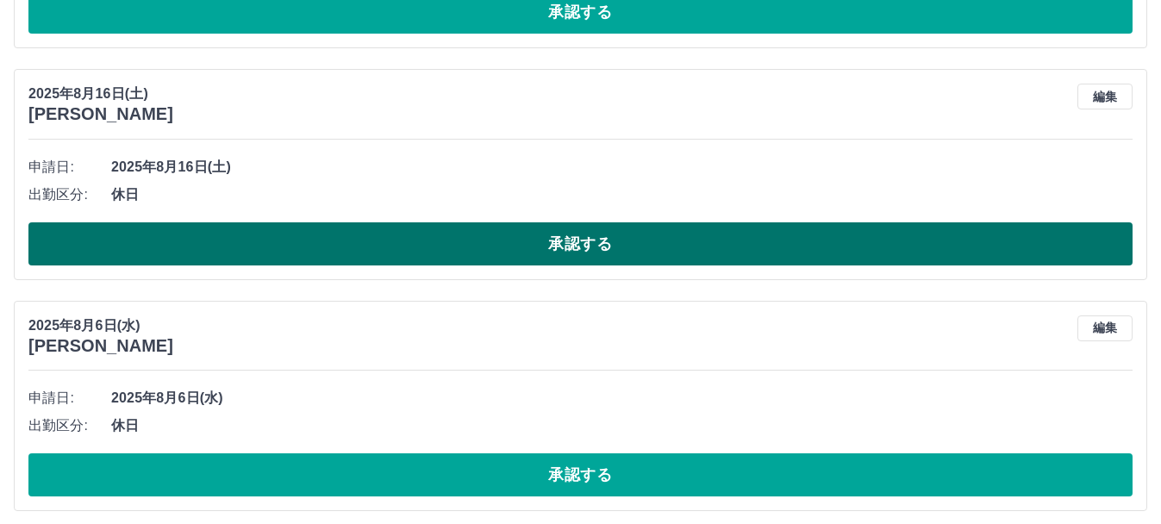
click at [813, 228] on button "承認する" at bounding box center [580, 243] width 1104 height 43
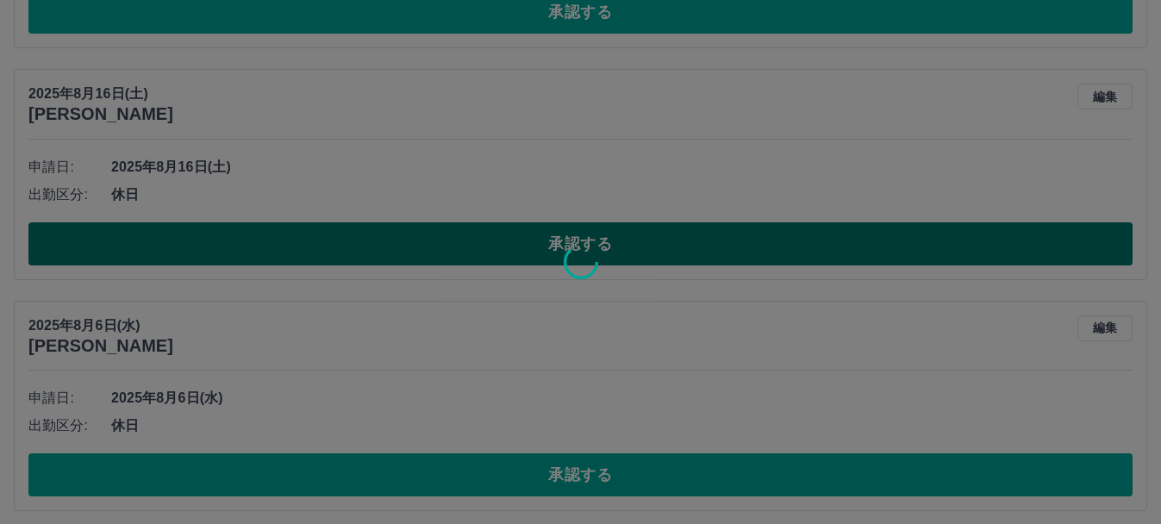
click at [813, 228] on div at bounding box center [580, 262] width 1161 height 524
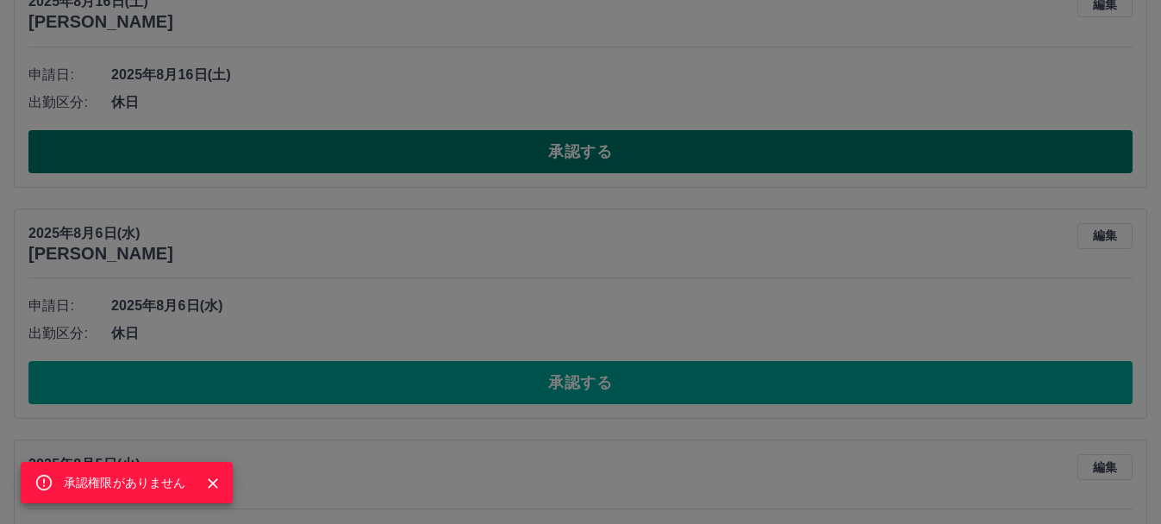
scroll to position [1198, 0]
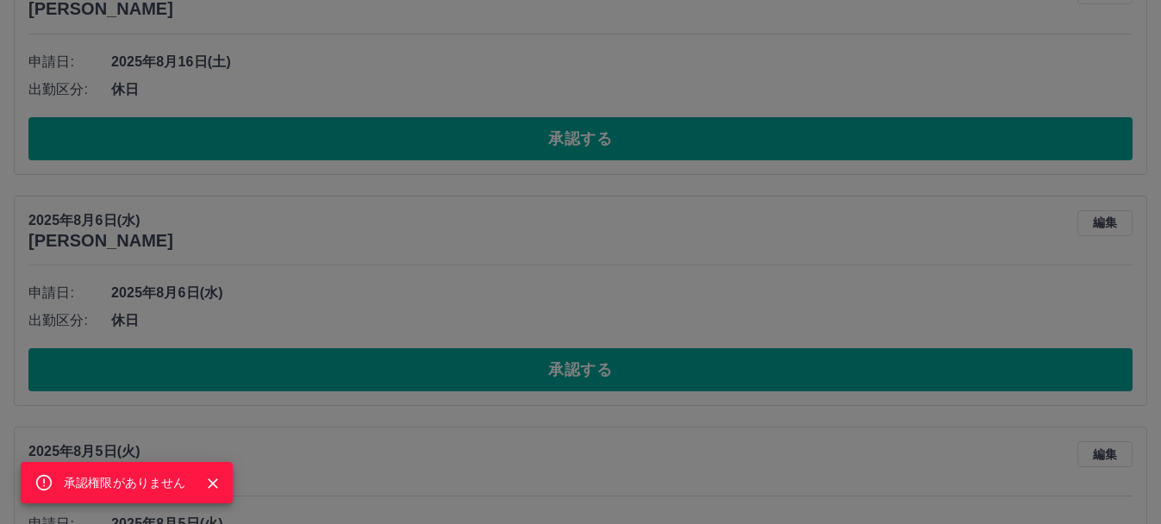
click at [1114, 223] on div "承認権限がありません" at bounding box center [580, 262] width 1161 height 524
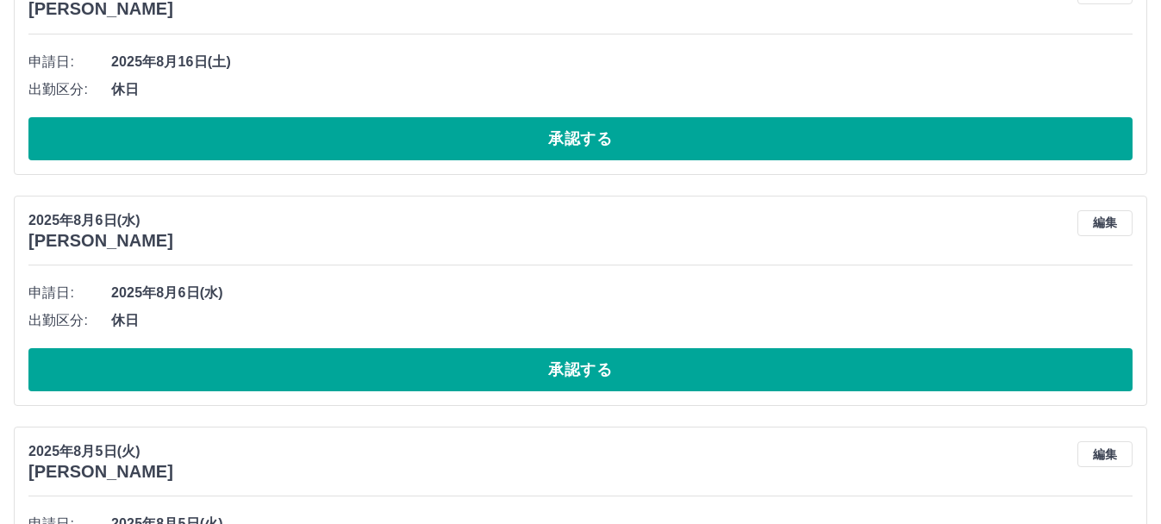
click at [1114, 223] on button "編集" at bounding box center [1104, 223] width 55 height 26
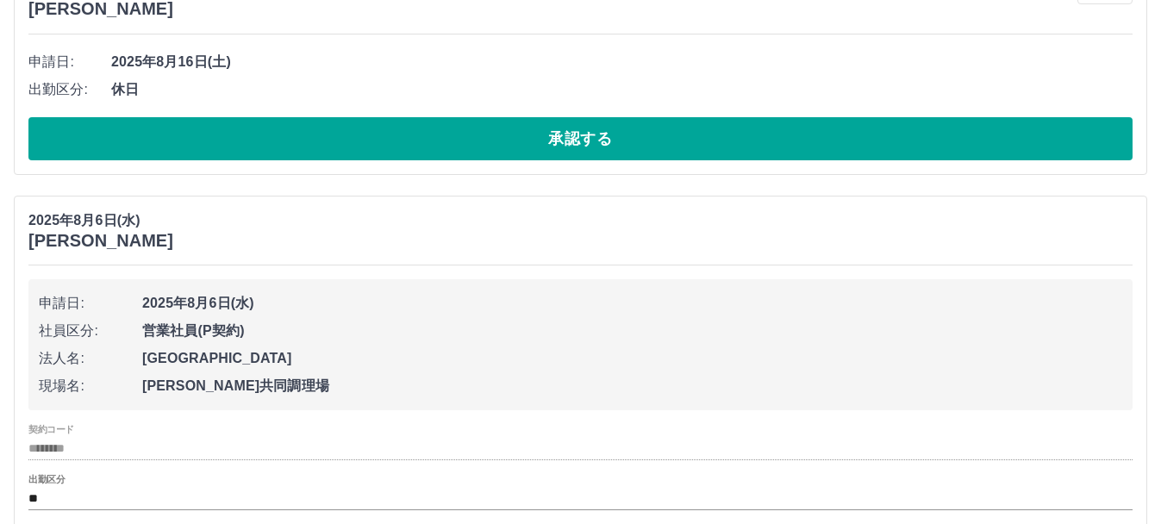
click at [365, 474] on div "契約コード ******** 出勤区分 **" at bounding box center [580, 467] width 1104 height 86
click at [90, 499] on input "**" at bounding box center [580, 499] width 1104 height 22
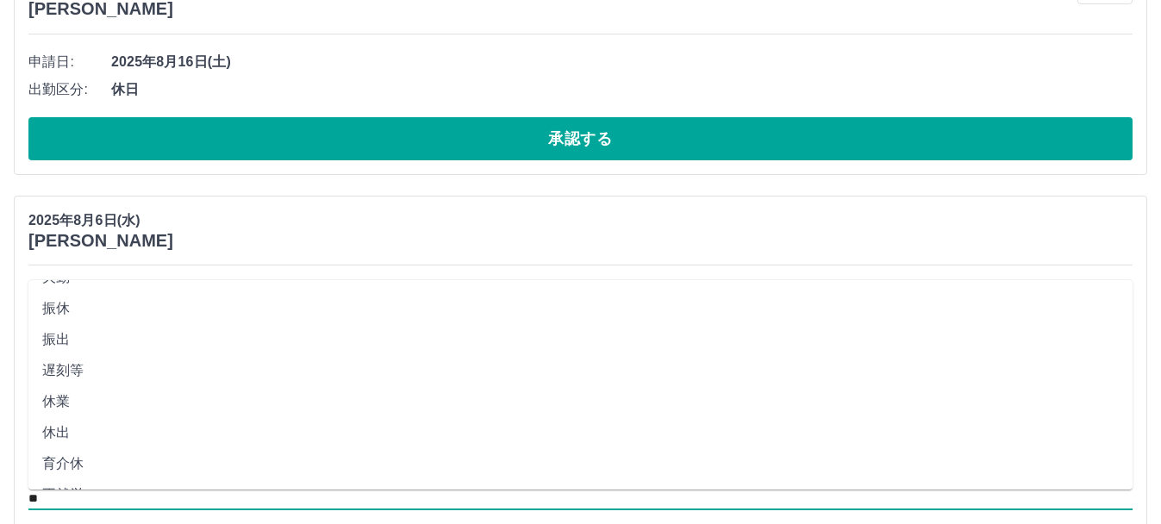
scroll to position [119, 0]
click at [87, 436] on li "休出" at bounding box center [580, 431] width 1104 height 31
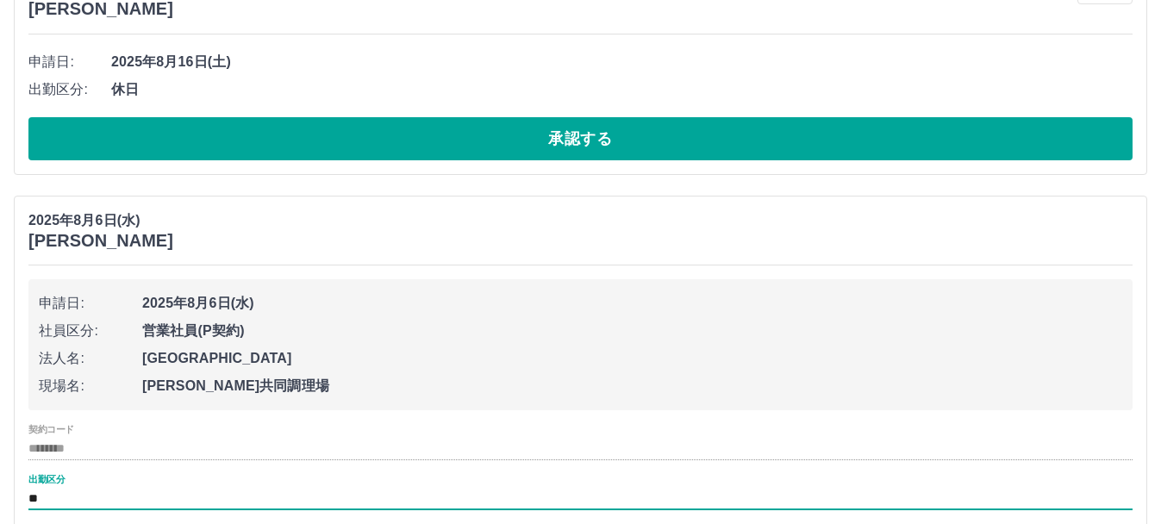
click at [62, 497] on input "**" at bounding box center [580, 499] width 1104 height 22
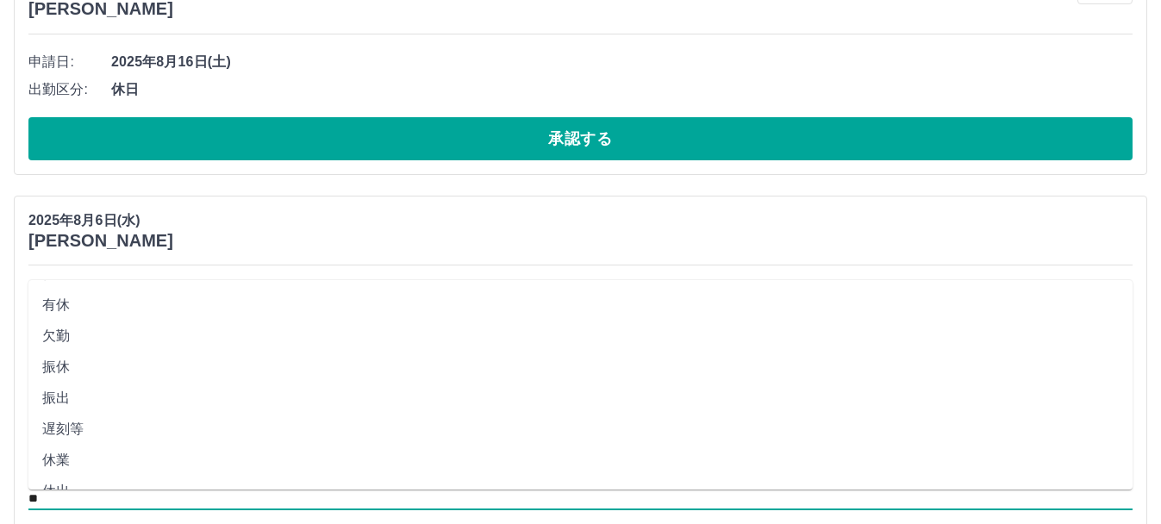
scroll to position [60, 0]
click at [52, 460] on li "休業" at bounding box center [580, 459] width 1104 height 31
type input "**"
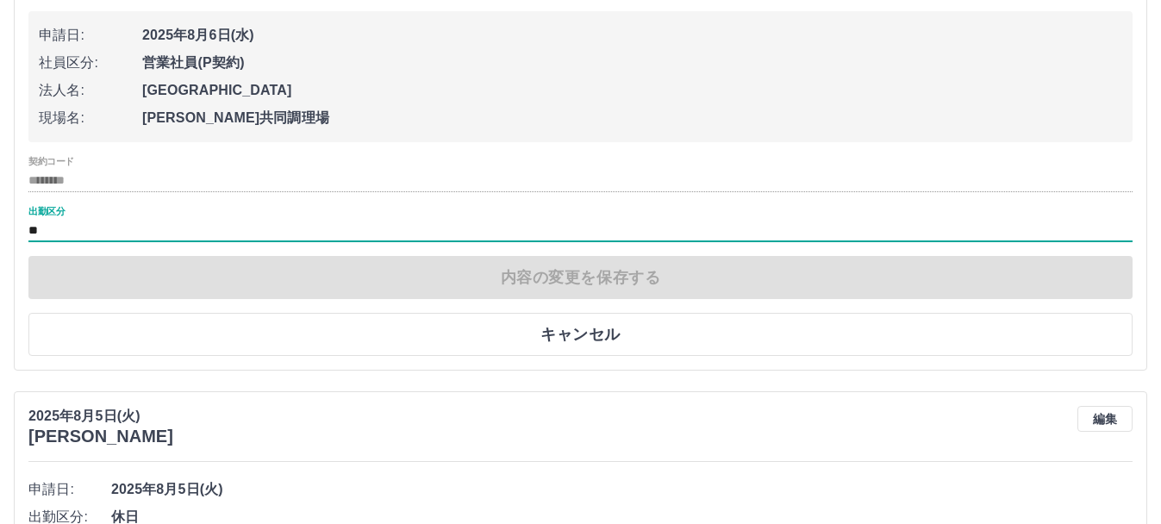
scroll to position [1467, 0]
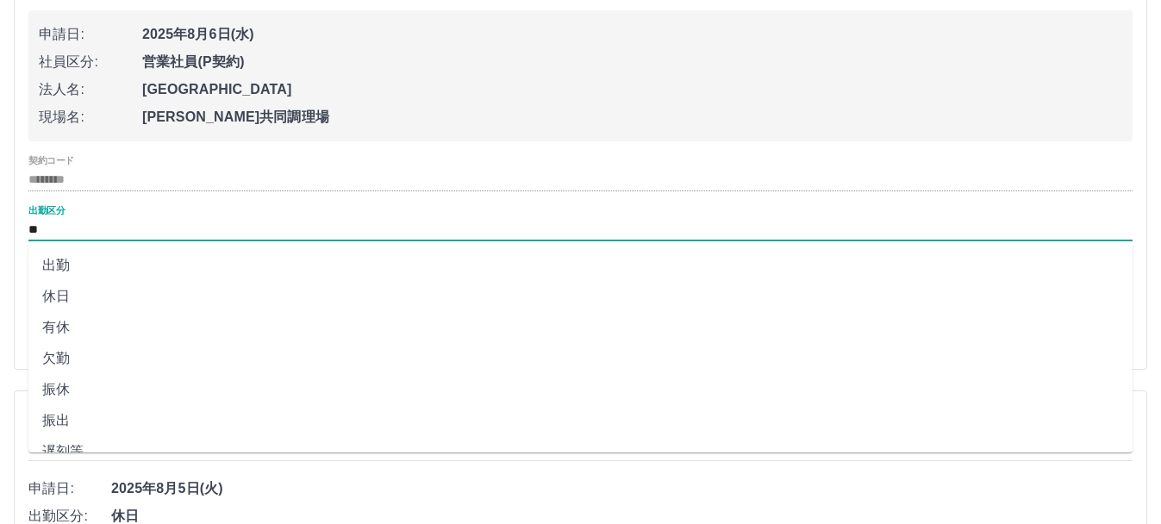
click at [484, 228] on input "**" at bounding box center [580, 230] width 1104 height 22
click at [52, 304] on li "休業" at bounding box center [580, 303] width 1104 height 31
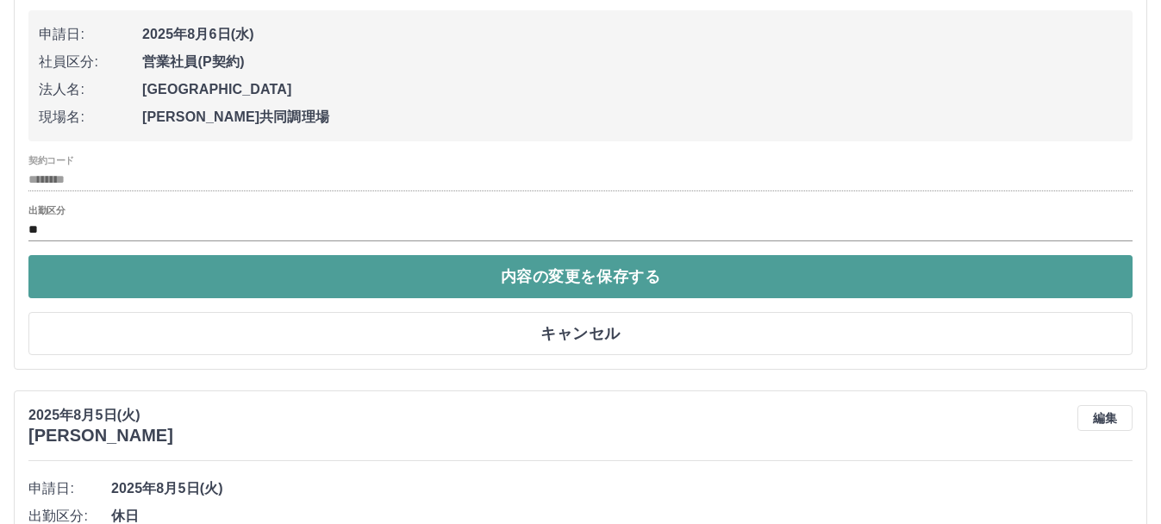
click at [376, 287] on button "内容の変更を保存する" at bounding box center [580, 276] width 1104 height 43
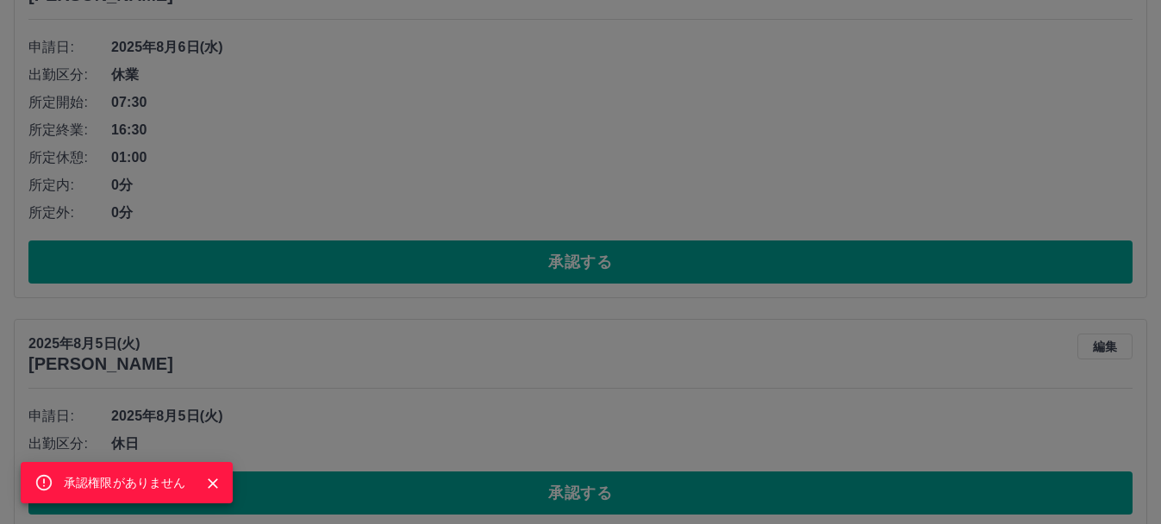
scroll to position [1443, 0]
click at [734, 111] on div "承認権限がありません" at bounding box center [580, 262] width 1161 height 524
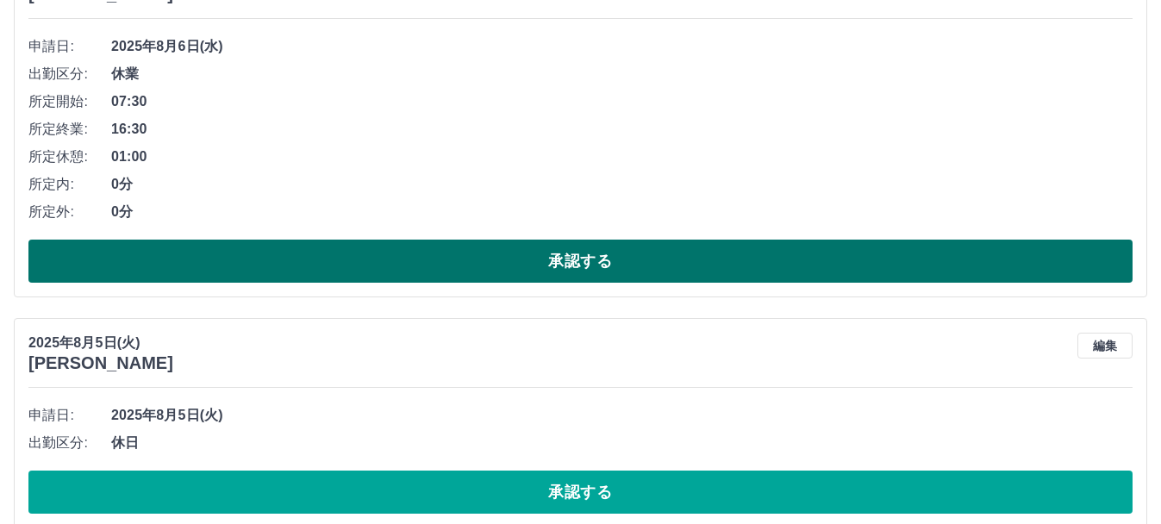
click at [558, 259] on button "承認する" at bounding box center [580, 261] width 1104 height 43
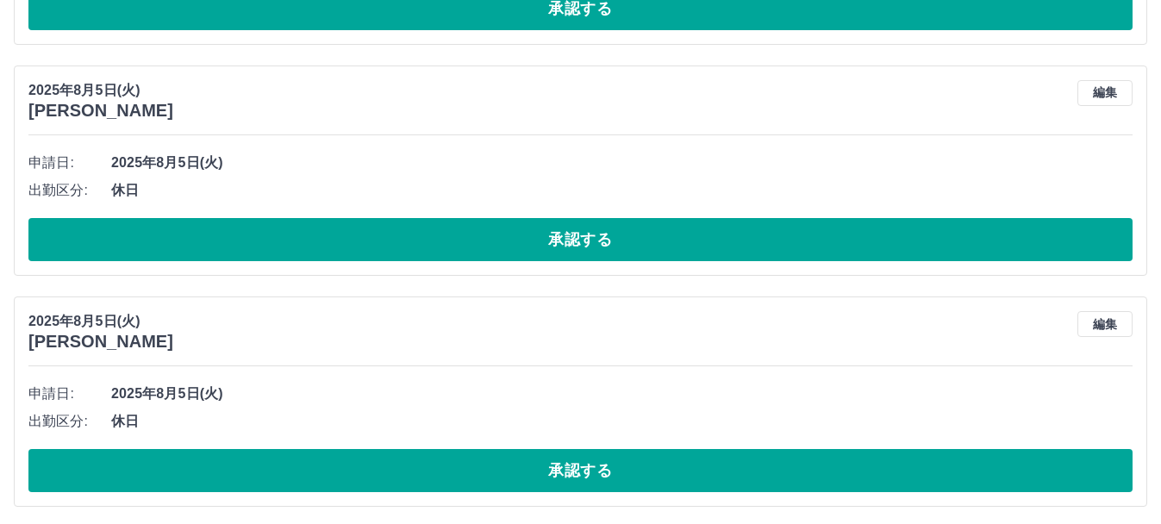
scroll to position [1329, 0]
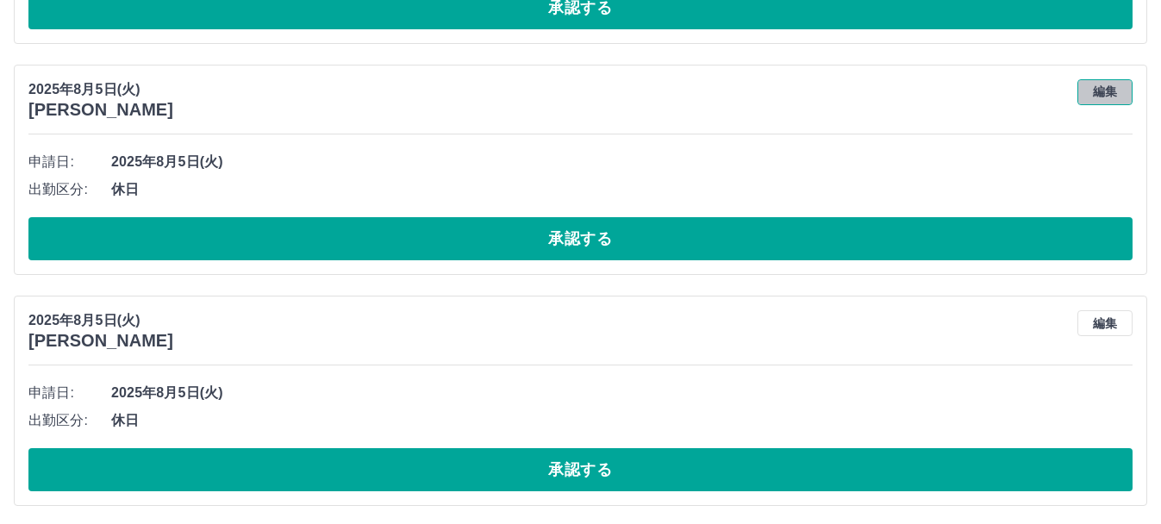
click at [1109, 97] on button "編集" at bounding box center [1104, 92] width 55 height 26
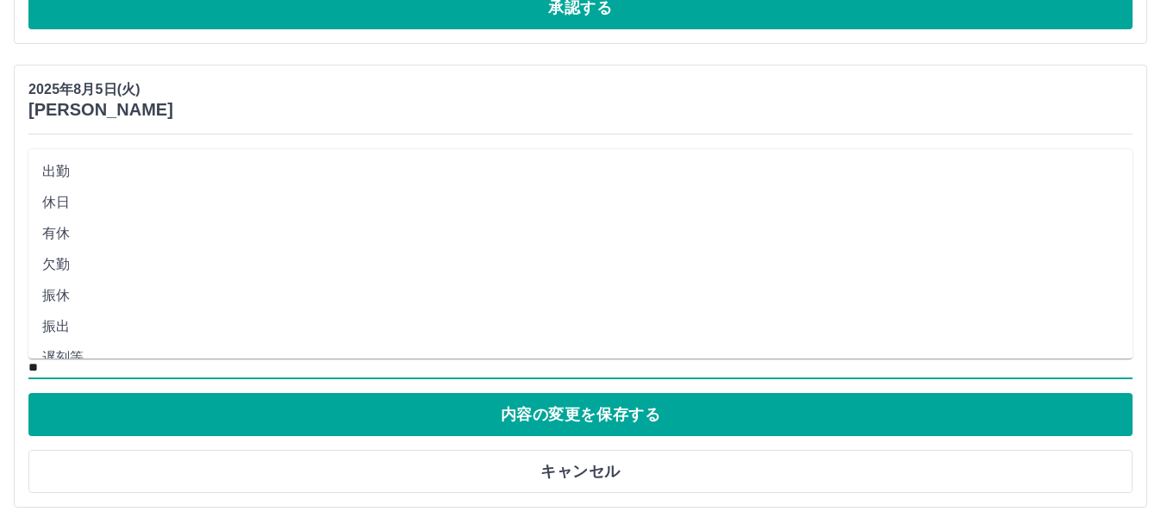
click at [95, 234] on li "休業" at bounding box center [580, 229] width 1104 height 31
type input "**"
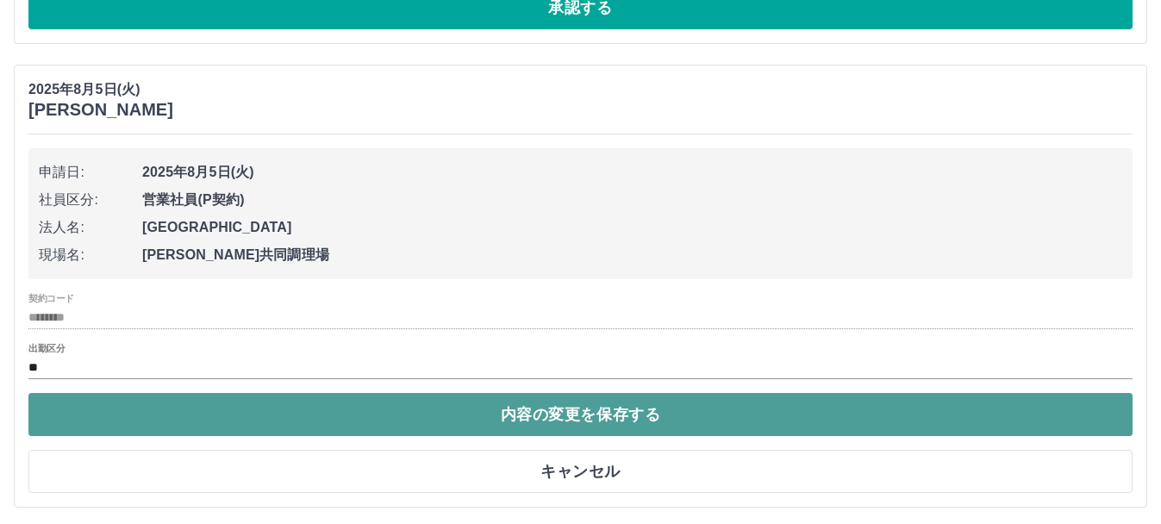
click at [587, 417] on button "内容の変更を保存する" at bounding box center [580, 414] width 1104 height 43
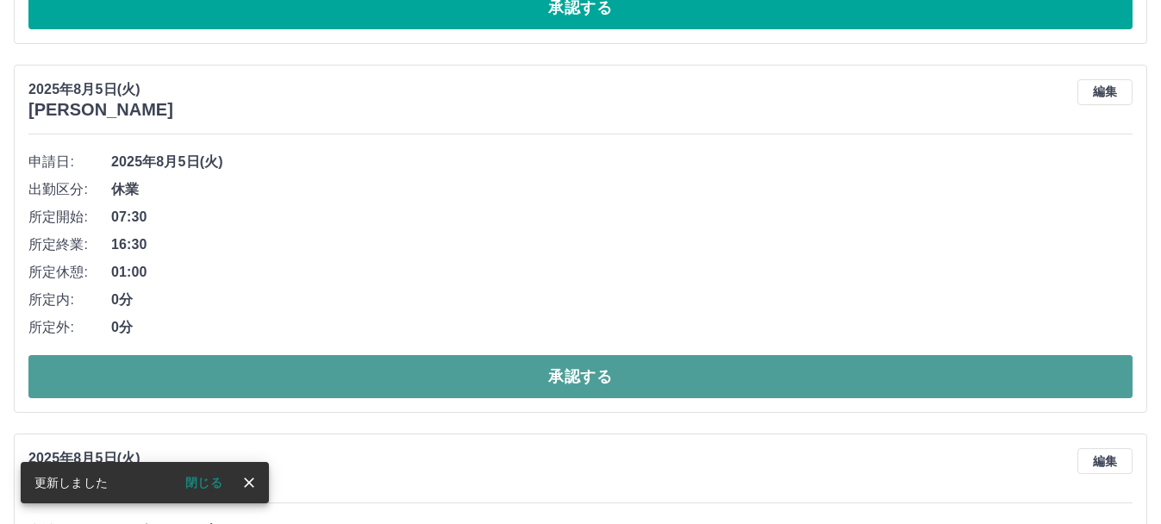
click at [857, 383] on button "承認する" at bounding box center [580, 376] width 1104 height 43
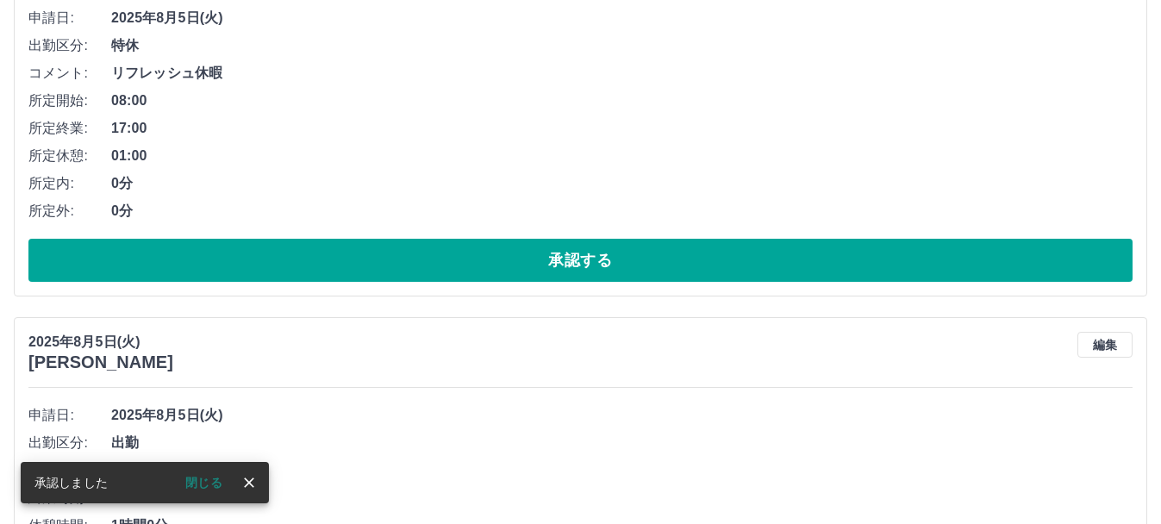
scroll to position [1335, 0]
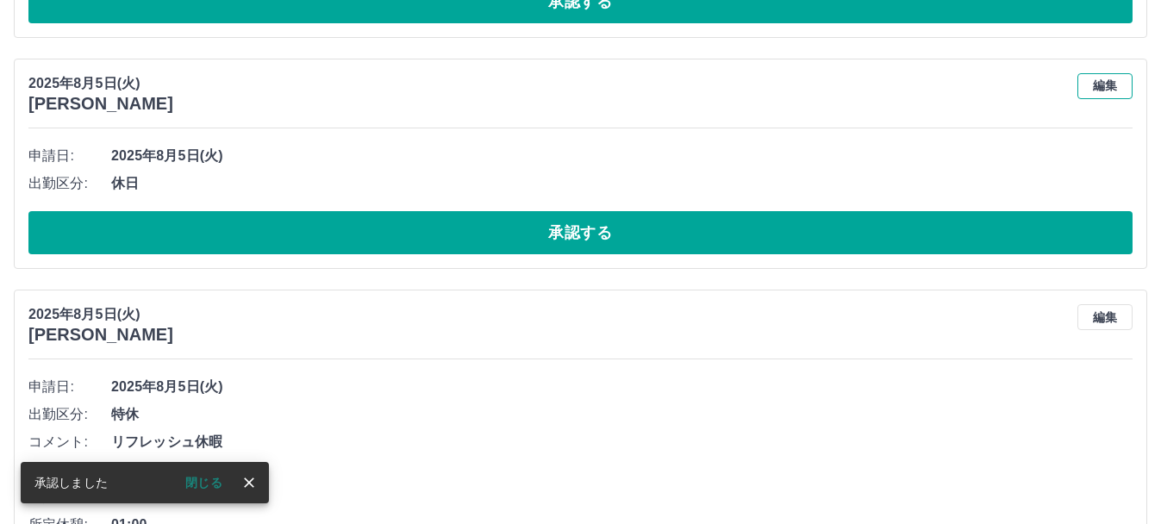
click at [1100, 89] on button "編集" at bounding box center [1104, 86] width 55 height 26
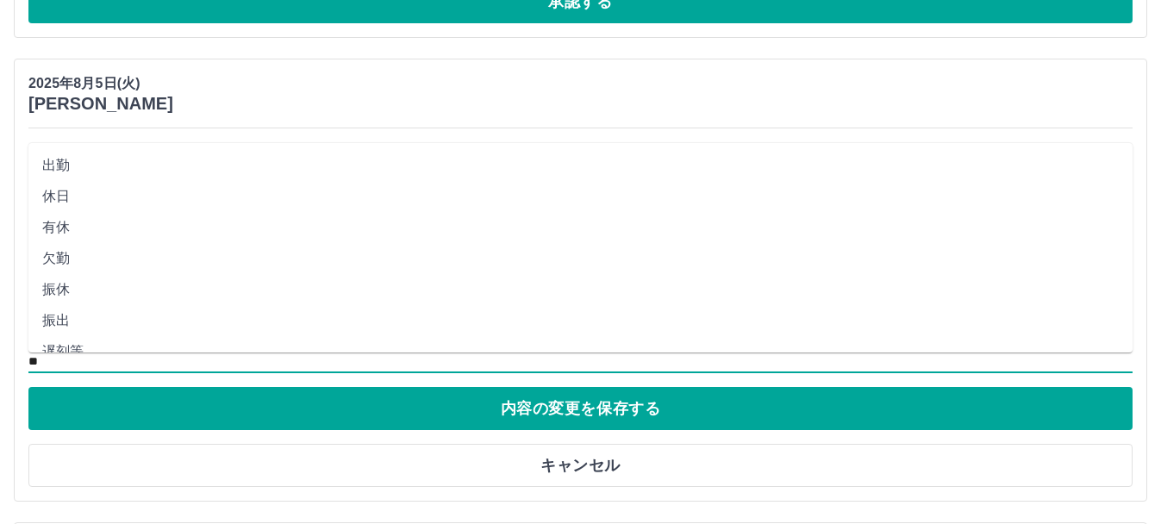
click at [60, 360] on input "**" at bounding box center [580, 362] width 1104 height 22
click at [61, 171] on li "出勤" at bounding box center [580, 165] width 1104 height 31
type input "**"
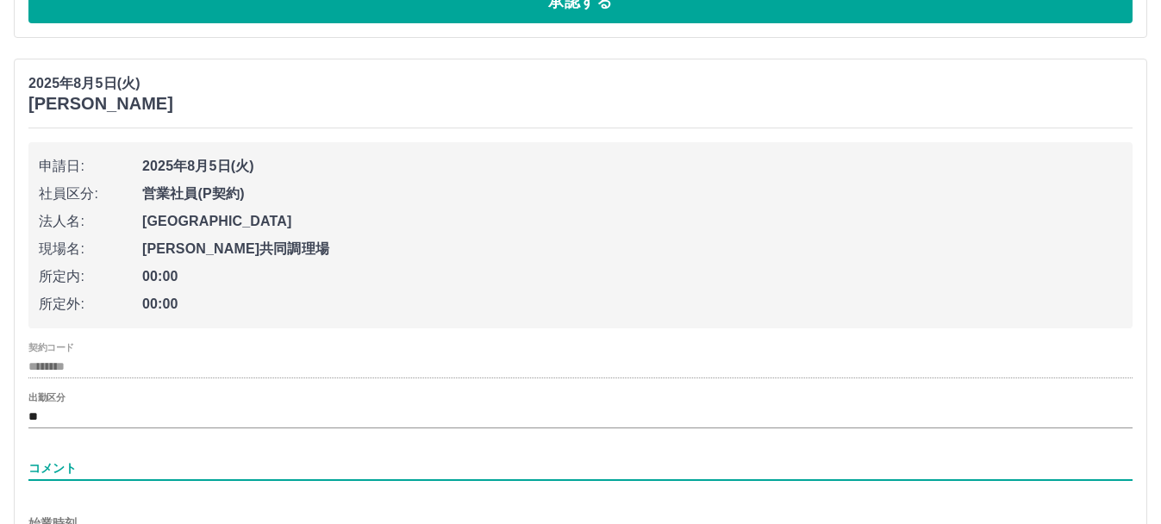
click at [113, 469] on input "コメント" at bounding box center [580, 468] width 1104 height 25
type input "**********"
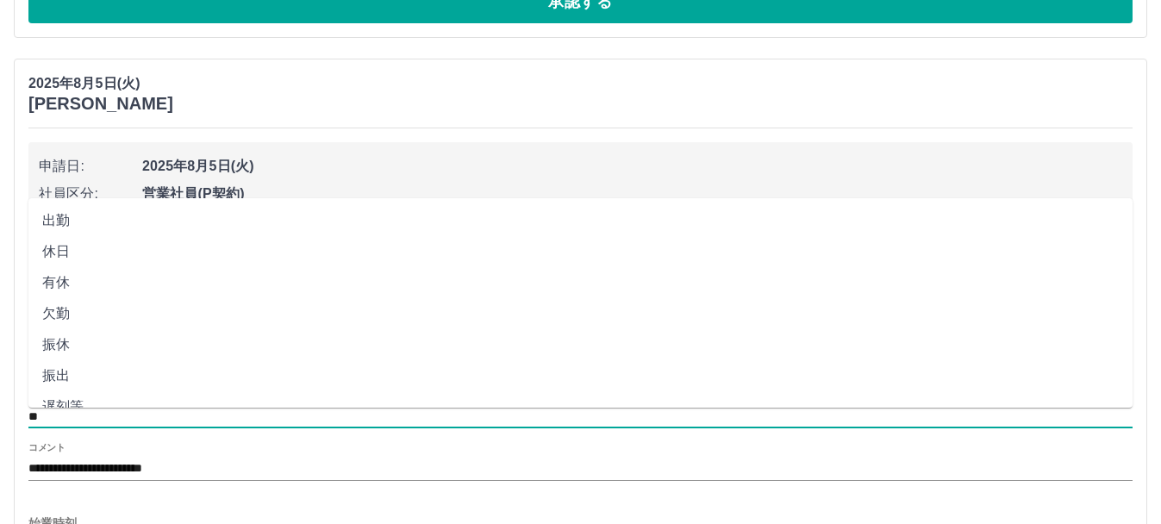
click at [281, 415] on input "**" at bounding box center [580, 417] width 1104 height 22
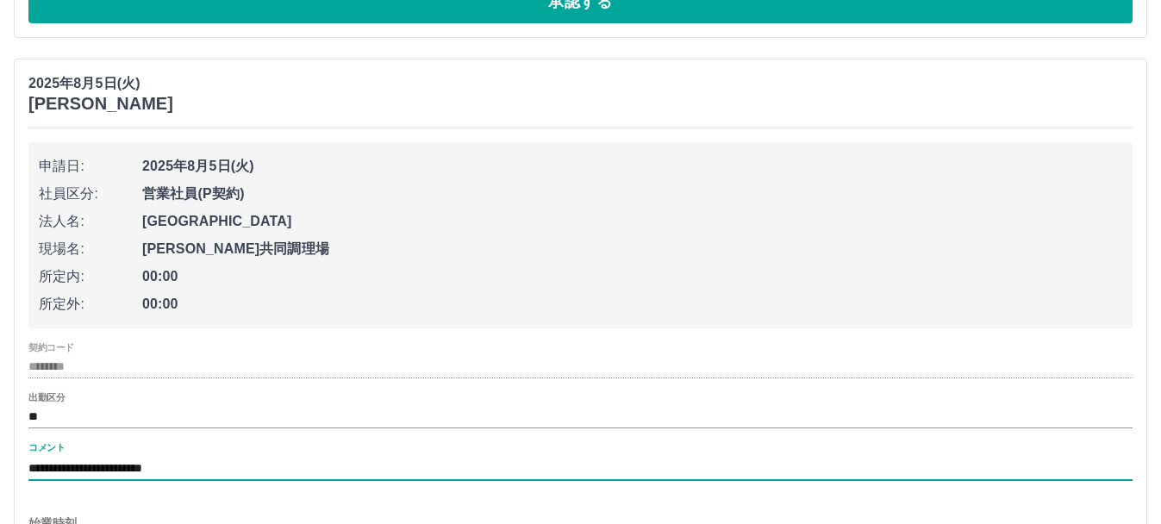
click at [418, 476] on input "**********" at bounding box center [580, 468] width 1104 height 25
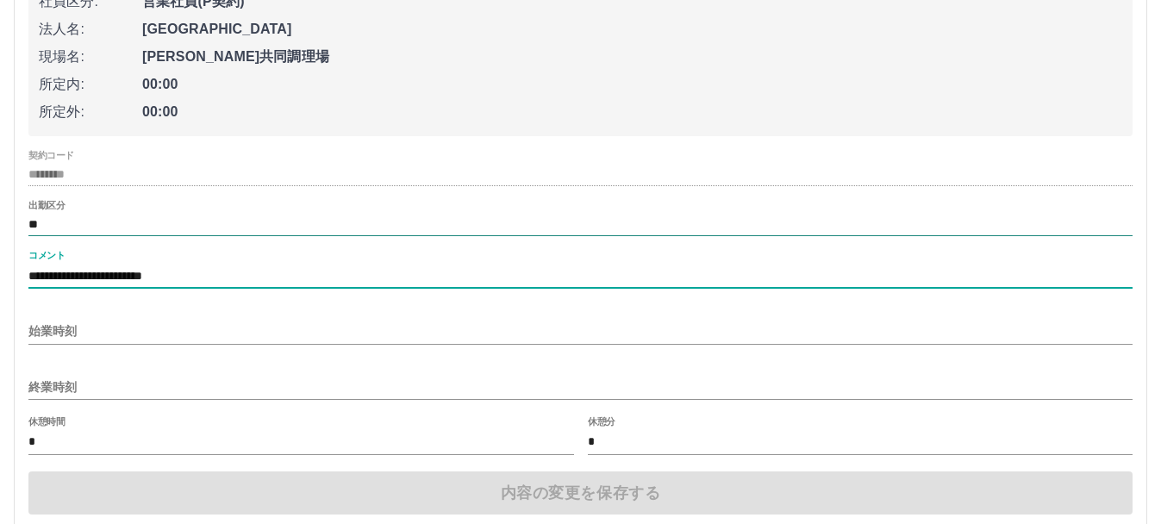
scroll to position [1528, 0]
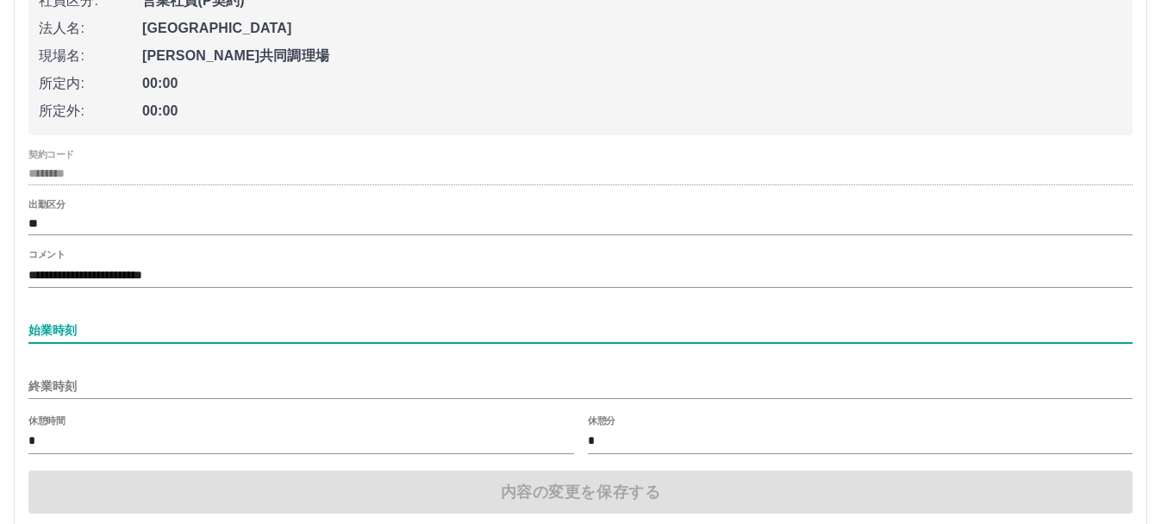
click at [244, 343] on input "始業時刻" at bounding box center [580, 330] width 1104 height 25
click at [159, 340] on input "始業時刻" at bounding box center [580, 330] width 1104 height 25
type input "*"
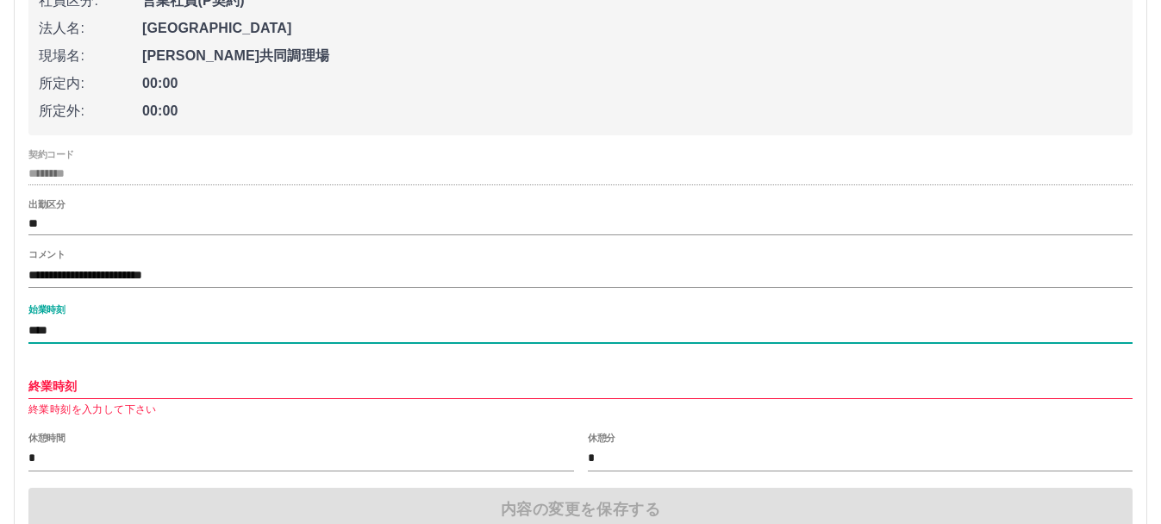
type input "****"
click at [159, 406] on p "終業時刻を入力して下さい" at bounding box center [580, 410] width 1104 height 17
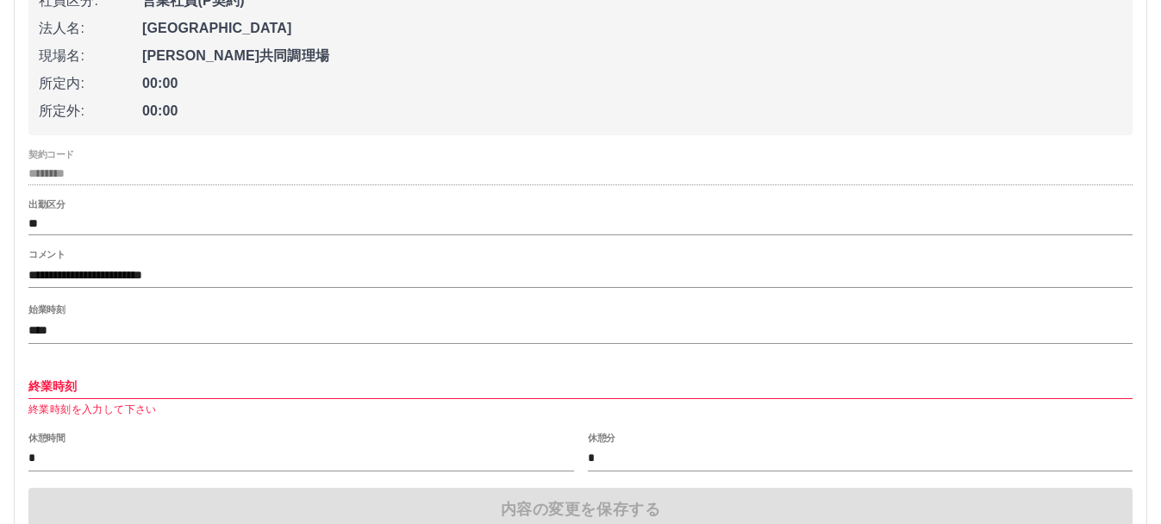
click at [159, 406] on p "終業時刻を入力して下さい" at bounding box center [580, 410] width 1104 height 17
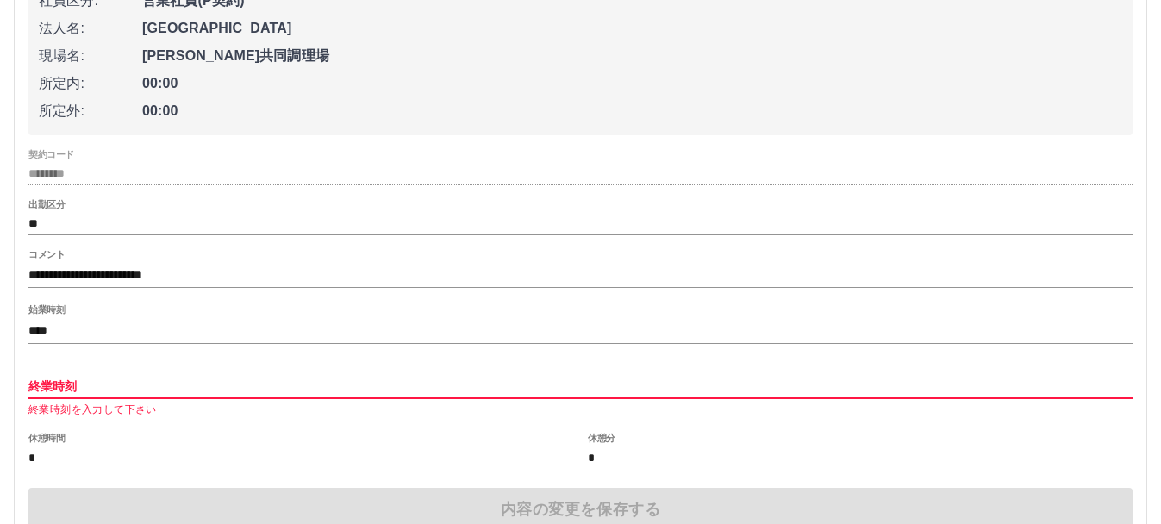
click at [156, 392] on input "終業時刻" at bounding box center [580, 386] width 1104 height 25
type input "*"
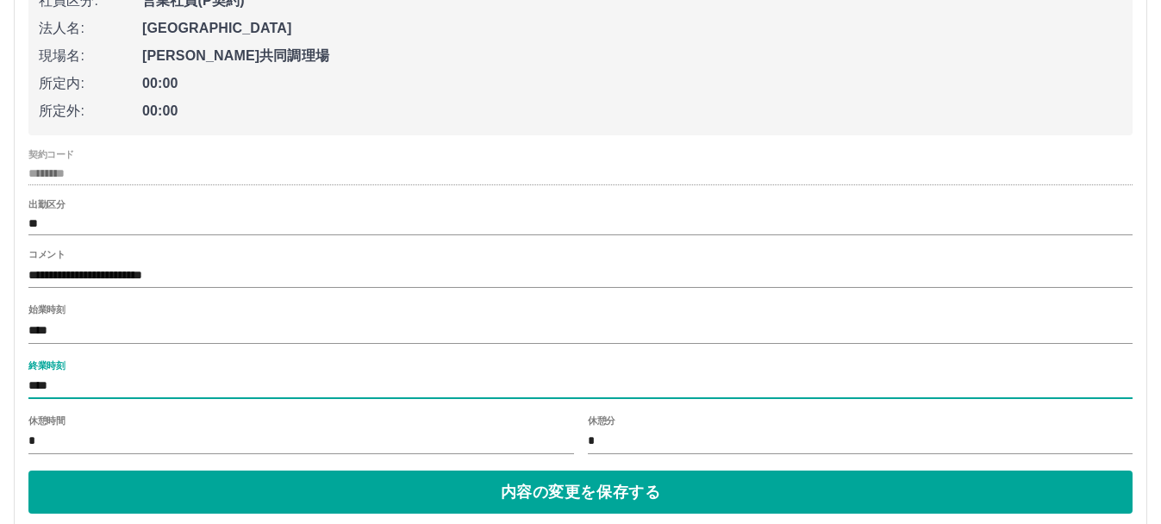
type input "****"
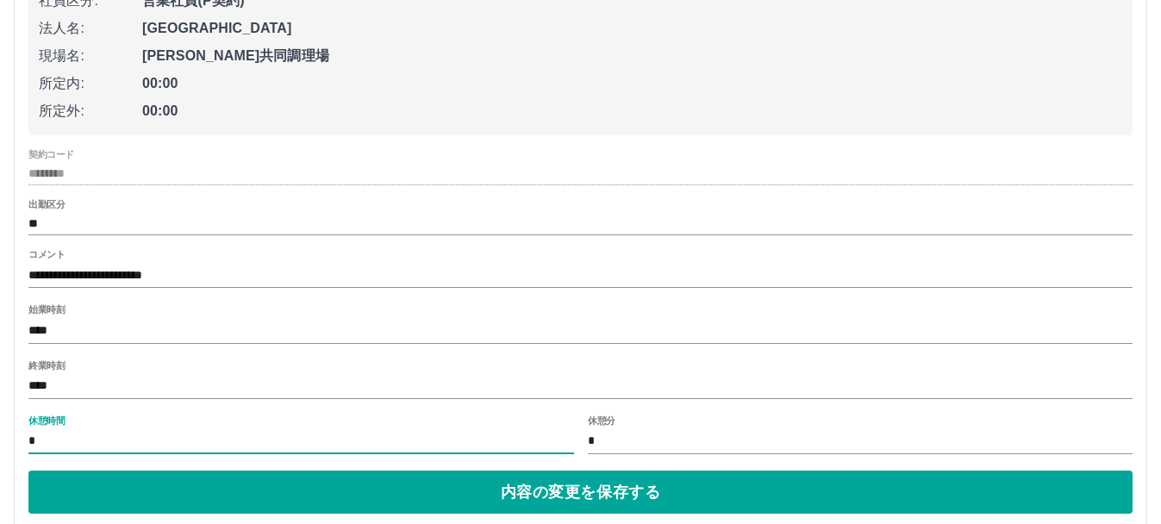
click at [83, 439] on input "*" at bounding box center [301, 441] width 546 height 25
type input "*"
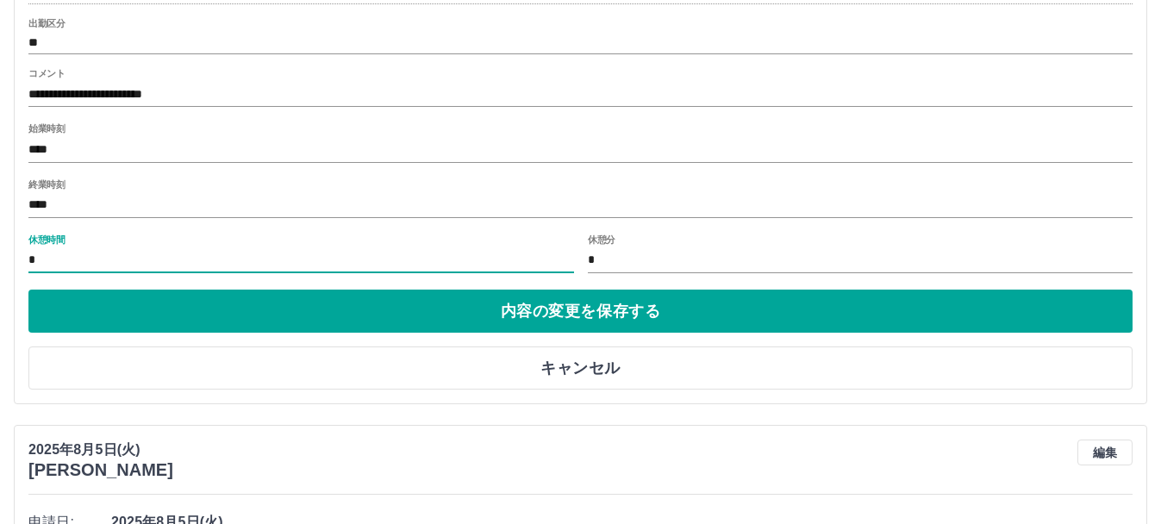
scroll to position [1729, 0]
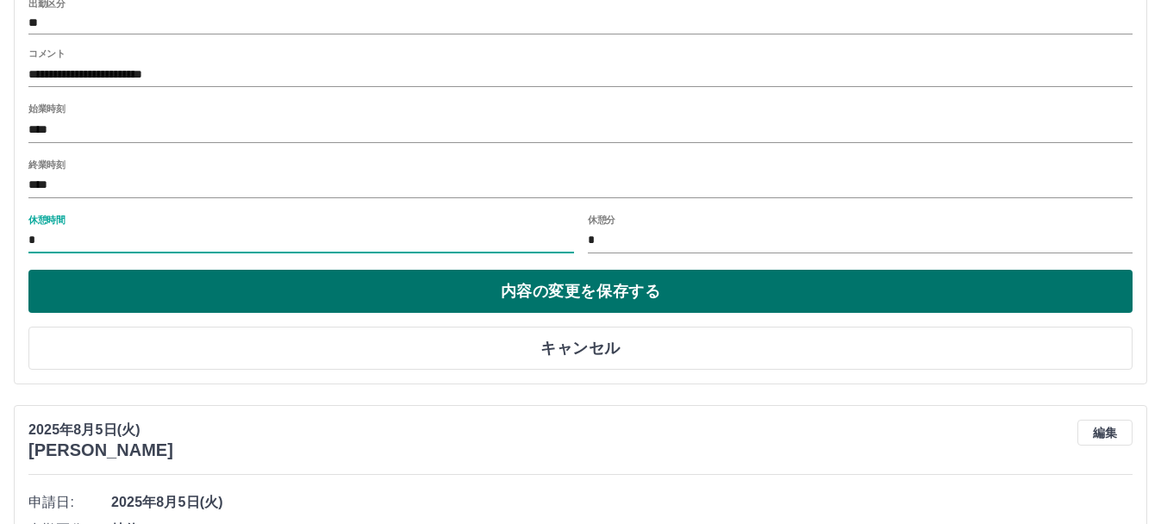
type input "*"
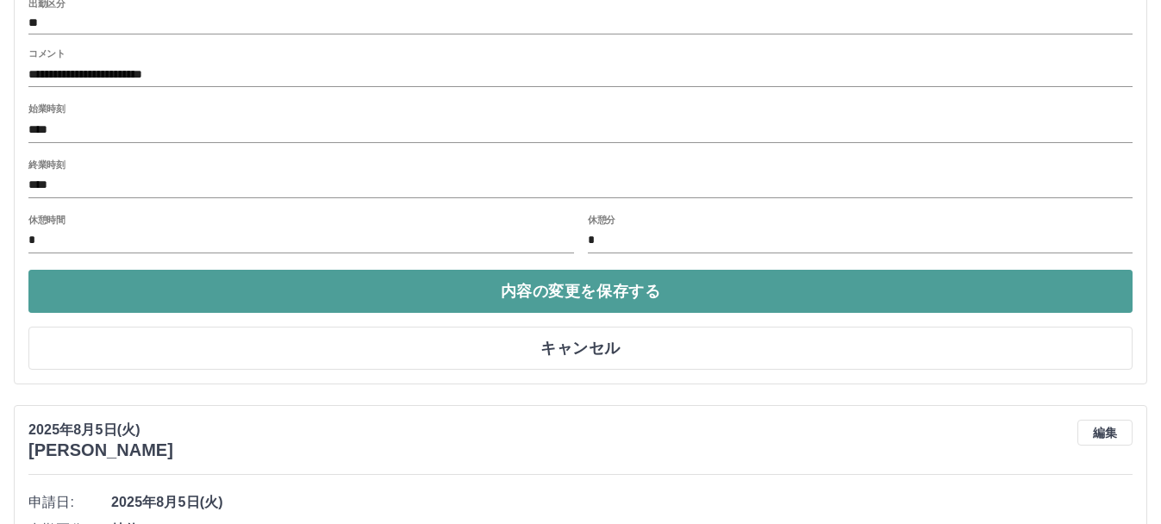
click at [432, 287] on button "内容の変更を保存する" at bounding box center [580, 291] width 1104 height 43
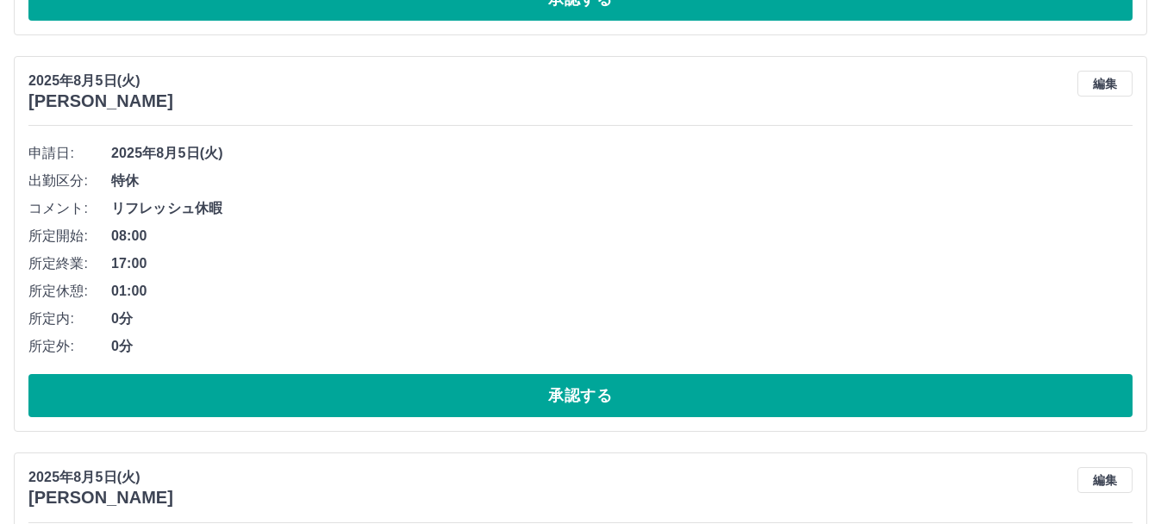
scroll to position [1818, 0]
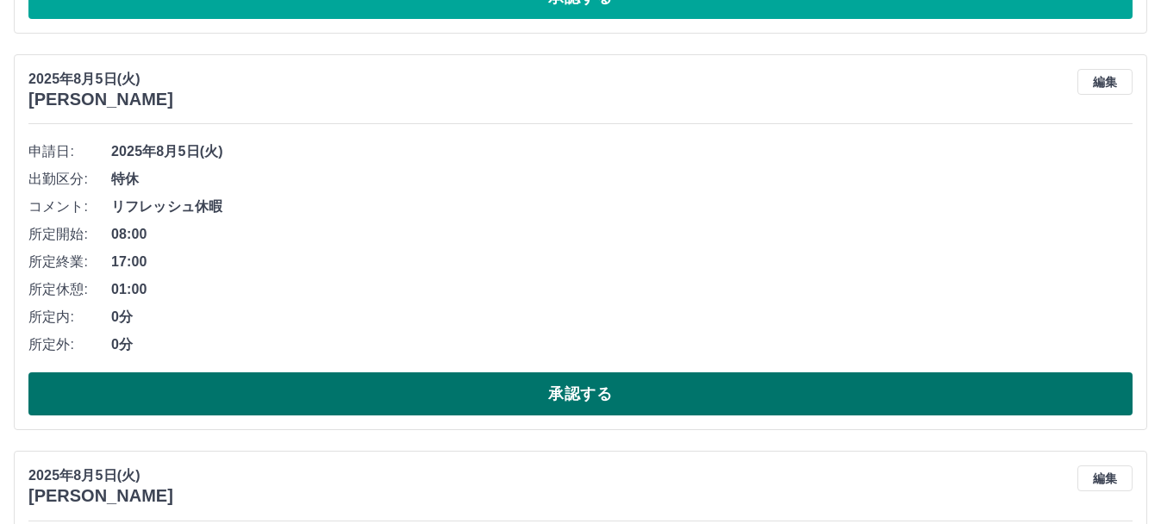
click at [263, 396] on button "承認する" at bounding box center [580, 393] width 1104 height 43
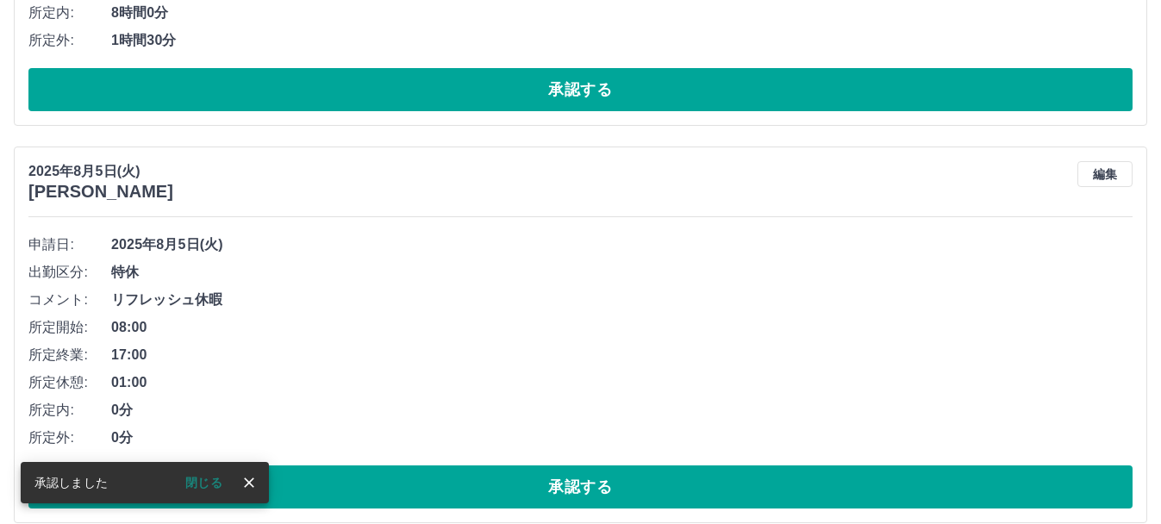
scroll to position [1809, 0]
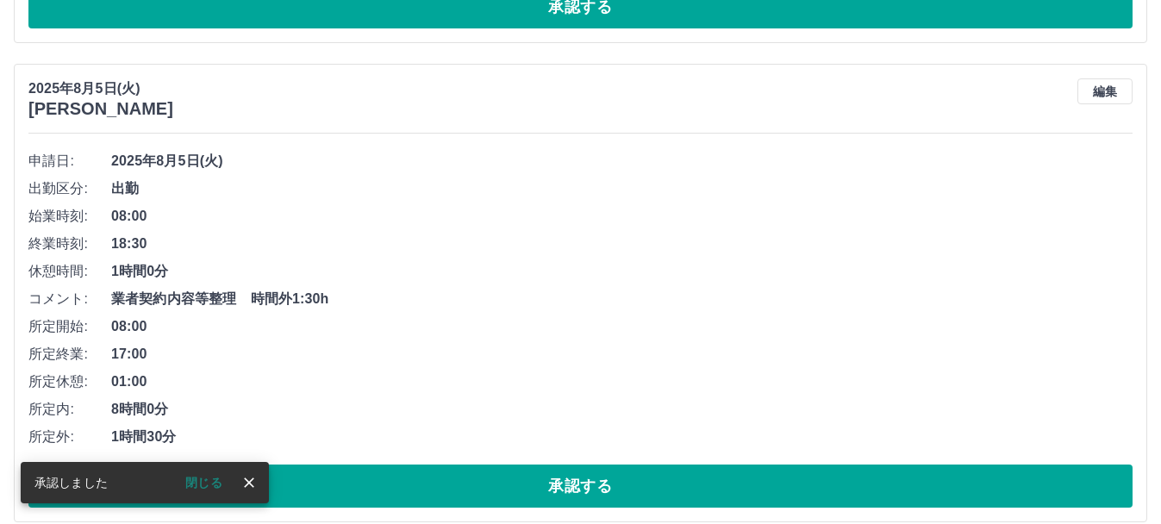
click at [289, 484] on button "承認する" at bounding box center [580, 486] width 1104 height 43
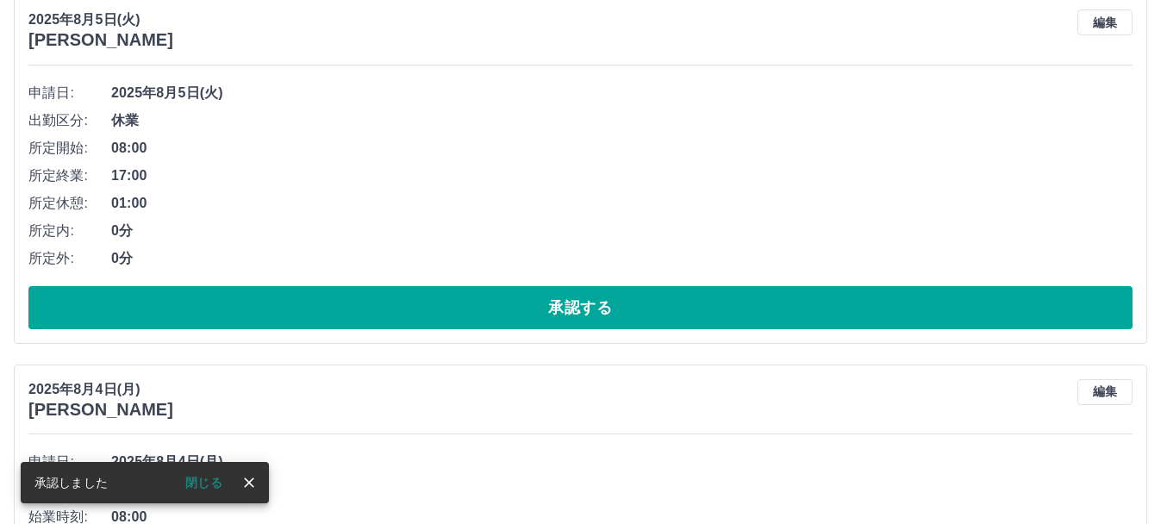
scroll to position [1795, 0]
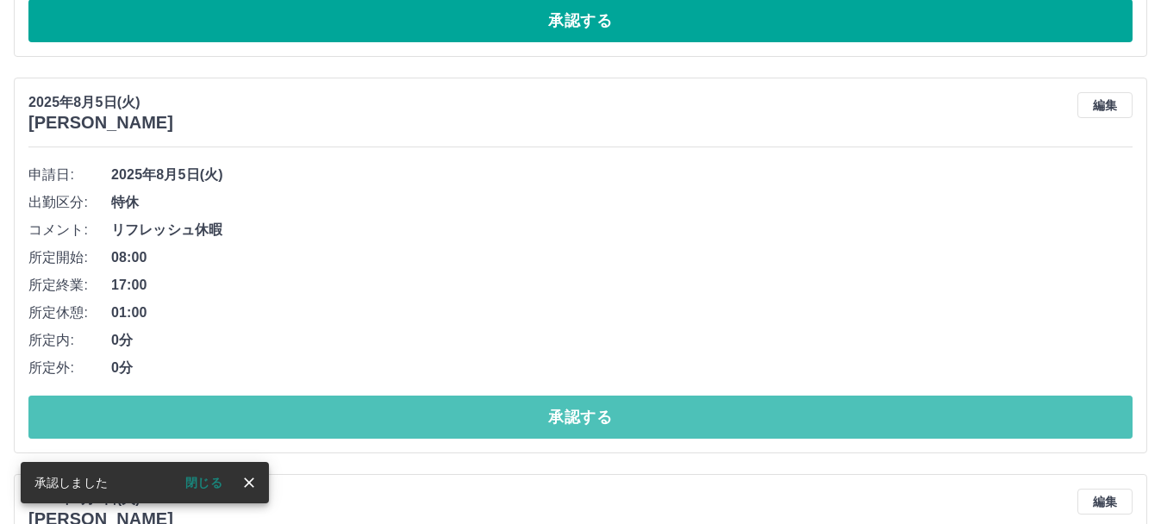
click at [280, 417] on button "承認する" at bounding box center [580, 417] width 1104 height 43
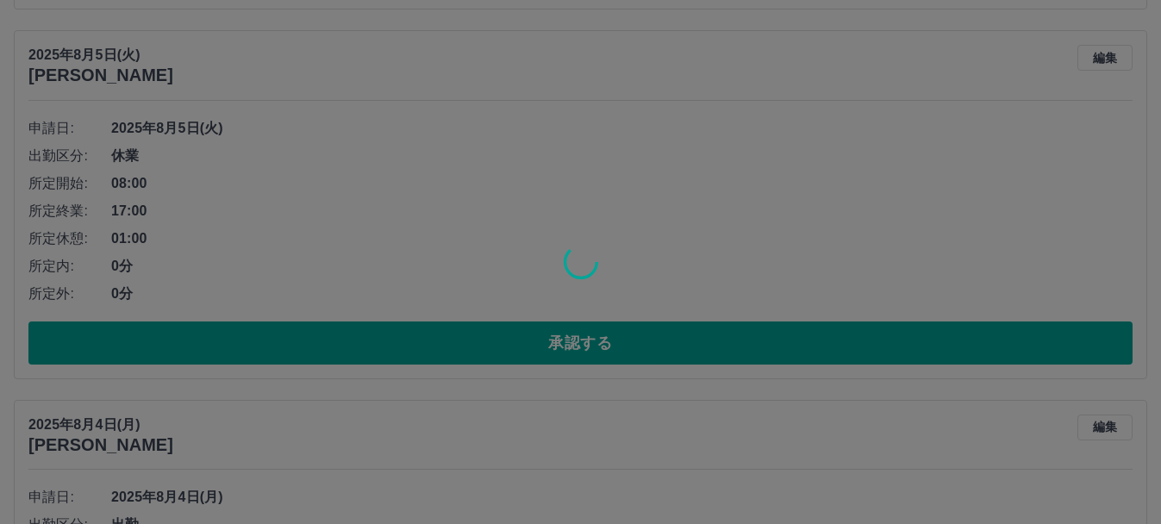
scroll to position [2238, 0]
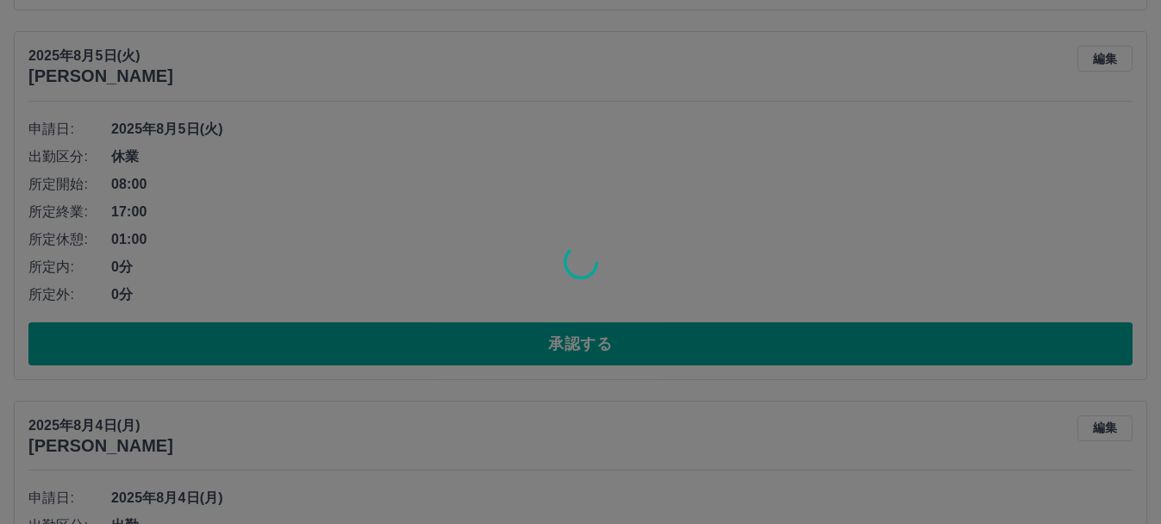
click at [289, 356] on div at bounding box center [580, 262] width 1161 height 524
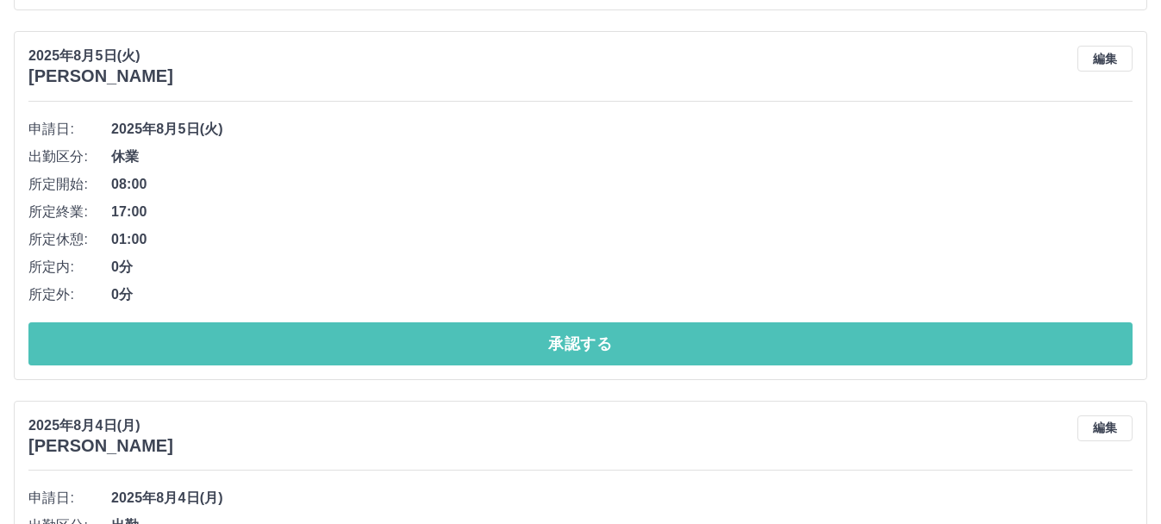
click at [289, 356] on button "承認する" at bounding box center [580, 343] width 1104 height 43
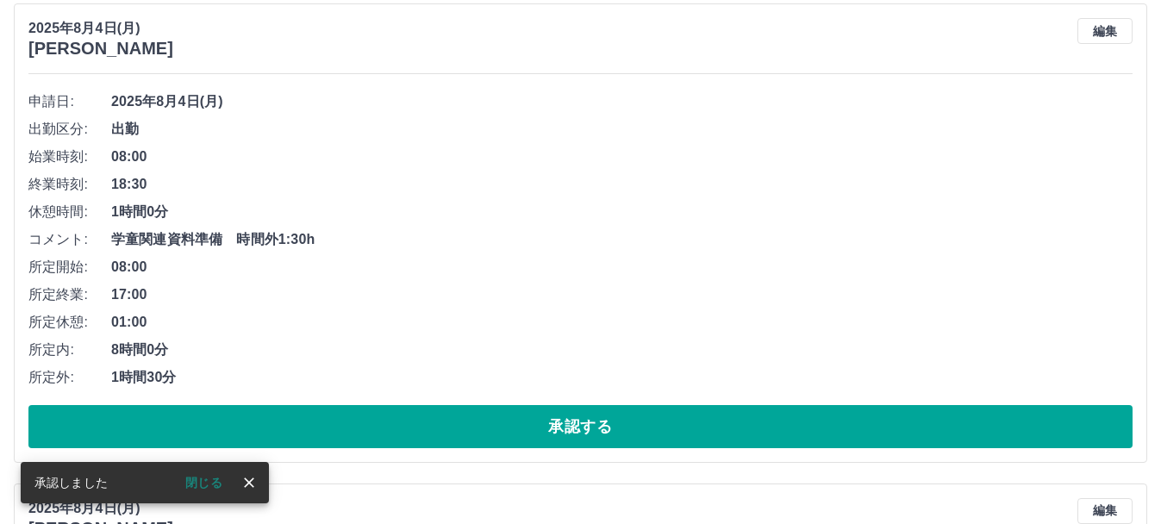
scroll to position [1842, 0]
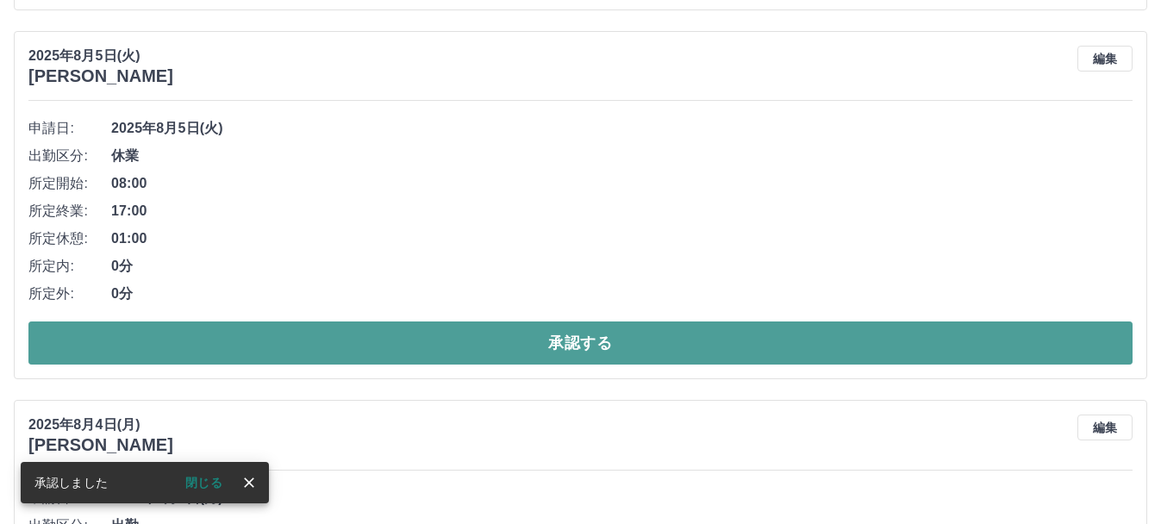
click at [292, 337] on button "承認する" at bounding box center [580, 342] width 1104 height 43
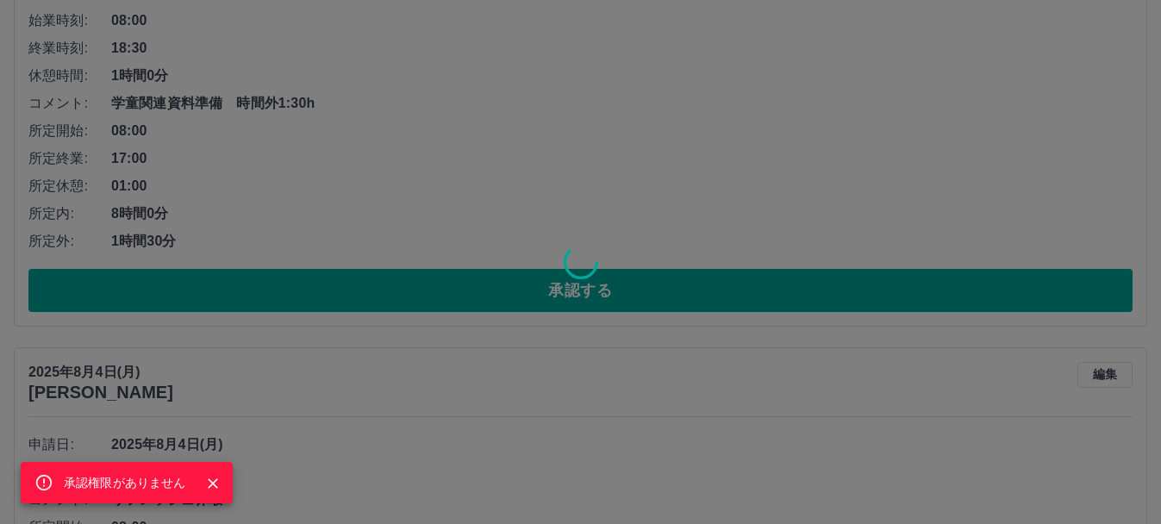
scroll to position [2375, 0]
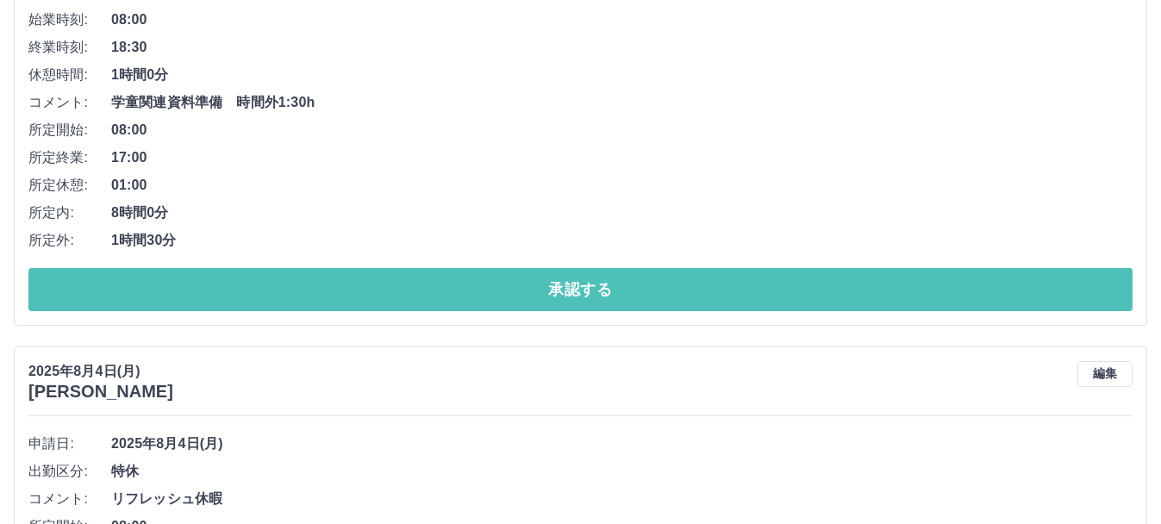
click at [323, 295] on button "承認する" at bounding box center [580, 289] width 1104 height 43
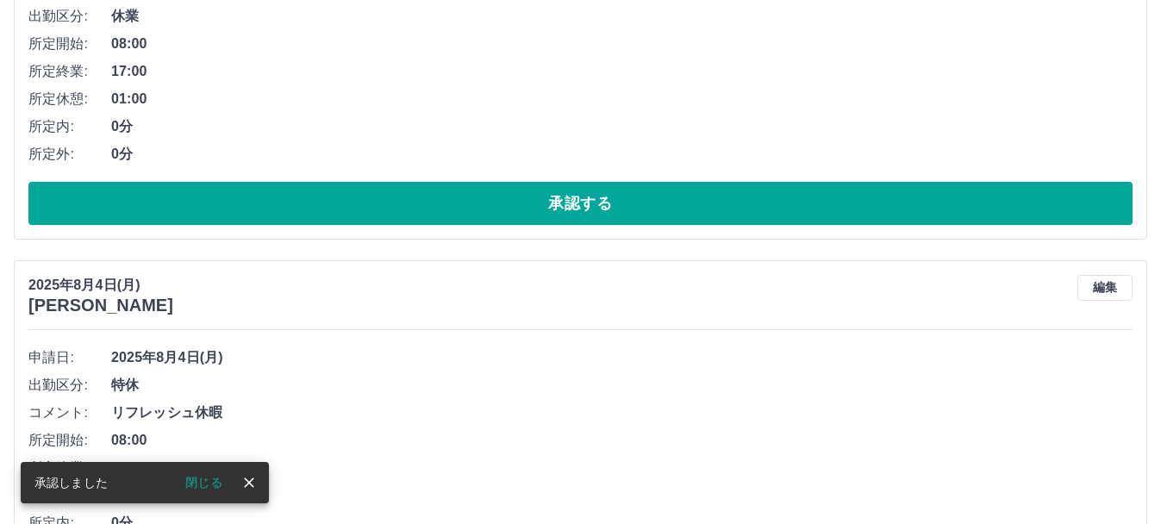
scroll to position [1899, 0]
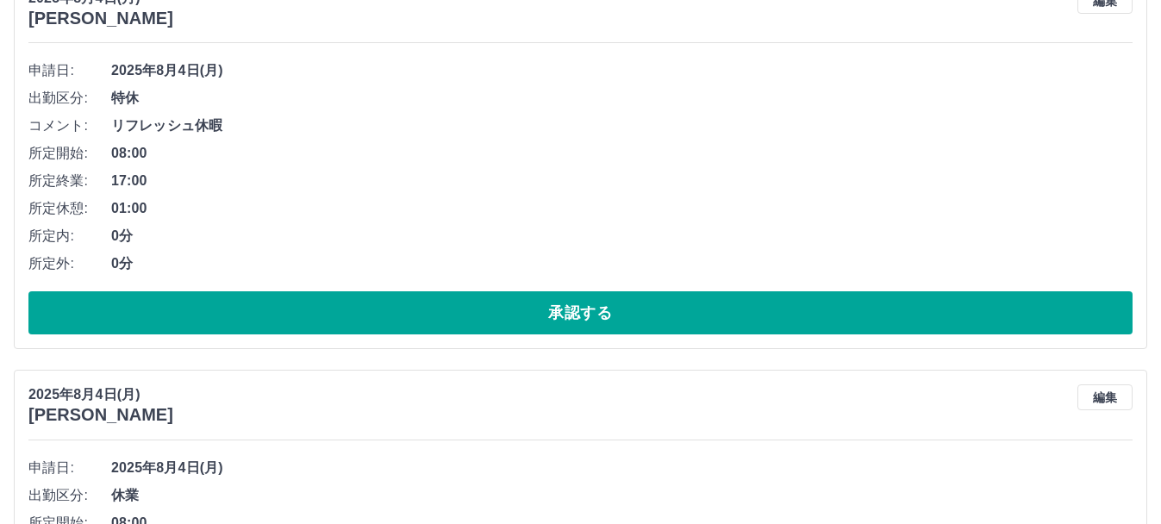
click at [326, 317] on button "承認する" at bounding box center [580, 312] width 1104 height 43
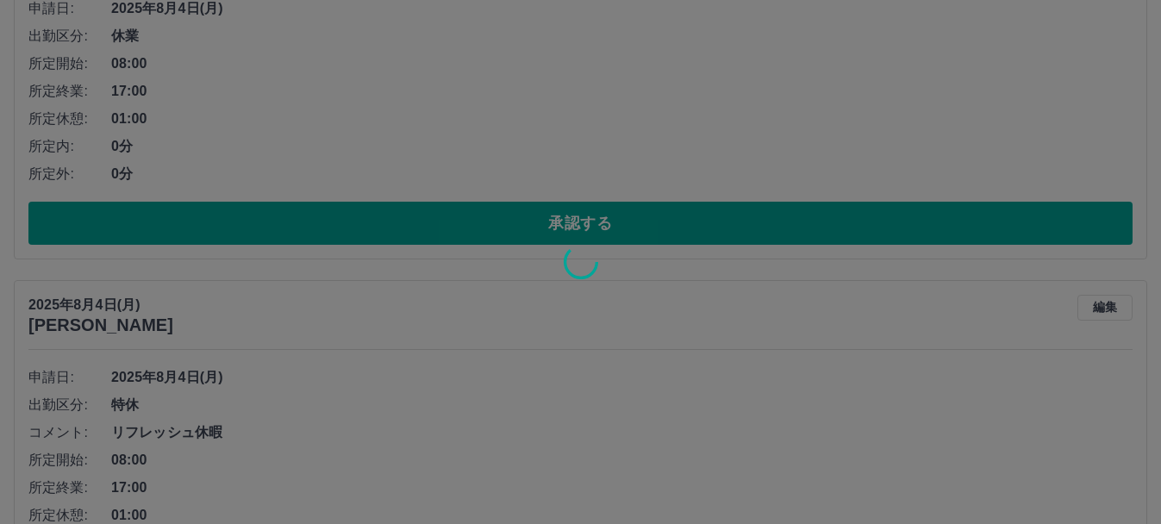
scroll to position [2360, 0]
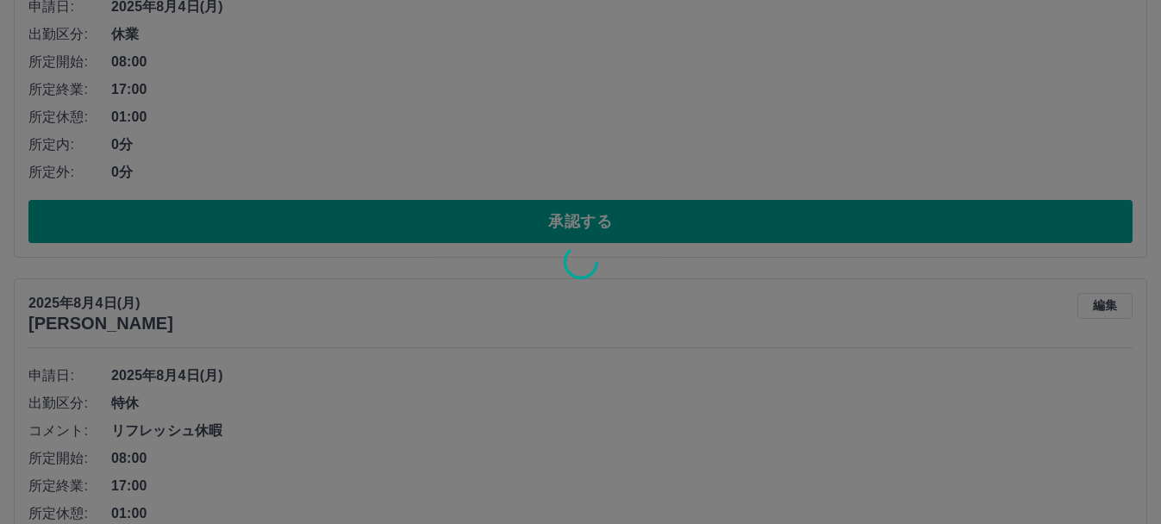
click at [318, 228] on div at bounding box center [580, 262] width 1161 height 524
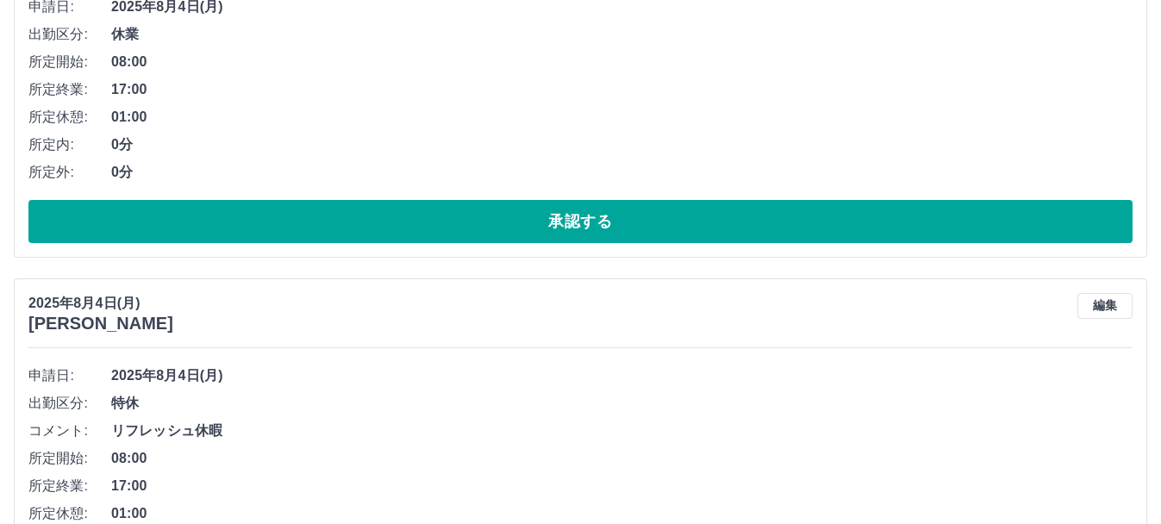
click at [318, 228] on button "承認する" at bounding box center [580, 221] width 1104 height 43
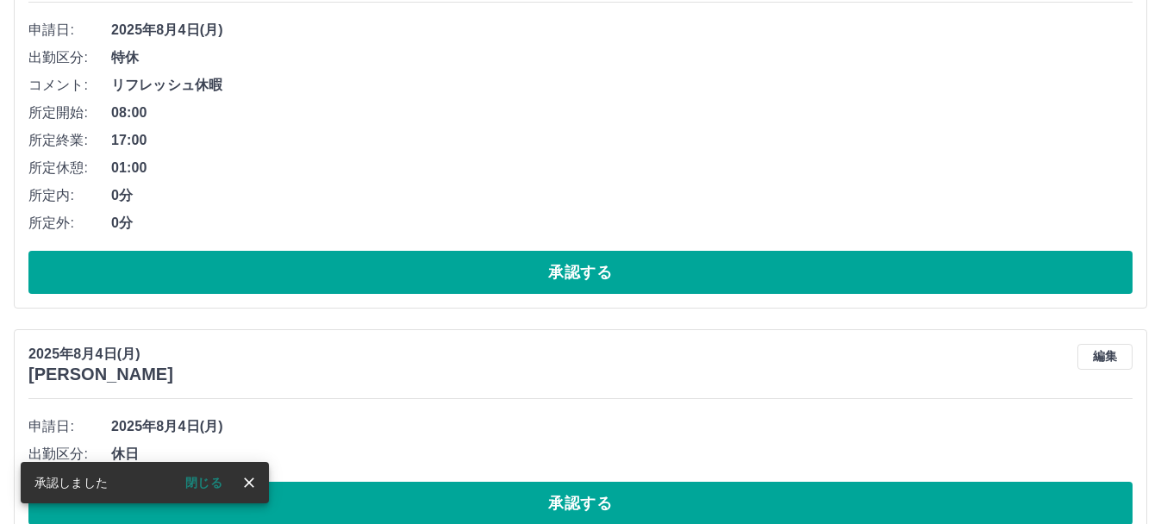
scroll to position [2307, 0]
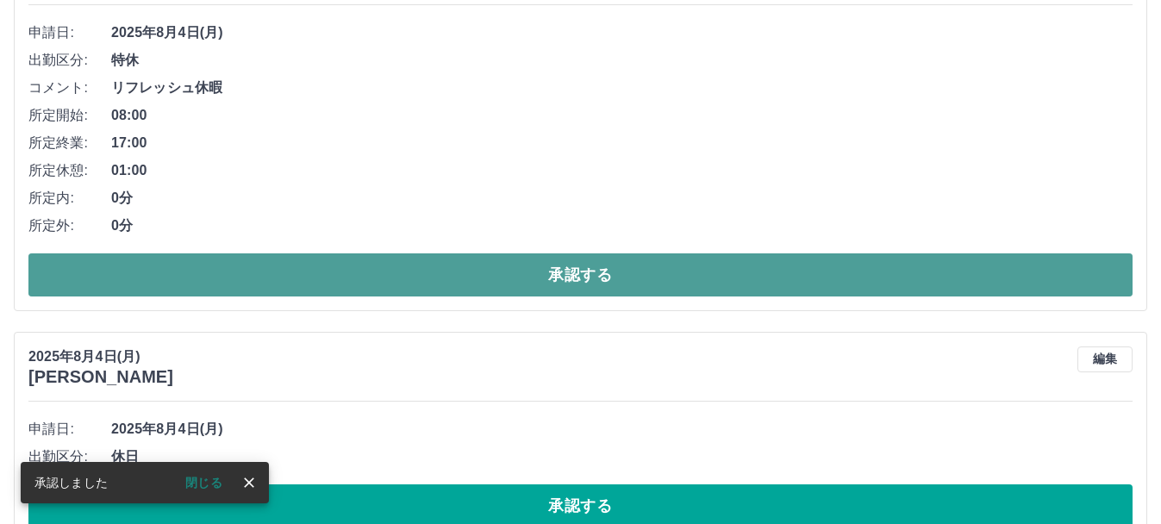
click at [318, 255] on button "承認する" at bounding box center [580, 274] width 1104 height 43
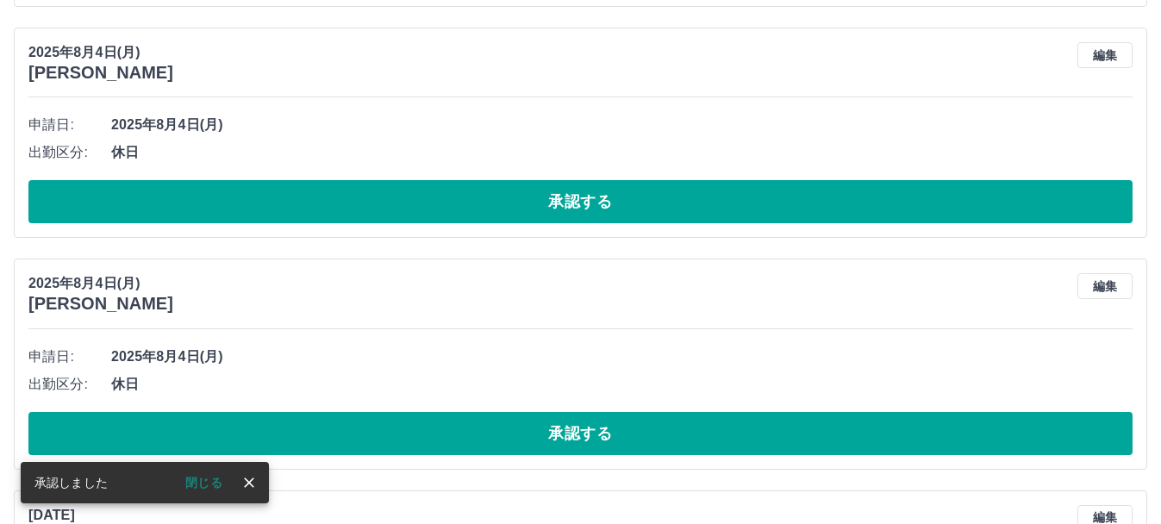
scroll to position [1844, 0]
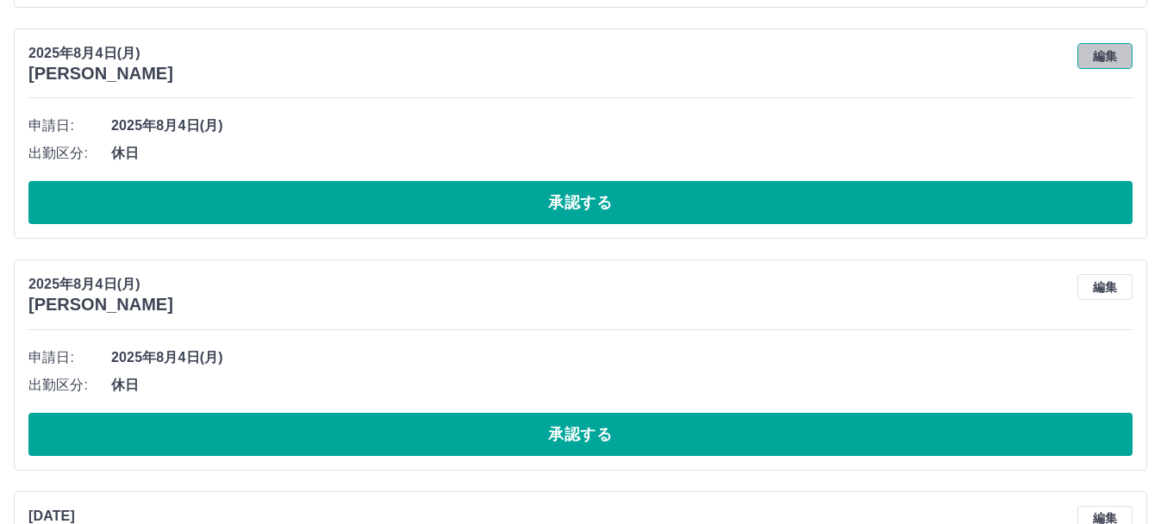
click at [1107, 49] on button "編集" at bounding box center [1104, 56] width 55 height 26
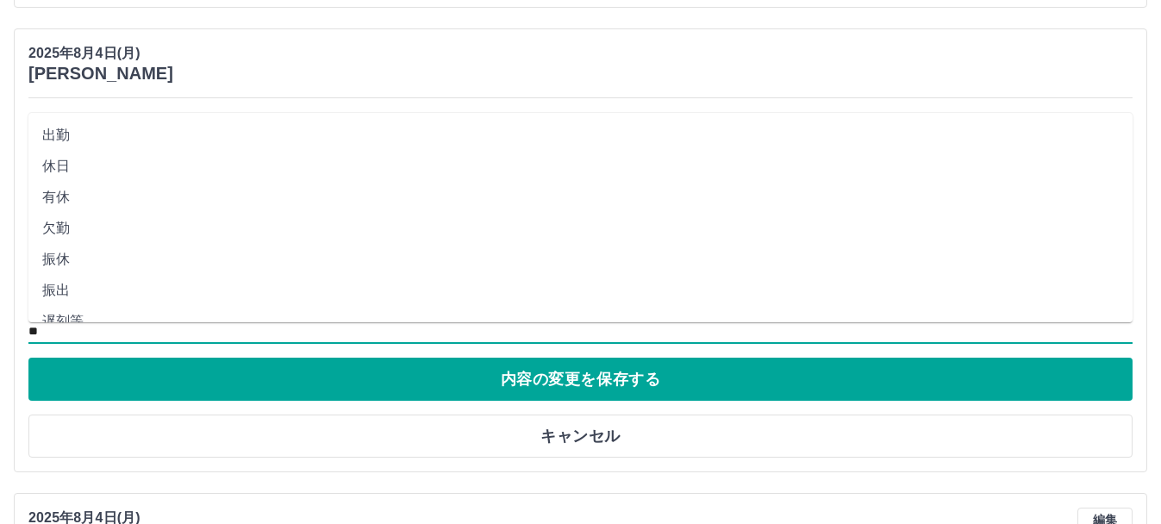
click at [114, 325] on input "**" at bounding box center [580, 332] width 1104 height 22
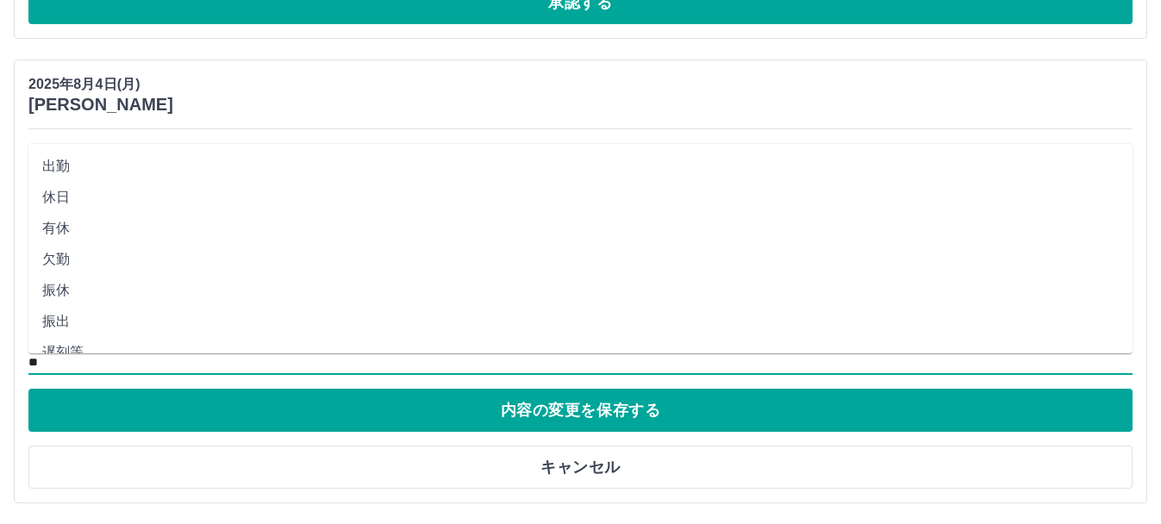
scroll to position [101, 0]
click at [70, 277] on li "休業" at bounding box center [580, 282] width 1104 height 31
type input "**"
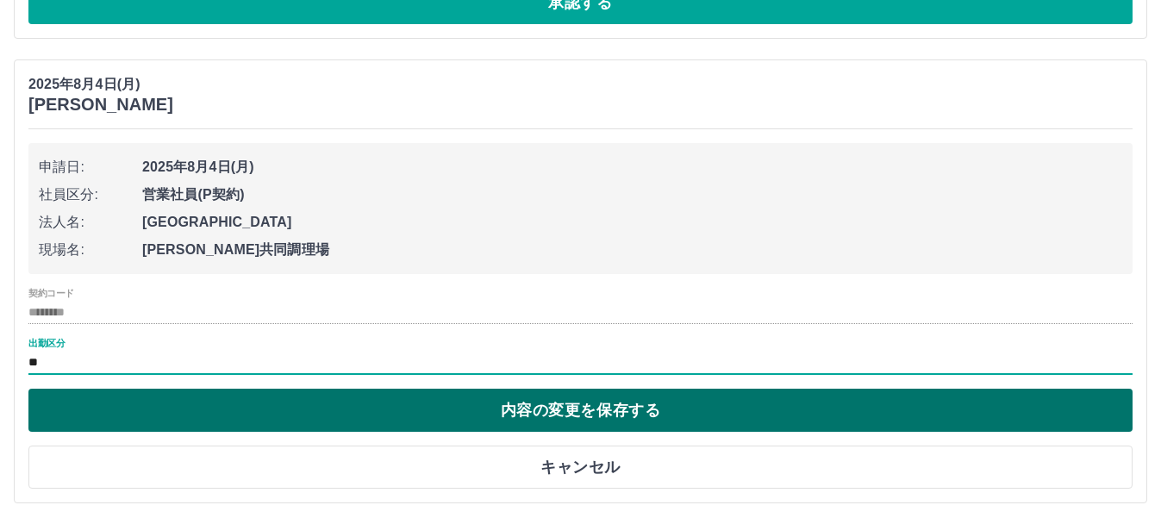
click at [332, 418] on button "内容の変更を保存する" at bounding box center [580, 410] width 1104 height 43
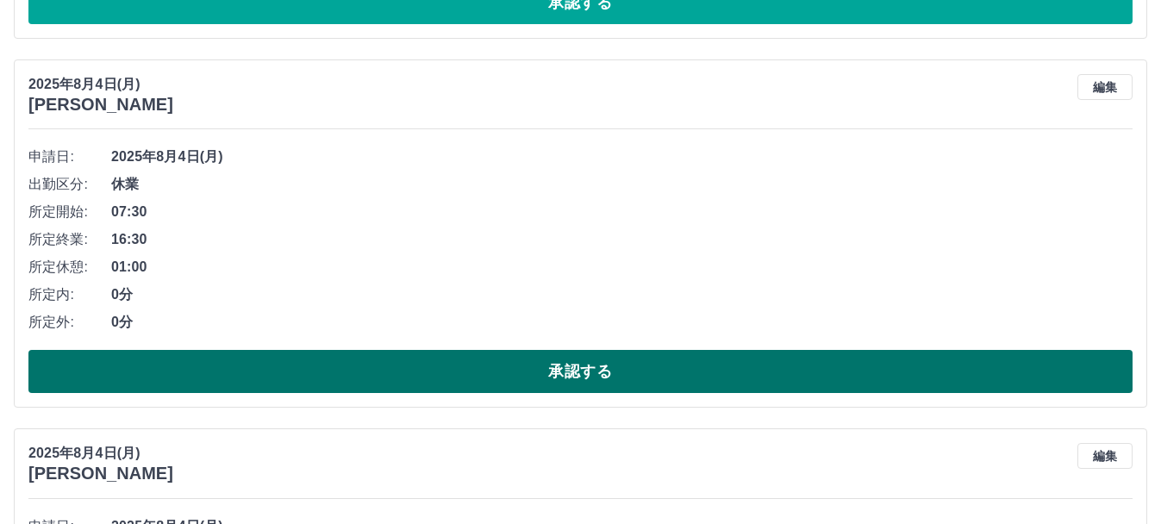
click at [336, 379] on button "承認する" at bounding box center [580, 371] width 1104 height 43
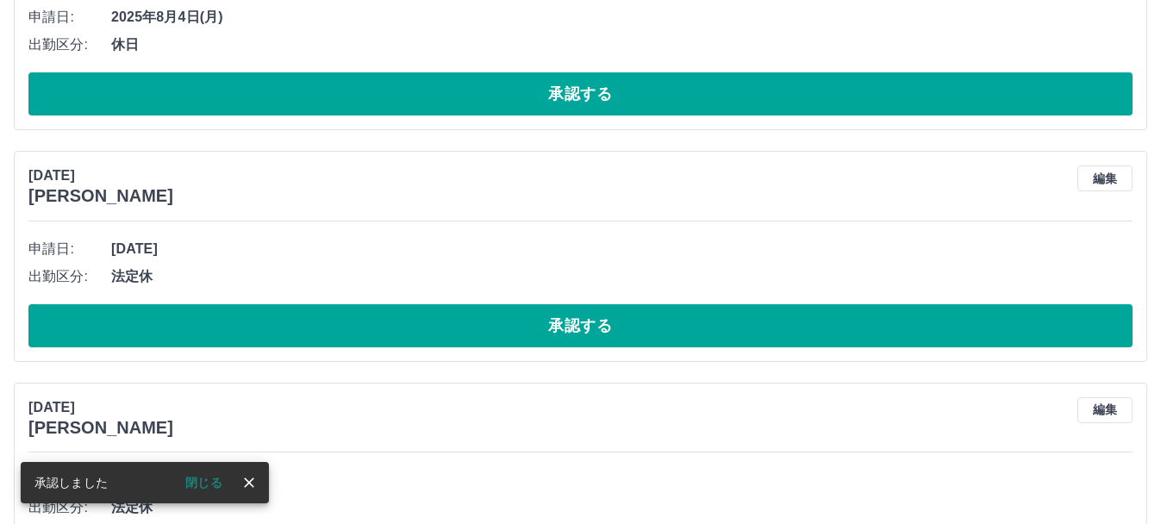
scroll to position [1955, 0]
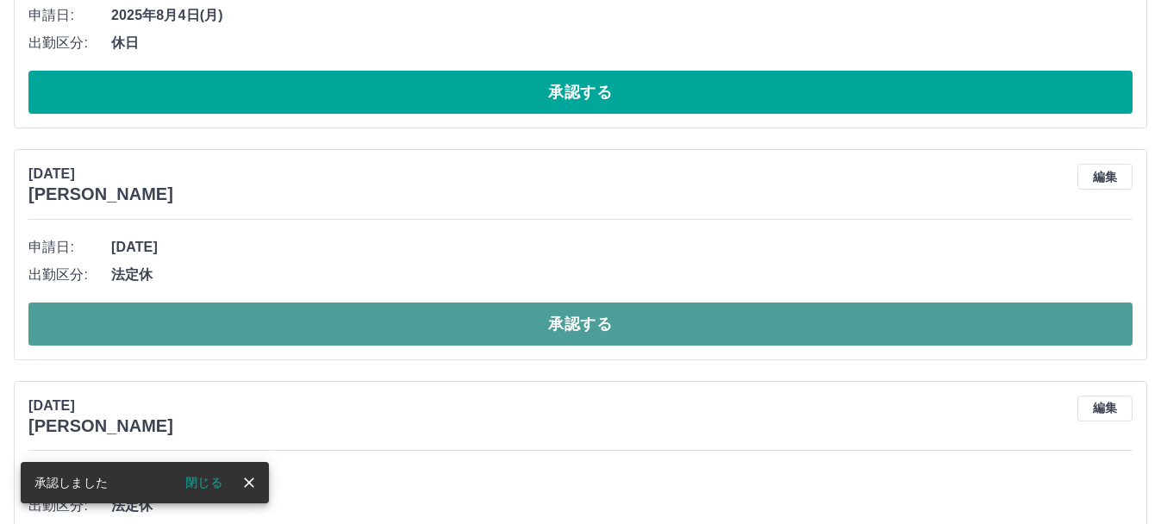
click at [361, 321] on button "承認する" at bounding box center [580, 323] width 1104 height 43
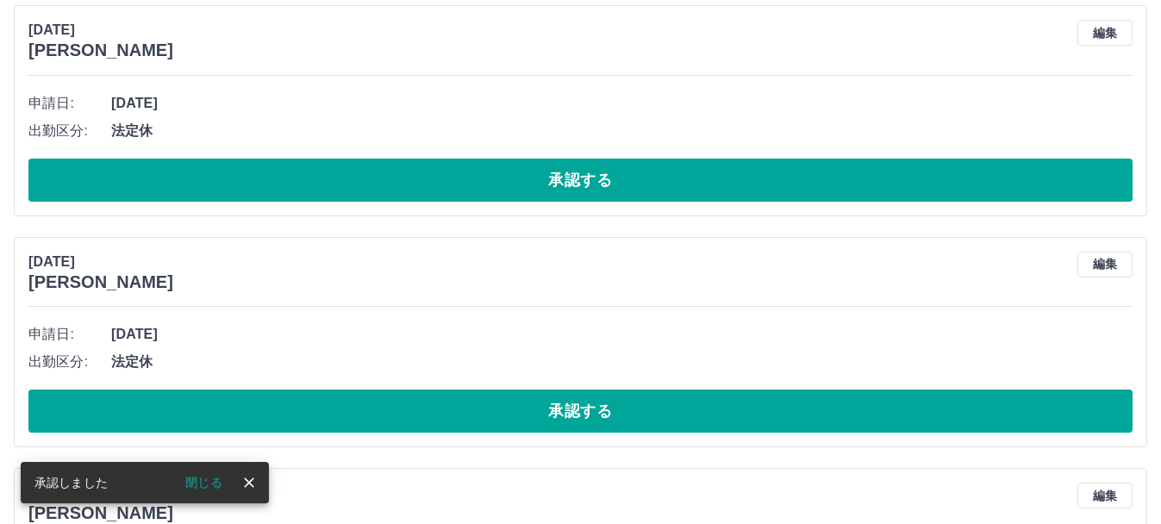
scroll to position [1867, 0]
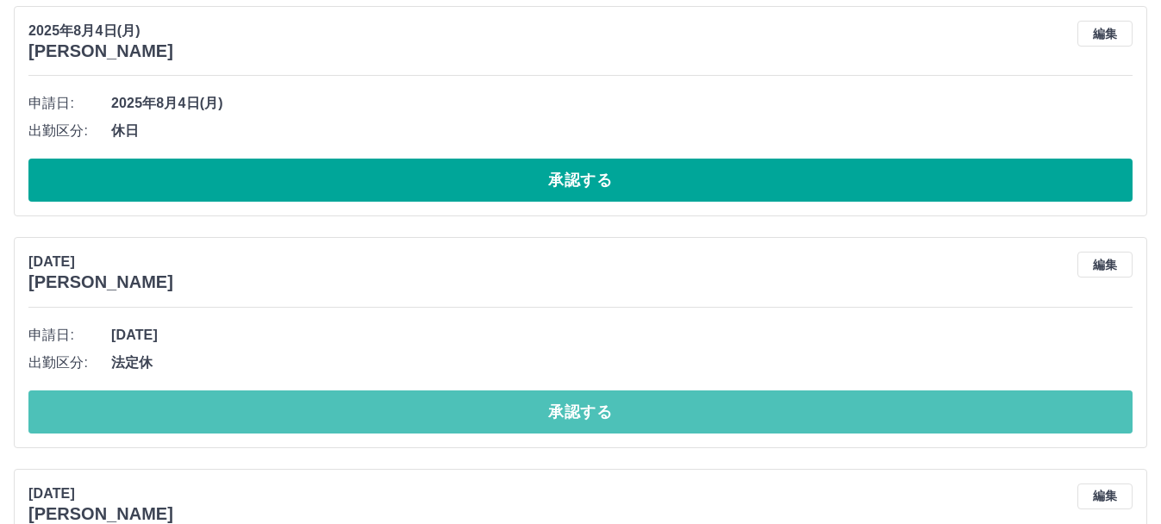
click at [365, 415] on button "承認する" at bounding box center [580, 411] width 1104 height 43
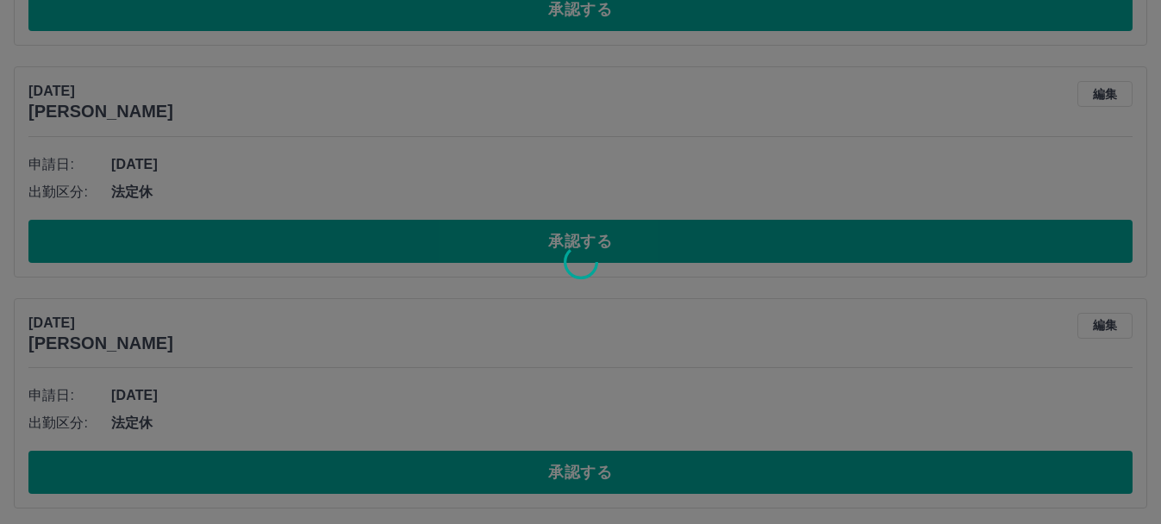
scroll to position [2040, 0]
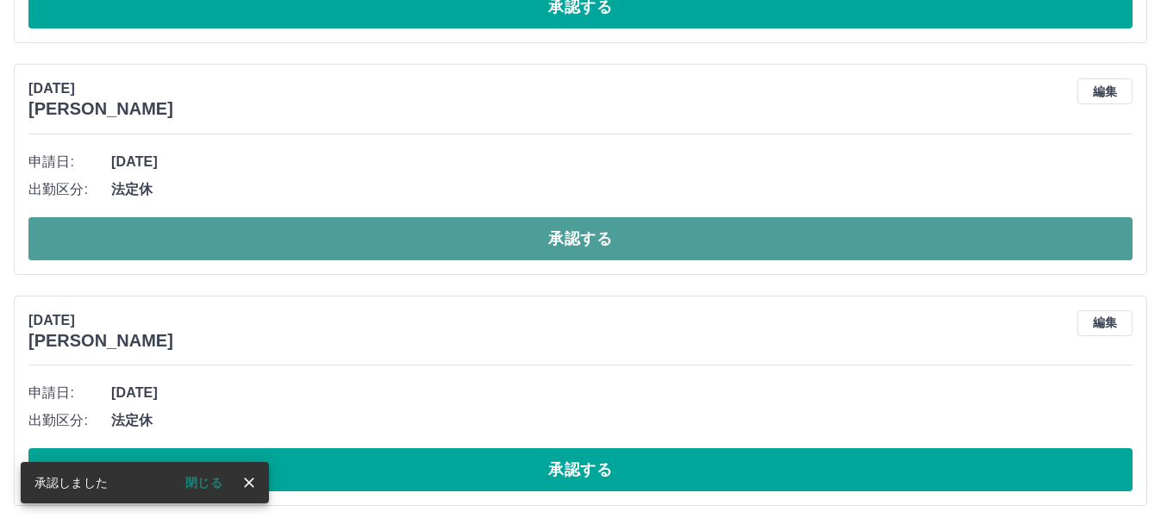
click at [458, 232] on button "承認する" at bounding box center [580, 238] width 1104 height 43
click at [492, 238] on button "承認する" at bounding box center [580, 238] width 1104 height 43
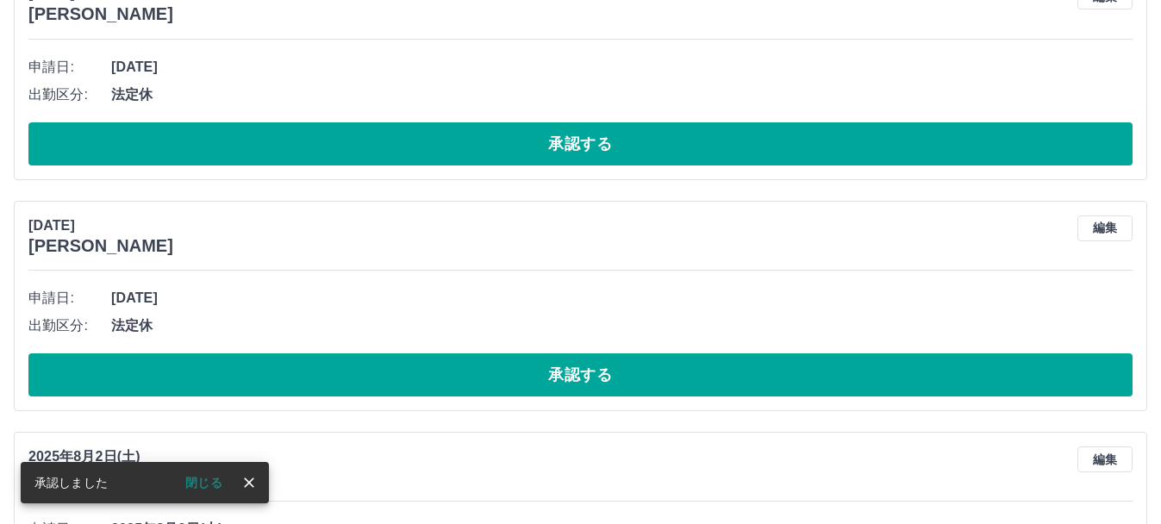
scroll to position [2135, 0]
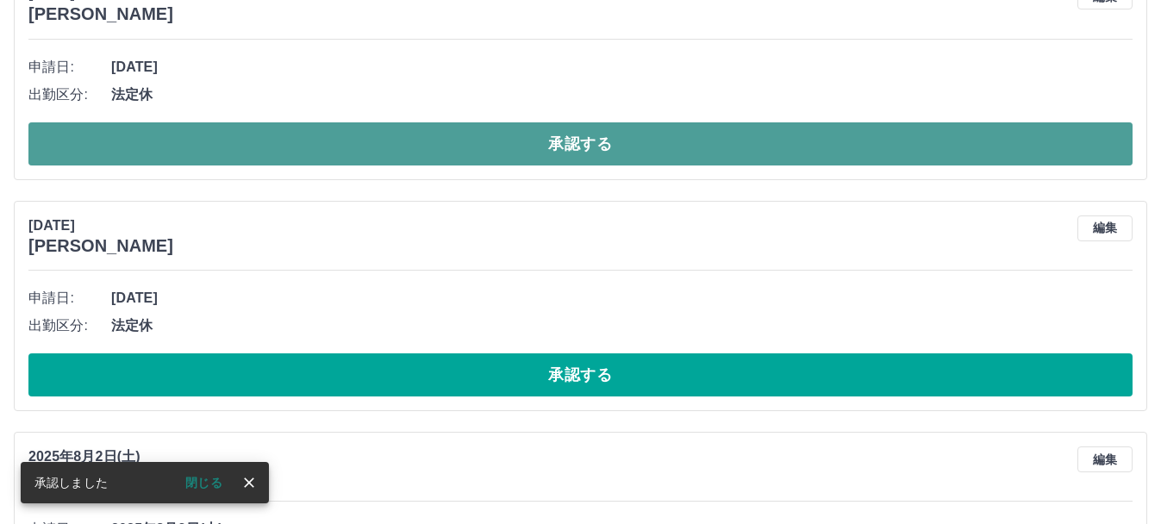
click at [560, 144] on button "承認する" at bounding box center [580, 143] width 1104 height 43
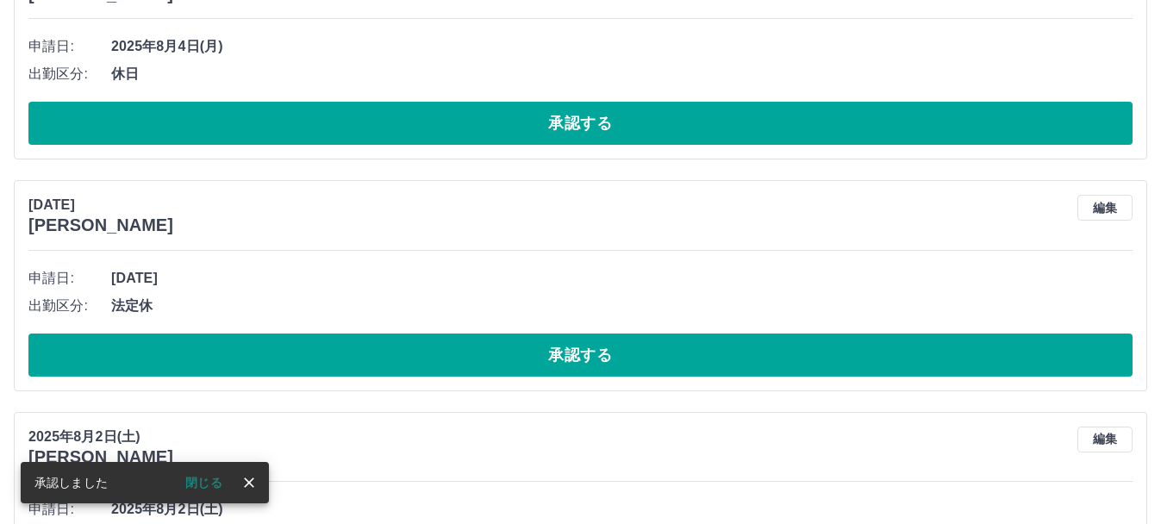
scroll to position [1956, 0]
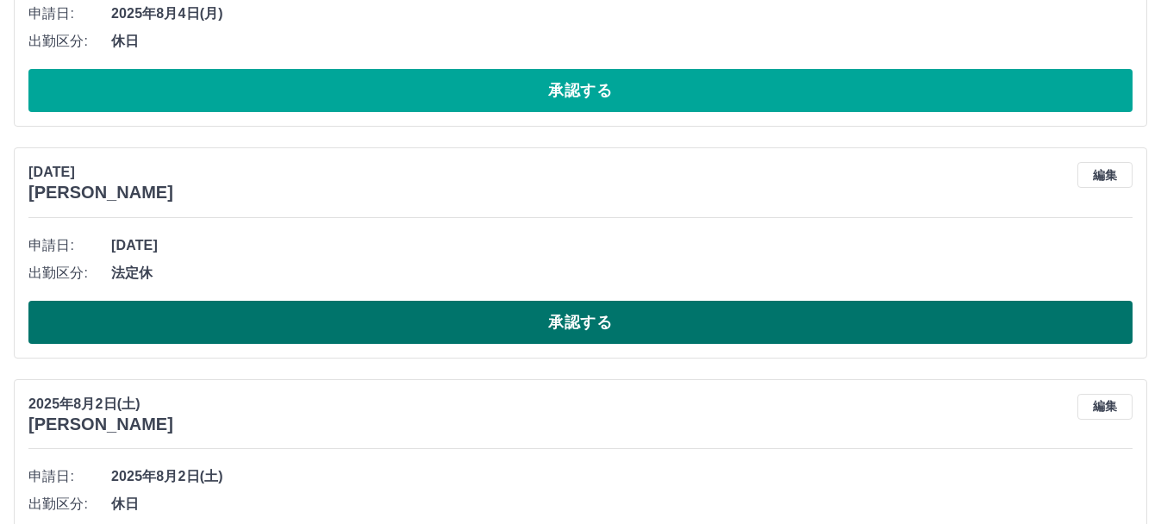
click at [567, 344] on button "承認する" at bounding box center [580, 322] width 1104 height 43
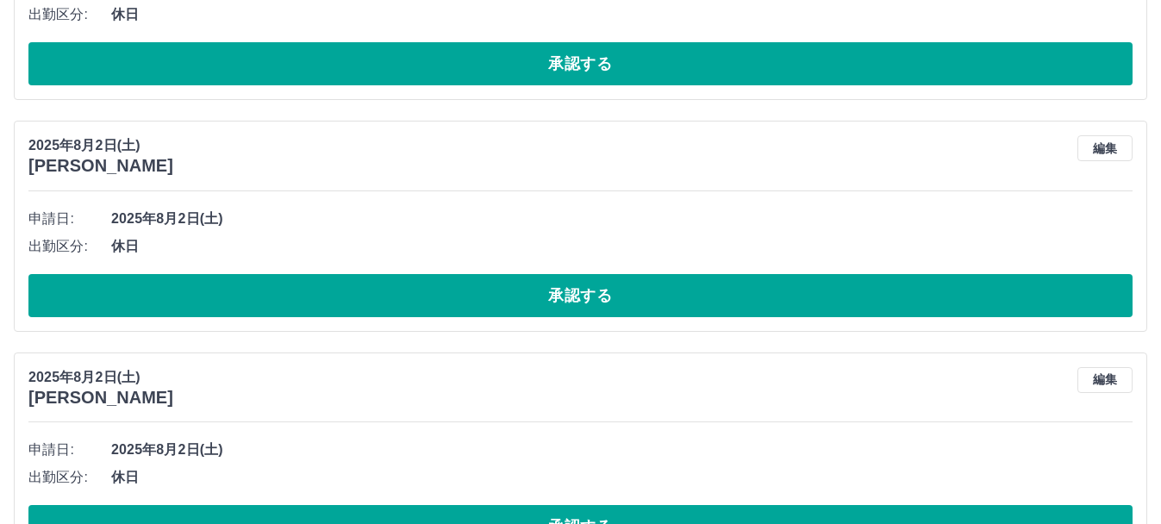
scroll to position [1982, 0]
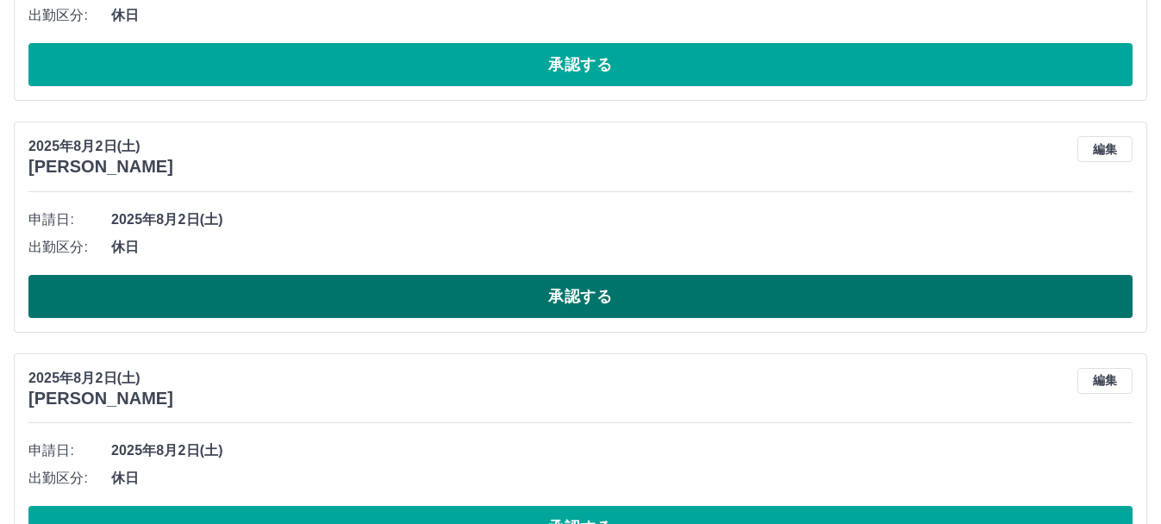
click at [546, 302] on button "承認する" at bounding box center [580, 296] width 1104 height 43
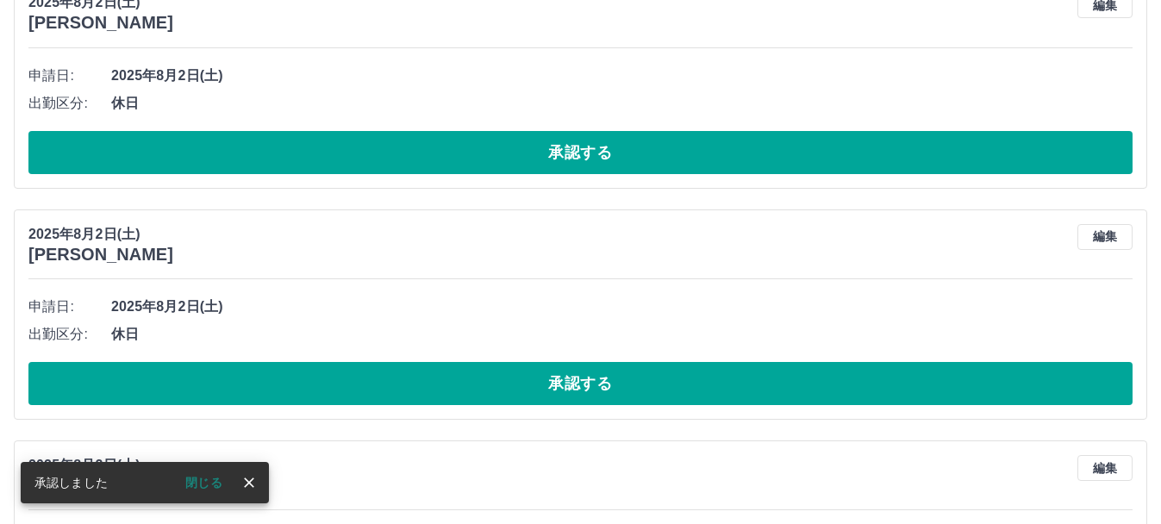
scroll to position [1894, 0]
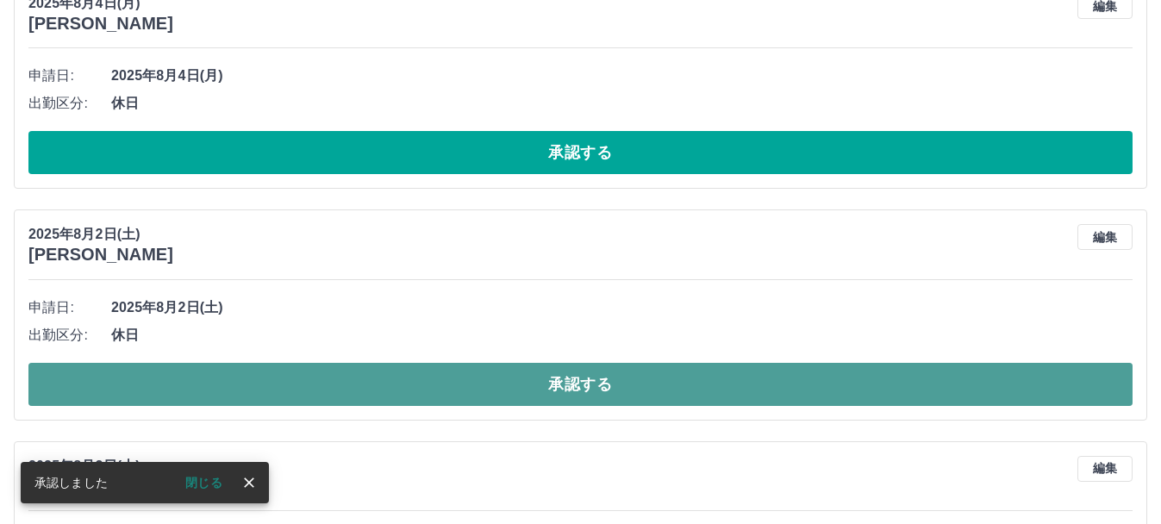
click at [545, 381] on button "承認する" at bounding box center [580, 384] width 1104 height 43
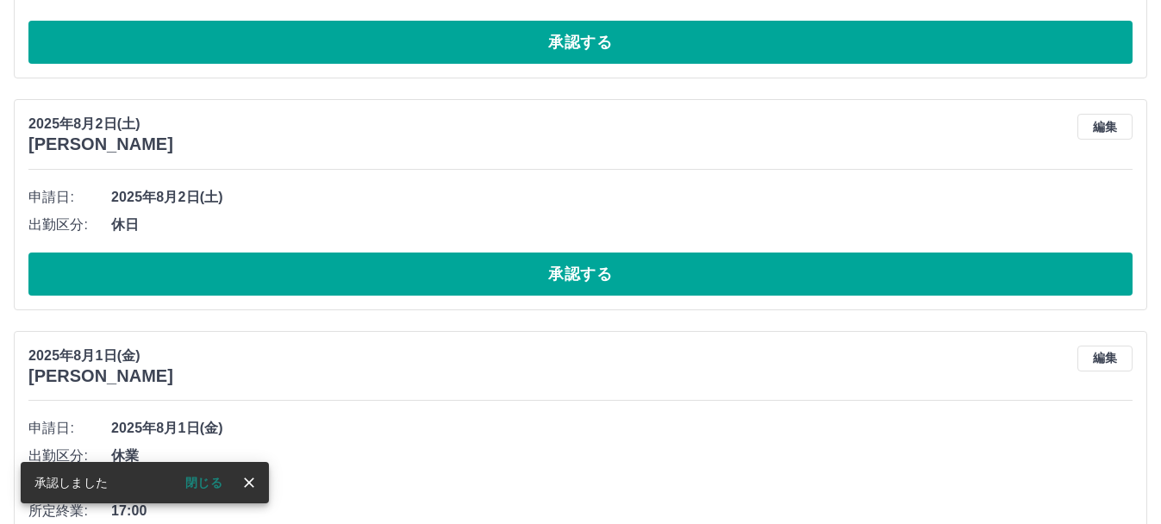
scroll to position [2467, 0]
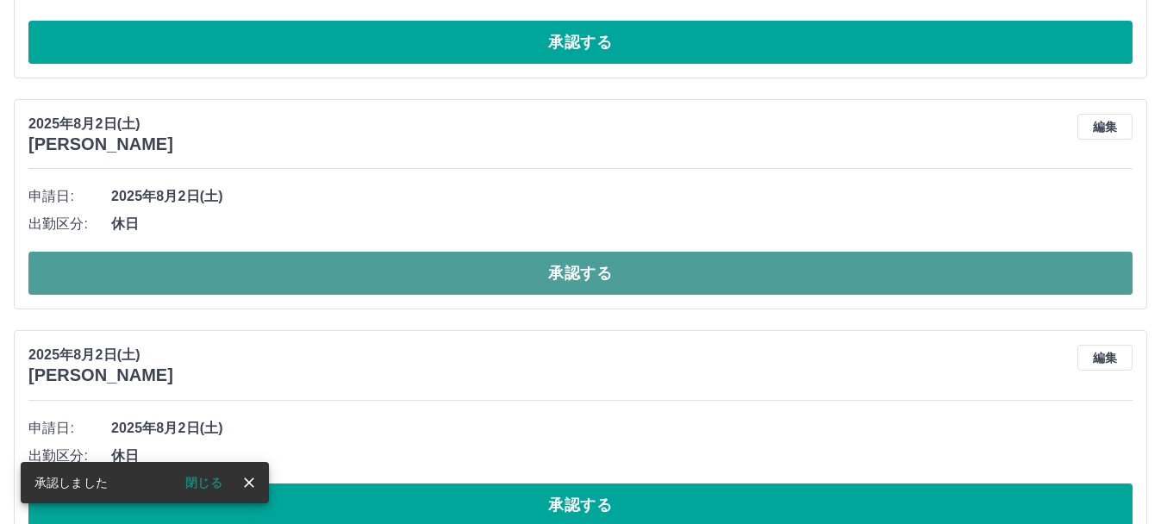
click at [543, 273] on button "承認する" at bounding box center [580, 273] width 1104 height 43
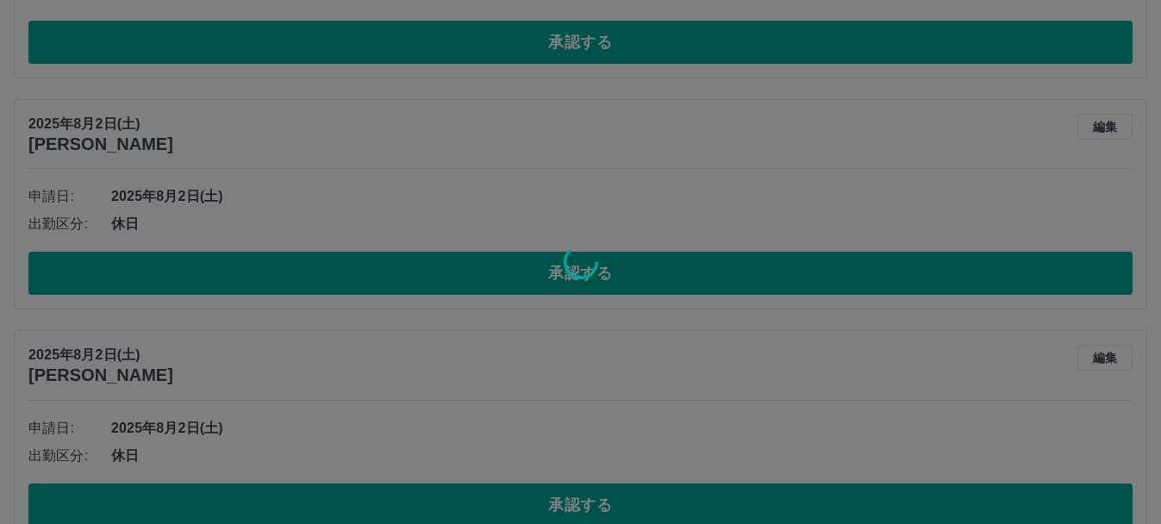
click at [572, 499] on div at bounding box center [580, 262] width 1161 height 524
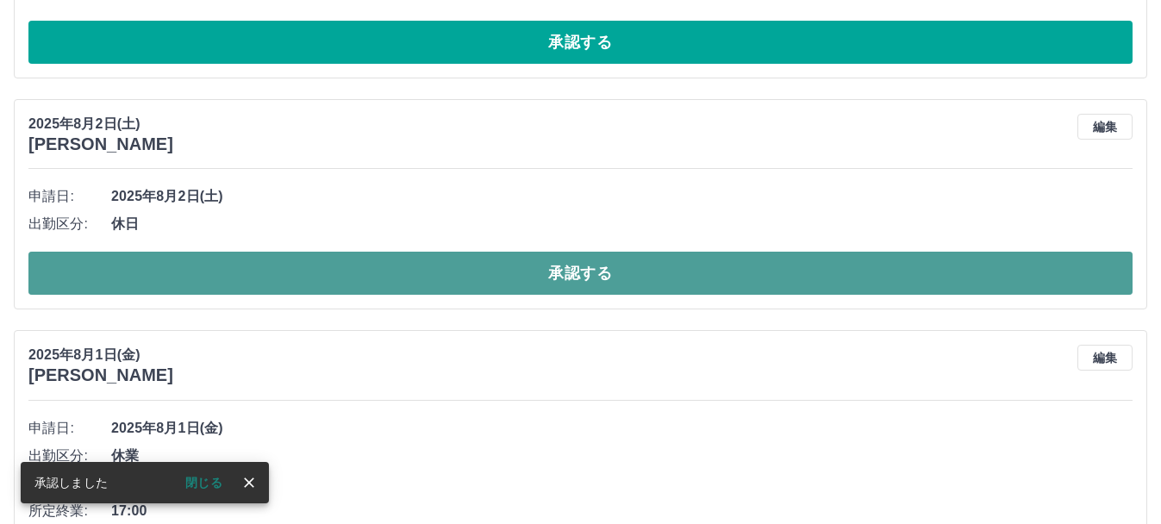
click at [589, 271] on button "承認する" at bounding box center [580, 273] width 1104 height 43
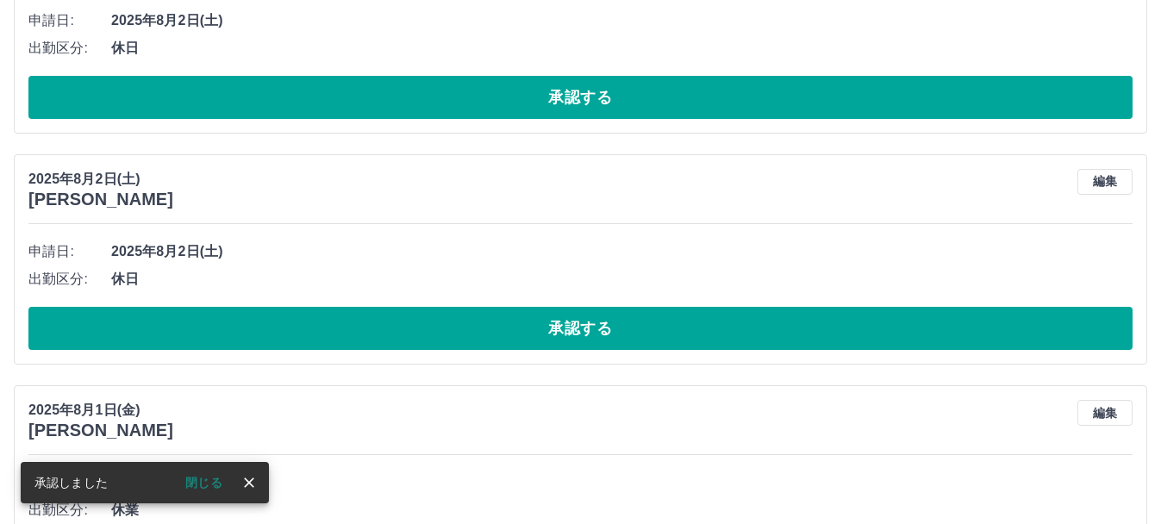
scroll to position [2180, 0]
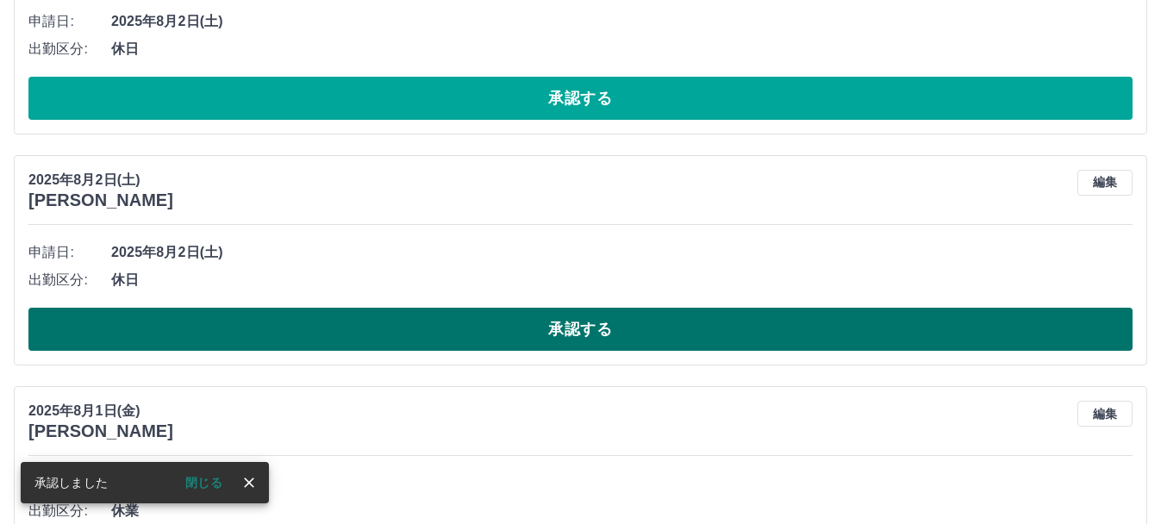
click at [549, 327] on button "承認する" at bounding box center [580, 329] width 1104 height 43
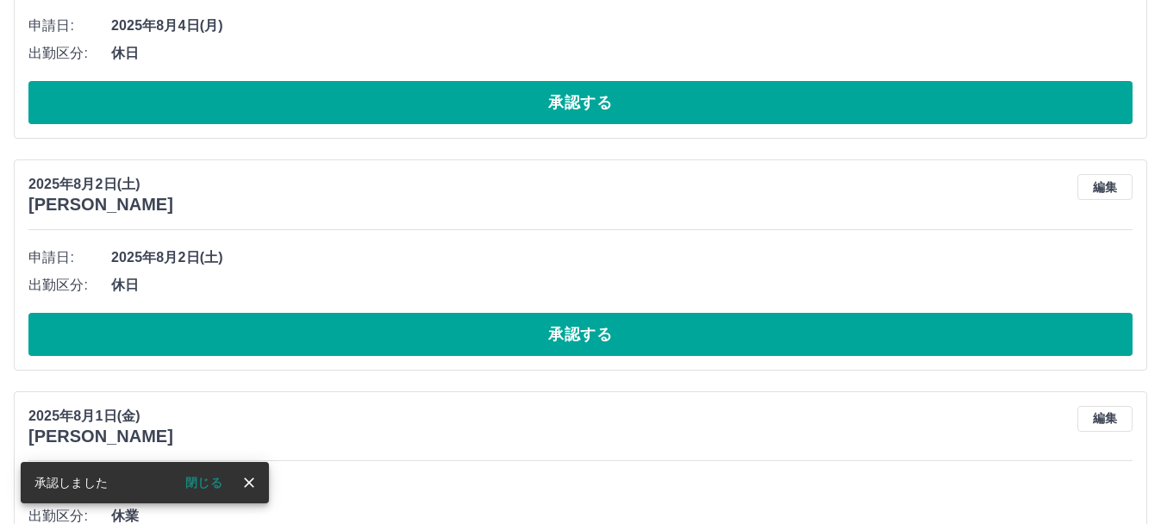
scroll to position [1943, 0]
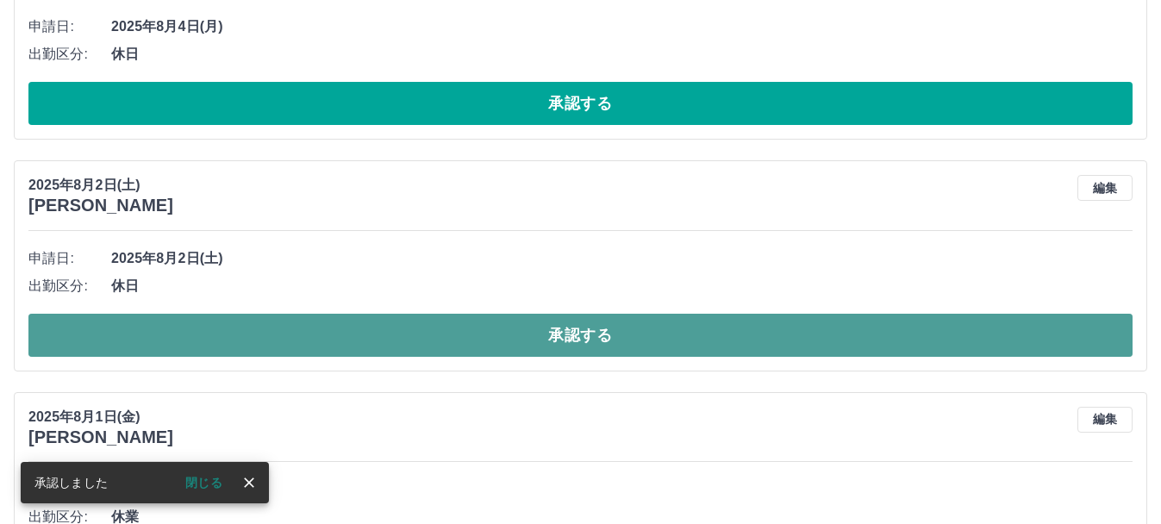
click at [549, 327] on button "承認する" at bounding box center [580, 335] width 1104 height 43
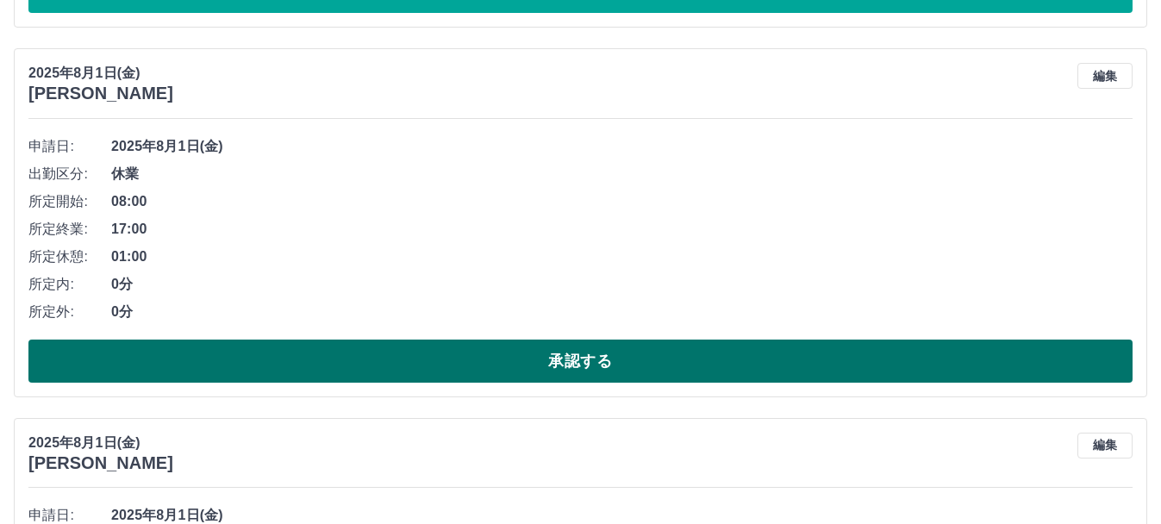
scroll to position [2055, 0]
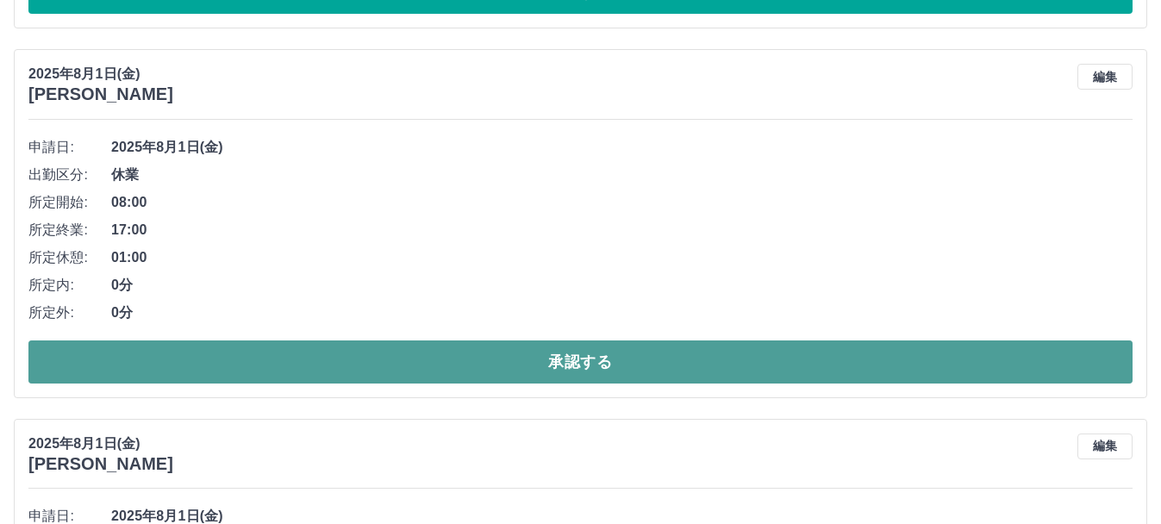
click at [377, 363] on button "承認する" at bounding box center [580, 361] width 1104 height 43
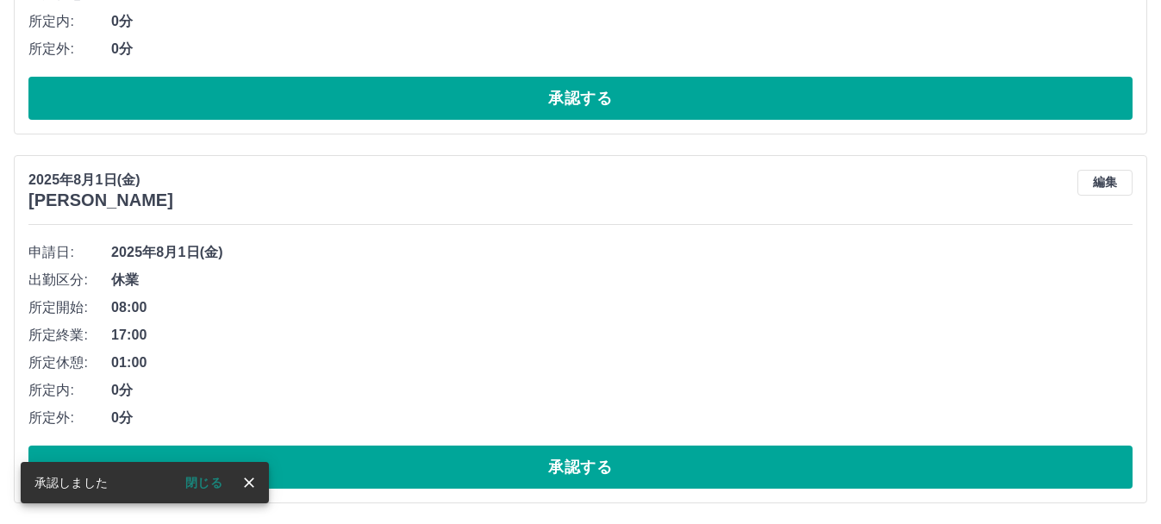
scroll to position [2005, 0]
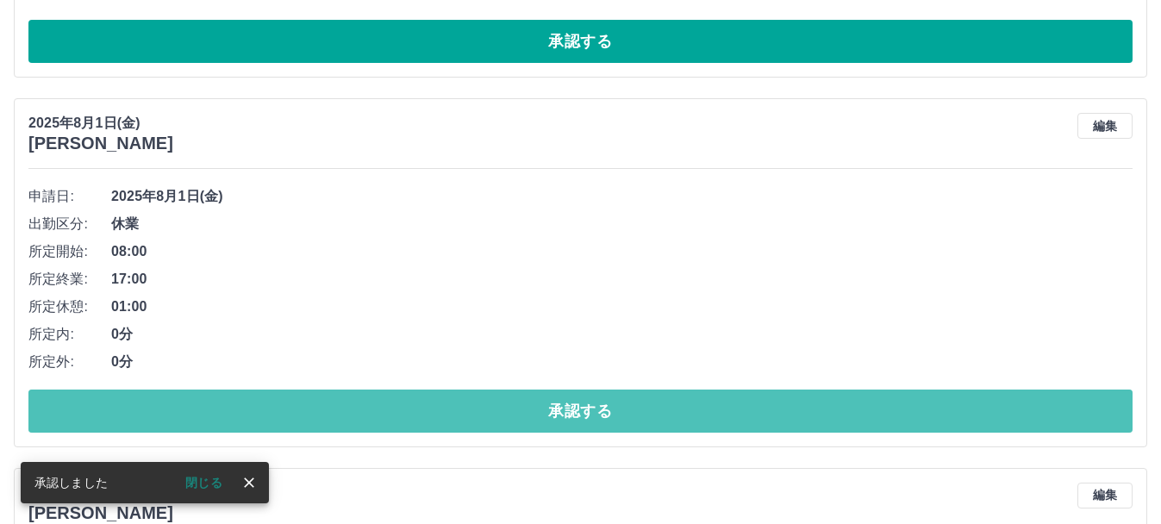
click at [383, 412] on button "承認する" at bounding box center [580, 411] width 1104 height 43
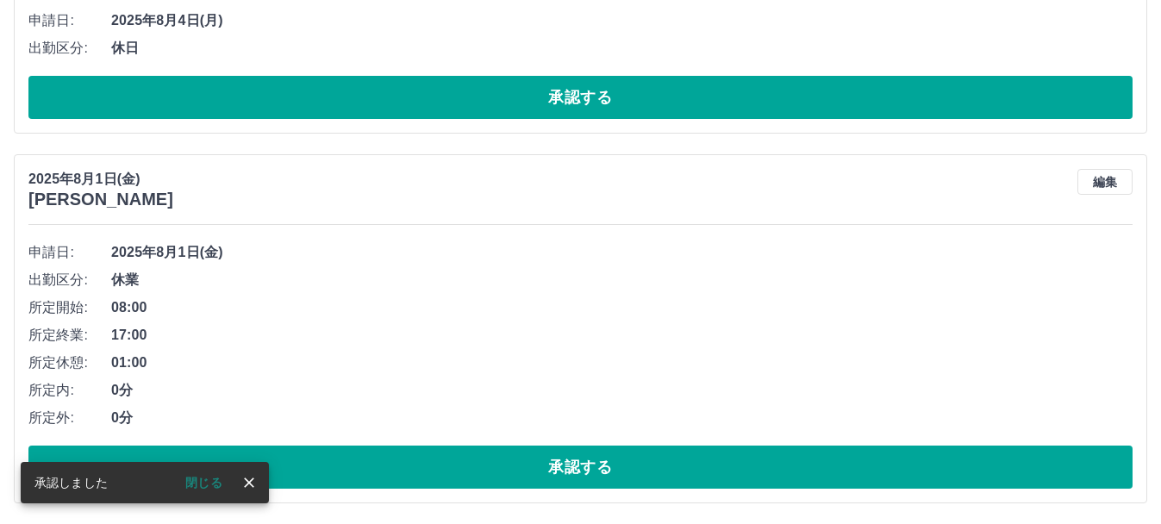
scroll to position [1950, 0]
click at [385, 474] on button "承認する" at bounding box center [580, 467] width 1104 height 43
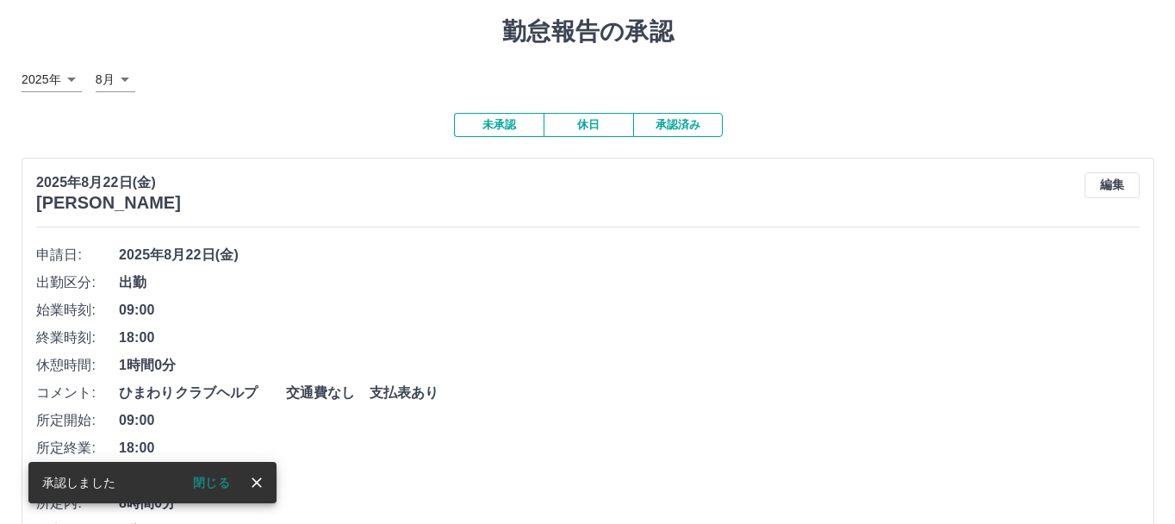
scroll to position [0, 0]
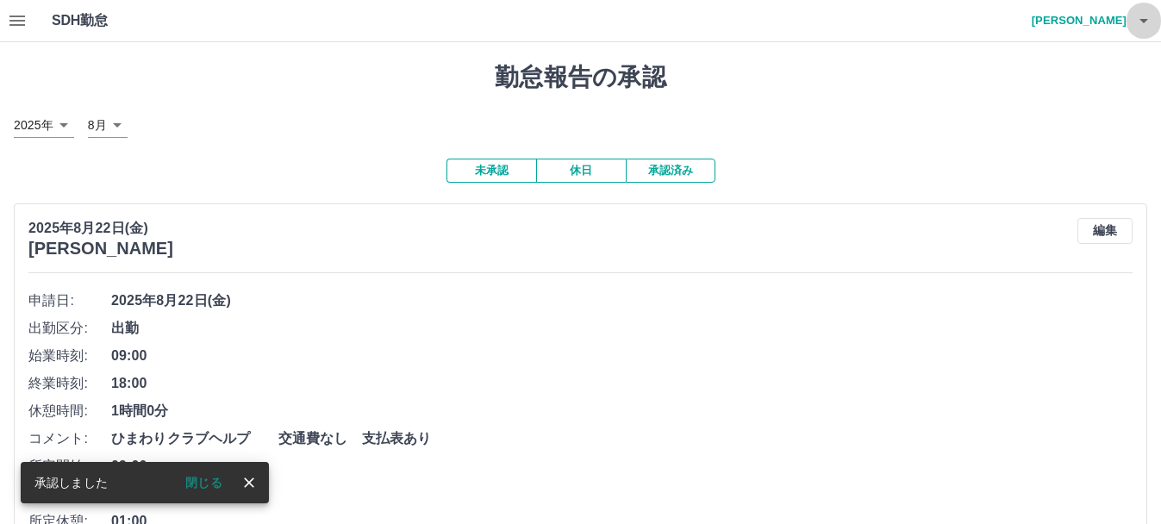
click at [1131, 26] on button "button" at bounding box center [1143, 20] width 34 height 41
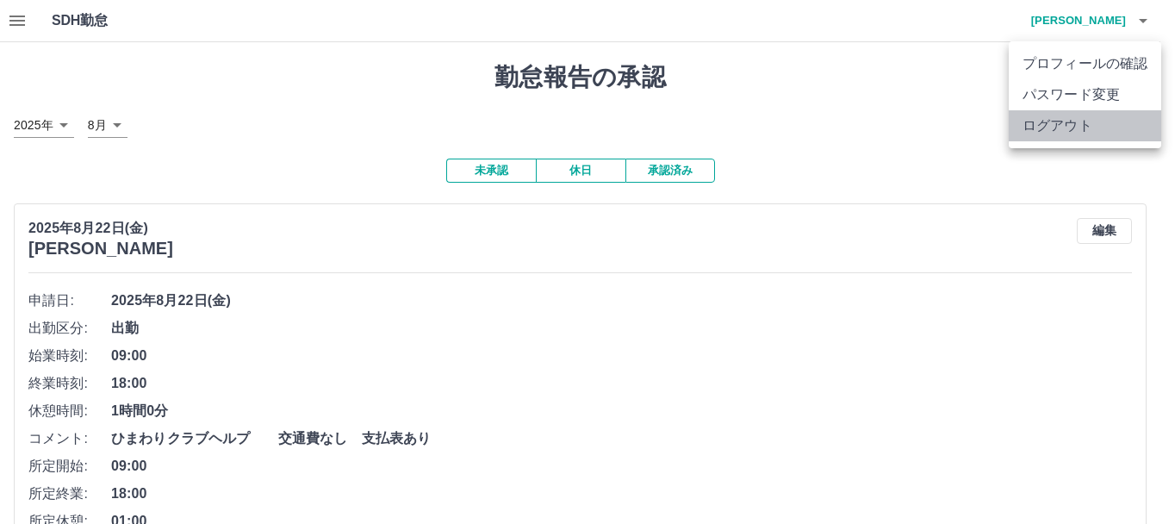
click at [1107, 127] on li "ログアウト" at bounding box center [1085, 125] width 153 height 31
click at [1073, 128] on li "ログアウト" at bounding box center [1085, 125] width 153 height 31
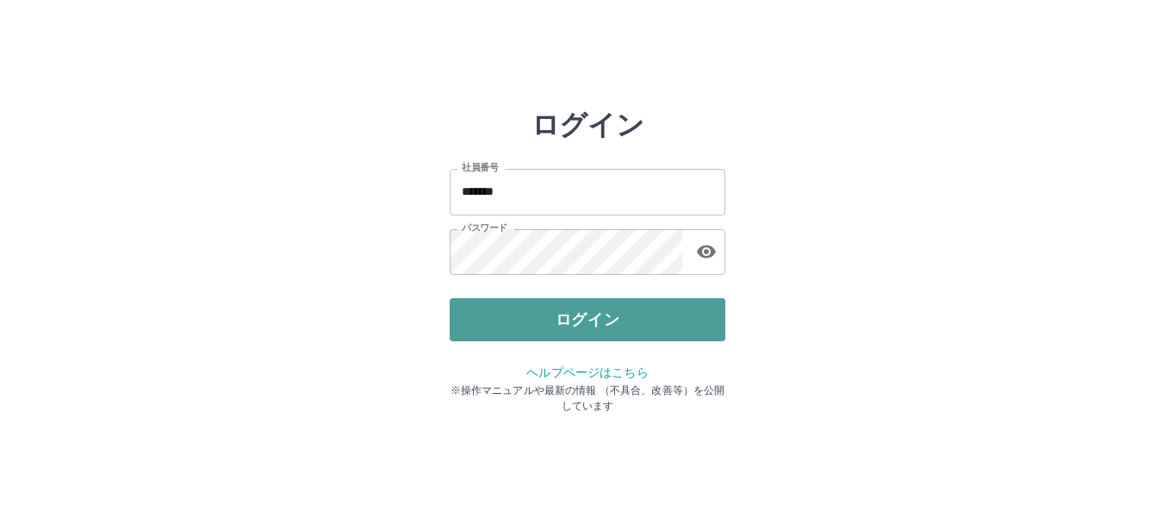
click at [633, 302] on button "ログイン" at bounding box center [588, 319] width 276 height 43
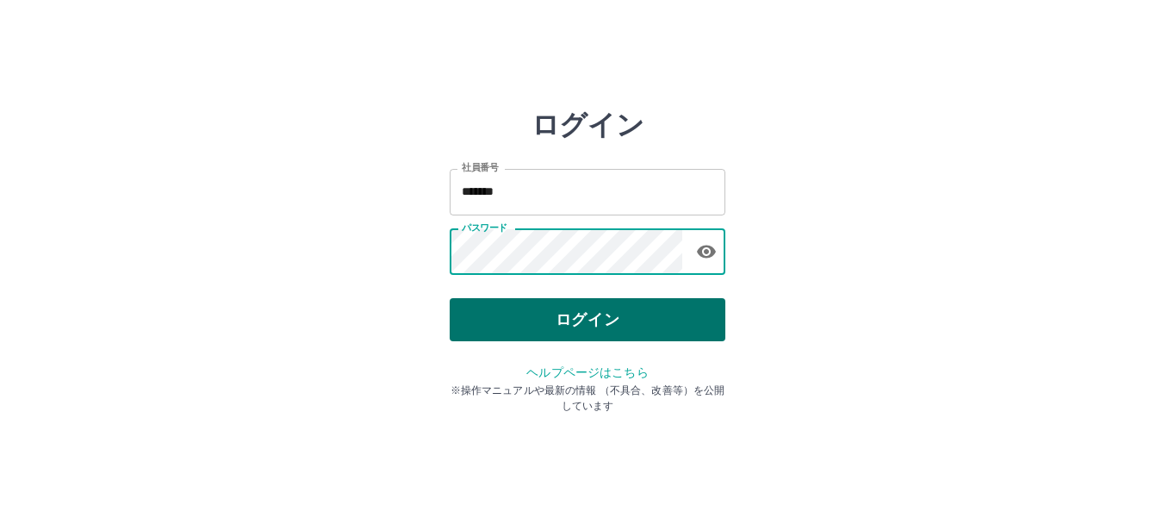
click at [614, 313] on button "ログイン" at bounding box center [588, 319] width 276 height 43
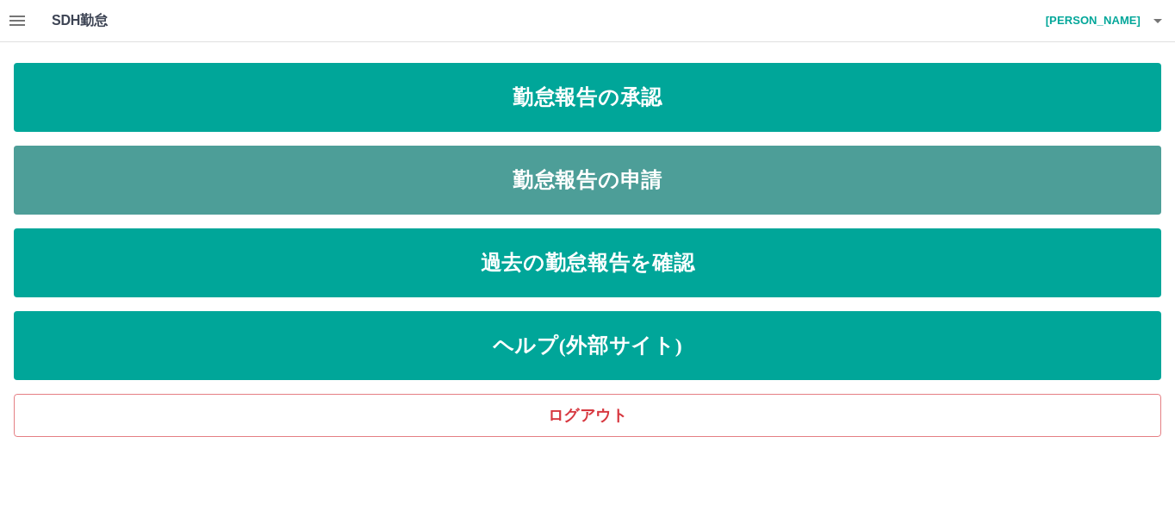
click at [646, 168] on link "勤怠報告の申請" at bounding box center [588, 180] width 1148 height 69
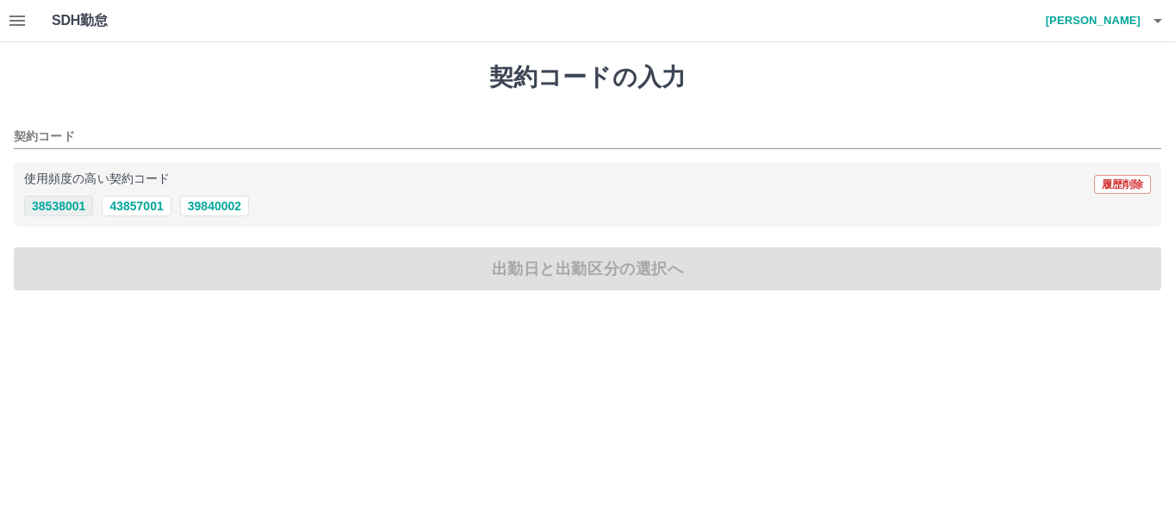
drag, startPoint x: 646, startPoint y: 168, endPoint x: 83, endPoint y: 203, distance: 564.7
click at [83, 203] on div "使用頻度の高い契約コード 履歴削除 38538001 43857001 39840002" at bounding box center [588, 195] width 1148 height 65
click at [47, 201] on button "38538001" at bounding box center [58, 206] width 69 height 21
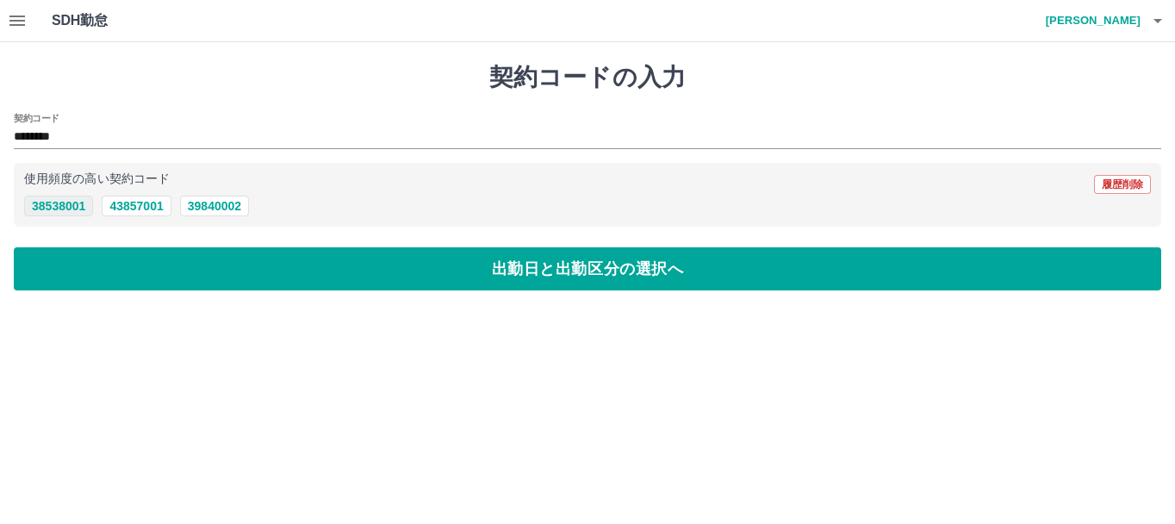
type input "********"
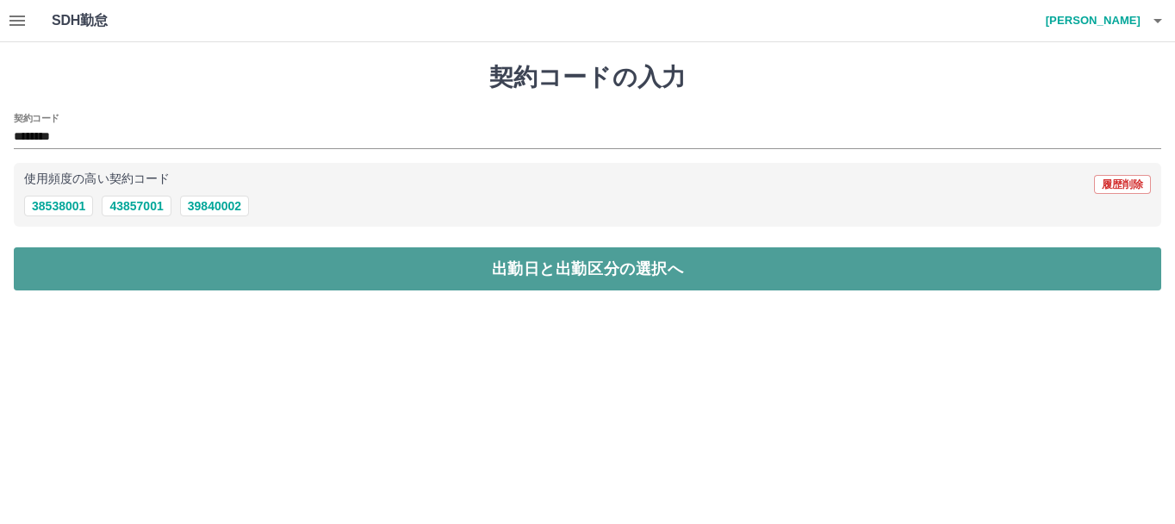
click at [133, 267] on button "出勤日と出勤区分の選択へ" at bounding box center [588, 268] width 1148 height 43
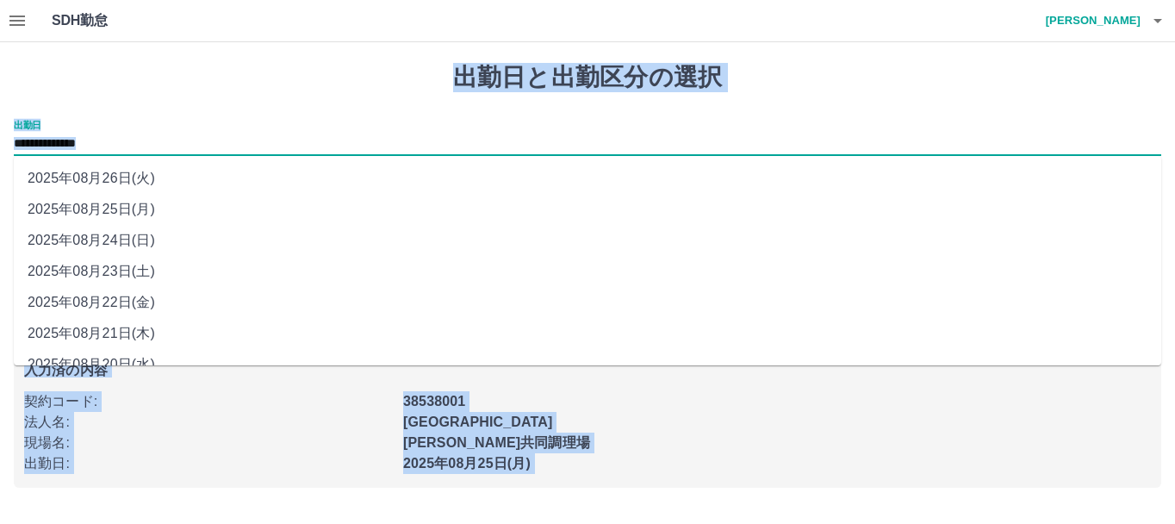
click at [152, 146] on input "**********" at bounding box center [588, 145] width 1148 height 22
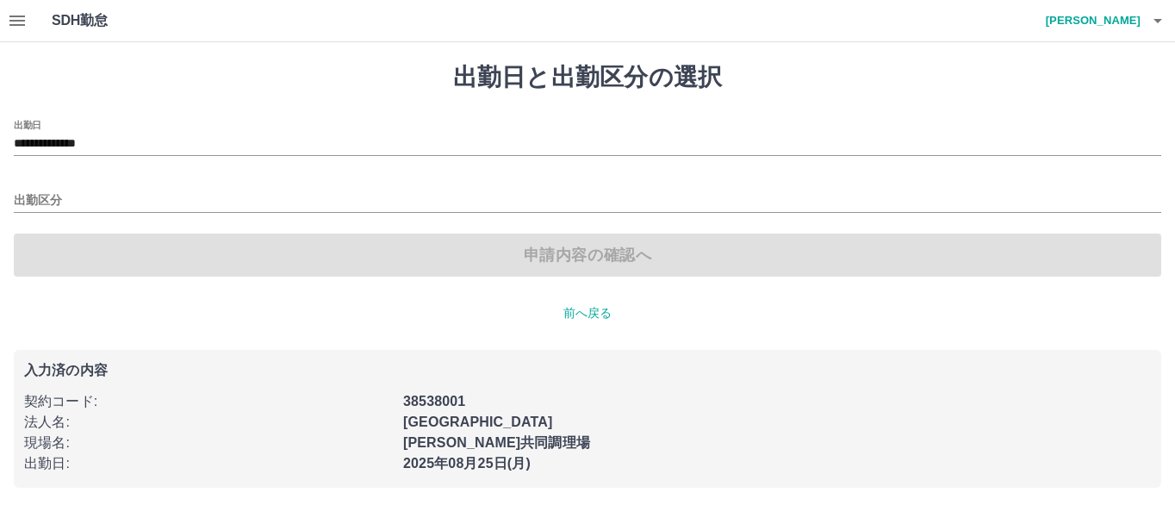
click at [1128, 22] on h4 "渡邉　香奈" at bounding box center [1089, 20] width 103 height 41
click at [8, 10] on div at bounding box center [587, 262] width 1175 height 524
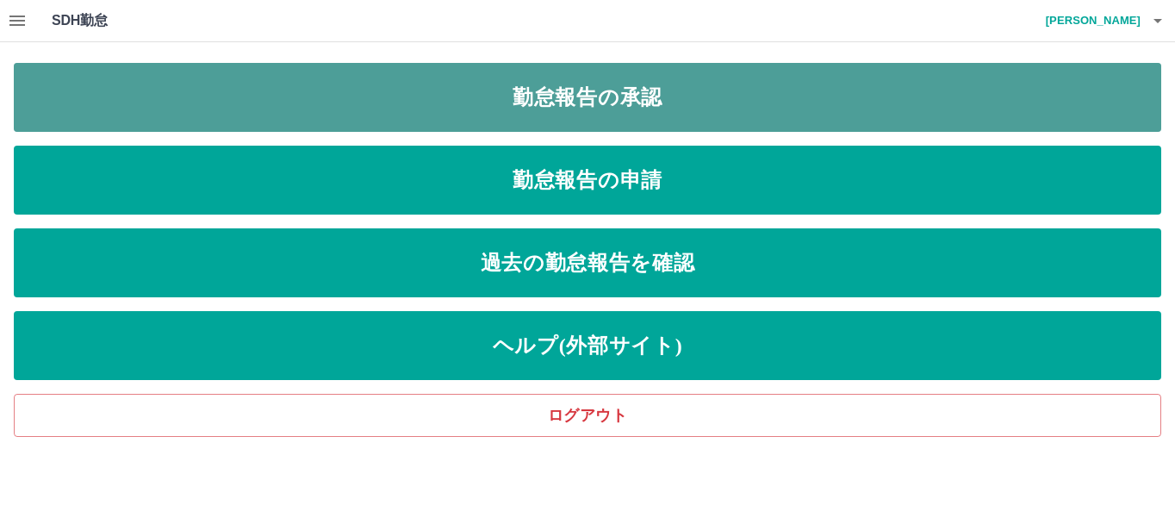
click at [534, 97] on link "勤怠報告の承認" at bounding box center [588, 97] width 1148 height 69
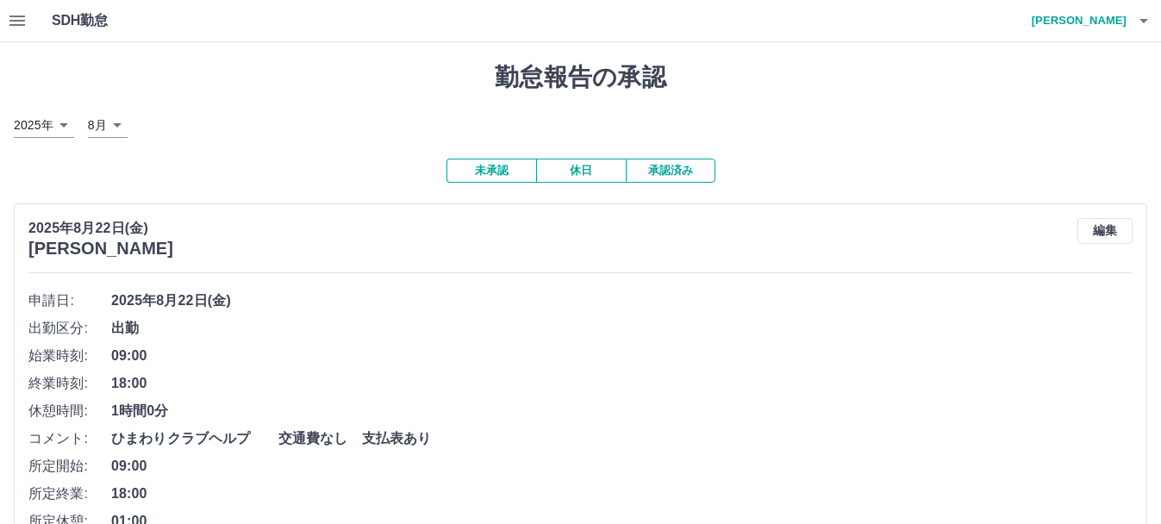
click at [569, 173] on button "休日" at bounding box center [581, 171] width 90 height 24
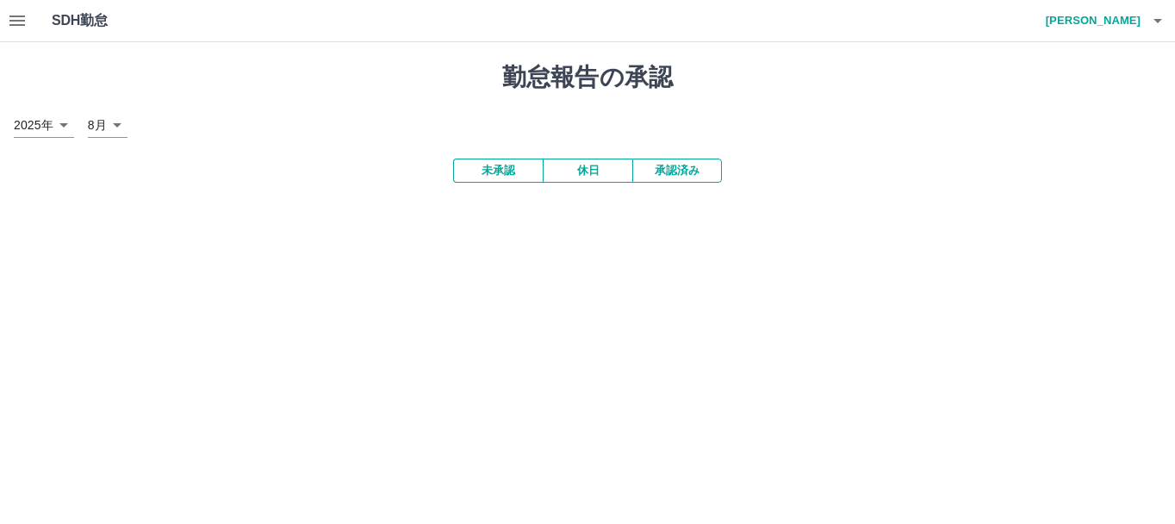
click at [569, 173] on button "休日" at bounding box center [588, 171] width 90 height 24
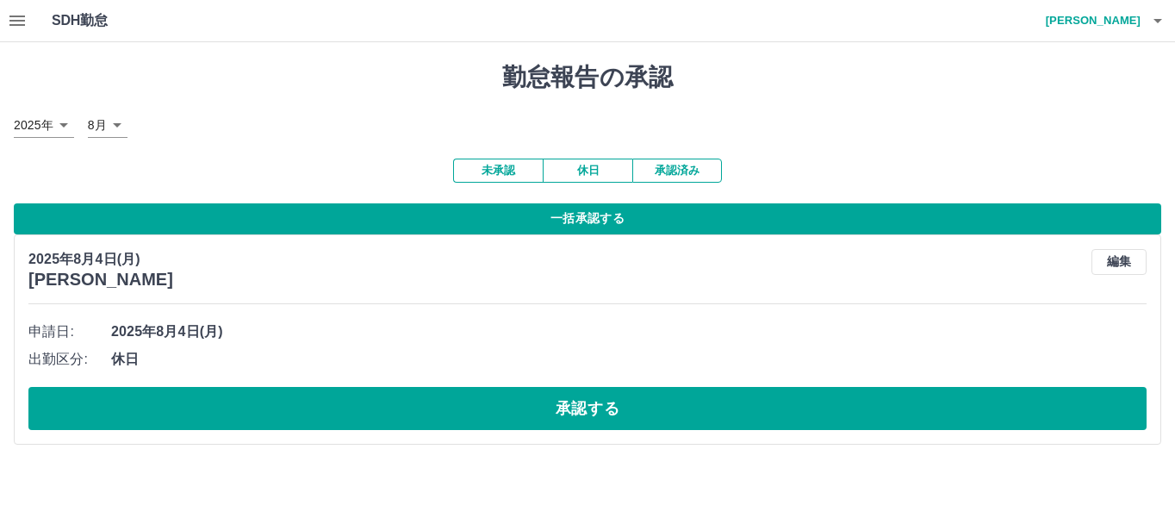
click at [495, 168] on button "未承認" at bounding box center [498, 171] width 90 height 24
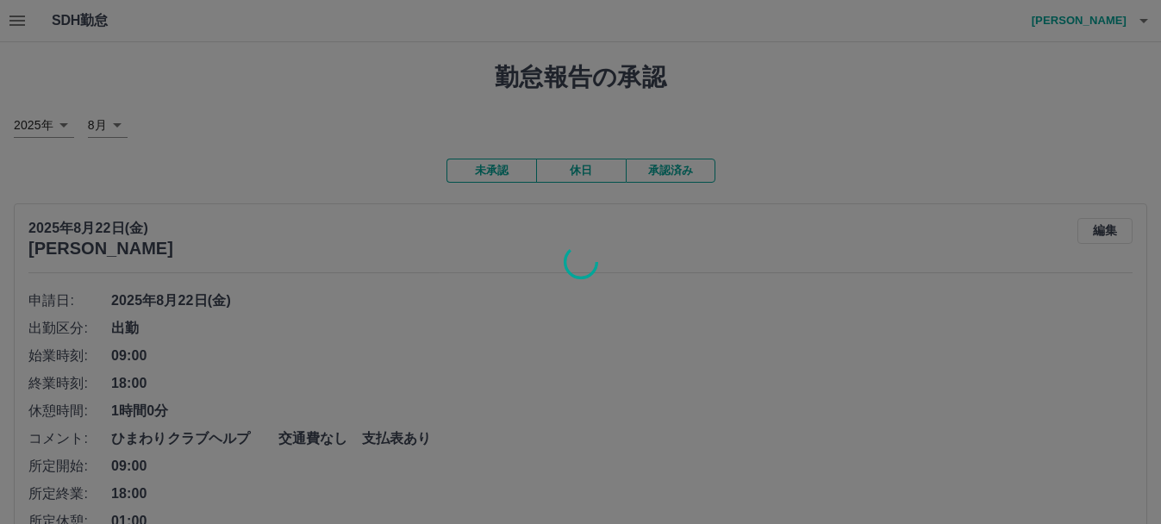
click at [671, 163] on div at bounding box center [580, 262] width 1161 height 524
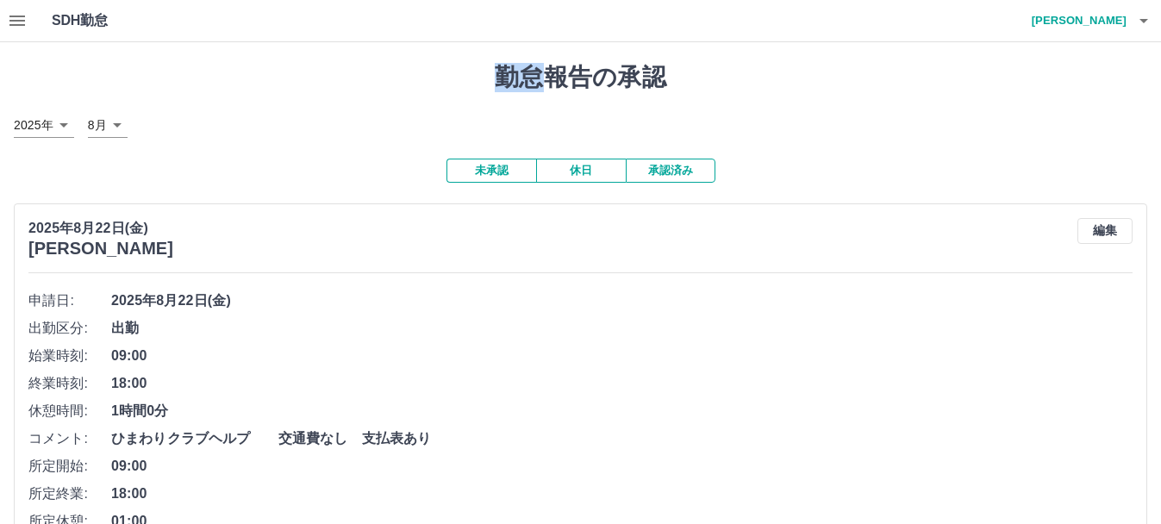
click at [671, 163] on button "承認済み" at bounding box center [671, 171] width 90 height 24
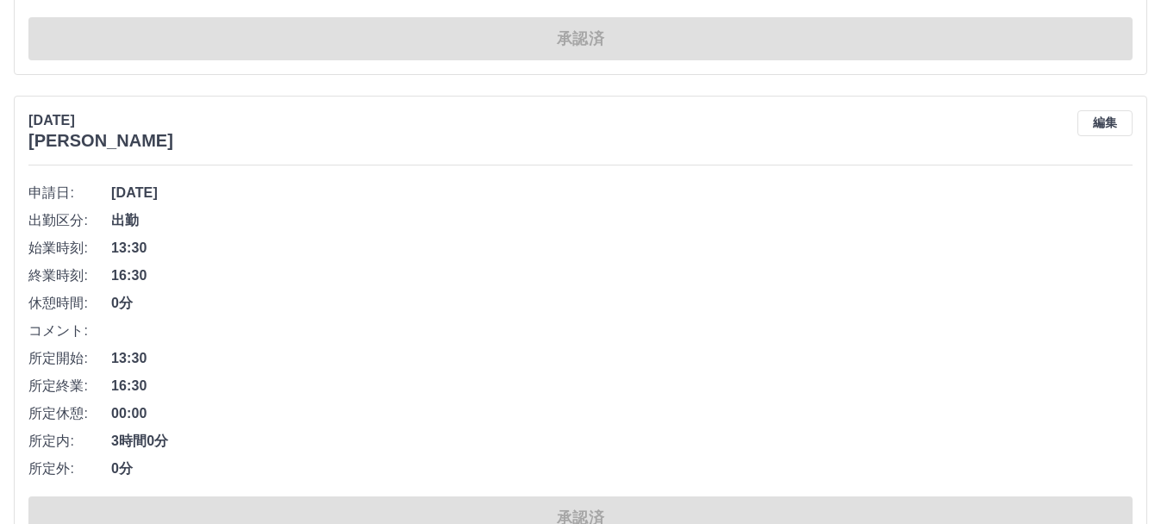
scroll to position [9276, 0]
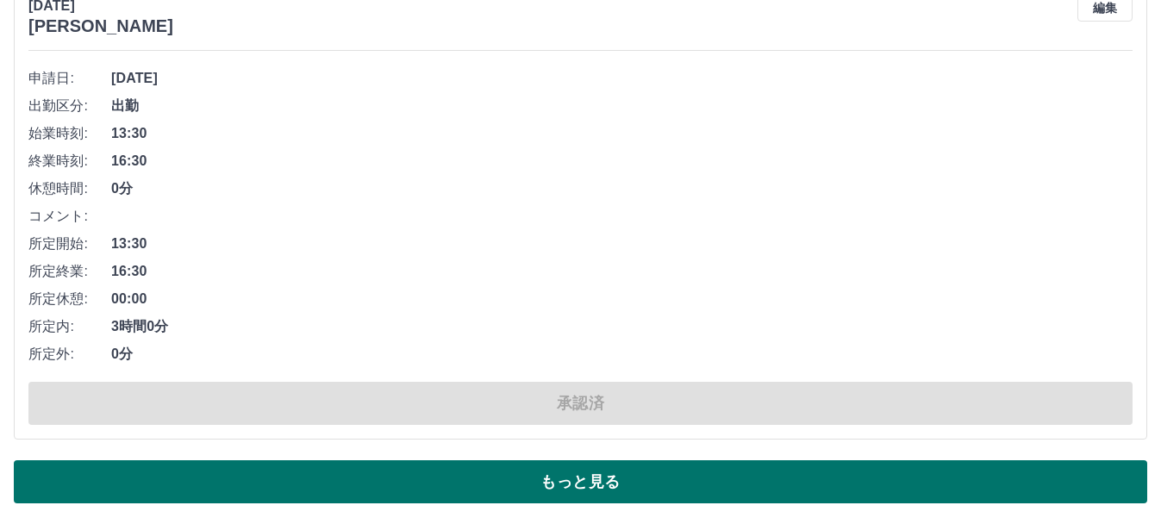
click at [671, 477] on button "もっと見る" at bounding box center [580, 481] width 1133 height 43
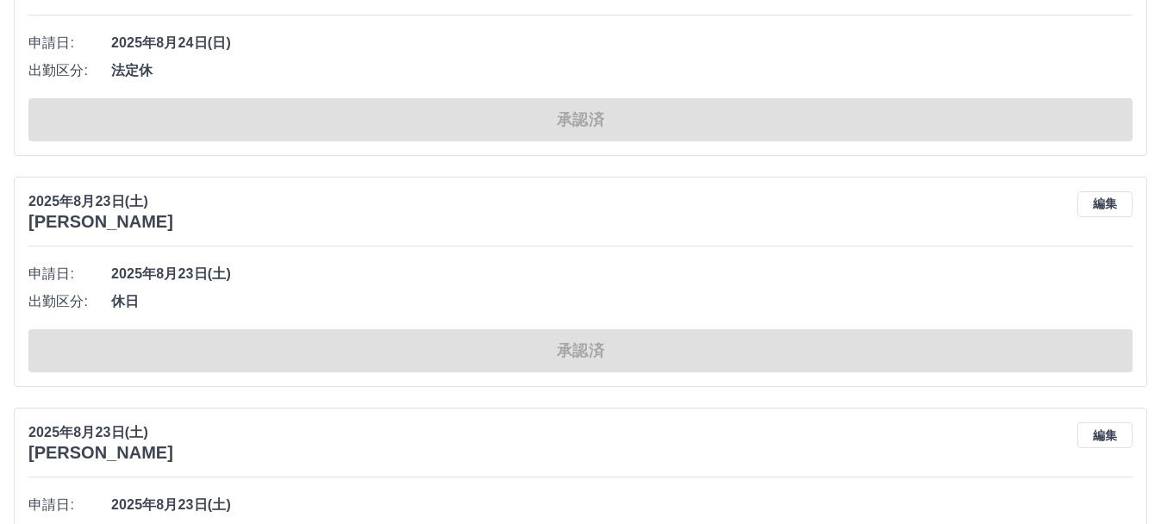
scroll to position [3072, 0]
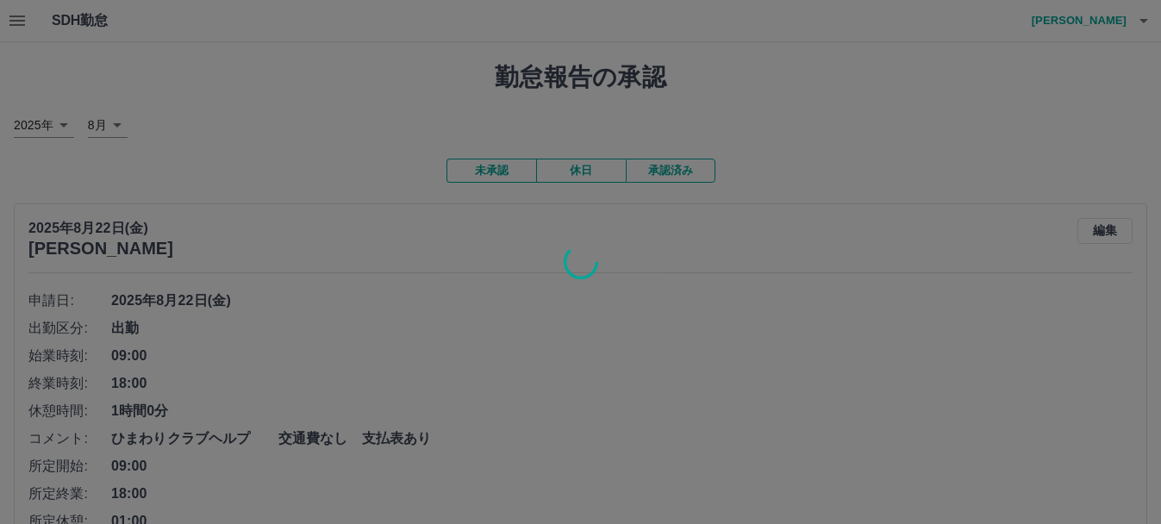
click at [20, 12] on div at bounding box center [580, 262] width 1161 height 524
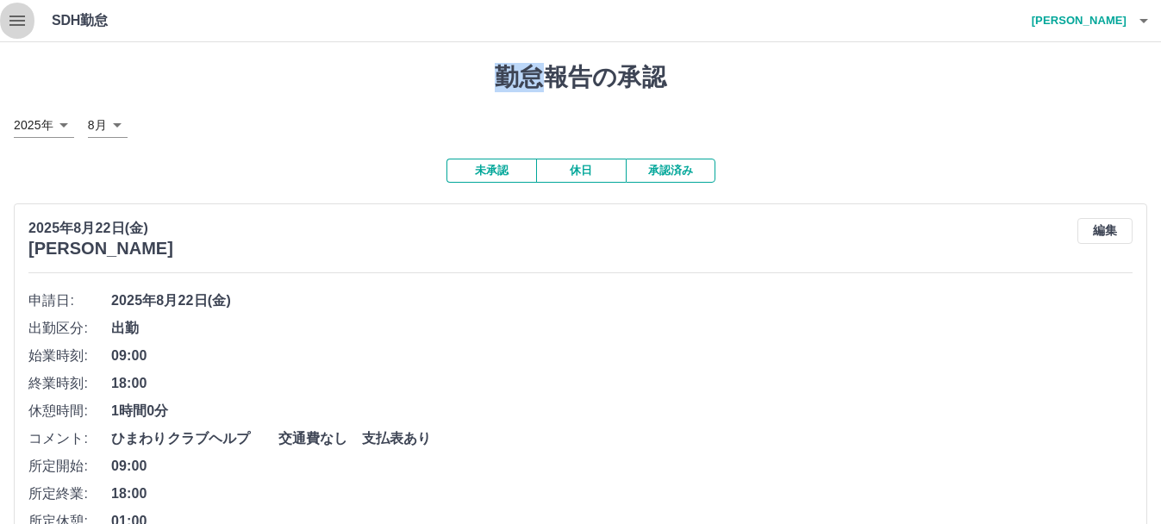
click at [20, 12] on icon "button" at bounding box center [17, 20] width 21 height 21
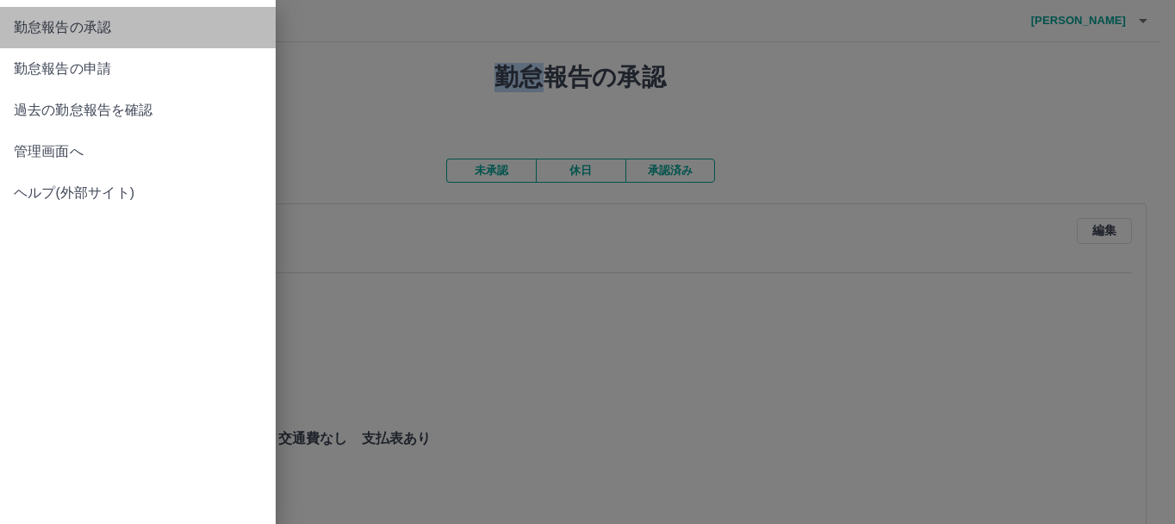
click at [20, 12] on link "勤怠報告の承認" at bounding box center [138, 27] width 276 height 41
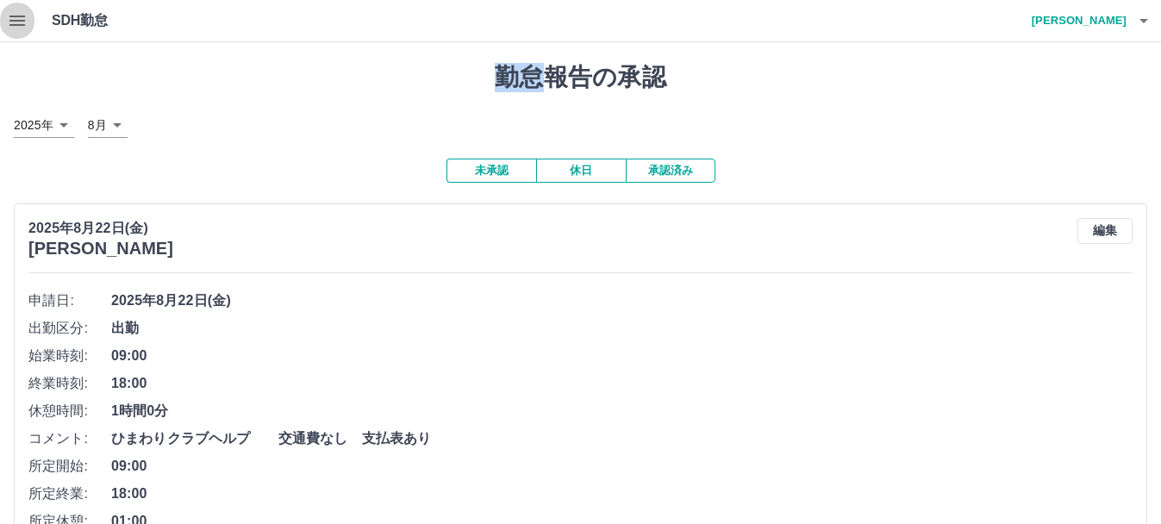
click at [20, 12] on icon "button" at bounding box center [17, 20] width 21 height 21
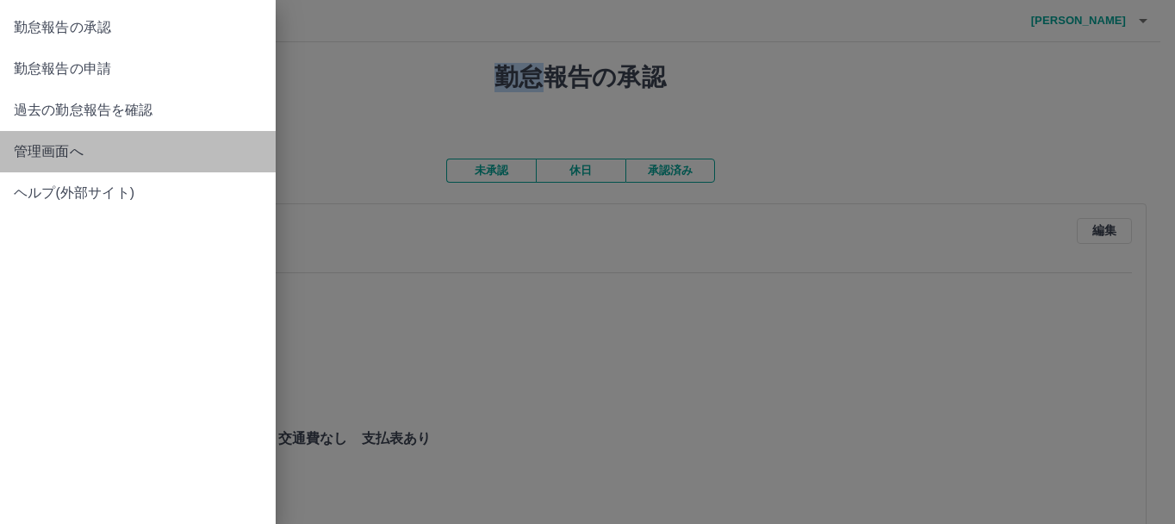
click at [53, 154] on span "管理画面へ" at bounding box center [138, 151] width 248 height 21
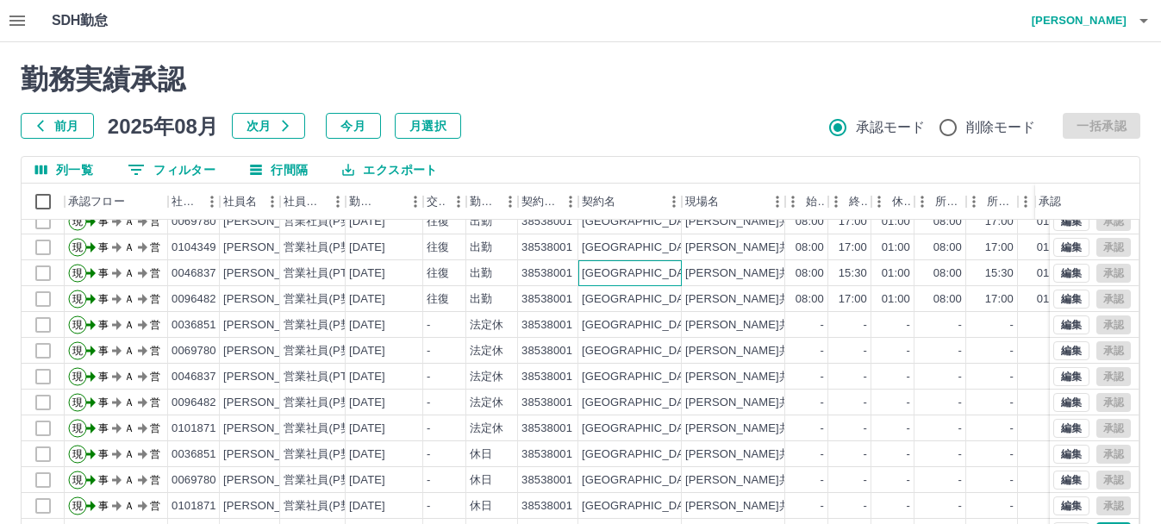
click at [613, 284] on div "[GEOGRAPHIC_DATA]" at bounding box center [629, 273] width 103 height 26
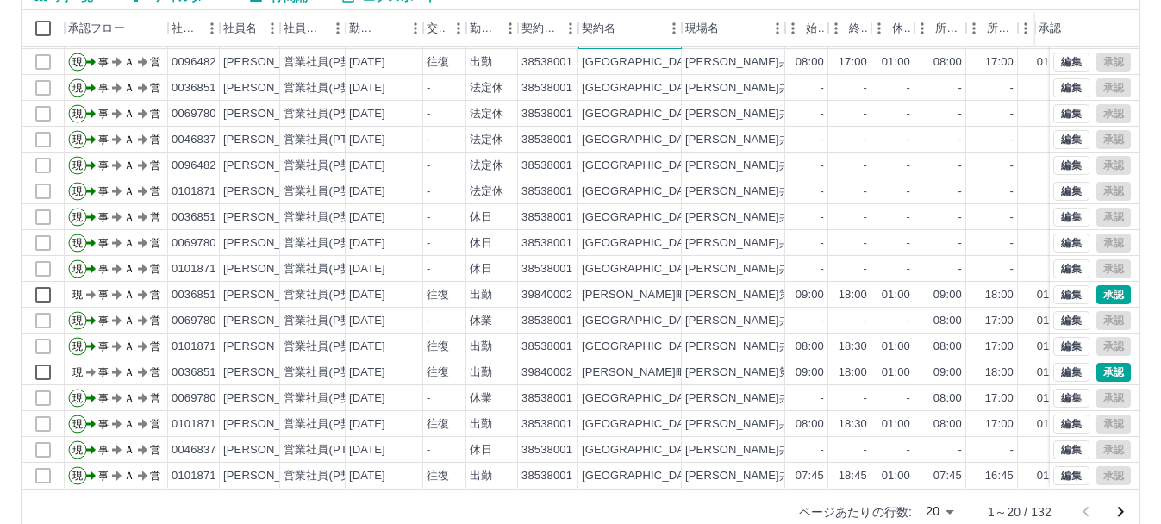
scroll to position [204, 0]
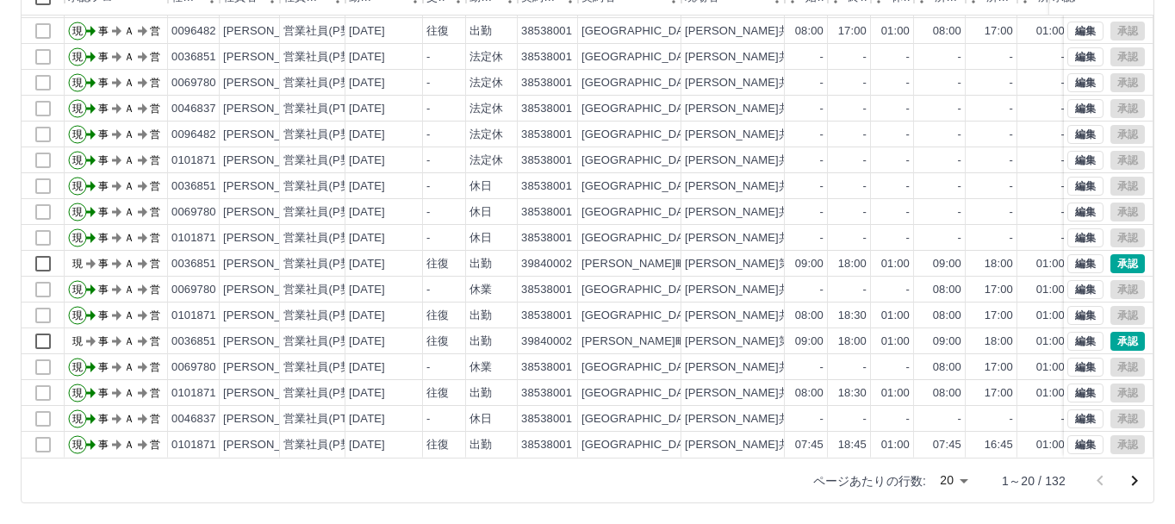
click at [947, 481] on body "SDH勤怠 [PERSON_NAME]実績承認 前月 [DATE] 次月 今月 月選択 承認モード 削除モード 一括承認 列一覧 0 フィルター 行間隔 エク…" at bounding box center [587, 160] width 1175 height 728
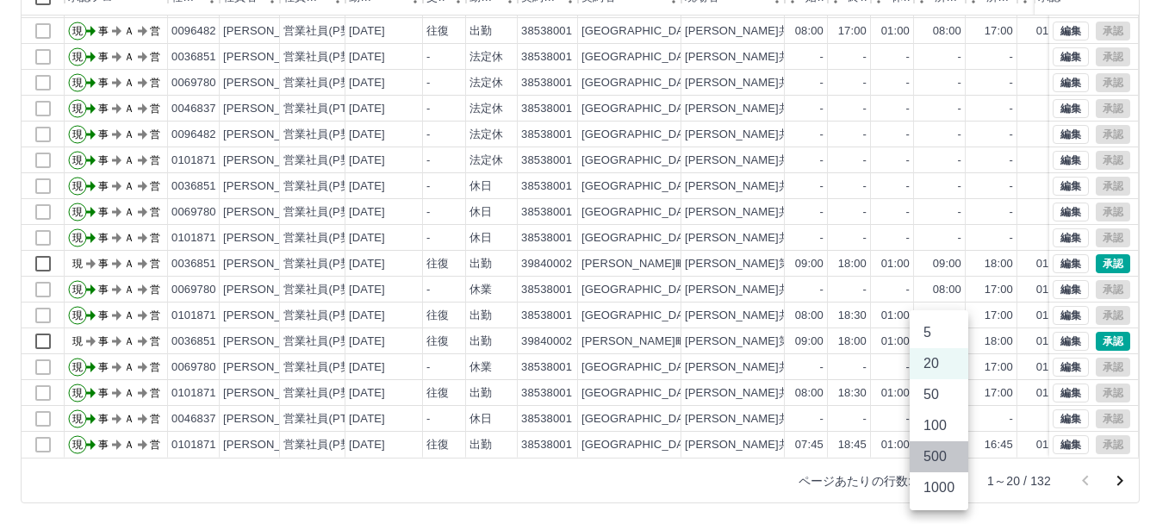
click at [930, 454] on li "500" at bounding box center [939, 456] width 59 height 31
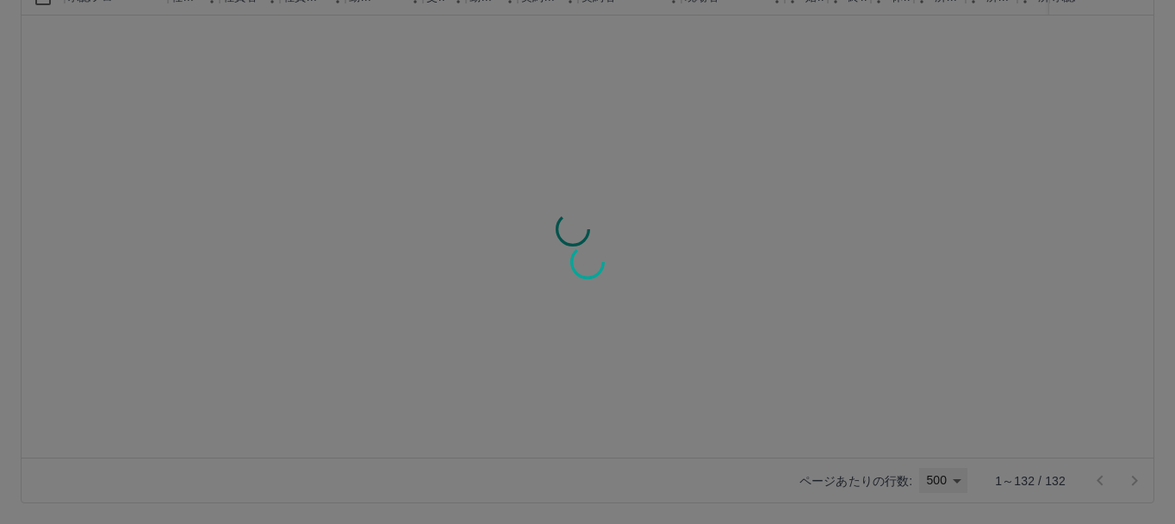
type input "***"
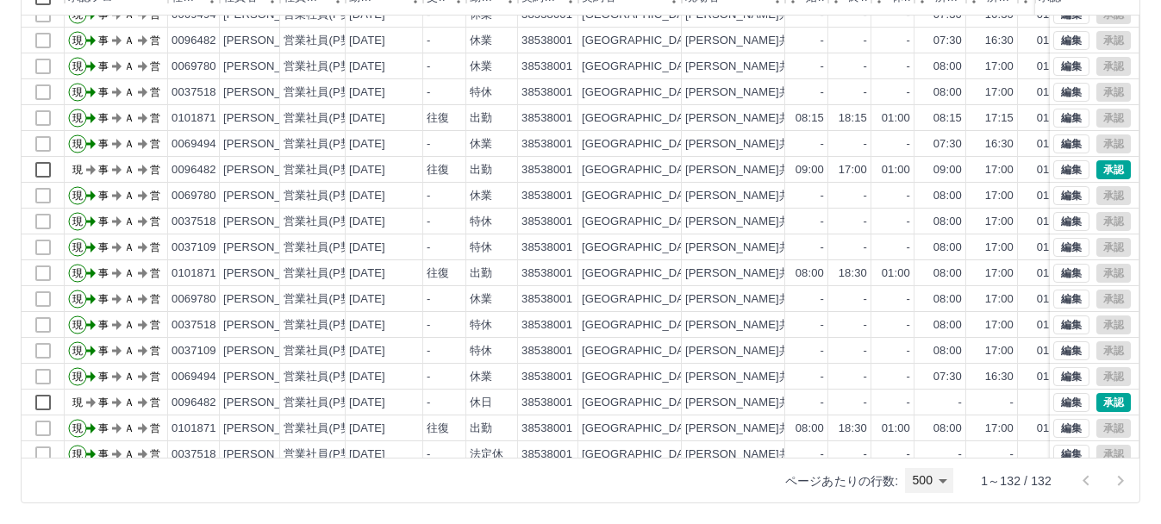
scroll to position [2548, 0]
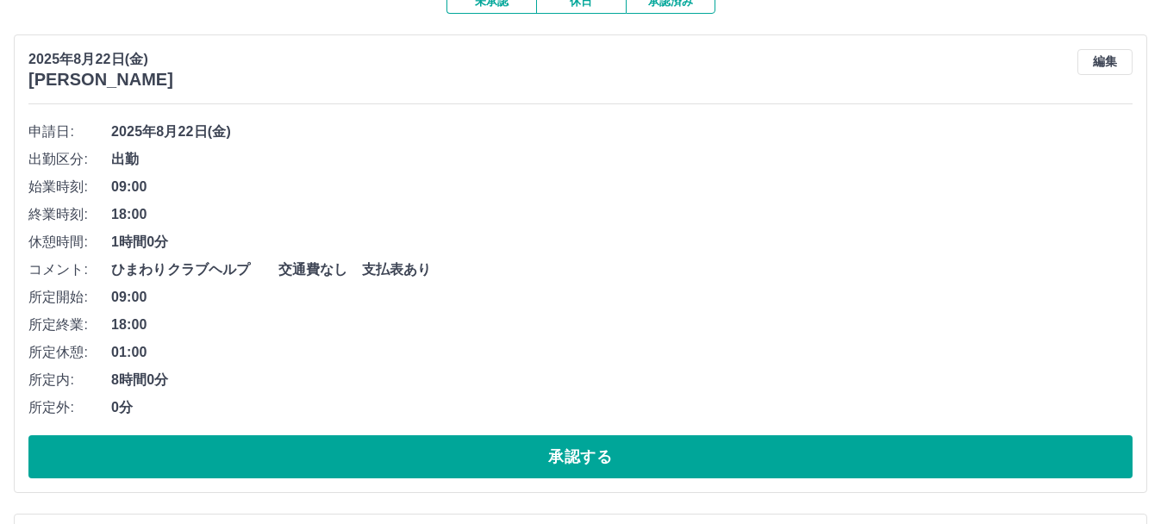
scroll to position [202, 0]
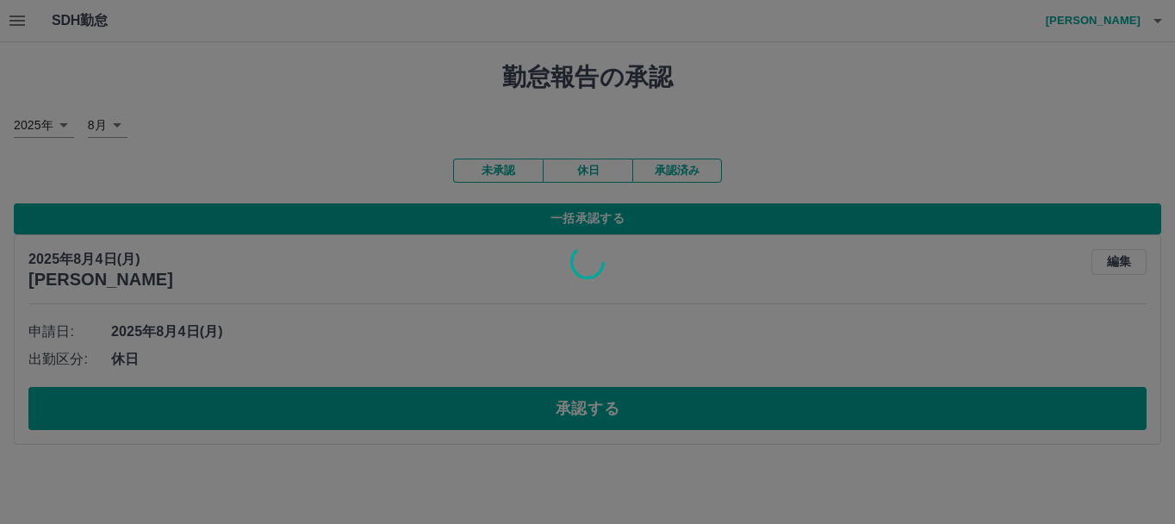
click at [515, 171] on div at bounding box center [587, 262] width 1175 height 524
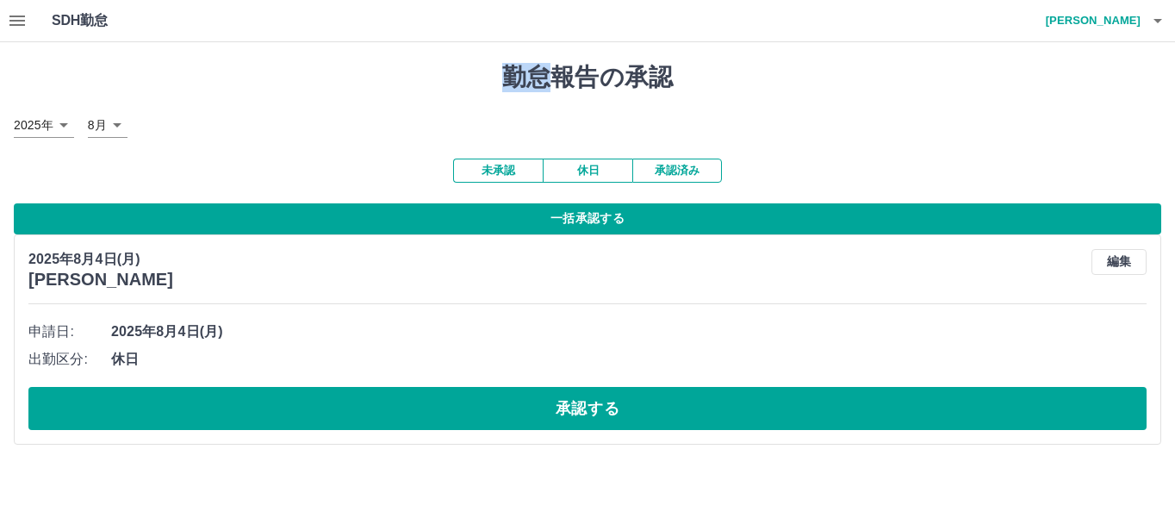
click at [515, 171] on div "SDH勤怠 渡邉　香奈 勤怠報告の承認 2025年 **** 8月 * 未承認 休日 承認済み 一括承認する 2025年8月4日(月) 田中　良房 編集 申請…" at bounding box center [587, 232] width 1175 height 465
click at [515, 171] on button "未承認" at bounding box center [498, 171] width 90 height 24
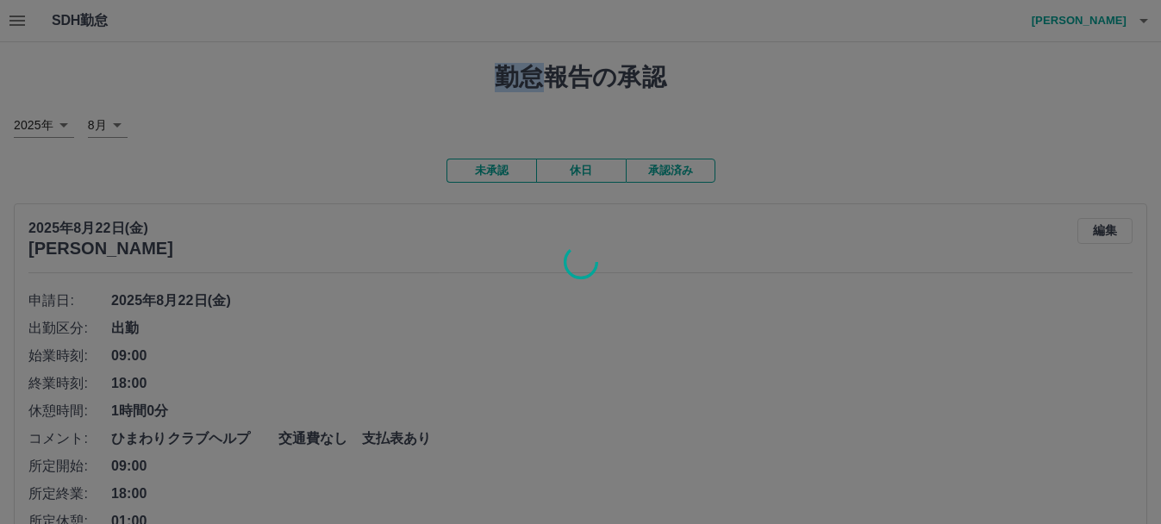
click at [1089, 25] on div at bounding box center [580, 262] width 1161 height 524
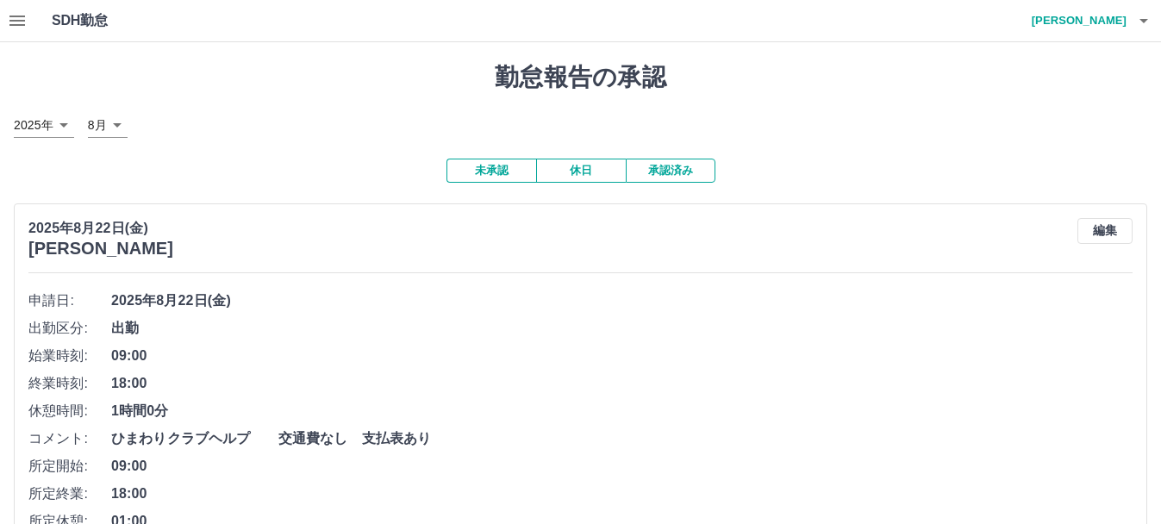
click at [1089, 25] on h4 "[PERSON_NAME]" at bounding box center [1074, 20] width 103 height 41
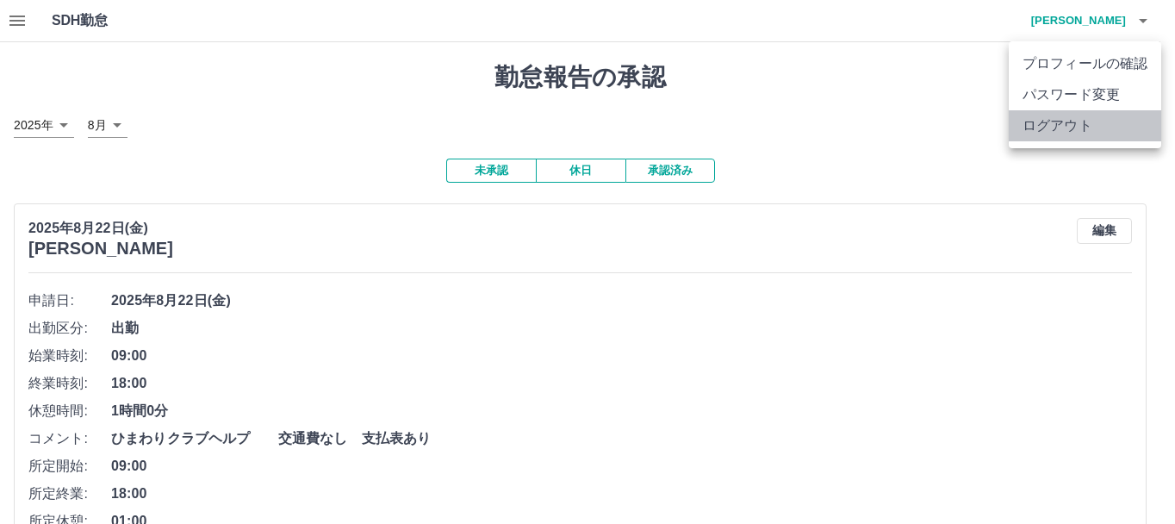
click at [1075, 127] on li "ログアウト" at bounding box center [1085, 125] width 153 height 31
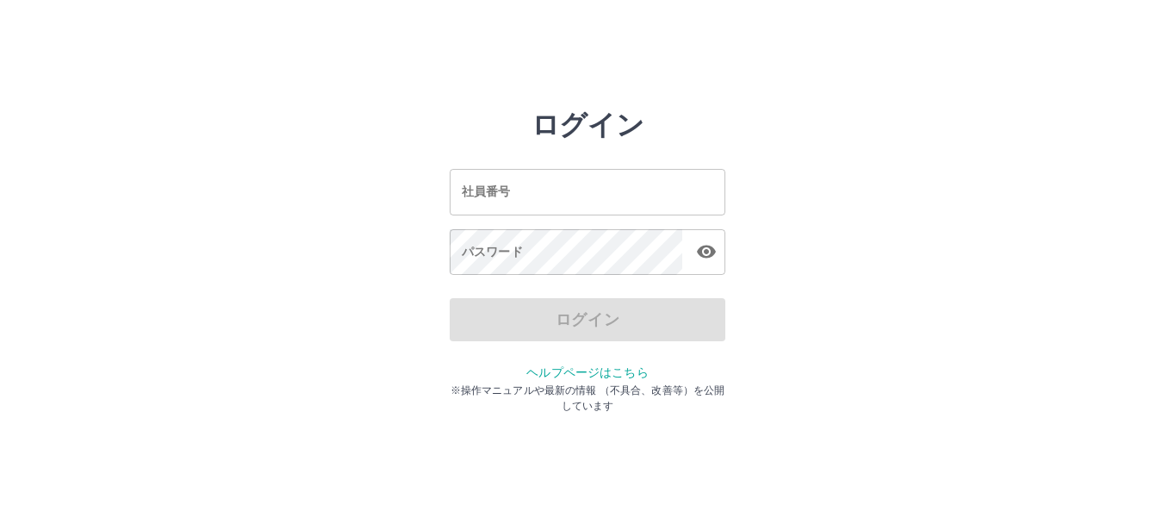
click at [1075, 127] on div "ログイン 社員番号 社員番号 パスワード パスワード ログイン ヘルプページはこちら ※操作マニュアルや最新の情報 （不具合、改善等）を公開しています" at bounding box center [588, 247] width 1034 height 276
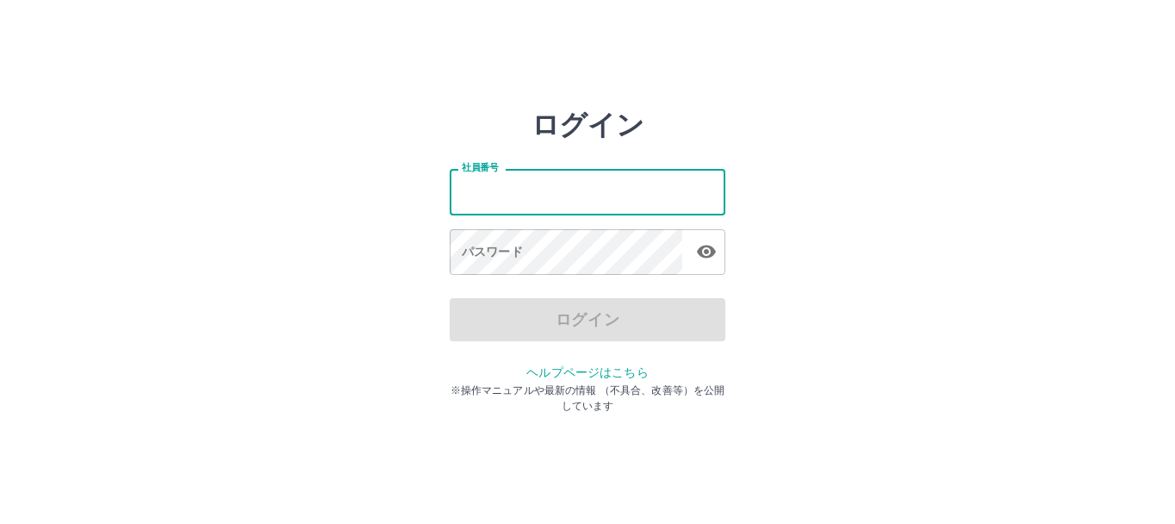
click at [626, 207] on input "社員番号" at bounding box center [588, 192] width 276 height 46
type input "*******"
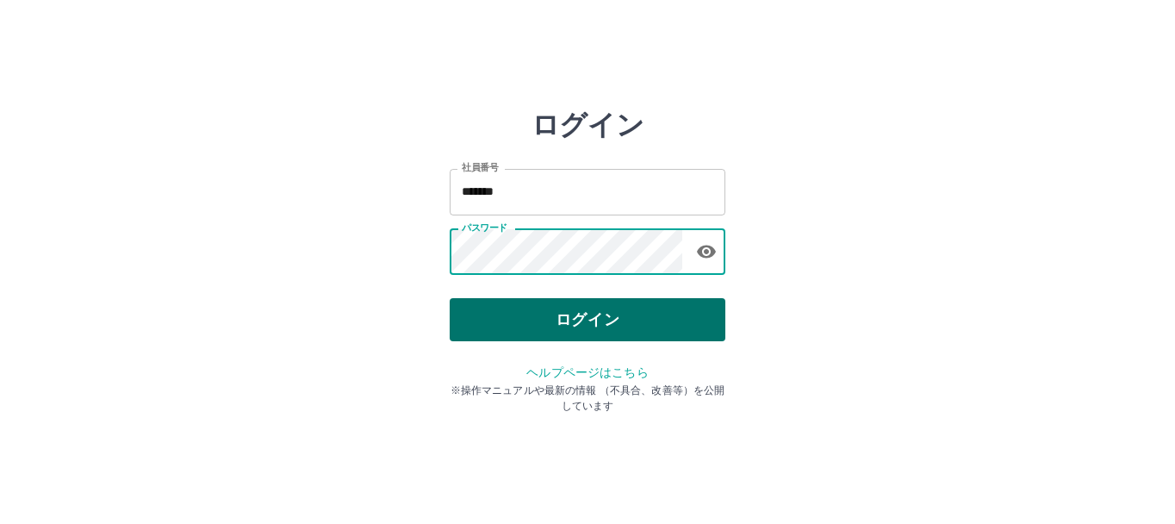
click at [626, 323] on button "ログイン" at bounding box center [588, 319] width 276 height 43
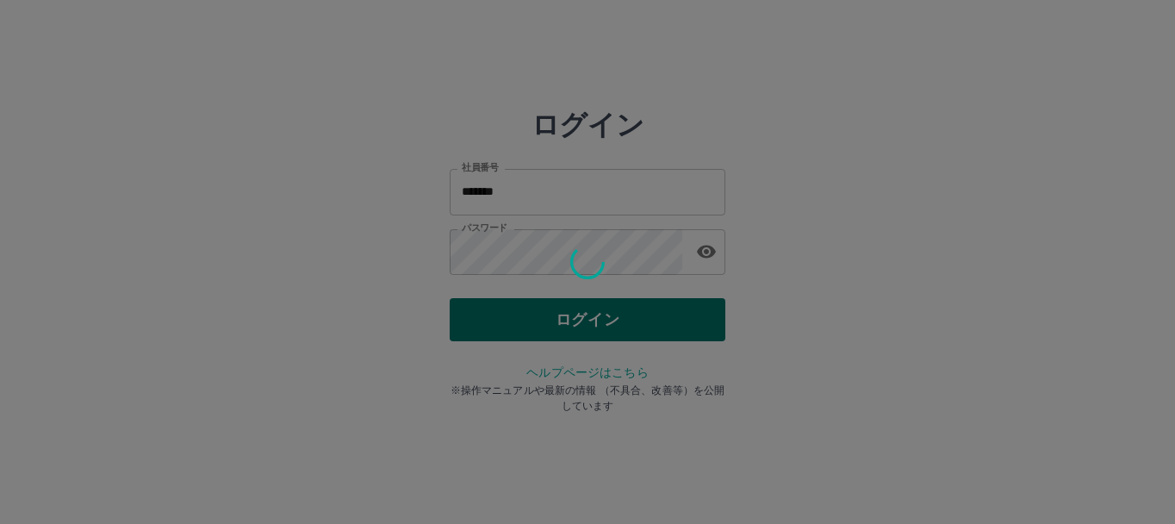
click at [626, 323] on div "ログイン 社員番号 ******* 社員番号 パスワード パスワード ログイン ヘルプページはこちら ※操作マニュアルや最新の情報 （不具合、改善等）を公開し…" at bounding box center [588, 247] width 276 height 276
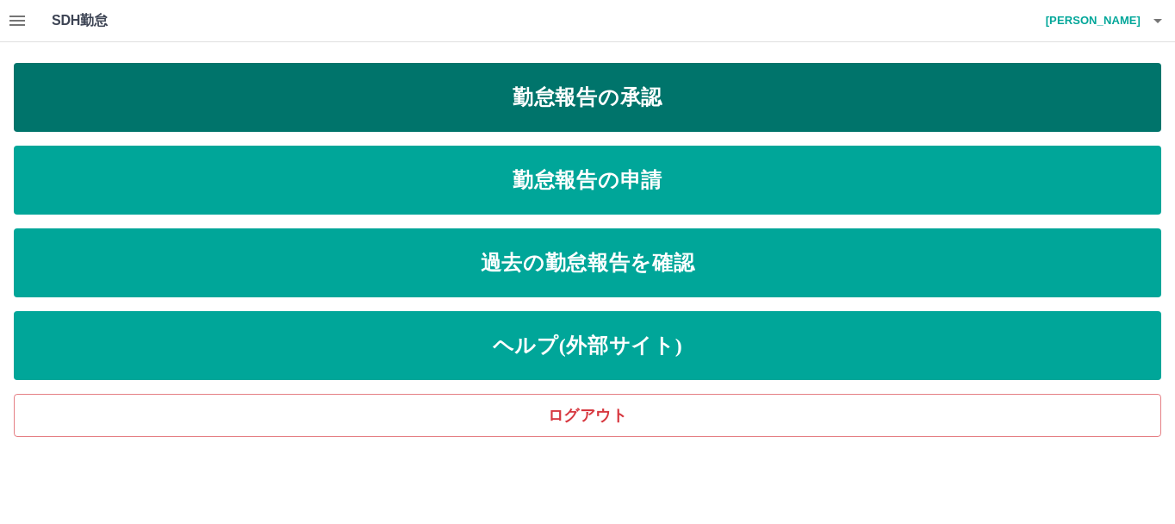
click at [683, 97] on link "勤怠報告の承認" at bounding box center [588, 97] width 1148 height 69
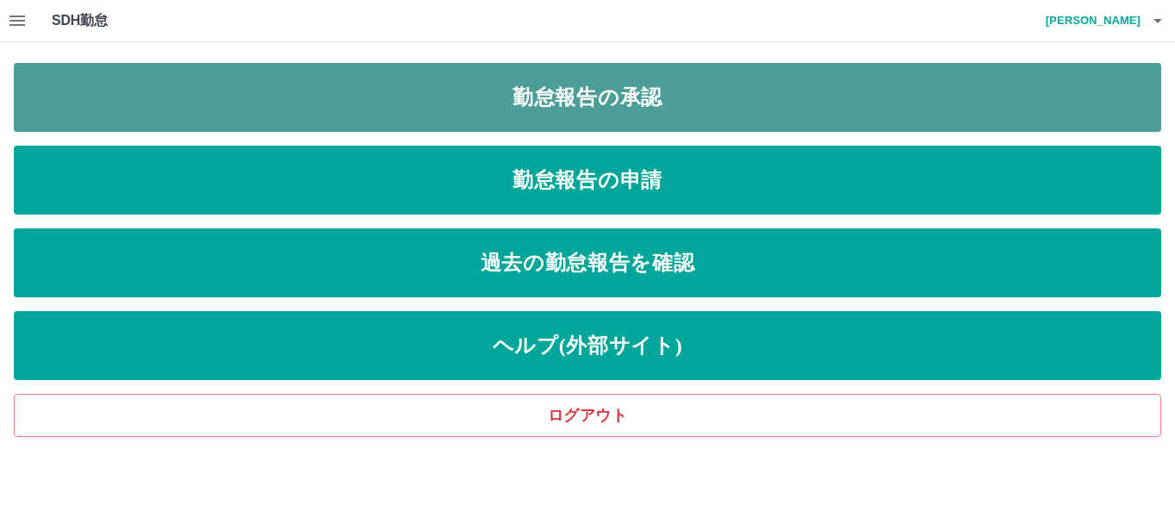
click at [683, 97] on link "勤怠報告の承認" at bounding box center [588, 97] width 1148 height 69
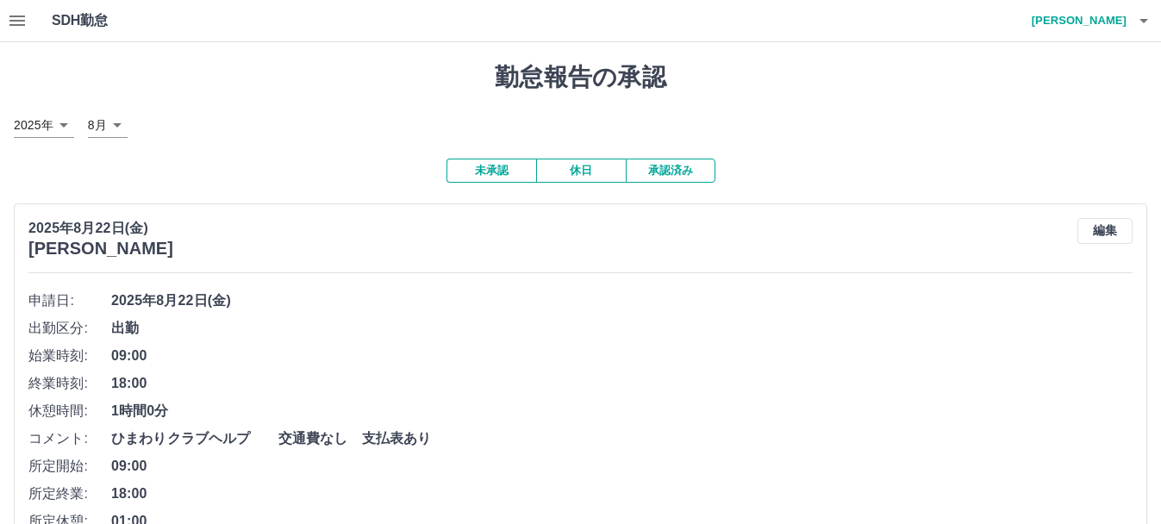
click at [16, 24] on icon "button" at bounding box center [17, 21] width 16 height 10
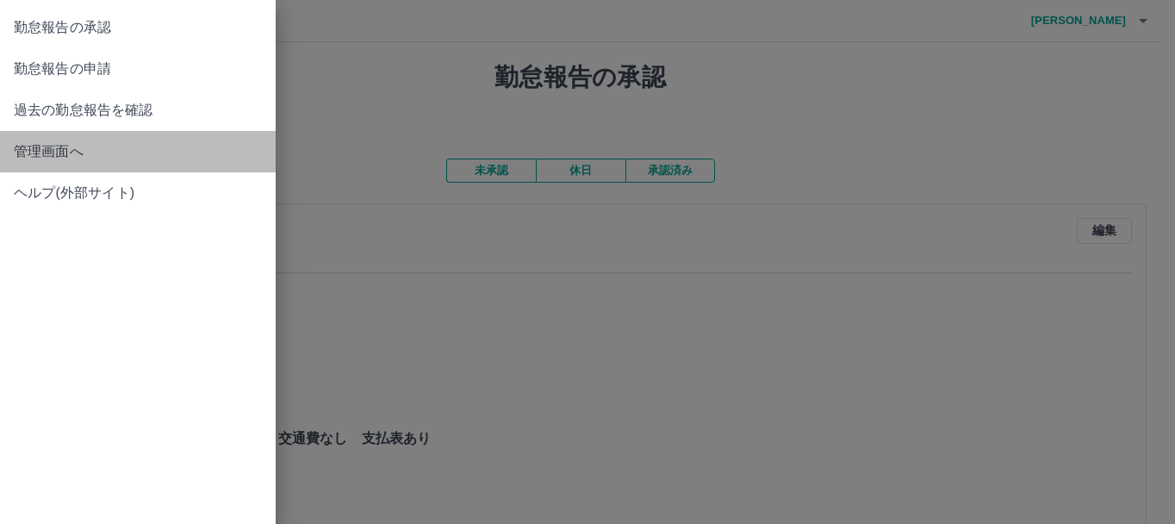
click at [65, 163] on link "管理画面へ" at bounding box center [138, 151] width 276 height 41
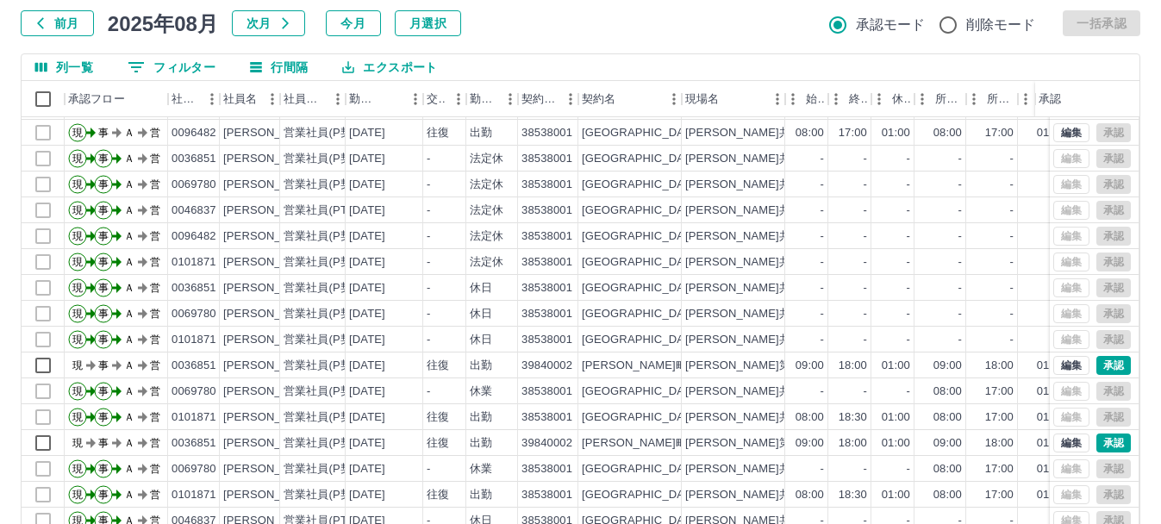
scroll to position [204, 0]
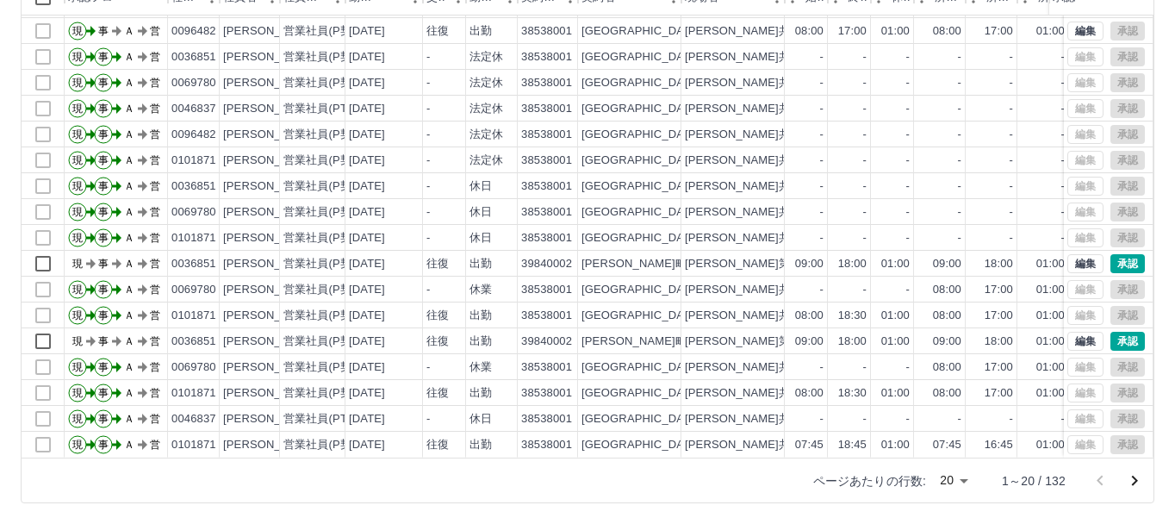
click at [946, 483] on body "SDH勤怠 [PERSON_NAME]実績承認 前月 [DATE] 次月 今月 月選択 承認モード 削除モード 一括承認 列一覧 0 フィルター 行間隔 エク…" at bounding box center [587, 160] width 1175 height 728
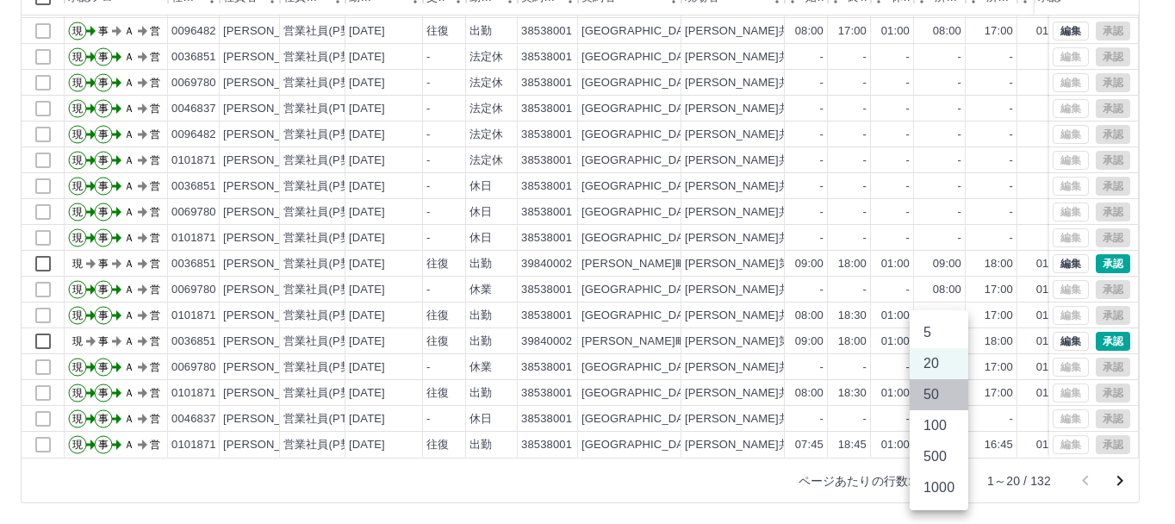
click at [931, 404] on li "50" at bounding box center [939, 394] width 59 height 31
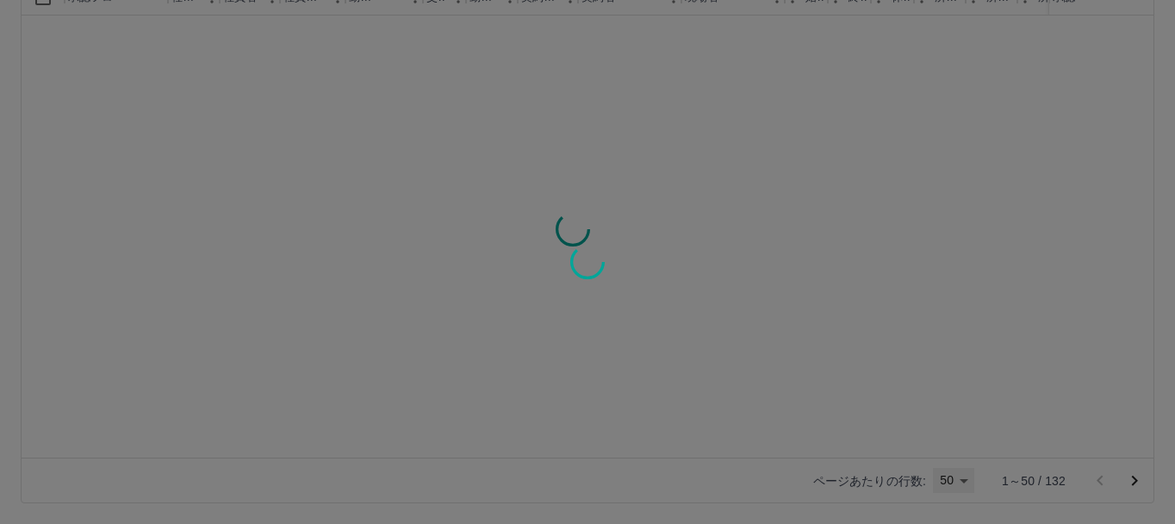
type input "**"
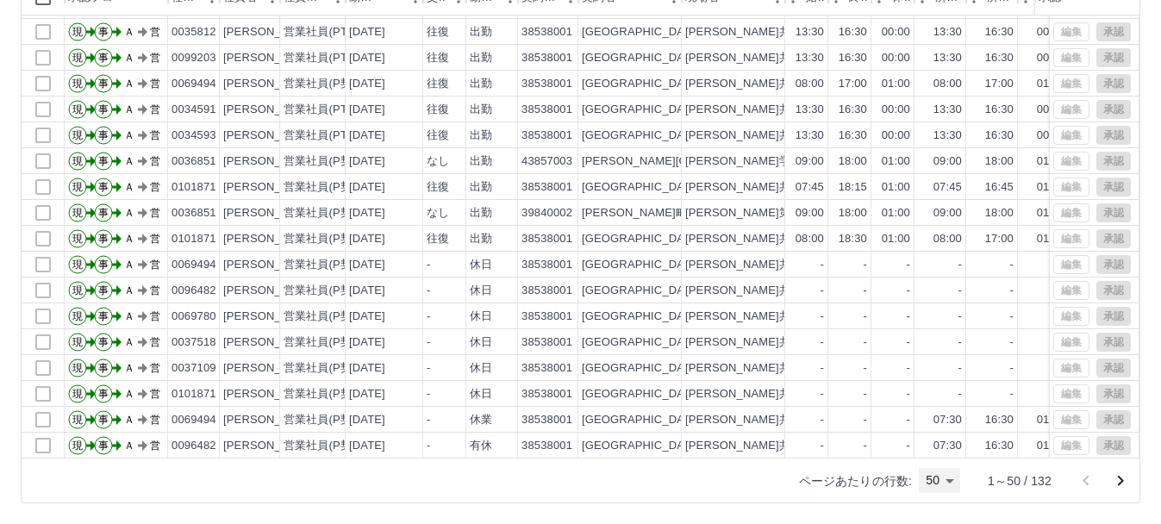
scroll to position [865, 0]
